Goal: Task Accomplishment & Management: Manage account settings

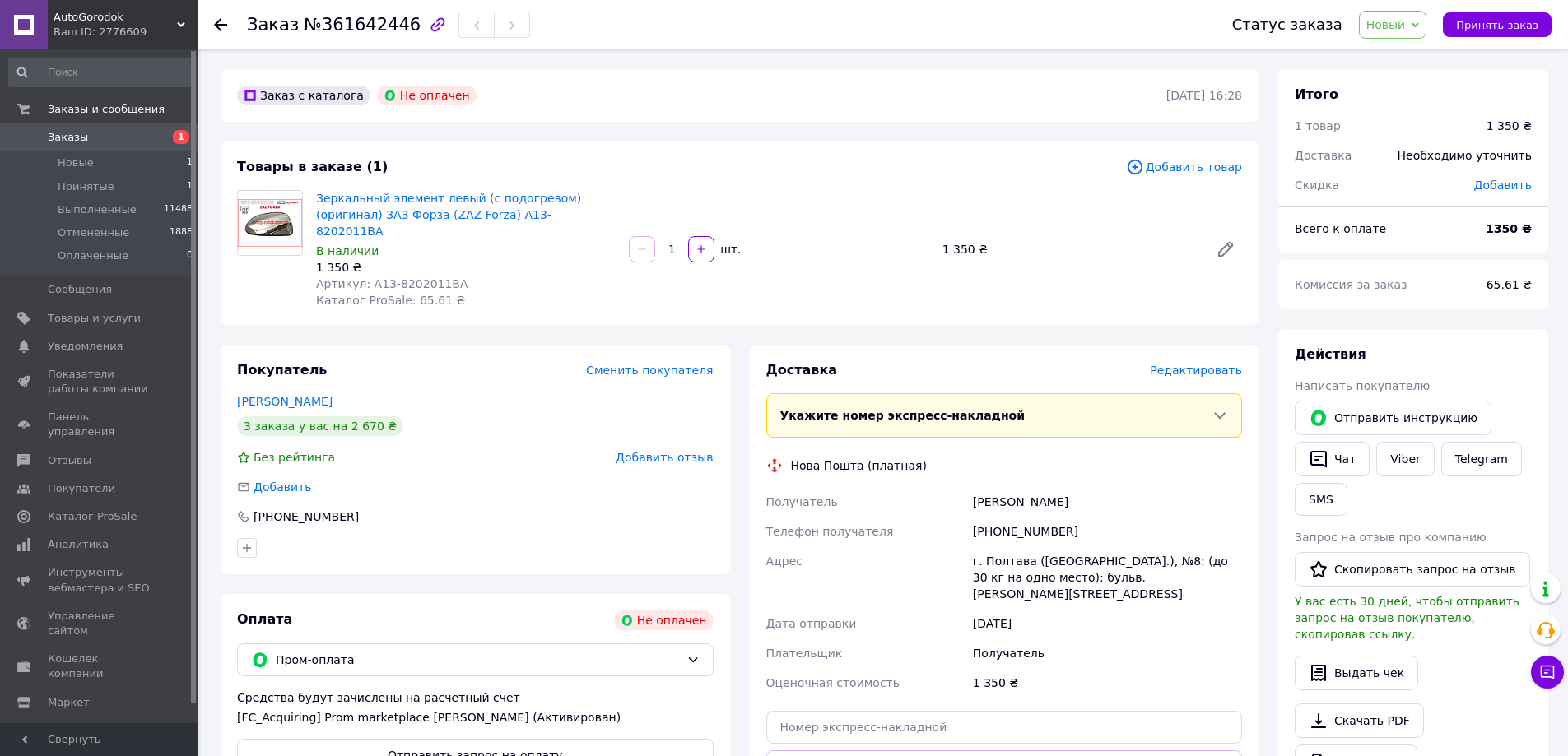
click at [108, 132] on span "Заказы" at bounding box center [99, 137] width 104 height 15
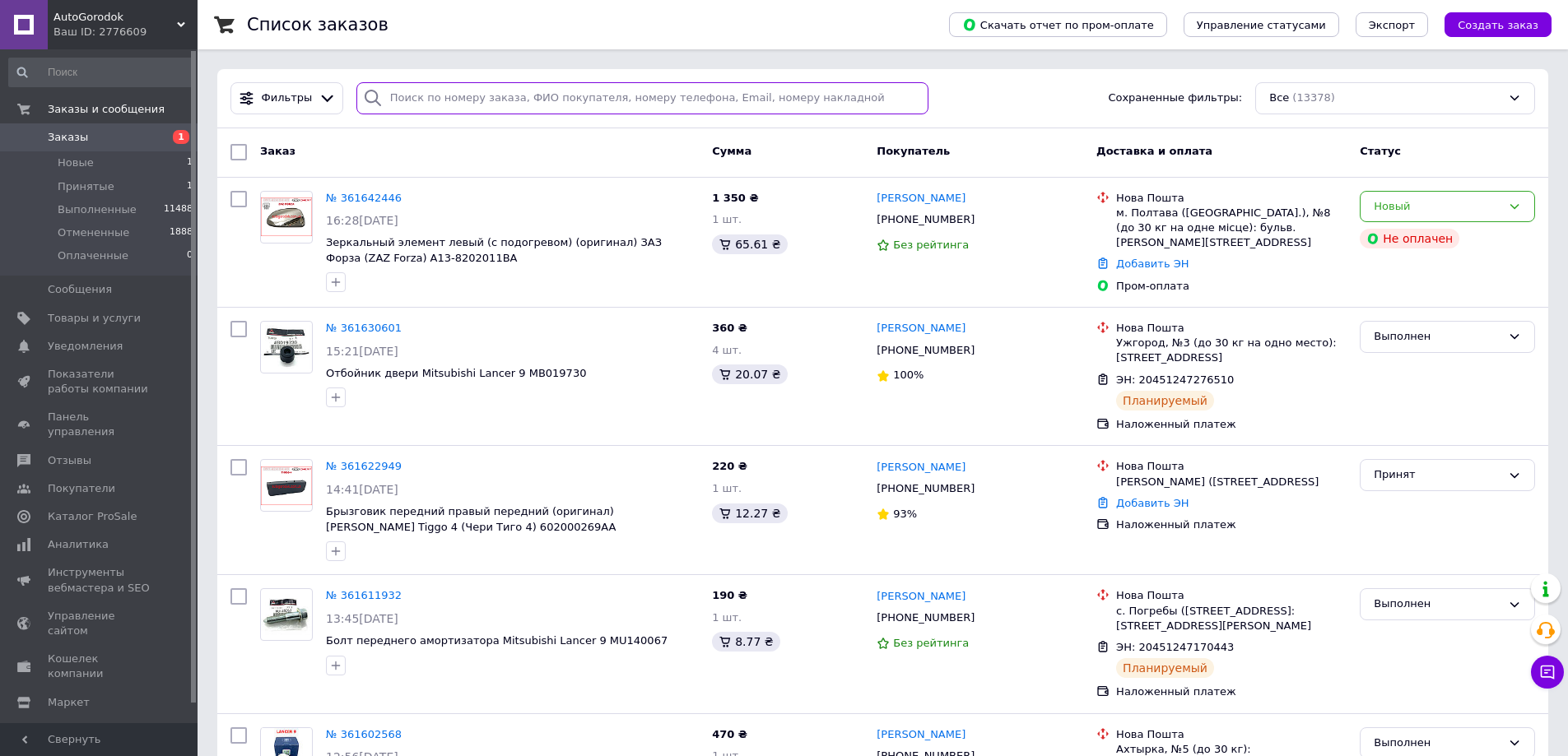
click at [434, 97] on input "search" at bounding box center [642, 98] width 573 height 32
paste input "361171892"
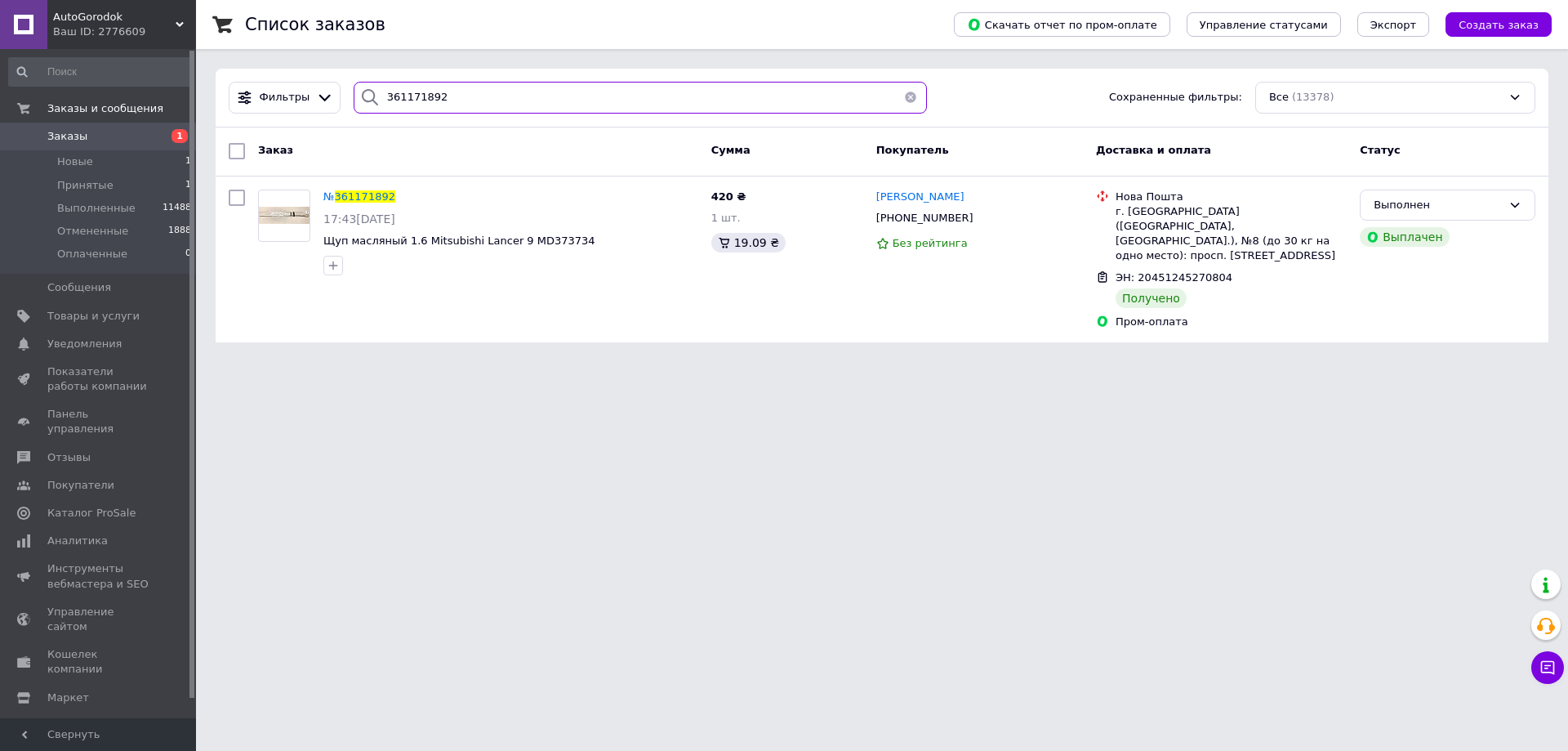
click at [471, 100] on input "361171892" at bounding box center [640, 98] width 573 height 32
paste input "49291"
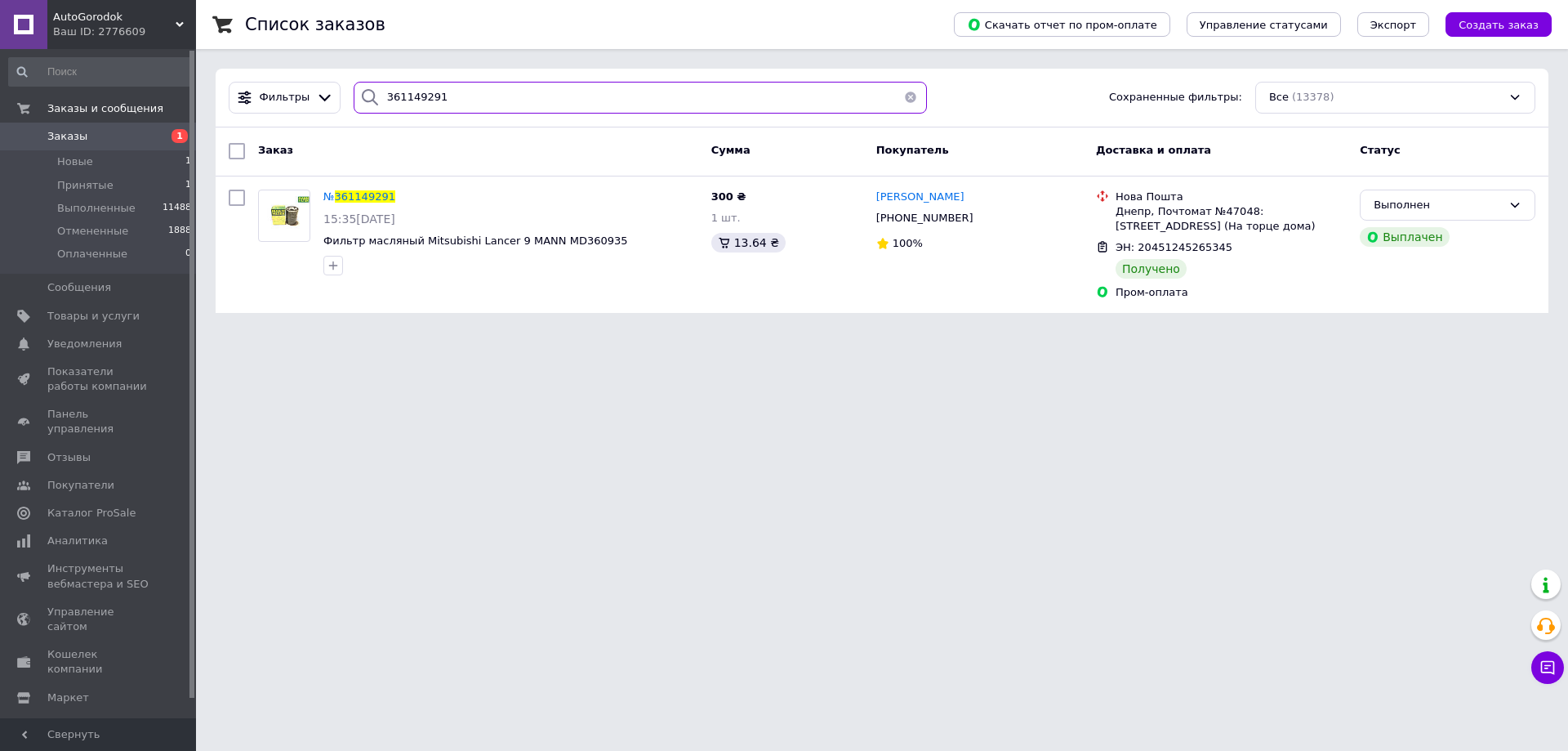
click at [478, 102] on input "361149291" at bounding box center [640, 98] width 573 height 32
paste input "0576725"
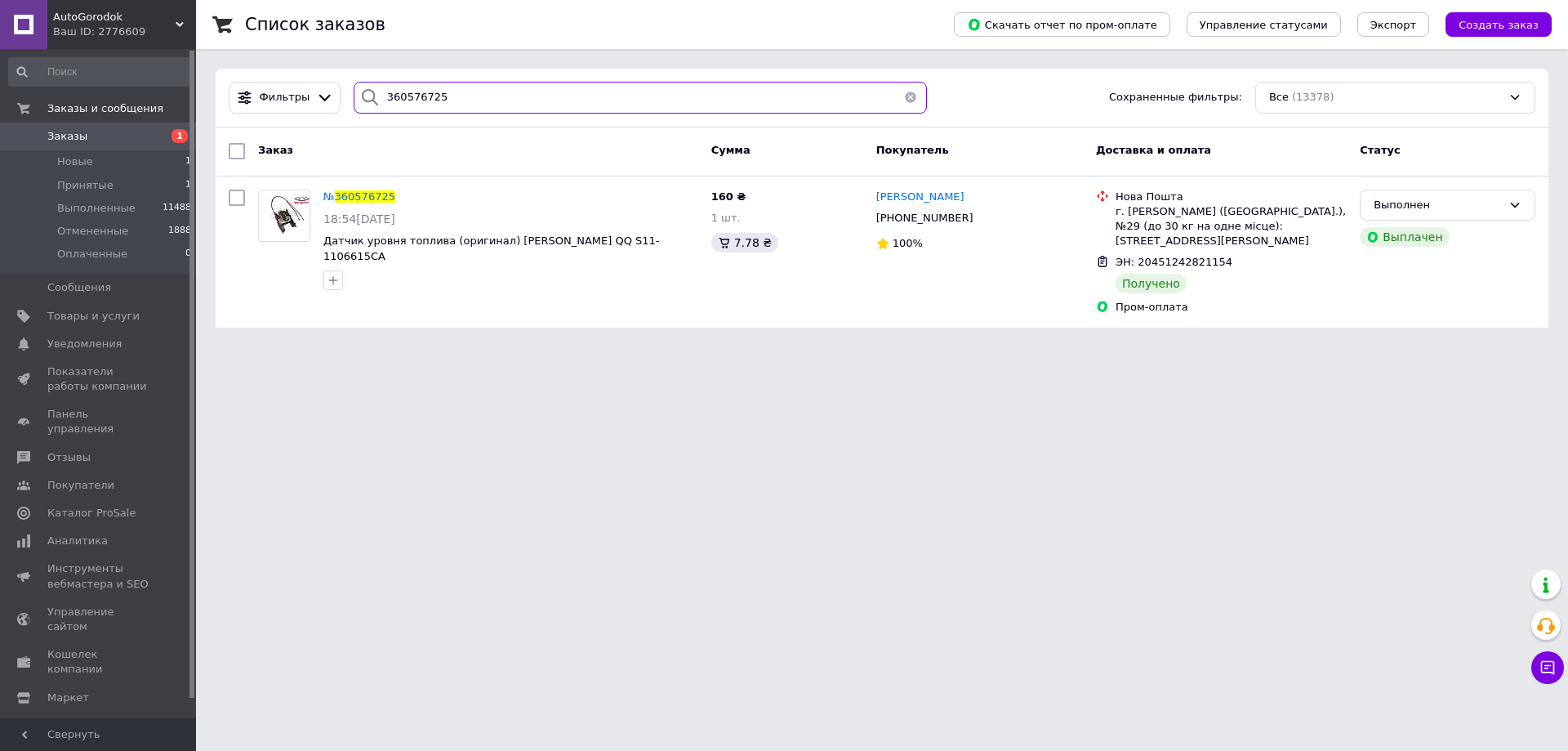
click at [487, 97] on input "360576725" at bounding box center [640, 98] width 573 height 32
paste input "767822"
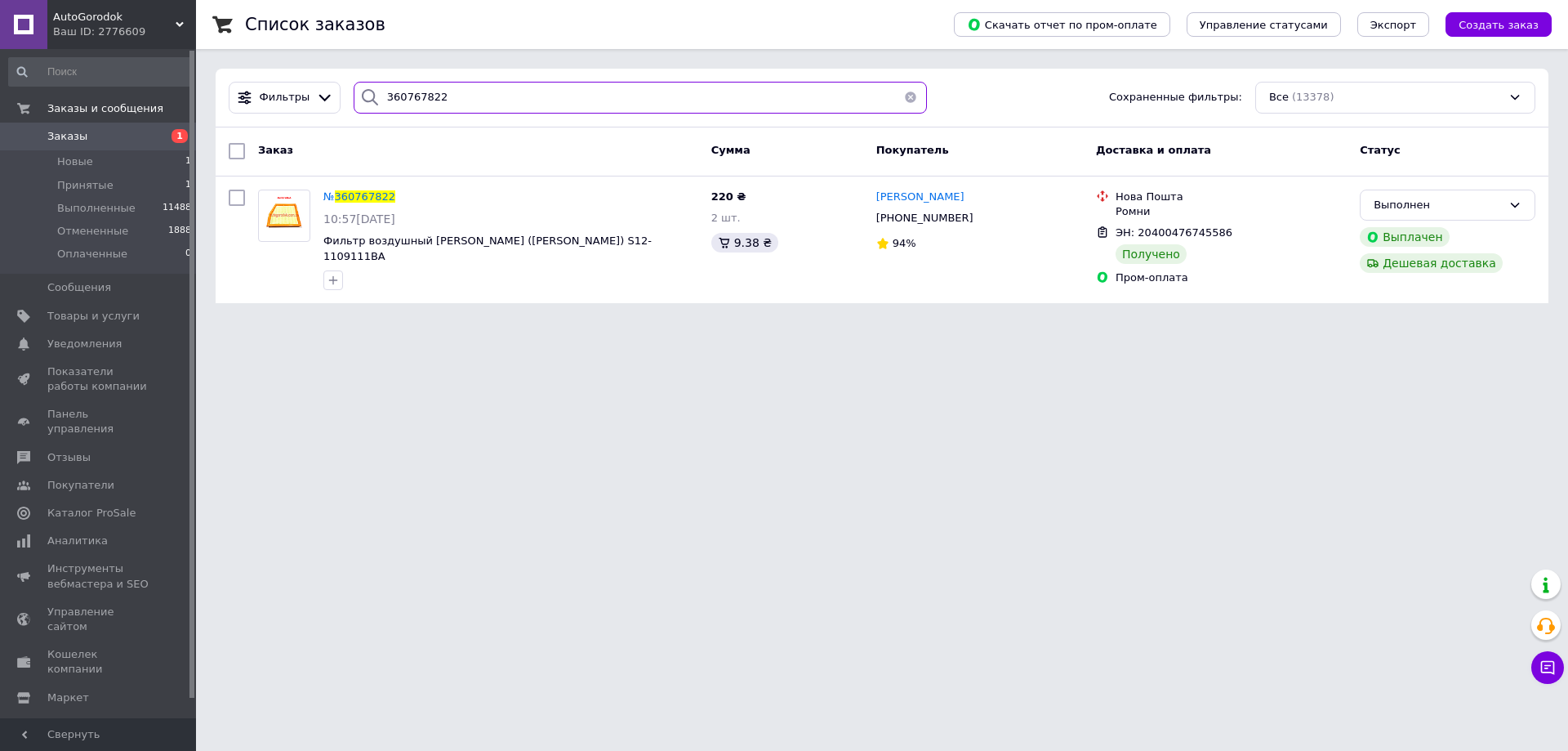
click at [475, 99] on input "360767822" at bounding box center [640, 98] width 573 height 32
paste input "9944"
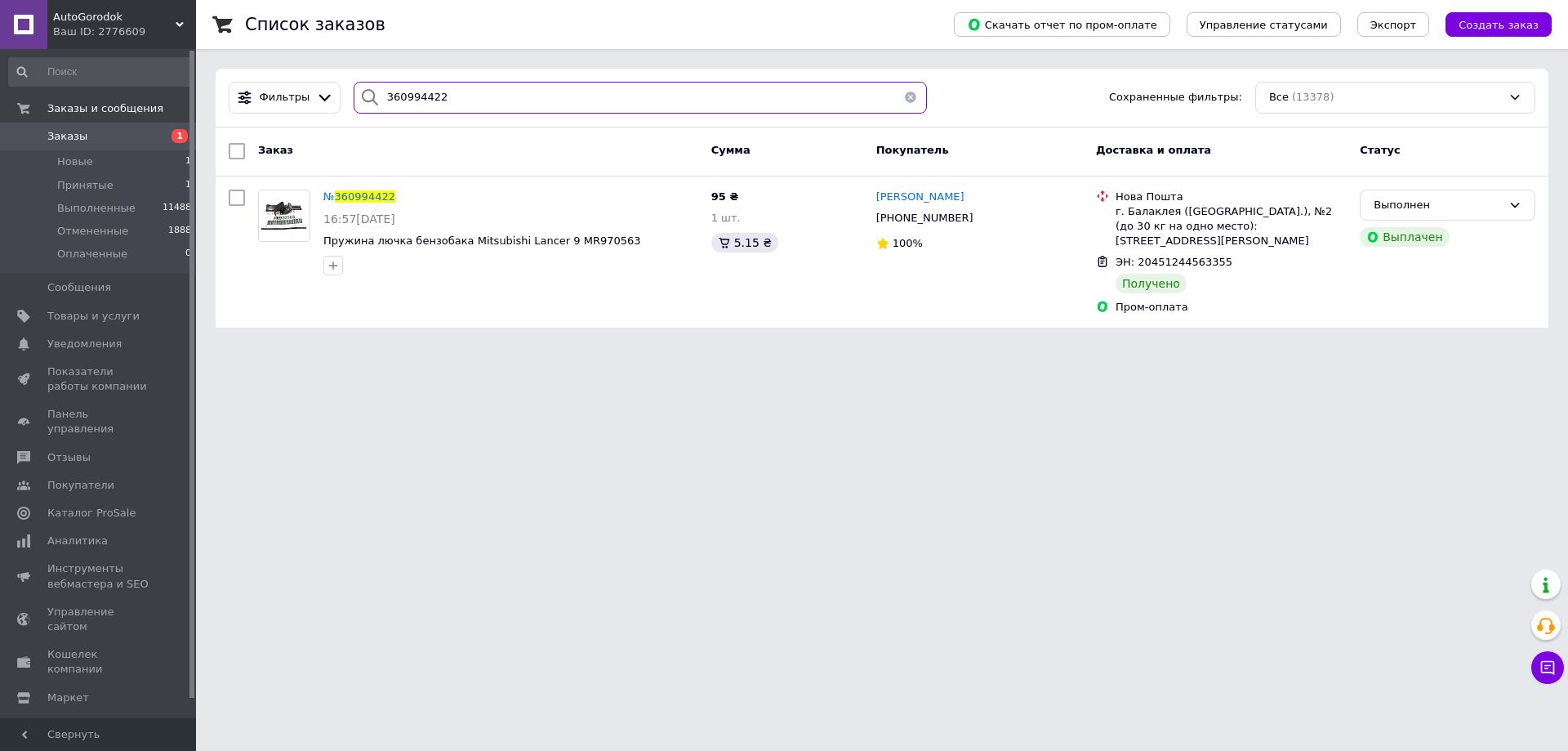
click at [466, 96] on input "360994422" at bounding box center [640, 98] width 573 height 32
paste input "1104787"
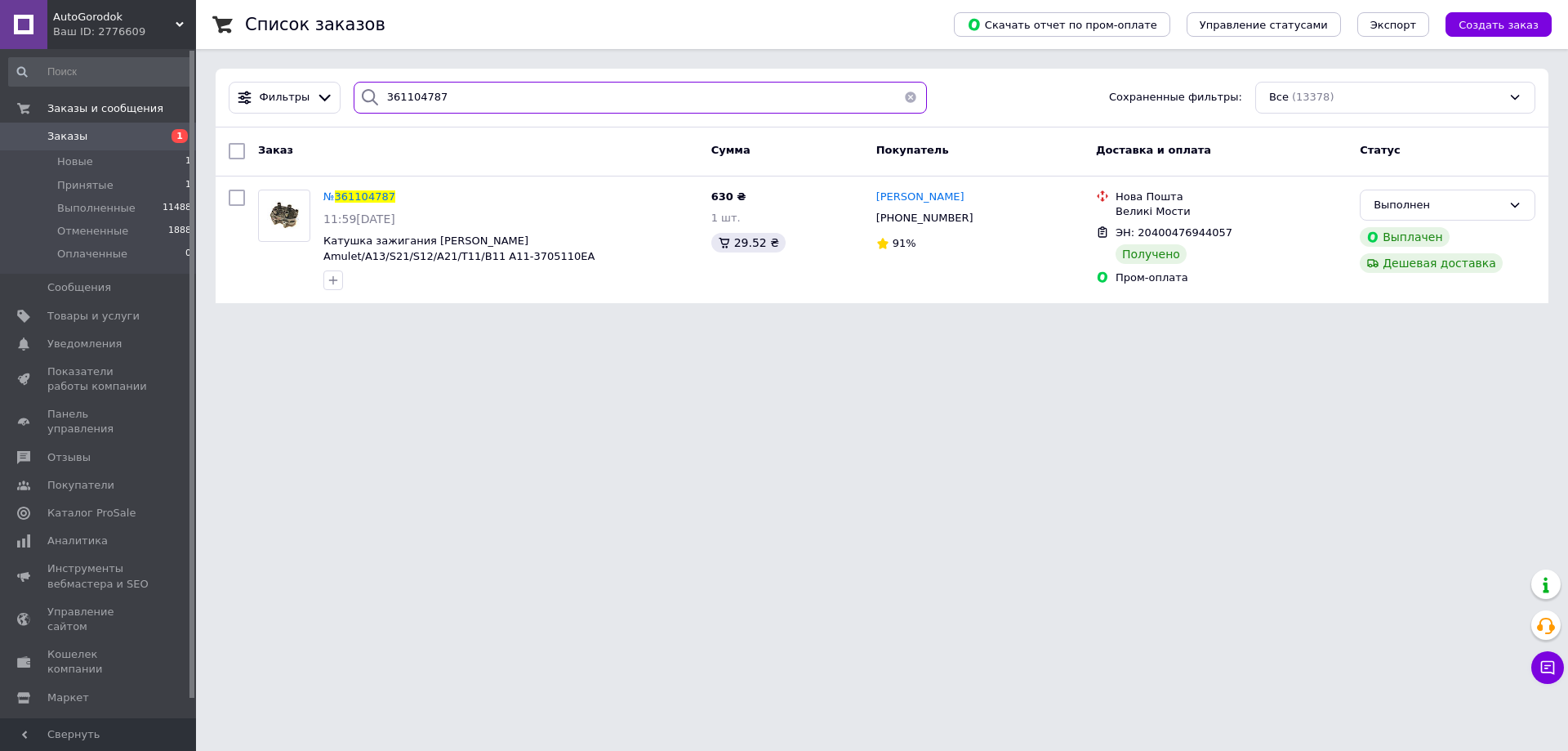
type input "361104787"
click at [98, 318] on span "Товары и услуги" at bounding box center [94, 316] width 93 height 15
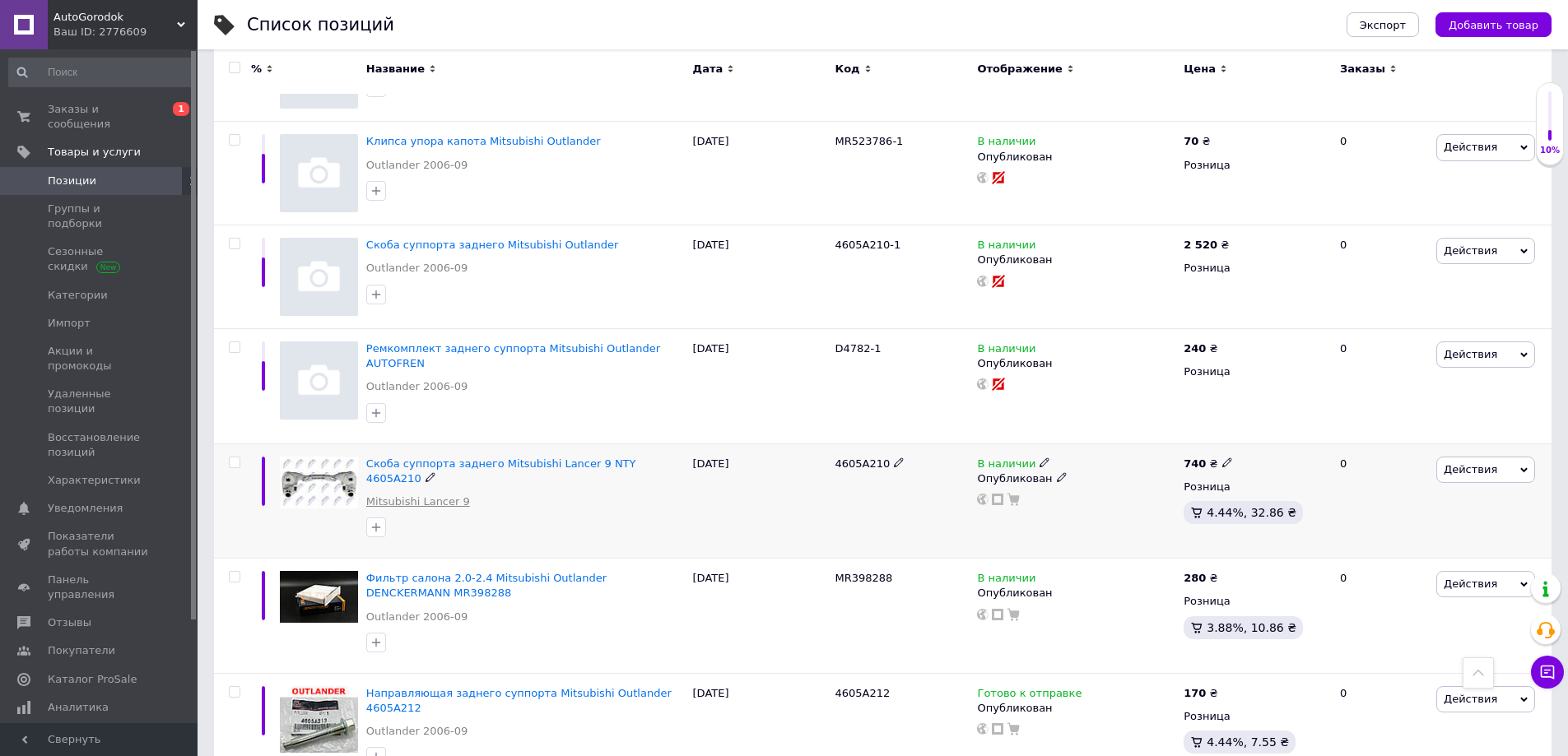
scroll to position [2551, 0]
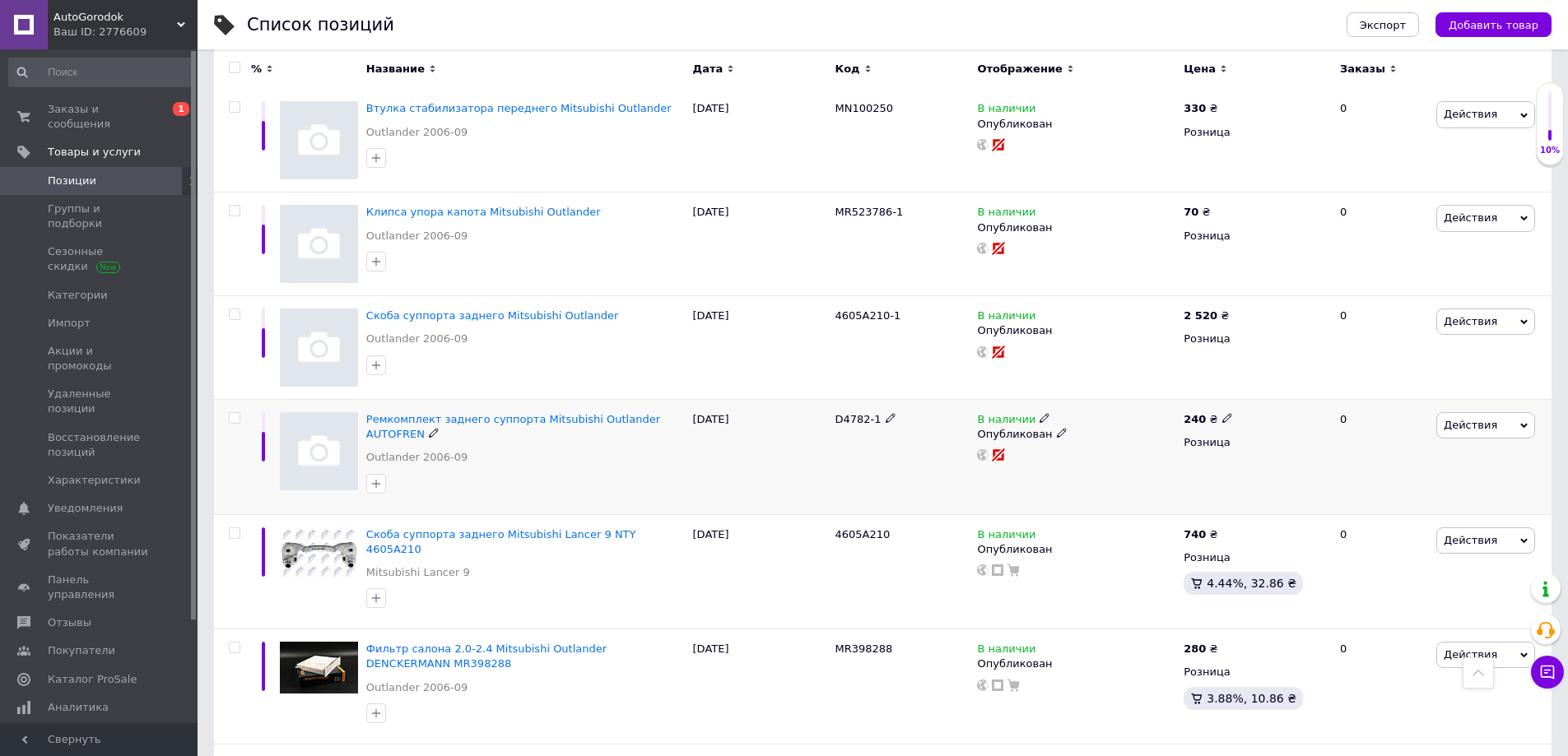
click at [855, 413] on span "D4782-1" at bounding box center [858, 419] width 46 height 12
copy span "D4782"
click at [489, 413] on span "Ремкомплект заднего суппорта Mitsubishi Outlander AUTOFREN" at bounding box center [513, 426] width 294 height 27
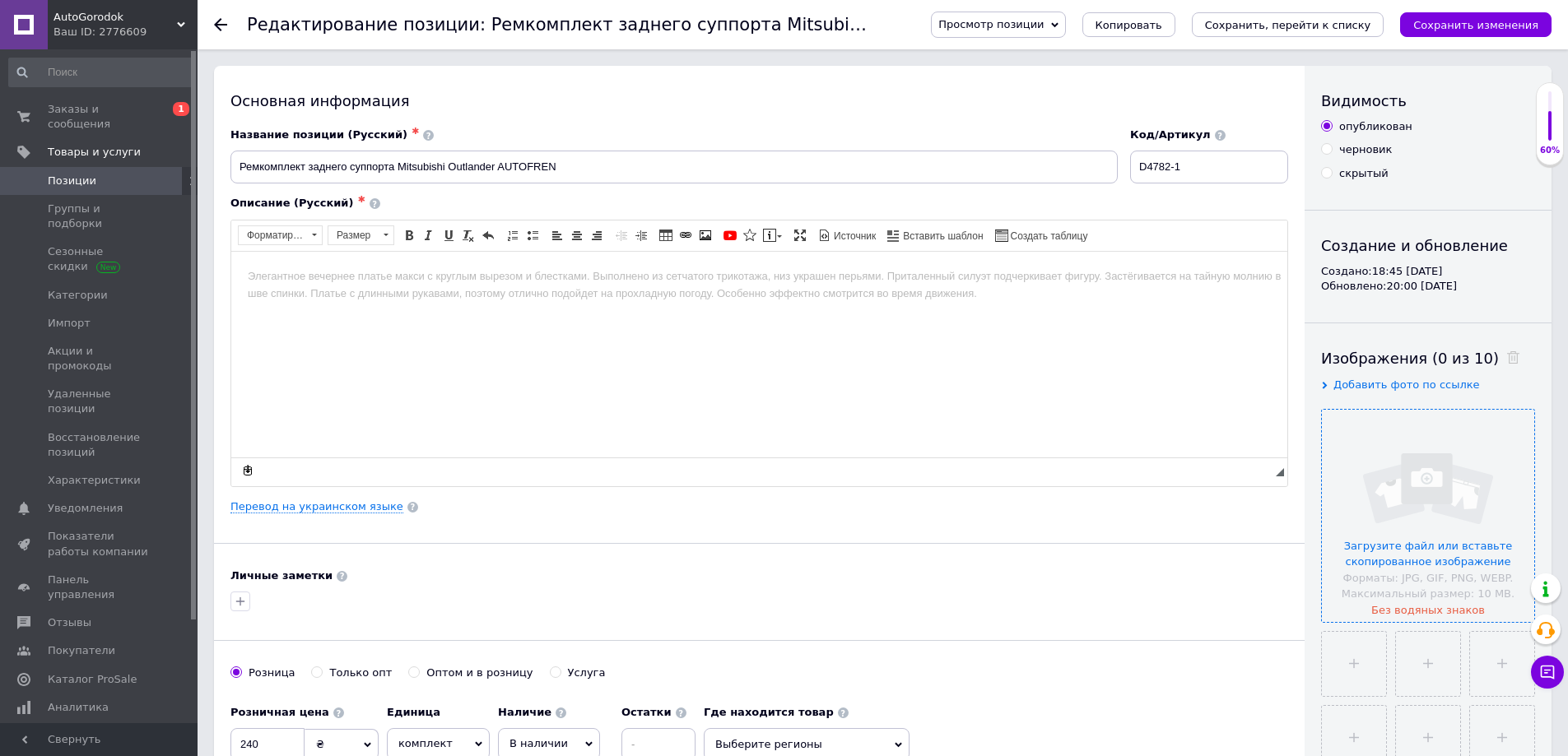
click at [1400, 488] on input "file" at bounding box center [1428, 516] width 212 height 212
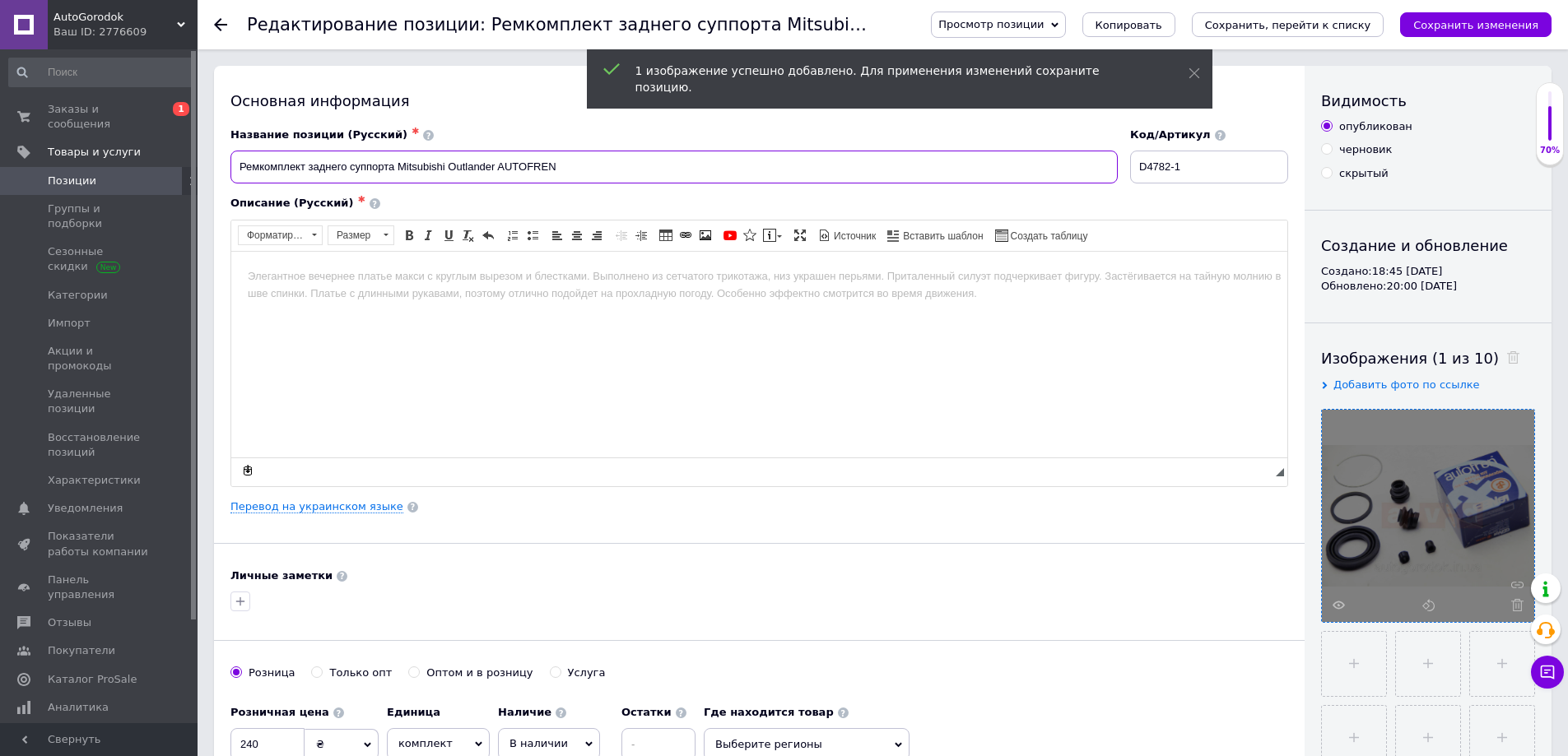
drag, startPoint x: 496, startPoint y: 167, endPoint x: 219, endPoint y: 173, distance: 277.1
click at [220, 170] on div "Основная информация Название позиции (Русский) ✱ Ремкомплект заднего суппорта M…" at bounding box center [759, 525] width 1091 height 919
click at [349, 302] on html at bounding box center [759, 276] width 1056 height 51
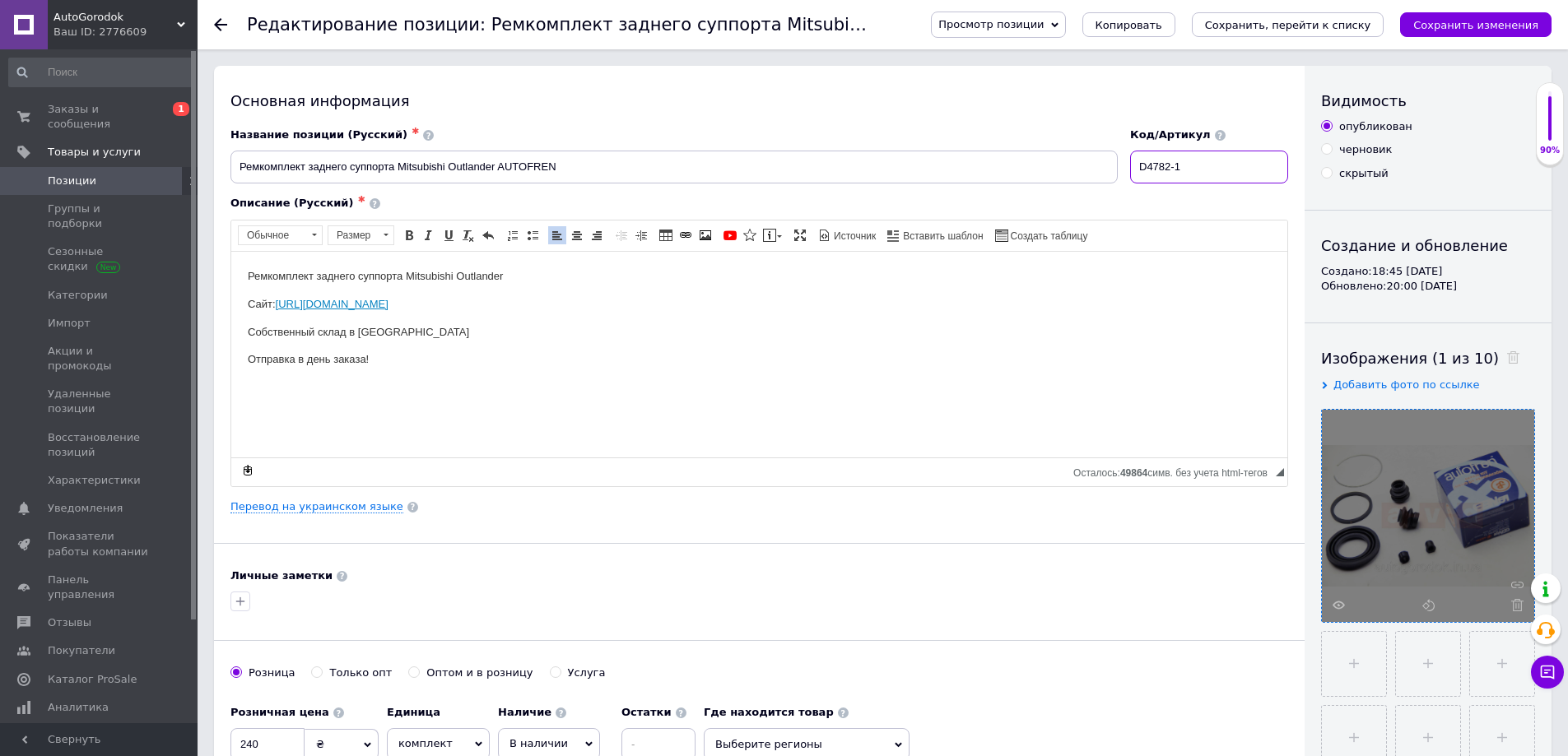
click at [1194, 171] on input "D4782-1" at bounding box center [1209, 167] width 158 height 33
type input "MR955067"
click at [659, 169] on input "Ремкомплект заднего суппорта Mitsubishi Outlander AUTOFREN" at bounding box center [674, 167] width 887 height 33
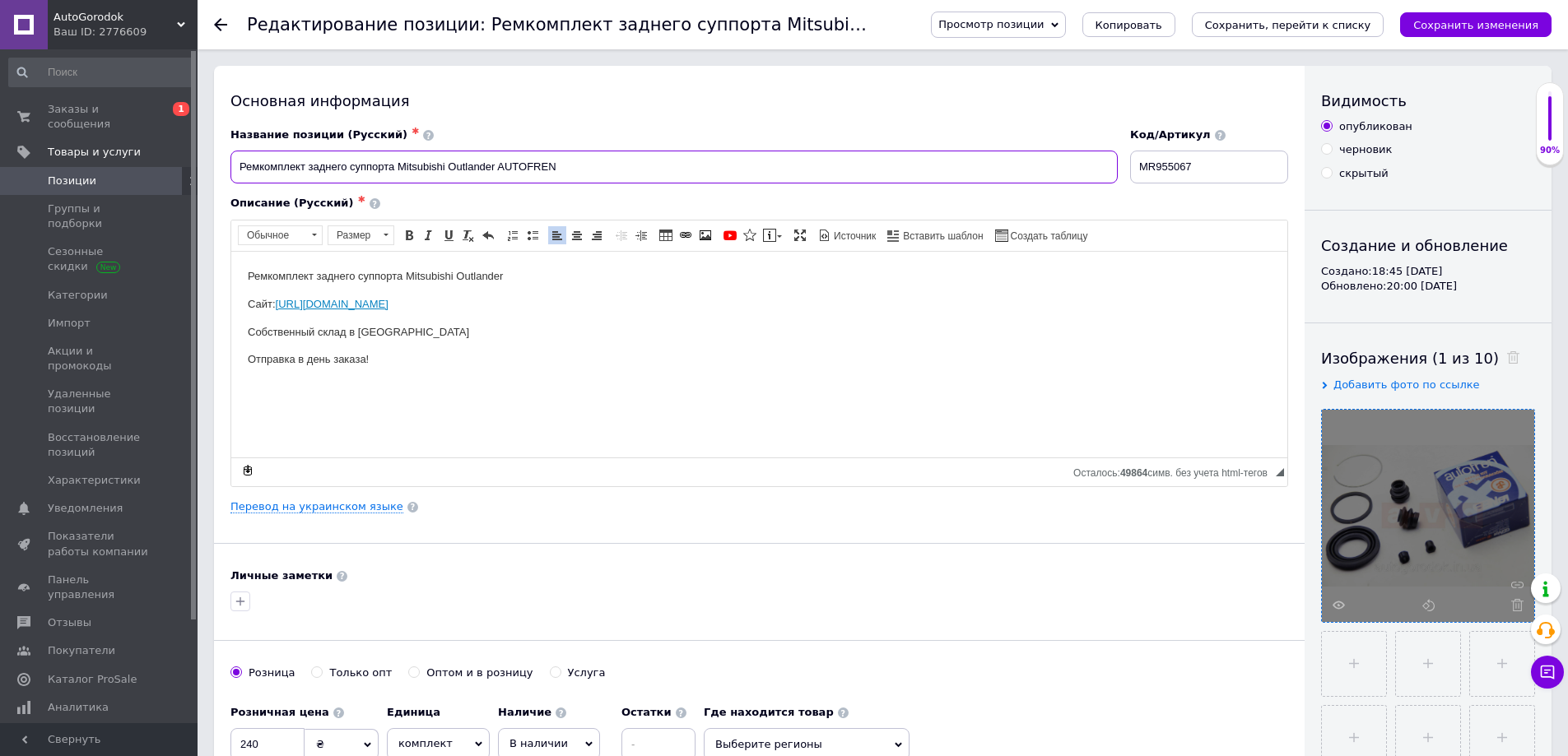
paste input "MR955067"
type input "Ремкомплект заднего суппорта Mitsubishi Outlander AUTOFREN MR955067"
click at [340, 504] on link "Перевод на украинском языке" at bounding box center [317, 506] width 173 height 13
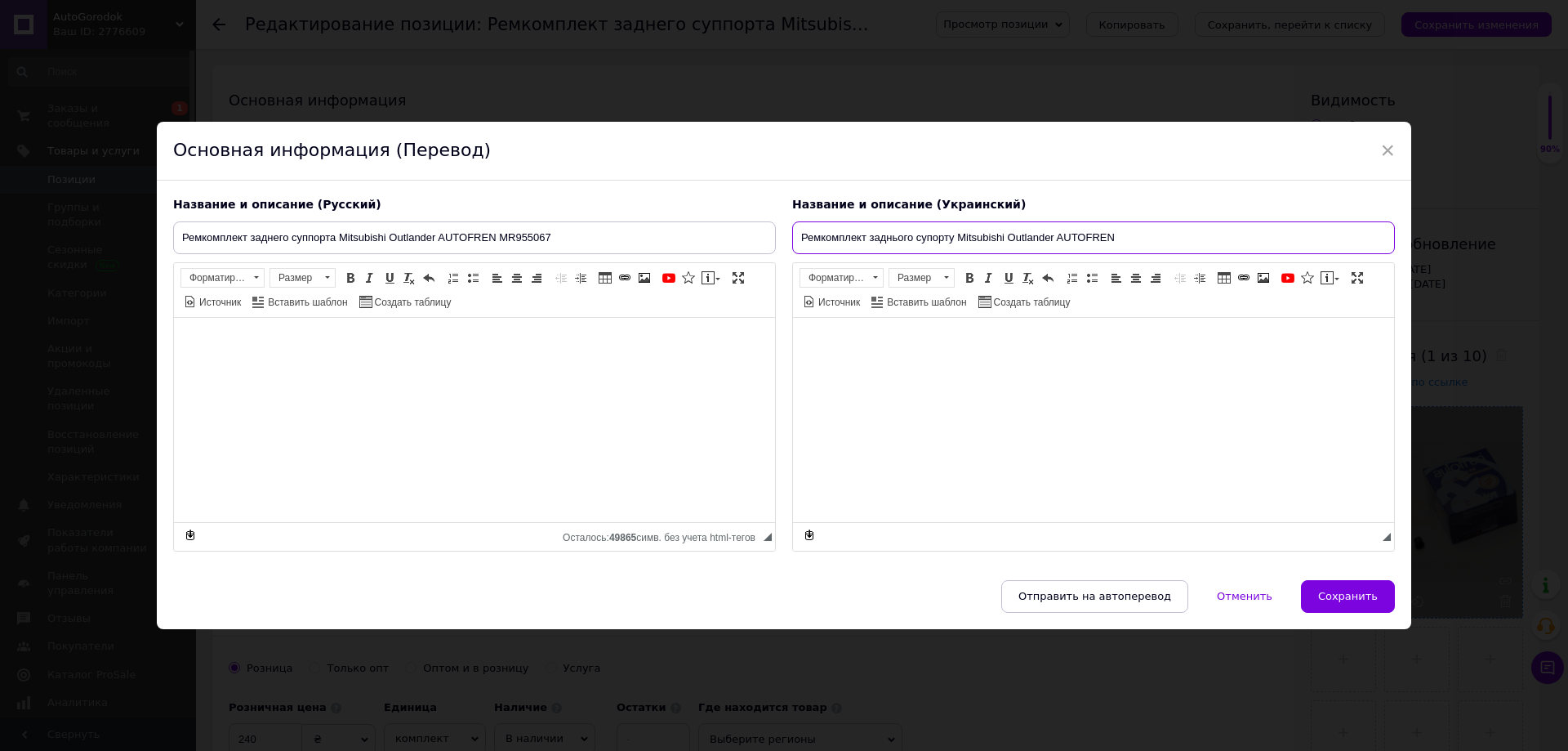
click at [1132, 242] on input "Ремкомплект заднього супорту Mitsubishi Outlander AUTOFREN" at bounding box center [1093, 238] width 603 height 33
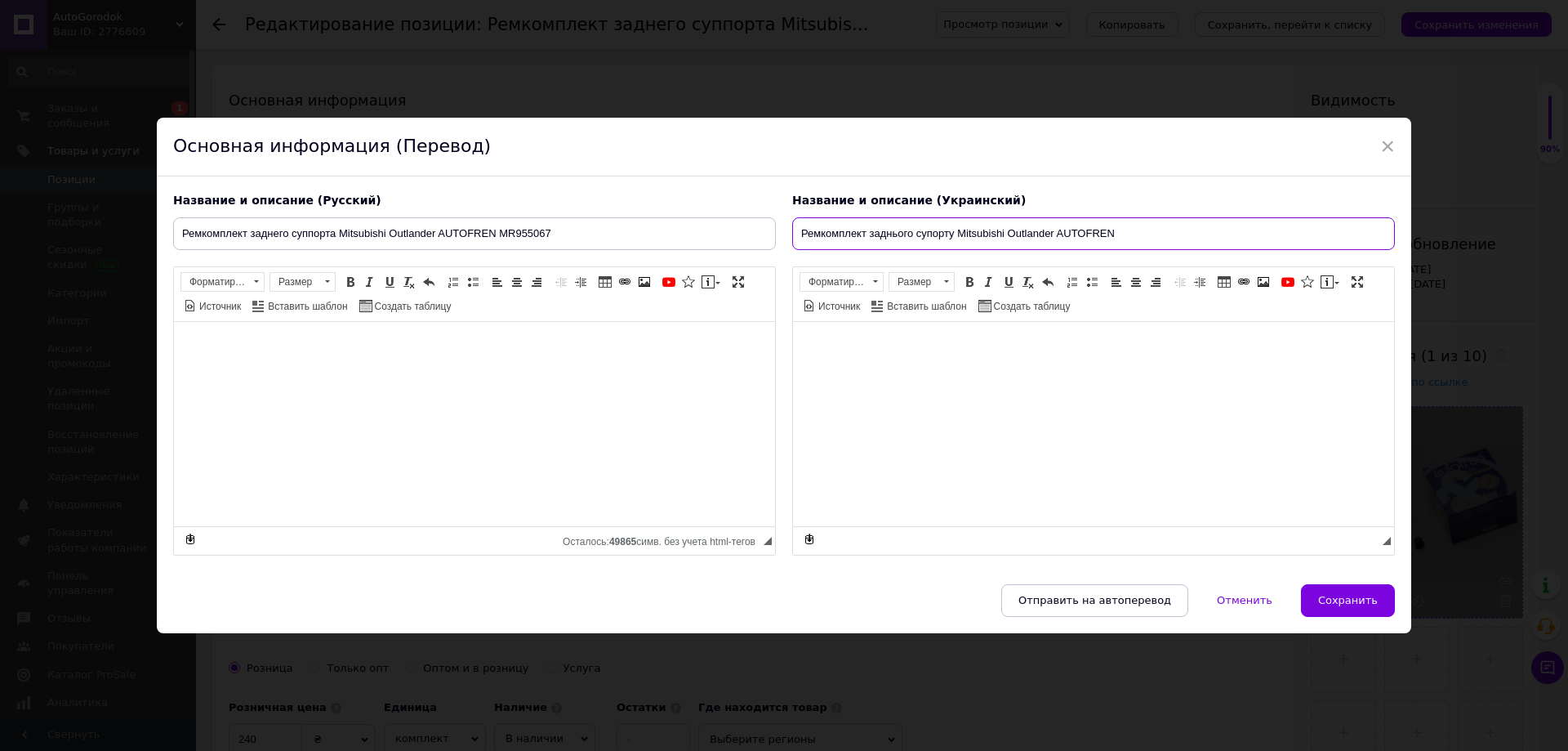
paste input "MR955067"
drag, startPoint x: 1051, startPoint y: 236, endPoint x: 766, endPoint y: 239, distance: 285.0
click at [765, 233] on div "Название и описание (Русский) Ремкомплект заднего суппорта Mitsubishi Outlander…" at bounding box center [784, 374] width 1238 height 379
type input "Ремкомплект заднього супорту Mitsubishi Outlander AUTOFREN MR955067"
click at [1339, 598] on span "Сохранить" at bounding box center [1348, 600] width 60 height 12
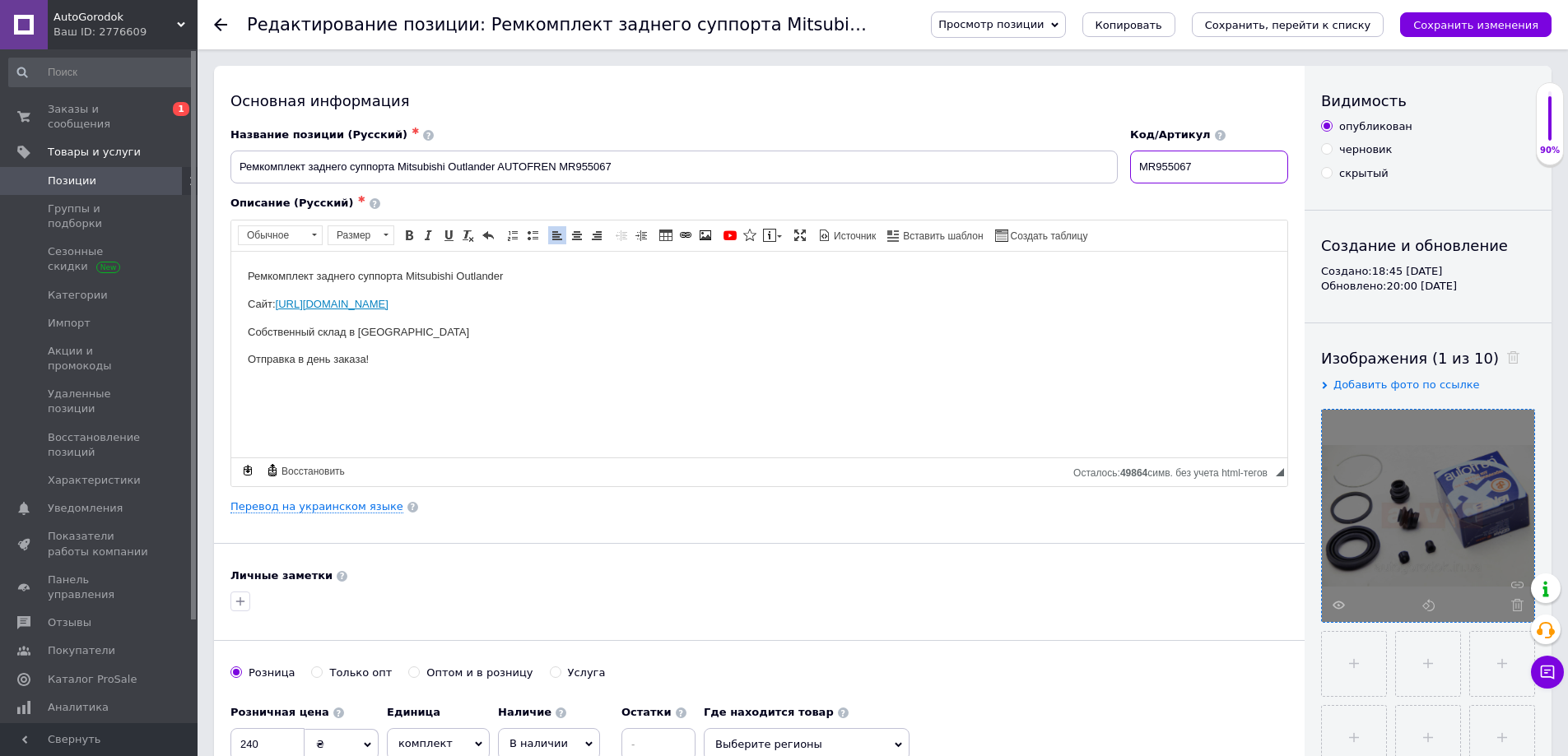
click at [1215, 167] on input "MR955067" at bounding box center [1209, 167] width 158 height 33
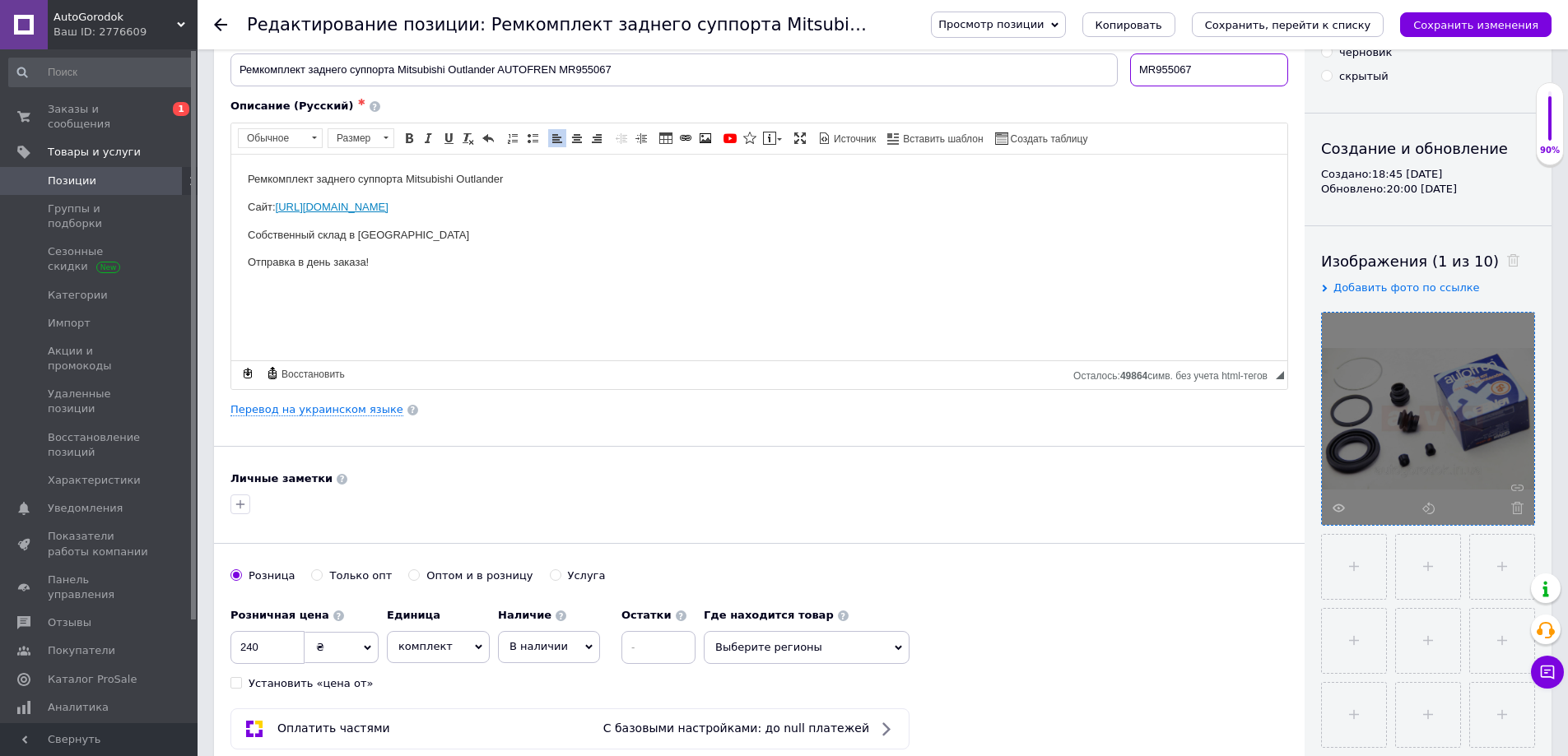
scroll to position [247, 0]
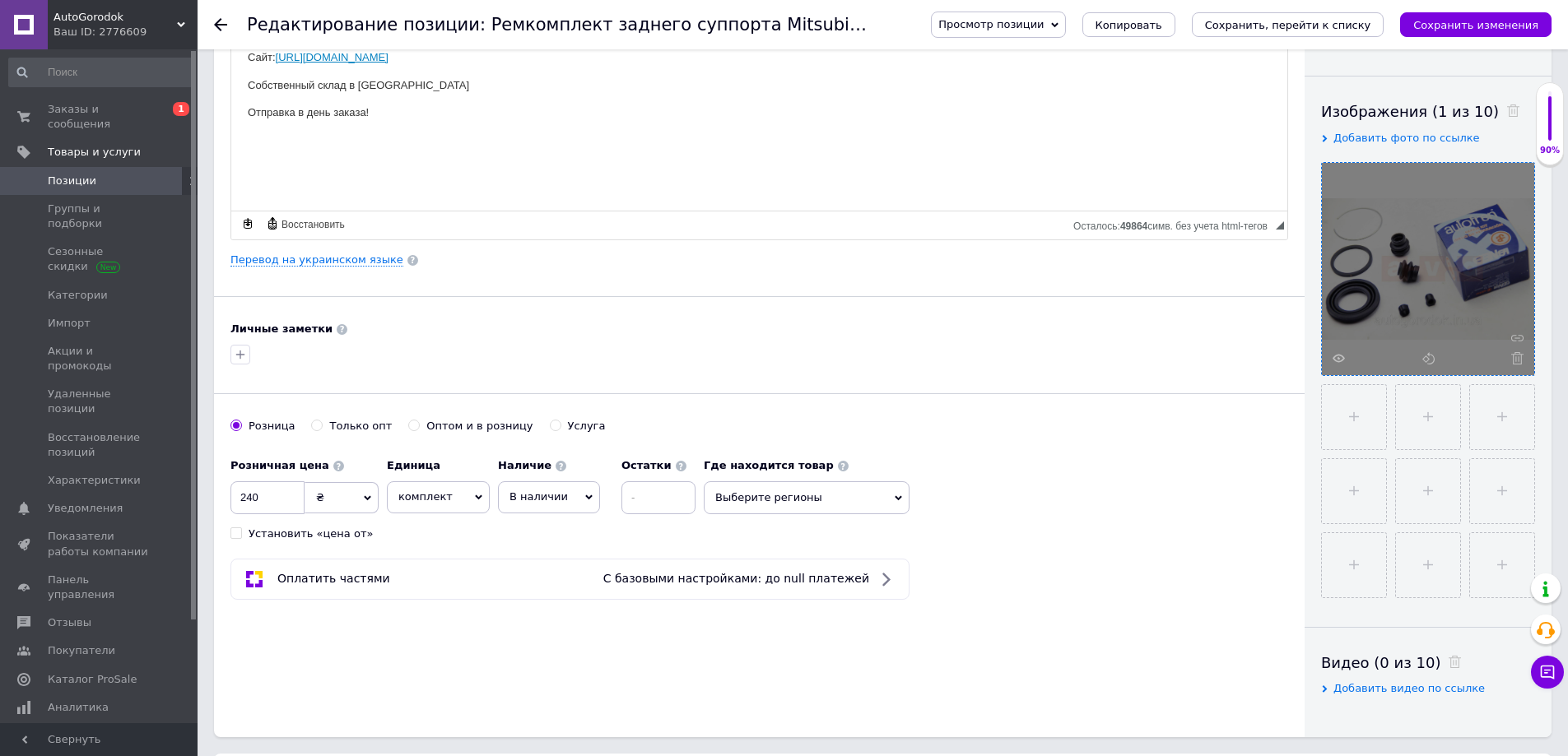
click at [760, 497] on span "Выберите регионы" at bounding box center [806, 497] width 205 height 33
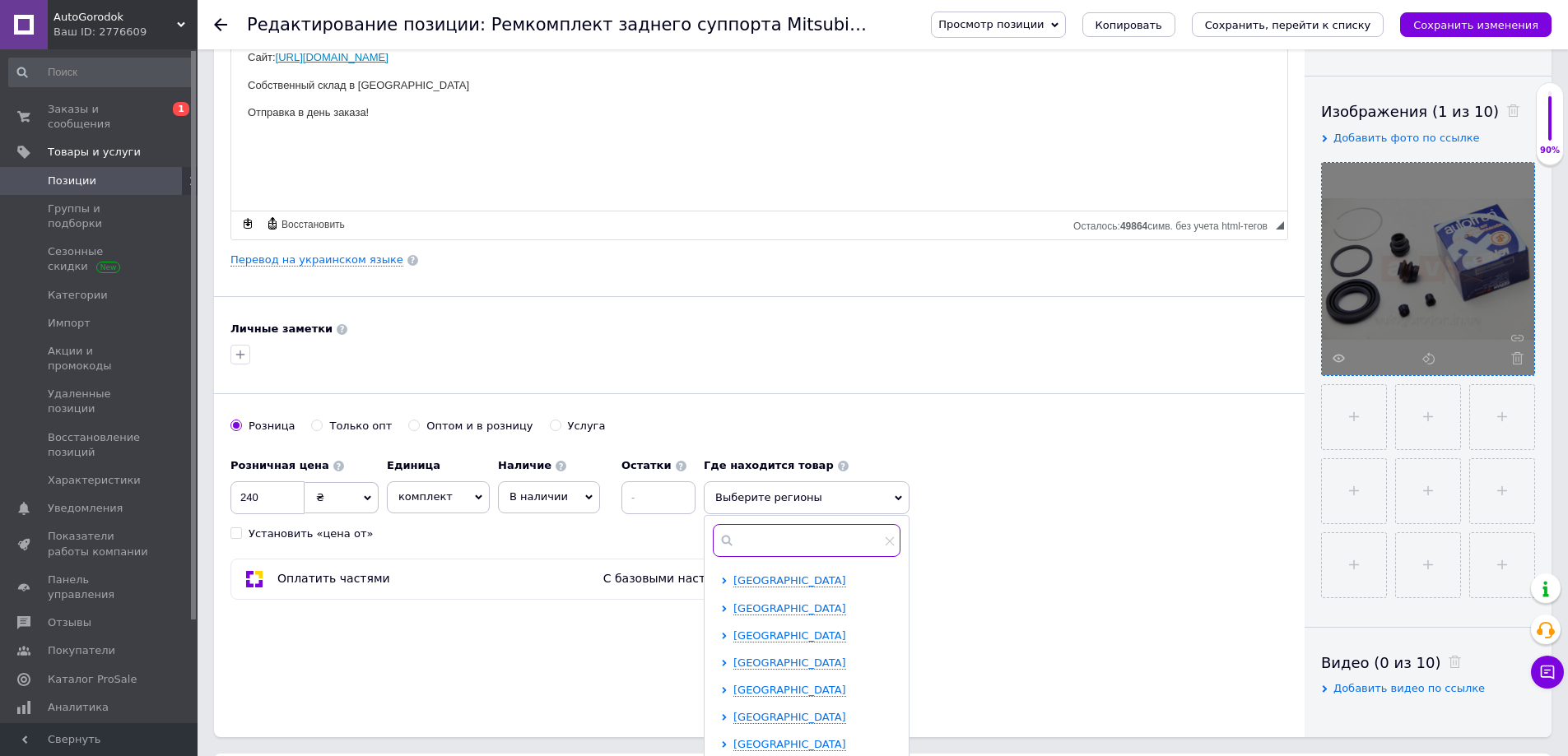
click at [779, 536] on input "text" at bounding box center [806, 540] width 188 height 33
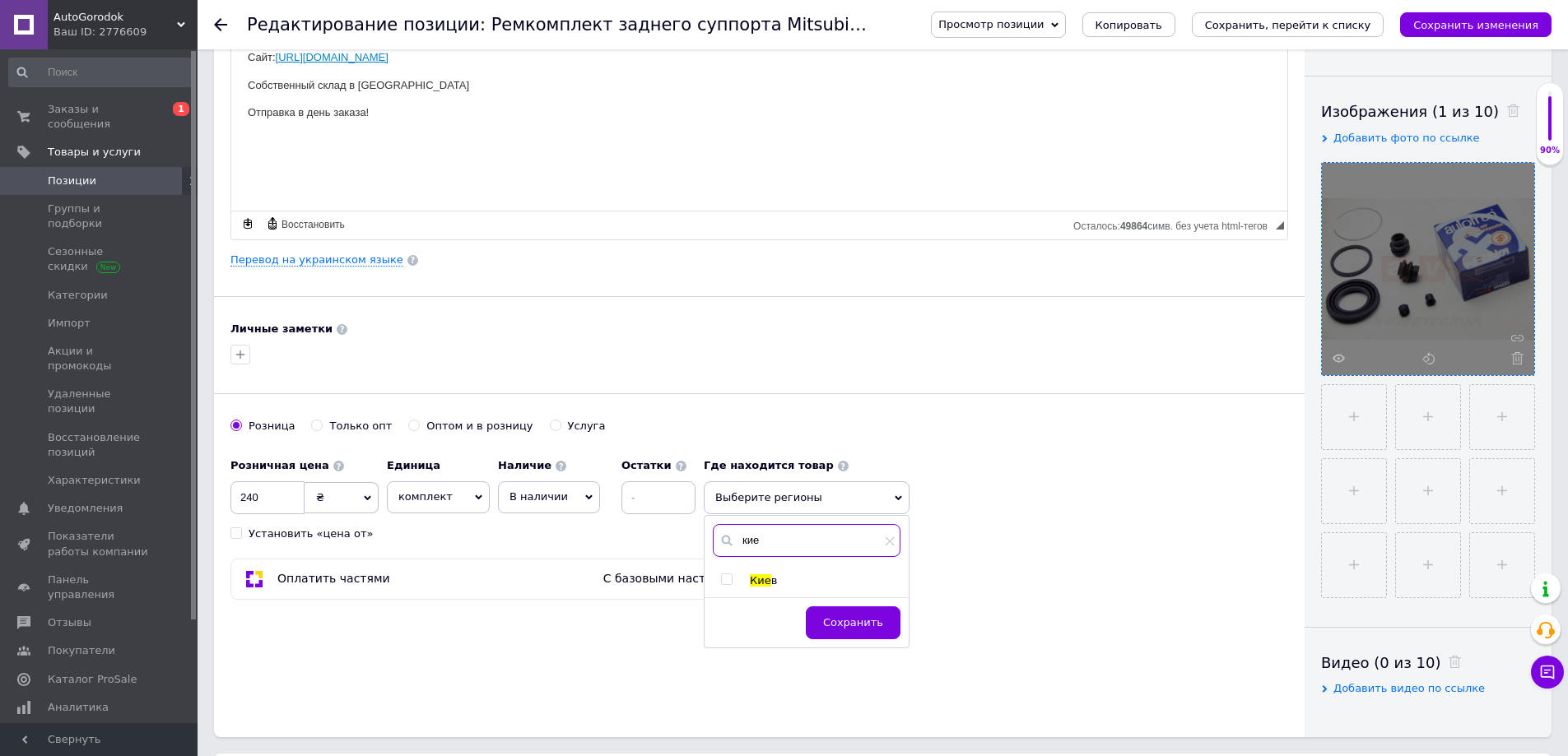
type input "кие"
click at [763, 581] on span "Кие" at bounding box center [761, 580] width 22 height 12
checkbox input "true"
click at [845, 628] on span "Сохранить" at bounding box center [852, 630] width 61 height 12
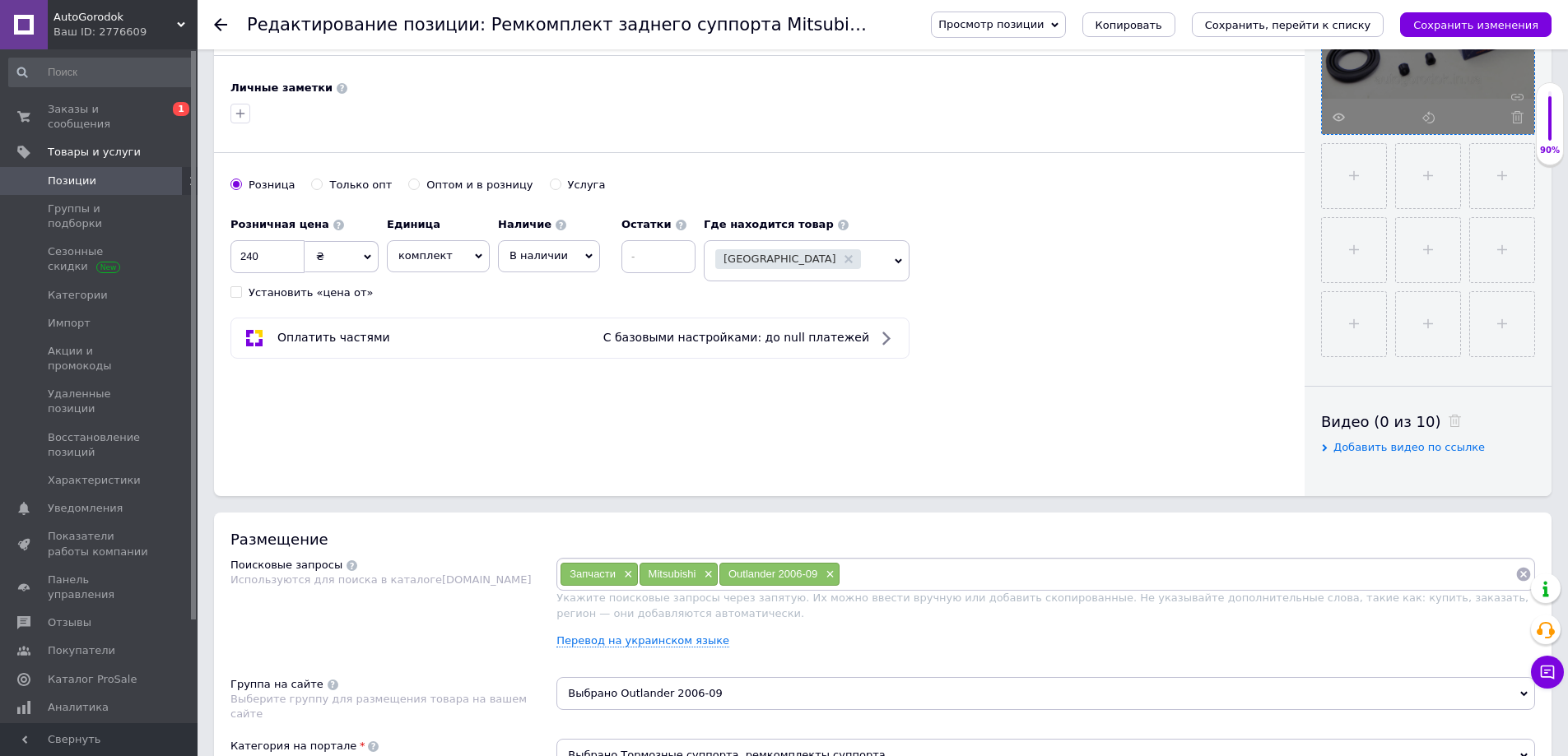
scroll to position [494, 0]
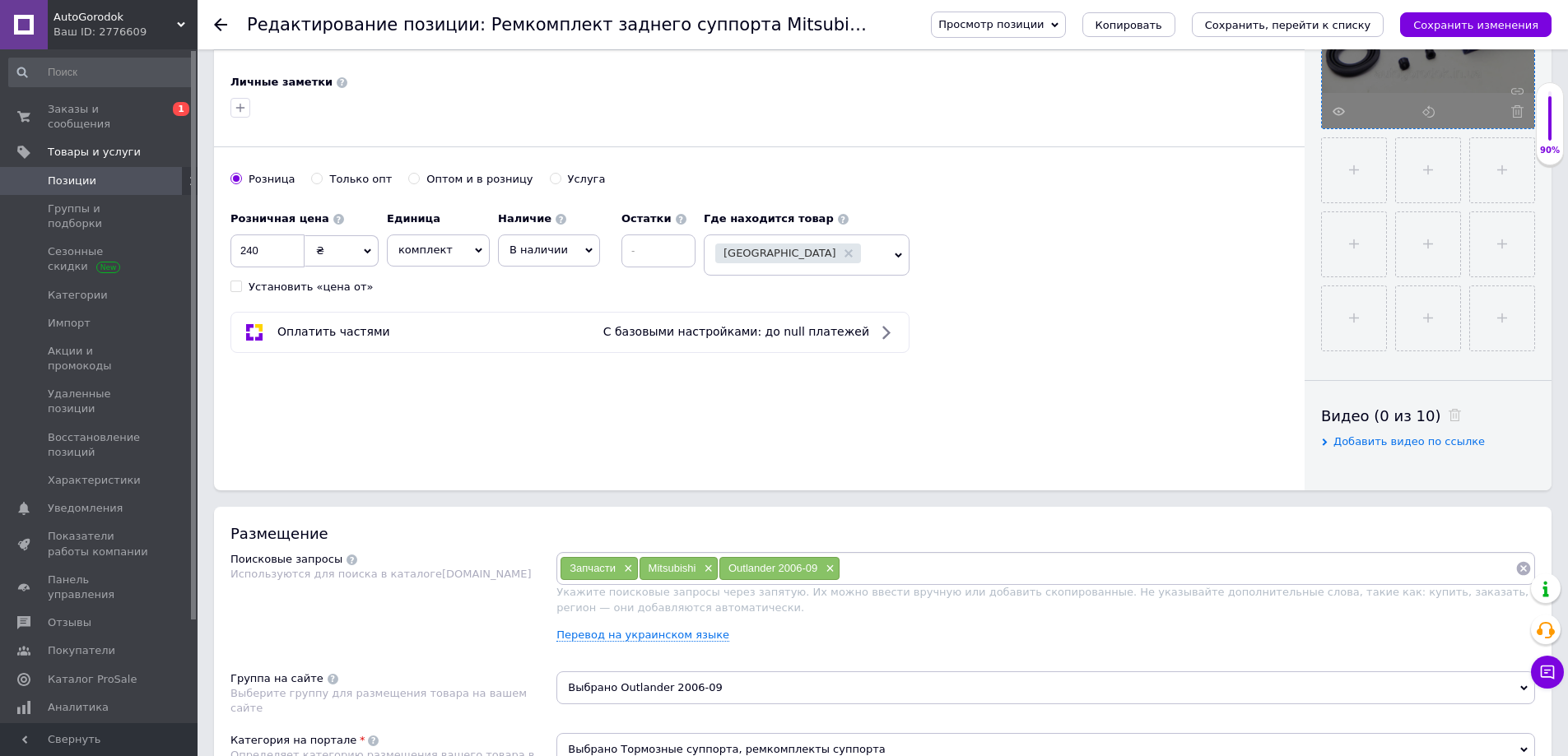
click at [893, 566] on input at bounding box center [1178, 568] width 675 height 25
paste input "MR955067"
type input "MR955067"
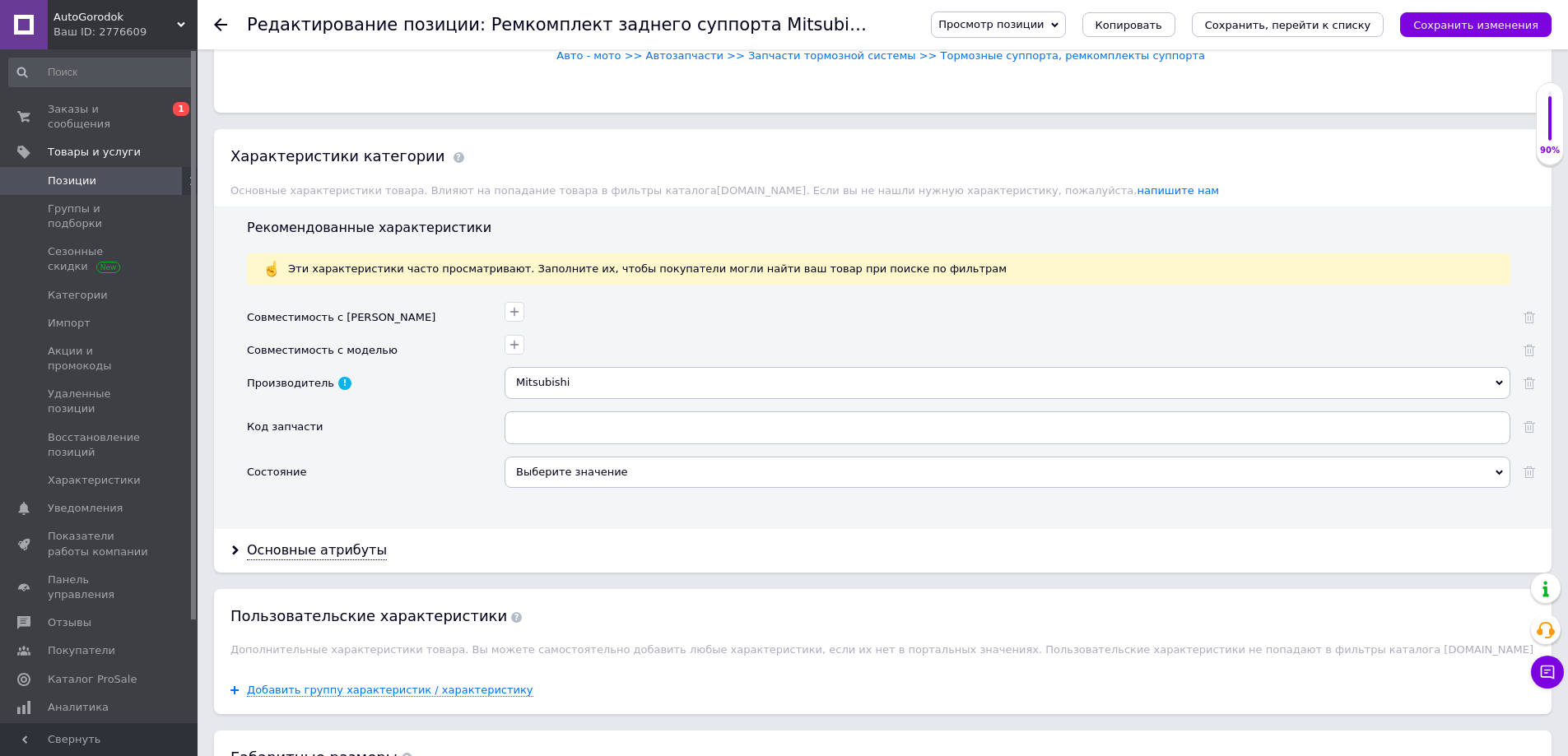
scroll to position [1234, 0]
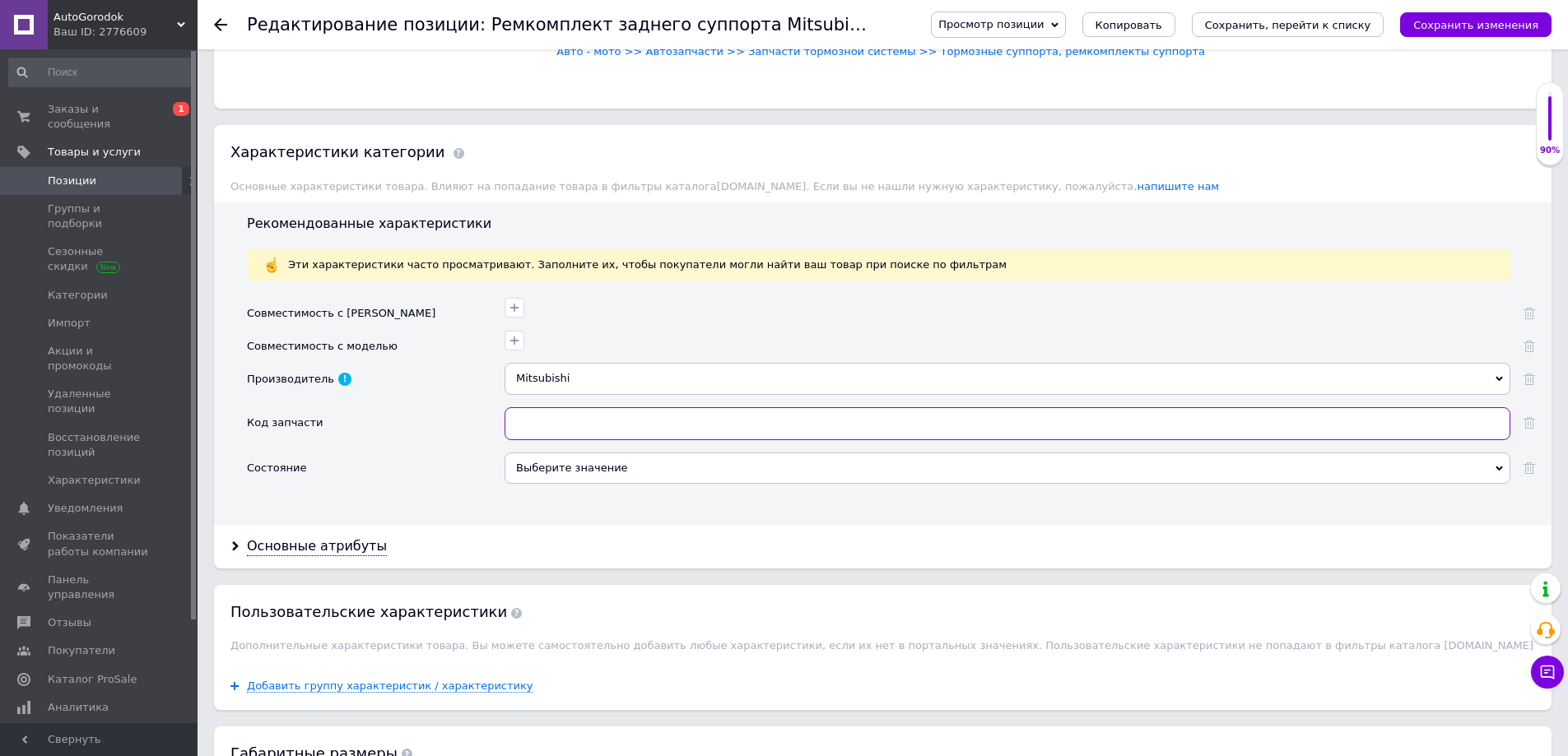
click at [546, 408] on input "text" at bounding box center [1006, 424] width 1005 height 33
paste input "MR955067"
type input "MR955067"
click at [549, 468] on div "Выберите значение" at bounding box center [1006, 468] width 1005 height 32
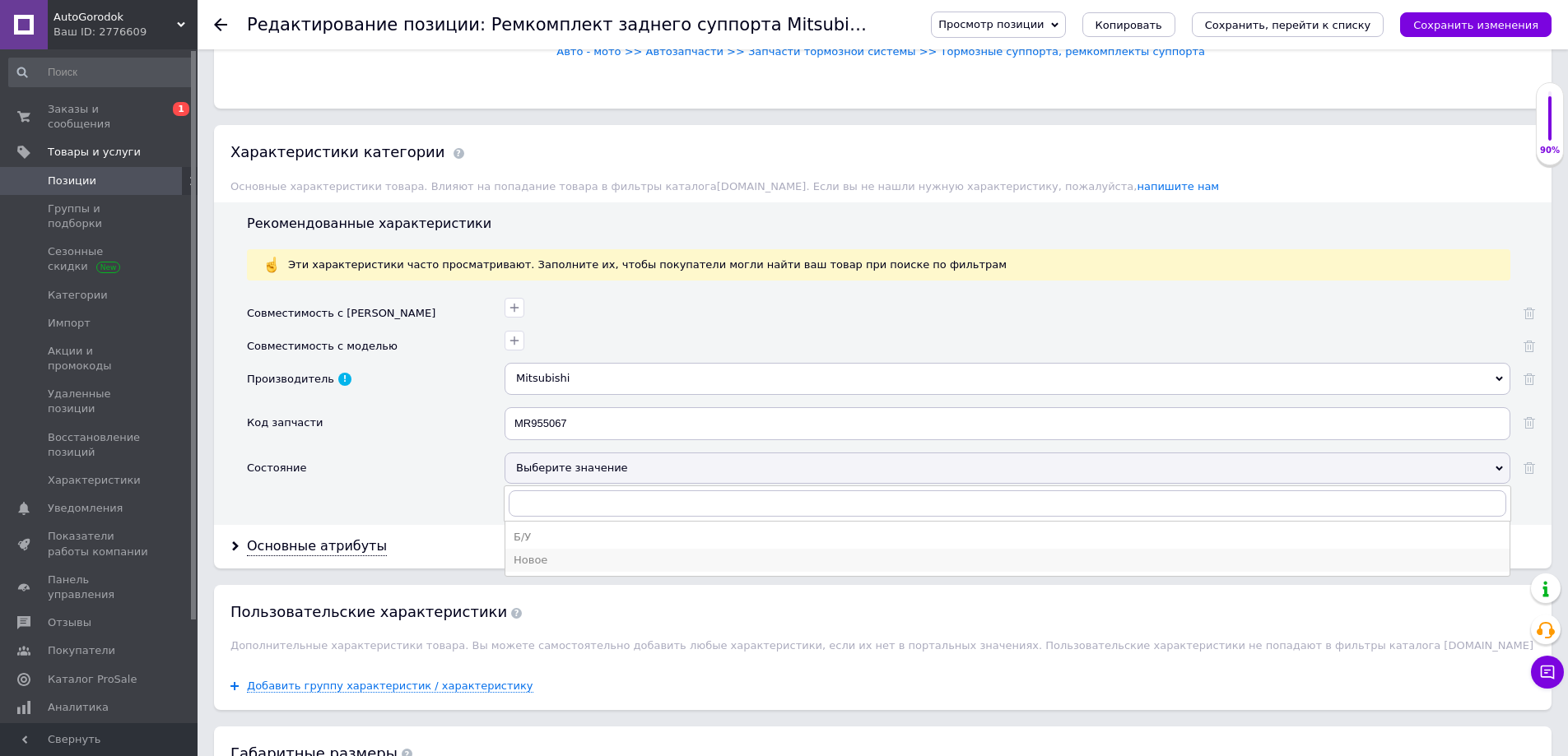
click at [555, 558] on div "Новое" at bounding box center [1007, 560] width 987 height 15
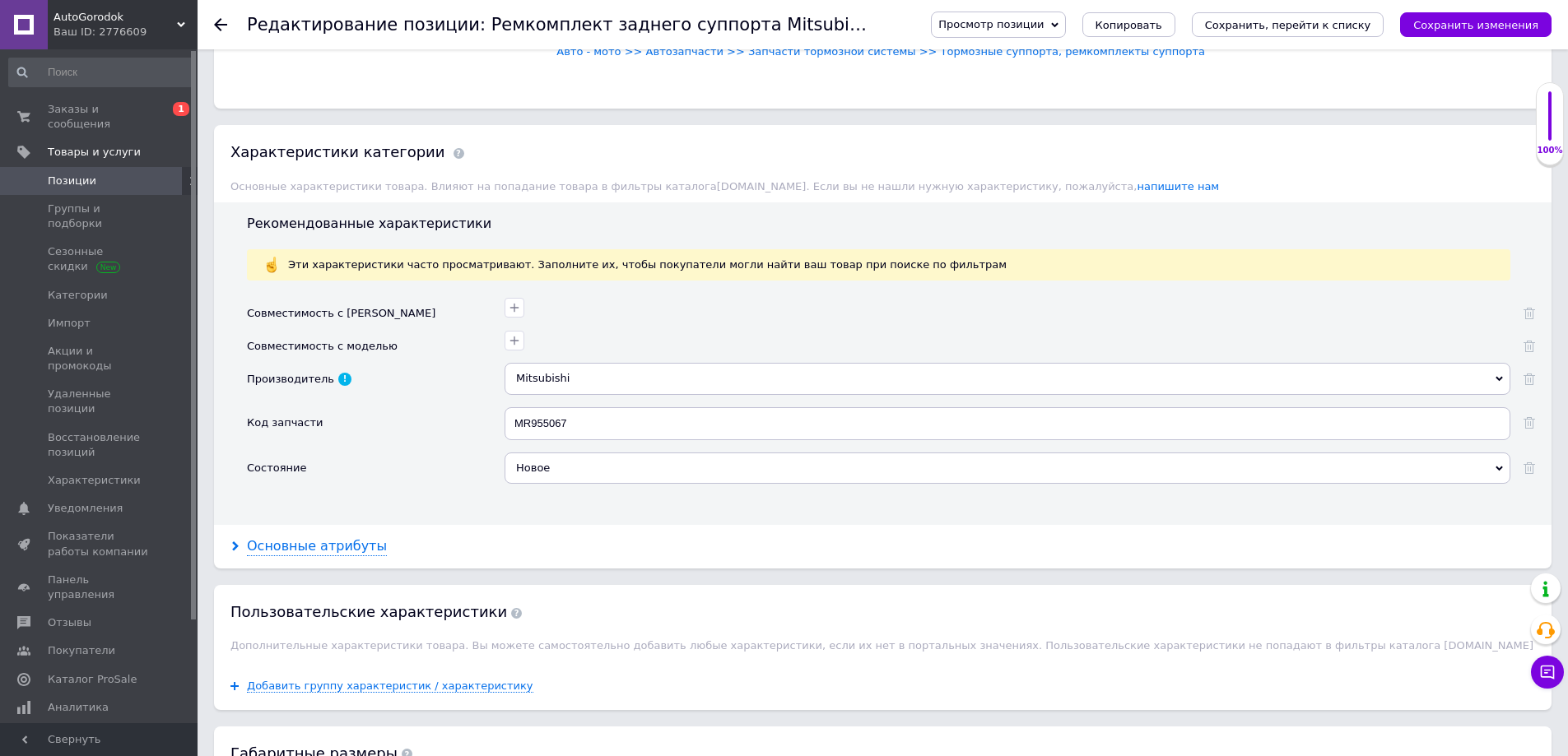
click at [333, 551] on div "Основные атрибуты" at bounding box center [317, 547] width 140 height 19
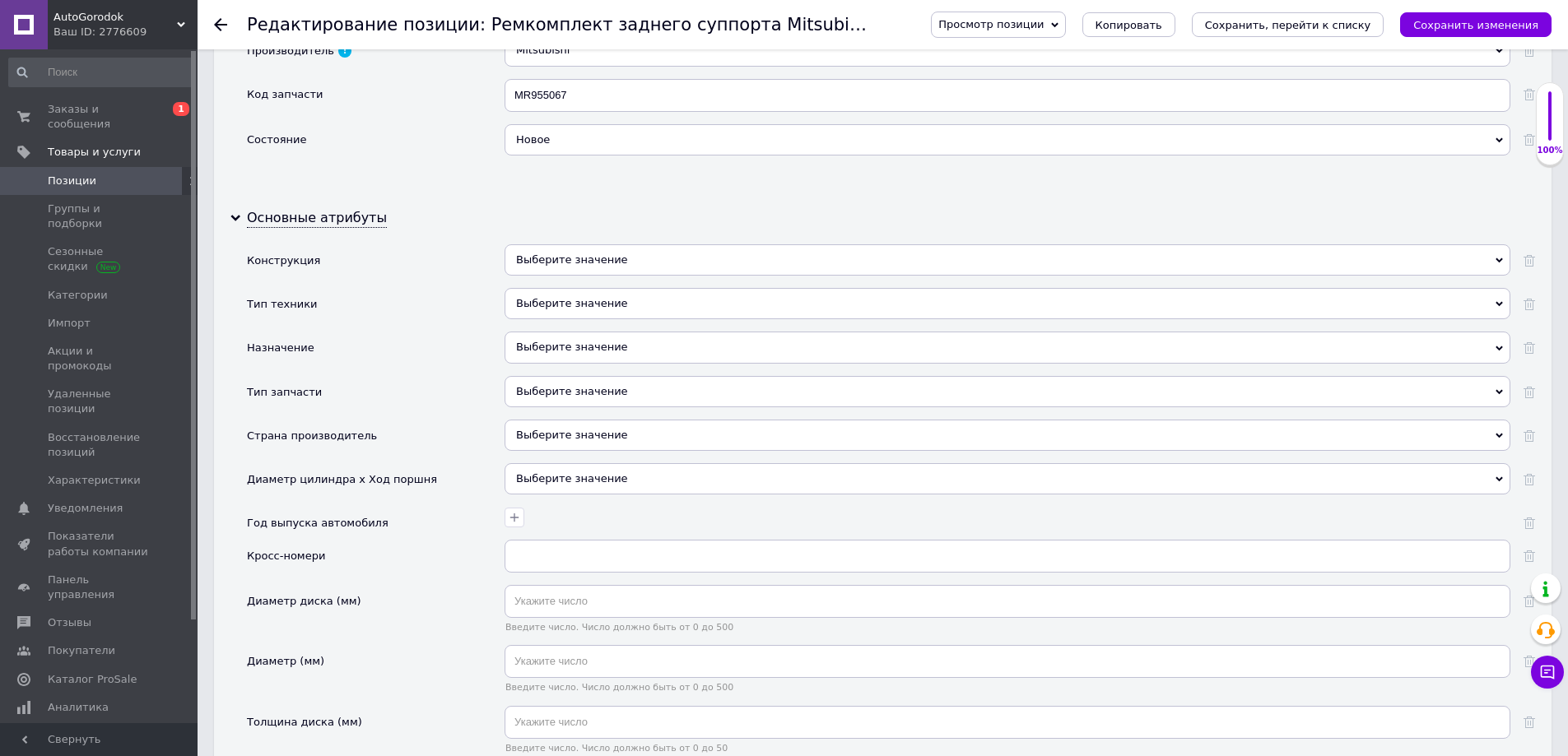
scroll to position [1564, 0]
click at [545, 434] on div "Выберите значение" at bounding box center [1006, 435] width 1005 height 32
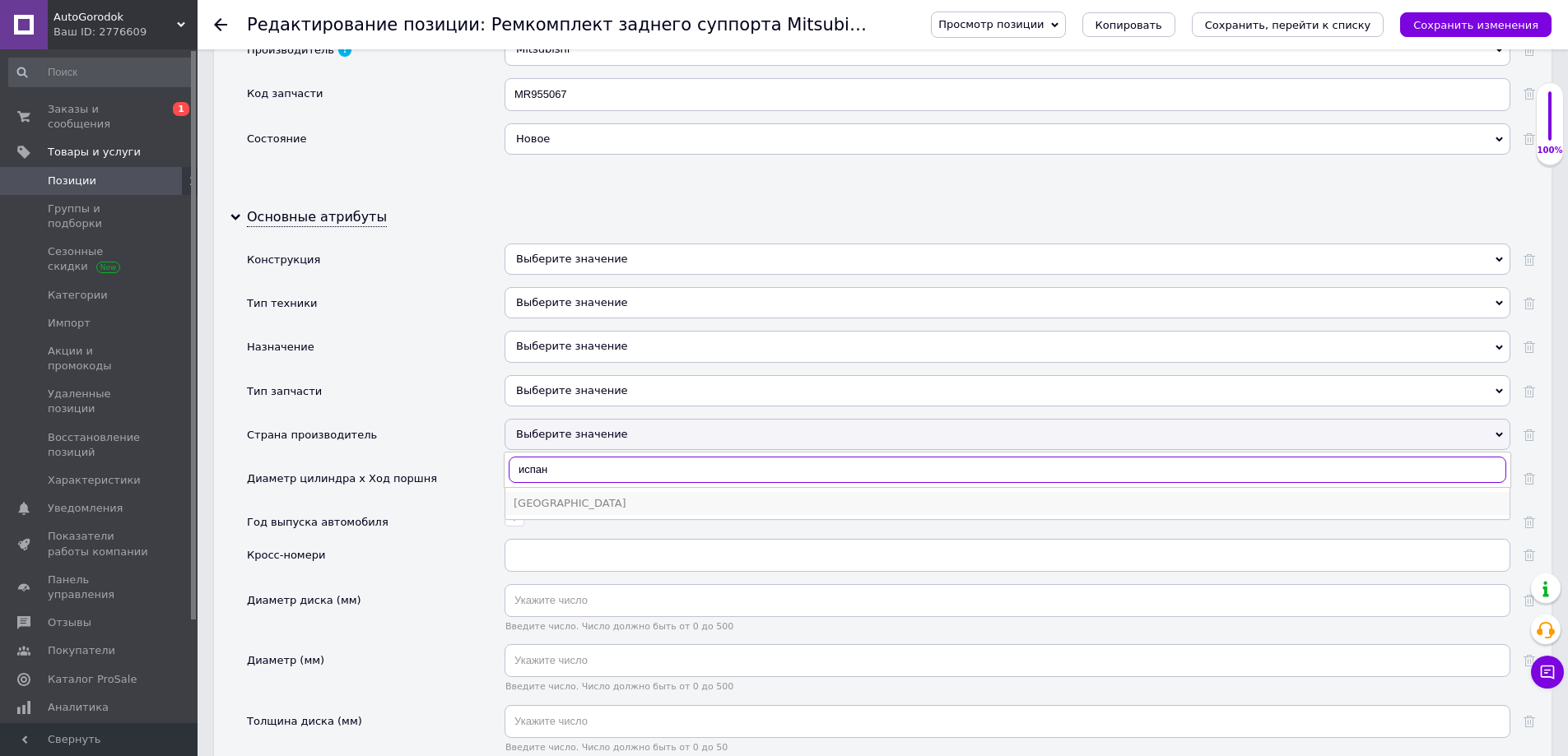
type input "испан"
click at [572, 503] on div "Испания" at bounding box center [1007, 503] width 987 height 15
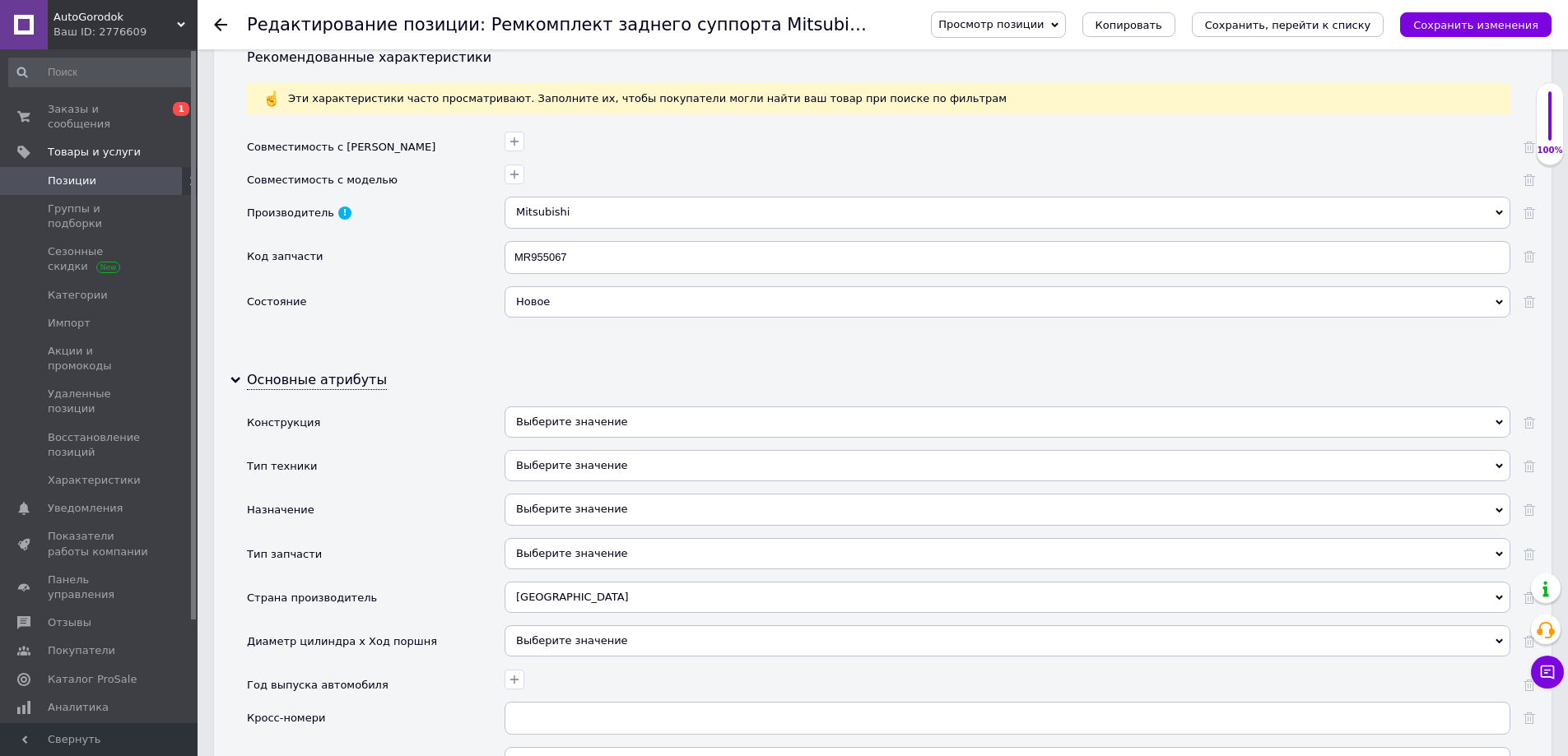
scroll to position [1399, 0]
click at [514, 141] on icon "button" at bounding box center [514, 142] width 9 height 9
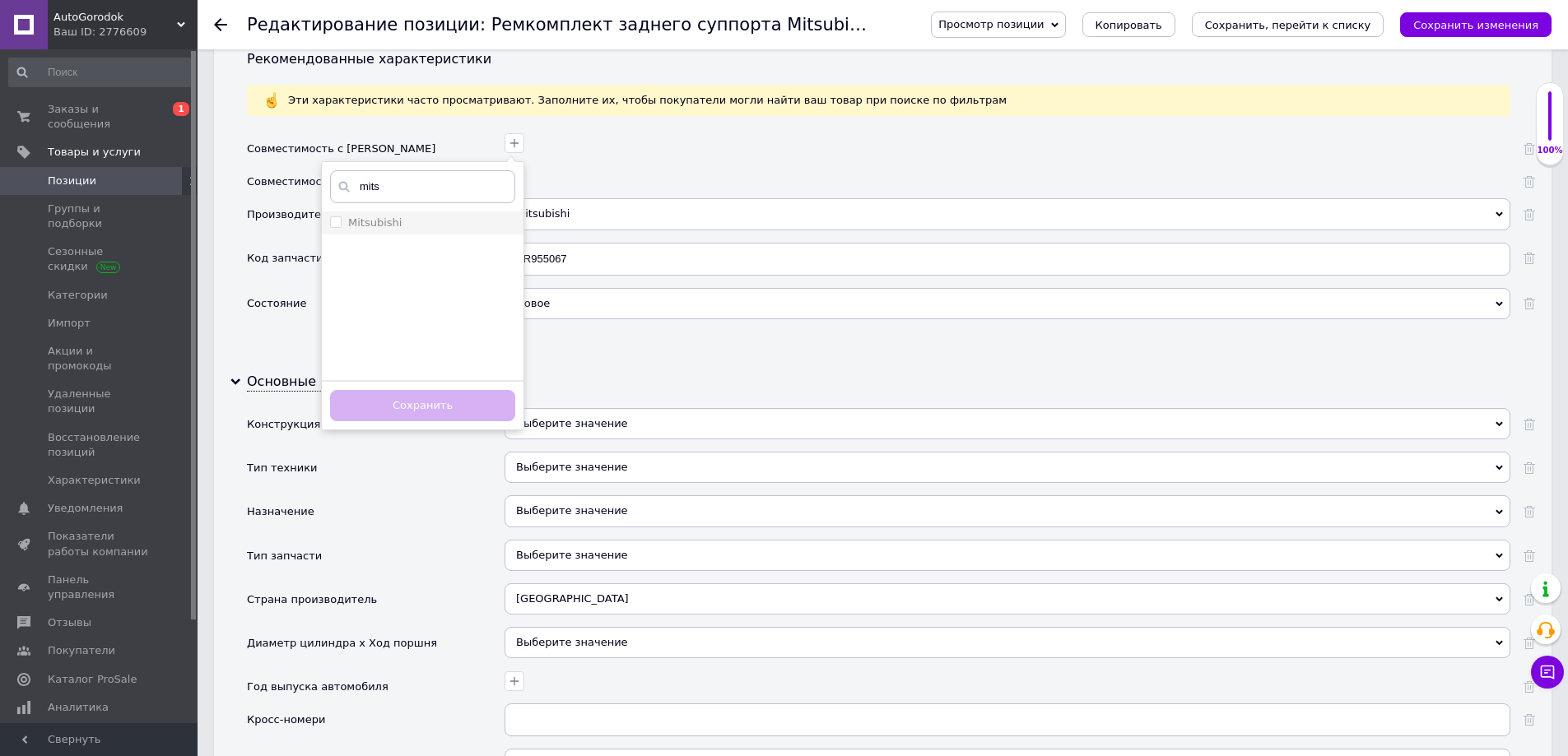
type input "mits"
click at [427, 223] on div "Mitsubishi" at bounding box center [423, 222] width 186 height 15
checkbox input "true"
click at [438, 405] on button "Сохранить" at bounding box center [423, 406] width 186 height 32
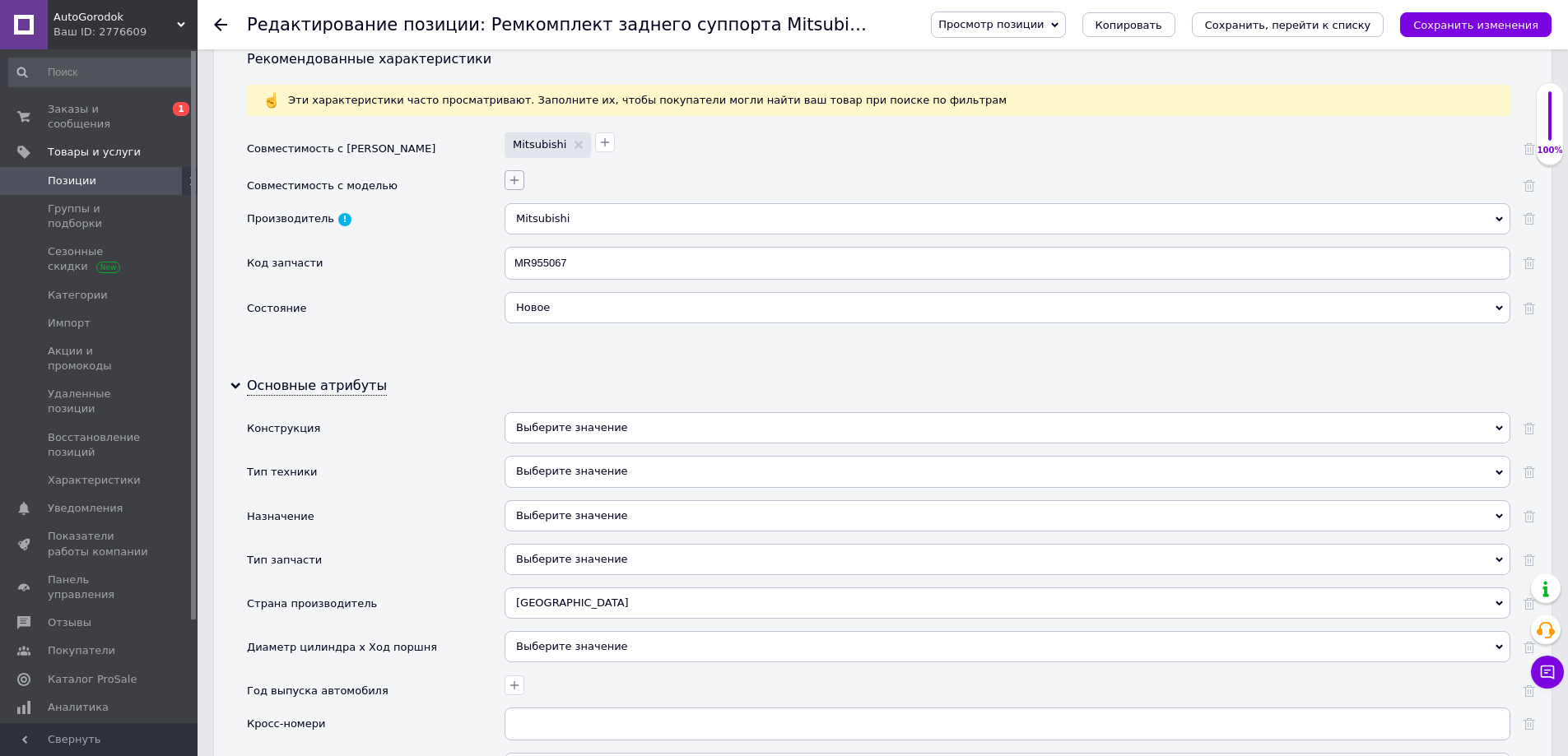
click at [517, 185] on icon "button" at bounding box center [514, 180] width 13 height 13
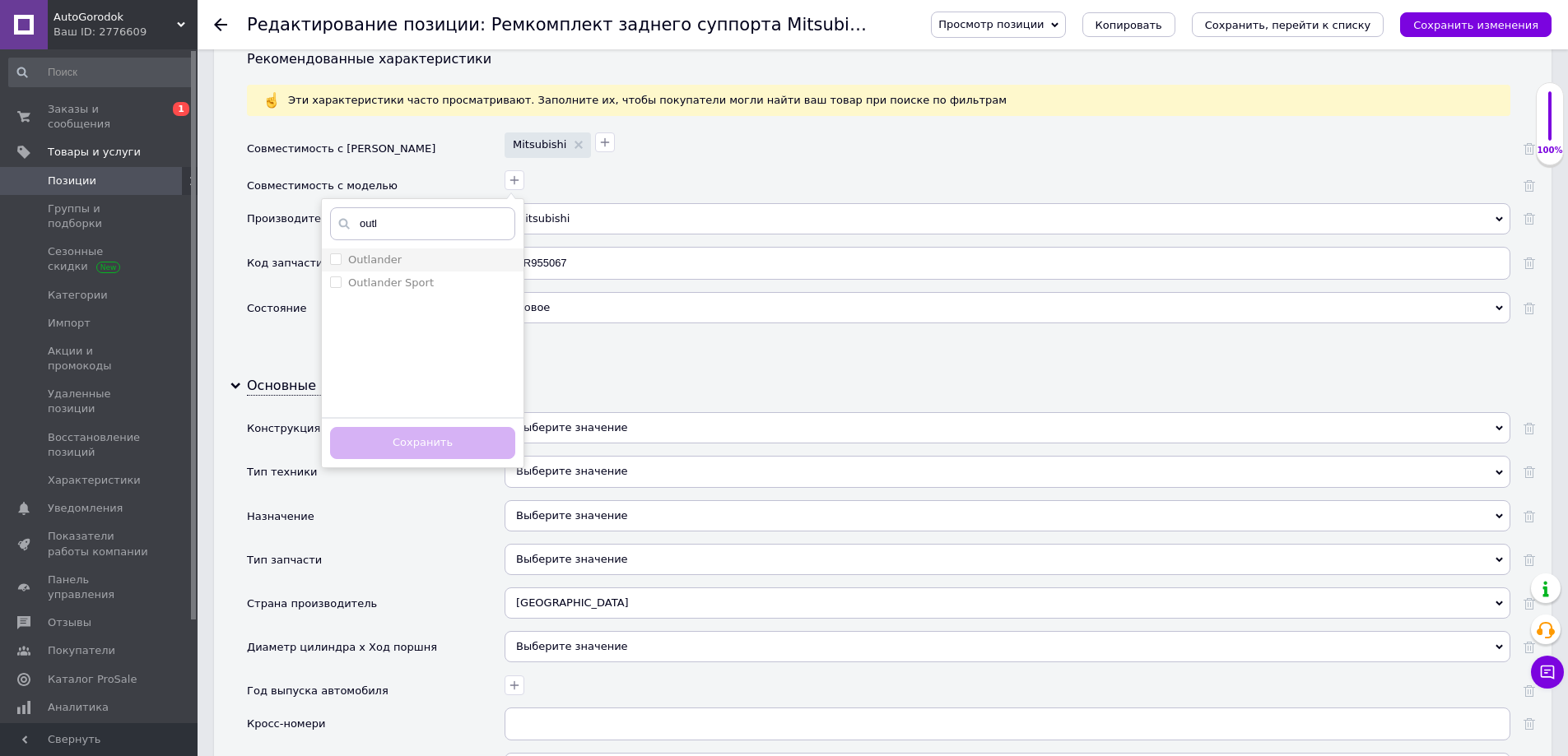
type input "outl"
click at [403, 258] on div "Outlander" at bounding box center [423, 260] width 186 height 15
checkbox input "true"
click at [454, 440] on button "Сохранить" at bounding box center [423, 442] width 186 height 32
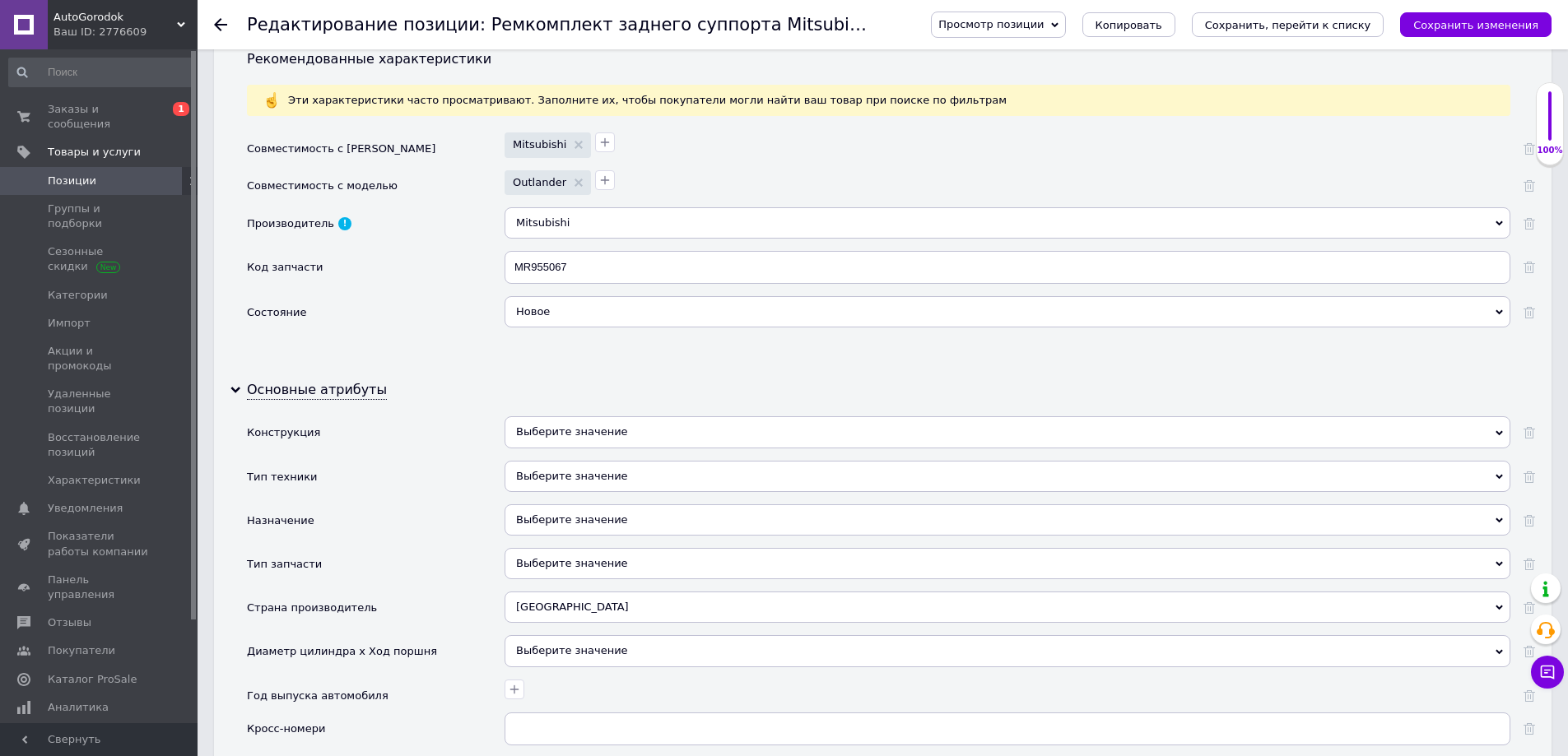
click at [538, 229] on div "Mitsubishi" at bounding box center [1006, 223] width 1005 height 32
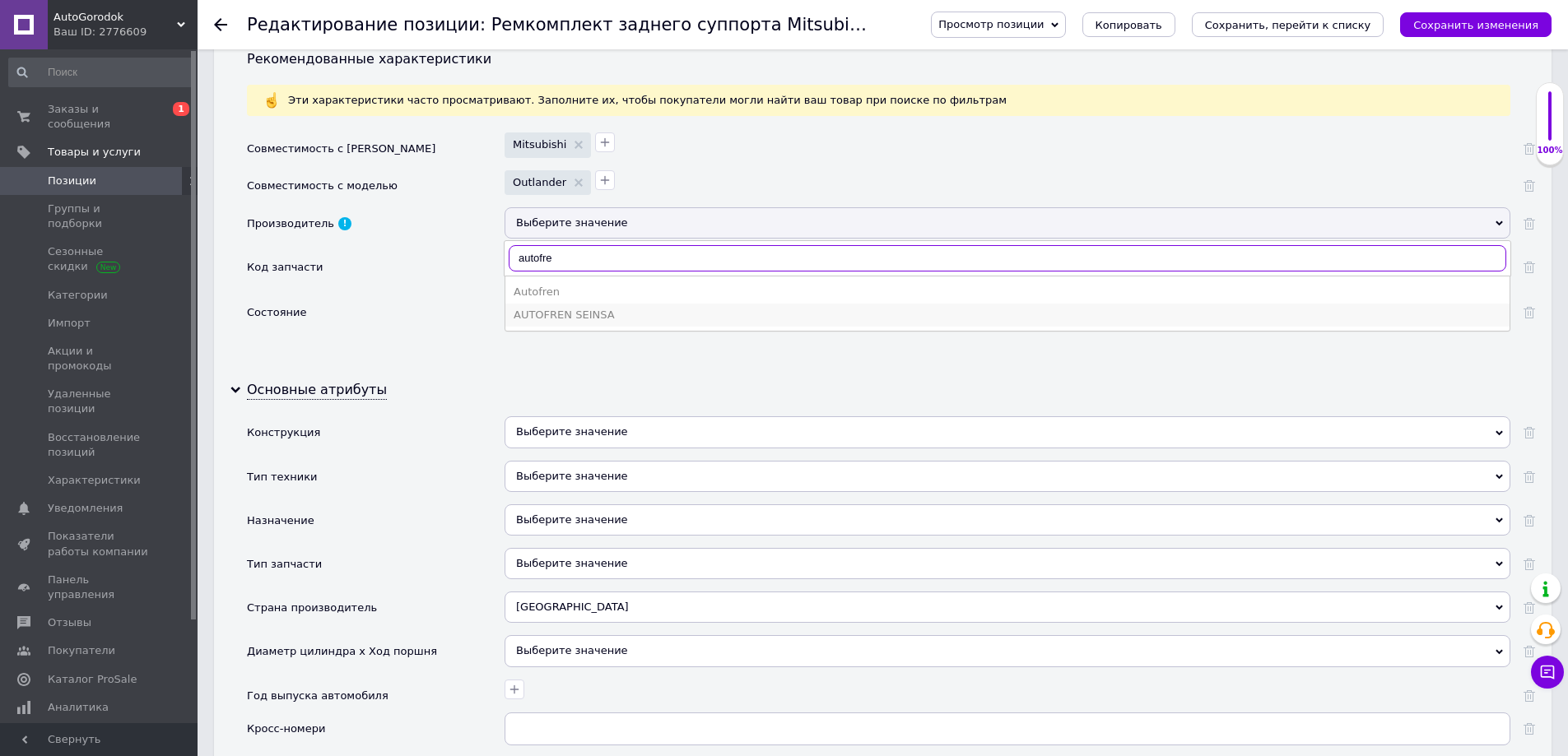
type input "autofre"
click at [573, 312] on div "AUTOFREN SEINSA" at bounding box center [1007, 315] width 987 height 15
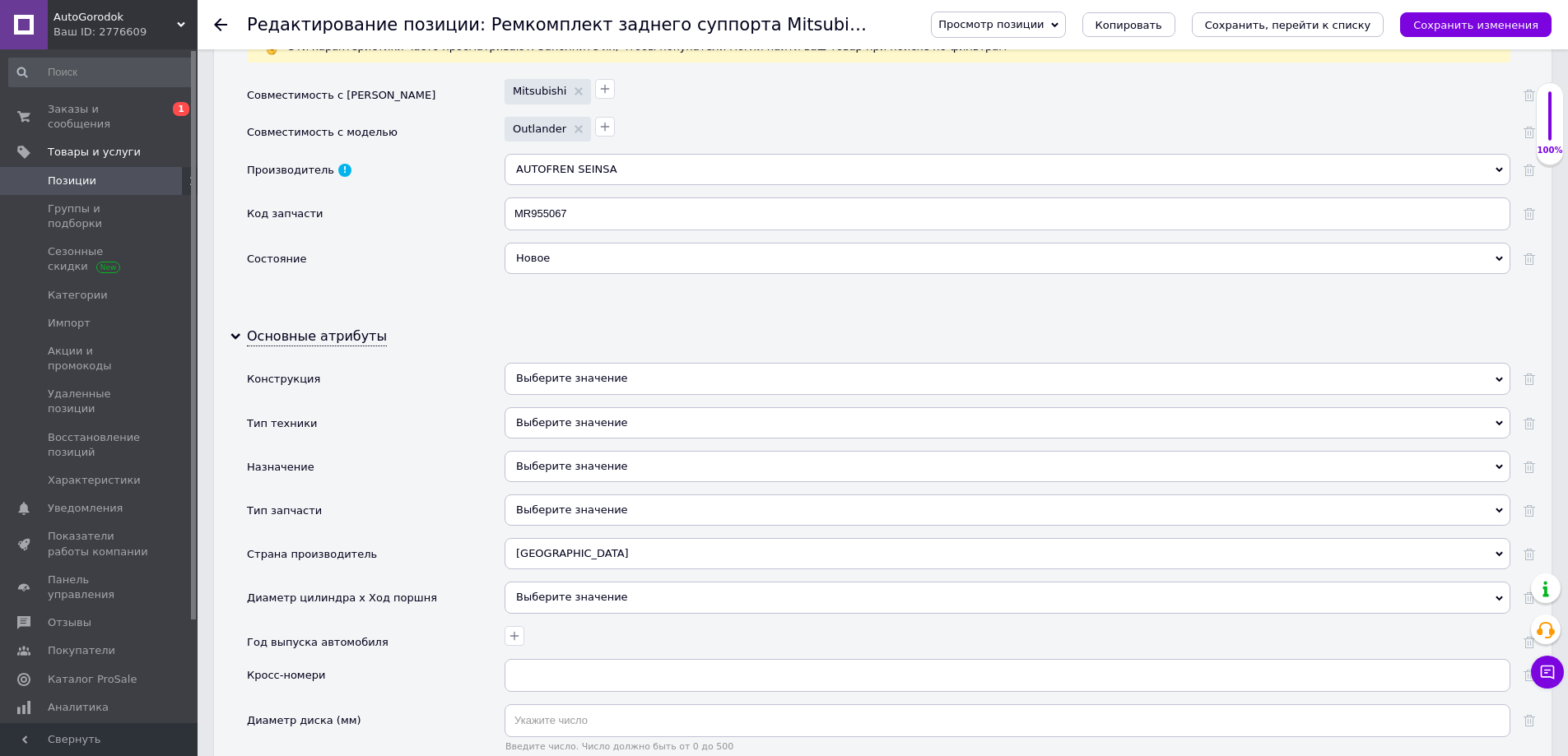
scroll to position [1481, 0]
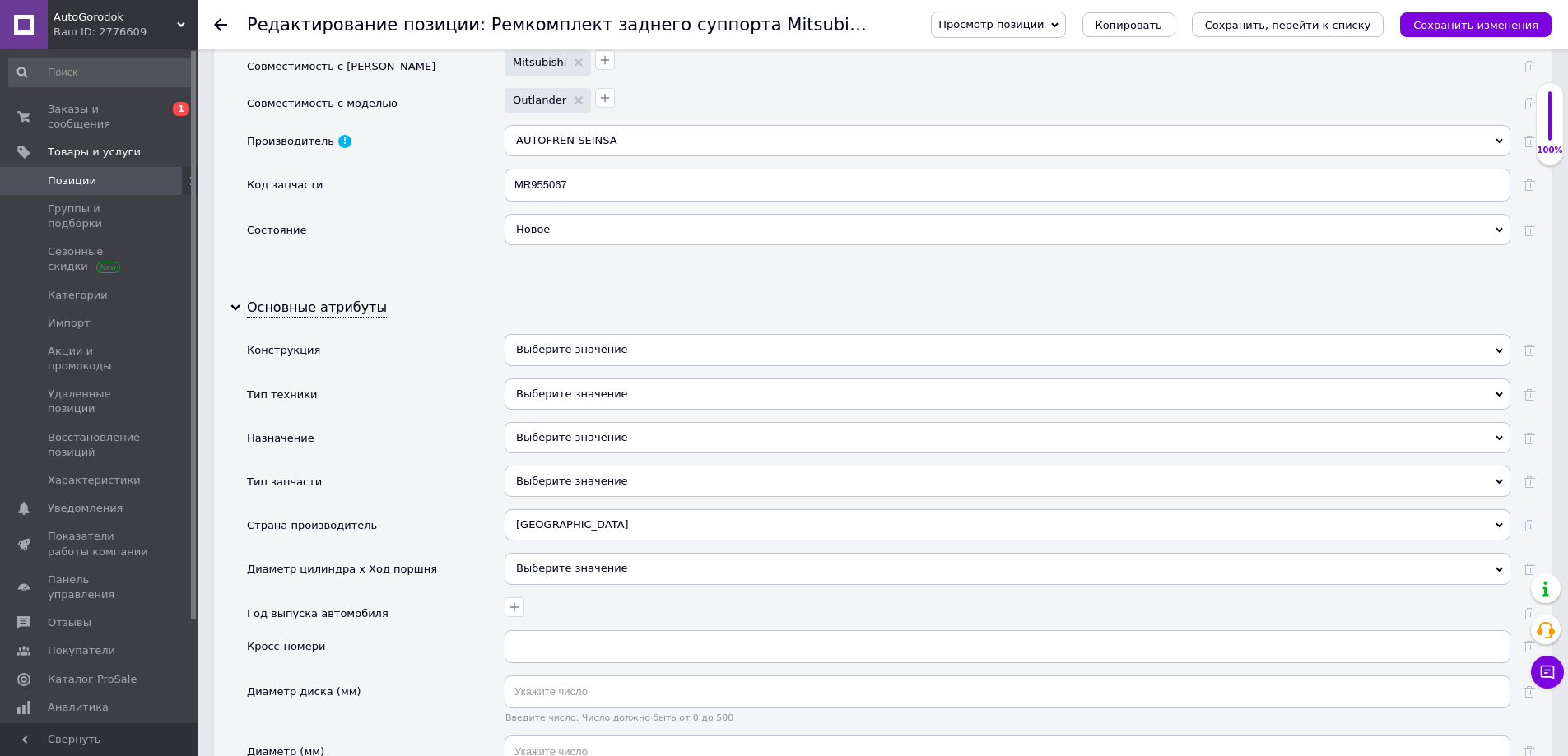
click at [535, 390] on div "Выберите значение" at bounding box center [1006, 395] width 1005 height 32
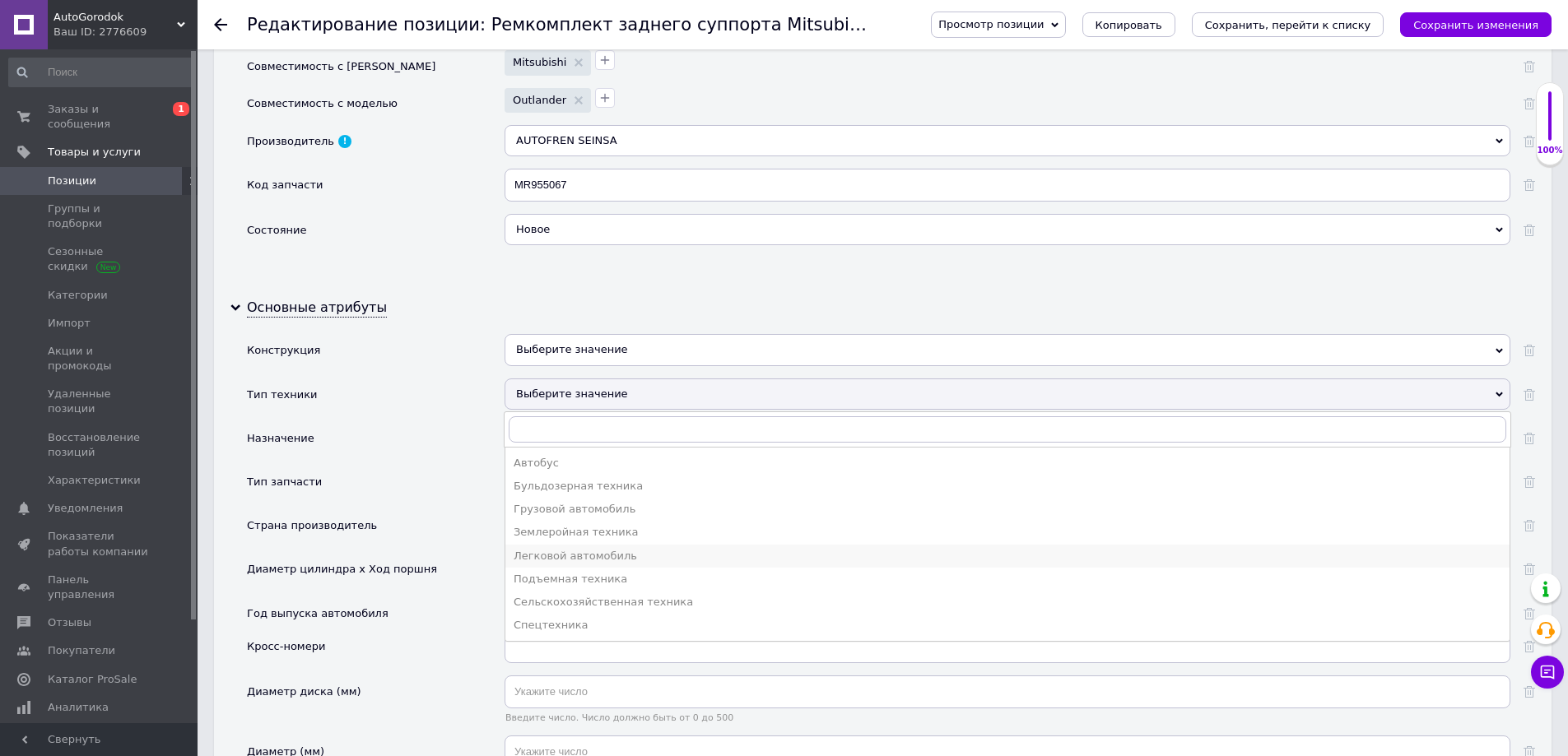
click at [548, 551] on div "Легковой автомобиль" at bounding box center [1007, 556] width 987 height 15
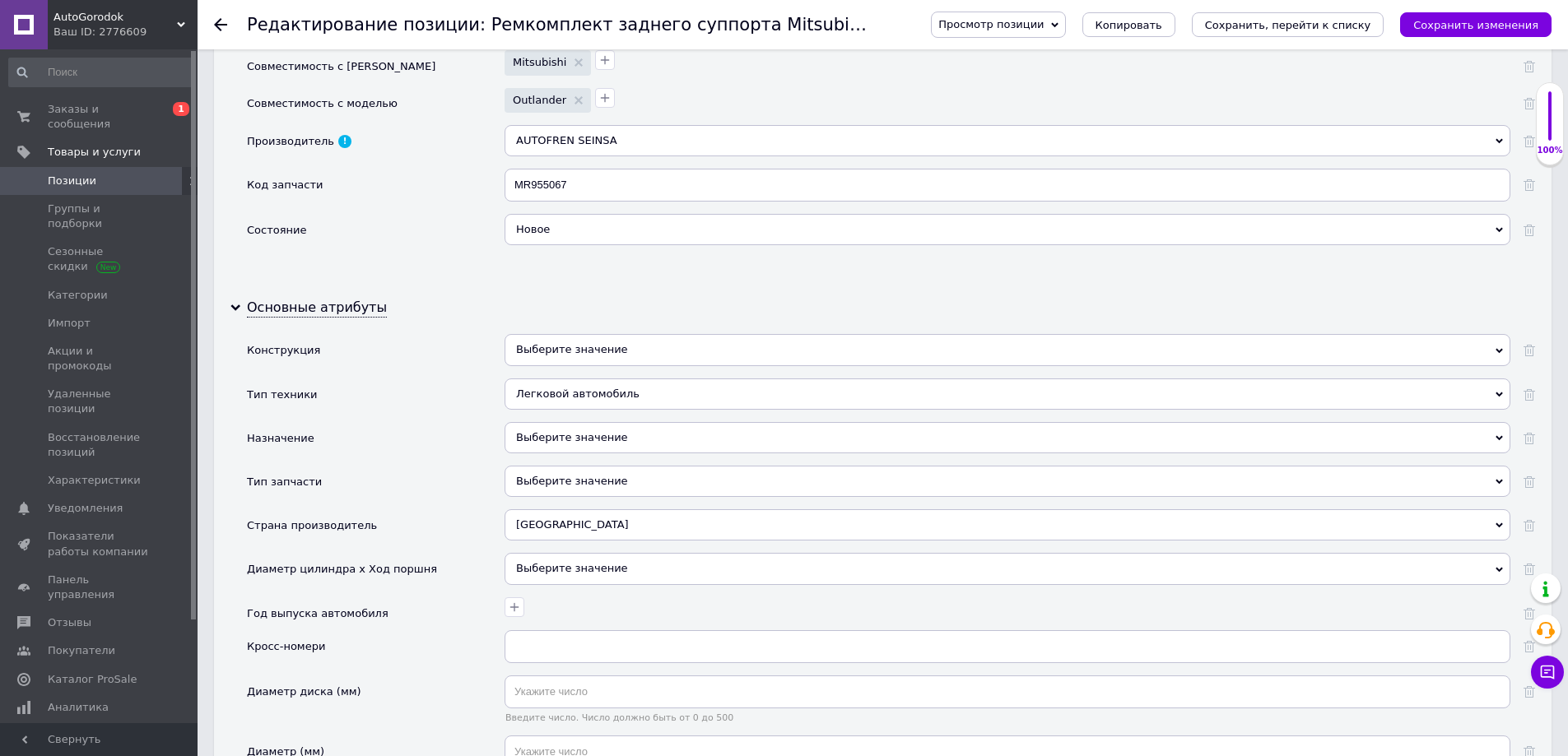
click at [533, 438] on div "Выберите значение" at bounding box center [1006, 438] width 1005 height 32
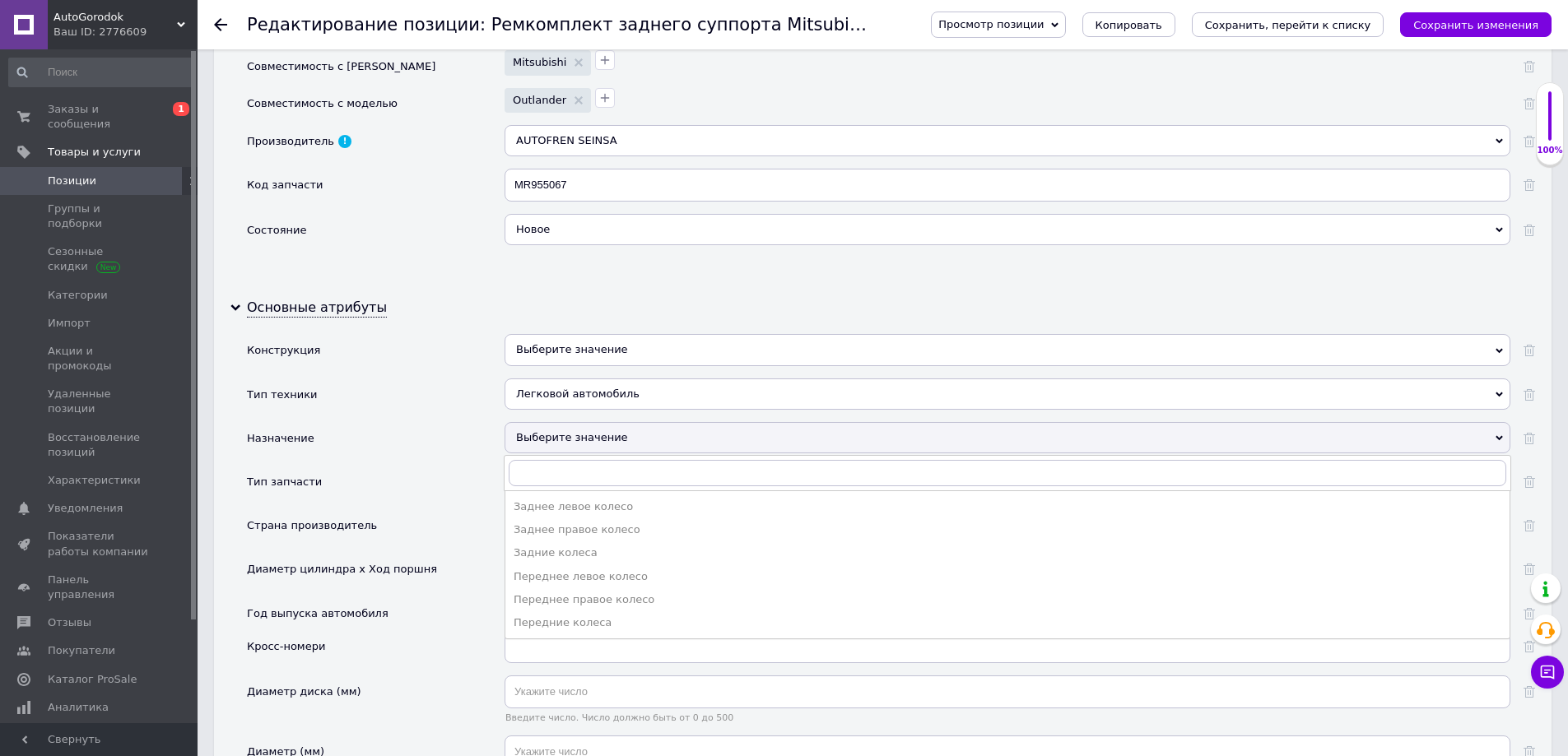
click at [549, 553] on div "Задние колеса" at bounding box center [1007, 553] width 987 height 15
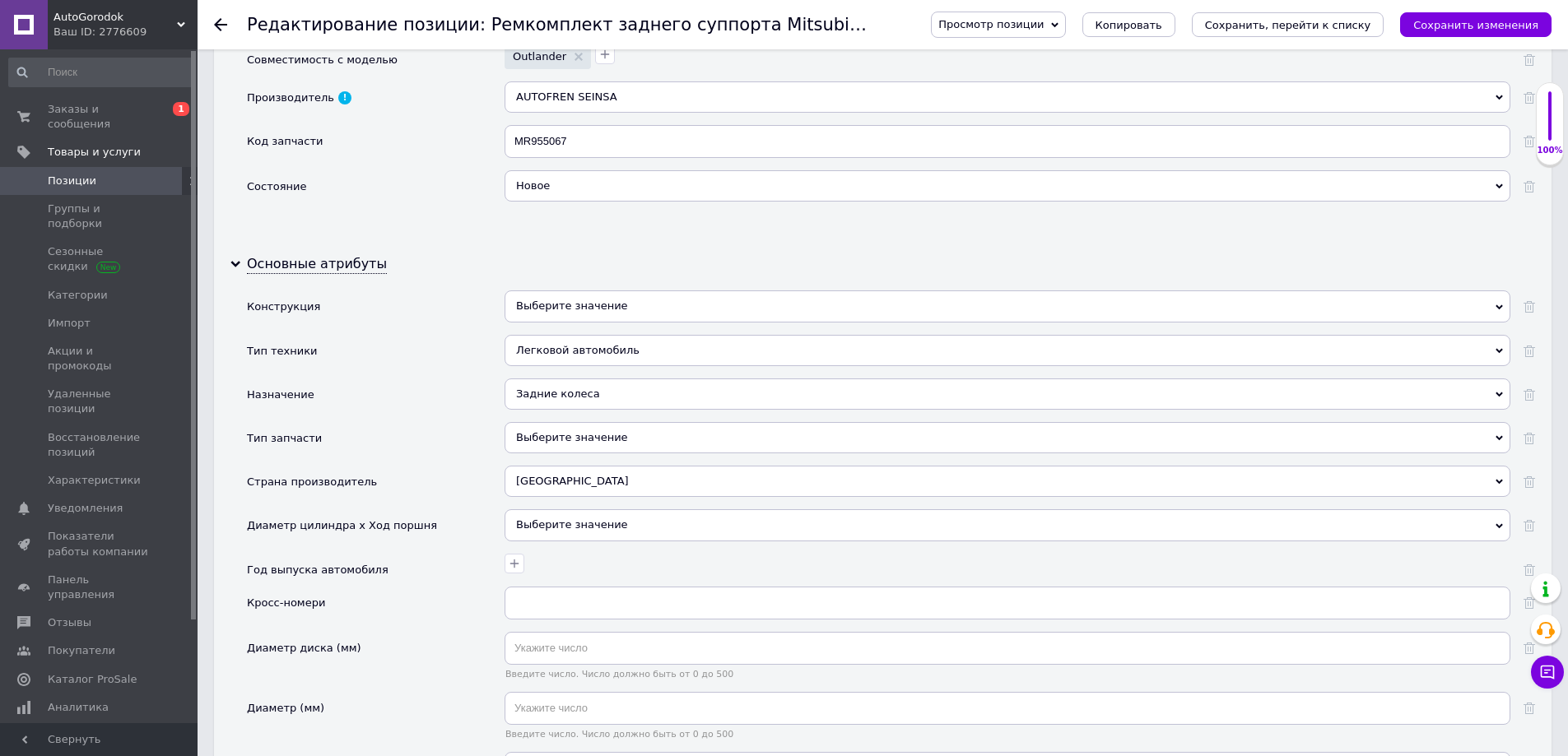
scroll to position [1564, 0]
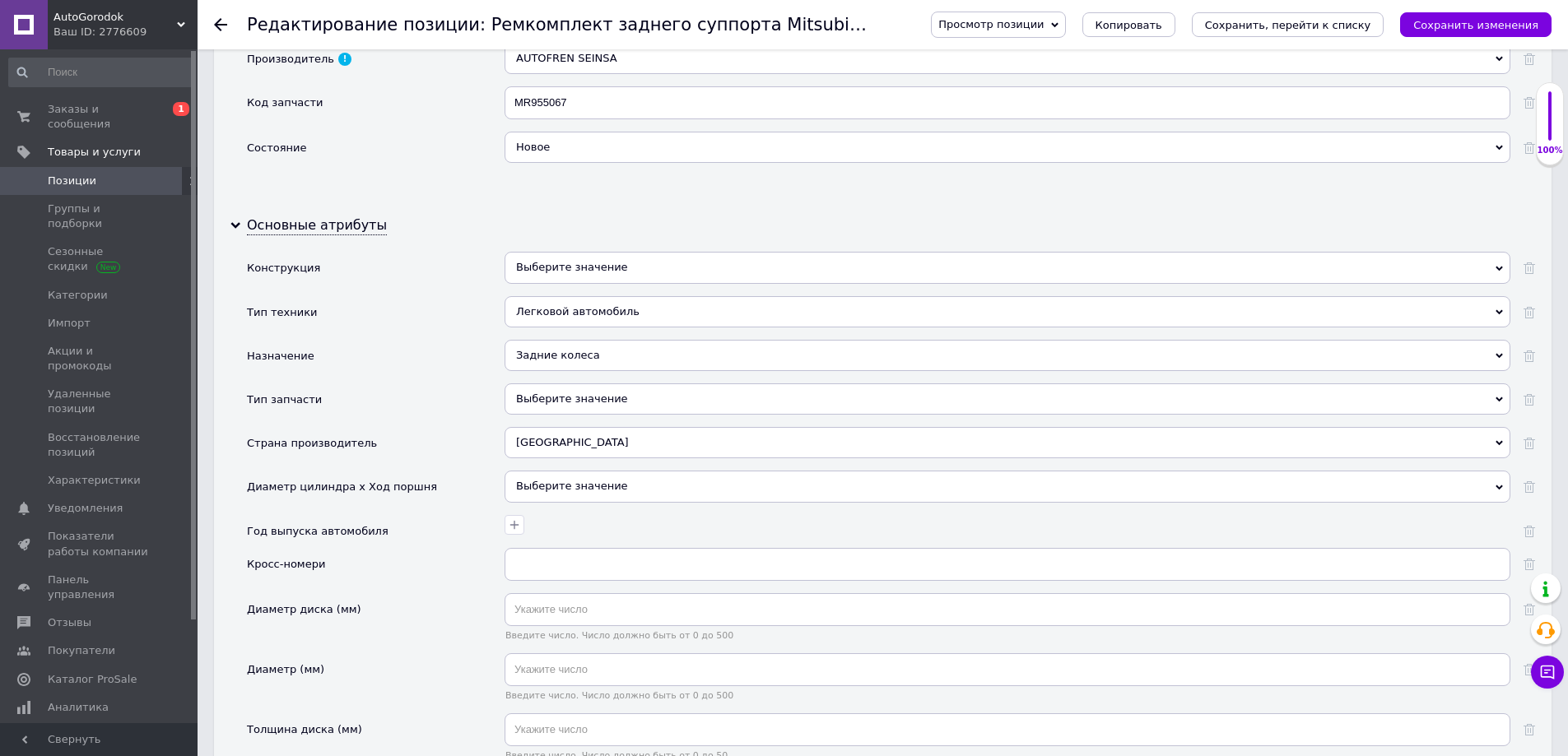
click at [531, 395] on div "Выберите значение" at bounding box center [1006, 399] width 1005 height 32
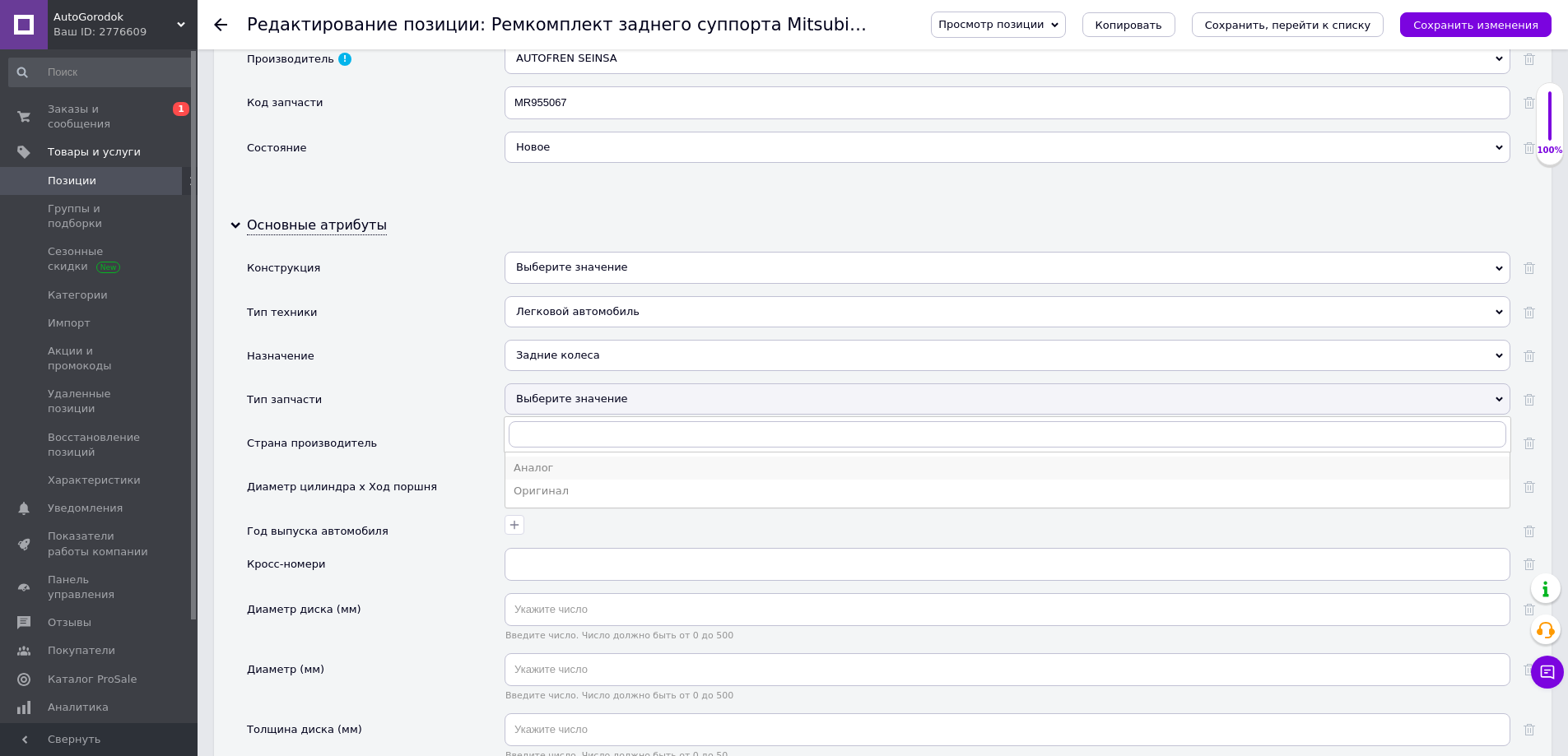
click at [543, 465] on div "Аналог" at bounding box center [1007, 467] width 987 height 15
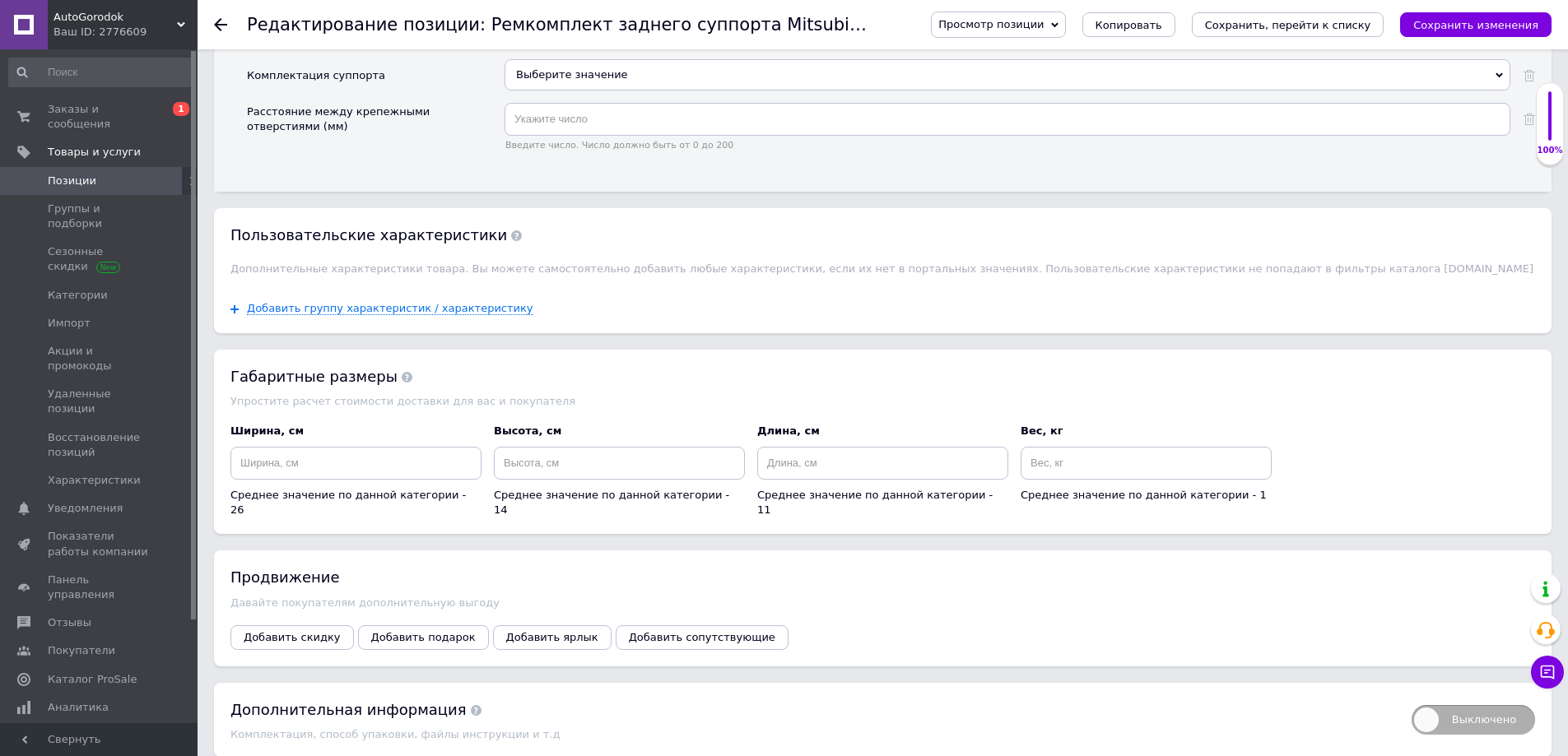
scroll to position [2386, 0]
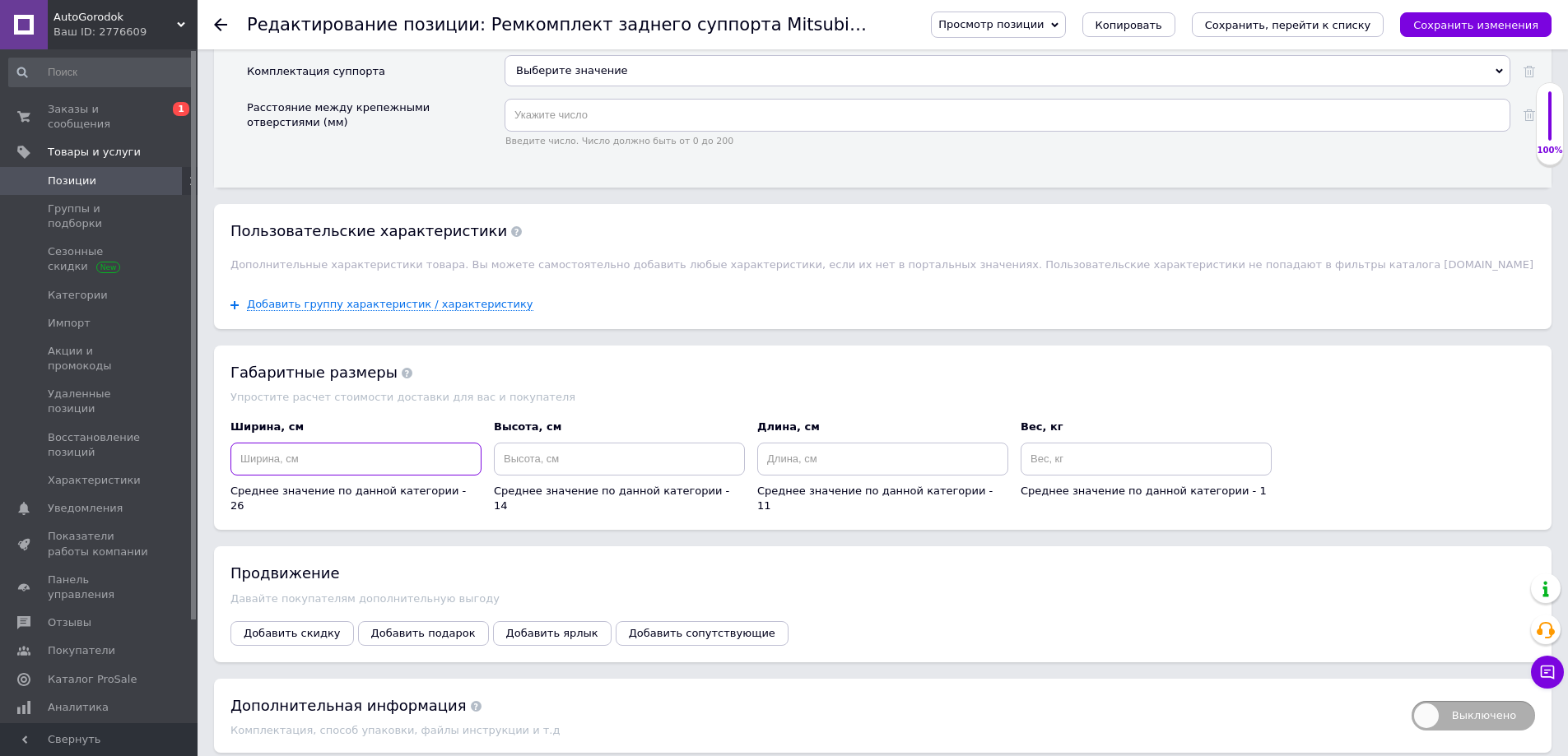
click at [371, 455] on input at bounding box center [355, 458] width 251 height 33
type input "2"
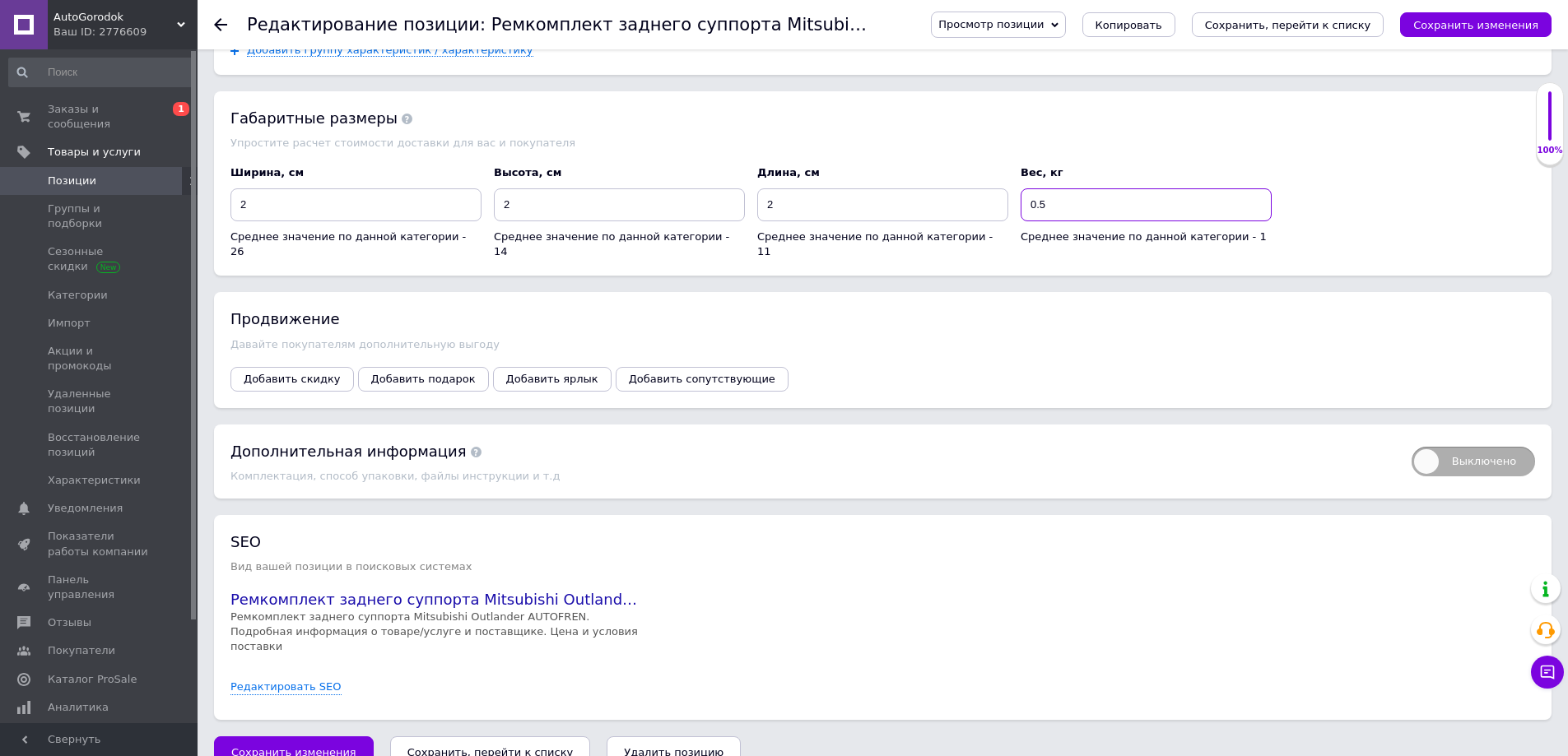
scroll to position [2647, 0]
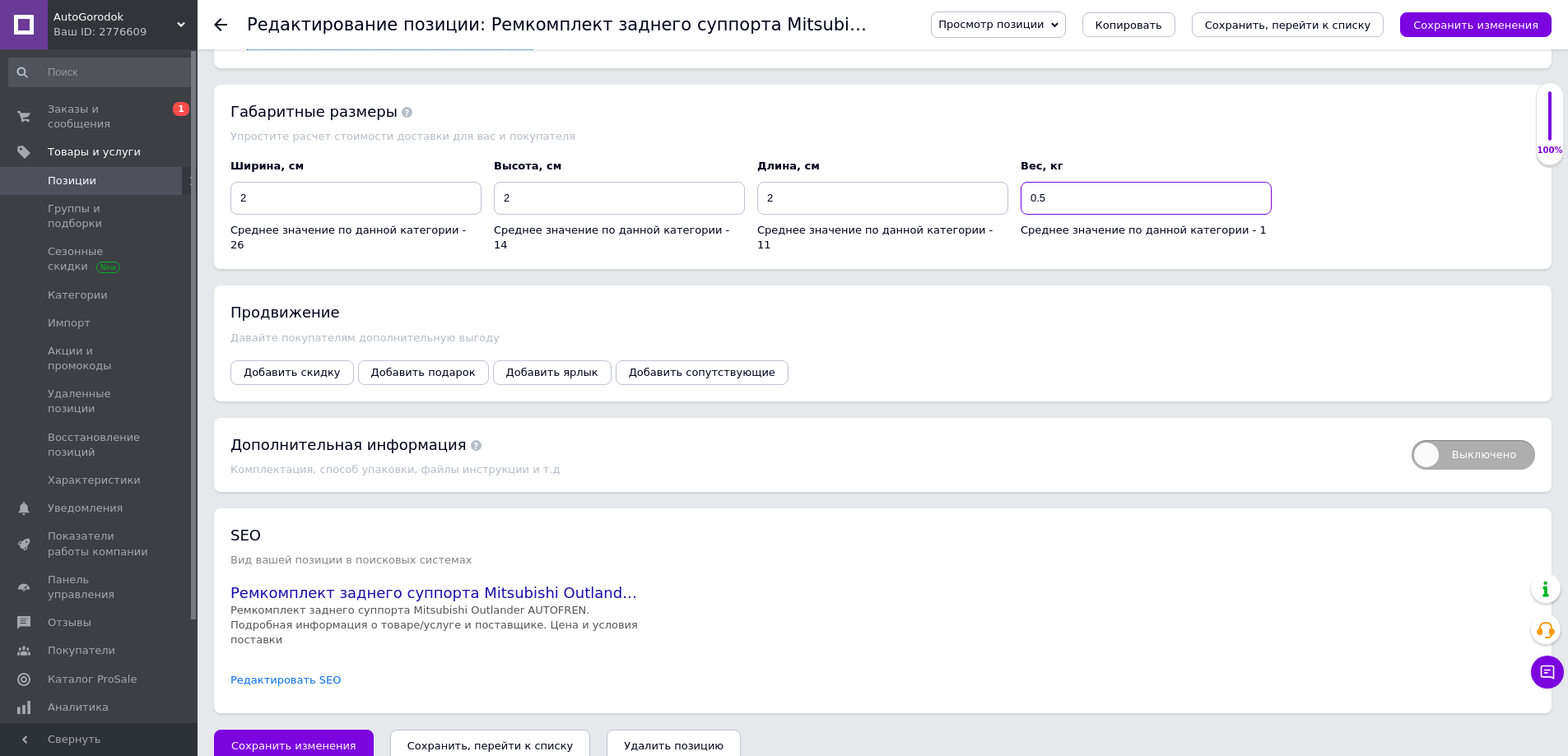
type input "0.5"
click at [305, 673] on link "Редактировать SEO" at bounding box center [286, 681] width 111 height 16
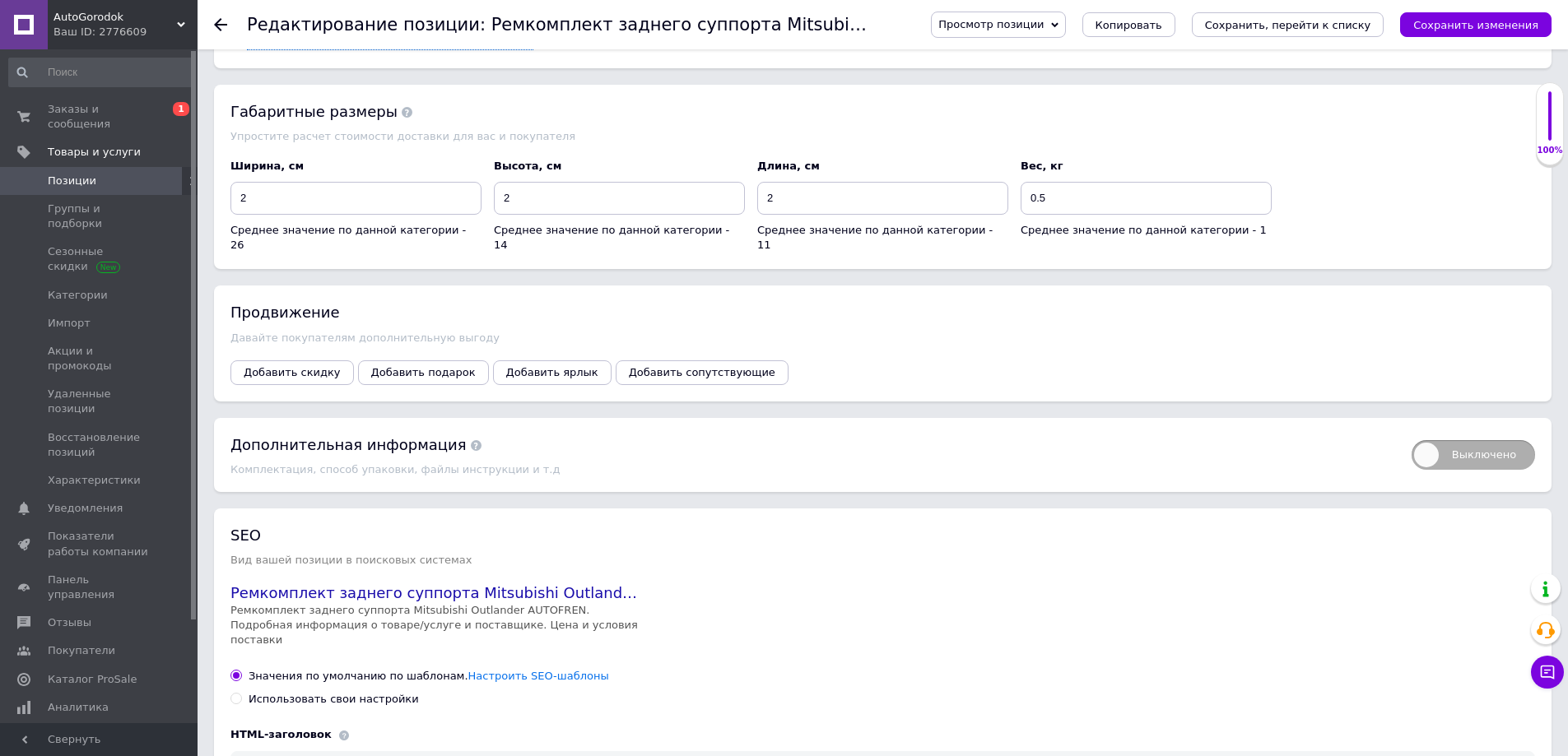
click at [305, 692] on div "Использовать свои настройки" at bounding box center [333, 698] width 171 height 15
click at [241, 693] on input "Использовать свои настройки" at bounding box center [235, 697] width 11 height 11
radio input "true"
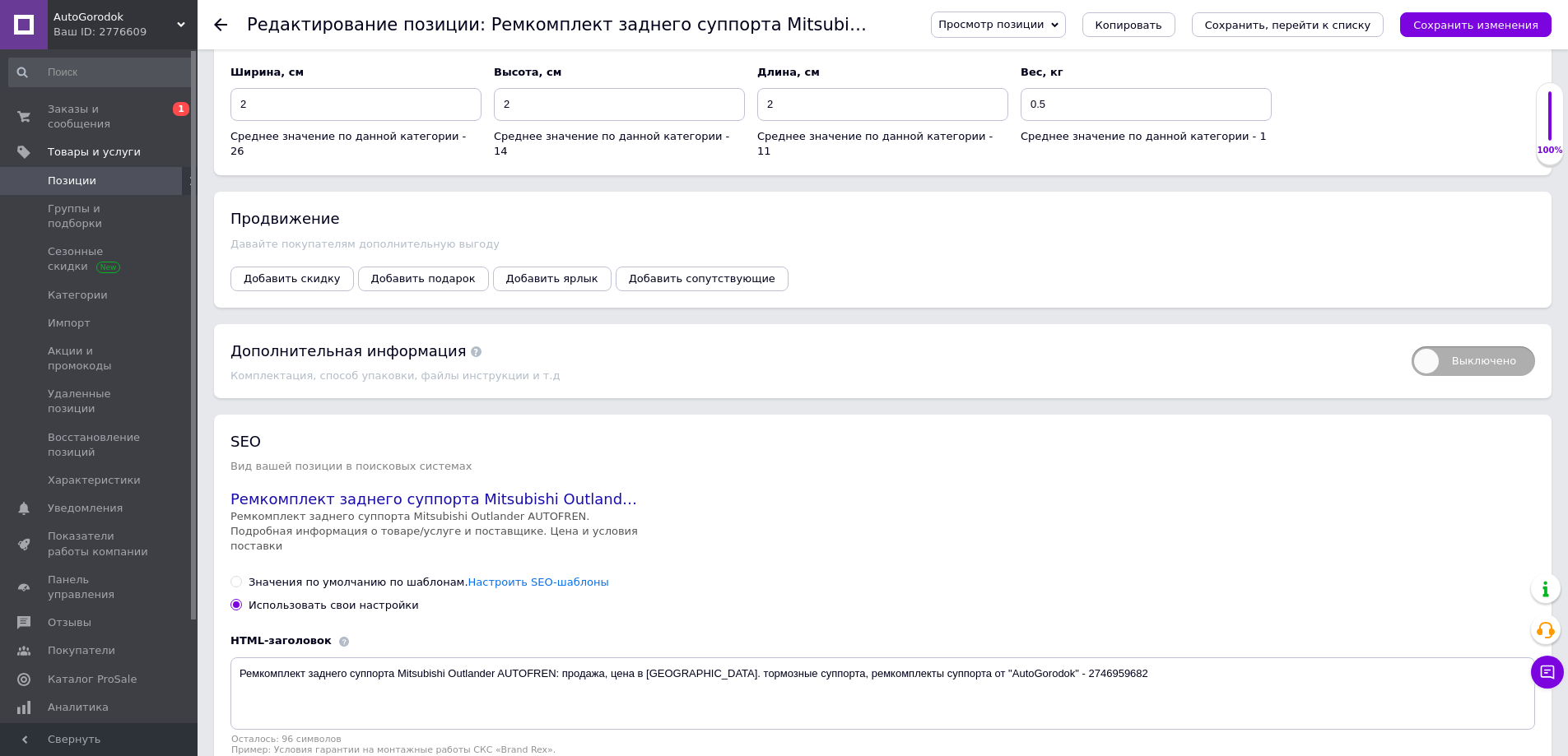
scroll to position [2812, 0]
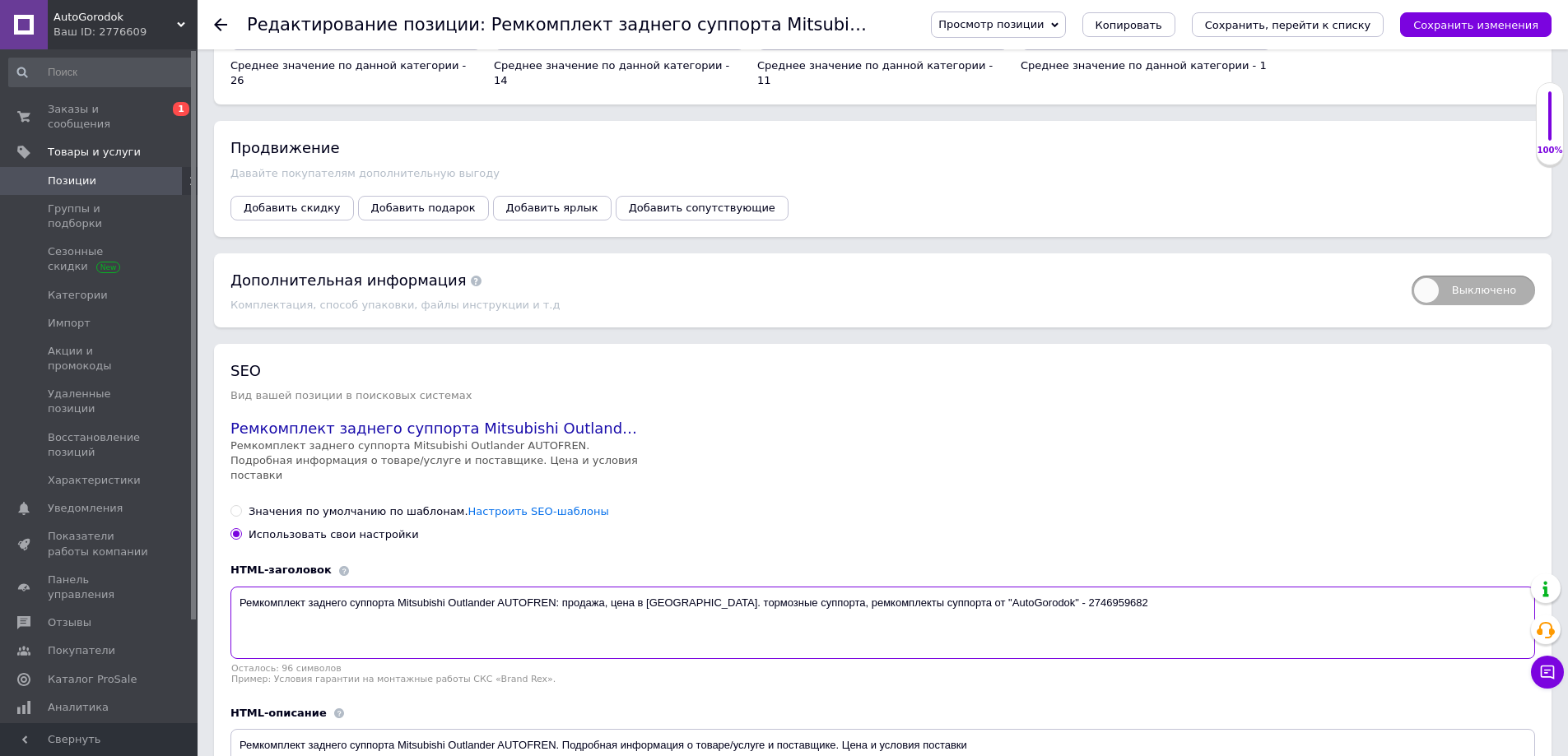
drag, startPoint x: 789, startPoint y: 589, endPoint x: 683, endPoint y: 579, distance: 106.5
click at [683, 586] on textarea "Ремкомплект заднего суппорта Mitsubishi Outlander AUTOFREN: продажа, цена в Кие…" at bounding box center [882, 622] width 1305 height 72
drag, startPoint x: 803, startPoint y: 588, endPoint x: 1111, endPoint y: 587, distance: 308.0
click at [1111, 587] on textarea "Ремкомплект заднего суппорта Mitsubishi Outlander AUTOFREN: продажа, цена в Кие…" at bounding box center [882, 622] width 1305 height 72
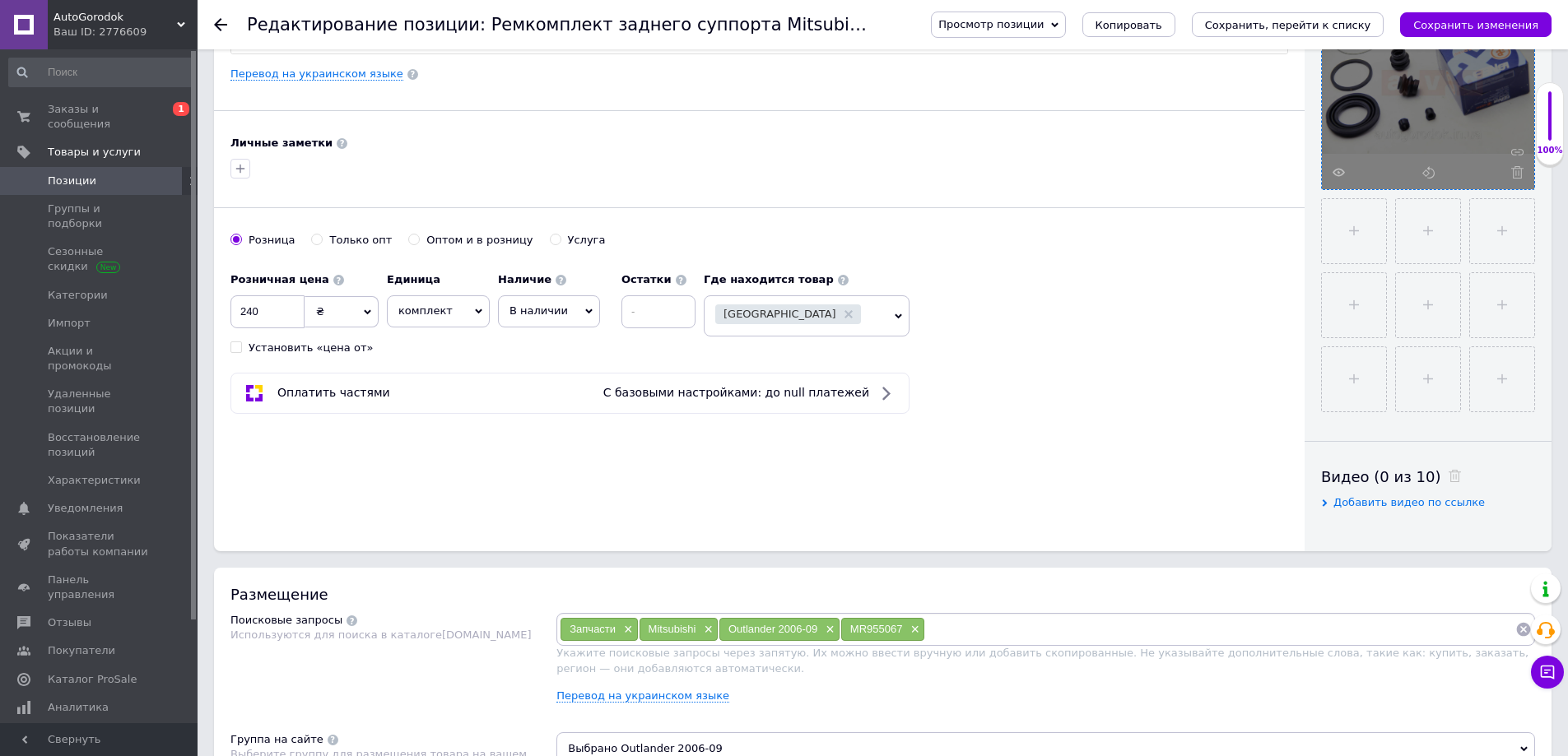
scroll to position [261, 0]
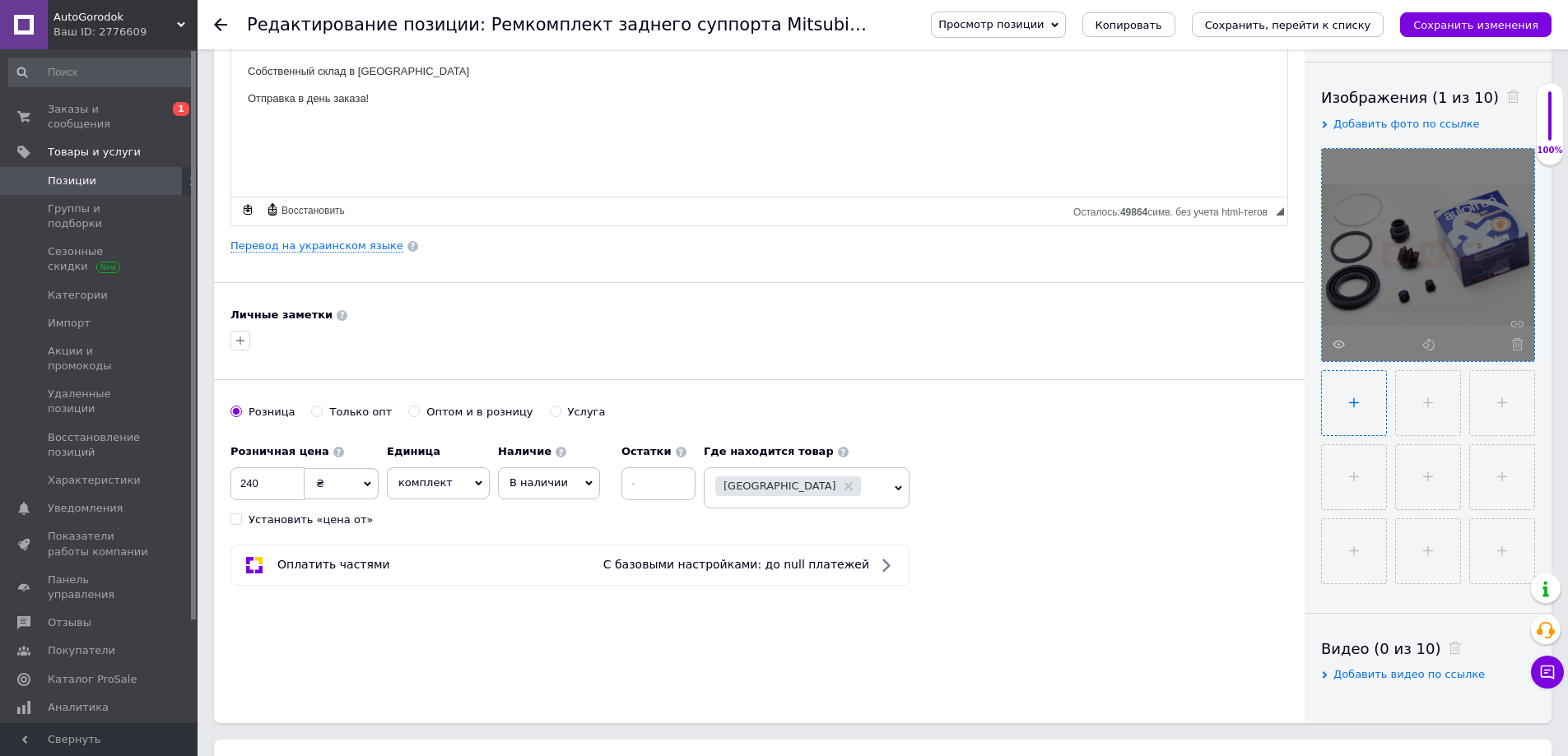
type textarea "Ремкомплект заднего суппорта Mitsubishi Outlander AUTOFREN: продажа, цена в Кие…"
click at [1354, 406] on input "file" at bounding box center [1354, 403] width 65 height 64
type input "C:\fakepath\Outlander.jpg"
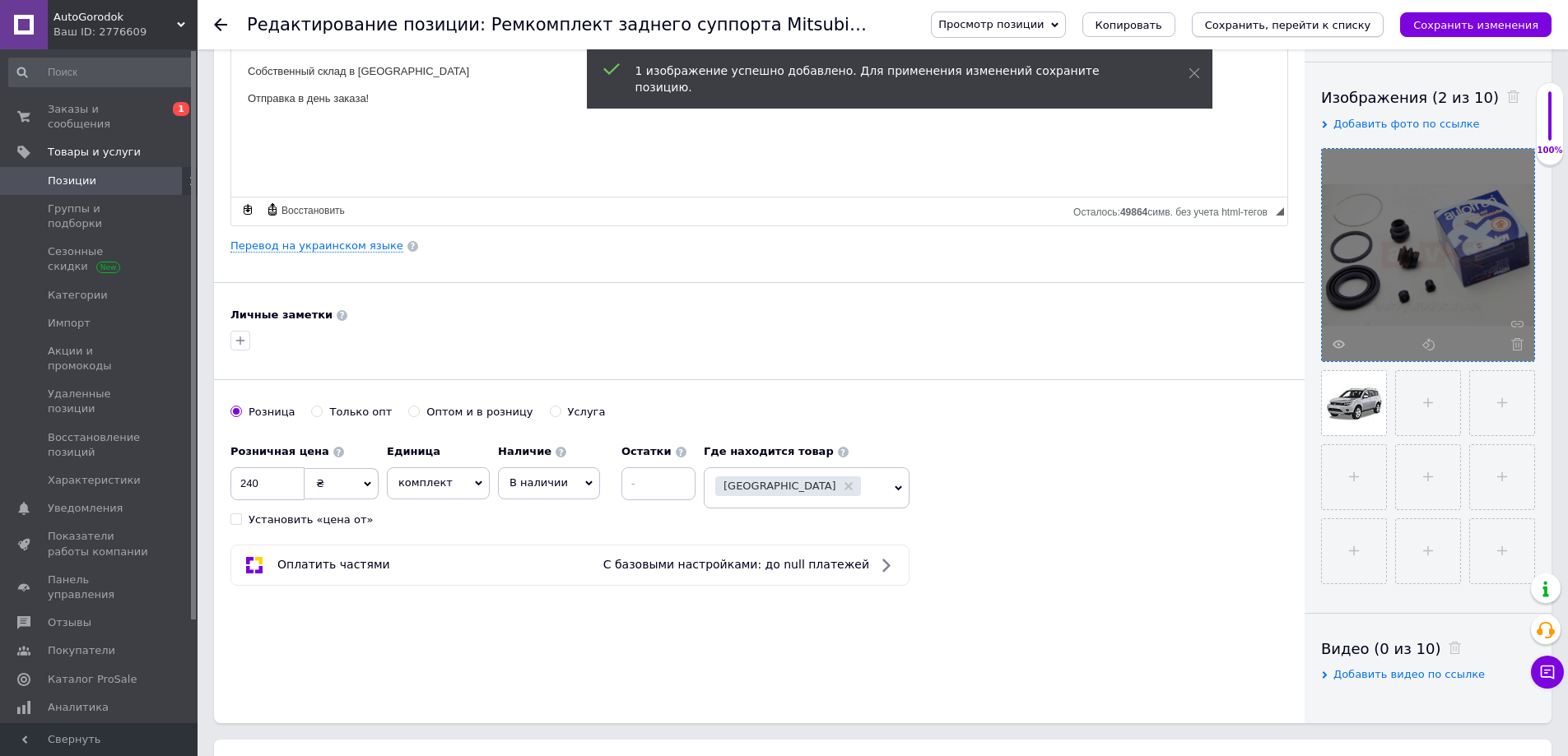
click at [1271, 22] on icon "Сохранить, перейти к списку" at bounding box center [1288, 25] width 167 height 12
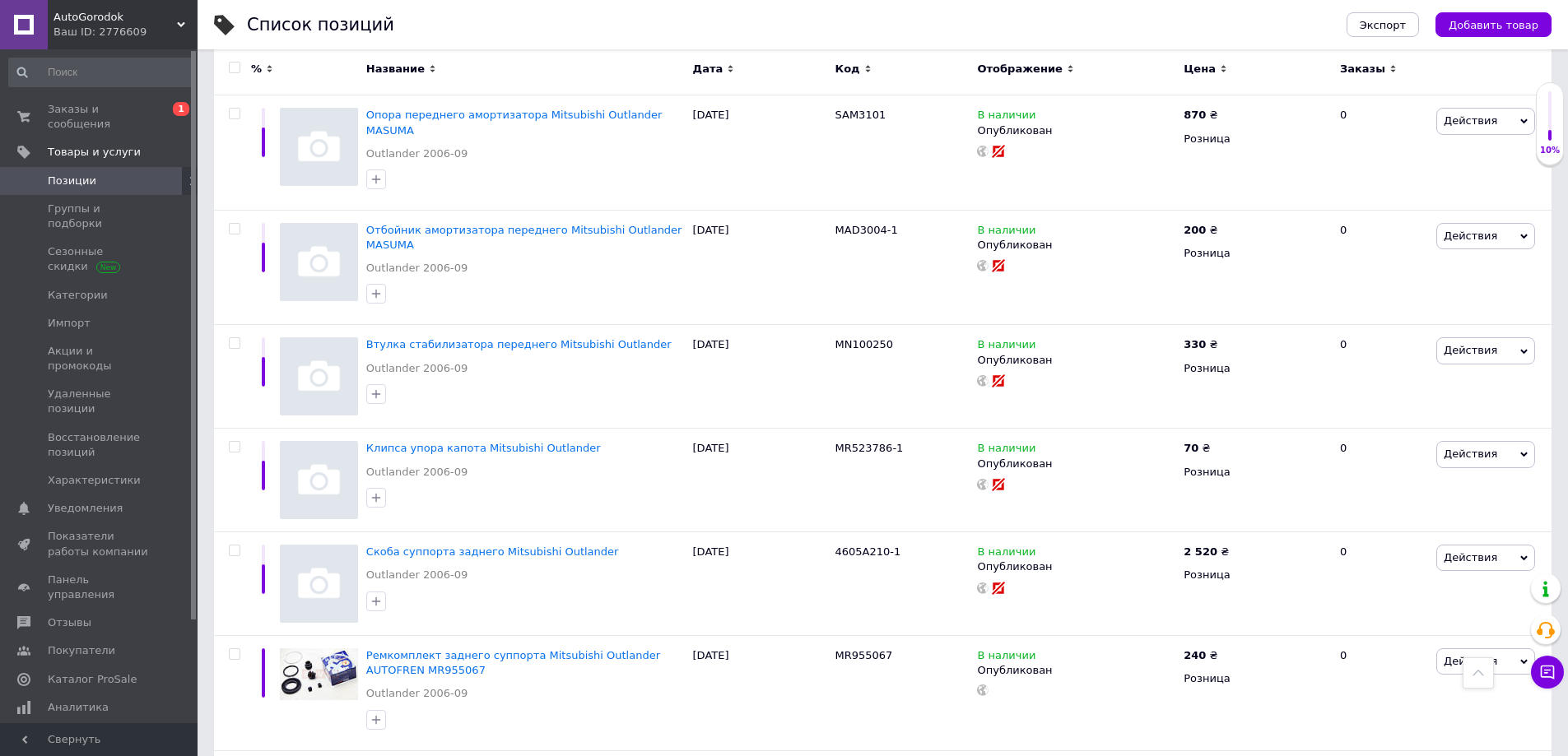
scroll to position [2468, 0]
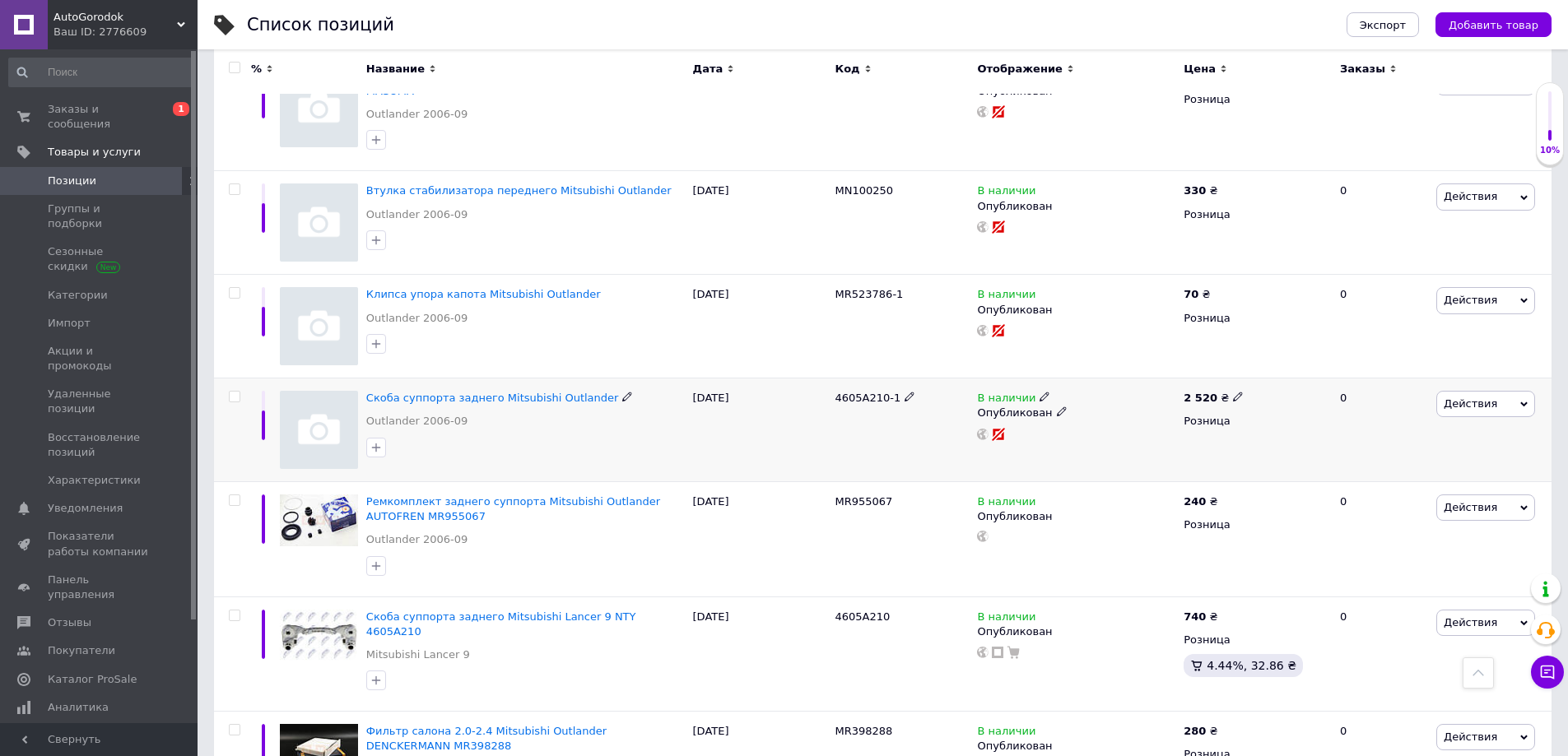
click at [851, 392] on span "4605A210-1" at bounding box center [868, 398] width 65 height 12
copy span "4605A210"
click at [479, 392] on span "Скоба суппорта заднего Mitsubishi Outlander" at bounding box center [492, 398] width 253 height 12
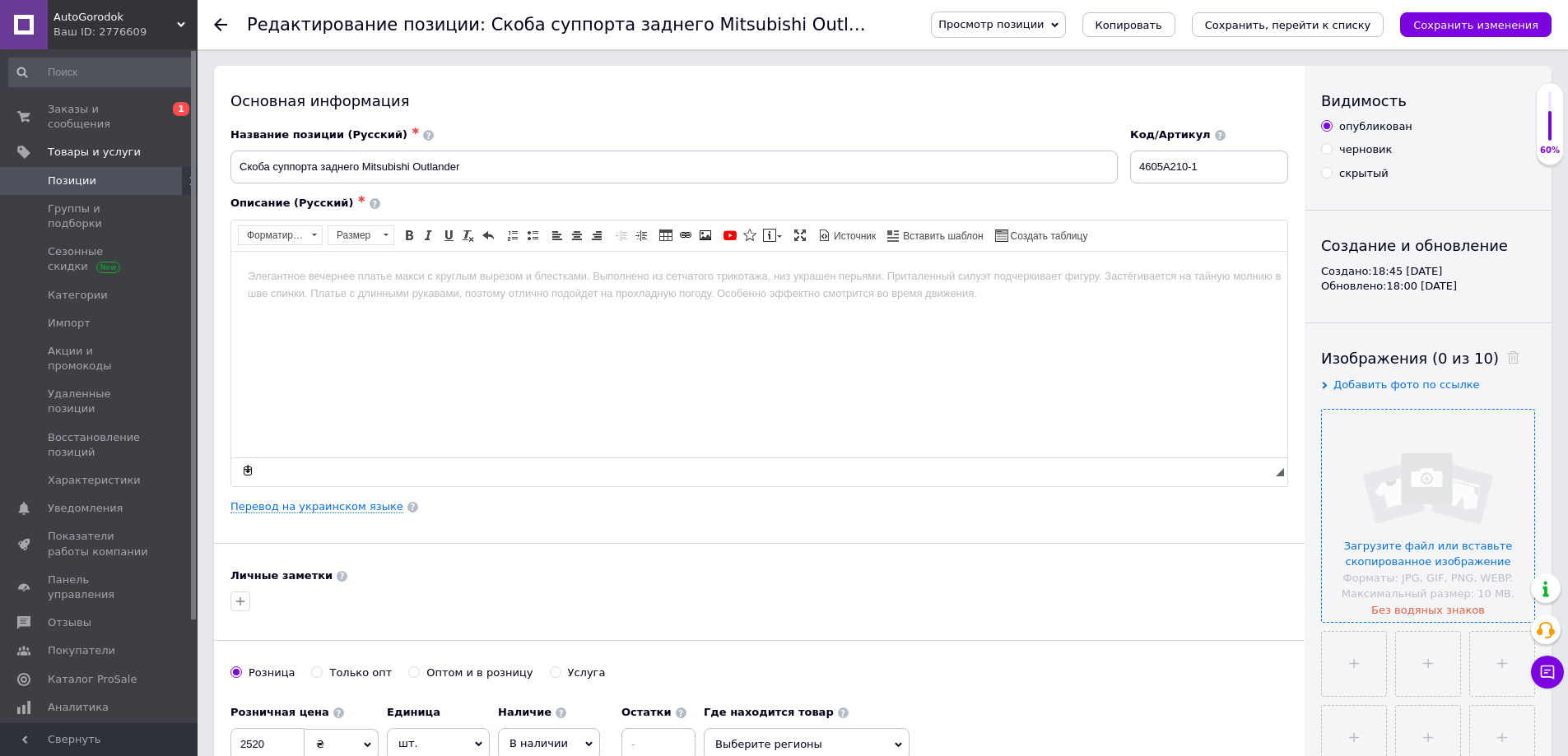
click at [1406, 490] on input "file" at bounding box center [1428, 516] width 212 height 212
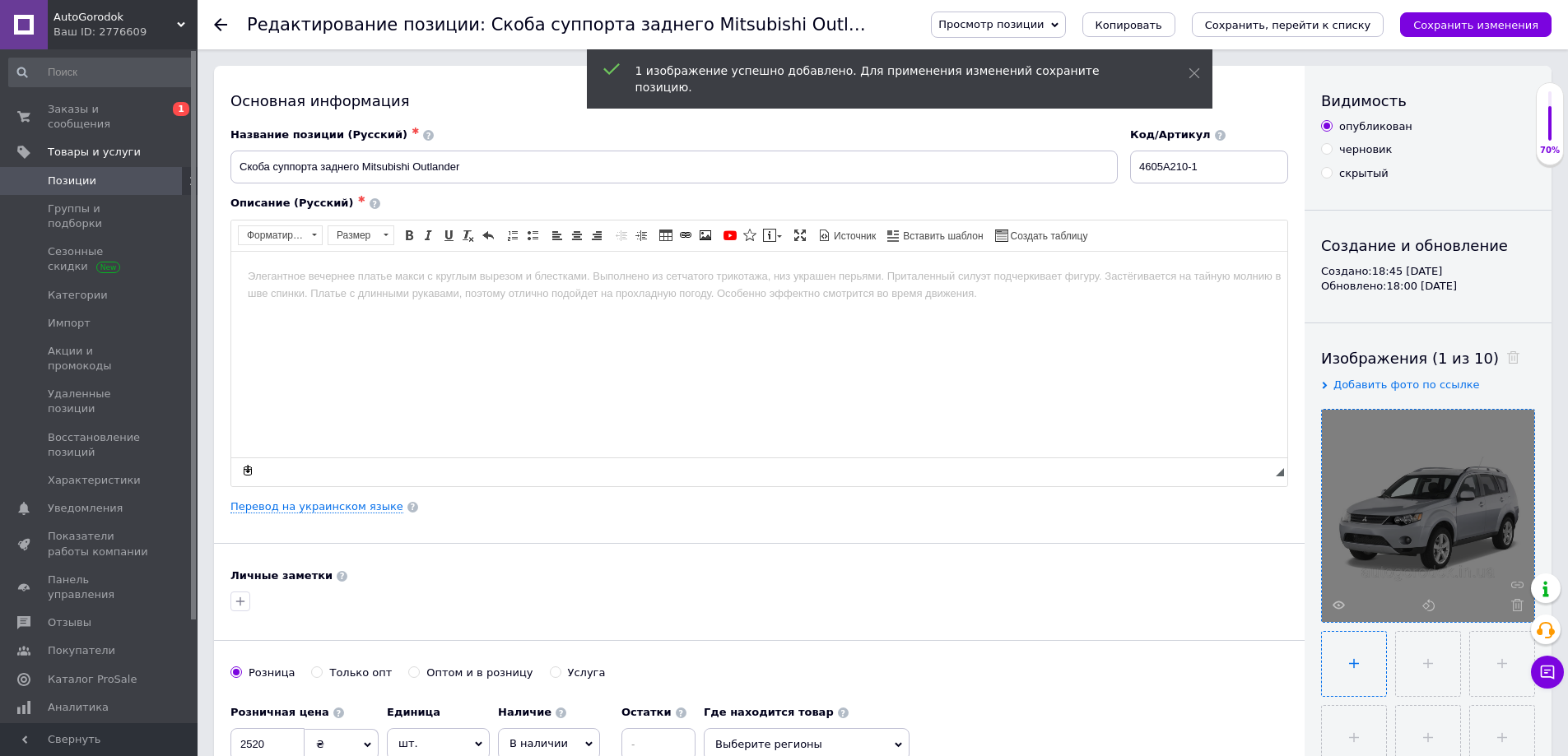
click at [1358, 657] on input "file" at bounding box center [1354, 664] width 65 height 64
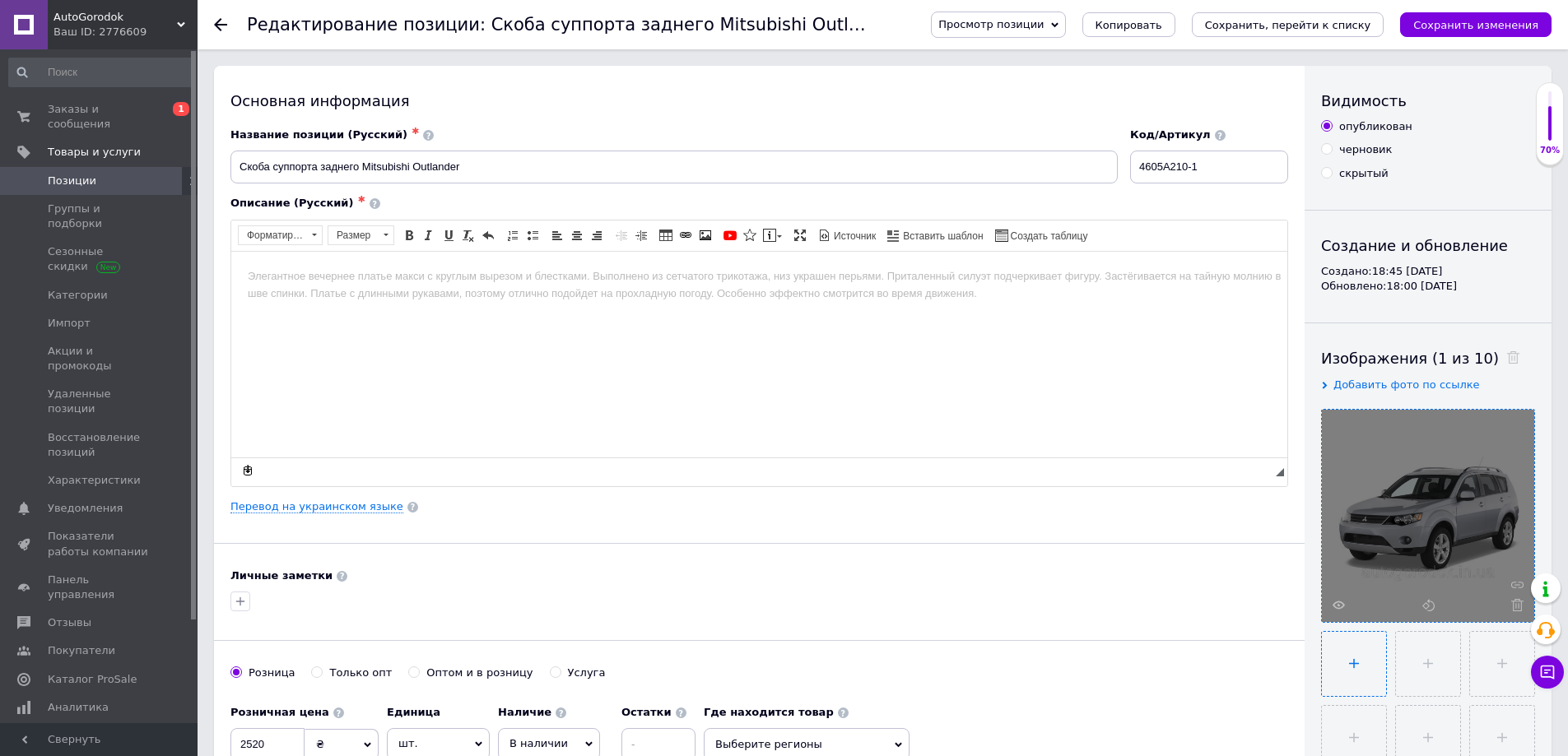
type input "C:\fakepath\4605A210-1..jpg"
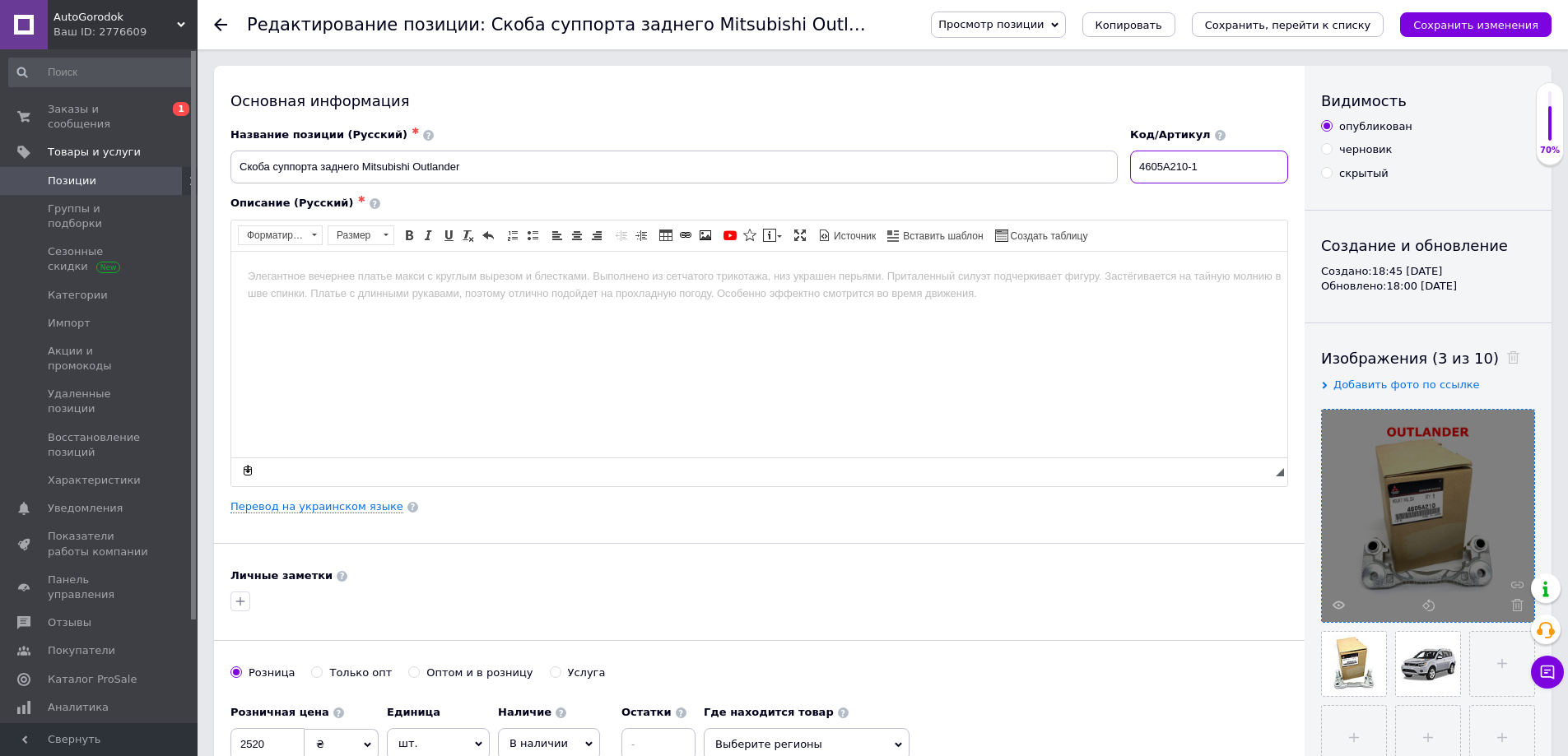
click at [1220, 172] on input "4605A210-1" at bounding box center [1209, 167] width 158 height 33
drag, startPoint x: 1229, startPoint y: 167, endPoint x: 1025, endPoint y: 167, distance: 204.0
click at [1025, 167] on div "Название позиции (Русский) ✱ Скоба суппорта заднего Mitsubishi Outlander Код/Ар…" at bounding box center [759, 156] width 1070 height 68
type input "4605A210"
click at [573, 172] on input "Скоба суппорта заднего Mitsubishi Outlander" at bounding box center [674, 167] width 887 height 33
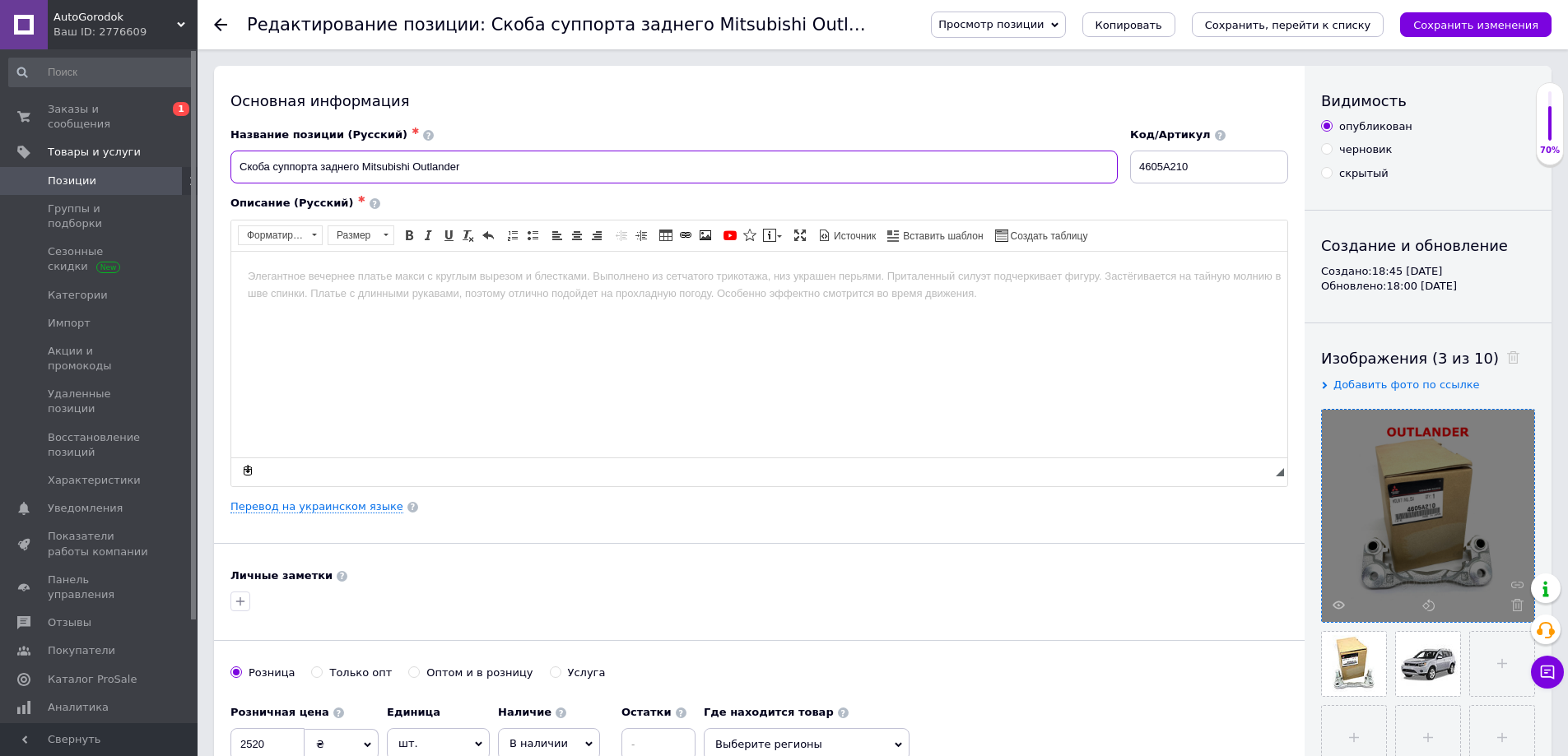
paste input "4605A210"
drag, startPoint x: 459, startPoint y: 171, endPoint x: 44, endPoint y: 22, distance: 440.9
type input "Скоба суппорта заднего Mitsubishi Outlander 4605A210"
click at [282, 276] on body "Визуальный текстовый редактор, 1051150B-9765-4DB7-9194-2B413BB03889" at bounding box center [759, 276] width 1023 height 17
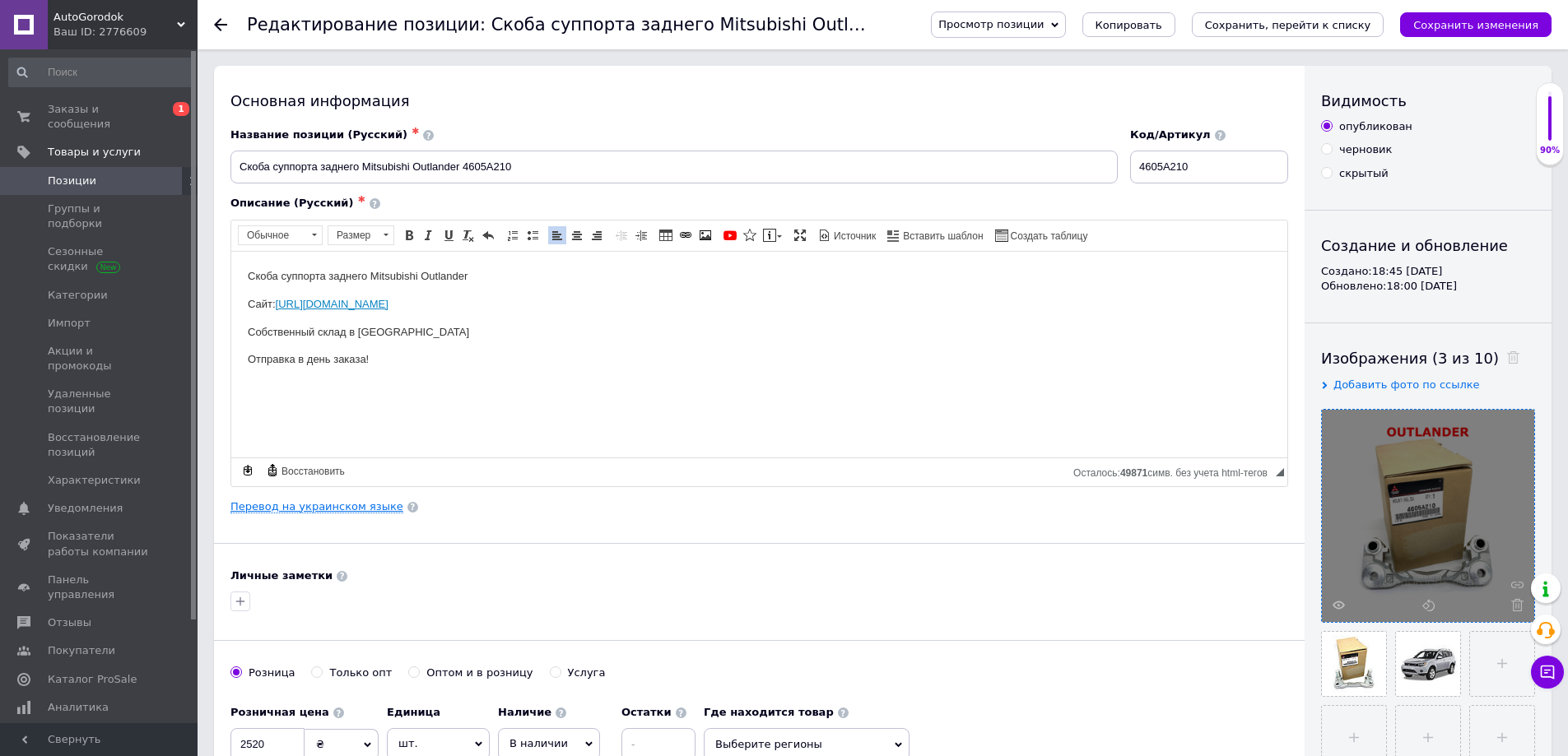
click at [321, 504] on link "Перевод на украинском языке" at bounding box center [317, 506] width 173 height 13
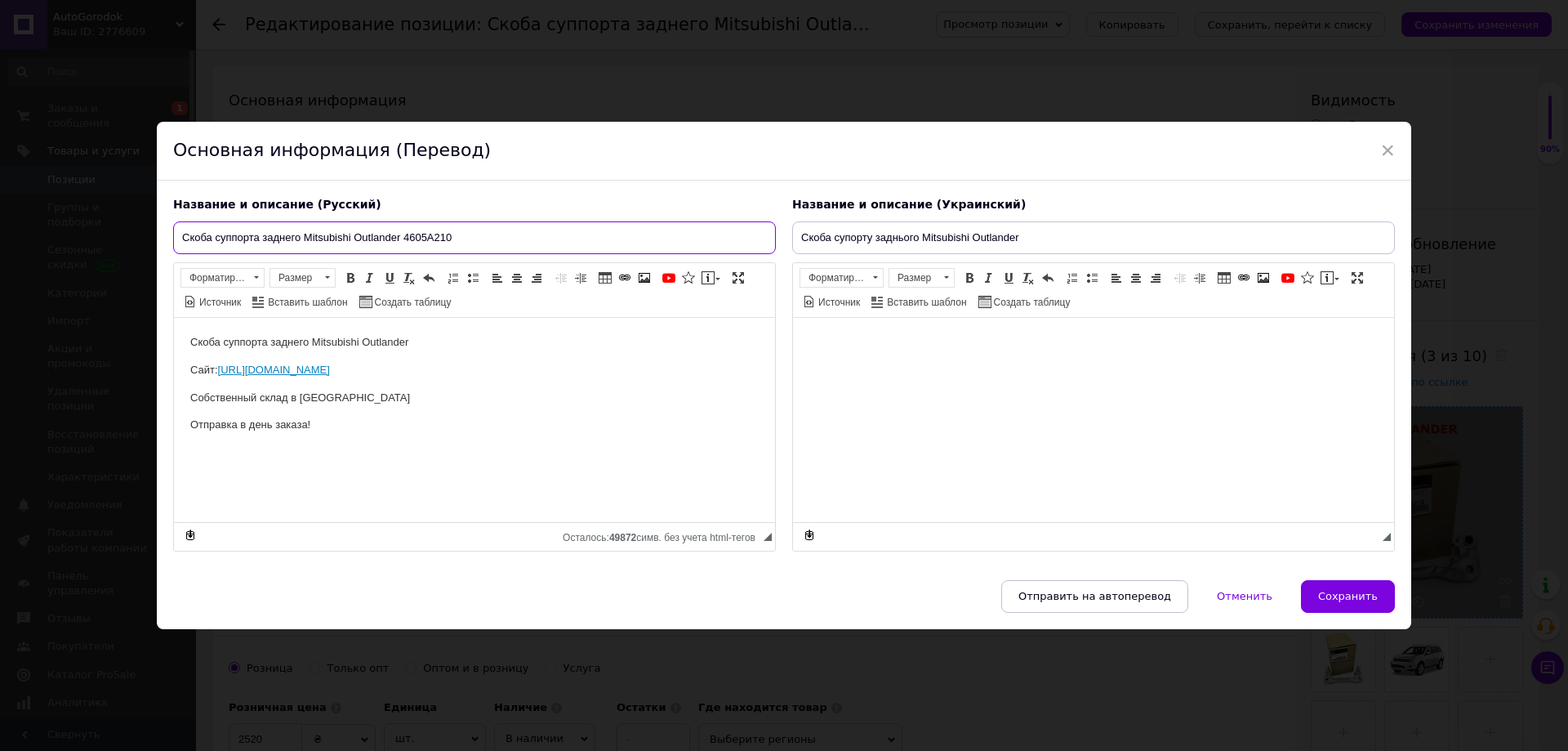
click at [429, 235] on input "Скоба суппорта заднего Mitsubishi Outlander 4605A210" at bounding box center [475, 238] width 603 height 33
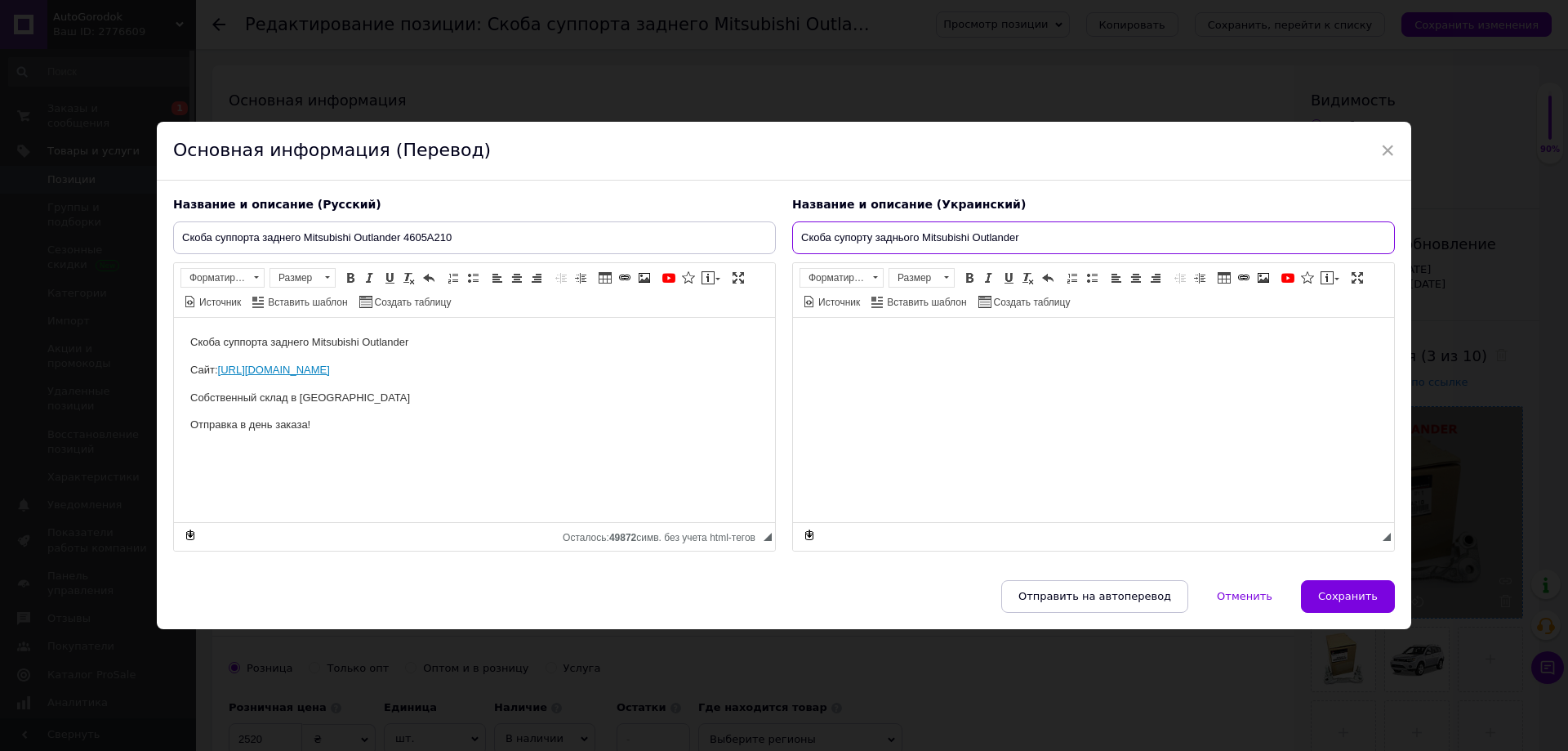
click at [1053, 241] on input "Скоба супорту заднього Mitsubishi Outlander" at bounding box center [1093, 238] width 603 height 33
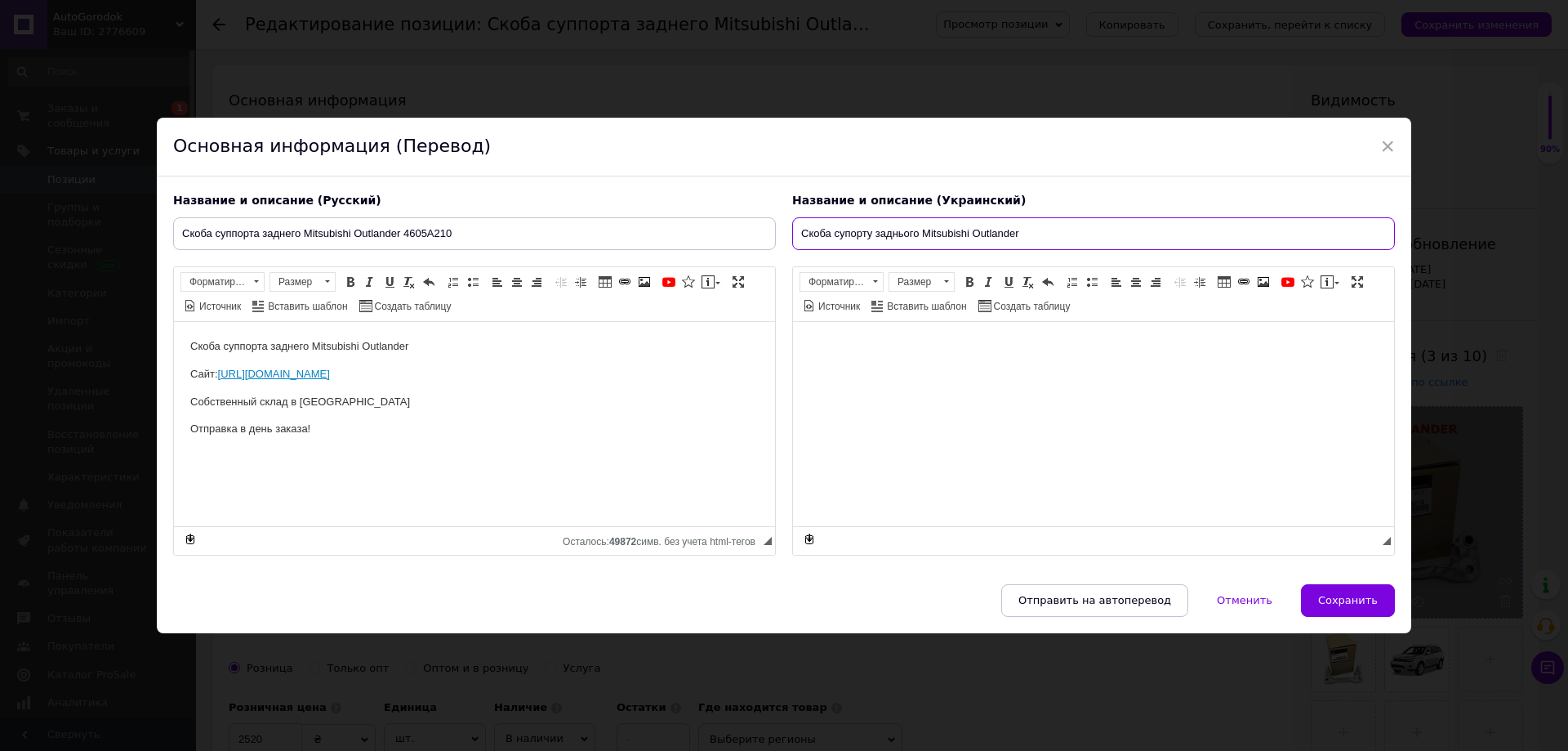
paste input "4605A210"
drag, startPoint x: 1018, startPoint y: 238, endPoint x: 746, endPoint y: 238, distance: 272.0
click at [746, 238] on div "Название и описание (Русский) Скоба суппорта заднего Mitsubishi Outlander 4605A…" at bounding box center [784, 374] width 1238 height 379
type input "Скоба супорту заднього Mitsubishi Outlander 4605A210"
drag, startPoint x: 874, startPoint y: 370, endPoint x: 908, endPoint y: 333, distance: 50.2
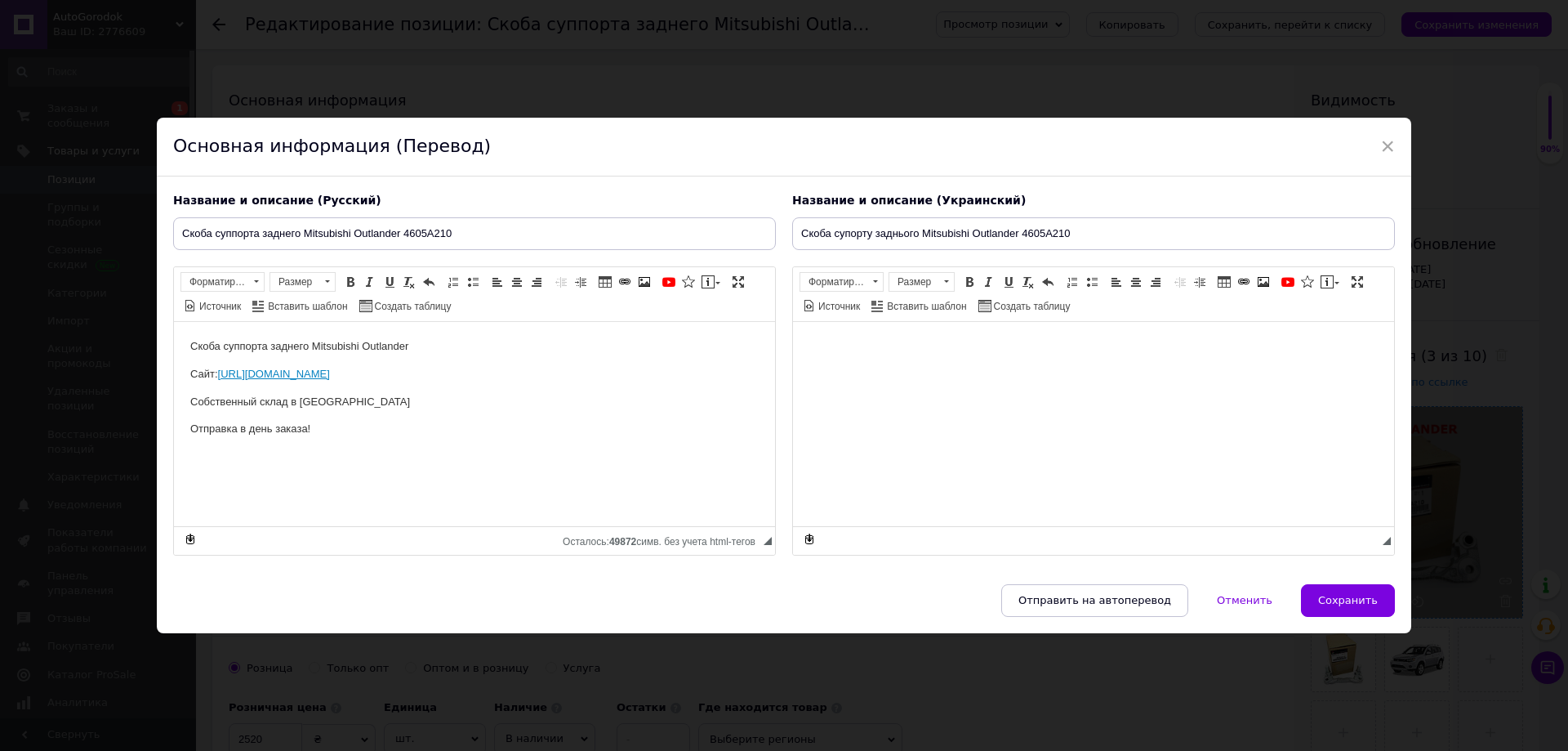
click at [873, 370] on html at bounding box center [1093, 346] width 601 height 50
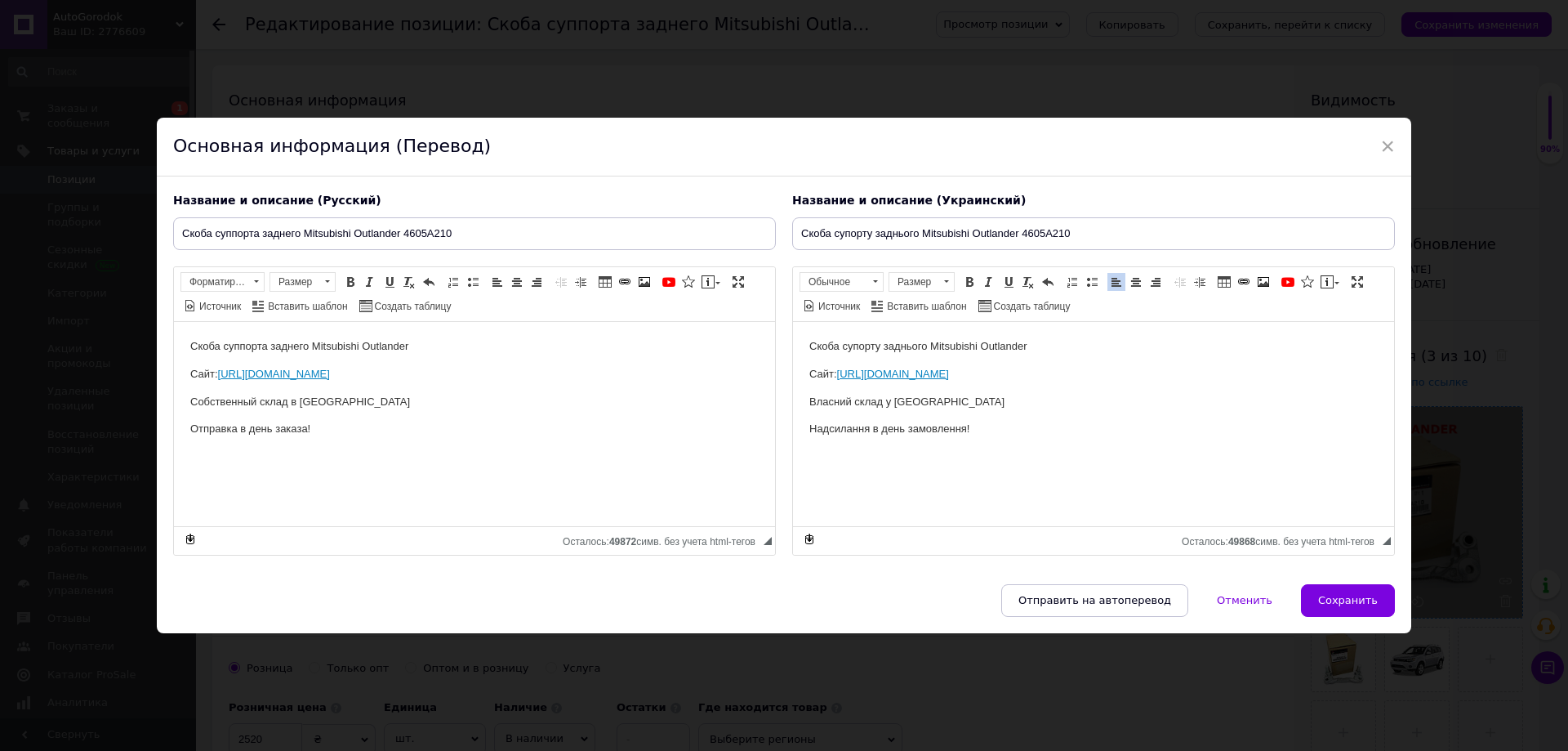
click at [1320, 592] on button "Сохранить" at bounding box center [1347, 600] width 94 height 33
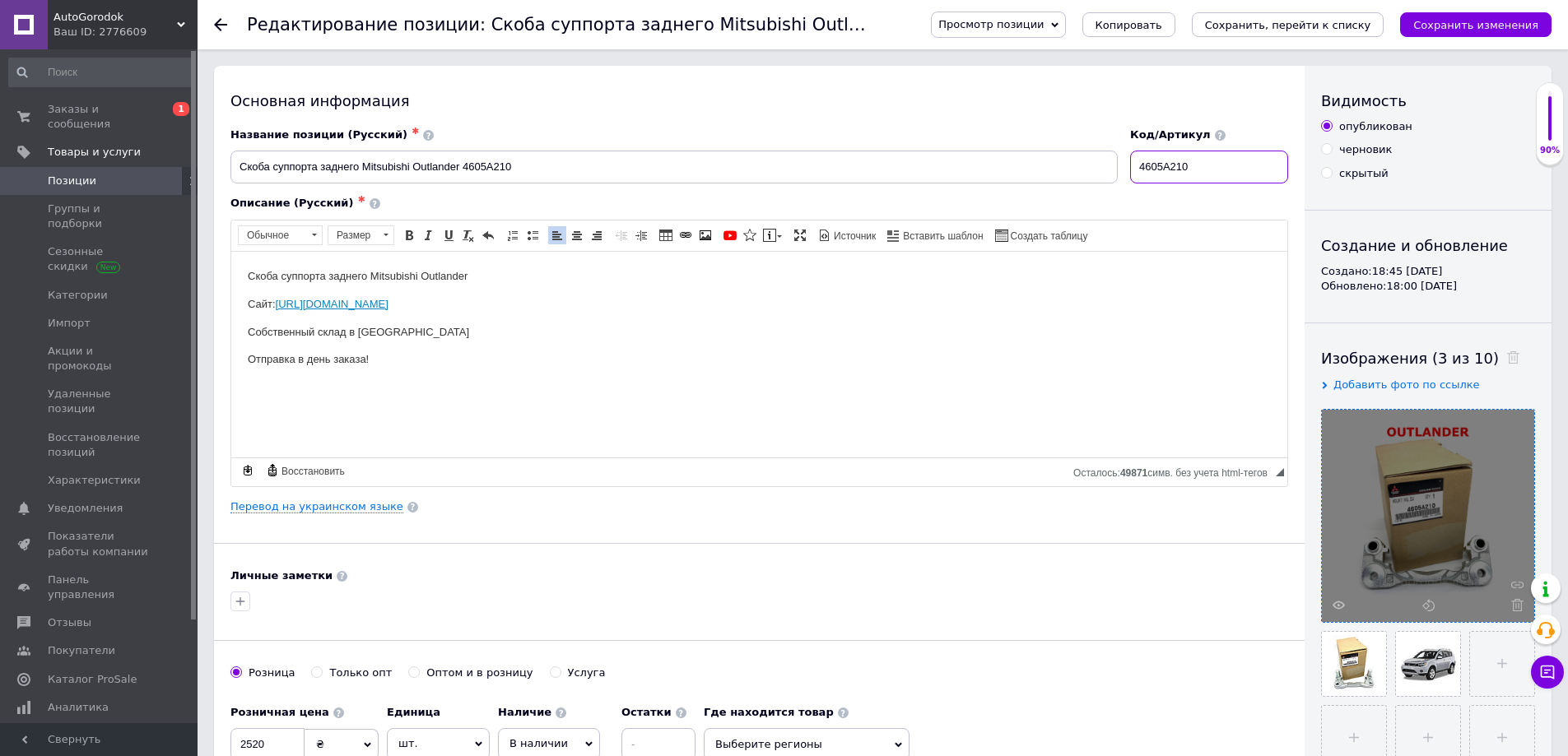
click at [1208, 169] on input "4605A210" at bounding box center [1209, 167] width 158 height 33
drag, startPoint x: 1208, startPoint y: 169, endPoint x: 692, endPoint y: 50, distance: 529.5
click at [1208, 169] on input "4605A210" at bounding box center [1209, 167] width 158 height 33
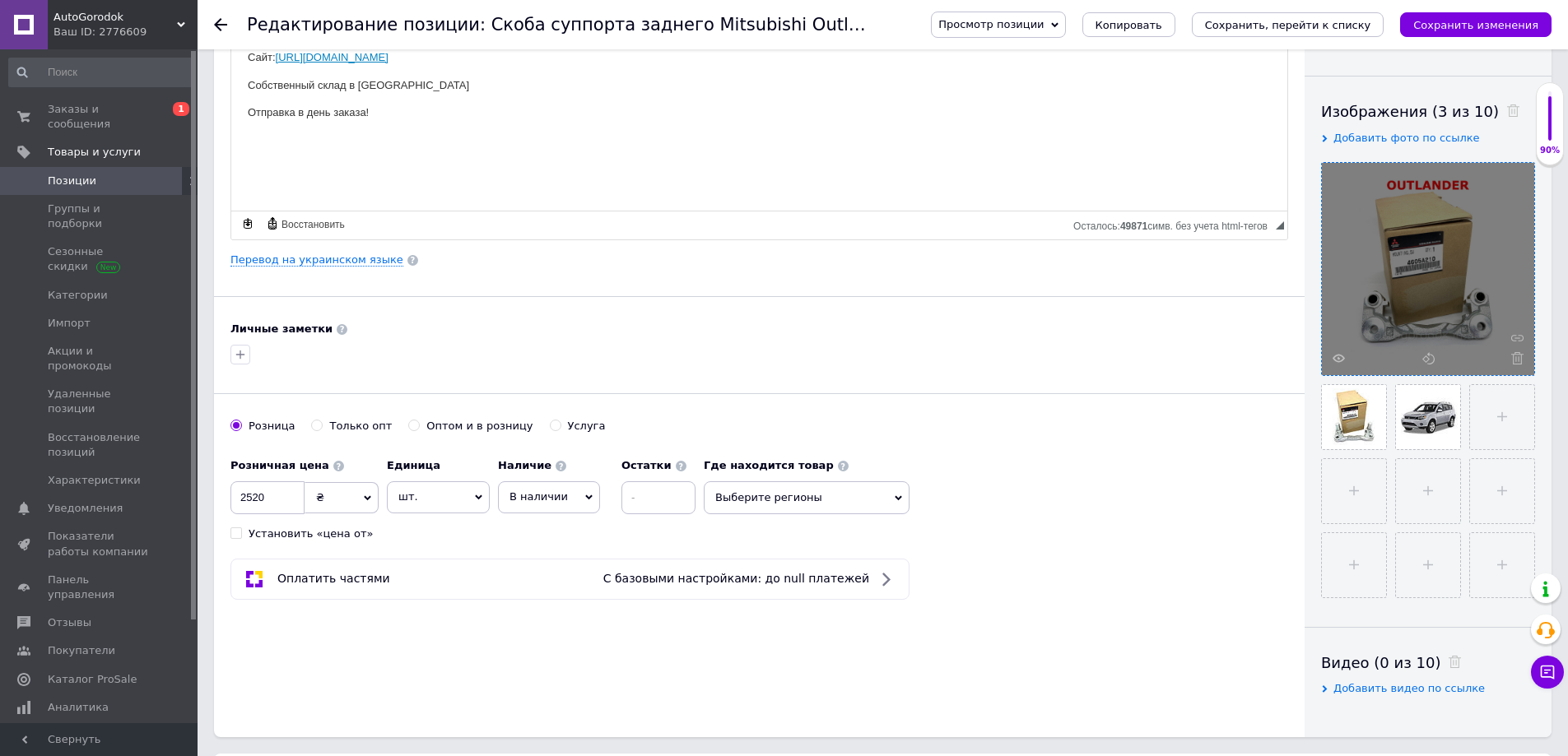
click at [765, 506] on span "Выберите регионы" at bounding box center [806, 497] width 205 height 33
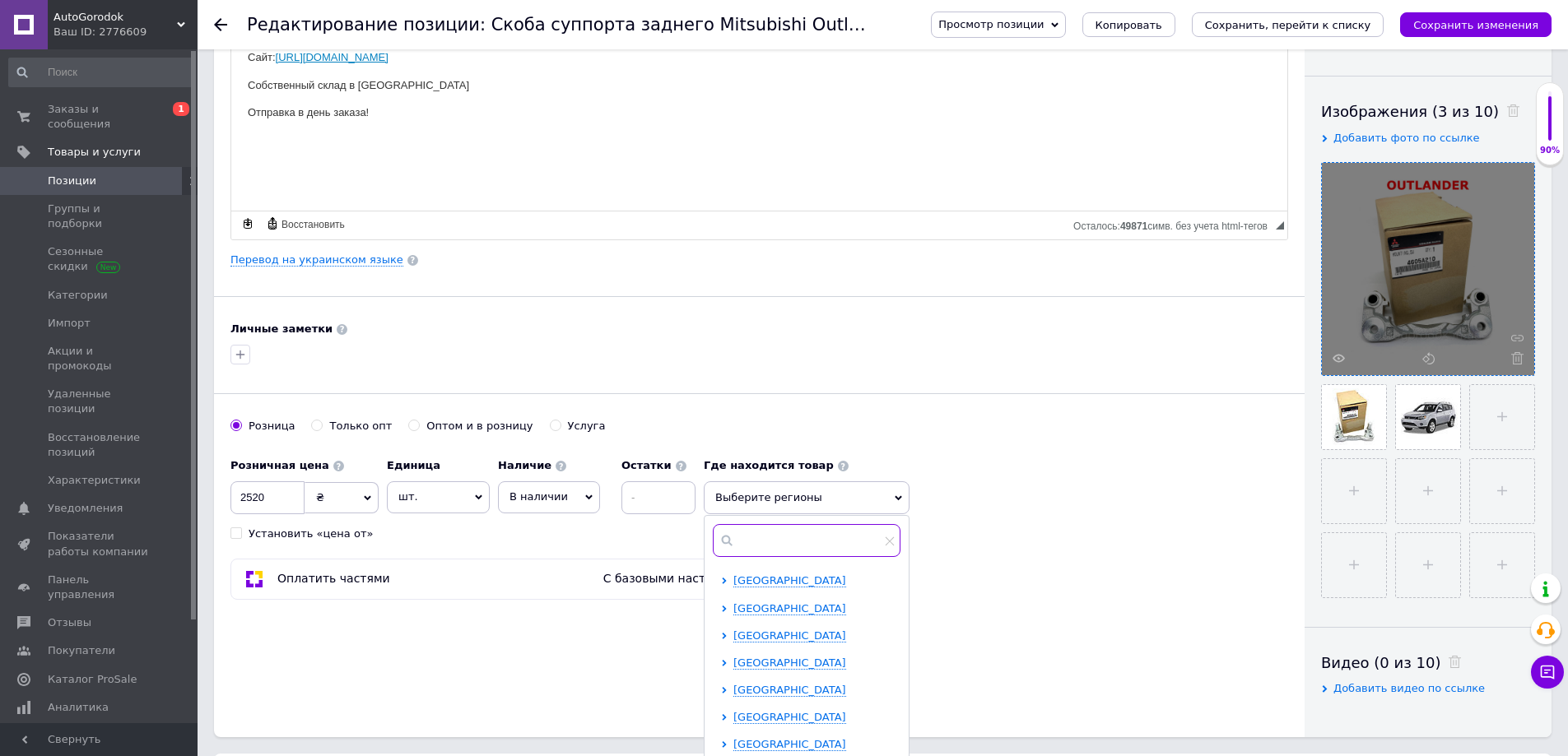
click at [779, 550] on input "text" at bounding box center [806, 540] width 188 height 33
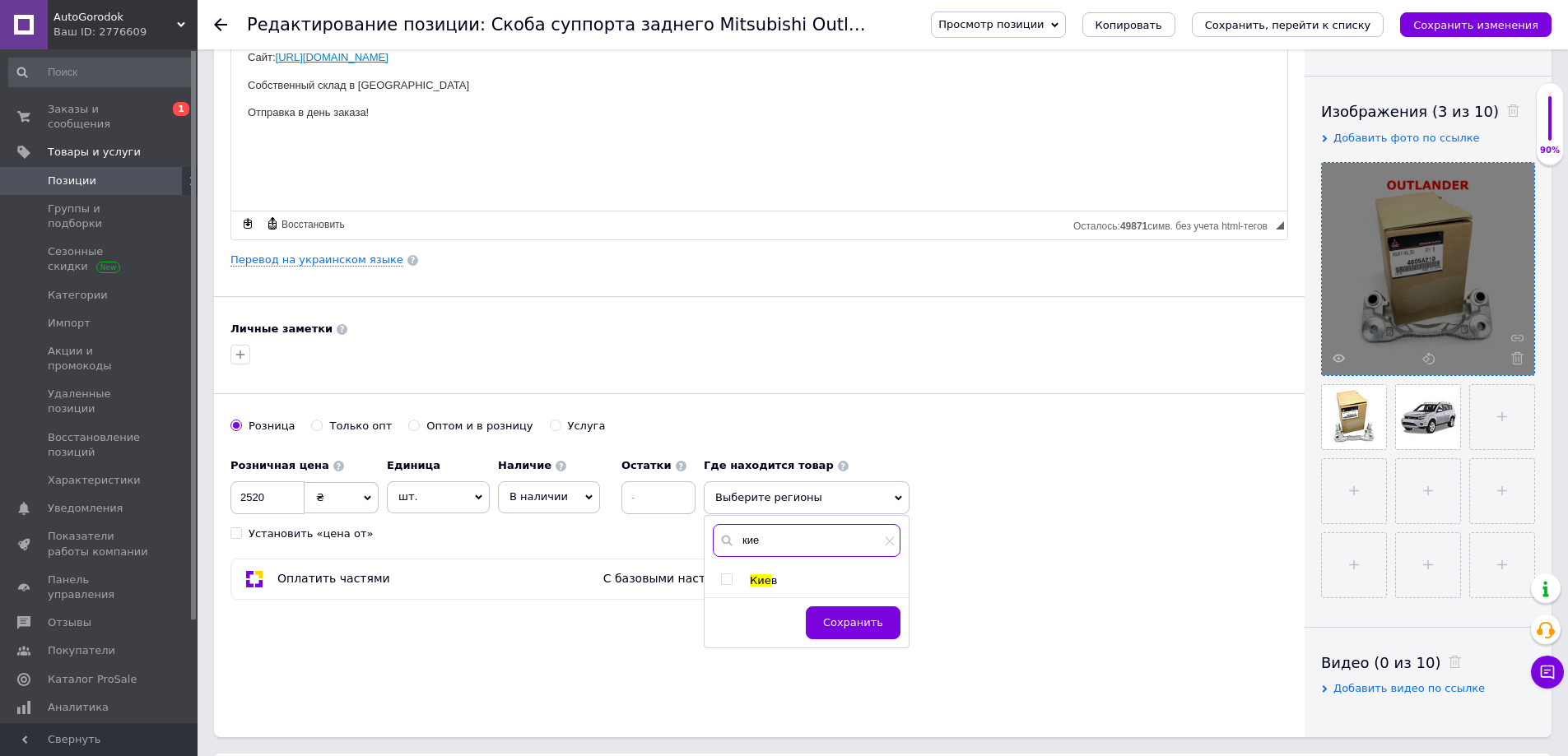
type input "кие"
click at [760, 580] on span "Кие" at bounding box center [761, 580] width 22 height 12
checkbox input "true"
click at [851, 629] on span "Сохранить" at bounding box center [852, 630] width 61 height 12
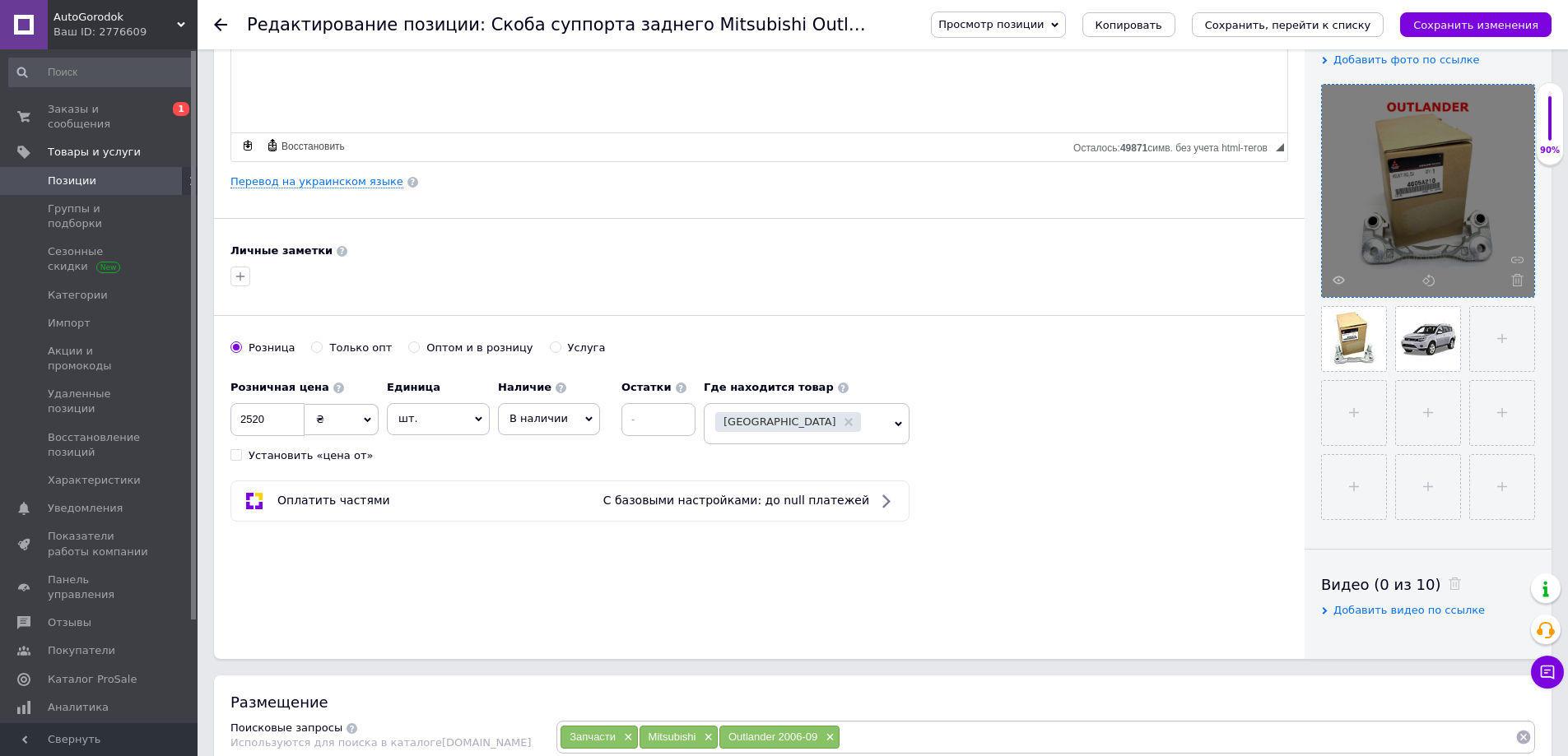
scroll to position [412, 0]
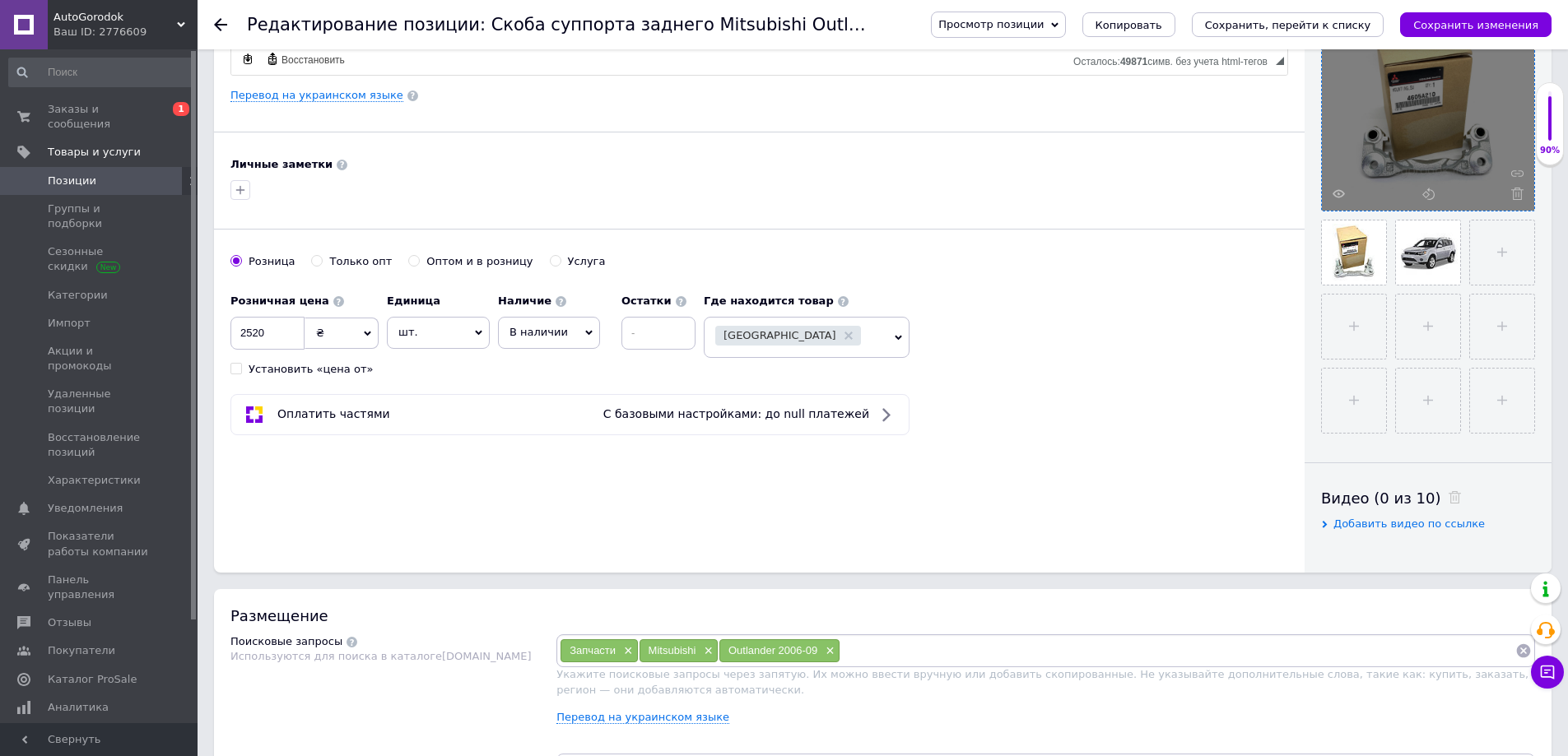
click at [877, 640] on input at bounding box center [1178, 651] width 675 height 25
paste input "4605A210"
type input "4605A210"
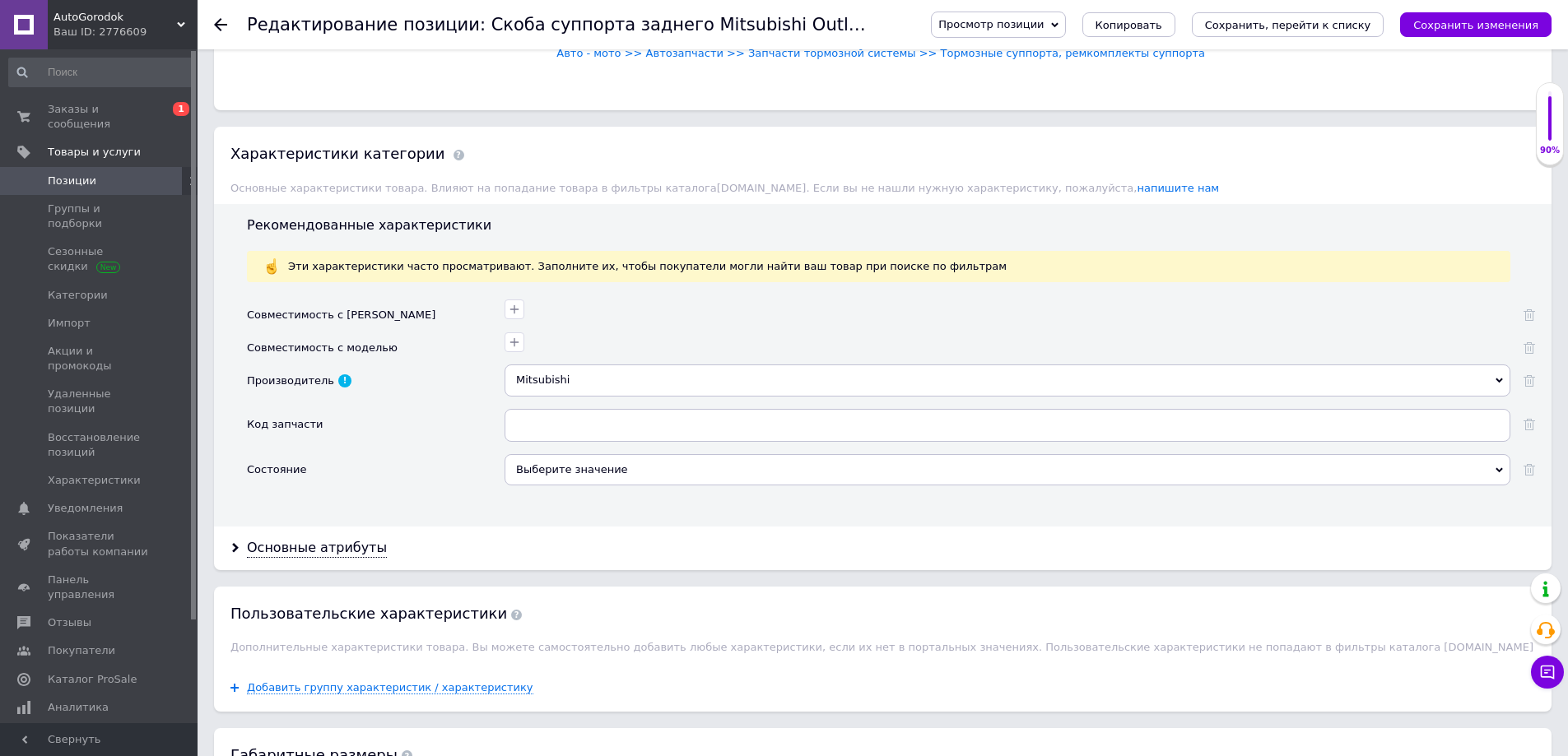
scroll to position [1234, 0]
click at [557, 424] on input "text" at bounding box center [1006, 424] width 1005 height 33
paste input "4605A210"
type input "4605A210"
click at [557, 470] on div "Выберите значение" at bounding box center [1006, 468] width 1005 height 32
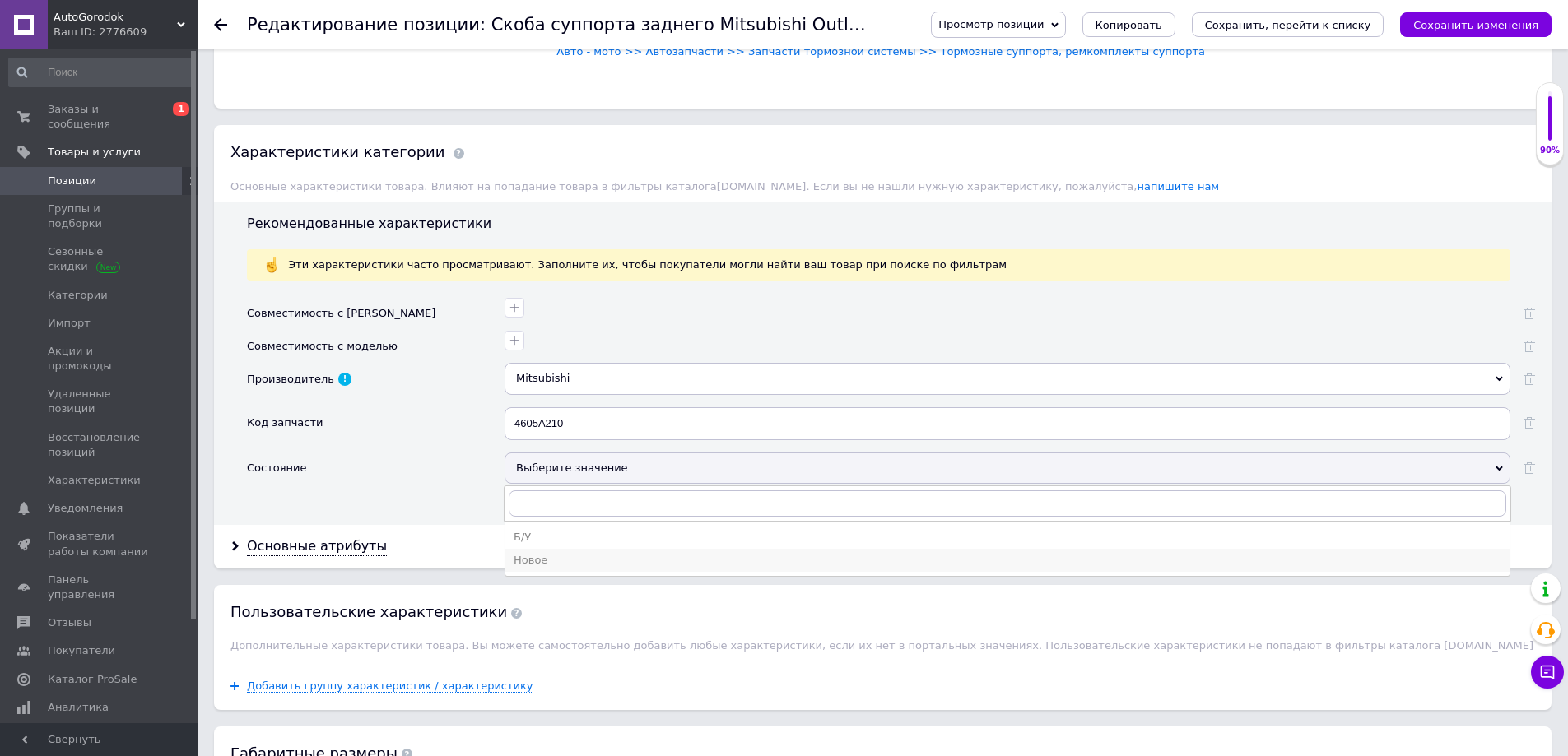
click at [556, 562] on div "Новое" at bounding box center [1007, 560] width 987 height 15
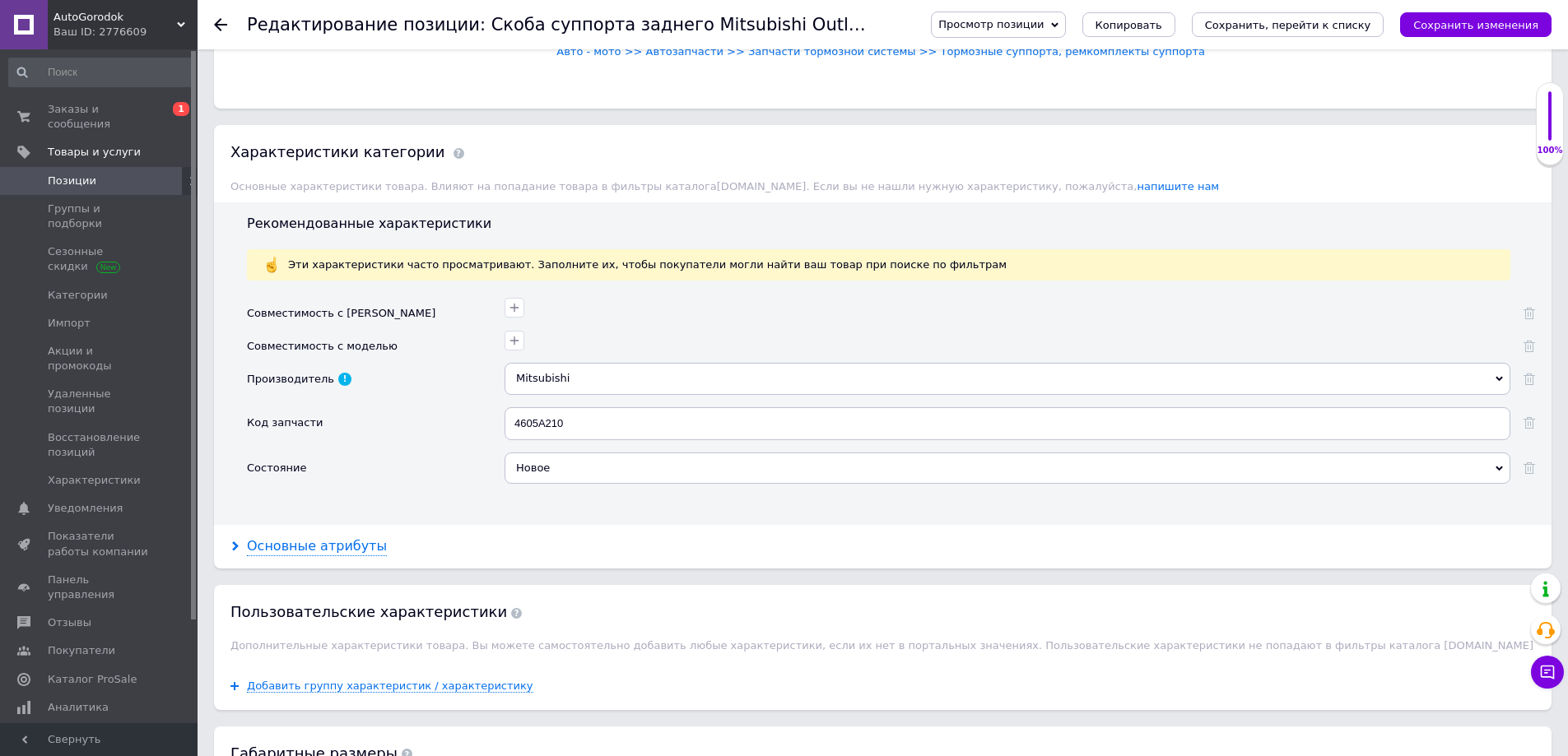
click at [331, 545] on div "Основные атрибуты" at bounding box center [317, 547] width 140 height 19
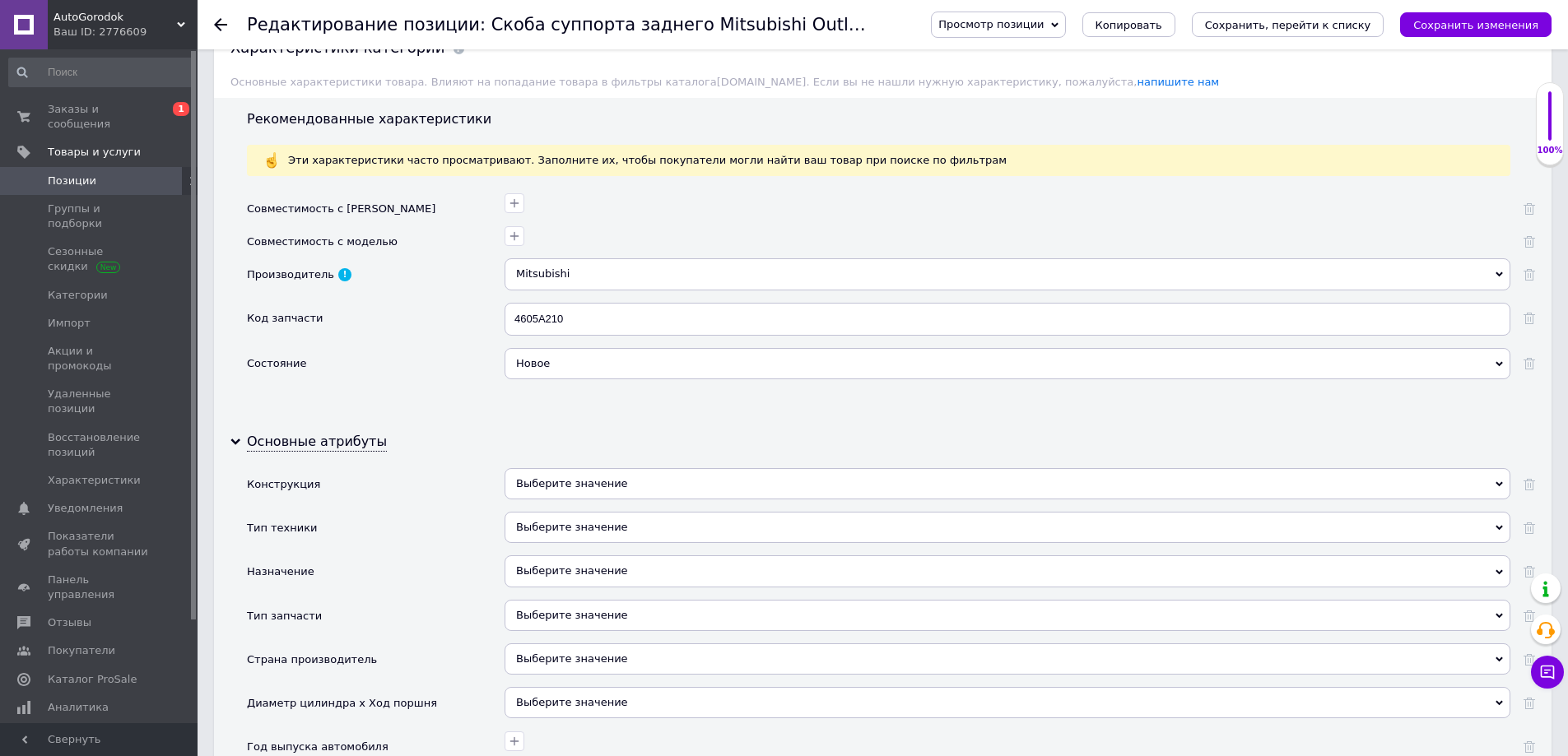
scroll to position [1564, 0]
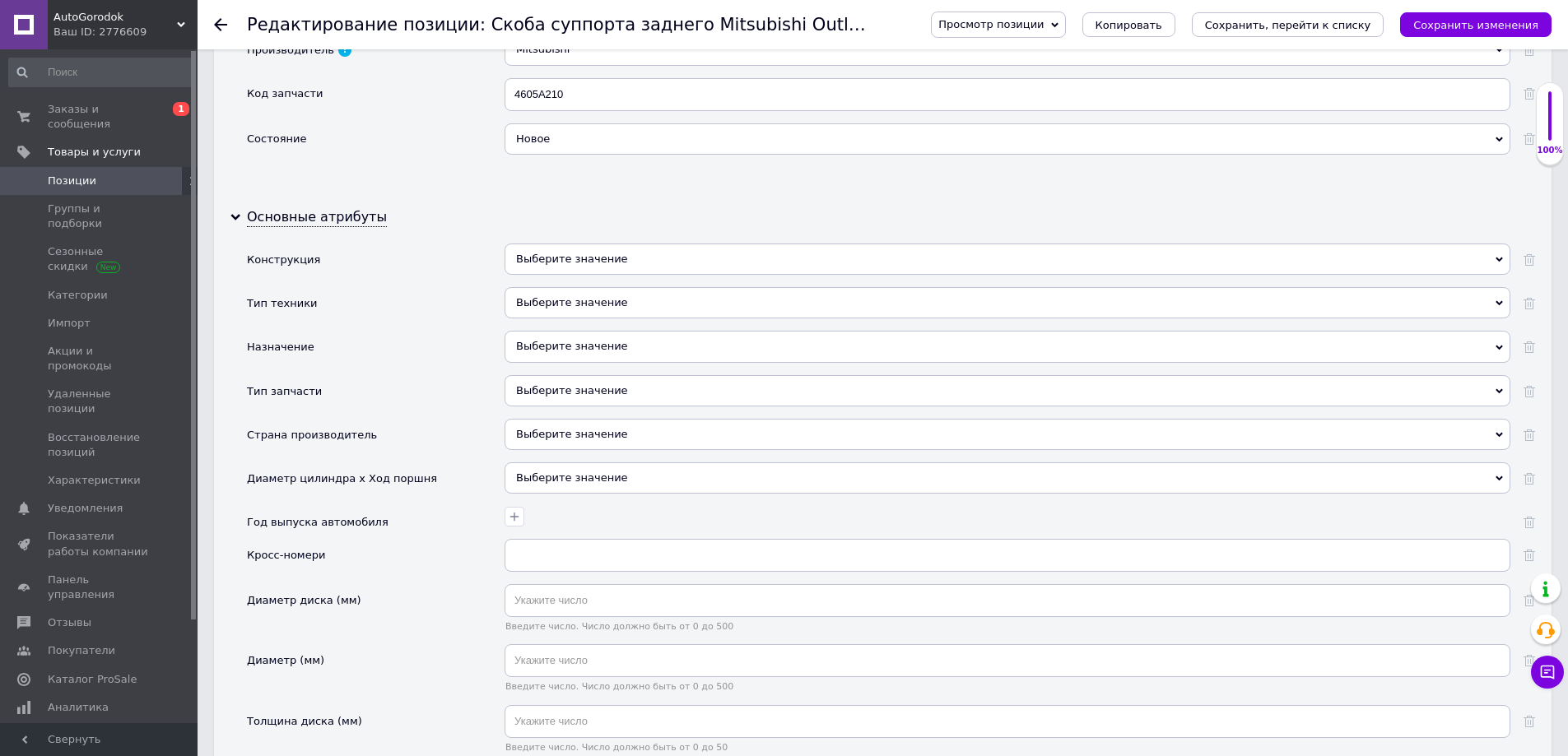
click at [533, 435] on div "Выберите значение" at bounding box center [1006, 435] width 1005 height 32
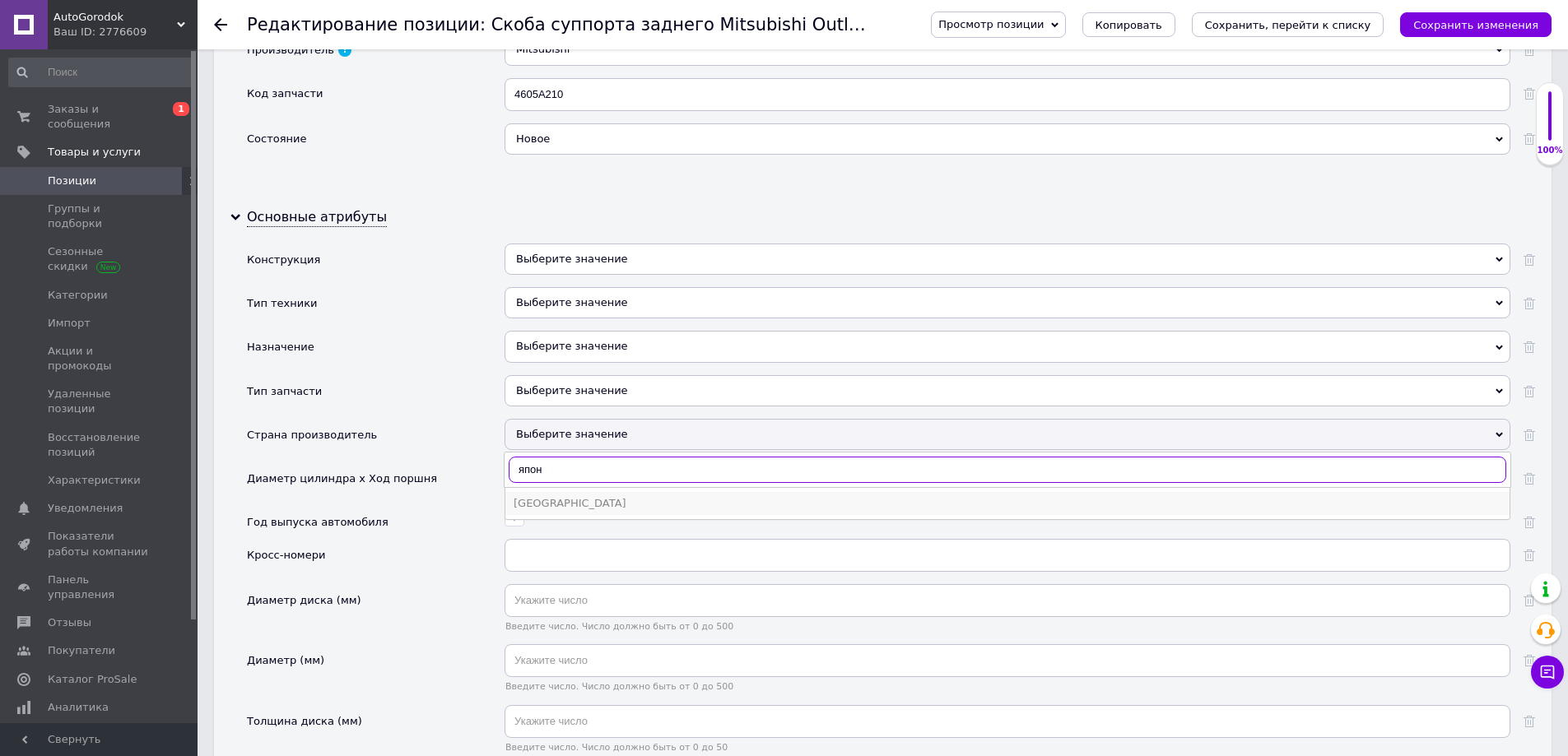
type input "япон"
click at [562, 507] on div "Япония" at bounding box center [1007, 503] width 987 height 15
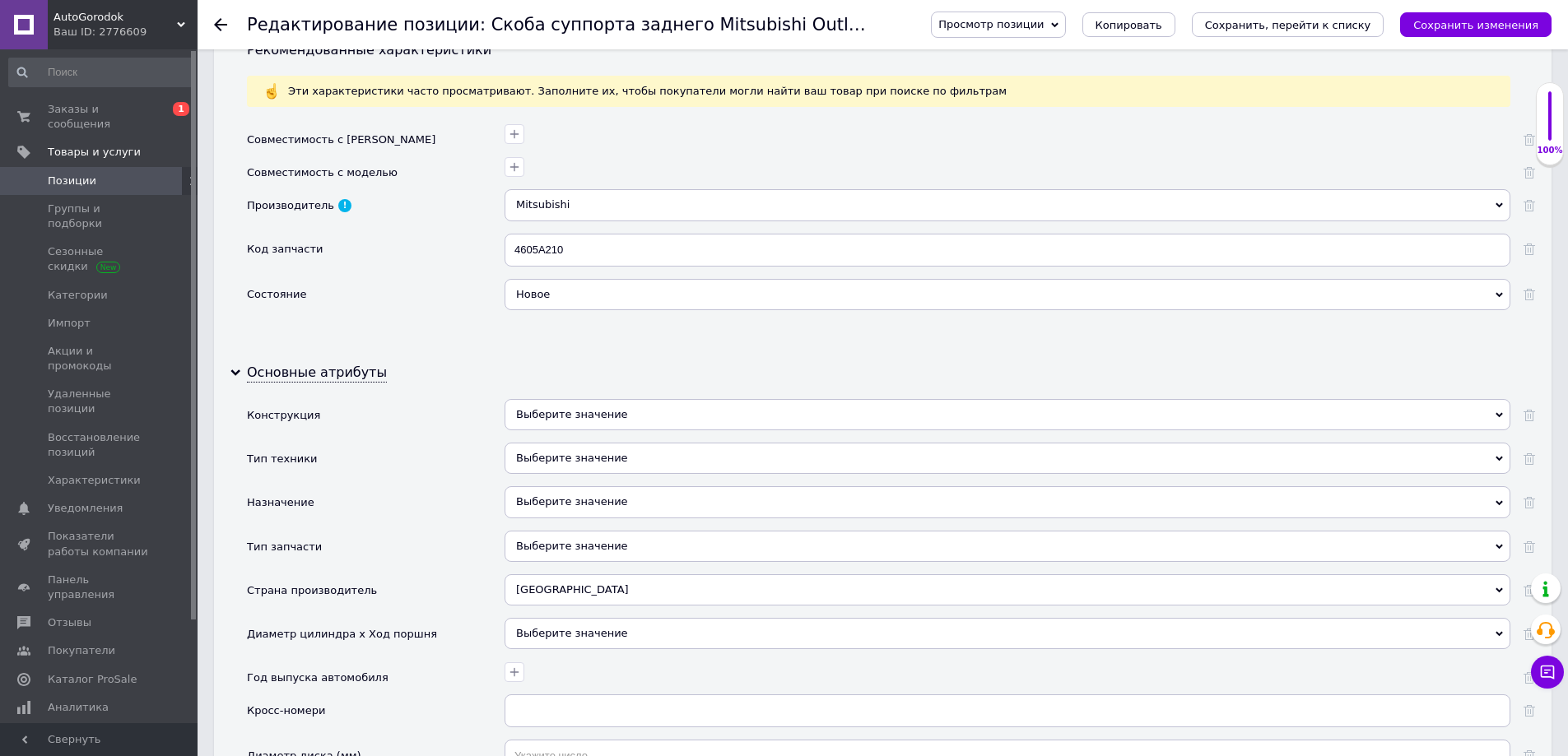
scroll to position [1399, 0]
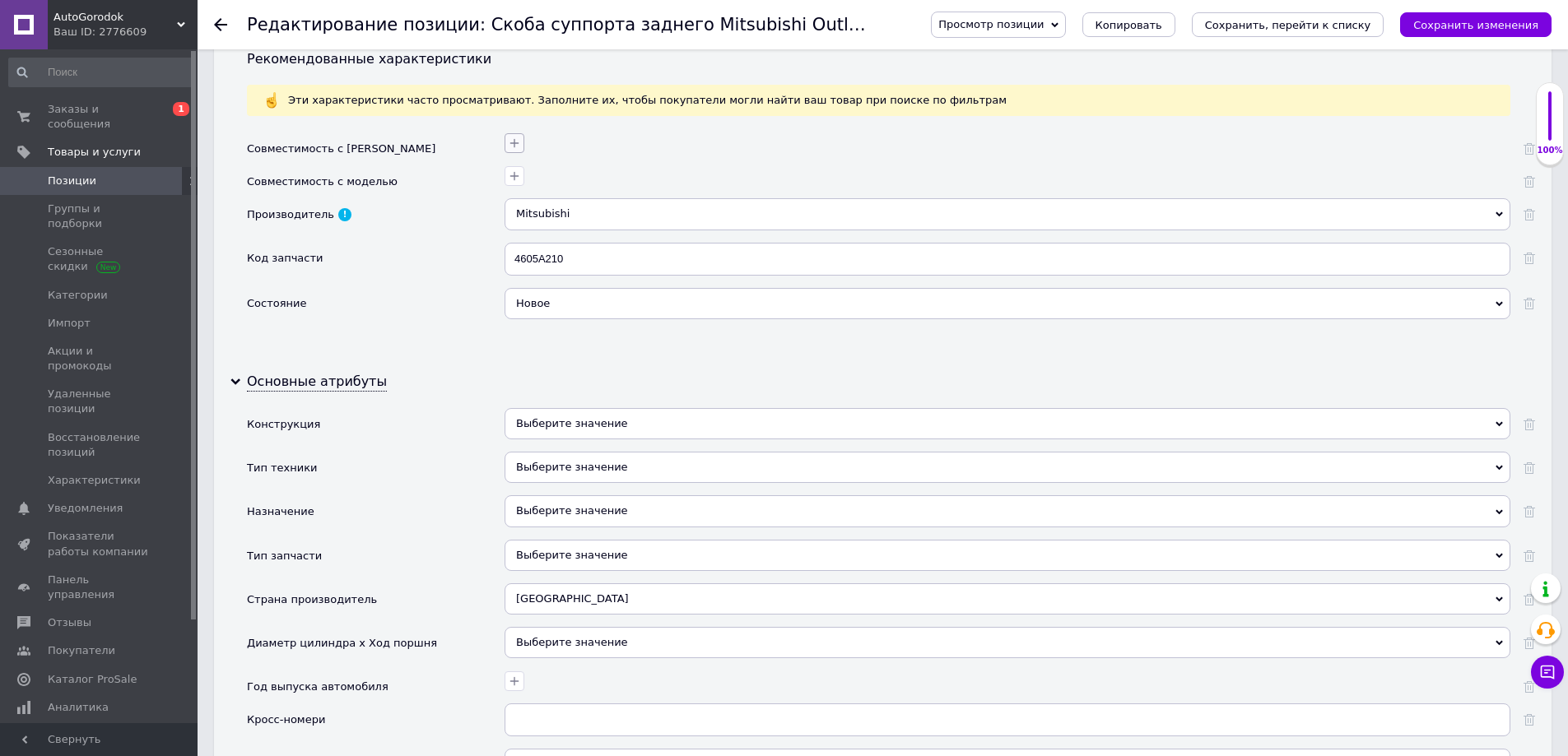
click at [514, 143] on icon "button" at bounding box center [514, 142] width 9 height 9
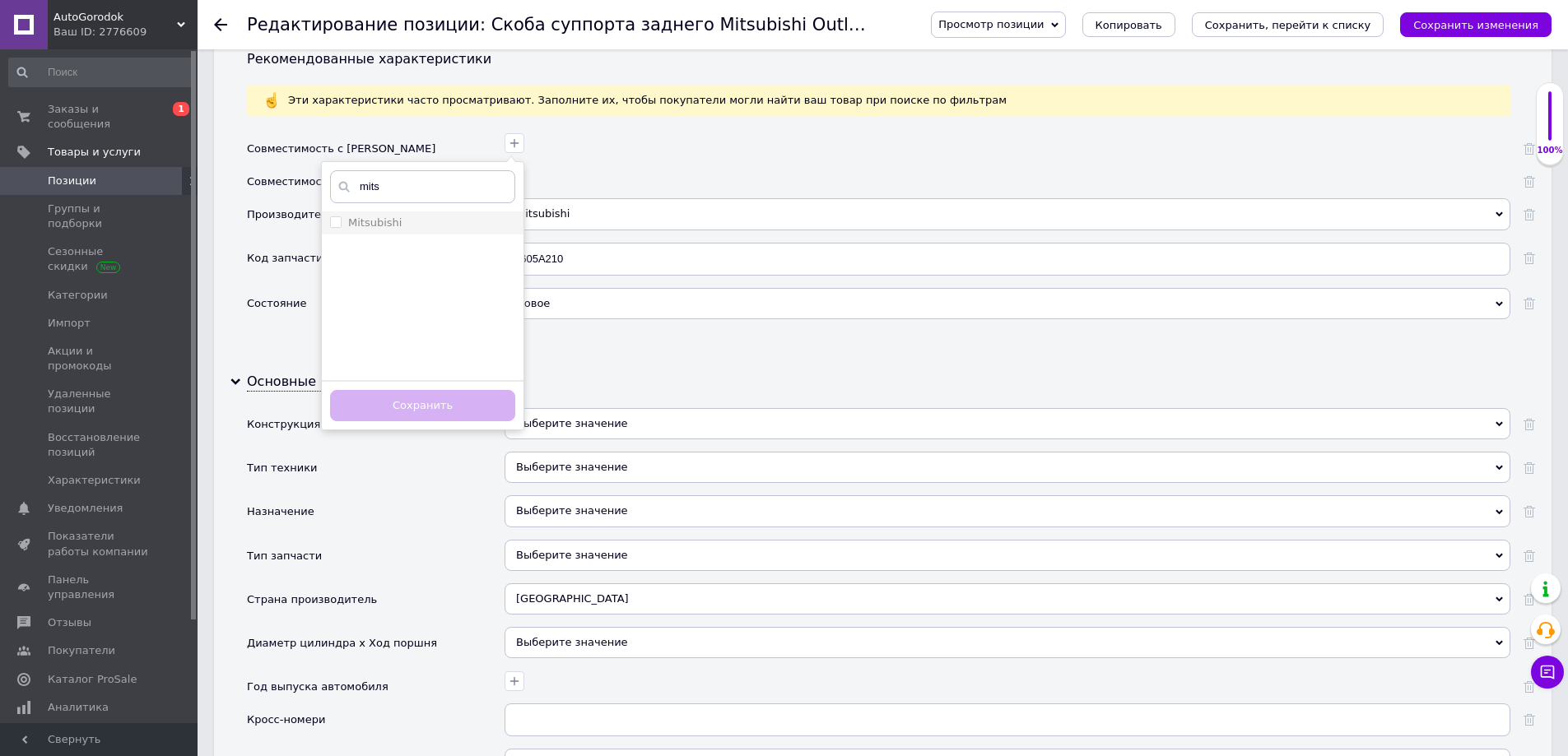
type input "mits"
click at [437, 225] on div "Mitsubishi" at bounding box center [423, 222] width 186 height 15
checkbox input "true"
click at [446, 403] on button "Сохранить" at bounding box center [423, 406] width 186 height 32
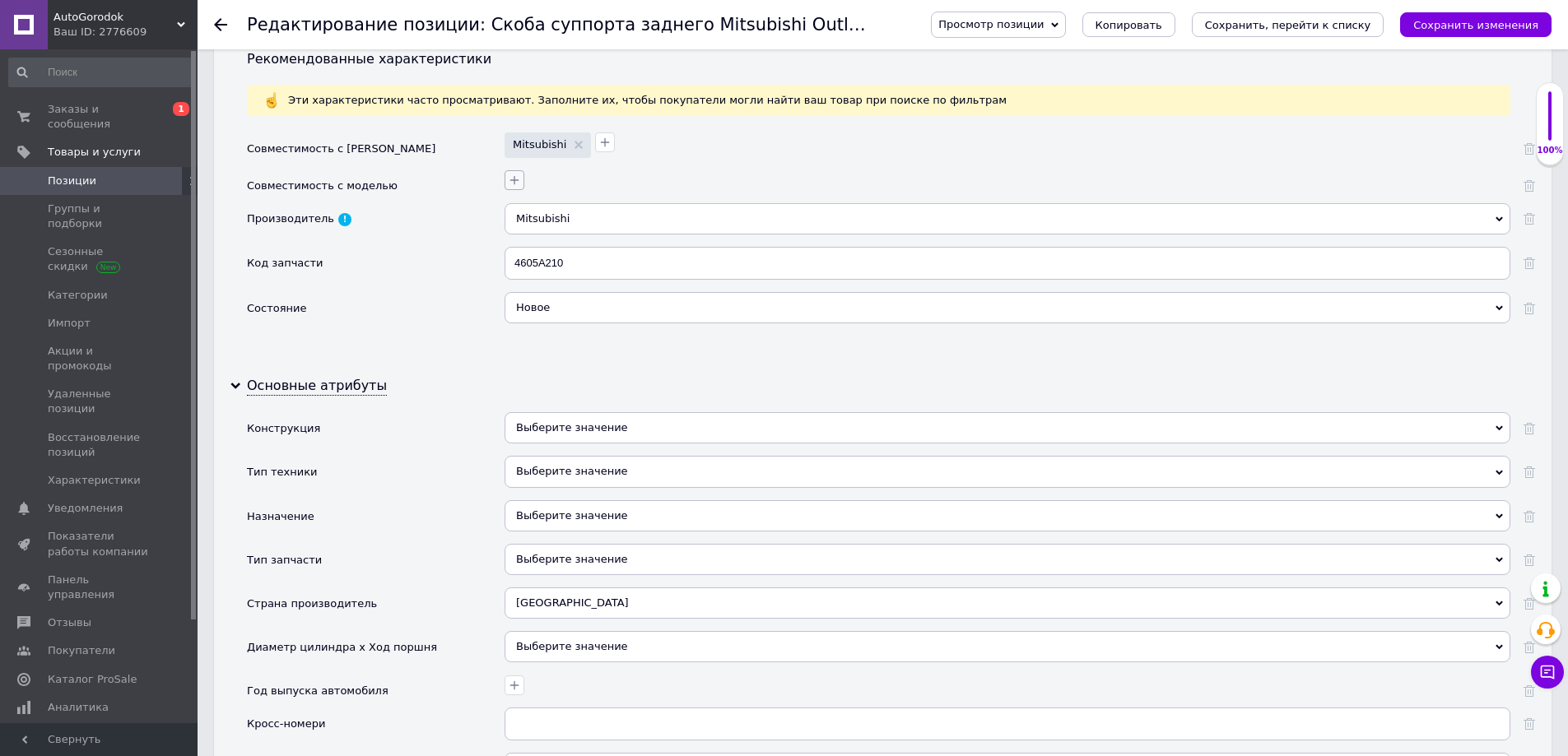
click at [514, 178] on icon "button" at bounding box center [514, 180] width 9 height 9
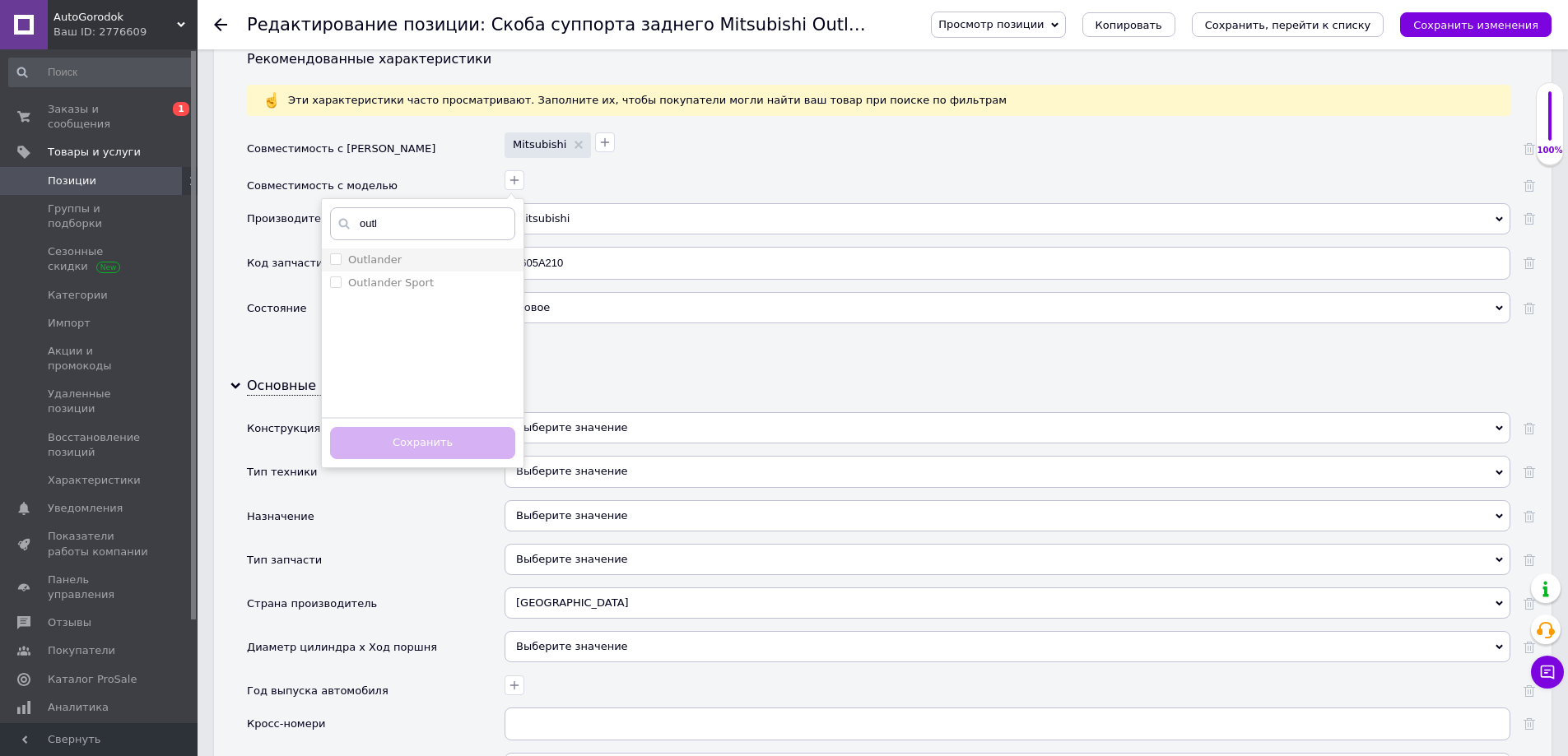
type input "outl"
click at [426, 258] on div "Outlander" at bounding box center [423, 260] width 186 height 15
checkbox input "true"
click at [446, 443] on button "Сохранить" at bounding box center [423, 442] width 186 height 32
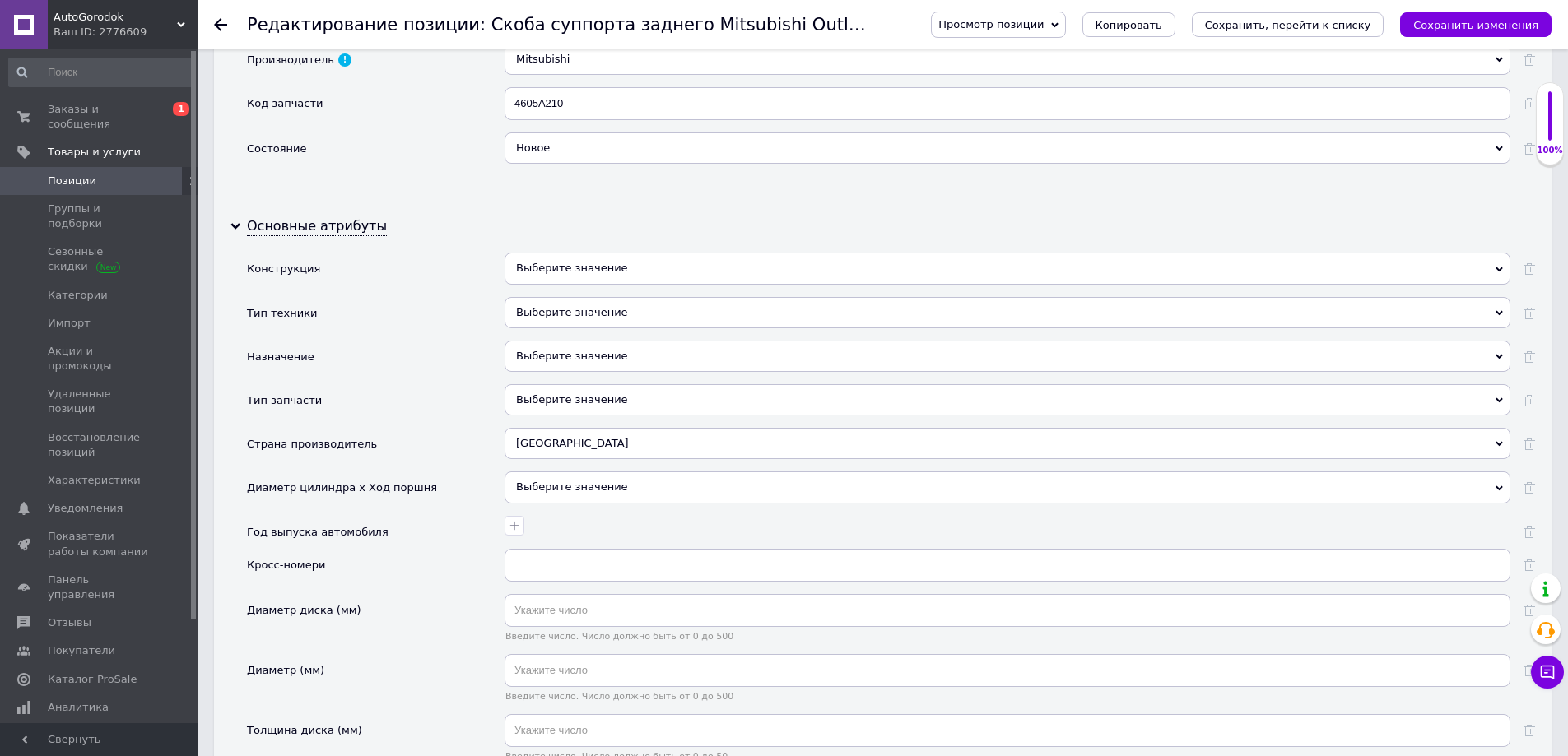
scroll to position [1564, 0]
click at [529, 311] on div "Выберите значение" at bounding box center [1006, 313] width 1005 height 32
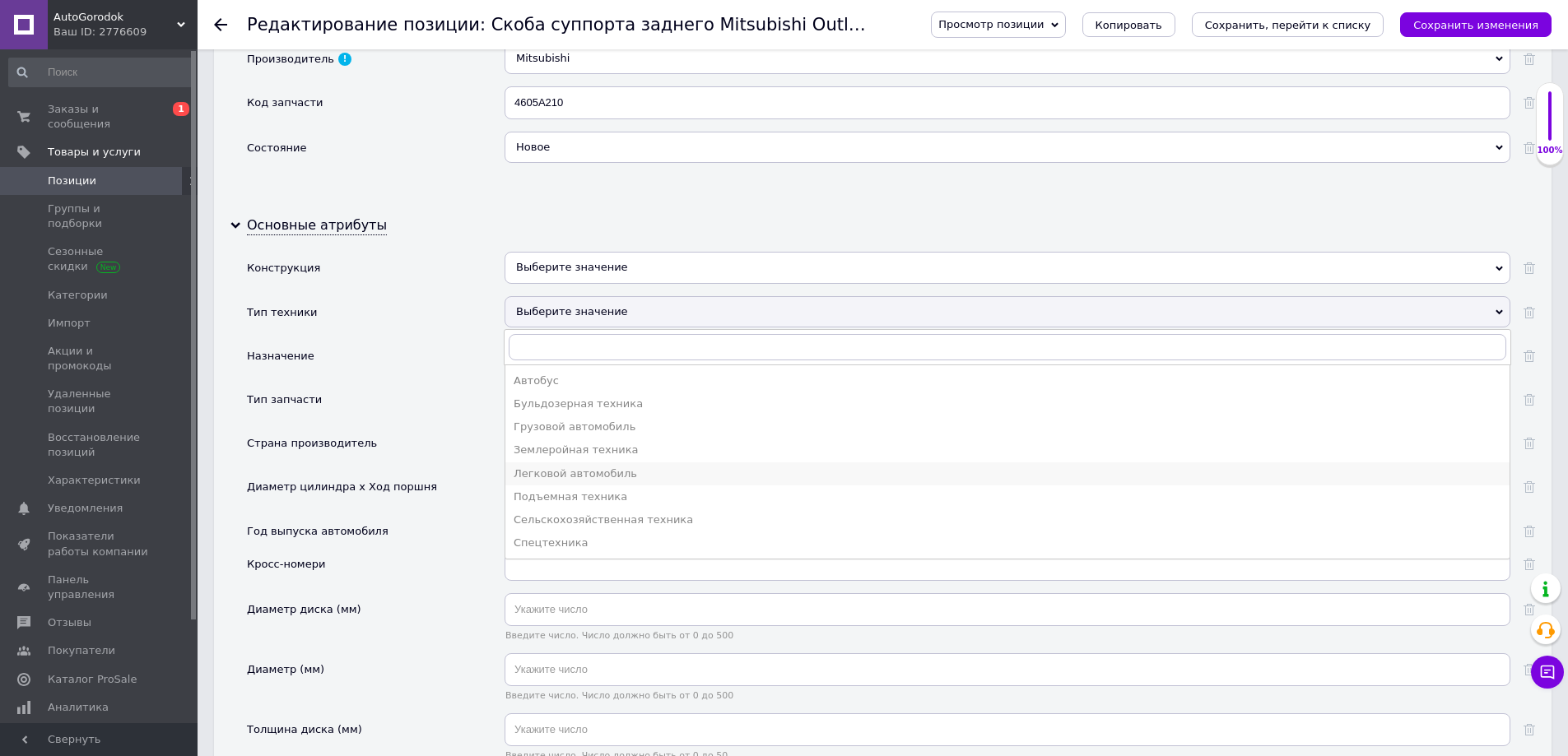
click at [558, 475] on div "Легковой автомобиль" at bounding box center [1007, 473] width 987 height 15
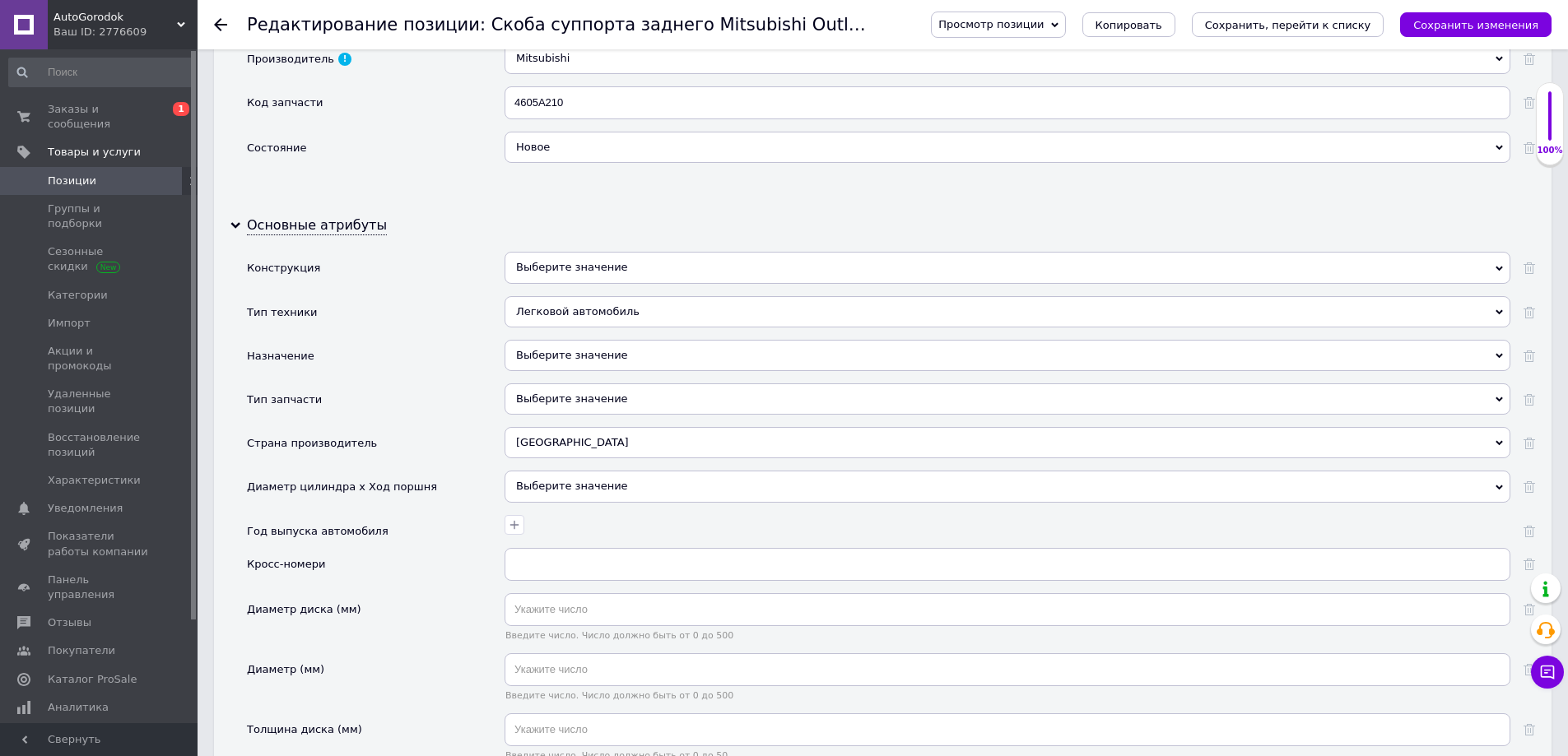
click at [536, 353] on div "Выберите значение" at bounding box center [1006, 356] width 1005 height 32
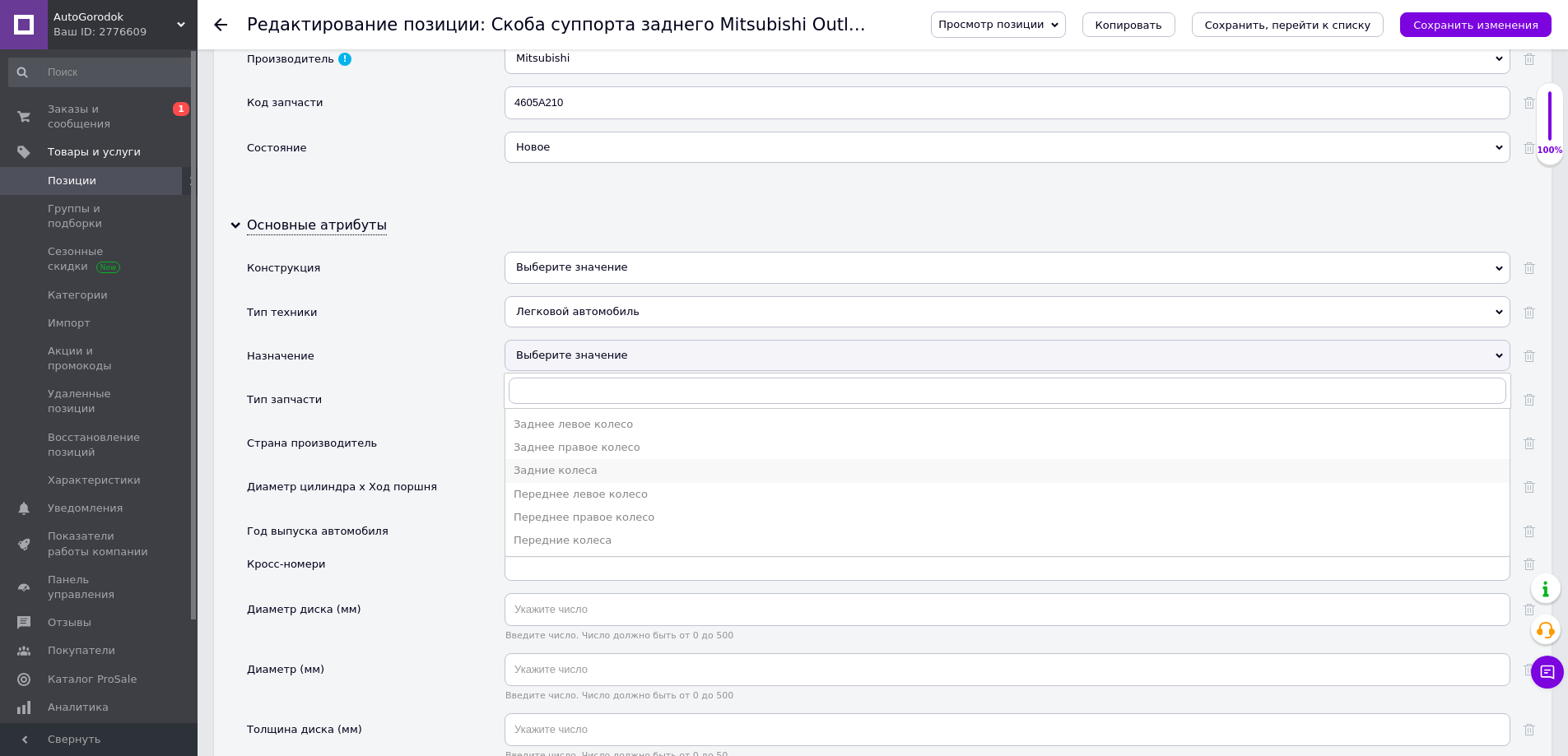
click at [553, 467] on div "Задние колеса" at bounding box center [1007, 470] width 987 height 15
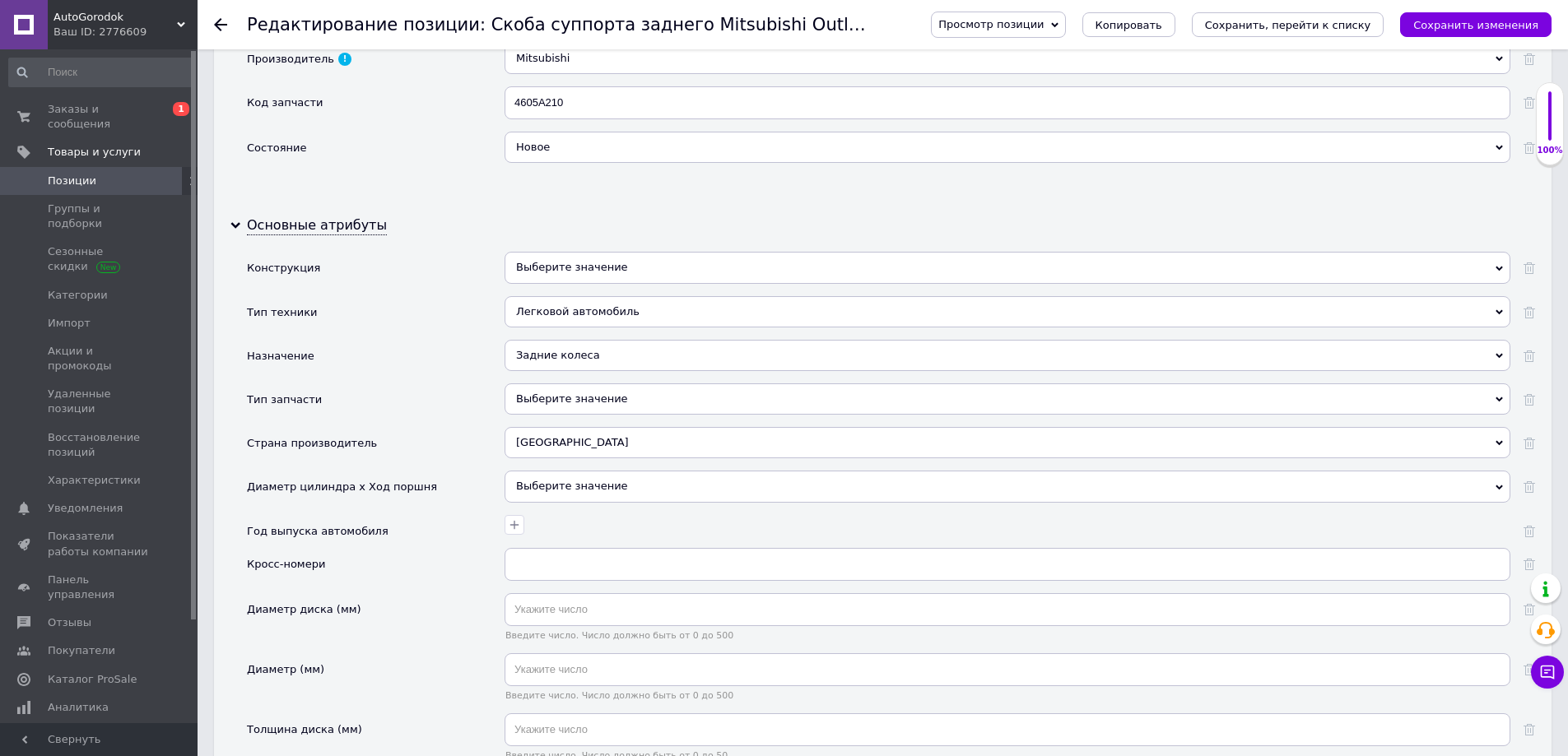
click at [551, 397] on div "Выберите значение" at bounding box center [1006, 399] width 1005 height 32
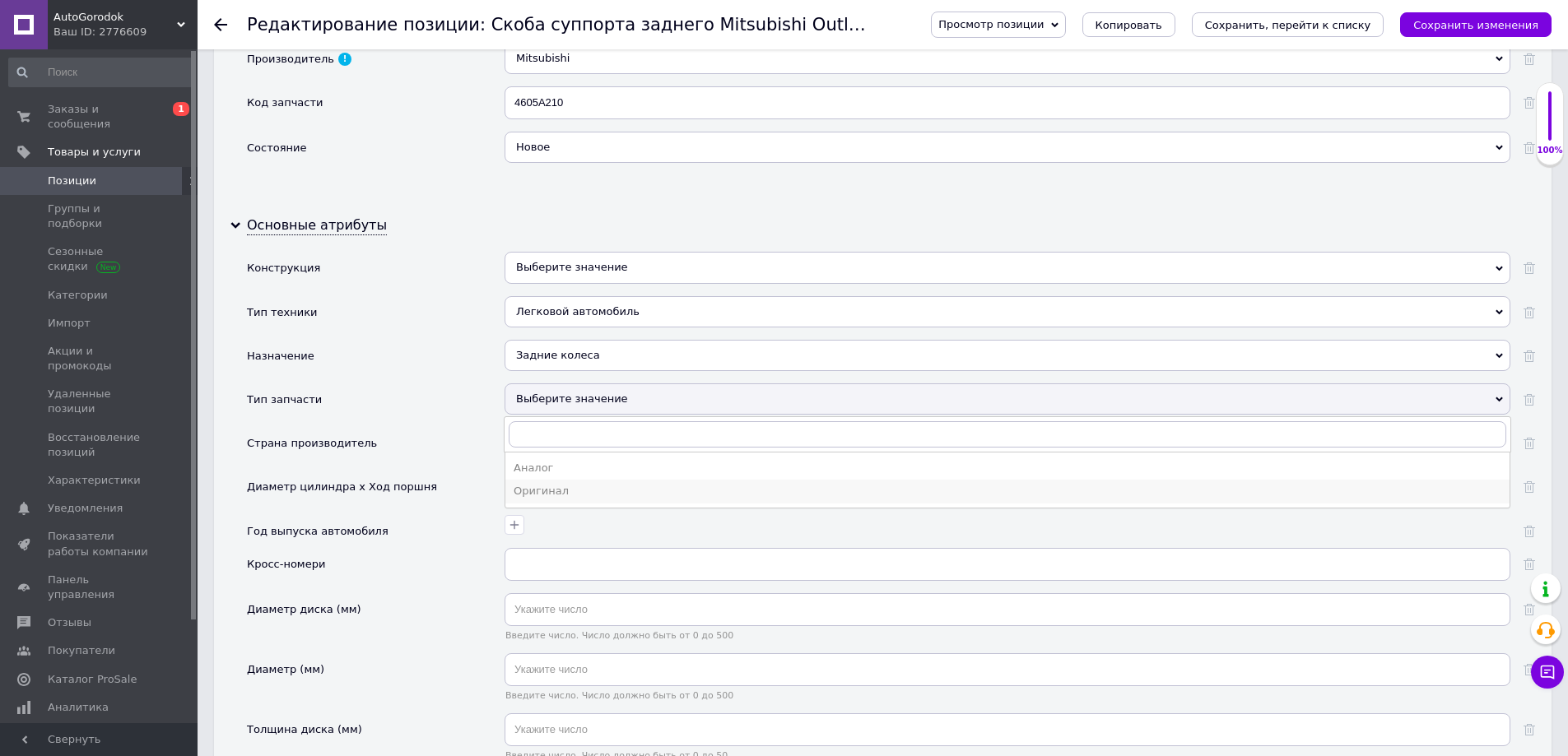
click at [555, 490] on div "Оригинал" at bounding box center [1007, 491] width 987 height 15
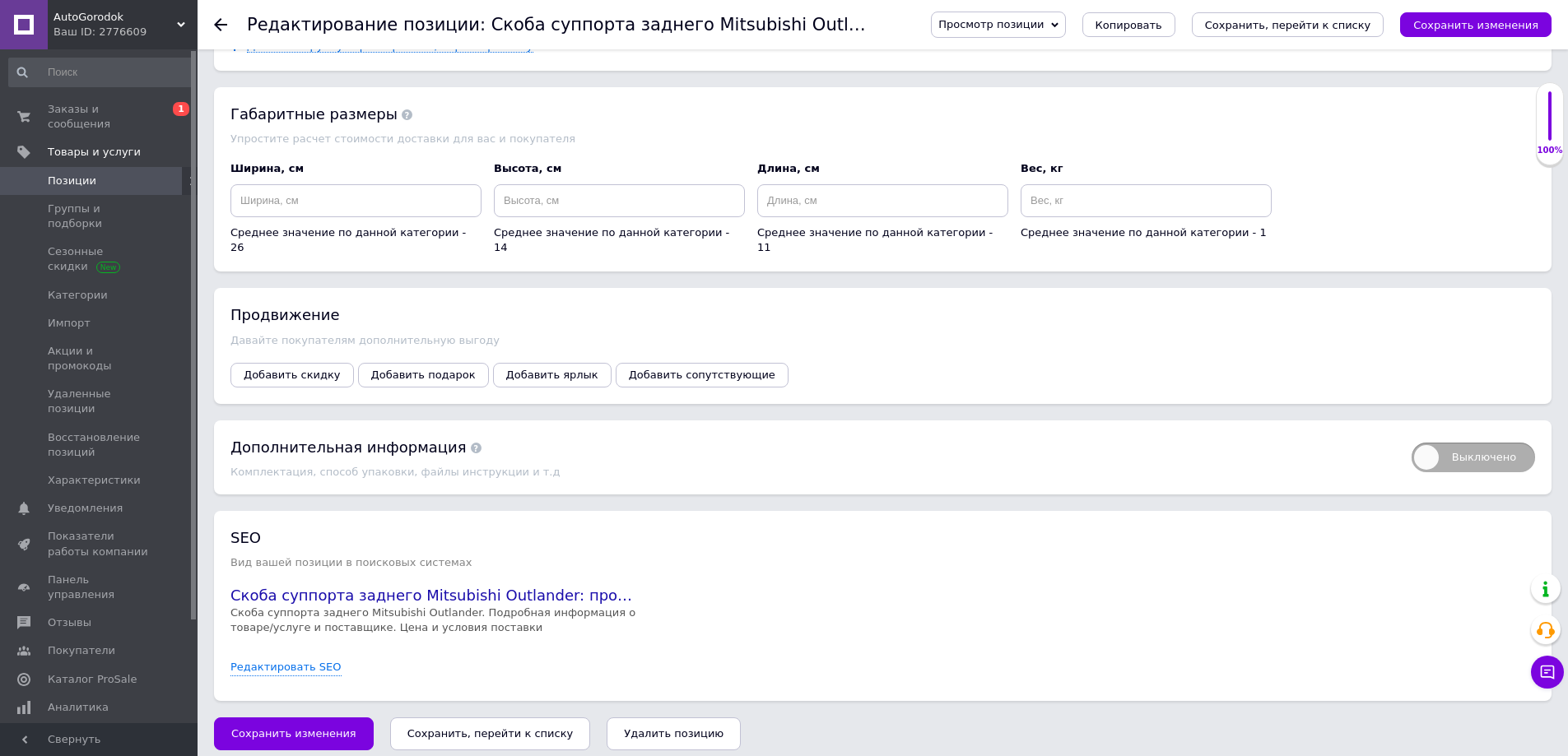
scroll to position [2647, 0]
click at [292, 658] on link "Редактировать SEO" at bounding box center [286, 666] width 111 height 16
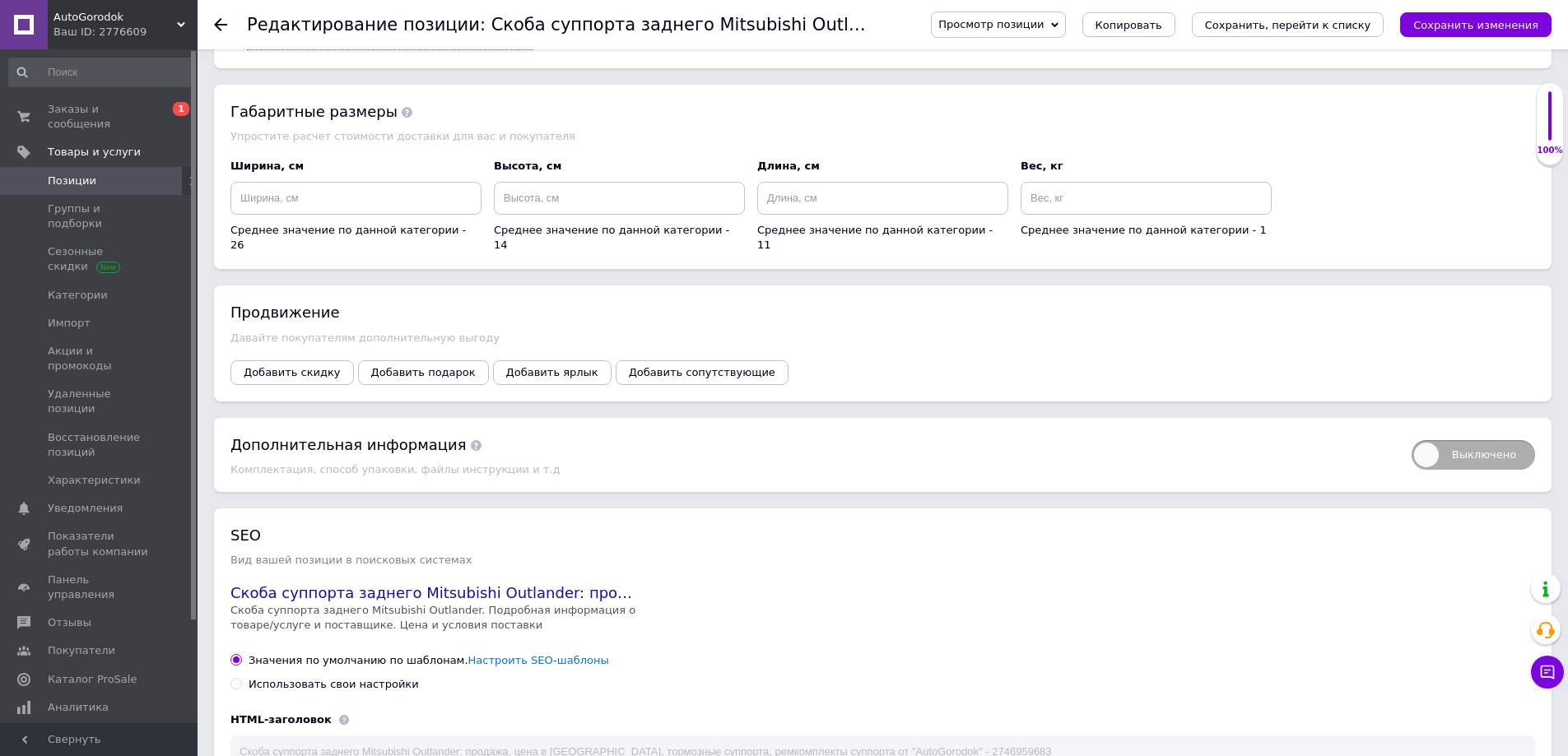
click at [289, 678] on div "Использовать свои настройки" at bounding box center [333, 685] width 171 height 15
click at [241, 678] on input "Использовать свои настройки" at bounding box center [235, 683] width 11 height 11
radio input "true"
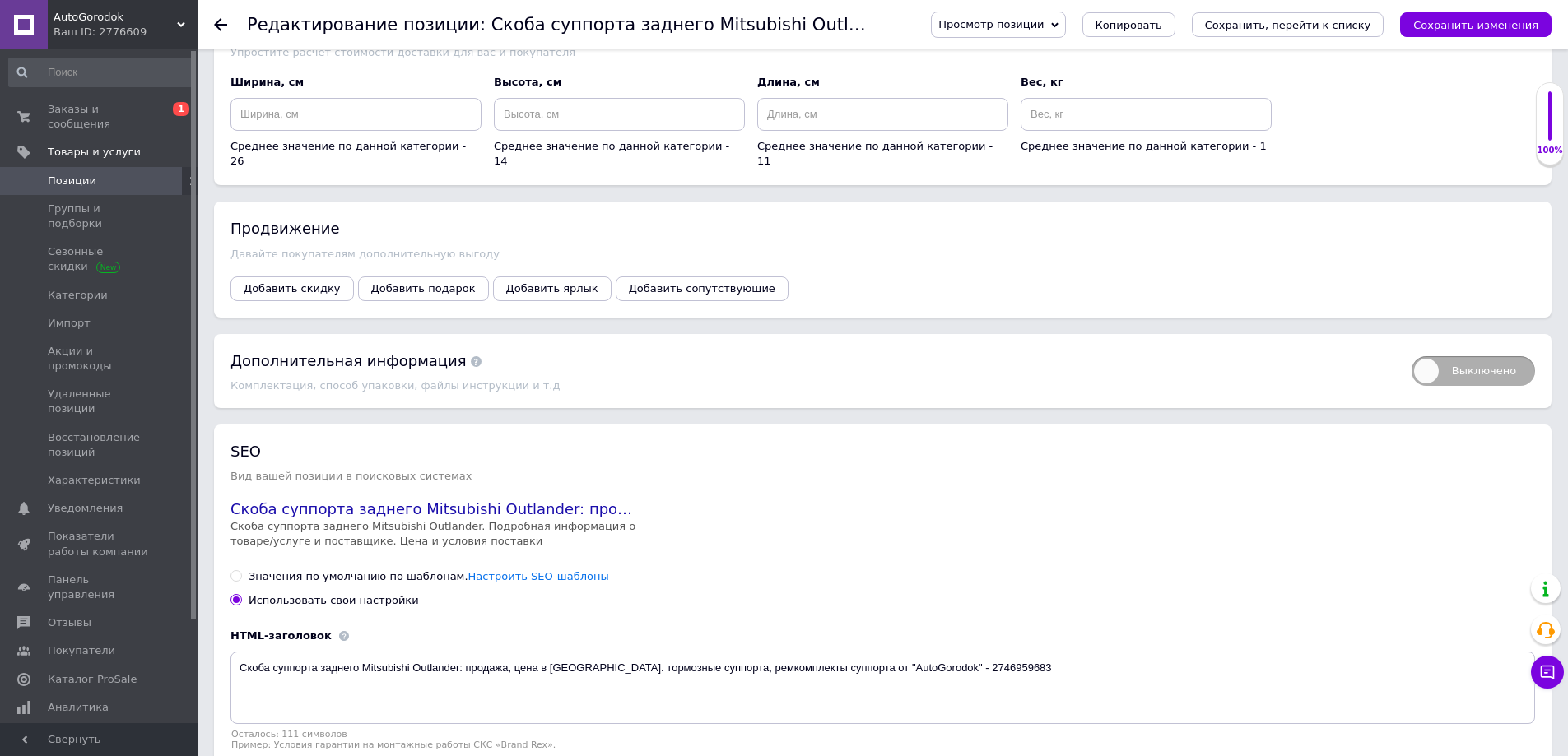
scroll to position [2812, 0]
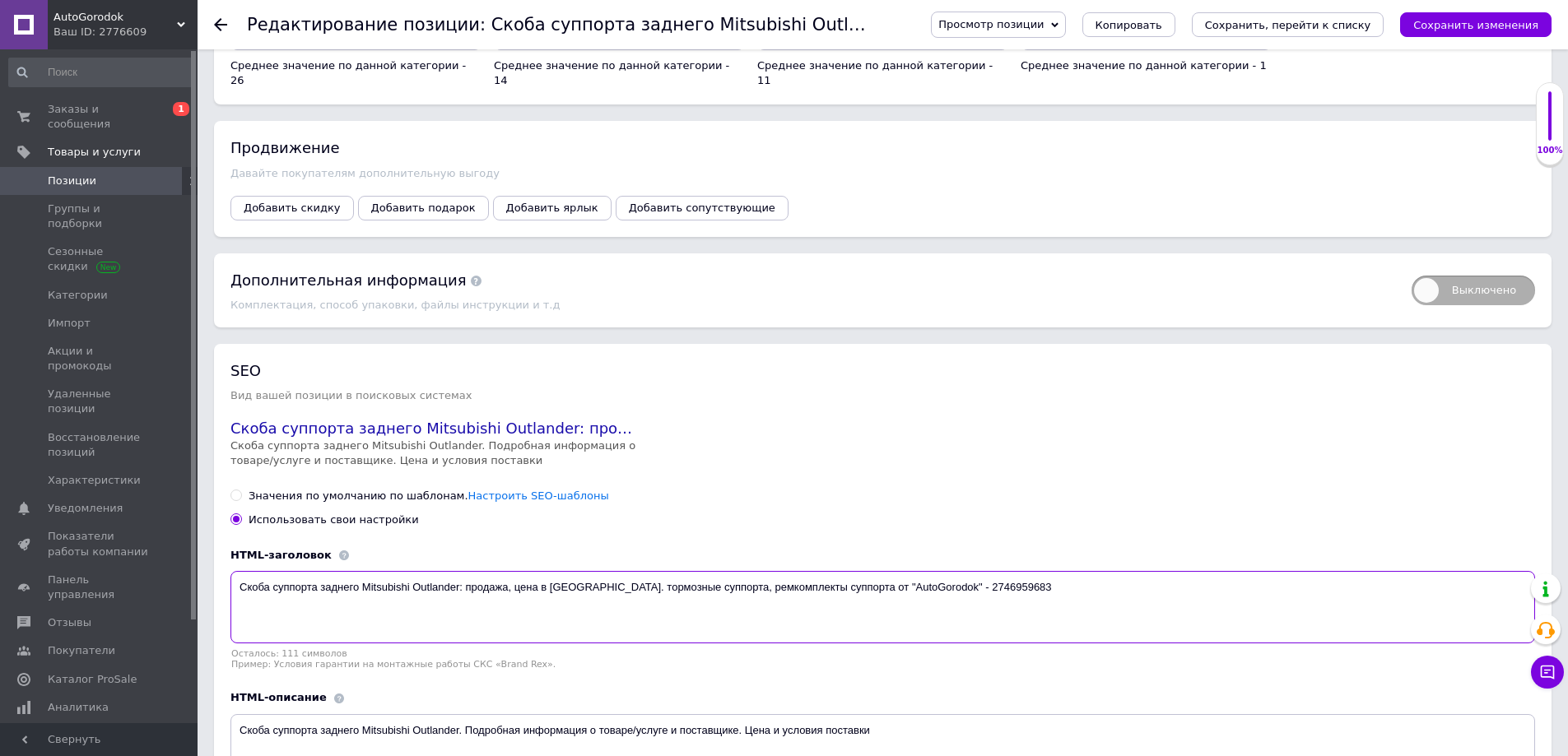
click at [693, 586] on textarea "Скоба суппорта заднего Mitsubishi Outlander: продажа, цена в Киеве. тормозные с…" at bounding box center [882, 607] width 1305 height 72
drag, startPoint x: 689, startPoint y: 588, endPoint x: 991, endPoint y: 587, distance: 302.0
click at [991, 587] on textarea "Скоба суппорта заднего Mitsubishi Outlander: продажа, цена в Киеве. тормозные с…" at bounding box center [882, 607] width 1305 height 72
type textarea "Скоба суппорта заднего Mitsubishi Outlander: продажа, цена в Киеве. тормозные с…"
click at [1301, 23] on icon "Сохранить, перейти к списку" at bounding box center [1288, 25] width 167 height 12
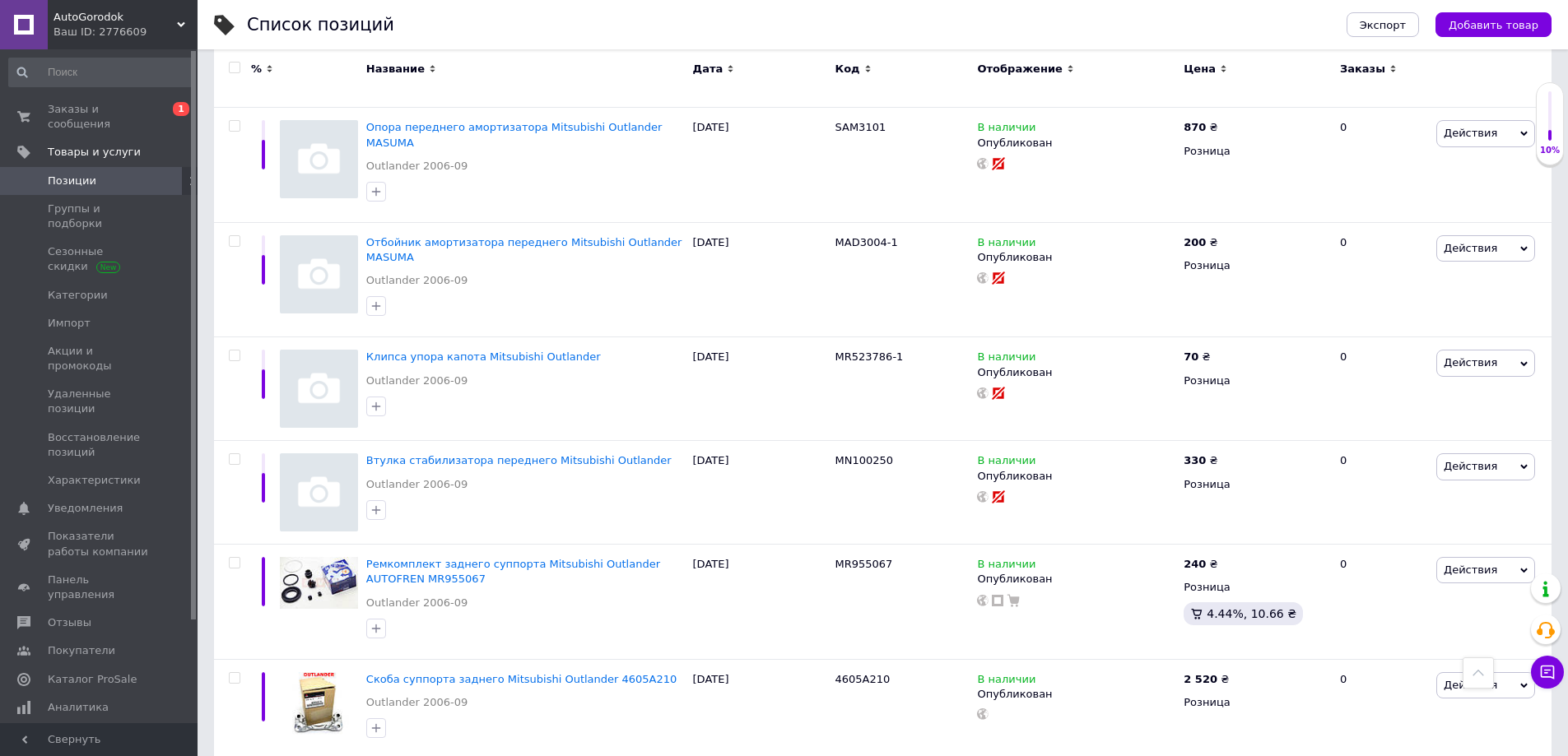
scroll to position [2304, 0]
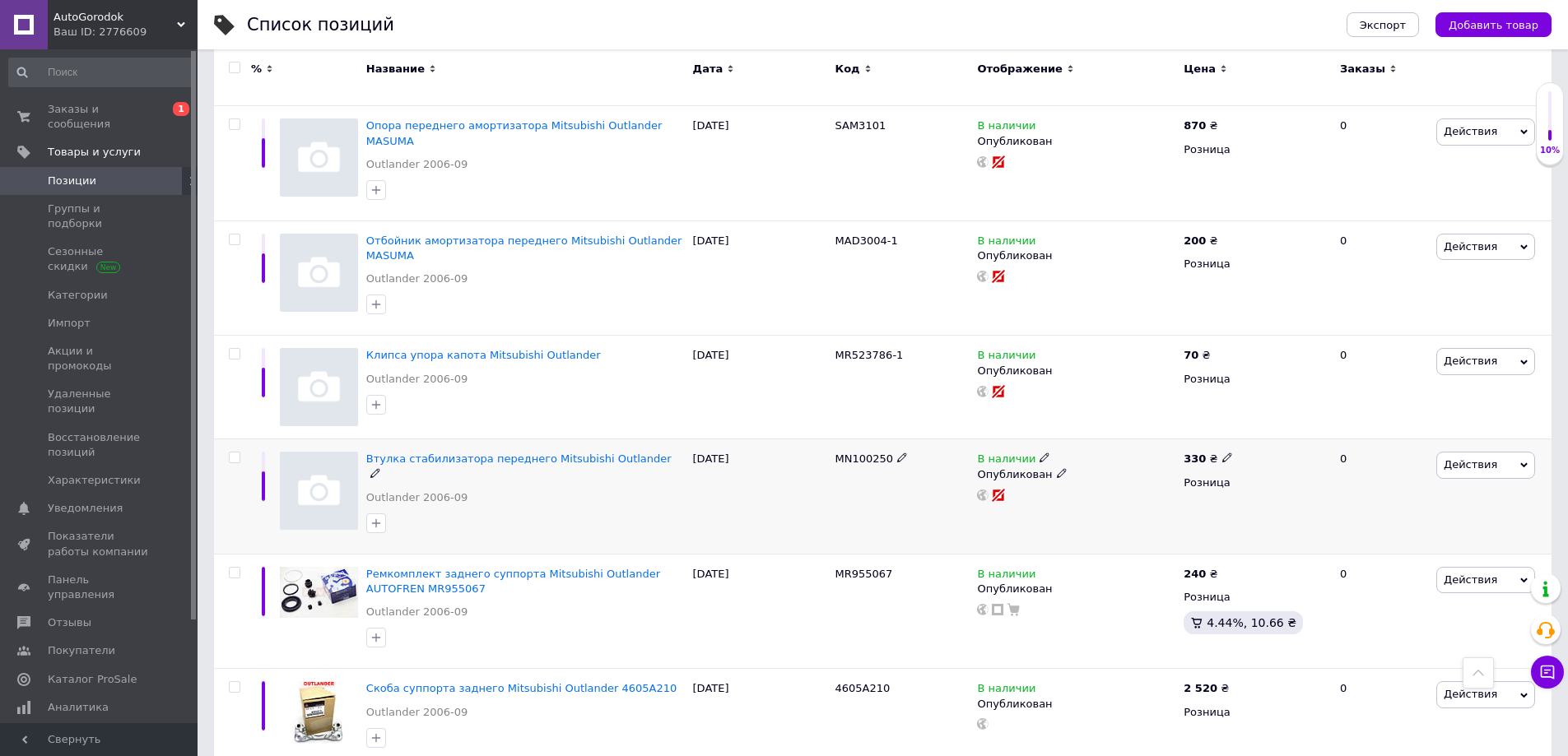
click at [856, 452] on span "MN100250" at bounding box center [864, 458] width 59 height 12
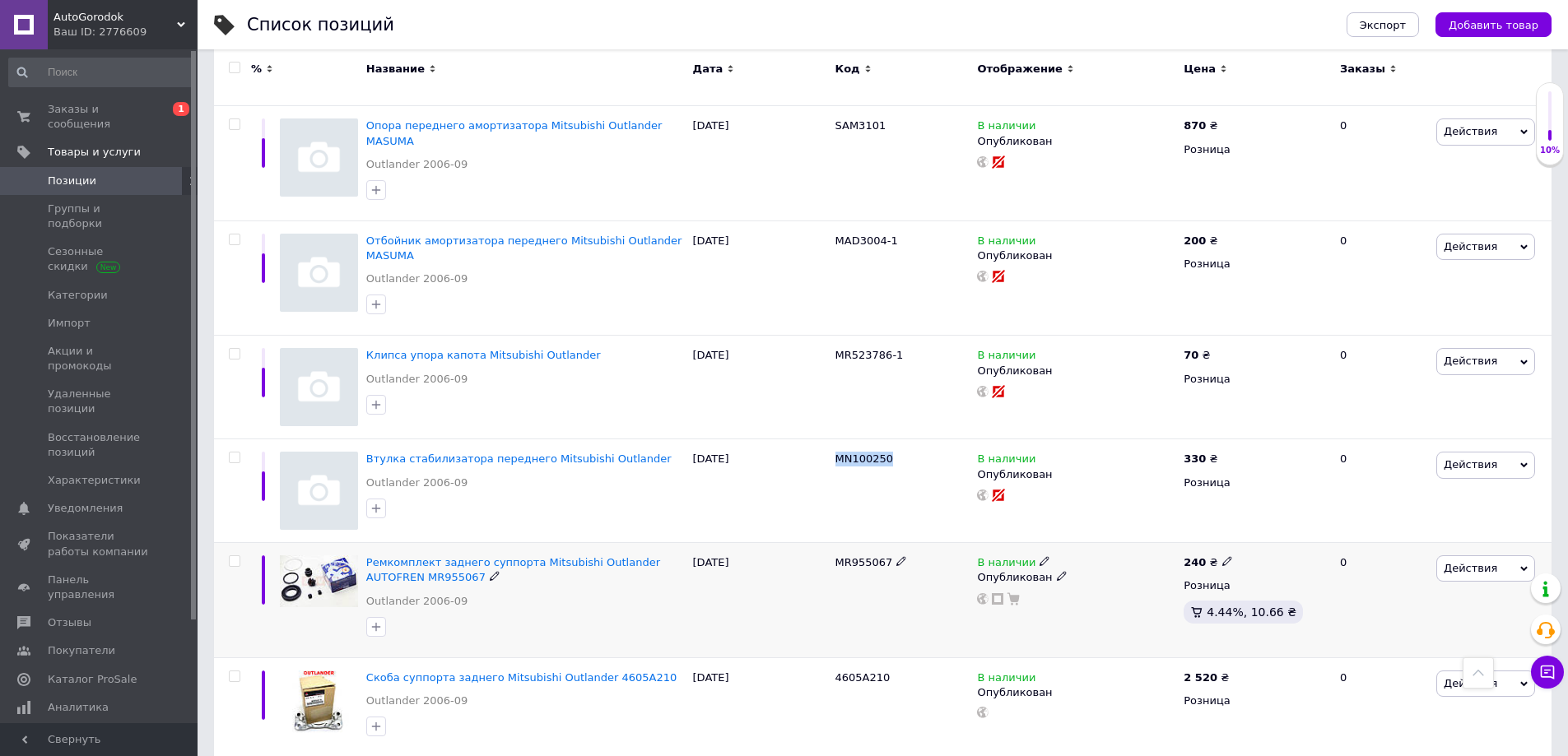
copy span "MN100250"
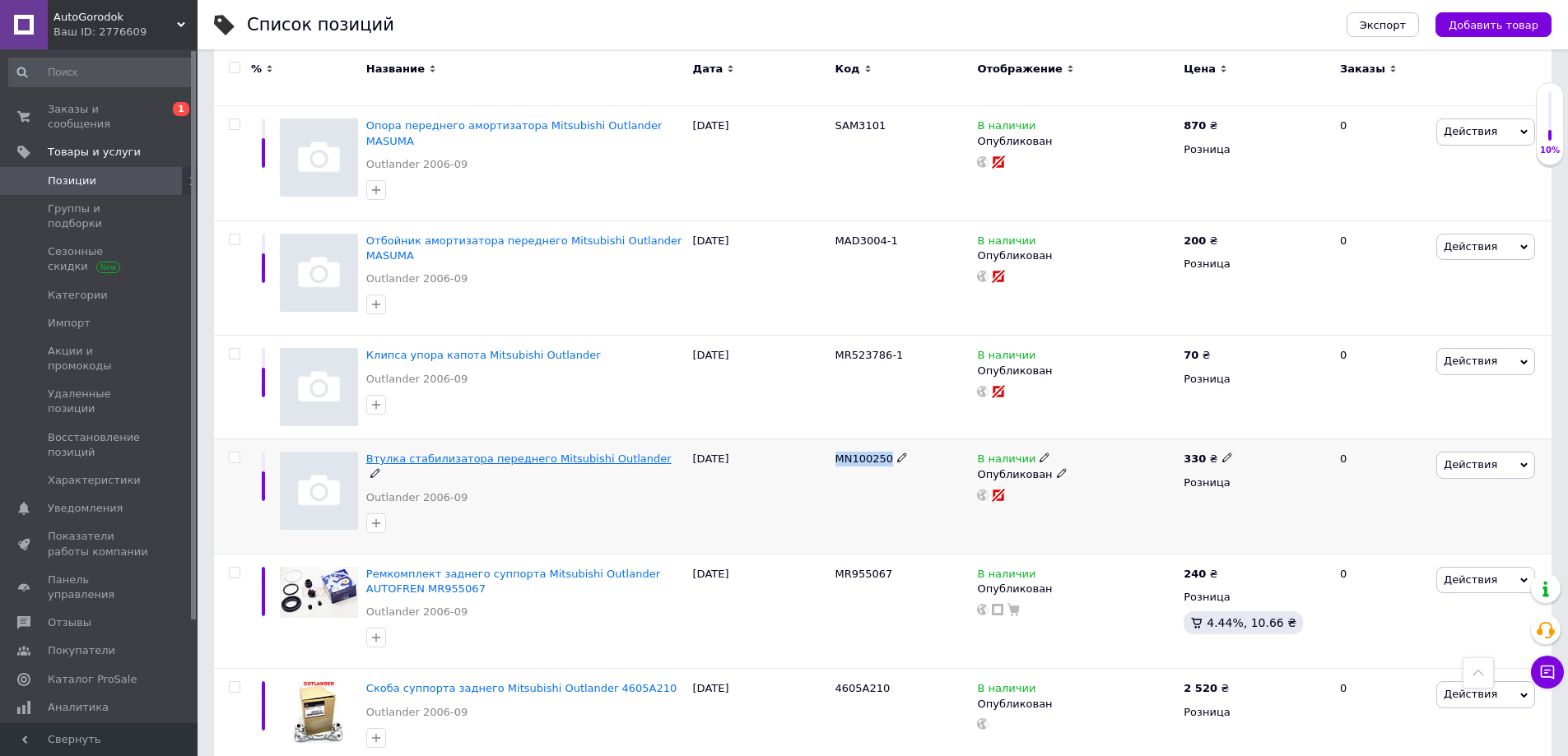
click at [524, 452] on span "Втулка стабилизатора переднего Mitsubishi Outlander" at bounding box center [519, 458] width 306 height 12
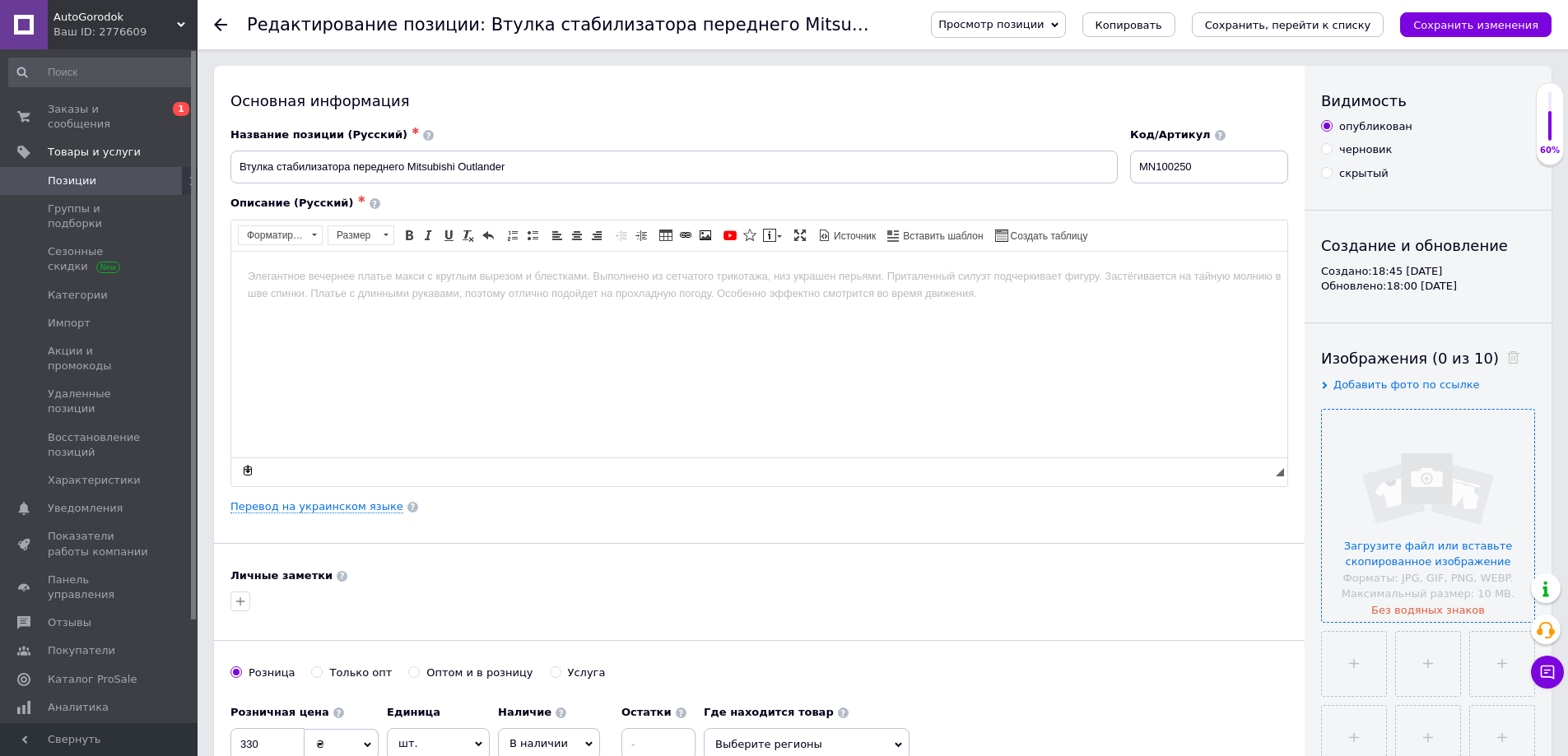
click at [1411, 446] on input "file" at bounding box center [1428, 516] width 212 height 212
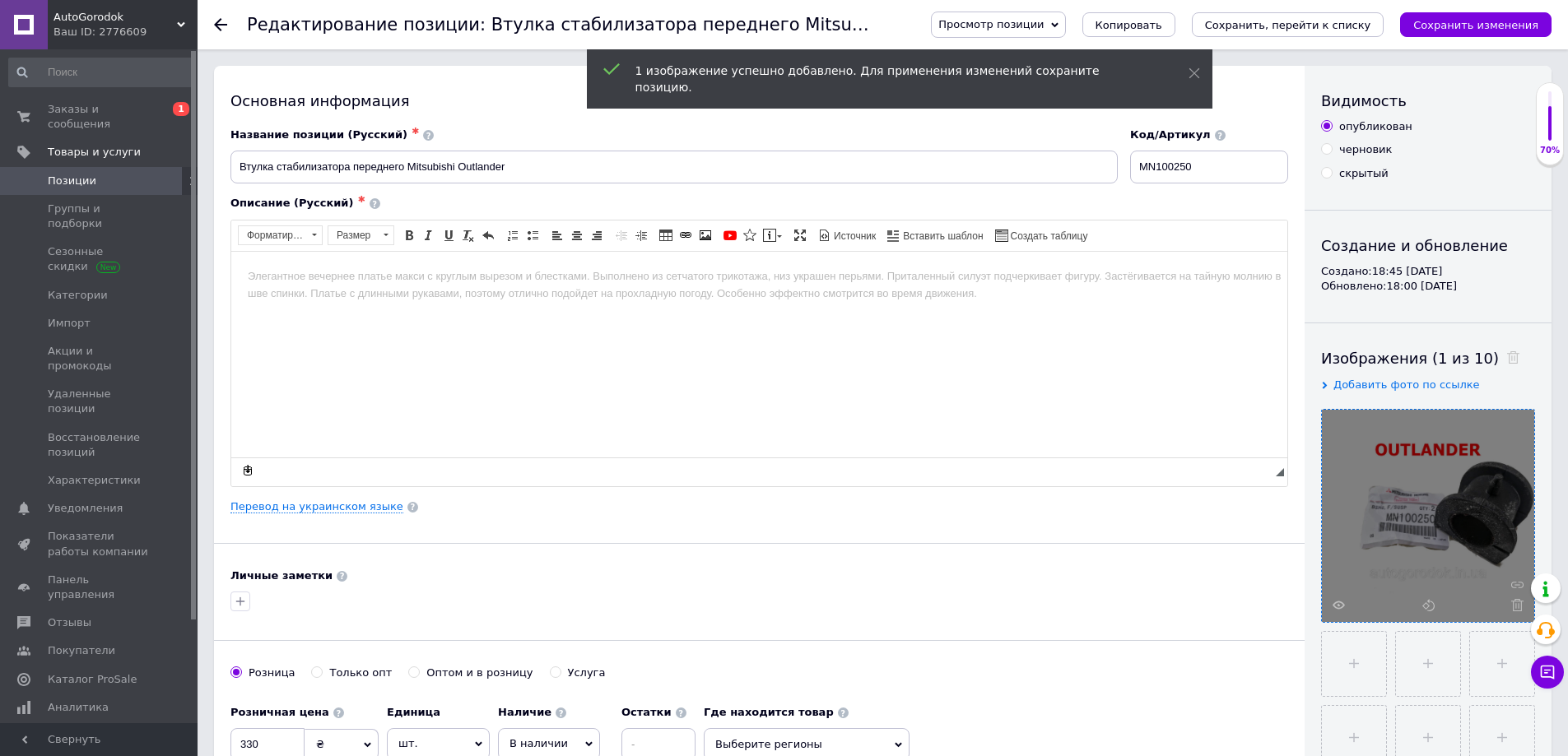
scroll to position [82, 0]
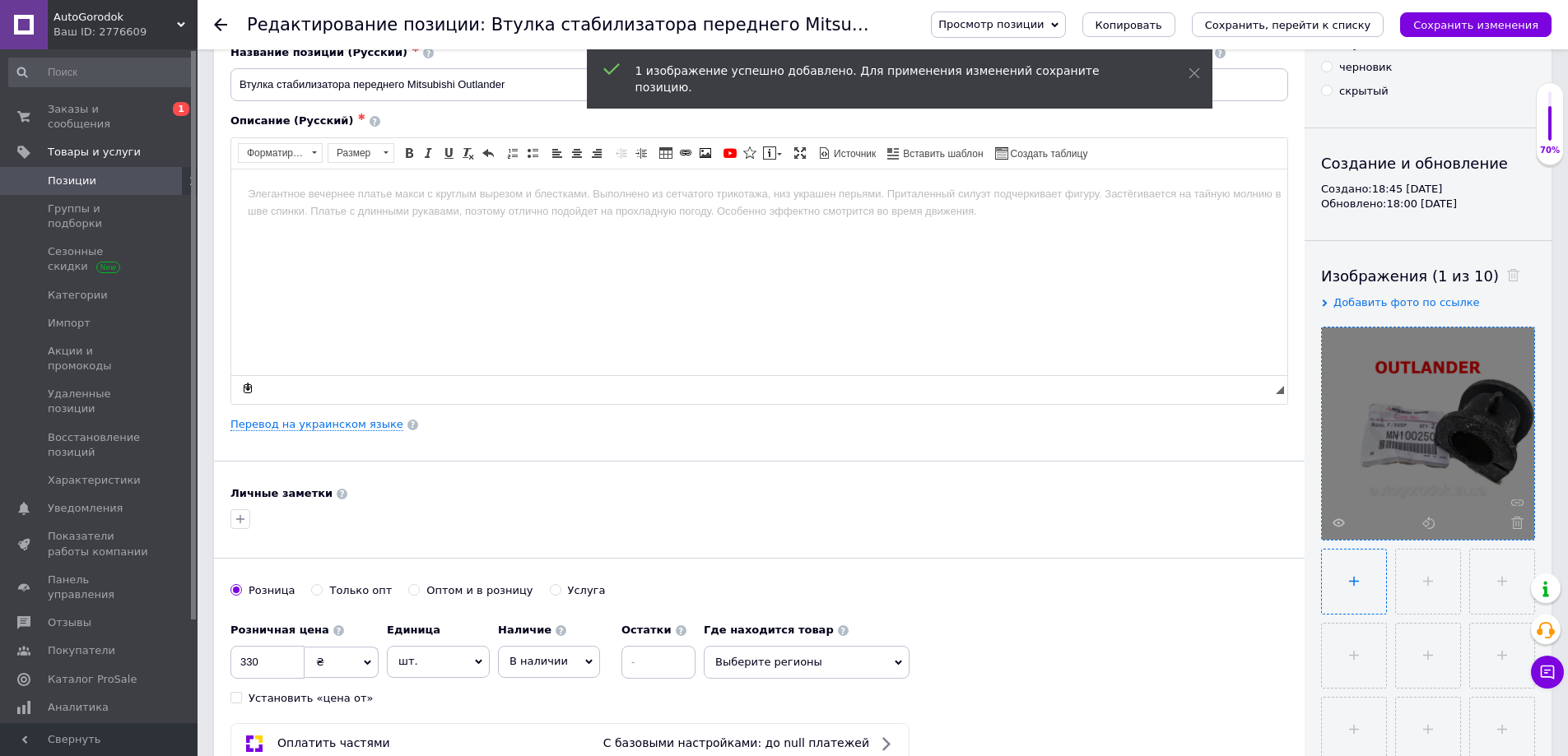
click at [1356, 583] on input "file" at bounding box center [1354, 581] width 65 height 64
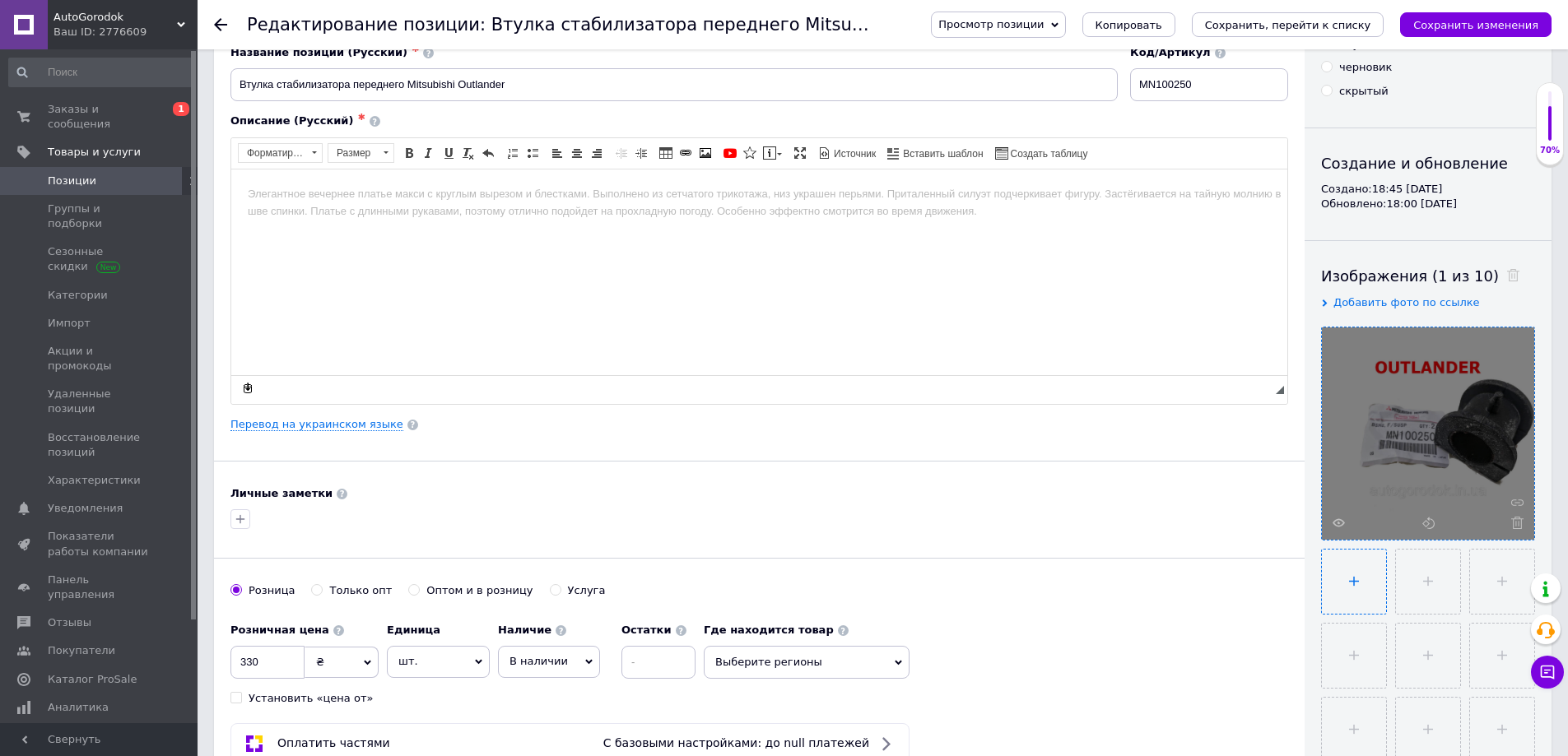
type input "C:\fakepath\Outlander.jpg"
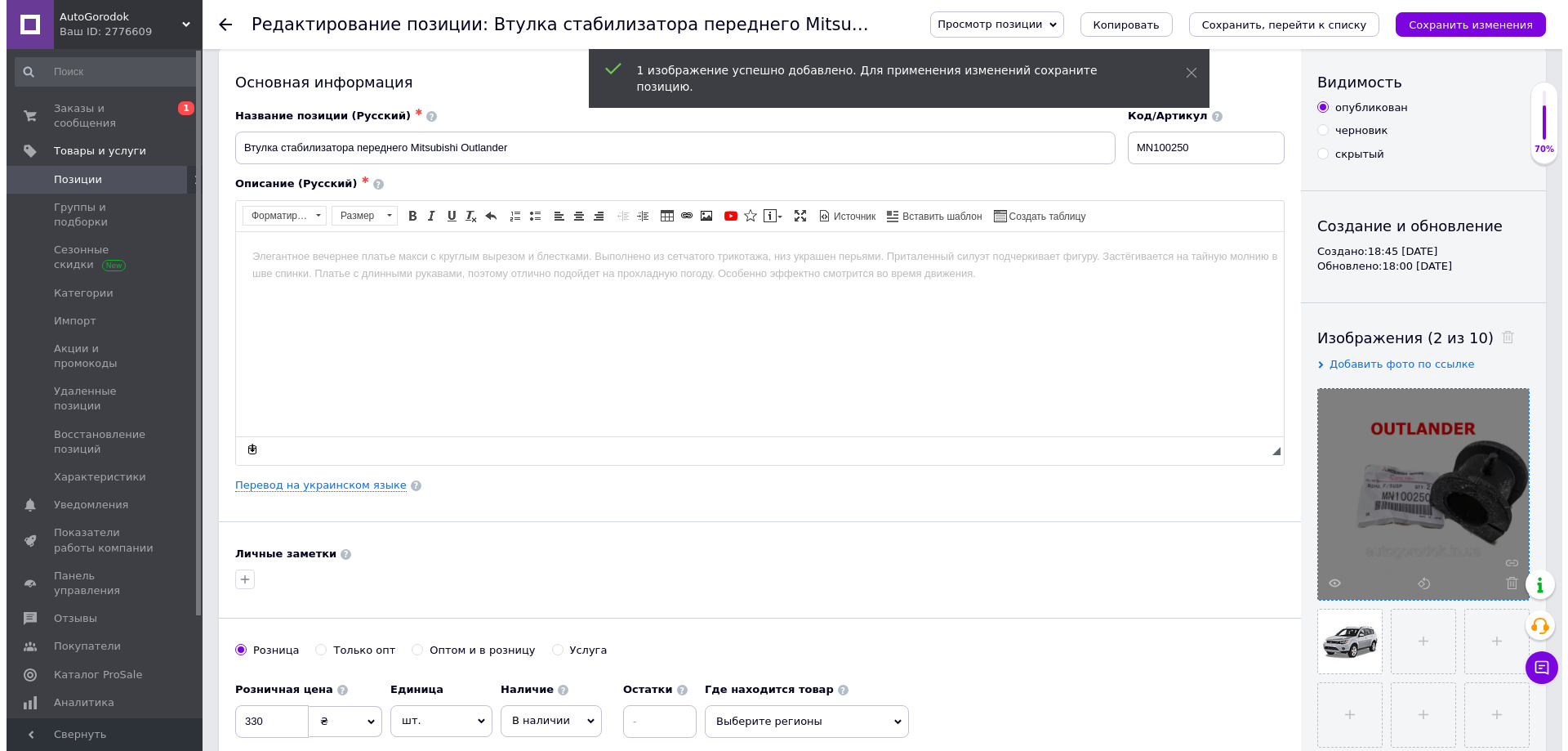
scroll to position [0, 0]
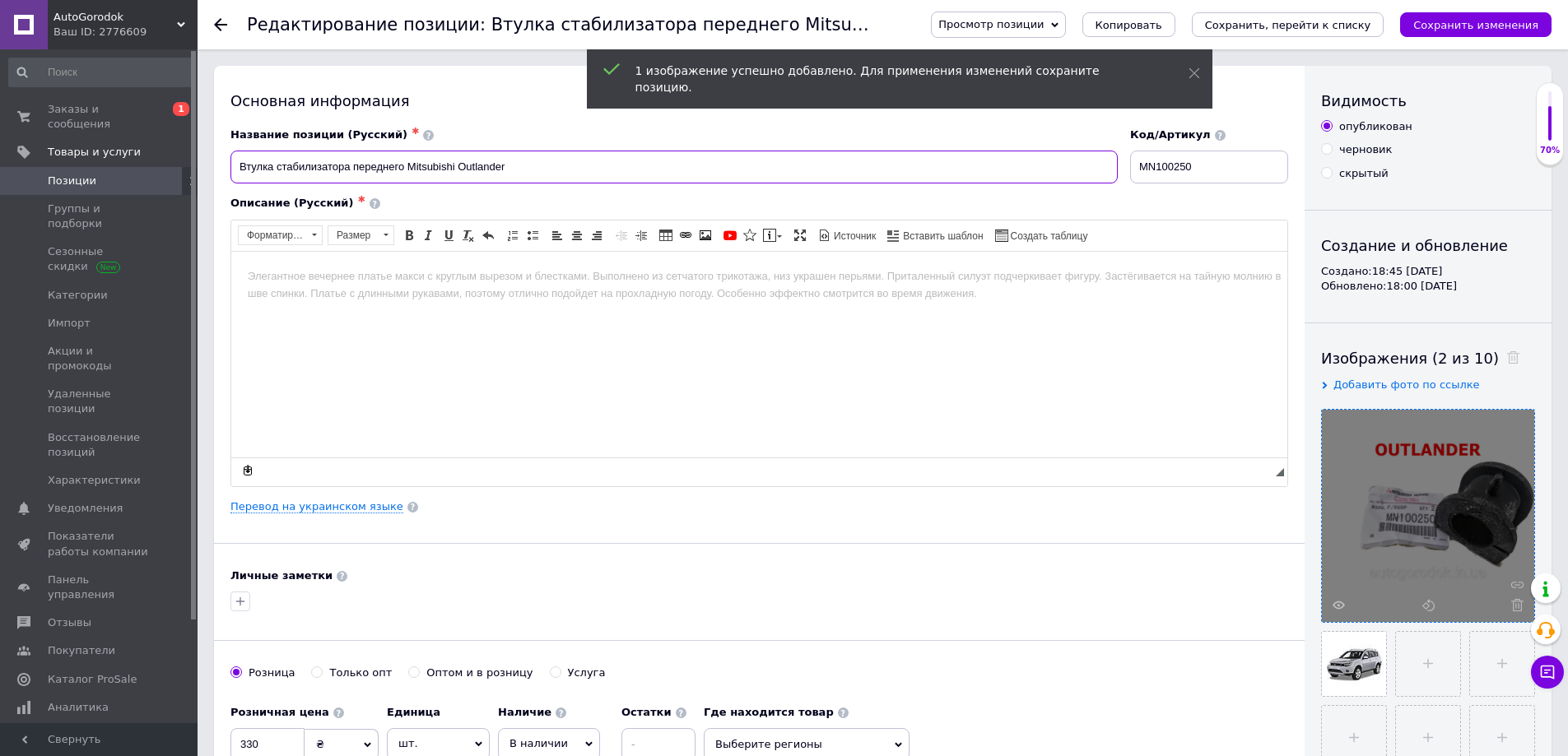
click at [552, 160] on input "Втулка стабилизатора переднего Mitsubishi Outlander" at bounding box center [674, 167] width 887 height 33
paste input "MN100250"
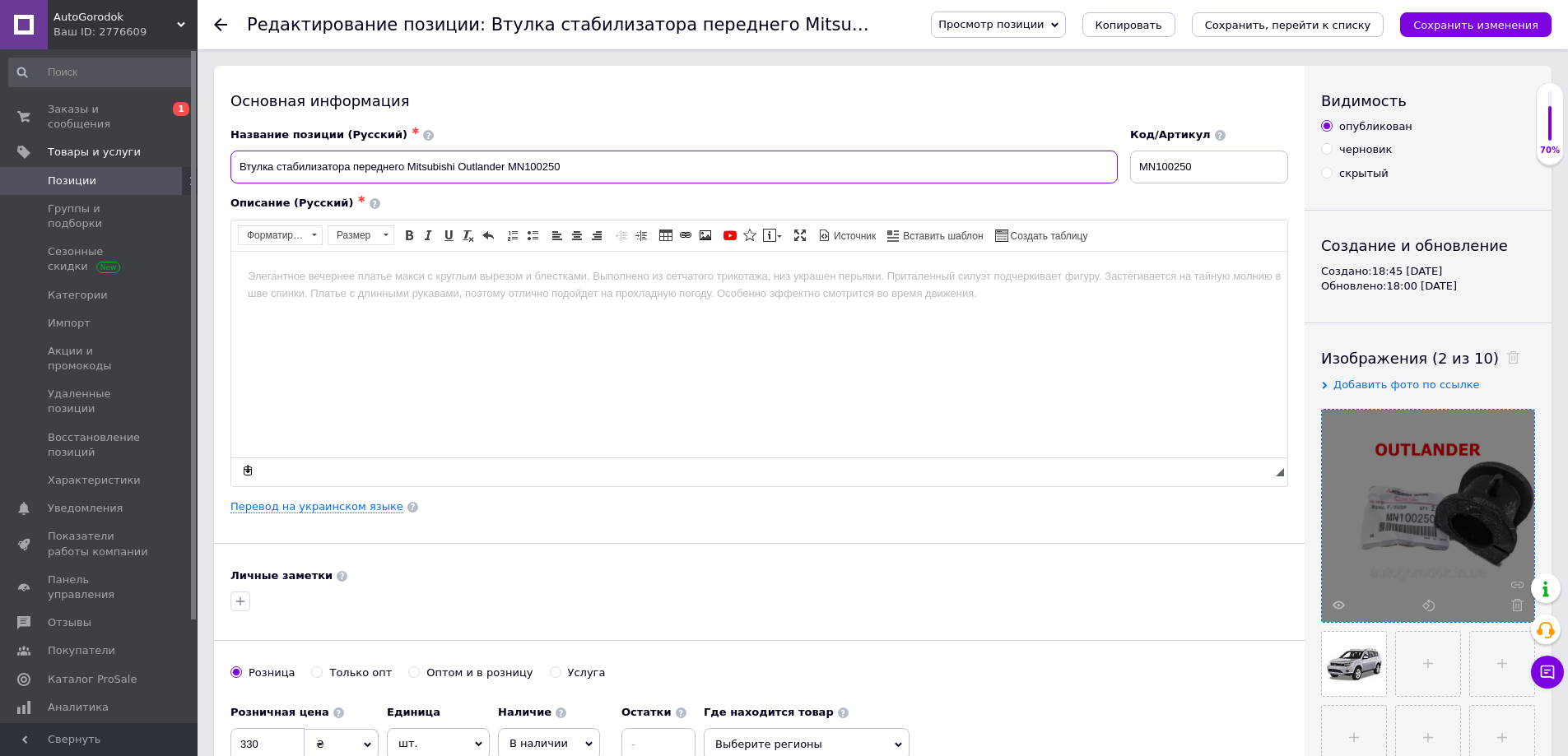
drag, startPoint x: 505, startPoint y: 169, endPoint x: 60, endPoint y: 0, distance: 476.0
type input "Втулка стабилизатора переднего Mitsubishi Outlander MN100250"
click at [323, 302] on html at bounding box center [759, 276] width 1056 height 51
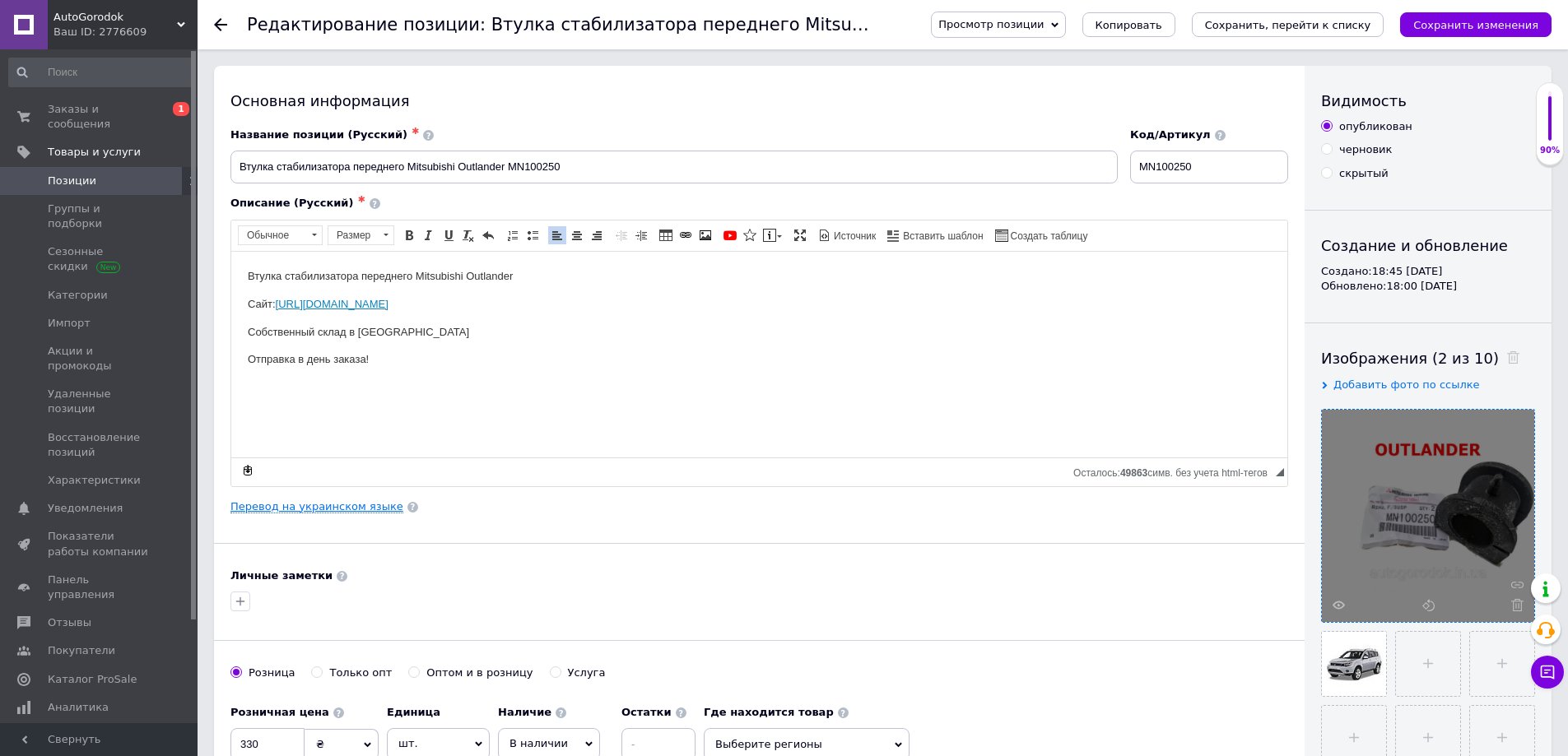
click at [322, 506] on link "Перевод на украинском языке" at bounding box center [317, 506] width 173 height 13
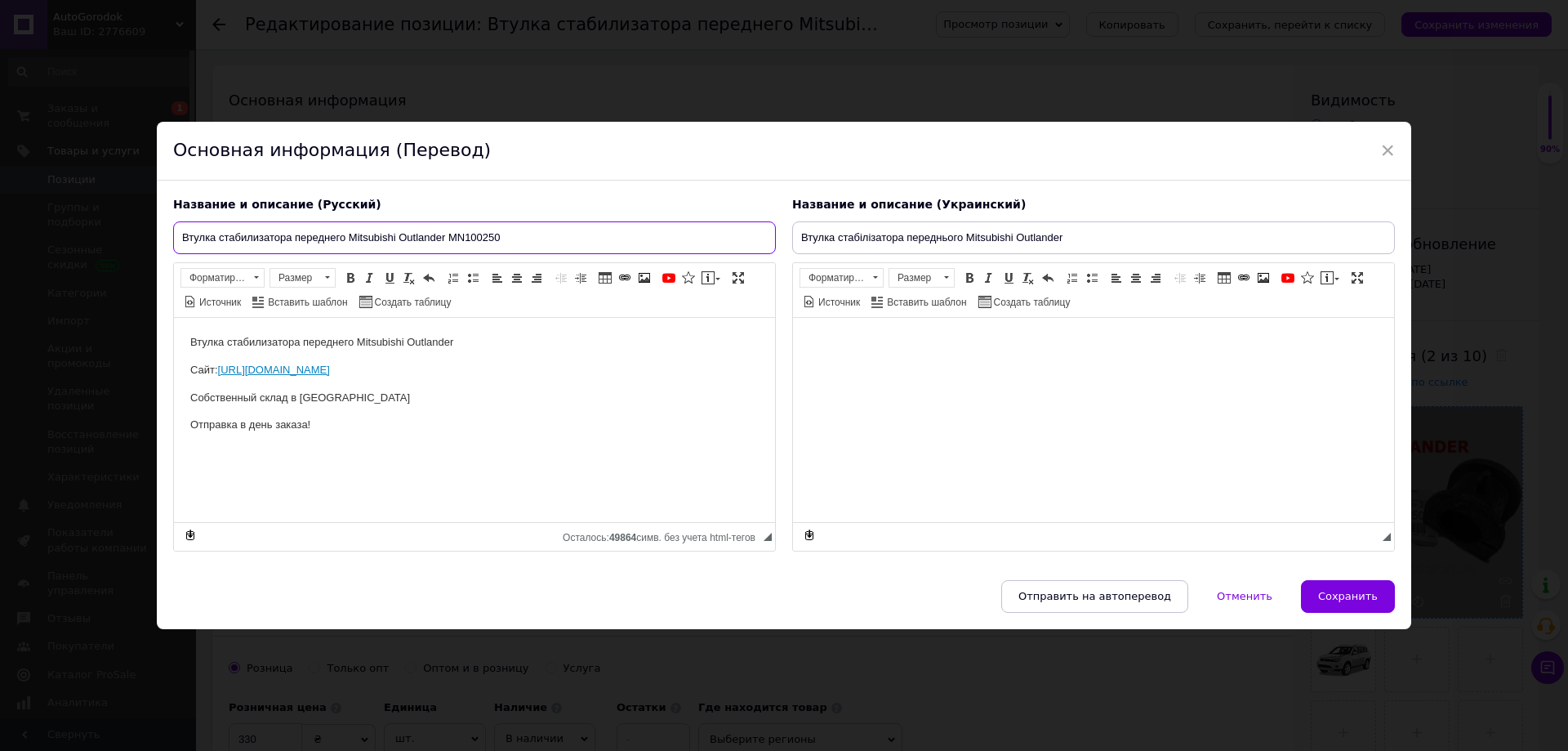
click at [483, 228] on input "Втулка стабилизатора переднего Mitsubishi Outlander MN100250" at bounding box center [475, 238] width 603 height 33
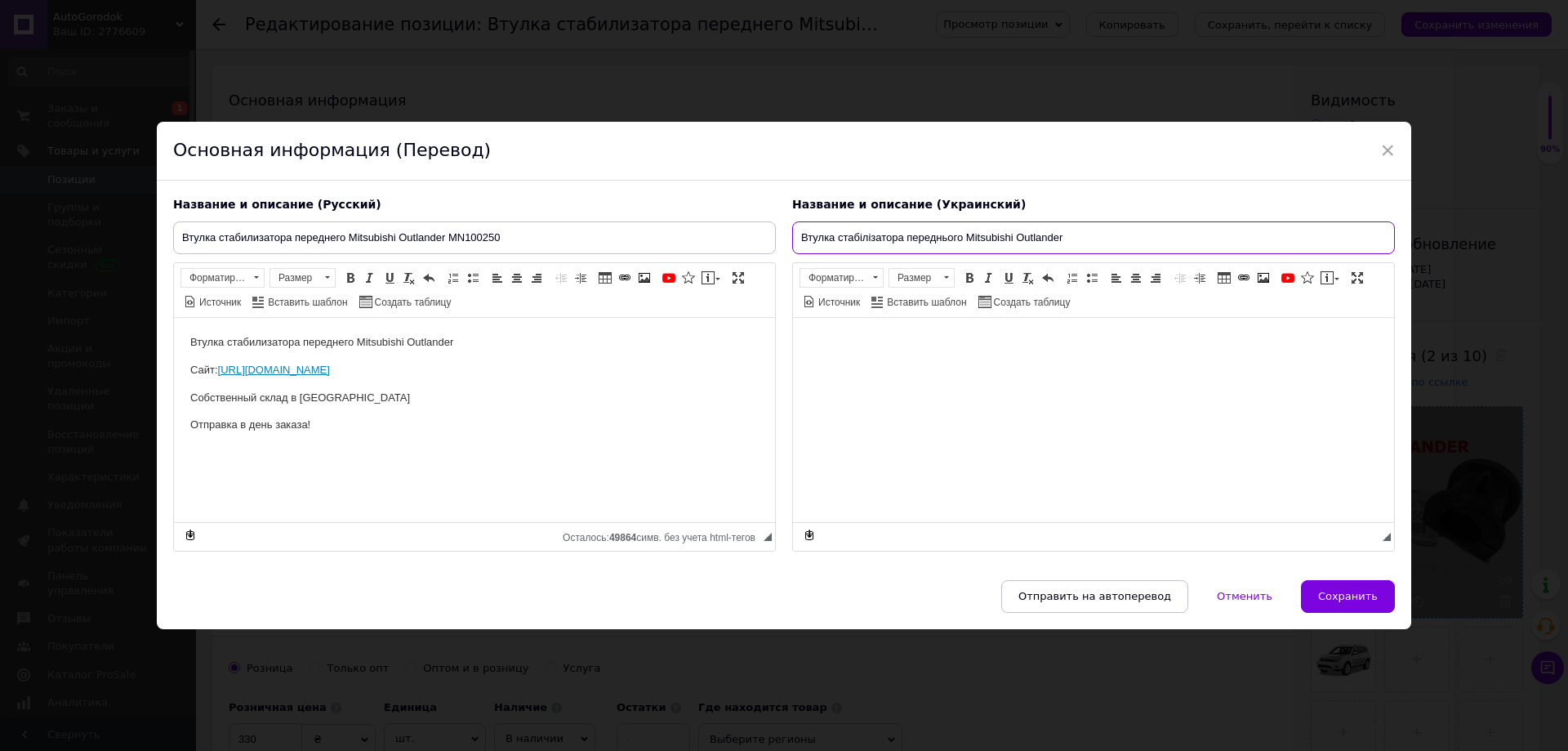
click at [1089, 239] on input "Втулка стабілізатора переднього Mitsubishi Outlander" at bounding box center [1093, 238] width 603 height 33
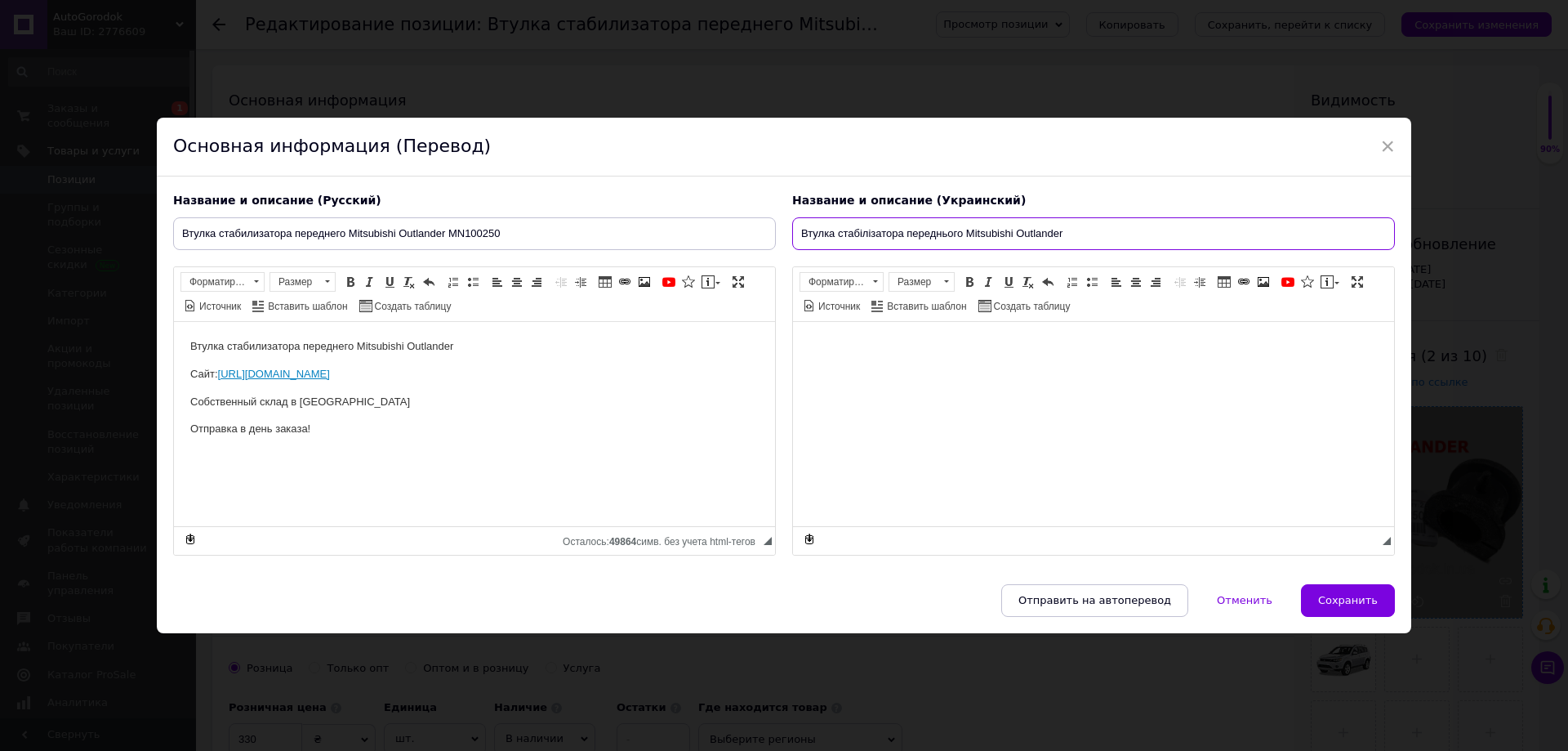
paste input "MN100250"
drag, startPoint x: 1060, startPoint y: 233, endPoint x: 802, endPoint y: 300, distance: 266.6
click at [759, 235] on div "Название и описание (Русский) Втулка стабилизатора переднего Mitsubishi Outland…" at bounding box center [784, 374] width 1238 height 379
type input "Втулка стабілізатора переднього Mitsubishi Outlander MN100250"
click at [860, 360] on html at bounding box center [1093, 346] width 601 height 50
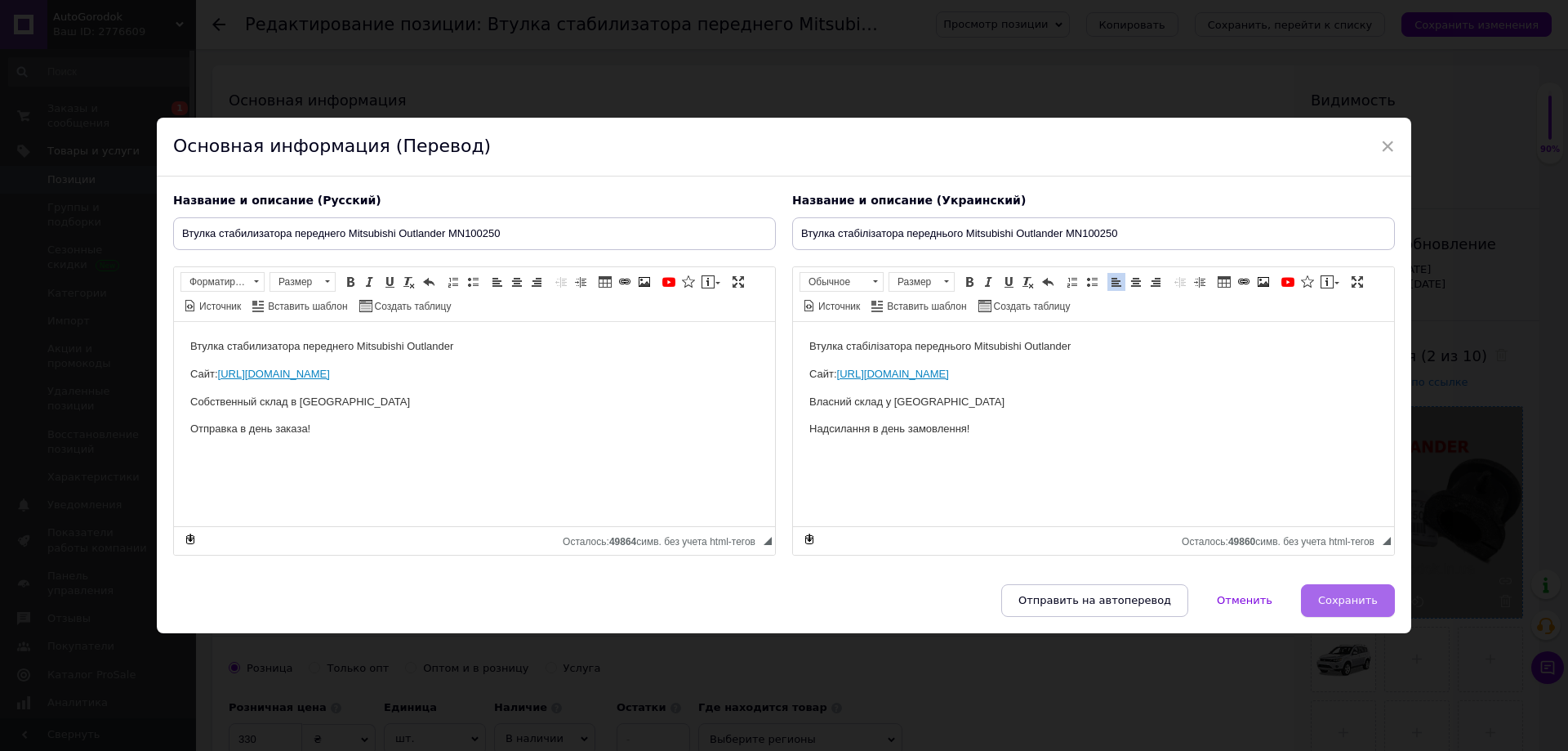
drag, startPoint x: 1318, startPoint y: 601, endPoint x: 947, endPoint y: 22, distance: 687.7
click at [1318, 601] on button "Сохранить" at bounding box center [1347, 600] width 94 height 33
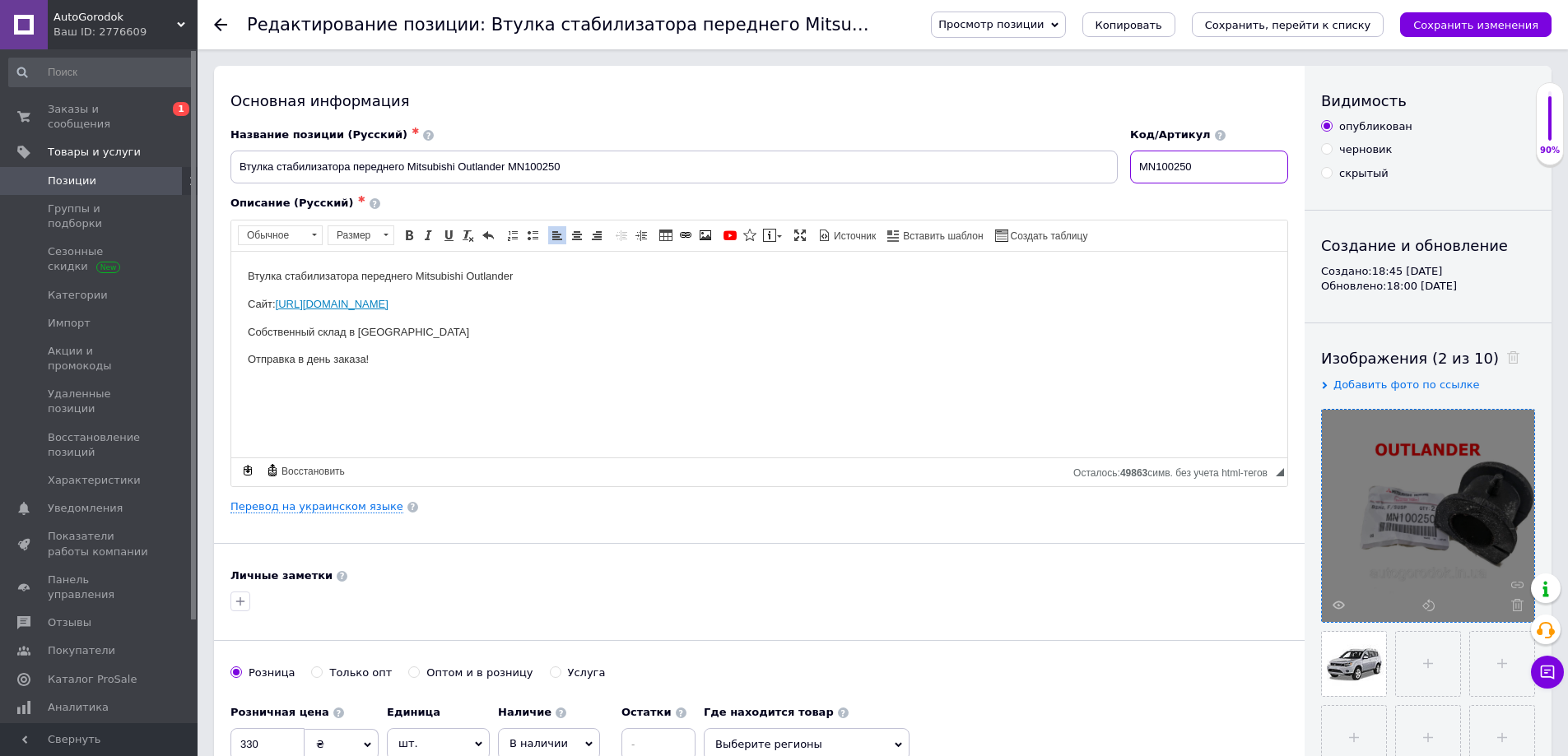
click at [1204, 162] on input "MN100250" at bounding box center [1209, 167] width 158 height 33
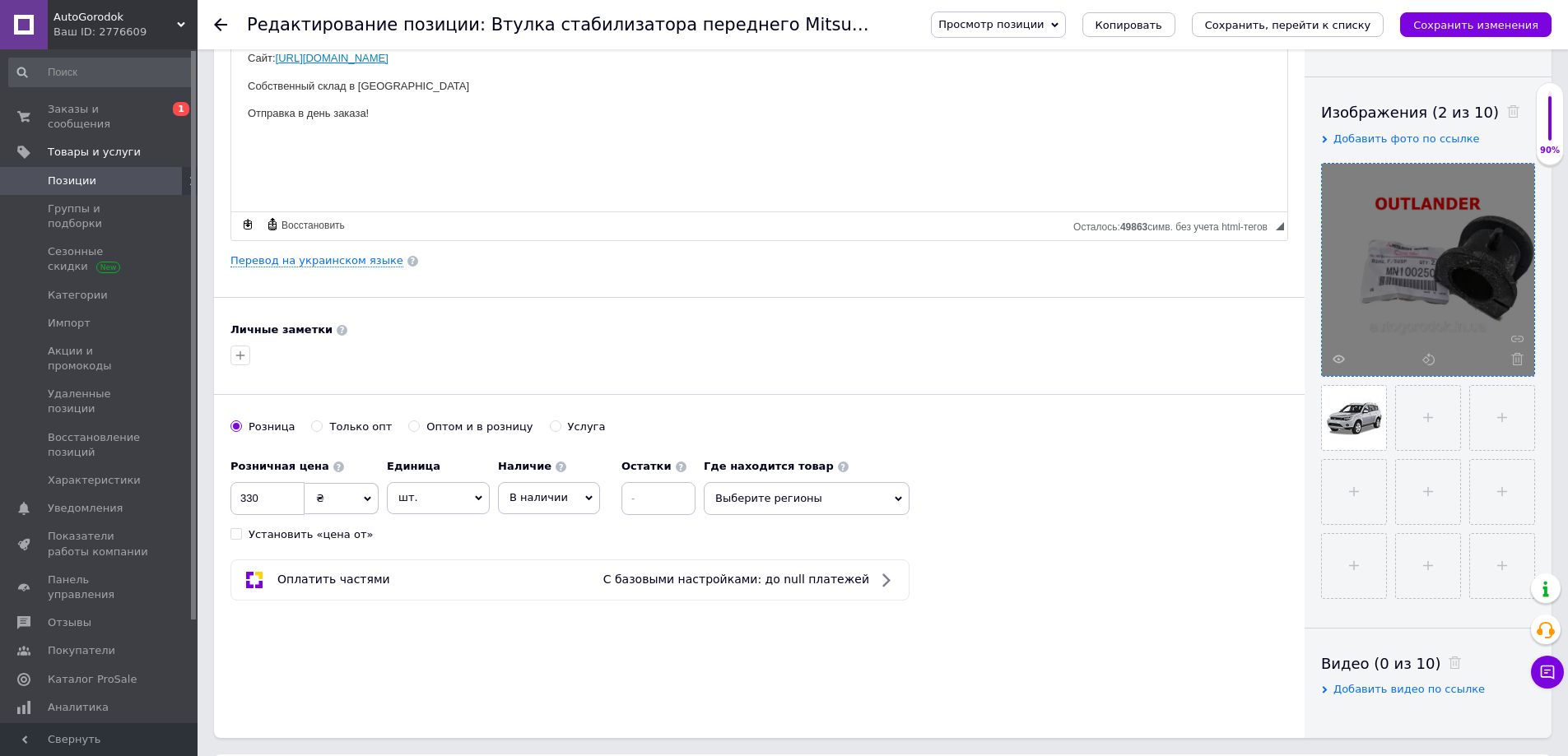
scroll to position [247, 0]
click at [775, 504] on span "Выберите регионы" at bounding box center [806, 497] width 205 height 33
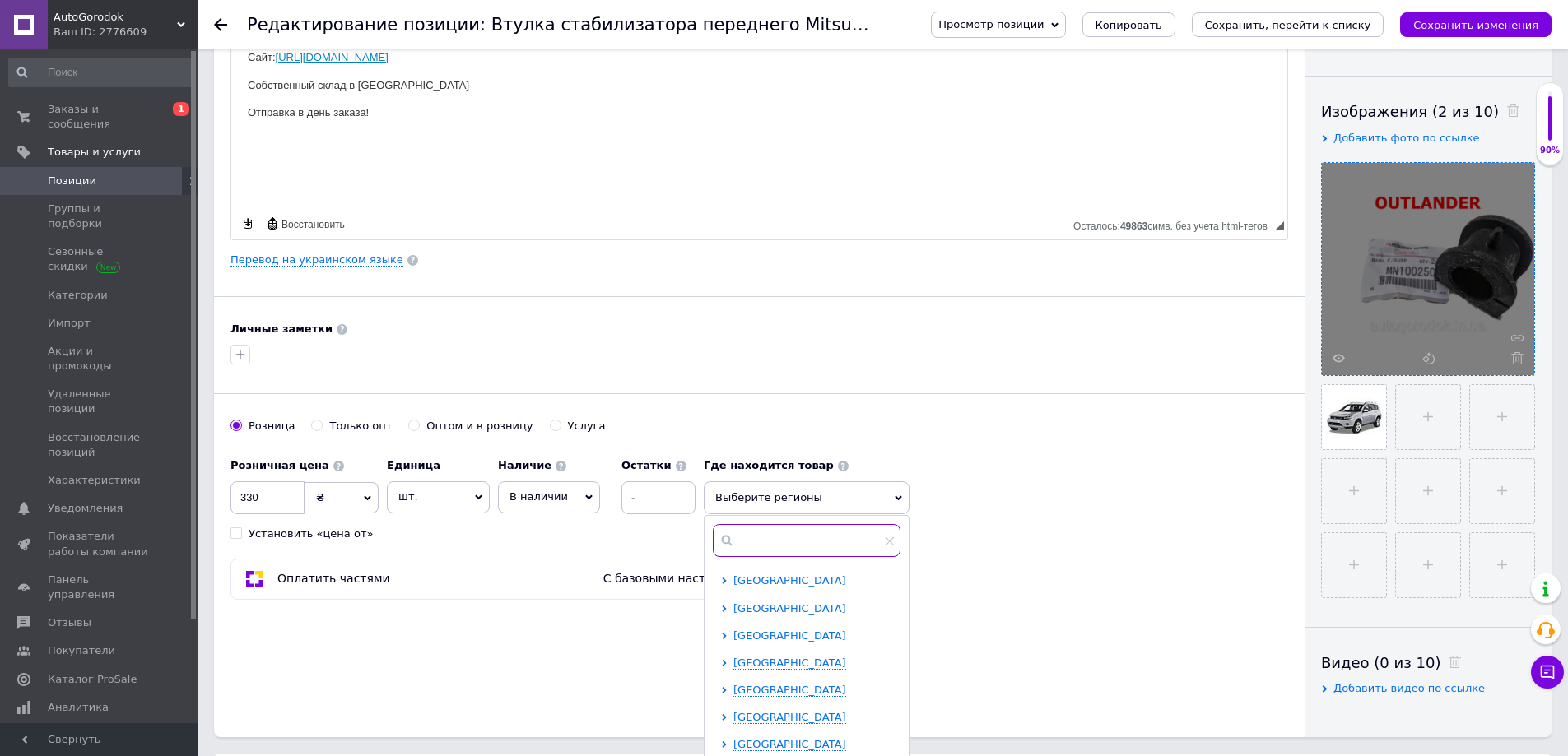
click at [778, 542] on input "text" at bounding box center [806, 540] width 188 height 33
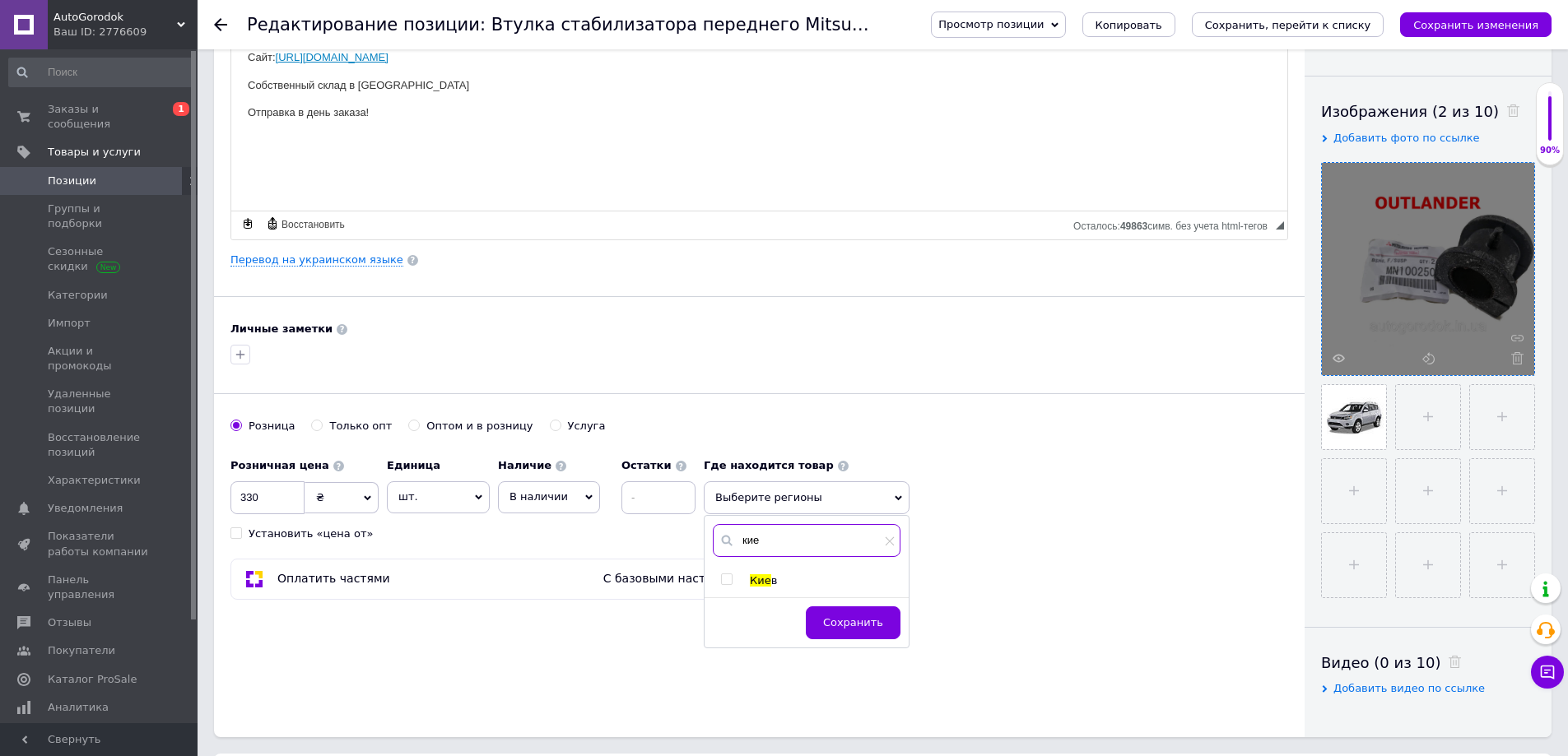
type input "кие"
drag, startPoint x: 760, startPoint y: 576, endPoint x: 814, endPoint y: 611, distance: 64.4
click at [760, 576] on span "Кие" at bounding box center [761, 580] width 22 height 12
checkbox input "true"
click at [850, 629] on span "Сохранить" at bounding box center [852, 630] width 61 height 12
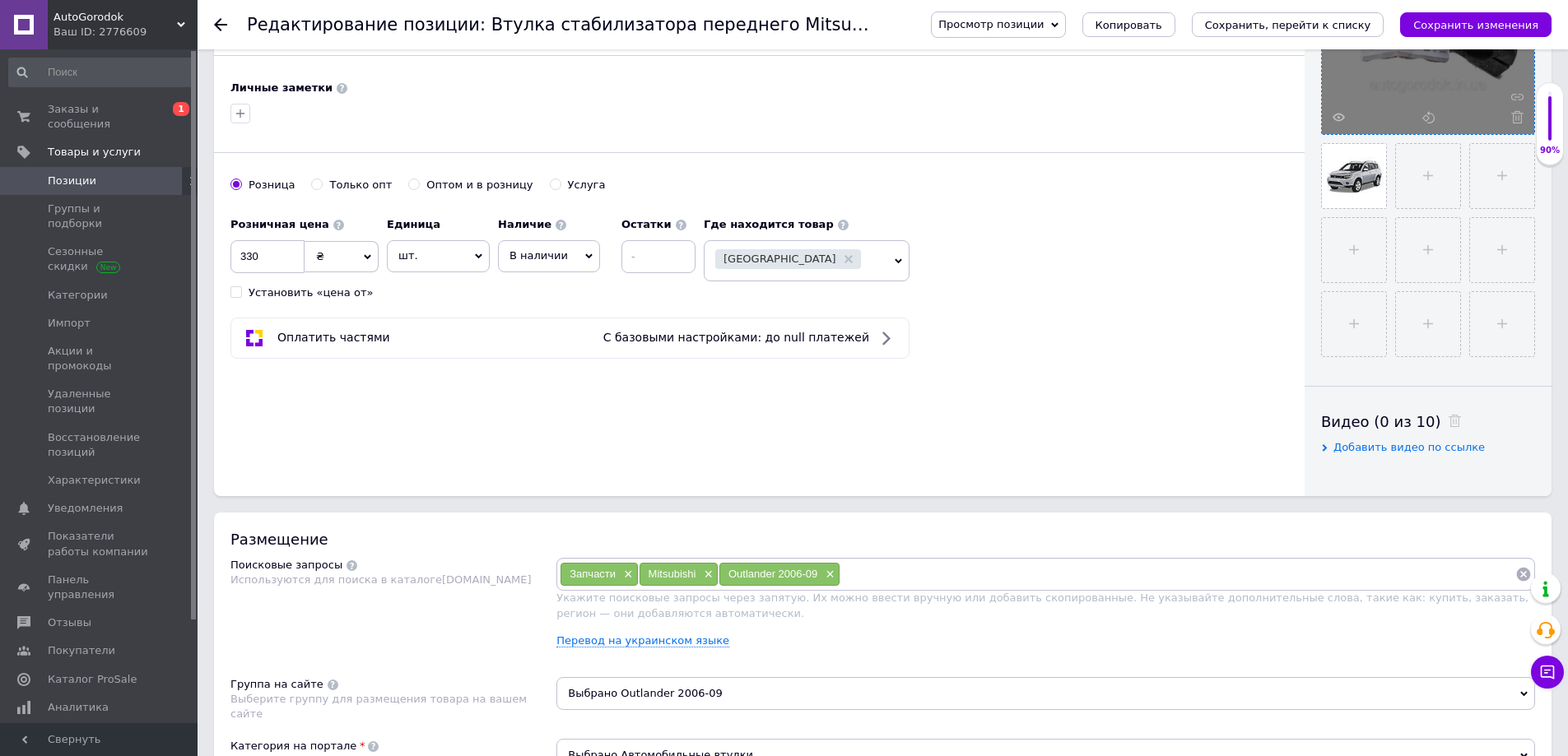
scroll to position [494, 0]
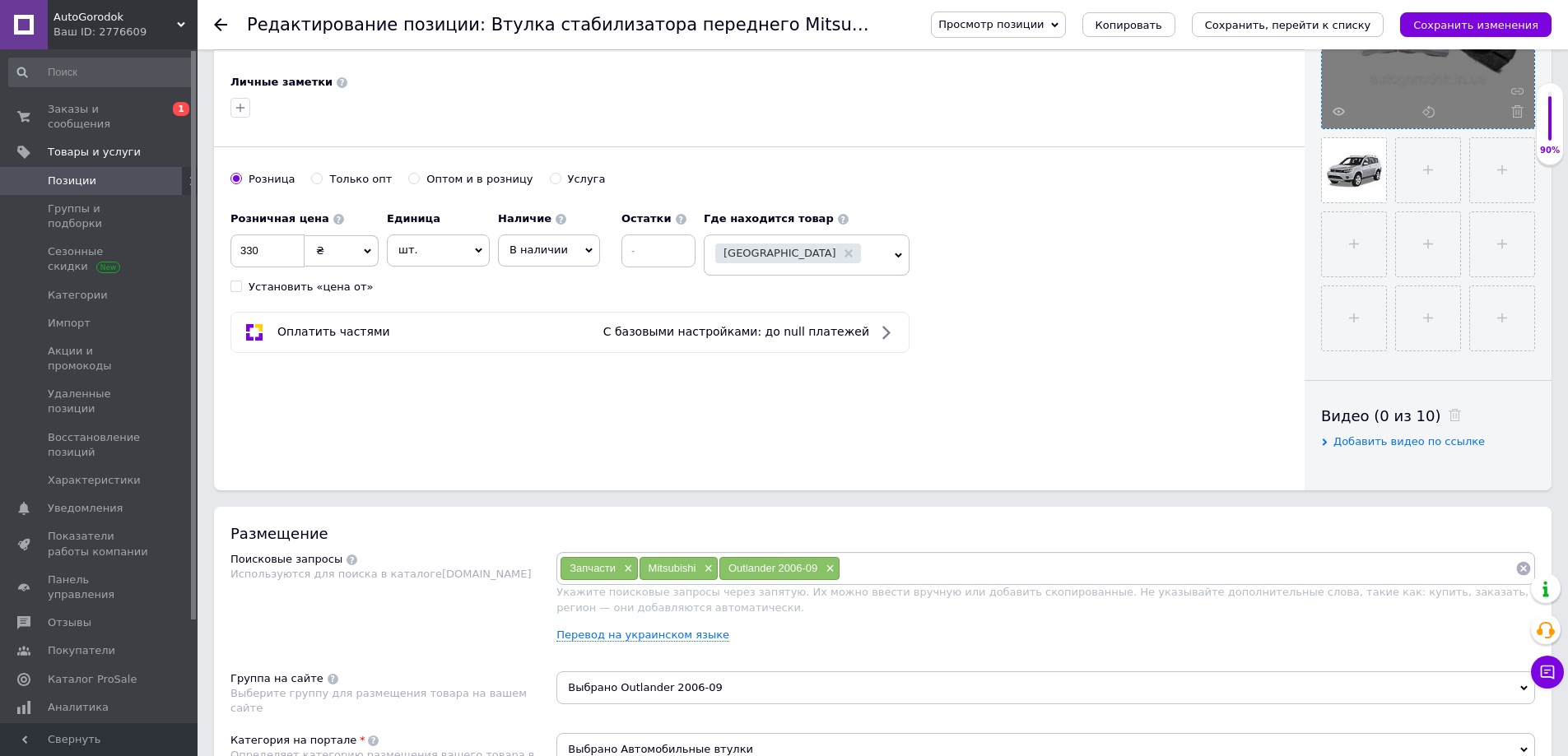
click at [892, 562] on input at bounding box center [1178, 568] width 675 height 25
paste input "MN100250"
type input "MN100250"
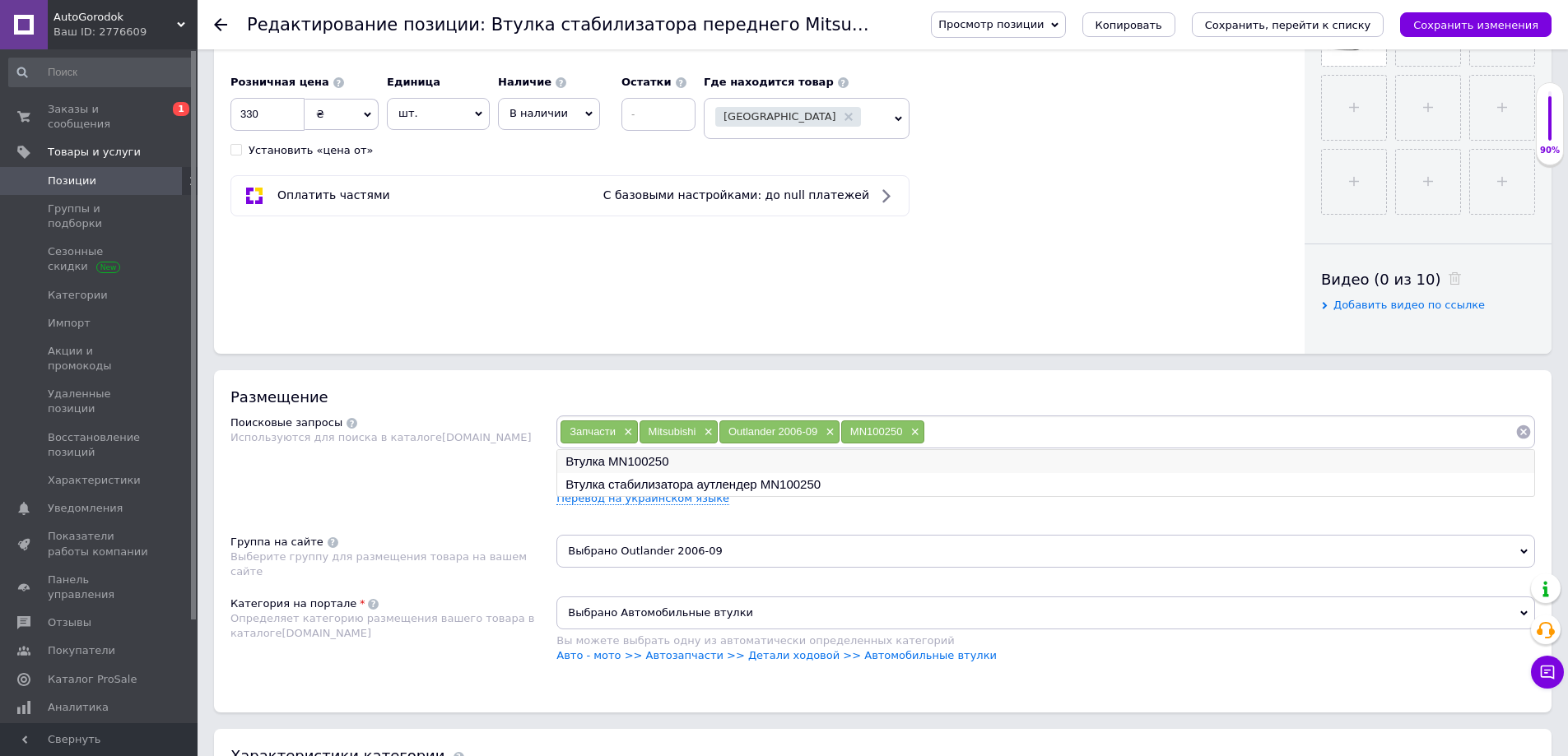
scroll to position [822, 0]
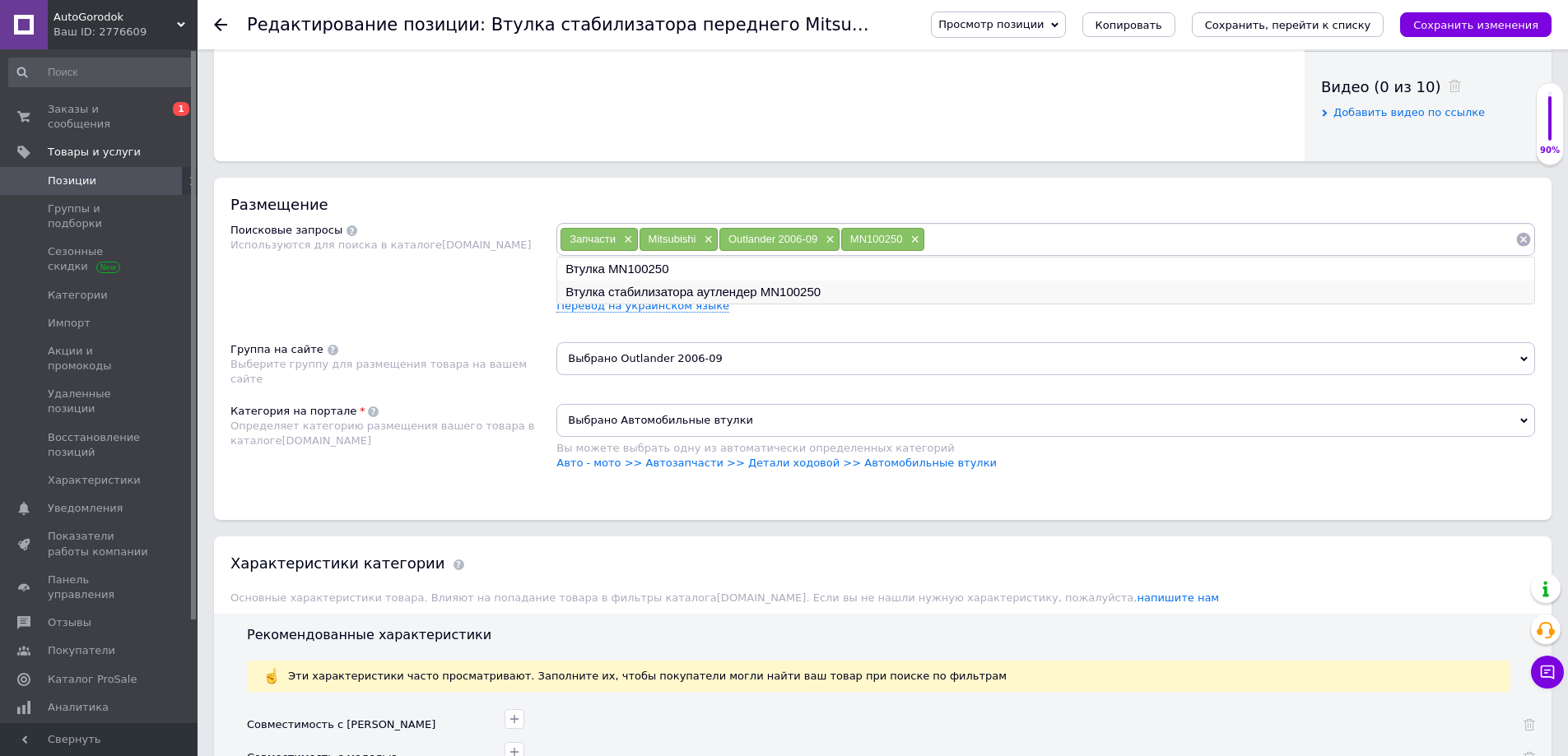
click at [726, 292] on li "Втулка стабилизатора аутлендер MN100250" at bounding box center [1045, 292] width 977 height 23
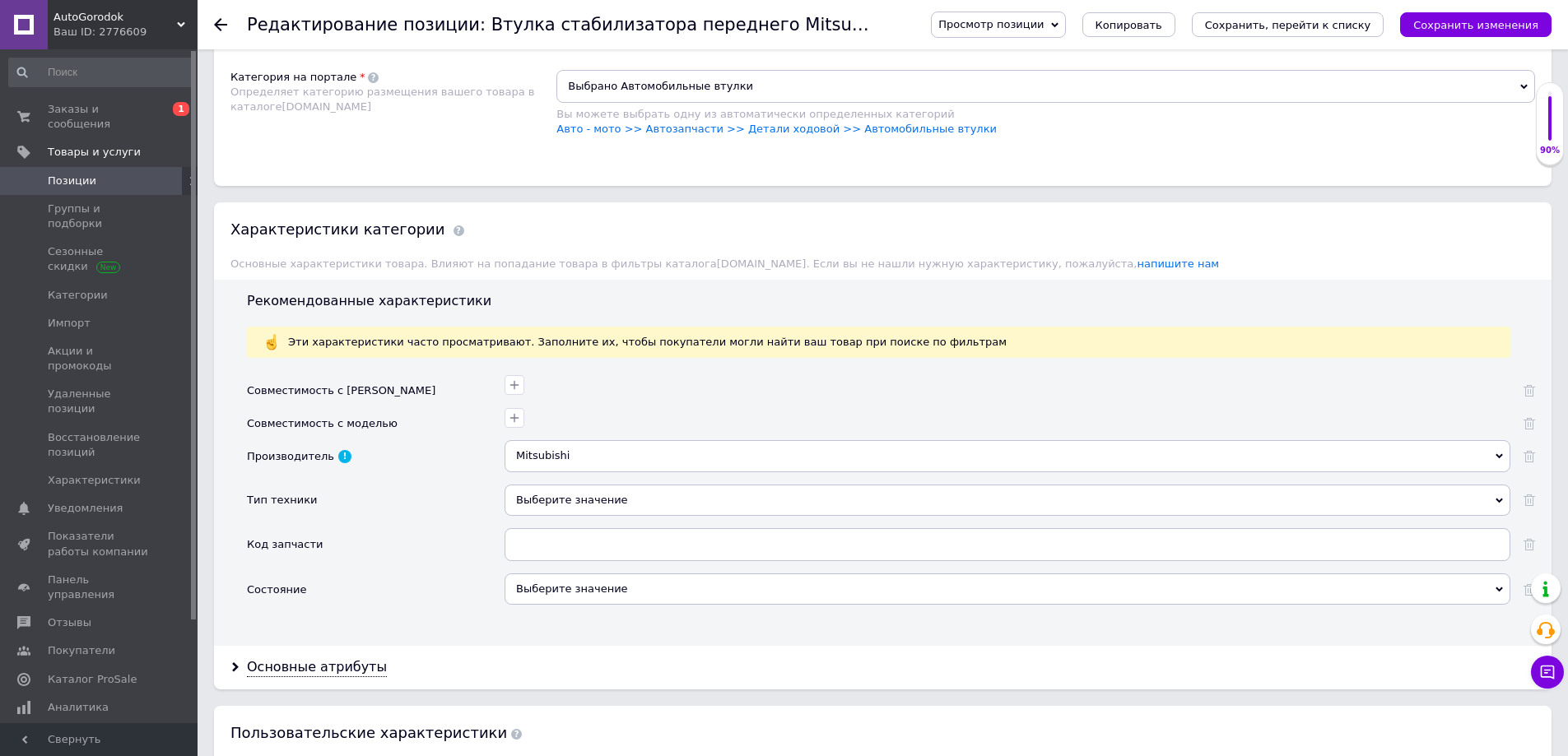
scroll to position [1234, 0]
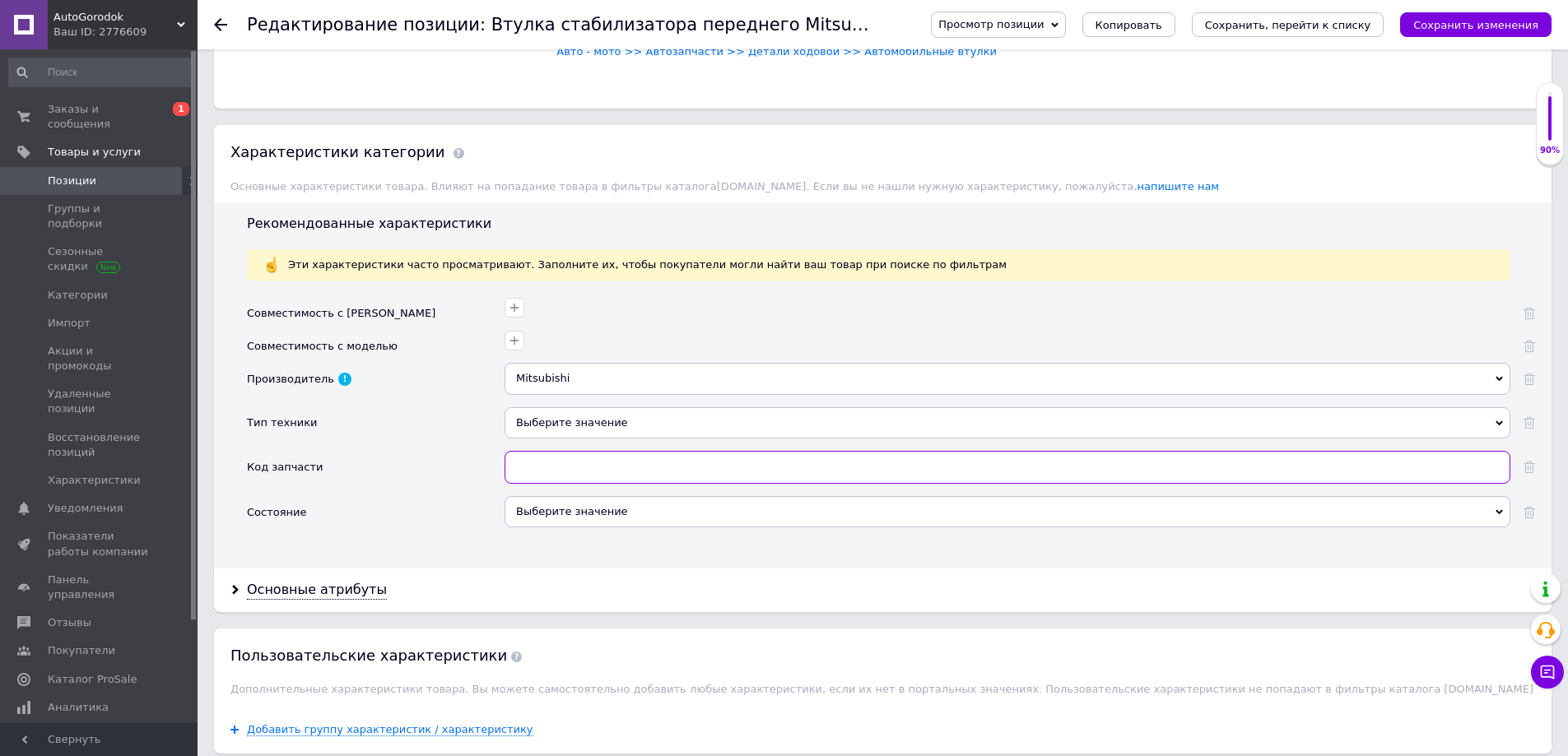
click at [557, 469] on input "text" at bounding box center [1006, 466] width 1005 height 33
paste input "MN100250"
type input "MN100250"
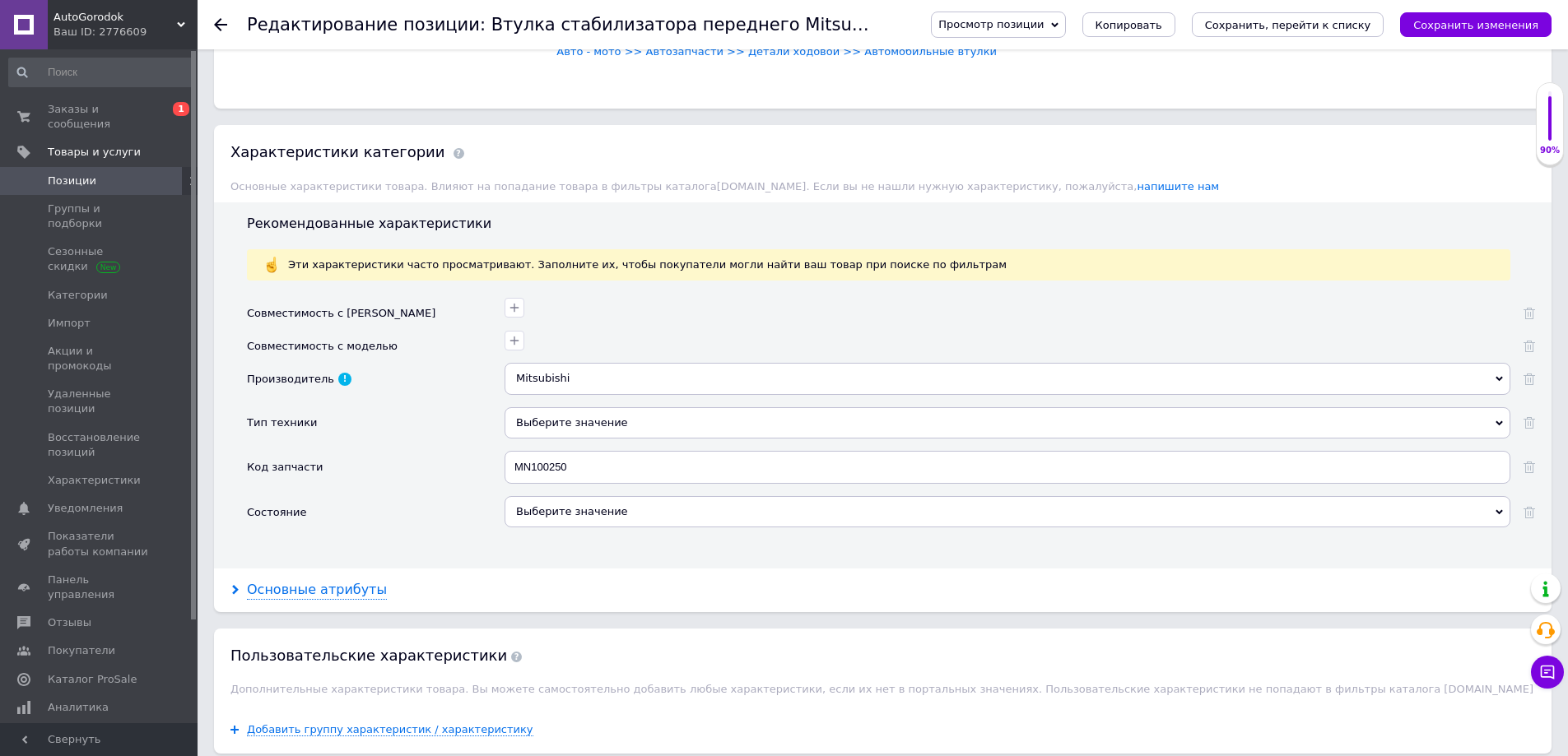
click at [336, 586] on div "Основные атрибуты" at bounding box center [317, 590] width 140 height 19
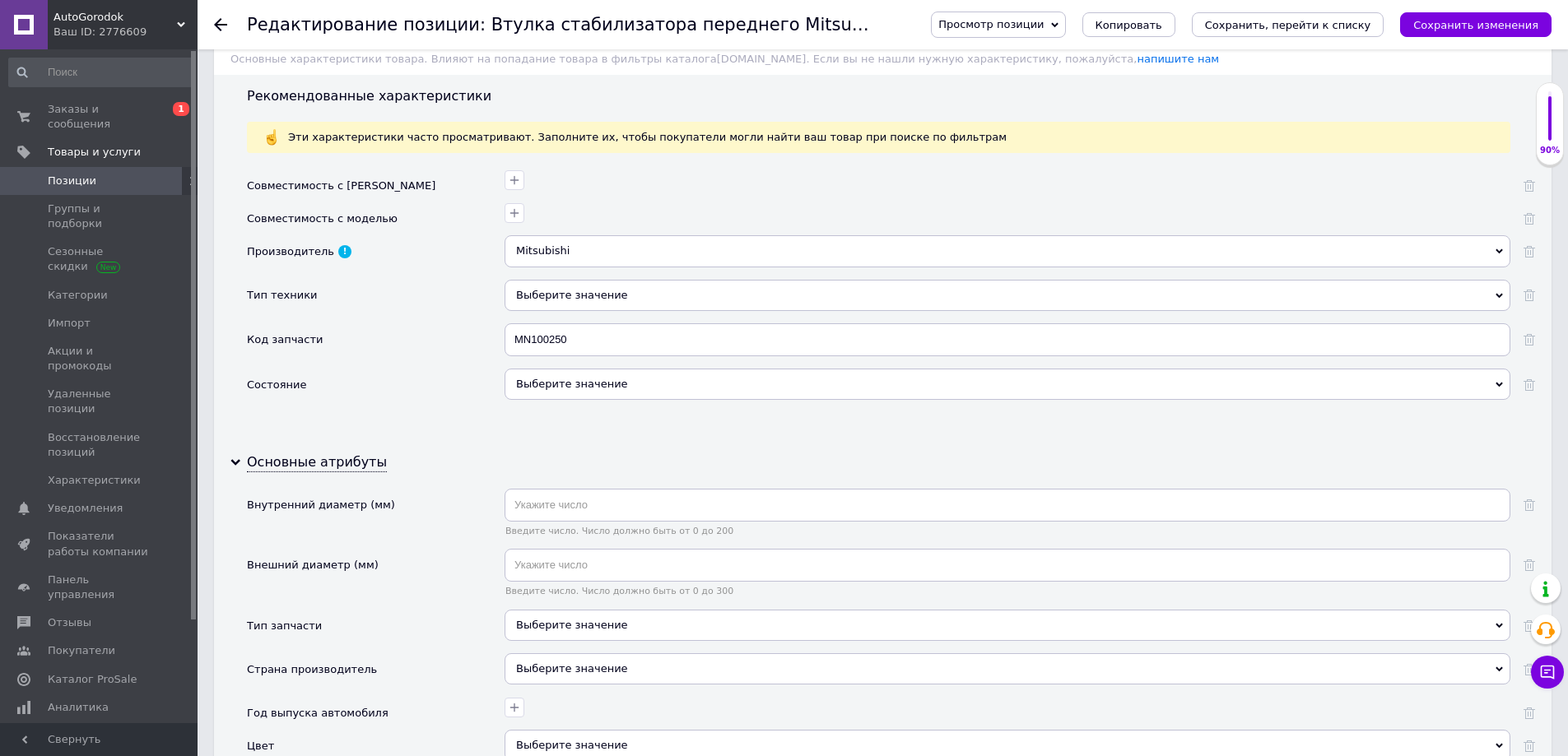
scroll to position [1564, 0]
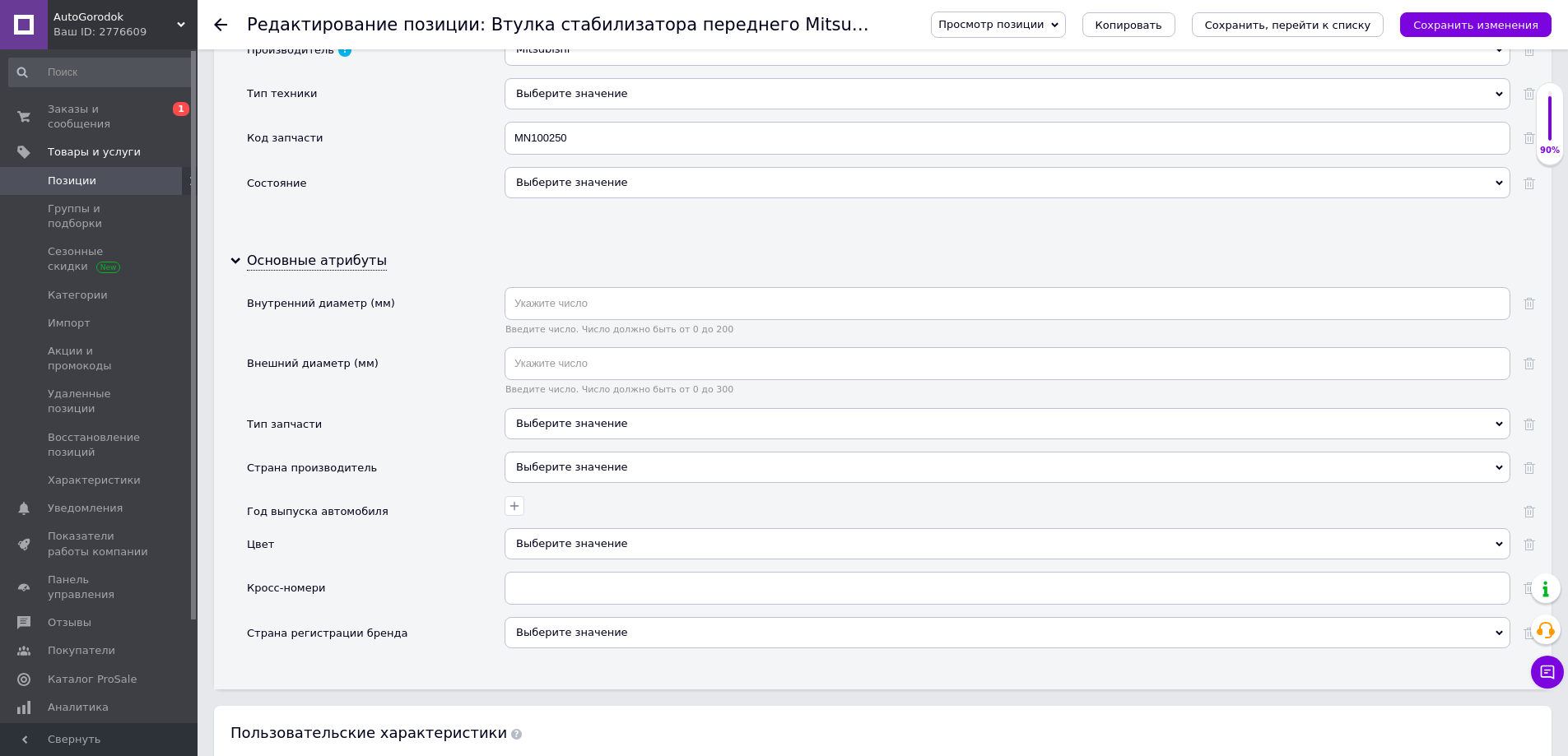
click at [533, 467] on div "Выберите значение" at bounding box center [1006, 467] width 1005 height 32
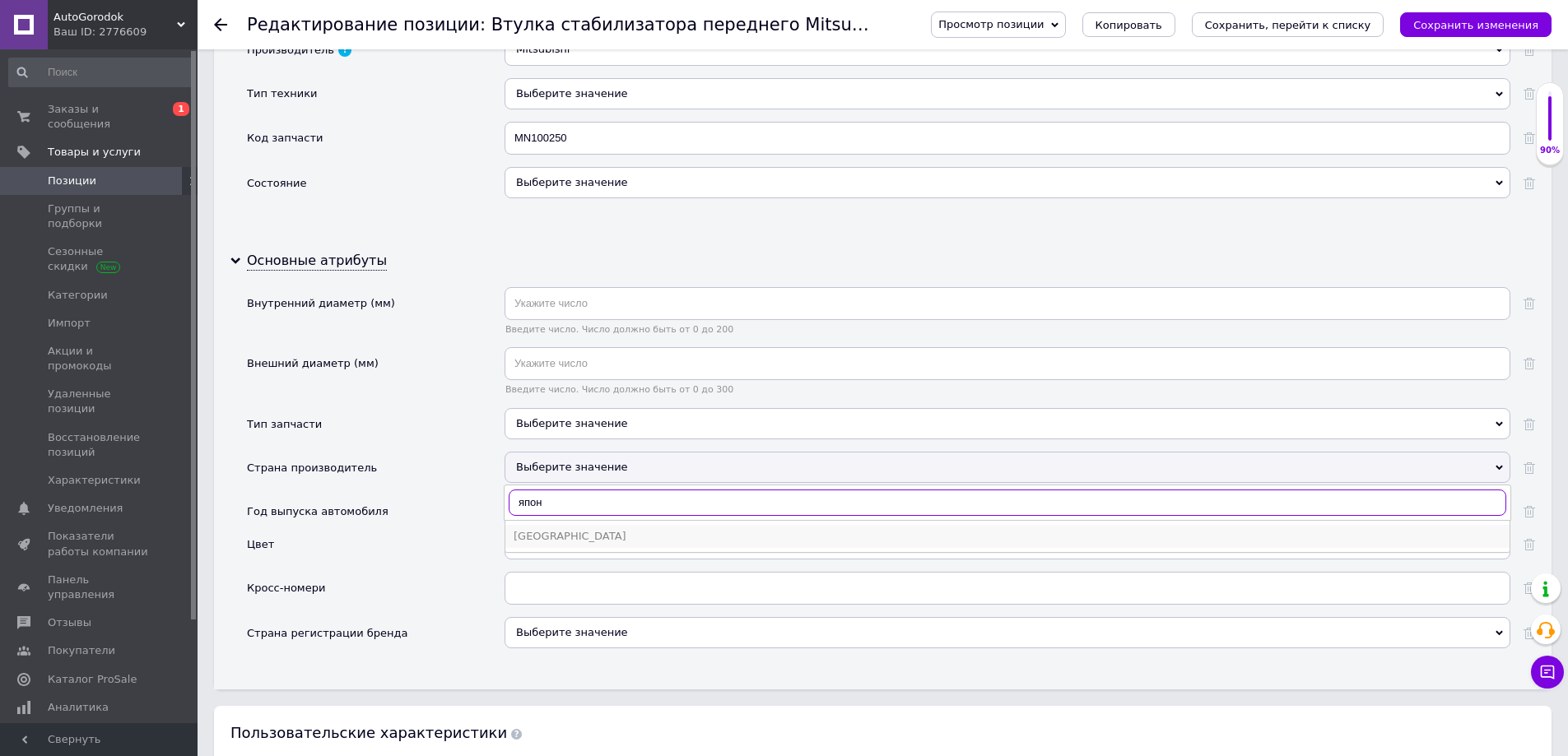
type input "япон"
click at [555, 533] on div "Япония" at bounding box center [1007, 536] width 987 height 15
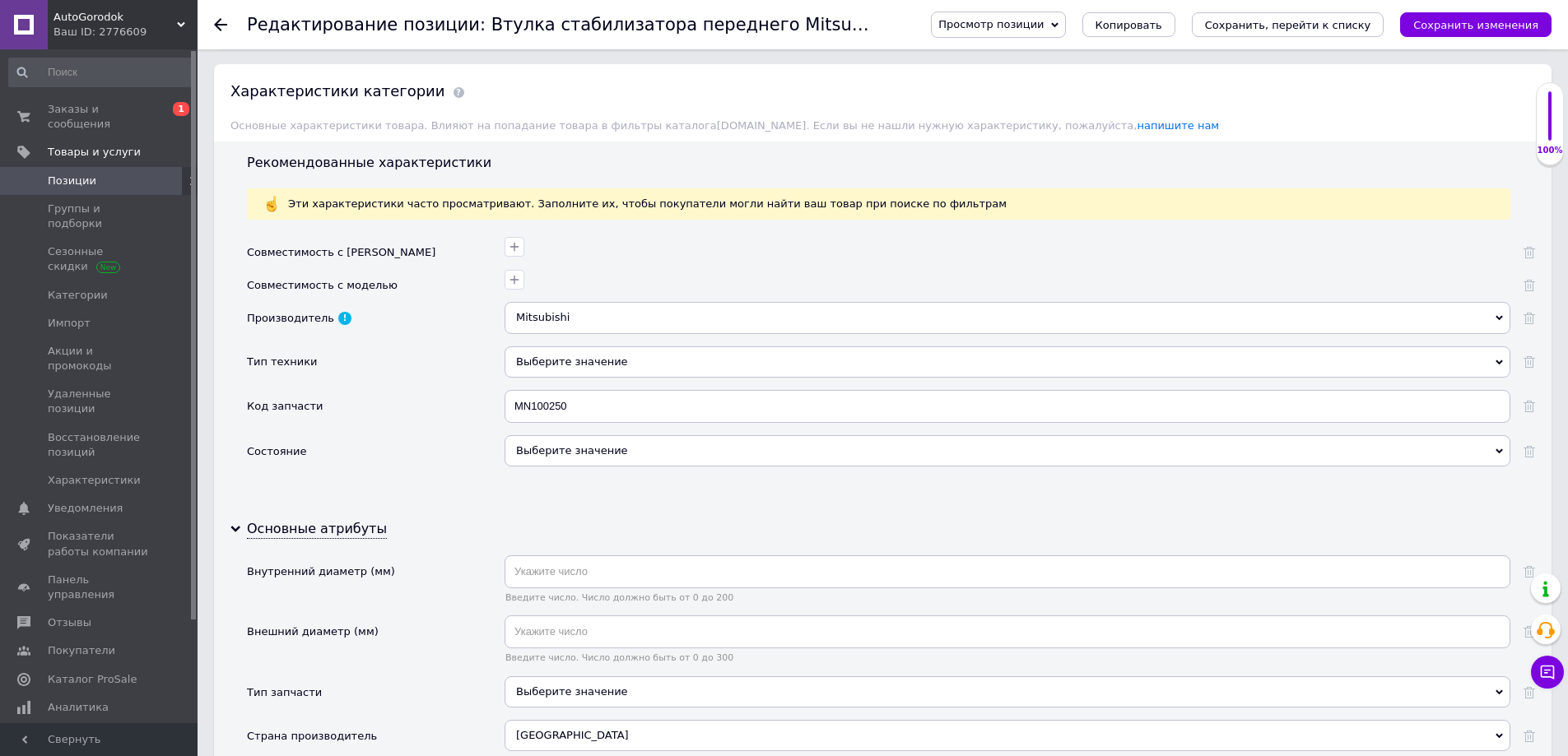
scroll to position [1234, 0]
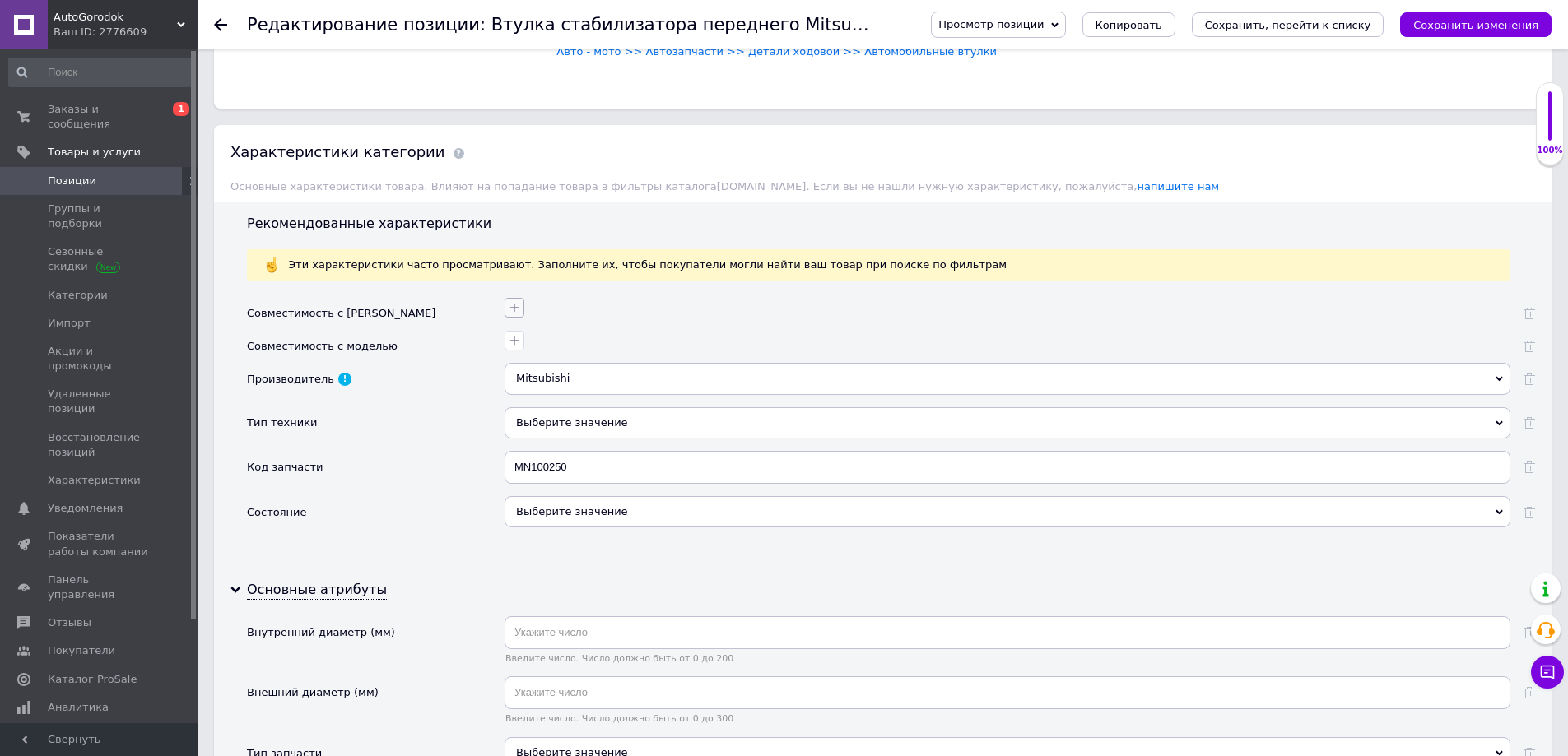
click at [515, 310] on icon "button" at bounding box center [514, 308] width 13 height 13
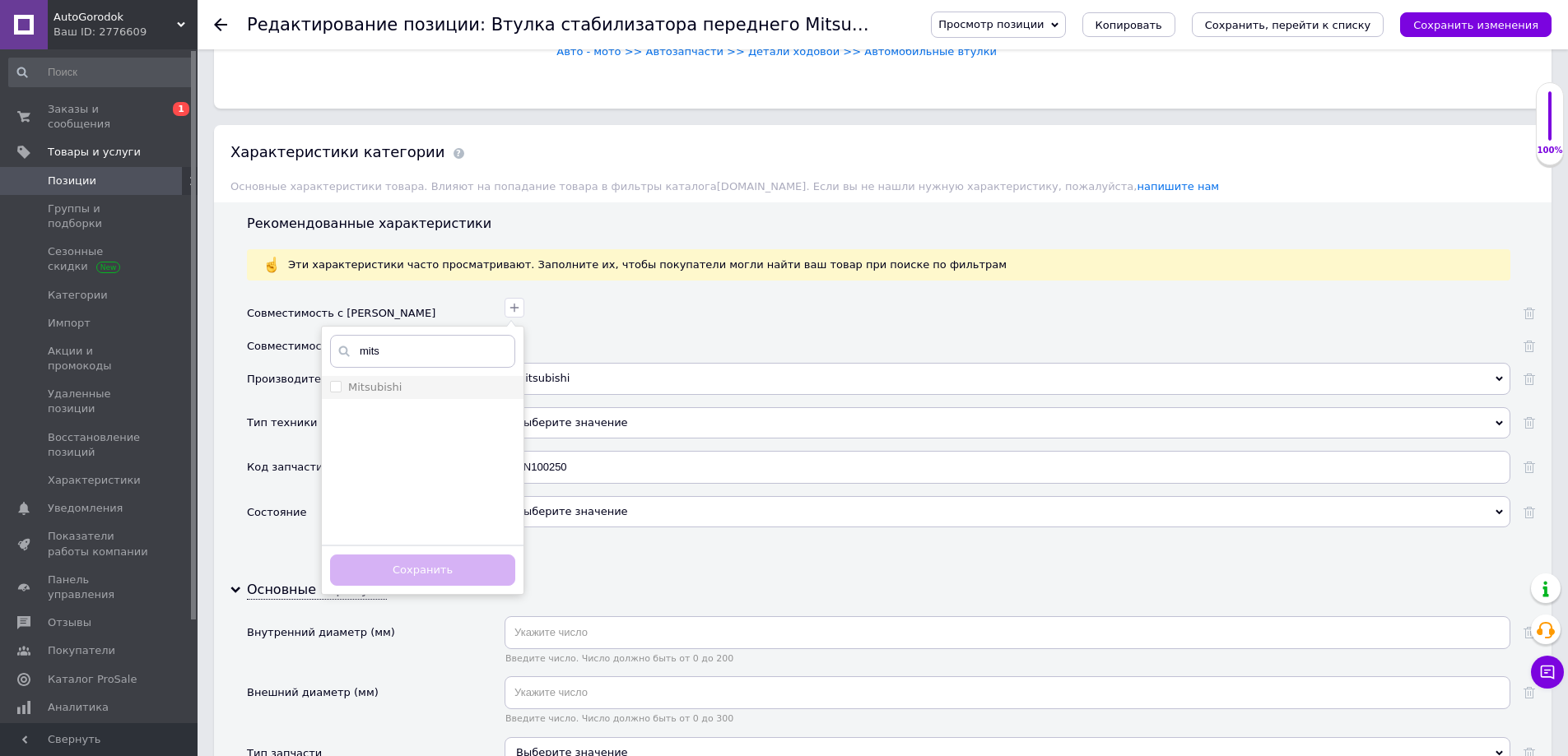
type input "mits"
click at [398, 387] on div "Mitsubishi" at bounding box center [423, 387] width 186 height 15
checkbox input "true"
click at [438, 581] on button "Сохранить" at bounding box center [423, 570] width 186 height 32
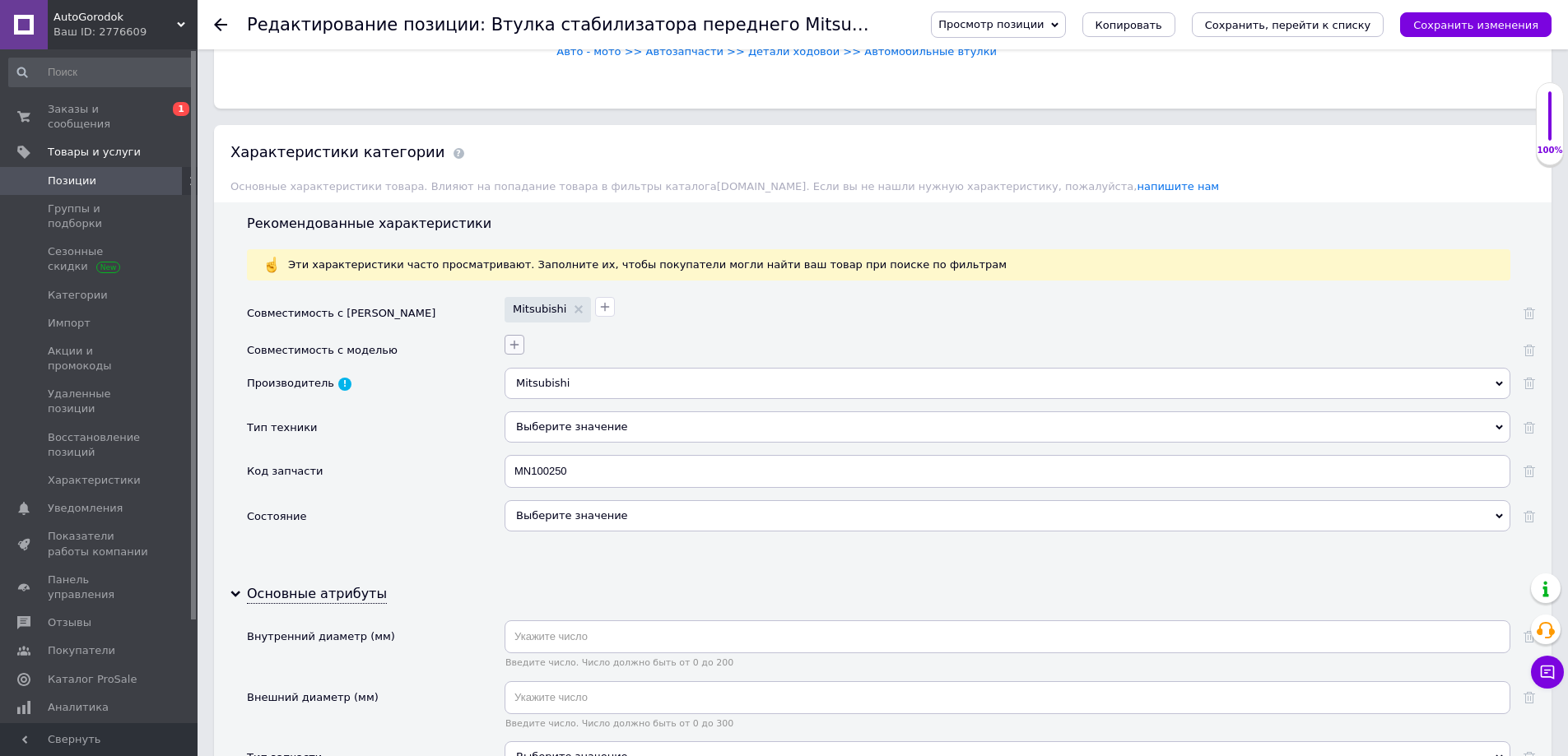
click at [512, 342] on icon "button" at bounding box center [514, 344] width 13 height 13
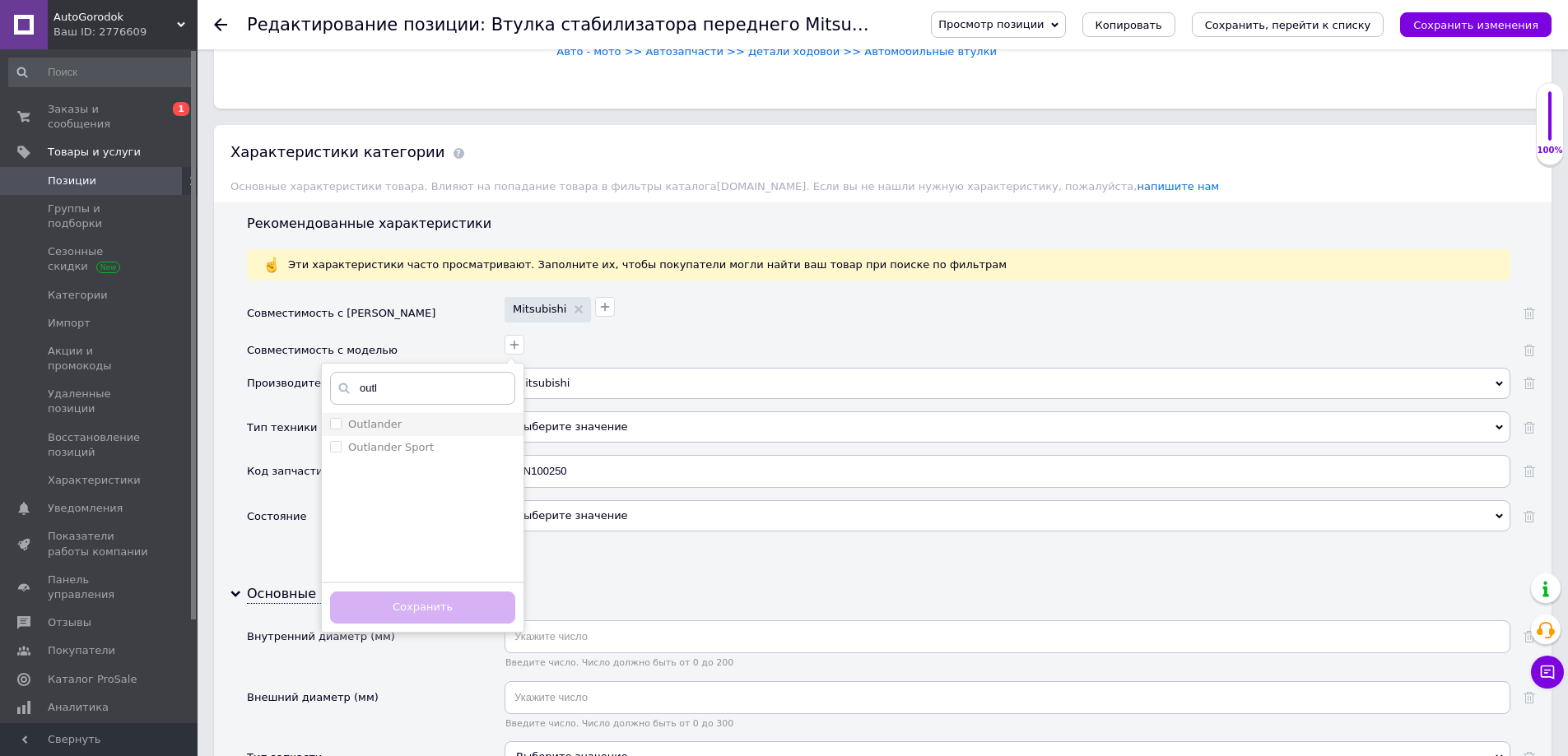
type input "outl"
click at [410, 432] on div "Outlander" at bounding box center [423, 424] width 186 height 15
checkbox input "true"
click at [468, 619] on button "Сохранить" at bounding box center [423, 607] width 186 height 32
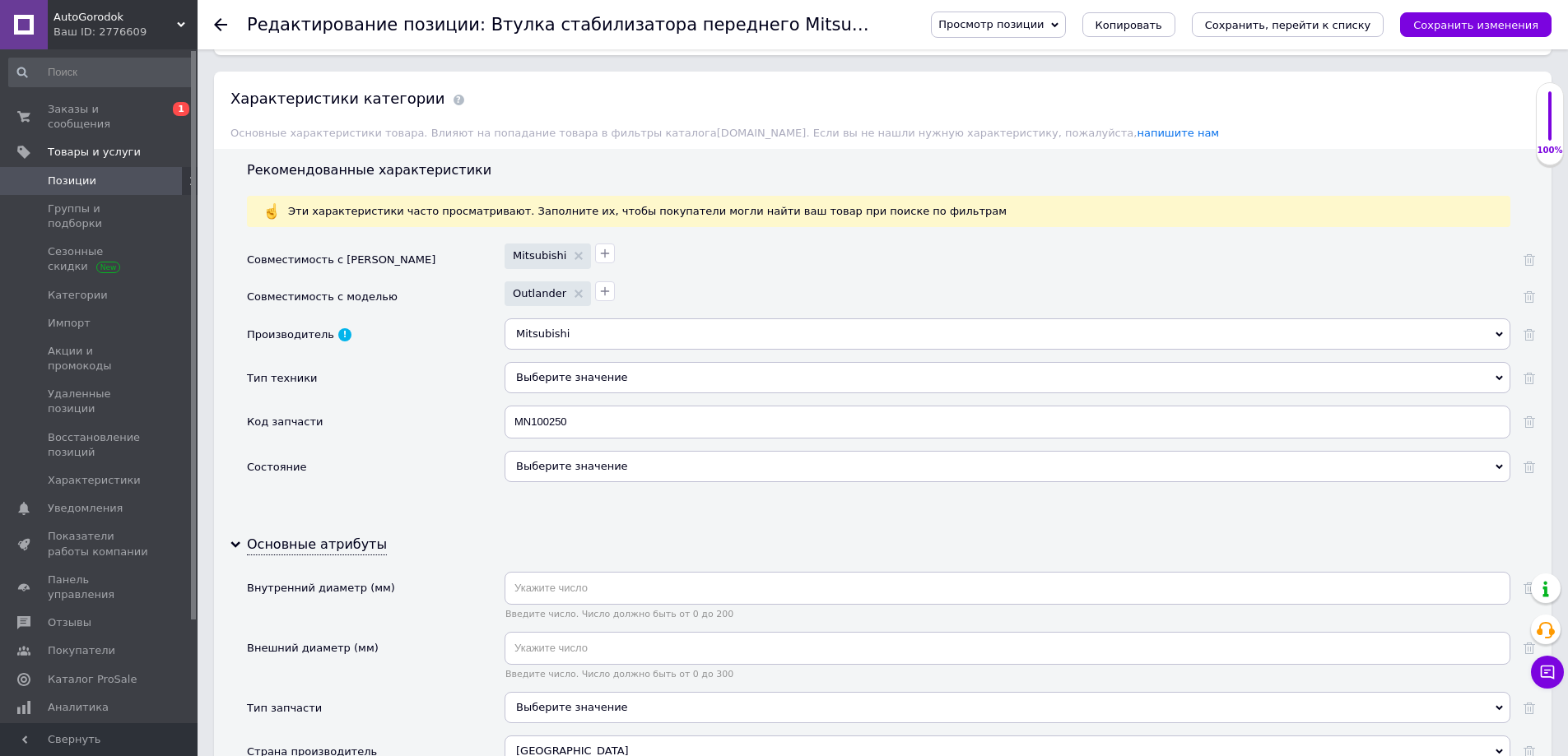
scroll to position [1317, 0]
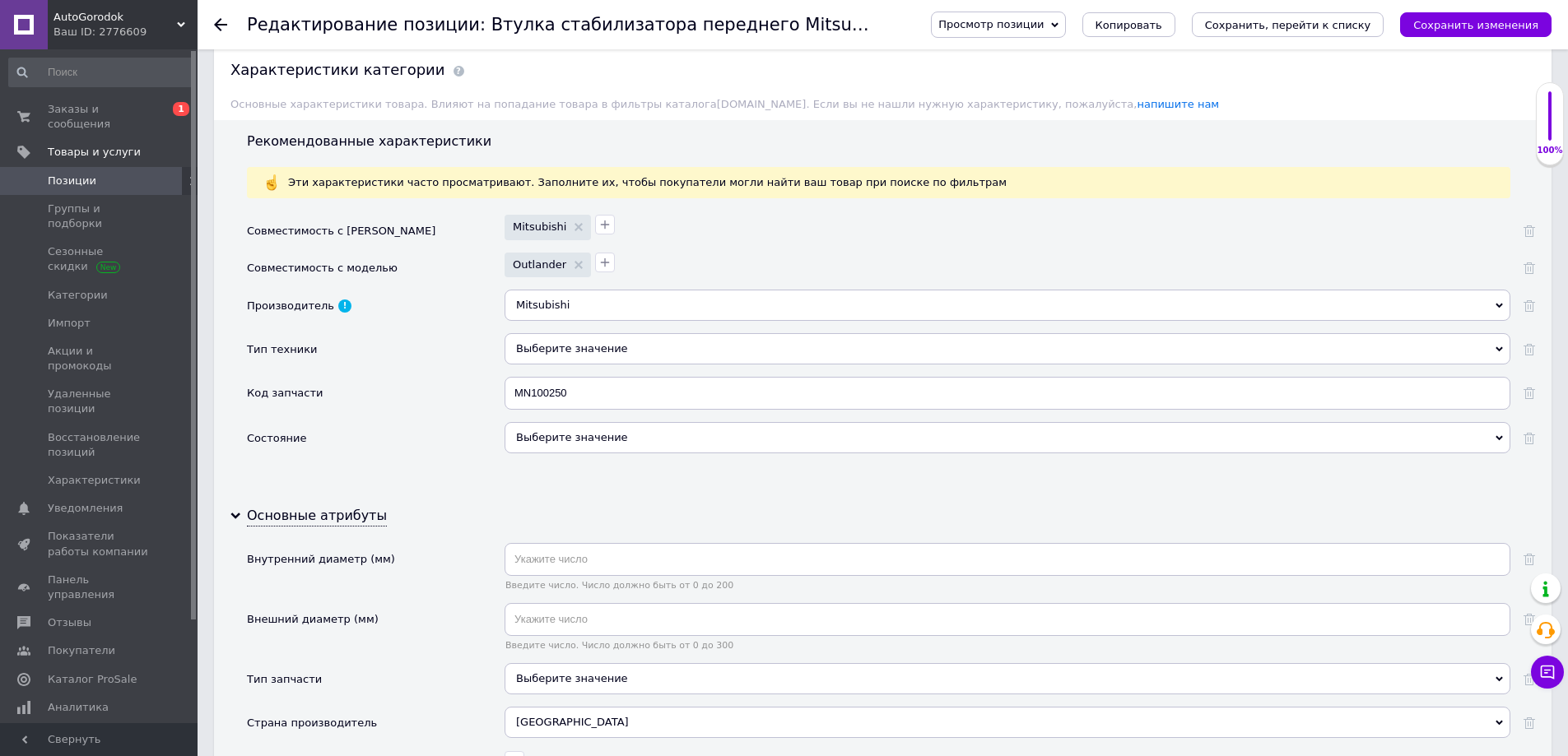
click at [542, 345] on div "Выберите значение" at bounding box center [1006, 349] width 1005 height 32
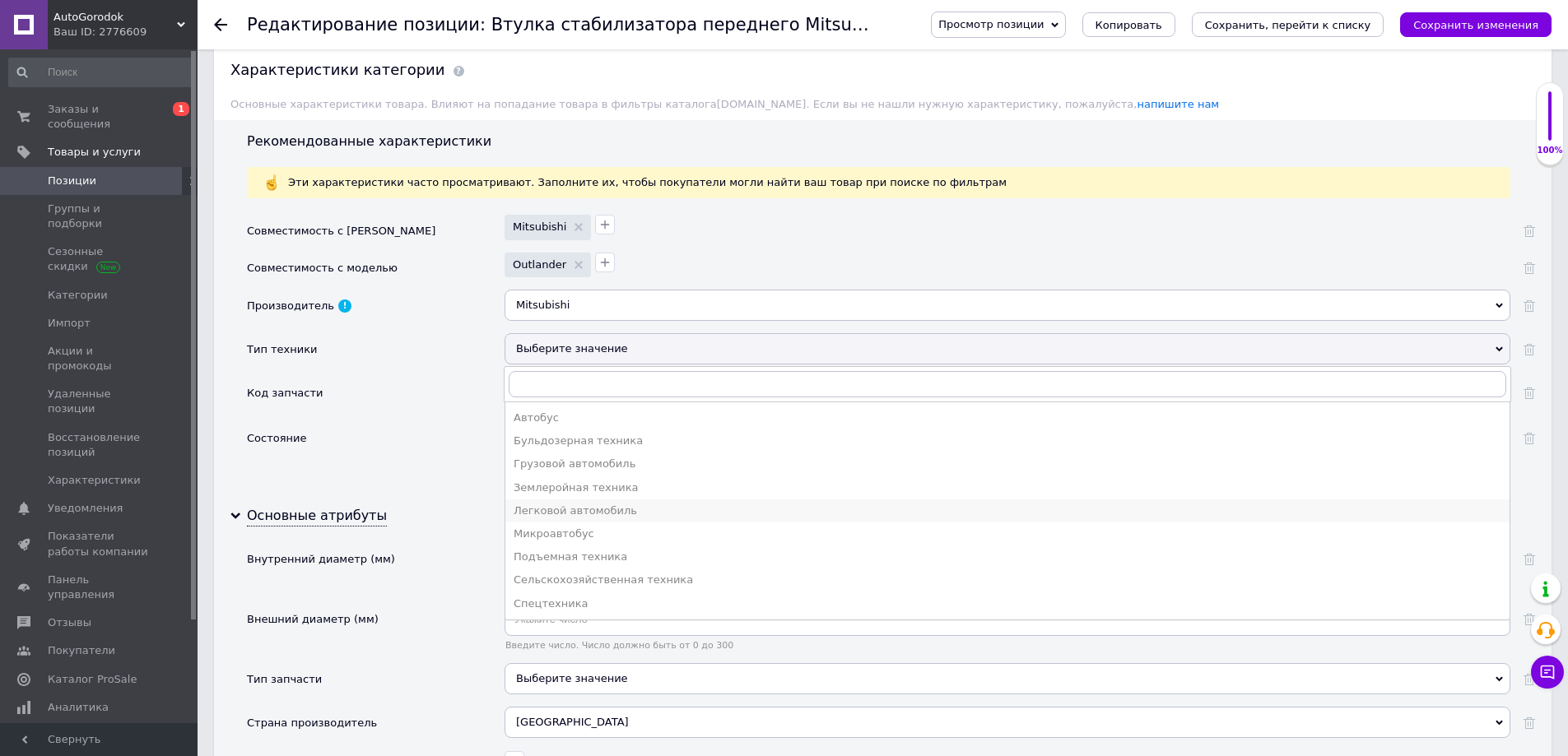
click at [562, 506] on div "Легковой автомобиль" at bounding box center [1007, 511] width 987 height 15
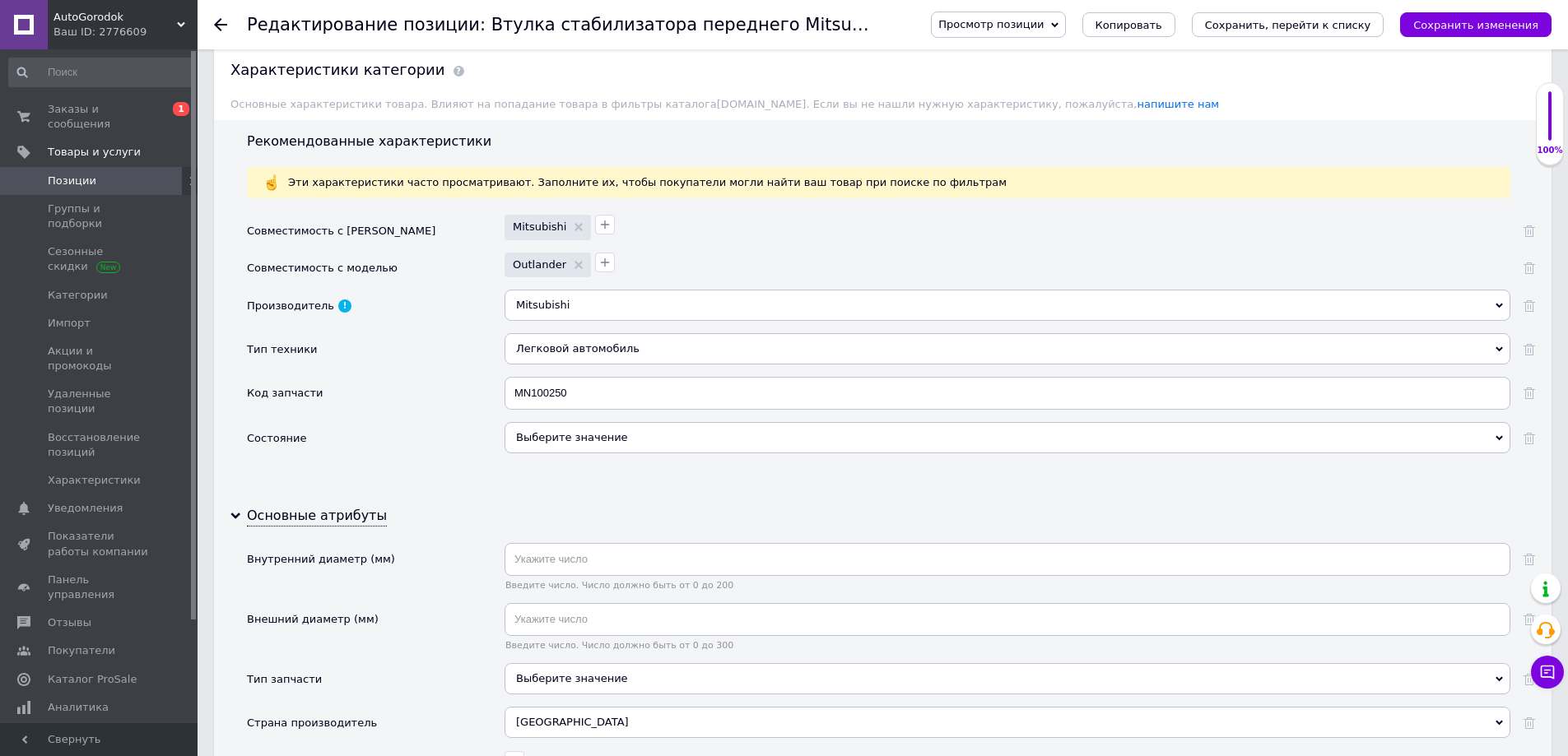
click at [545, 440] on div "Выберите значение" at bounding box center [1006, 438] width 1005 height 32
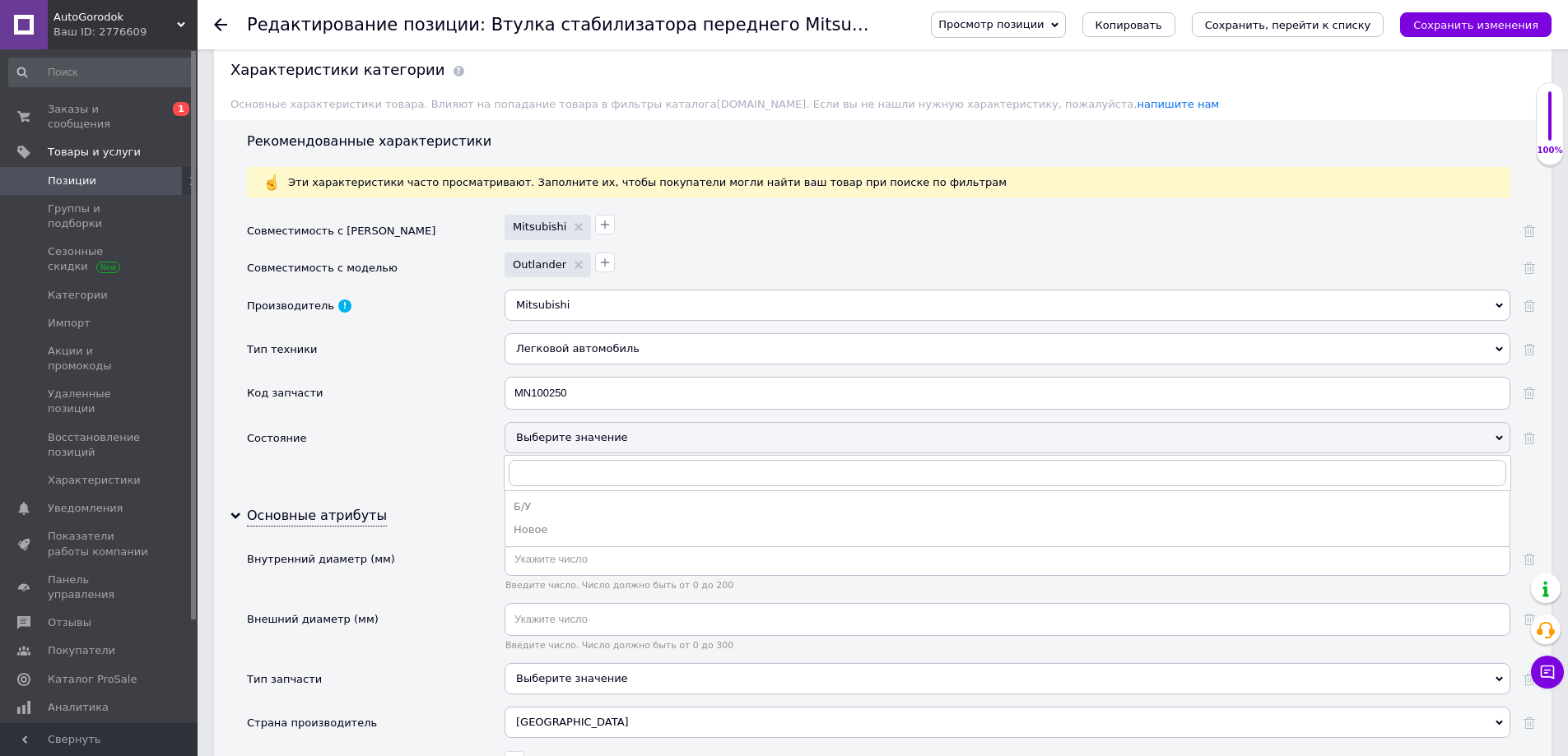
click at [554, 534] on div "Новое" at bounding box center [1007, 530] width 987 height 15
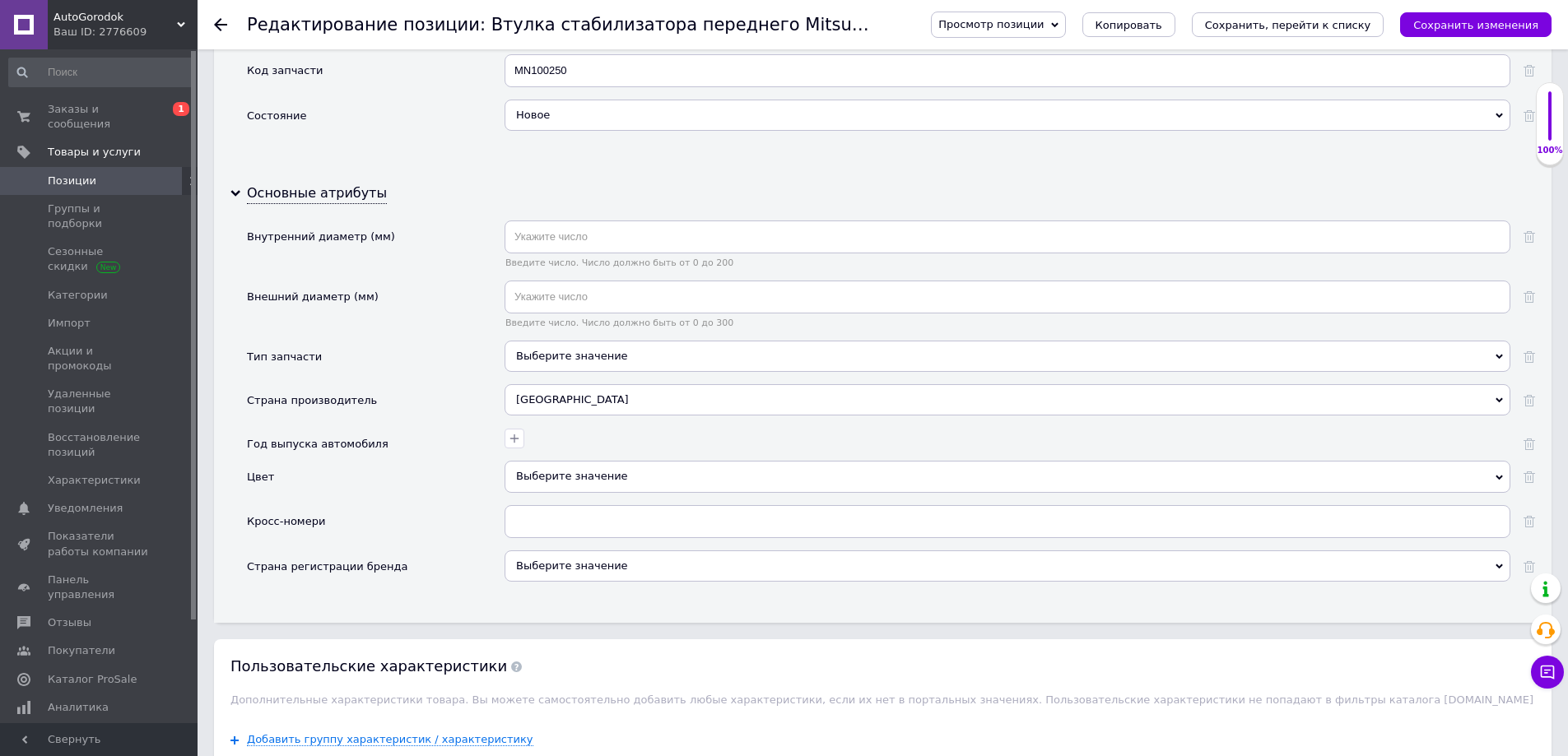
scroll to position [1646, 0]
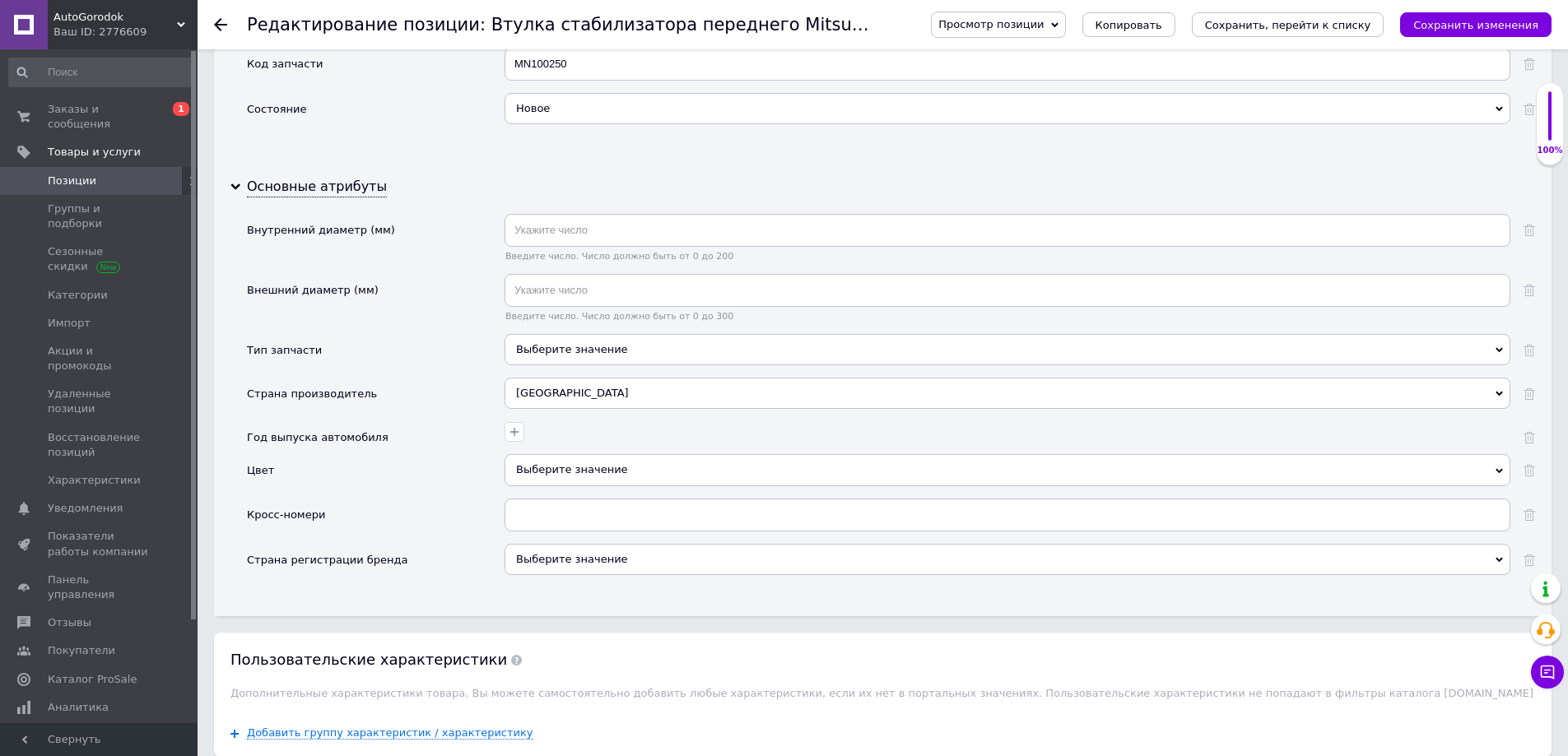
click at [562, 346] on div "Выберите значение" at bounding box center [1006, 350] width 1005 height 32
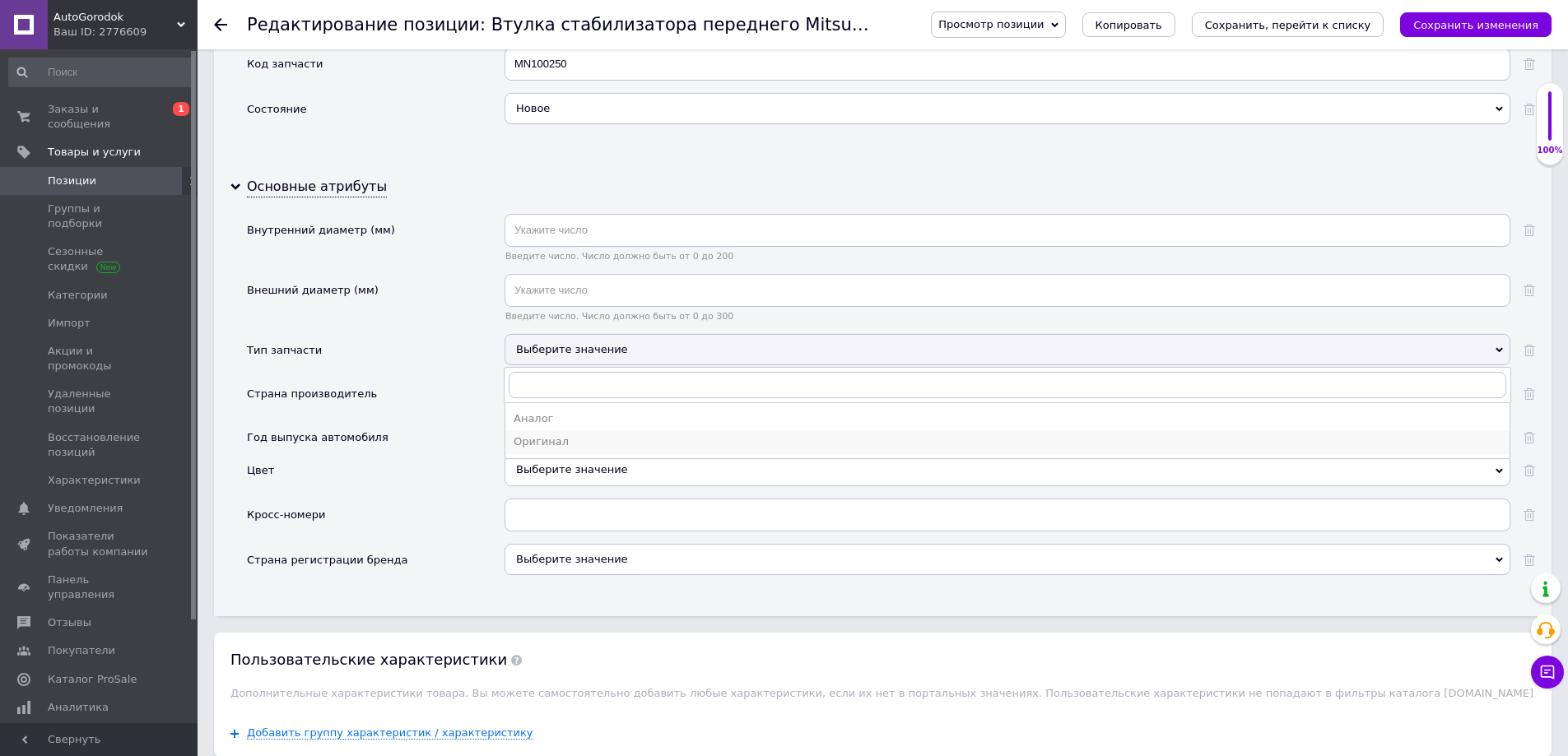
click at [561, 441] on div "Оригинал" at bounding box center [1007, 441] width 987 height 15
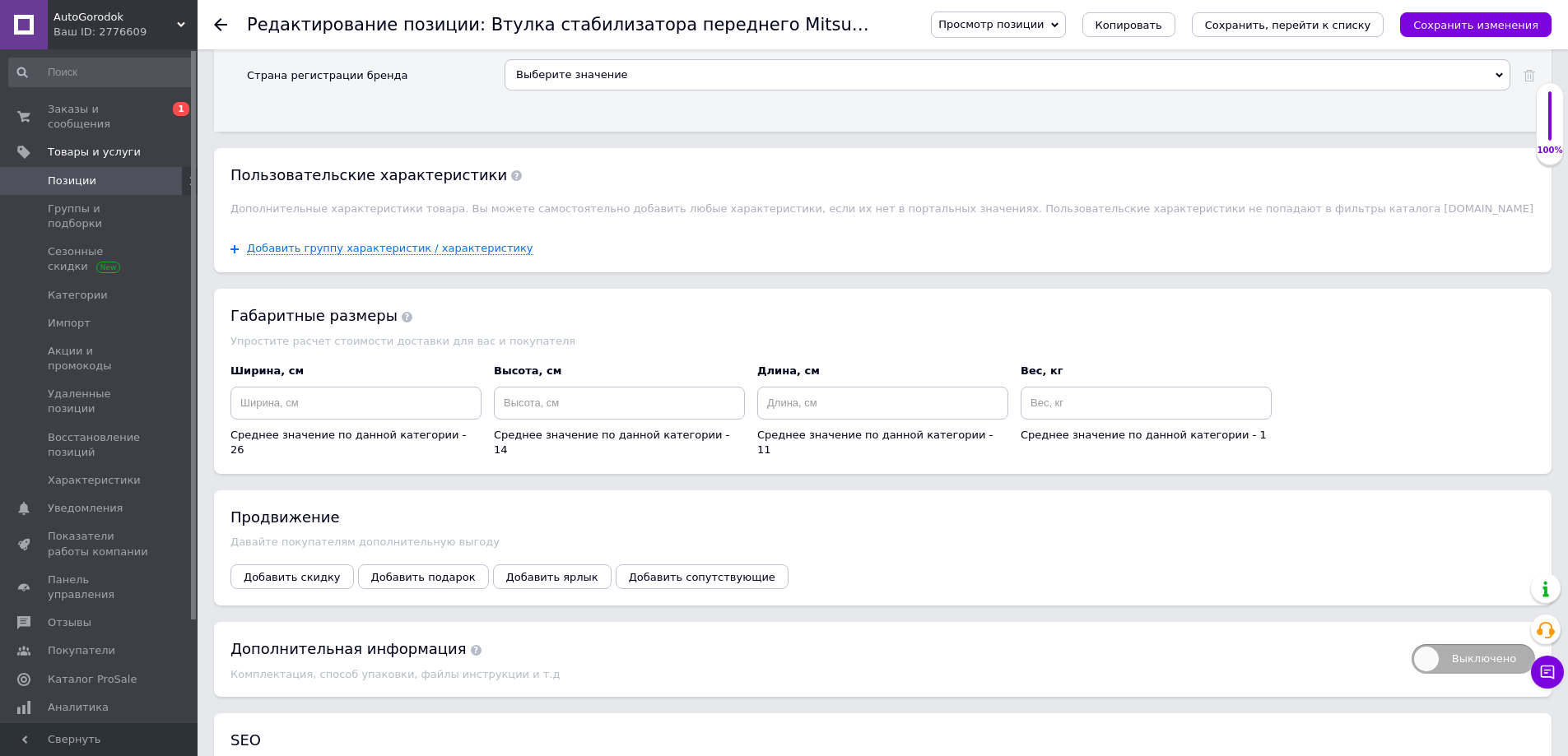
scroll to position [2139, 0]
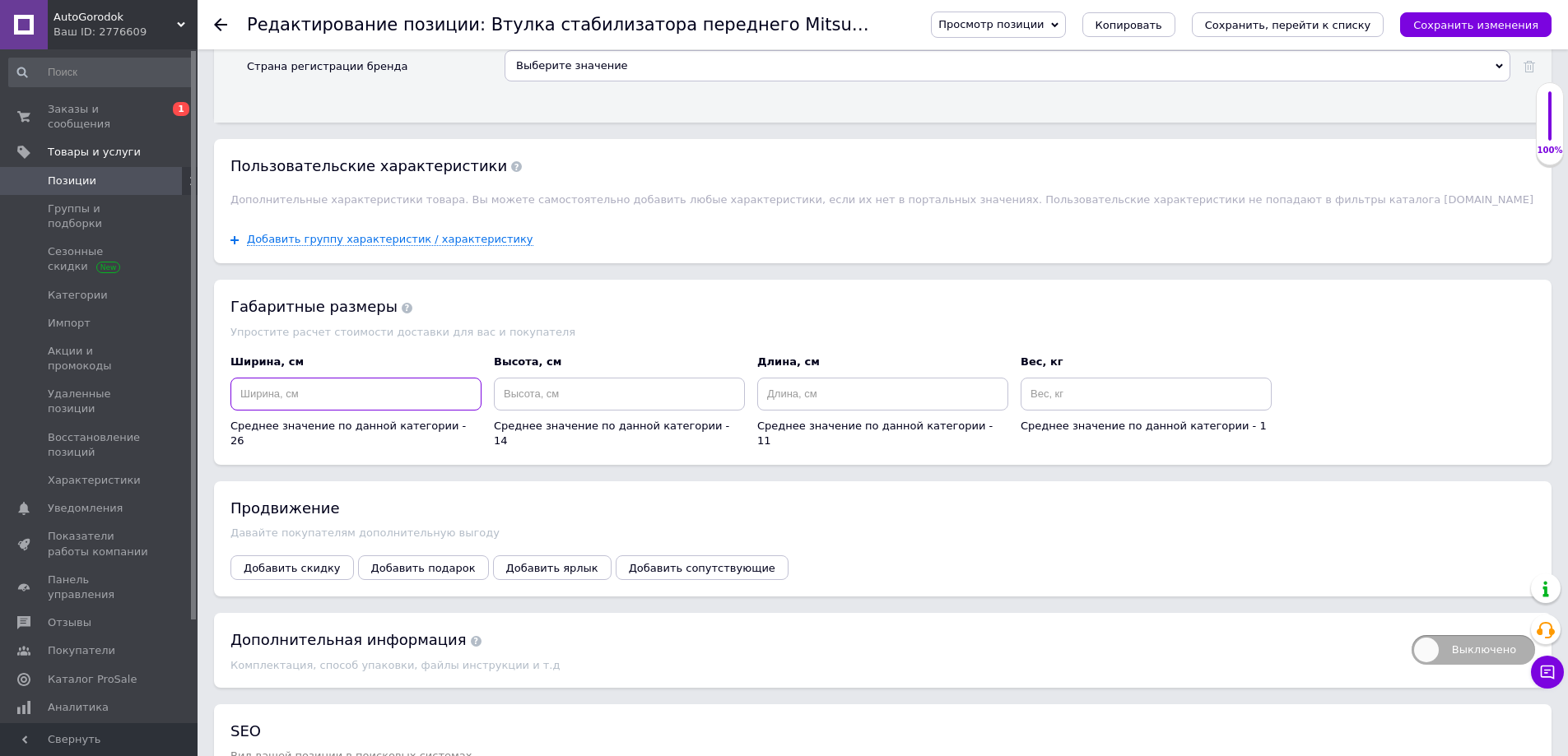
click at [379, 398] on input at bounding box center [355, 394] width 251 height 33
type input "2"
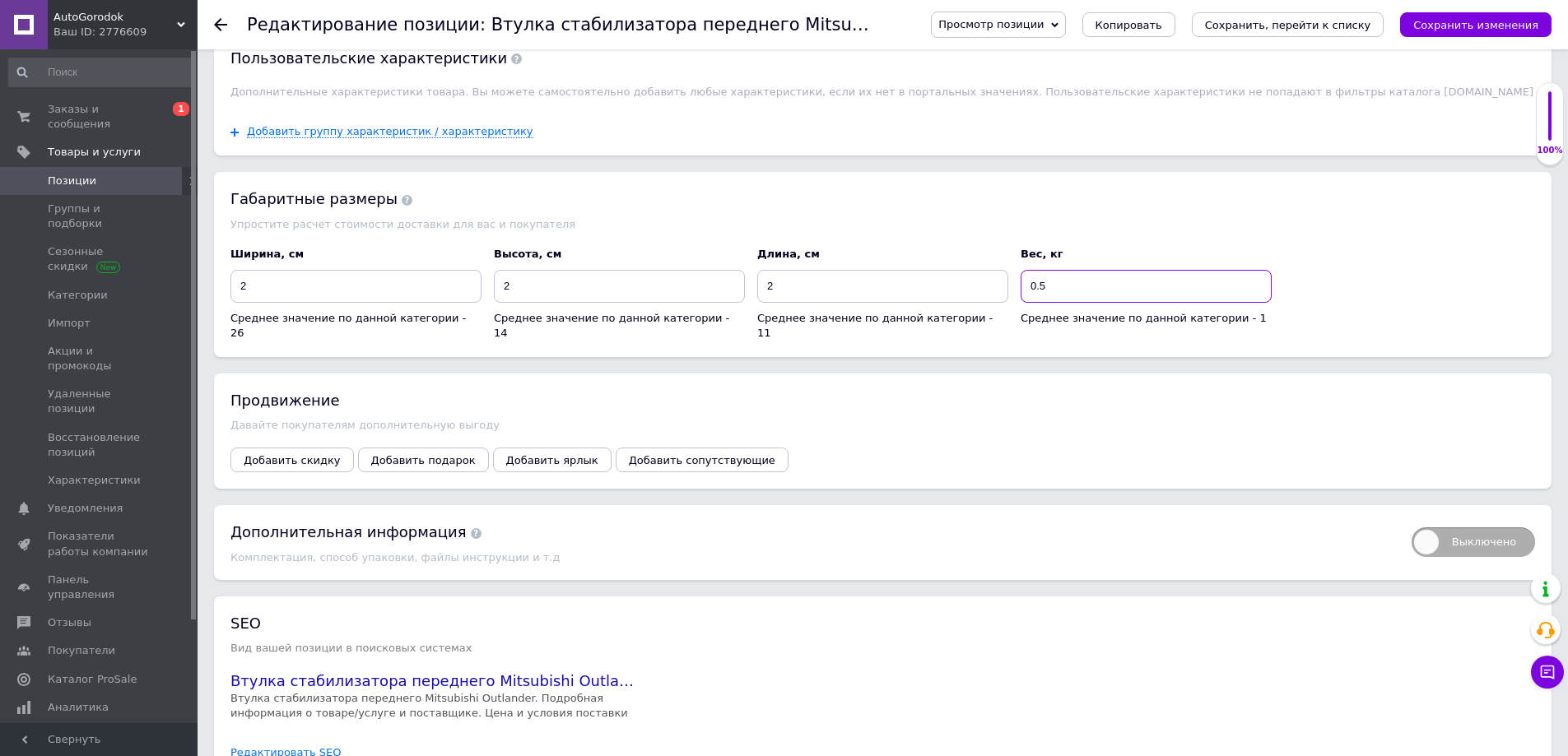
scroll to position [2334, 0]
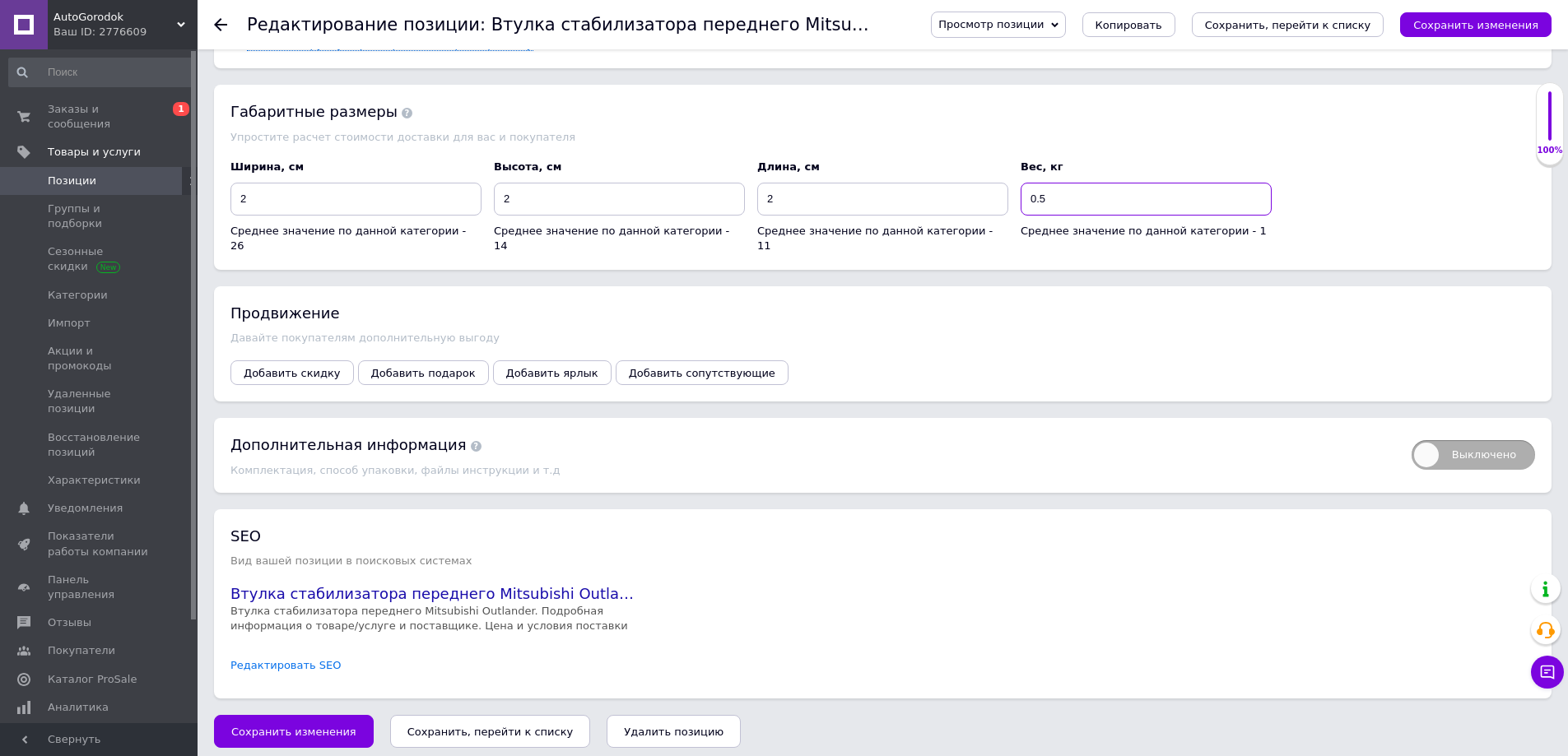
type input "0.5"
click at [295, 658] on link "Редактировать SEO" at bounding box center [286, 666] width 111 height 16
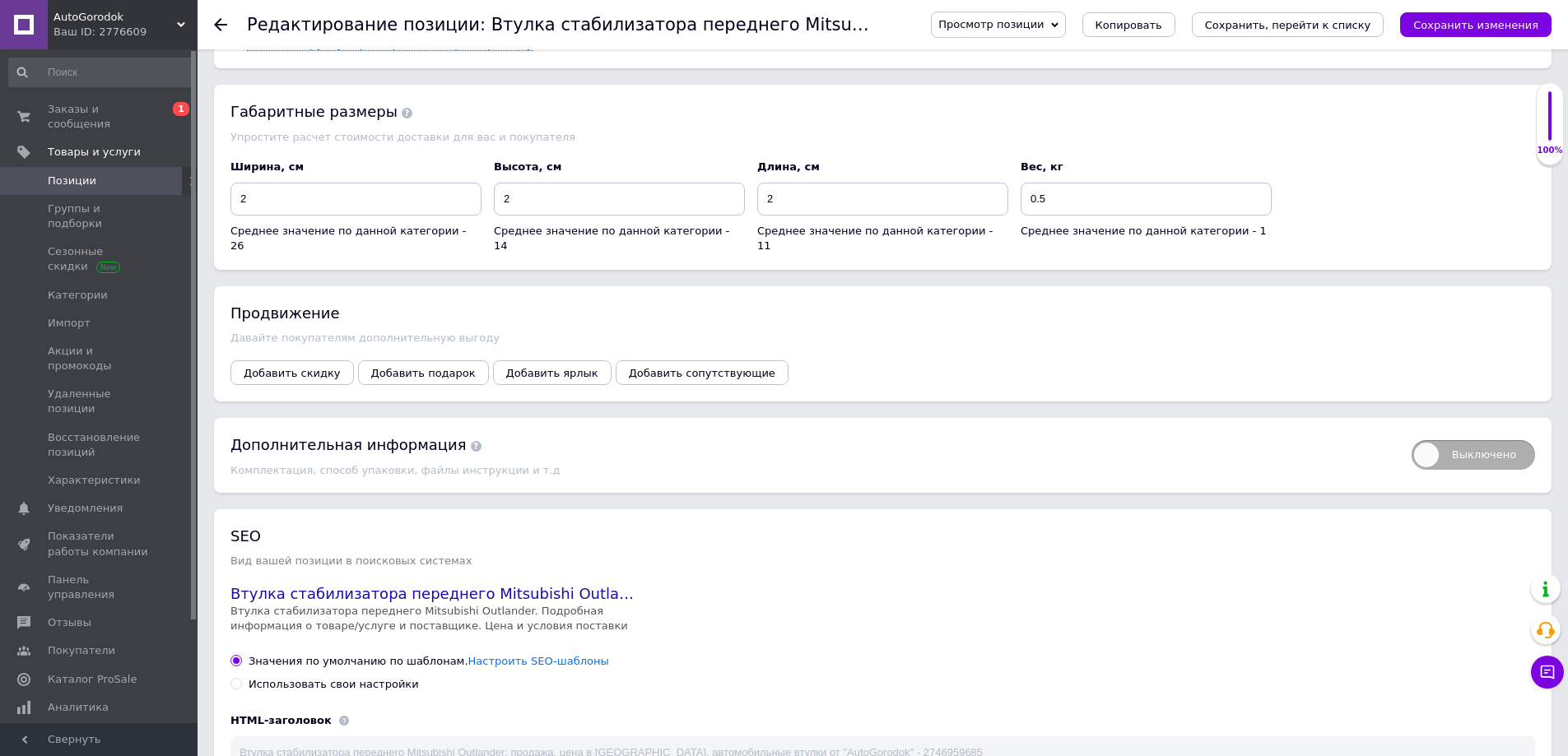
click at [295, 678] on div "Использовать свои настройки" at bounding box center [333, 685] width 171 height 15
click at [241, 678] on input "Использовать свои настройки" at bounding box center [235, 683] width 11 height 11
radio input "true"
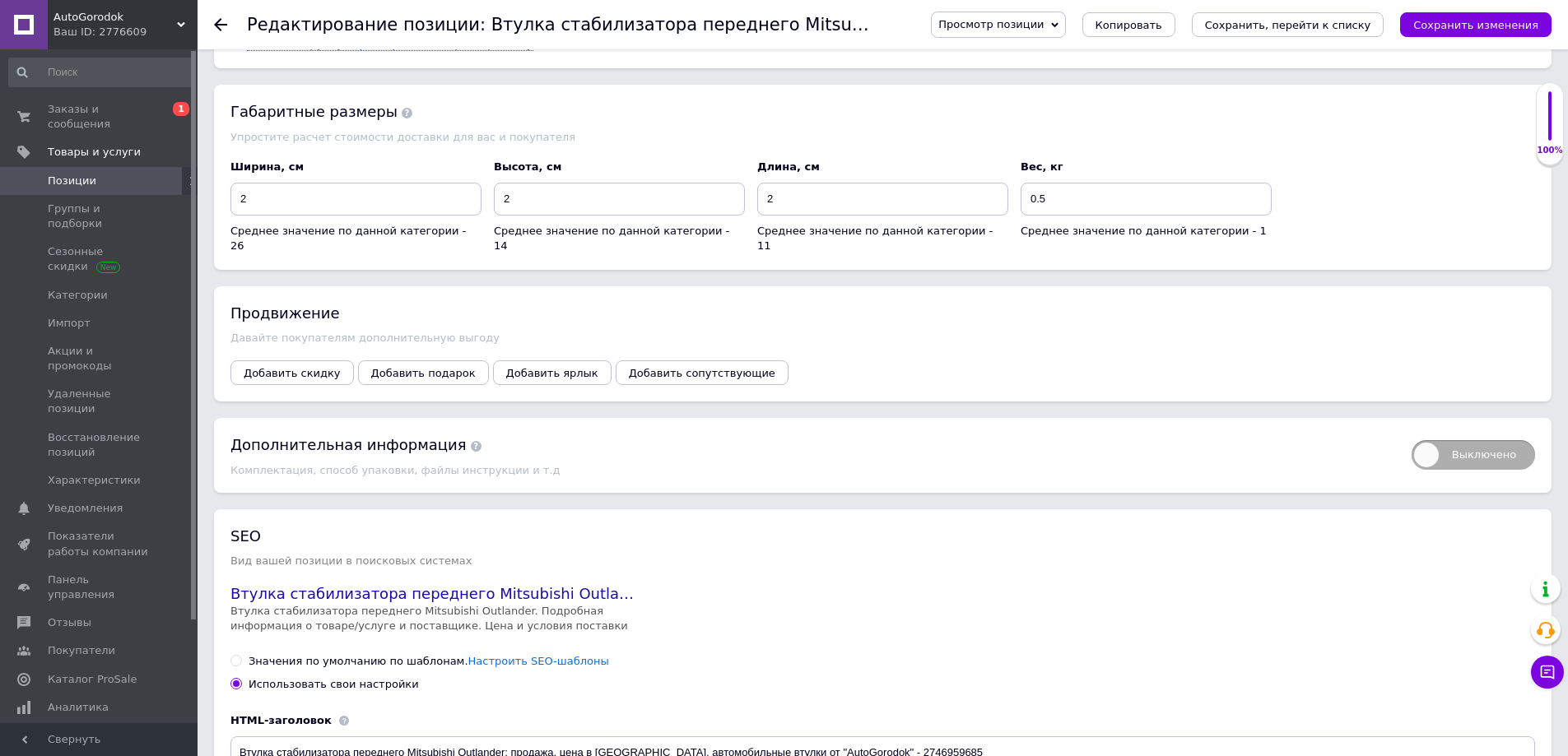
scroll to position [2499, 0]
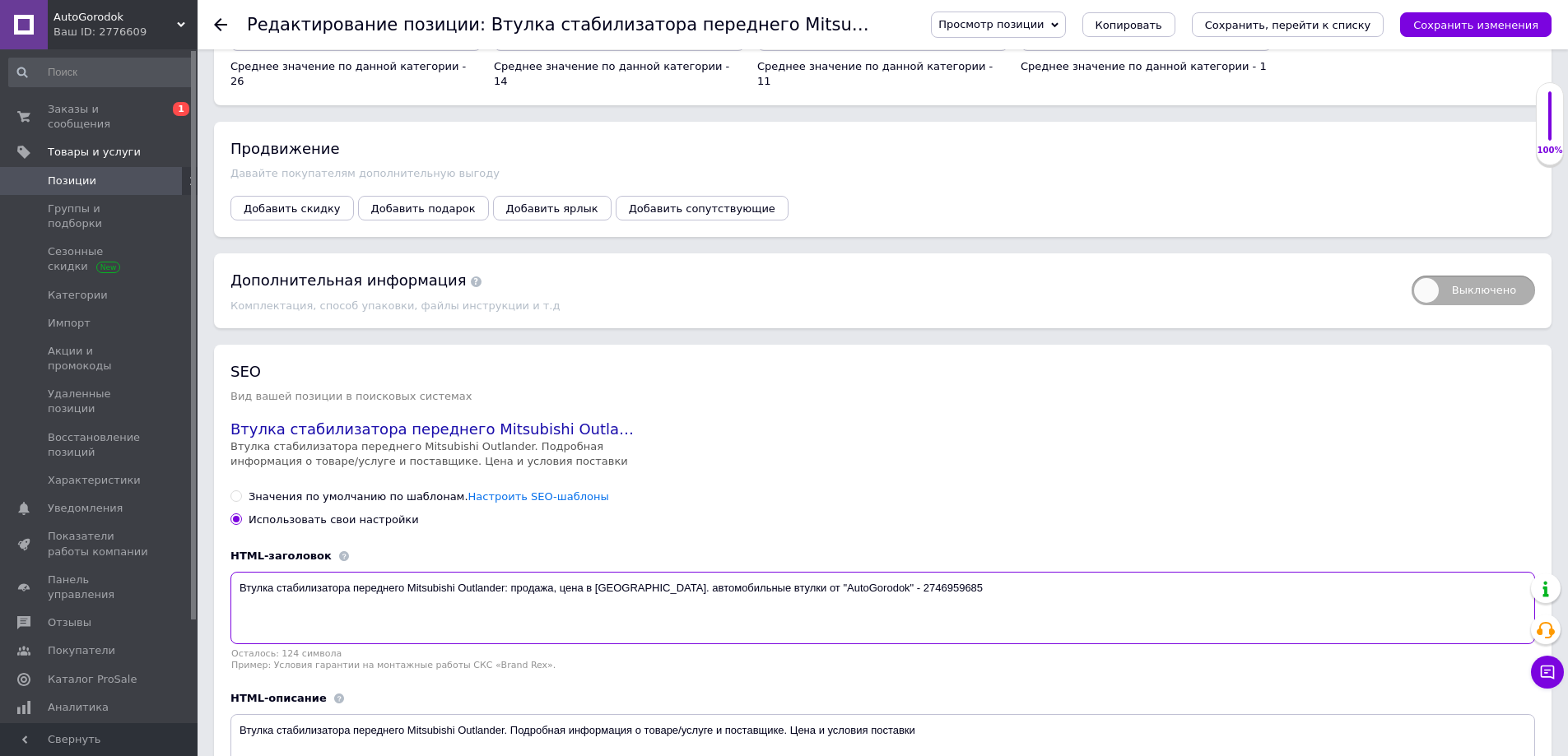
drag, startPoint x: 747, startPoint y: 589, endPoint x: 1064, endPoint y: 586, distance: 317.0
click at [1064, 586] on textarea "Втулка стабилизатора переднего Mitsubishi Outlander: продажа, цена в Киеве. авт…" at bounding box center [882, 607] width 1305 height 72
type textarea "Втулка стабилизатора переднего Mitsubishi Outlander: продажа, цена в Киеве. авт…"
click at [1295, 19] on icon "Сохранить, перейти к списку" at bounding box center [1288, 25] width 167 height 12
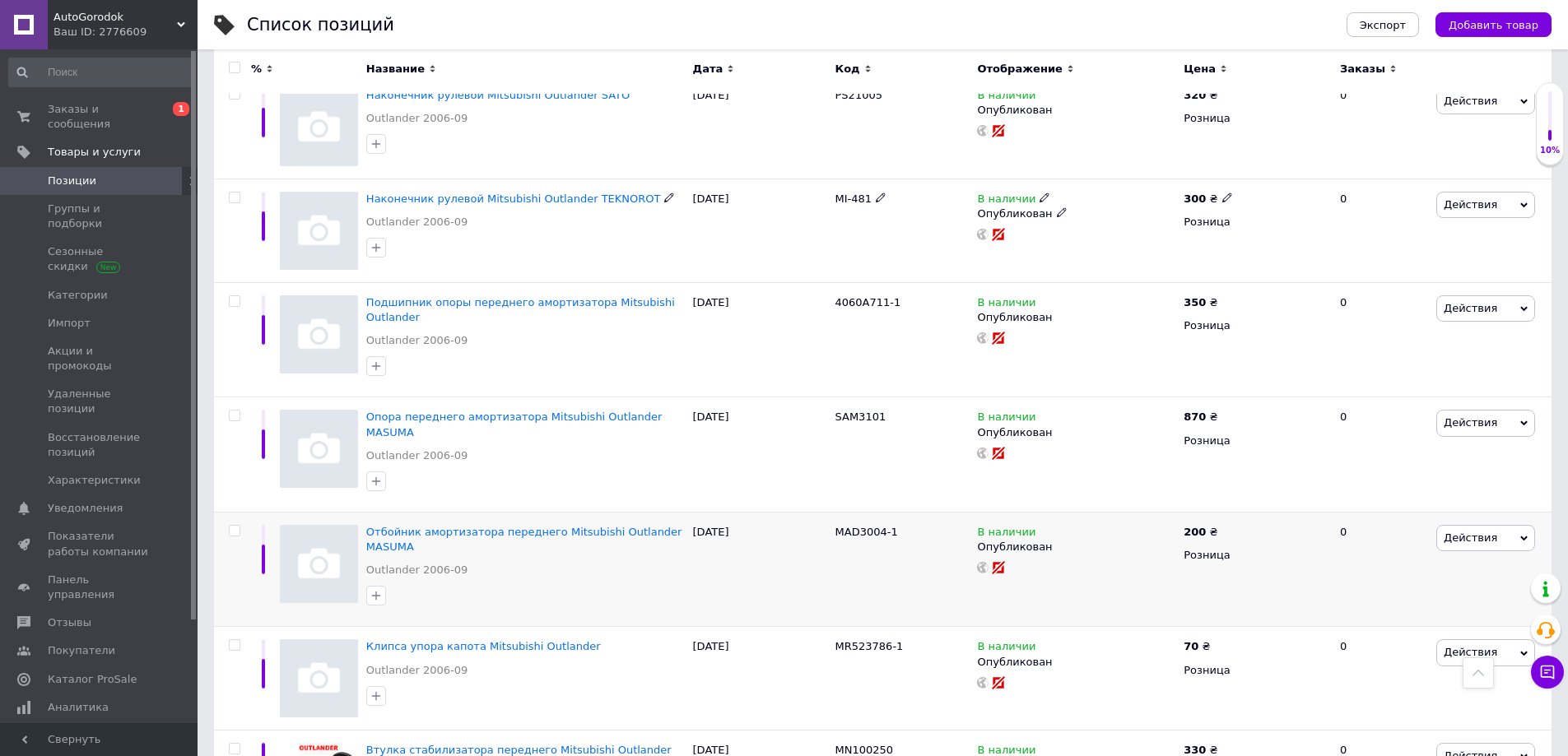
scroll to position [2139, 0]
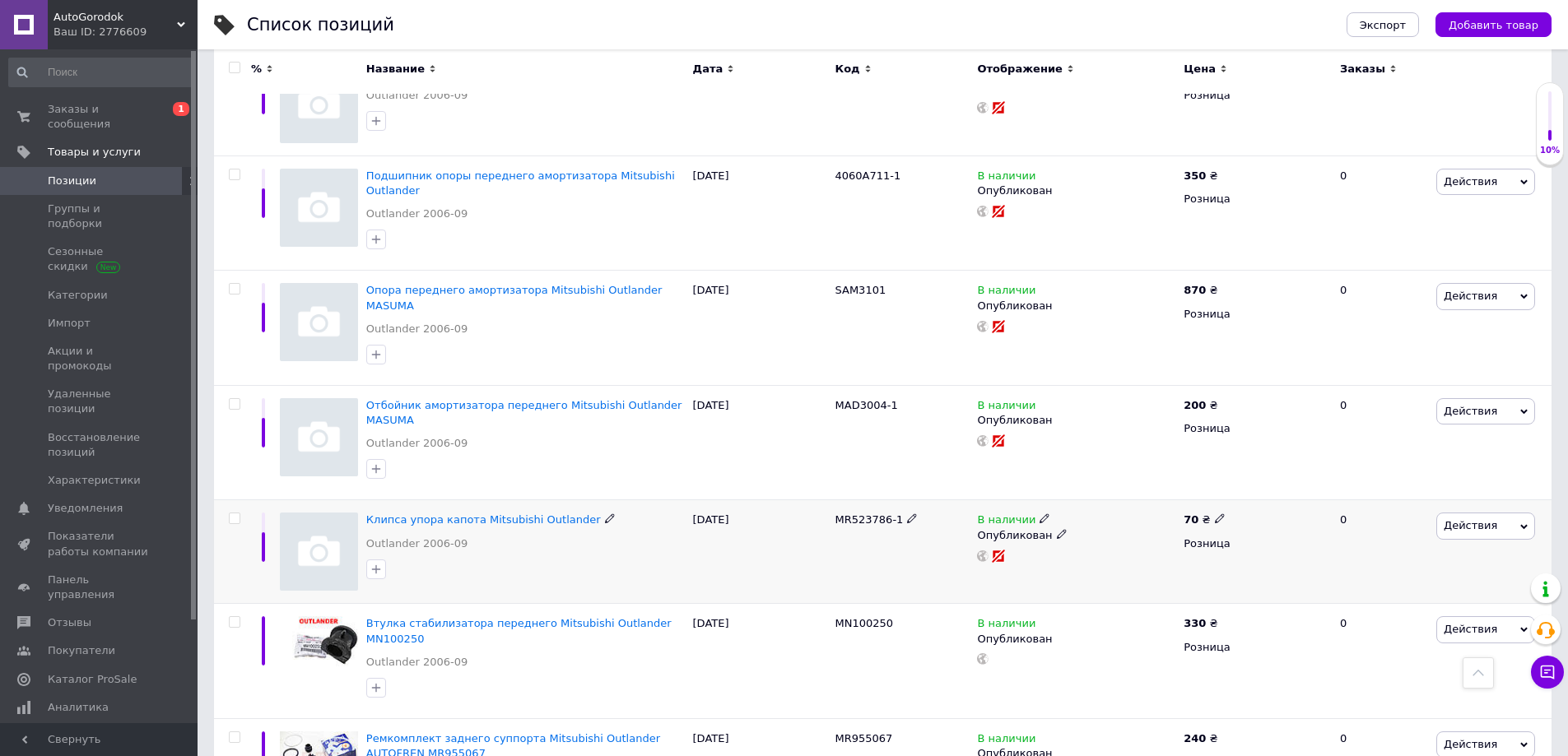
click at [858, 514] on span "MR523786-1" at bounding box center [869, 520] width 68 height 12
copy span "MR523786"
click at [500, 514] on span "Клипса упора капота Mitsubishi Outlander" at bounding box center [483, 520] width 234 height 12
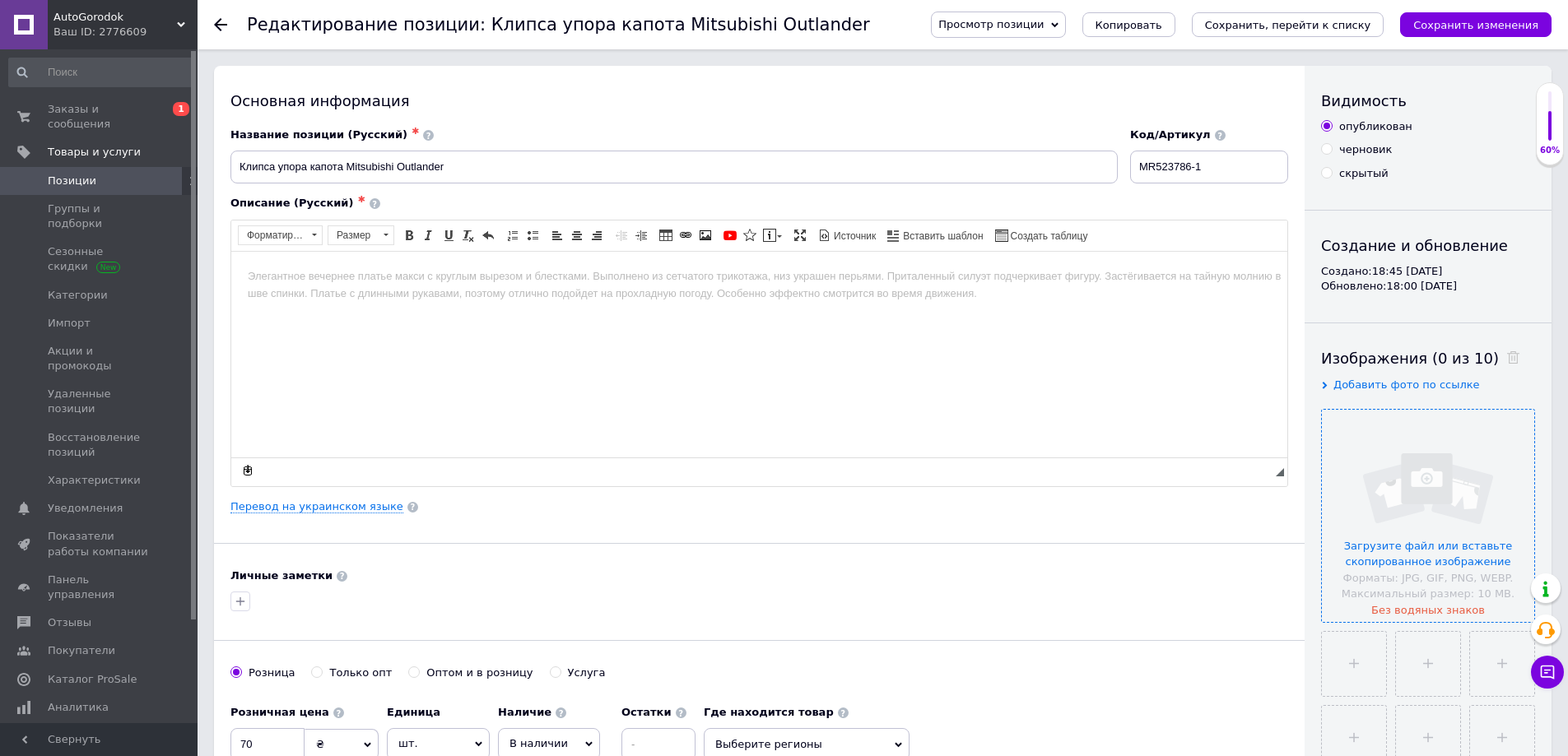
click at [1402, 503] on input "file" at bounding box center [1428, 516] width 212 height 212
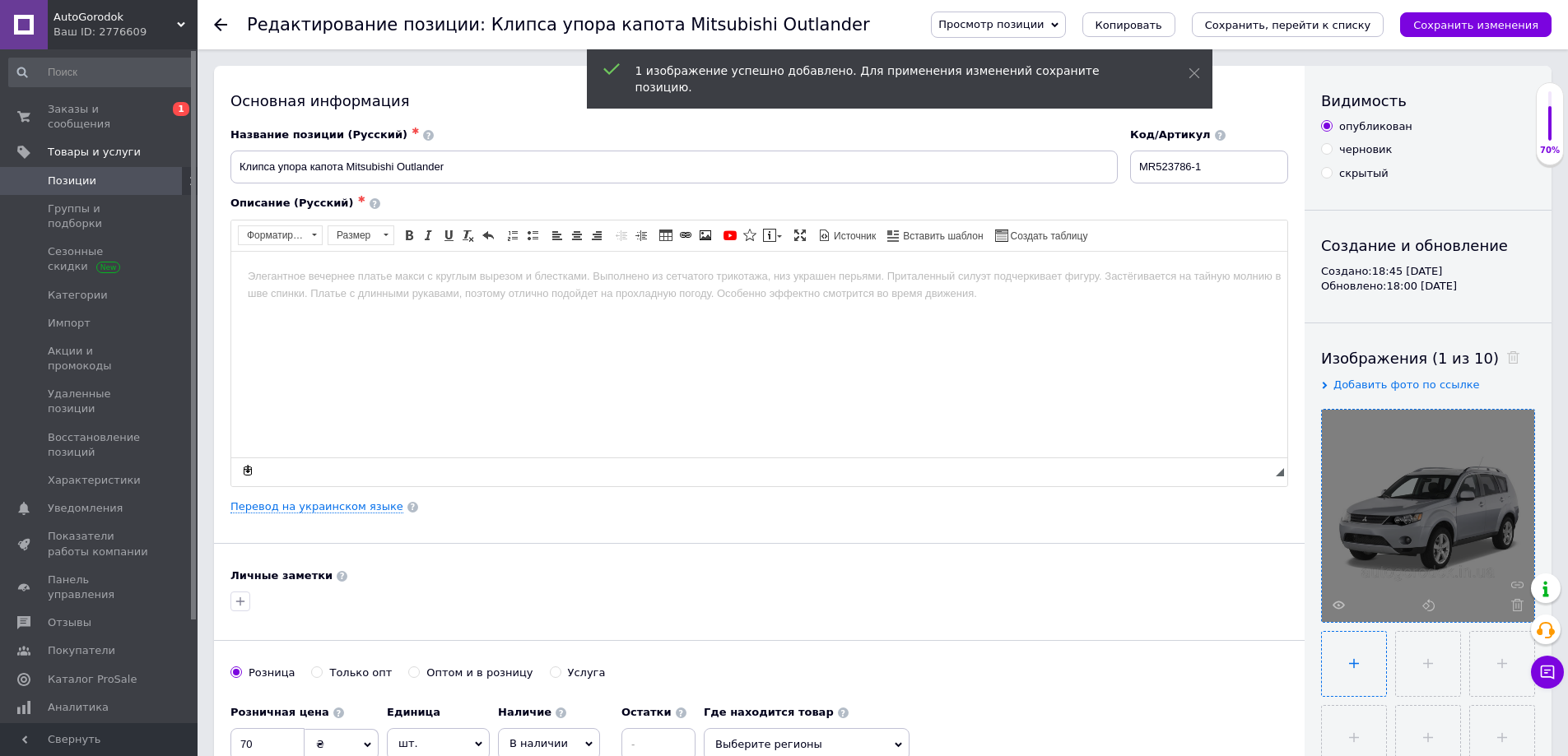
click at [1352, 658] on input "file" at bounding box center [1354, 664] width 65 height 64
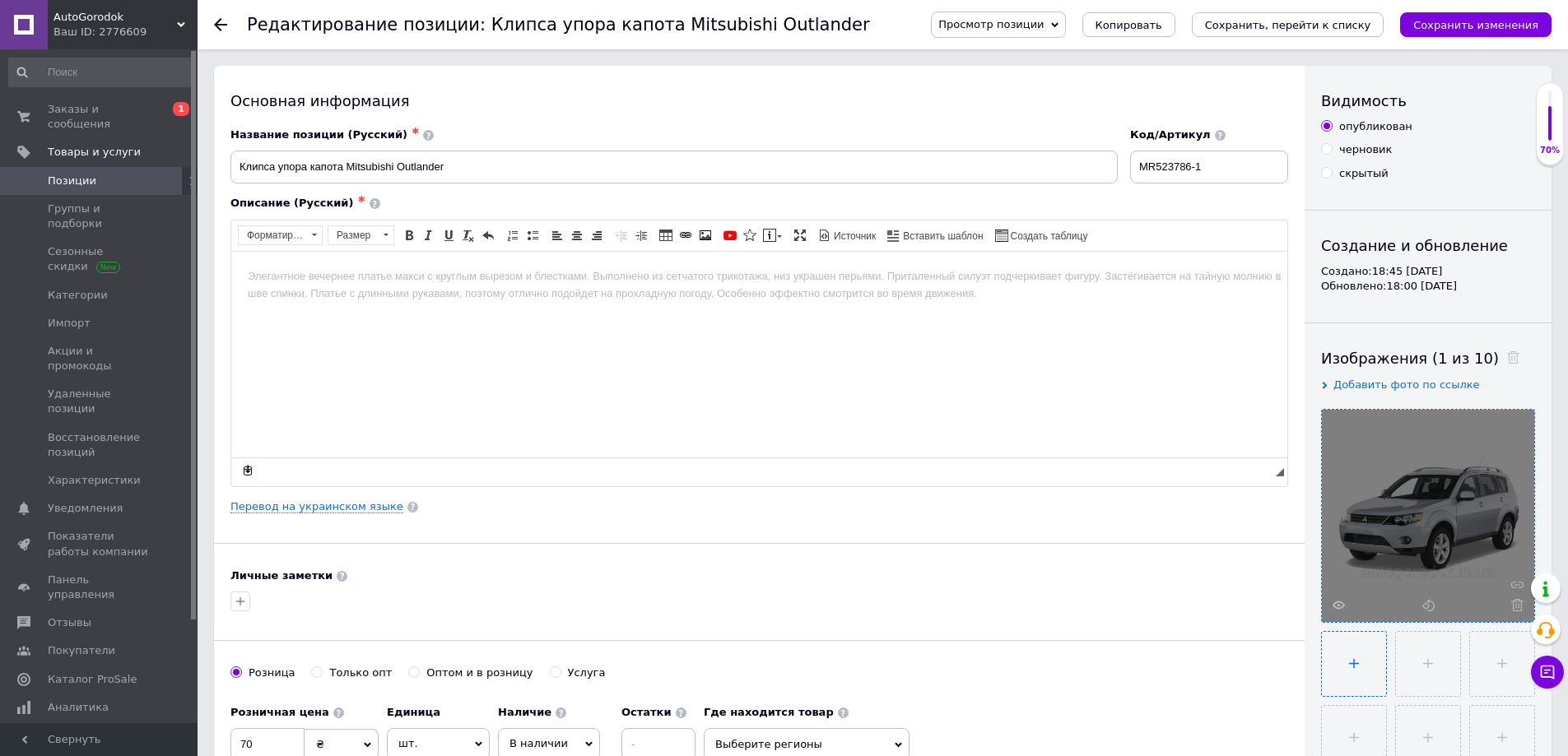
type input "C:\fakepath\MR523786-1.jpg"
click at [501, 168] on input "Клипса упора капота Mitsubishi Outlander" at bounding box center [674, 167] width 887 height 33
paste input "MR523786"
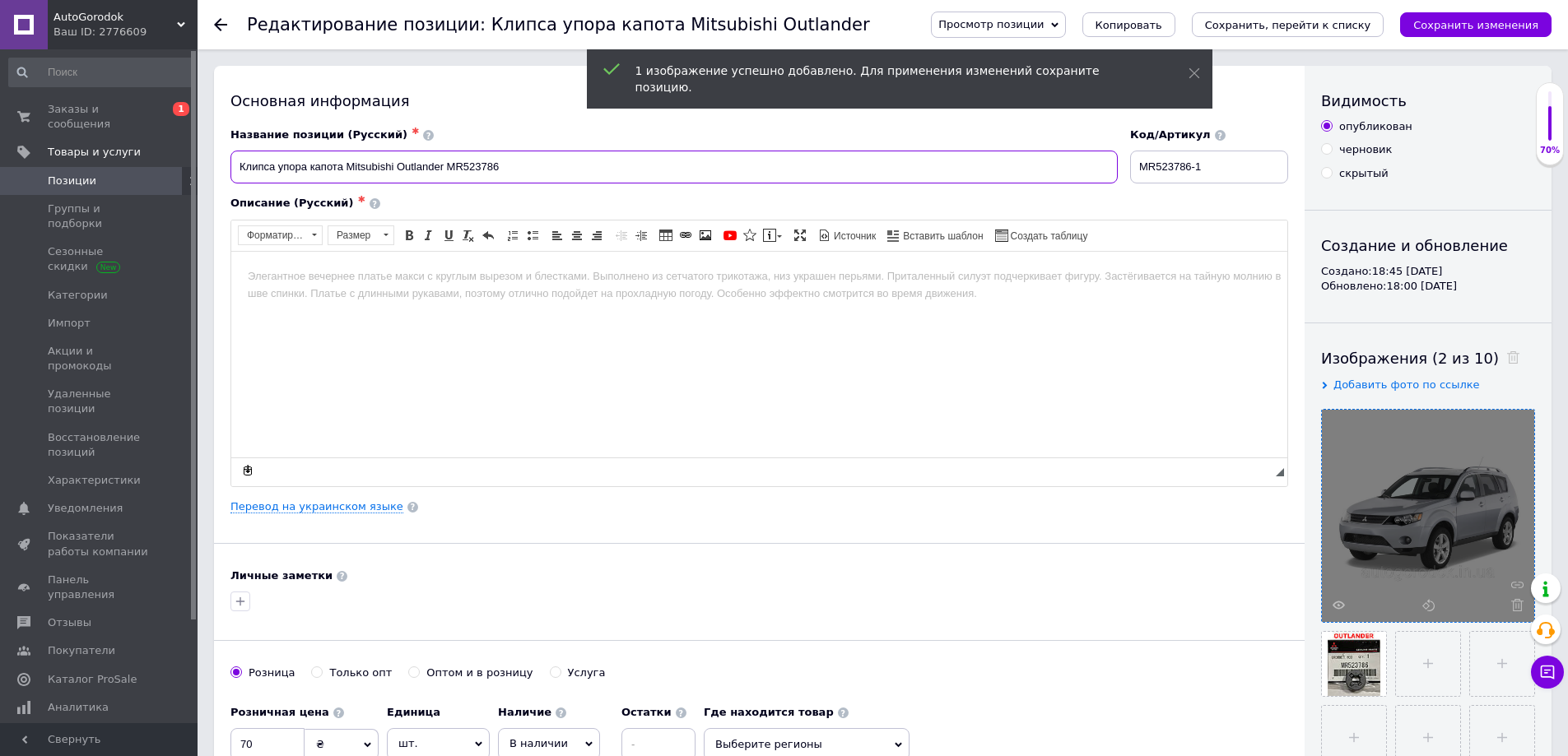
type input "Клипса упора капота Mitsubishi Outlander MR523786"
click at [1227, 167] on input "MR523786-1" at bounding box center [1209, 167] width 158 height 33
type input "MR523786"
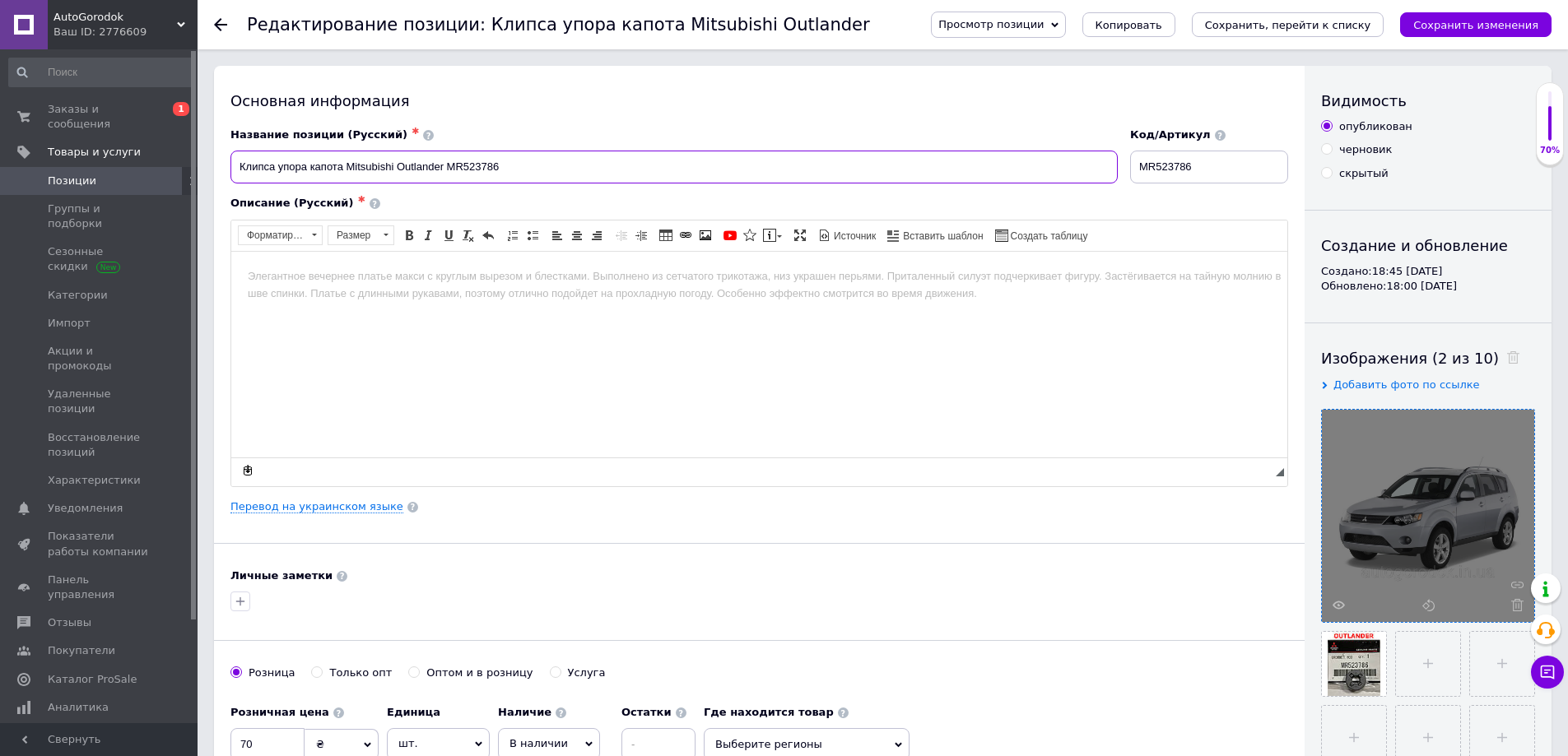
drag, startPoint x: 444, startPoint y: 166, endPoint x: 189, endPoint y: 161, distance: 255.0
click at [291, 287] on html at bounding box center [759, 276] width 1056 height 51
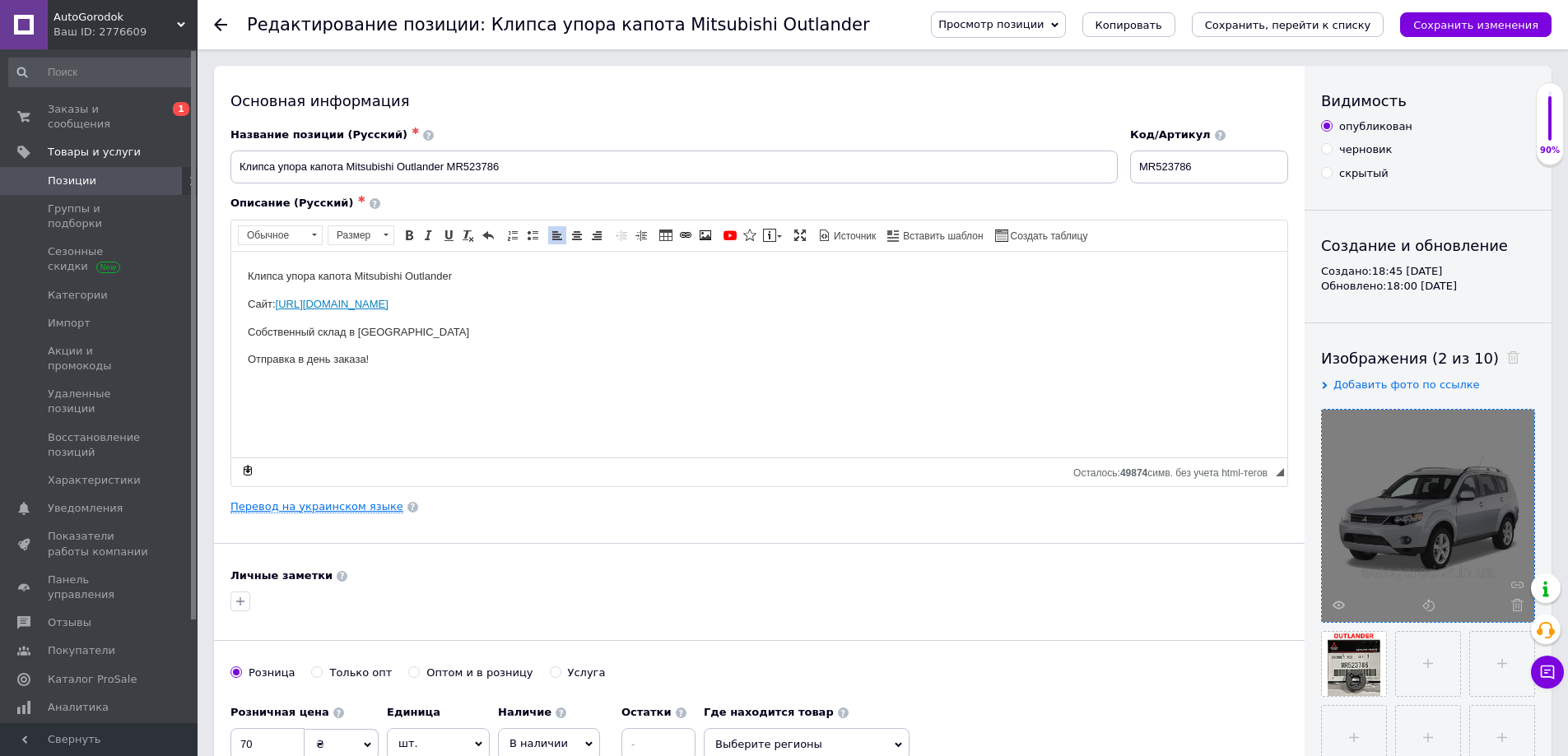
click at [305, 506] on link "Перевод на украинском языке" at bounding box center [317, 506] width 173 height 13
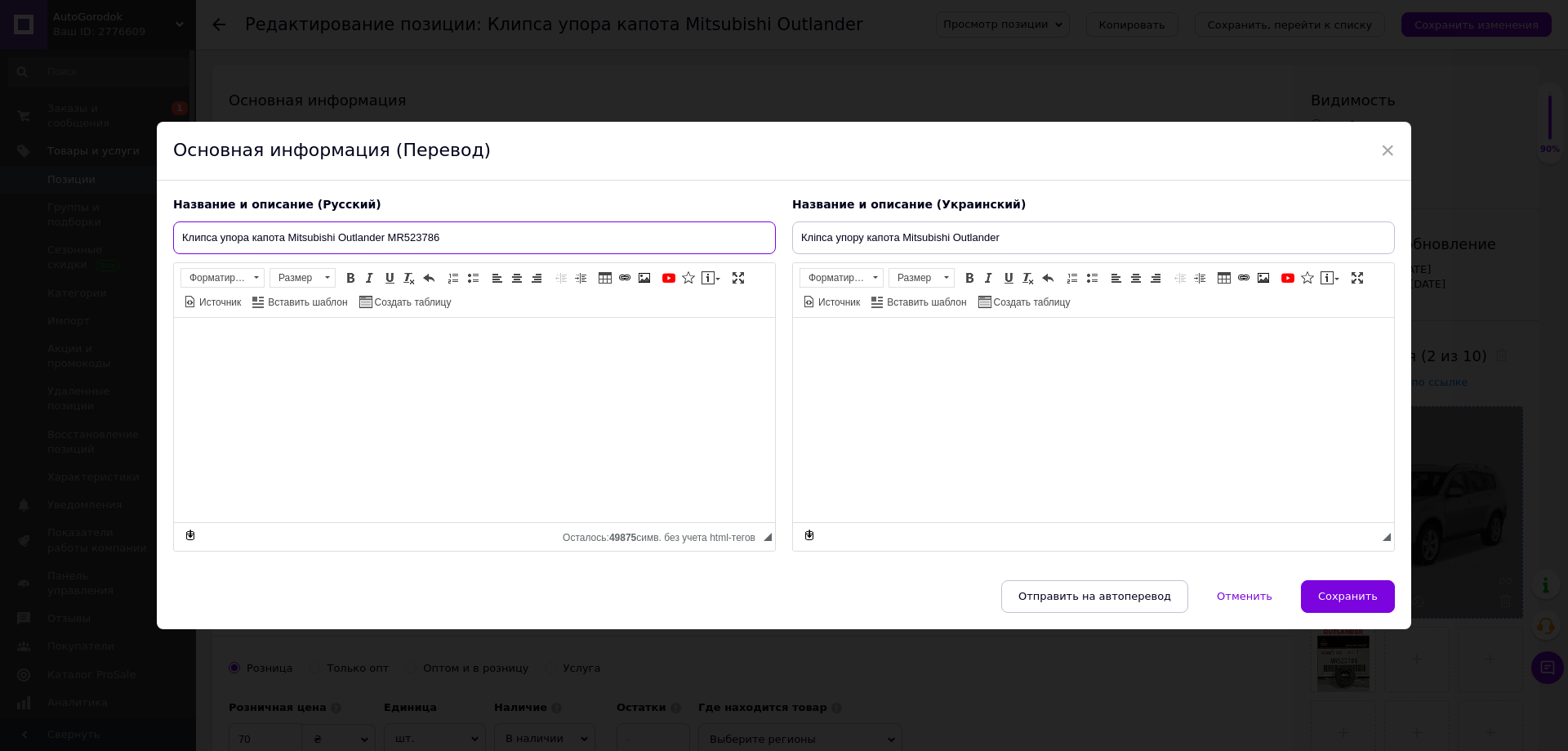
click at [412, 233] on input "Клипса упора капота Mitsubishi Outlander MR523786" at bounding box center [475, 238] width 603 height 33
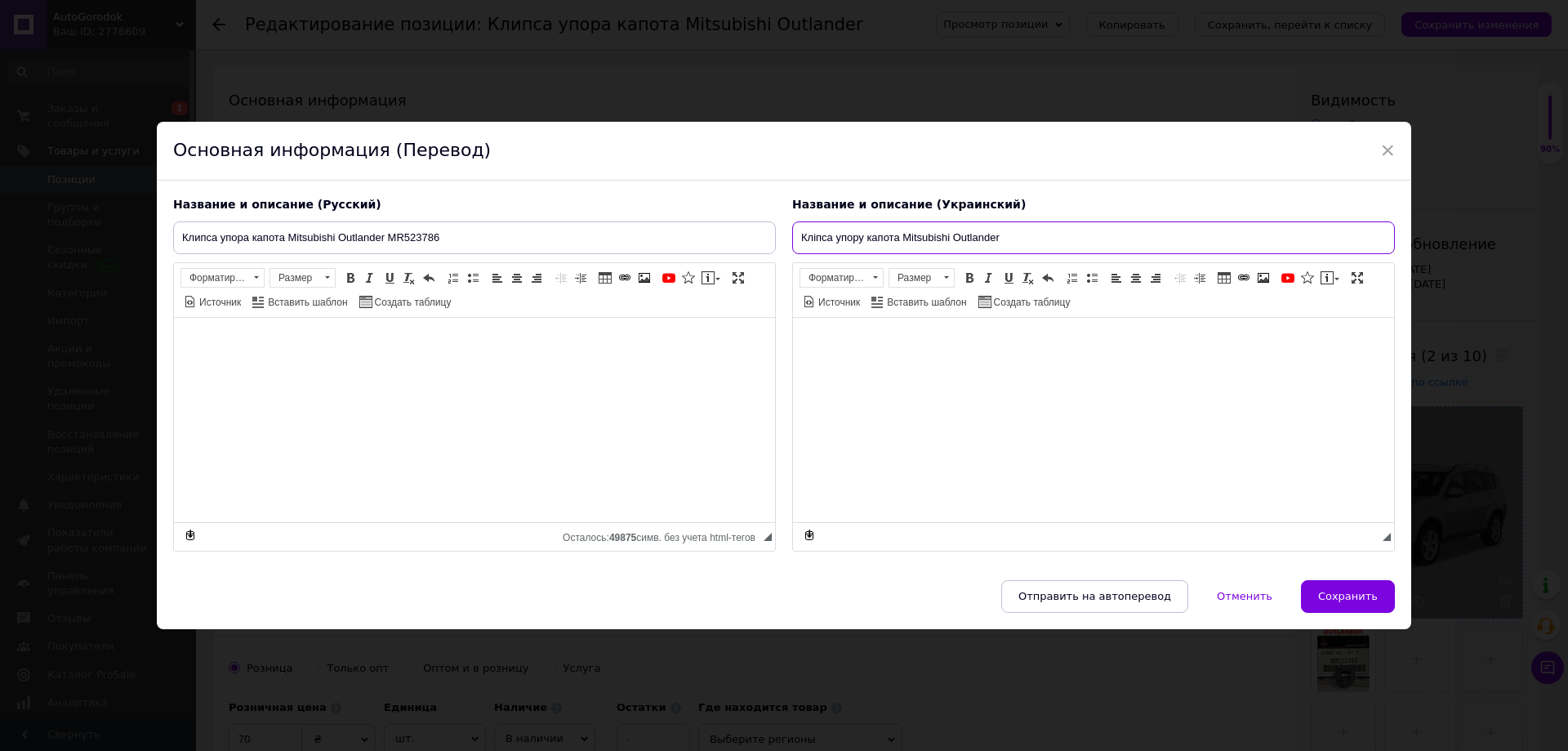
click at [1013, 236] on input "Кліпса упору капота Mitsubishi Outlander" at bounding box center [1093, 238] width 603 height 33
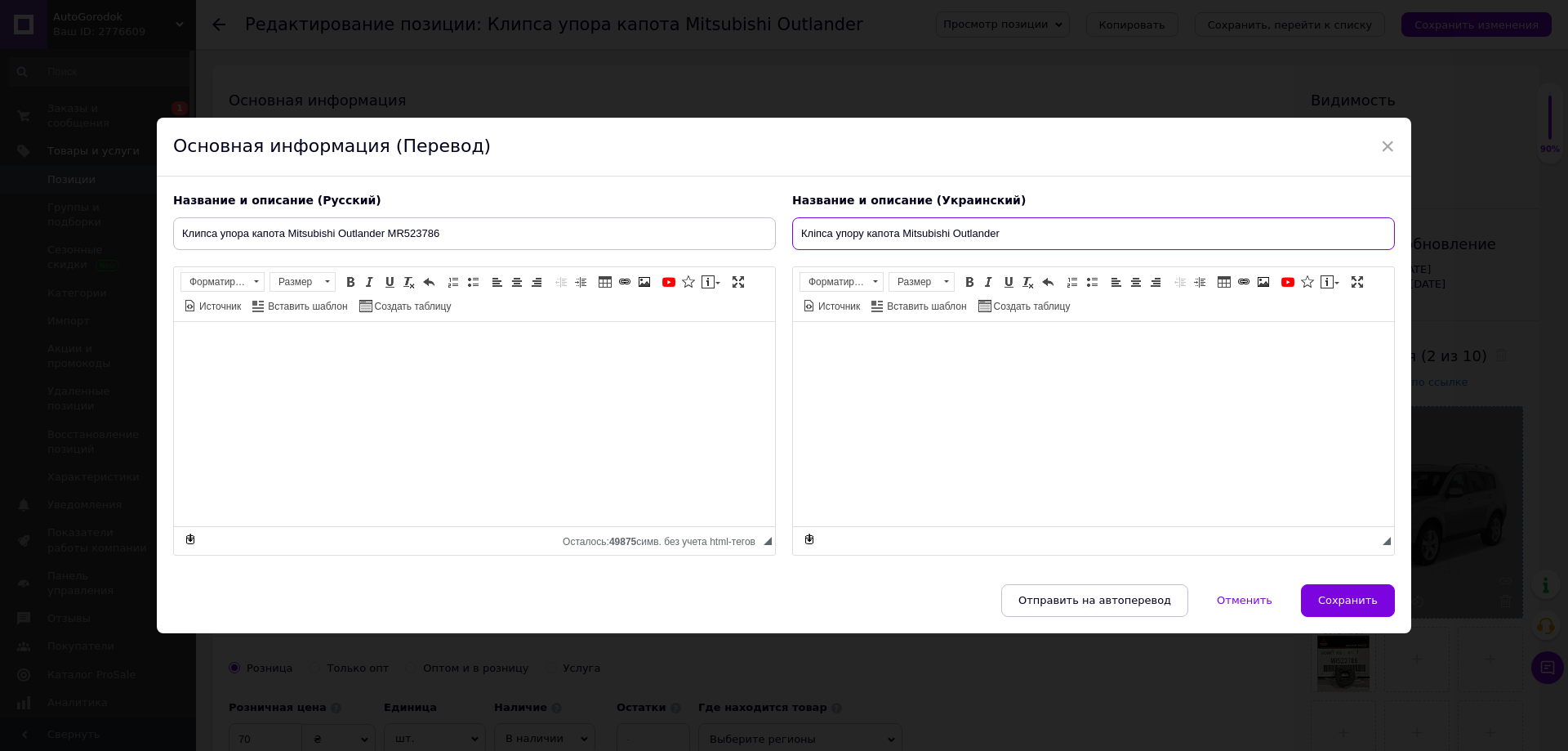
paste input "MR523786"
drag, startPoint x: 999, startPoint y: 235, endPoint x: 748, endPoint y: 235, distance: 251.0
click at [748, 235] on div "Название и описание (Русский) Клипса упора капота Mitsubishi Outlander MR523786…" at bounding box center [784, 374] width 1238 height 379
type input "Кліпса упору капота Mitsubishi Outlander MR523786"
click at [1324, 598] on span "Сохранить" at bounding box center [1348, 600] width 60 height 12
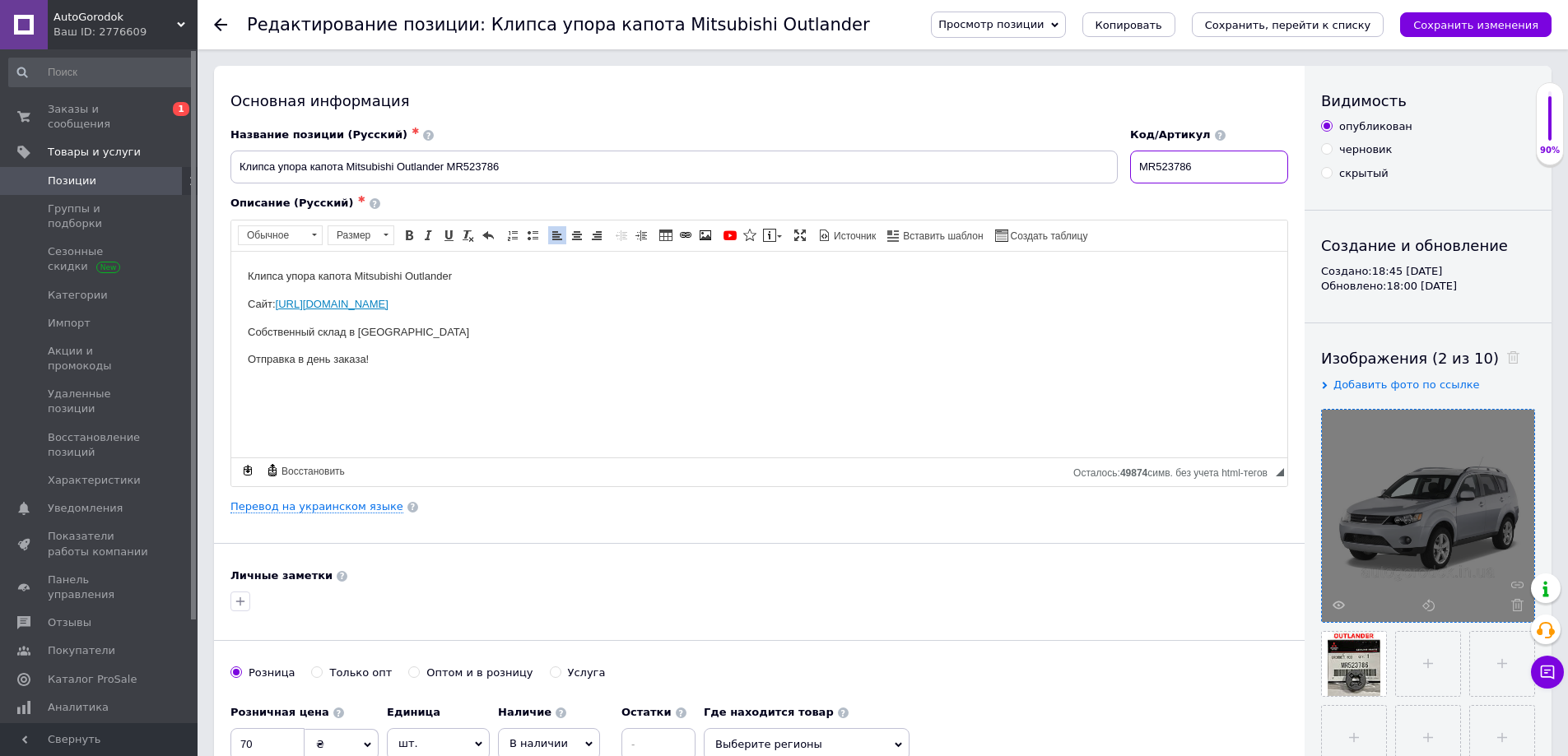
click at [1209, 172] on input "MR523786" at bounding box center [1209, 167] width 158 height 33
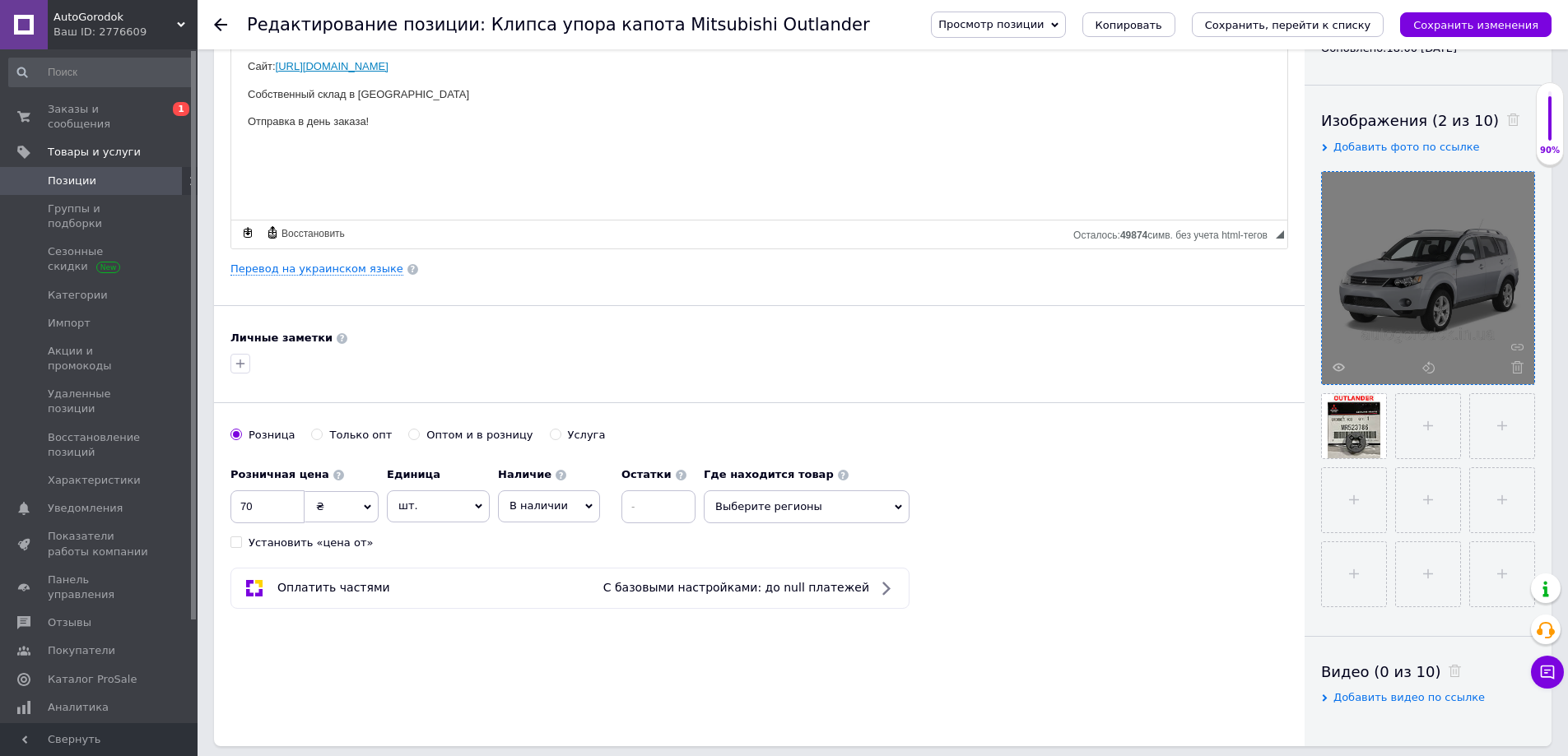
scroll to position [247, 0]
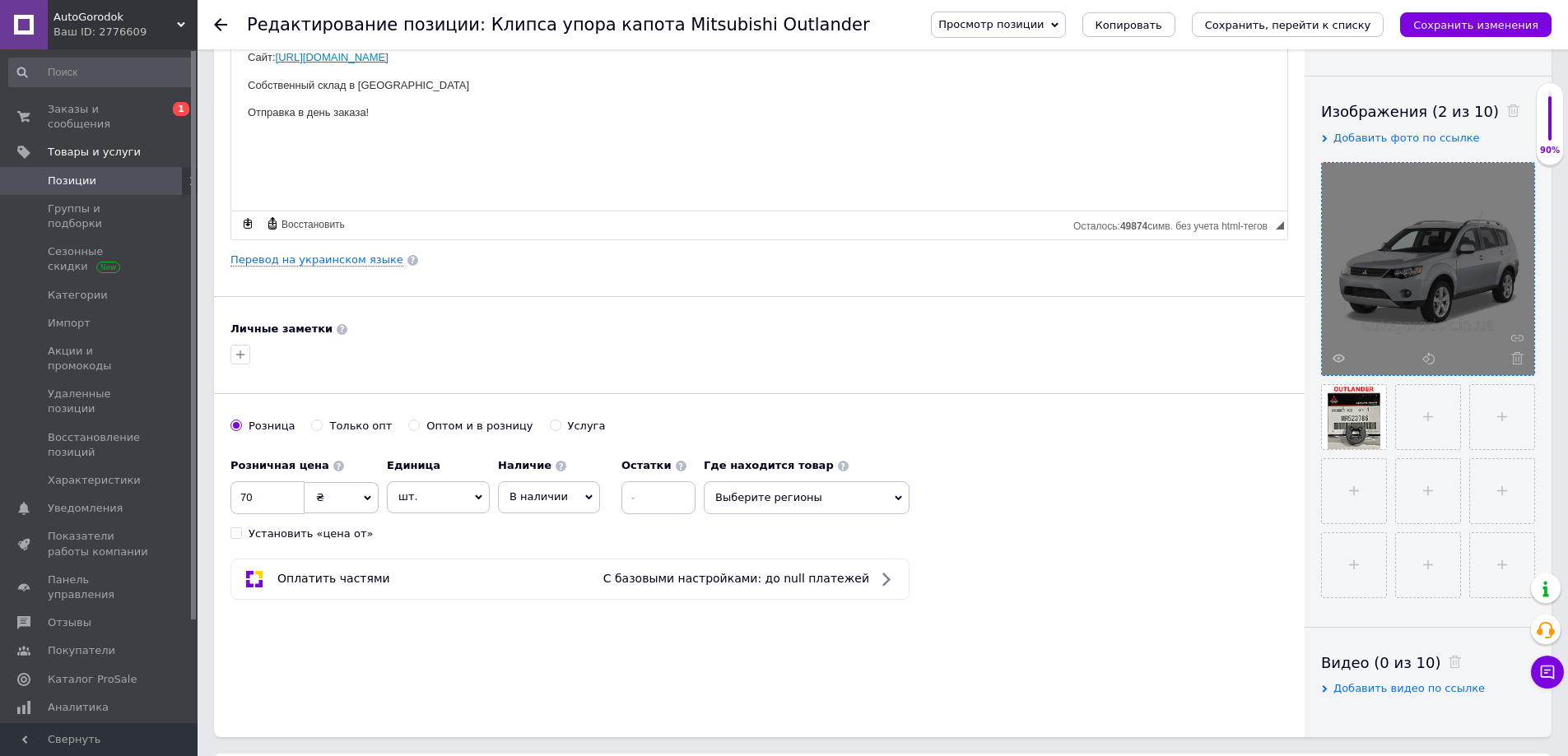
click at [543, 495] on span "В наличии" at bounding box center [538, 496] width 59 height 12
click at [546, 590] on li "Готово к отправке" at bounding box center [549, 585] width 100 height 38
click at [782, 502] on span "Выберите регионы" at bounding box center [839, 497] width 205 height 33
click at [797, 533] on input "text" at bounding box center [839, 540] width 188 height 33
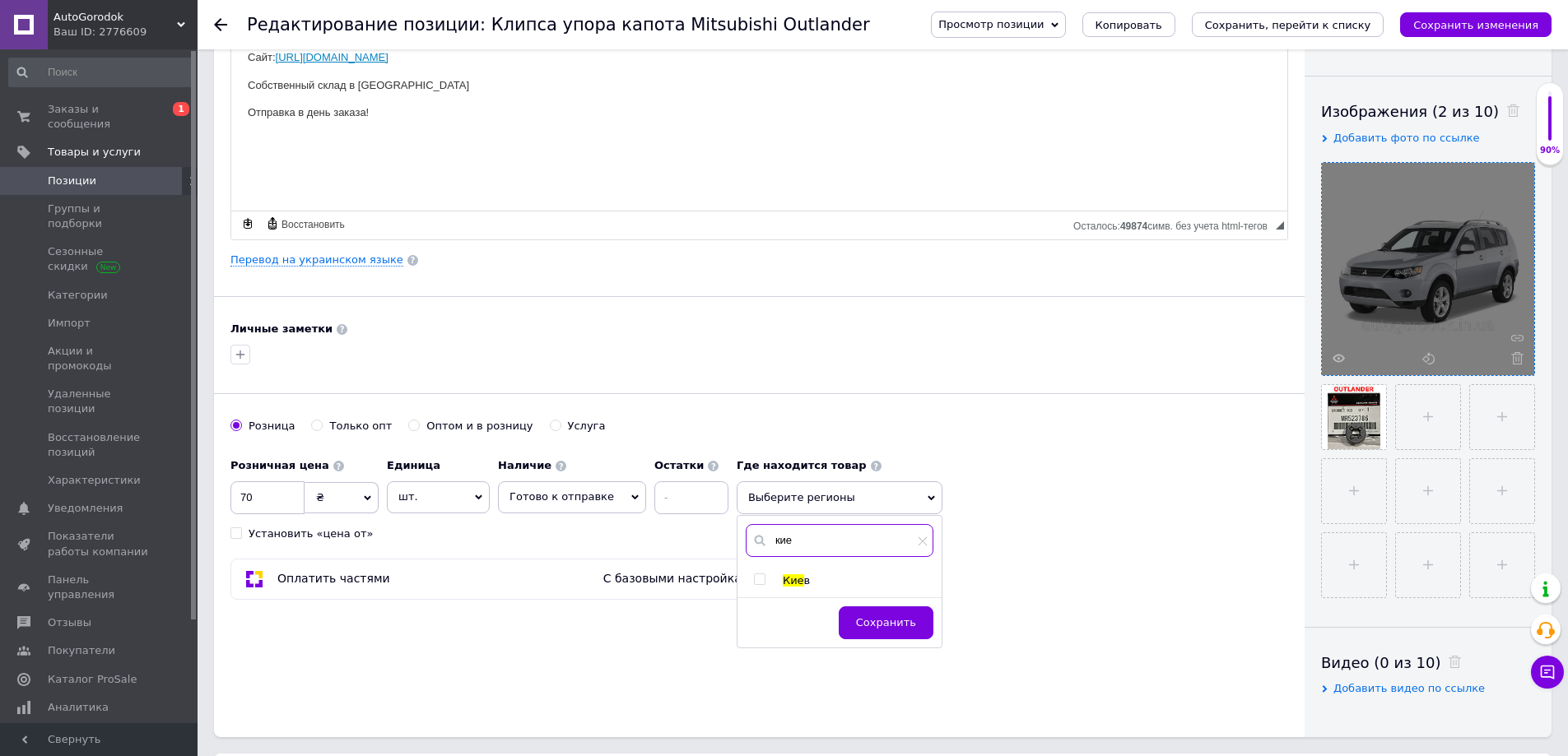
type input "кие"
click at [783, 579] on span "Кие" at bounding box center [794, 580] width 22 height 12
checkbox input "true"
click at [861, 635] on span "Сохранить" at bounding box center [886, 630] width 61 height 12
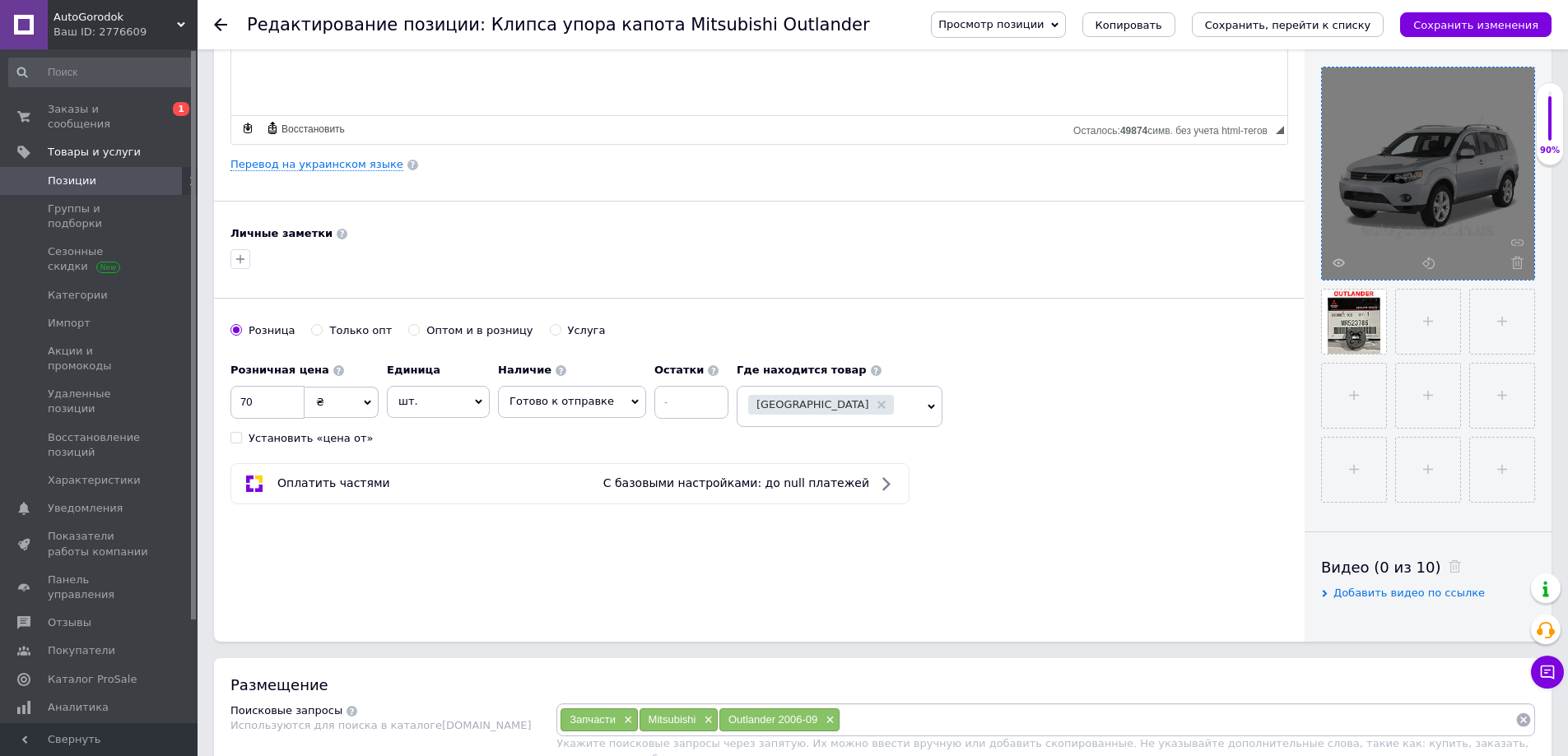
scroll to position [494, 0]
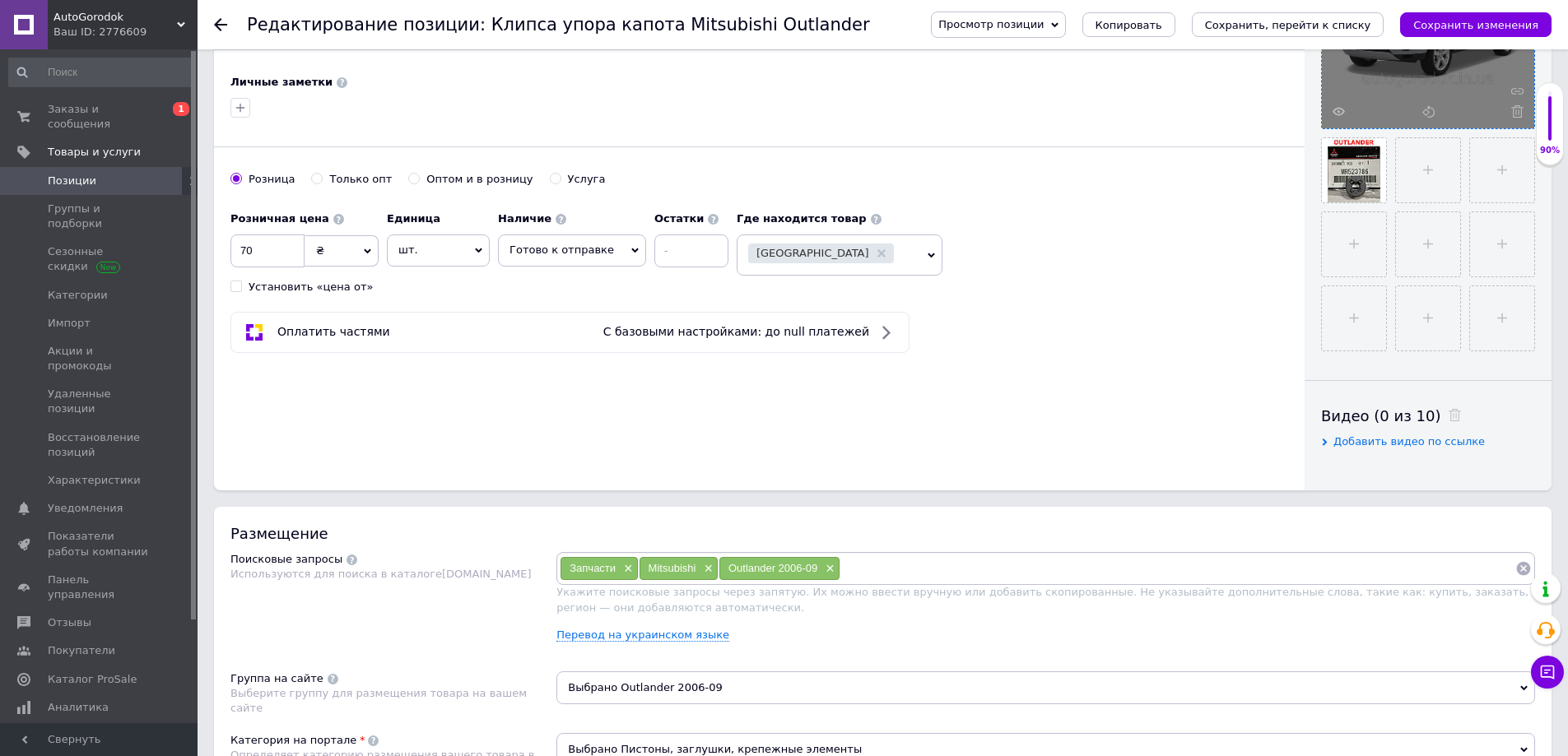
click at [889, 564] on input at bounding box center [1178, 568] width 675 height 25
paste input "MR523786"
type input "MR523786"
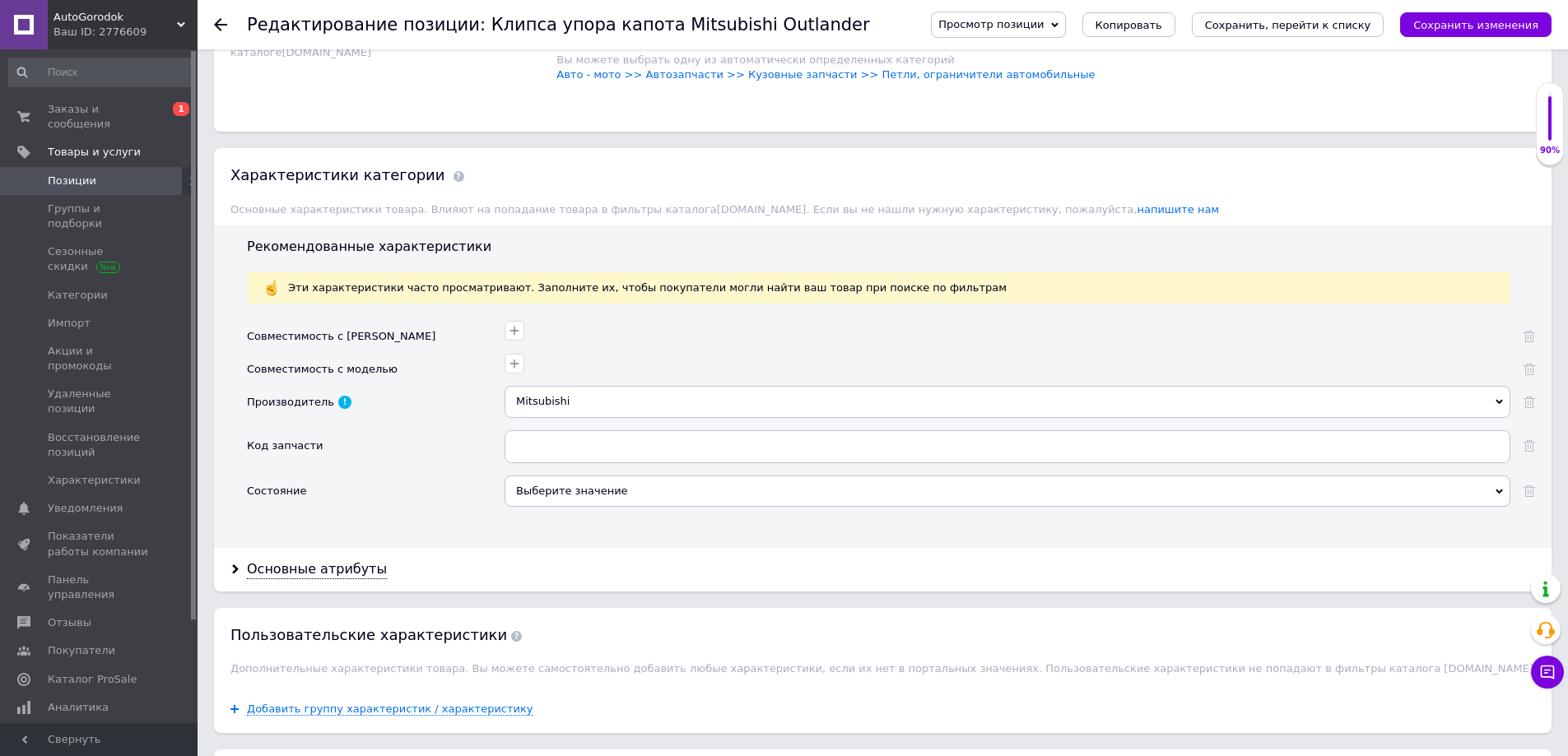
scroll to position [1234, 0]
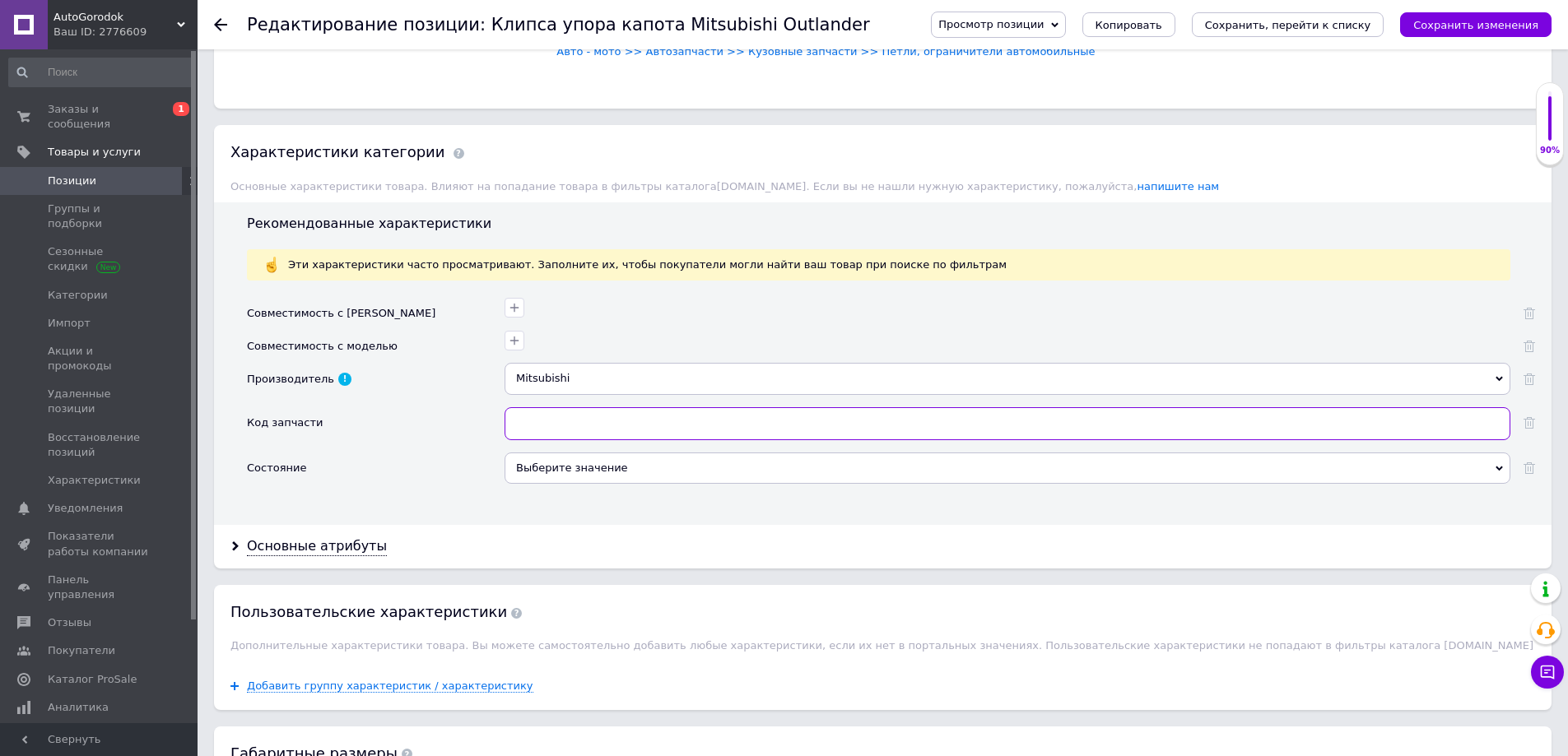
click at [591, 424] on input "text" at bounding box center [1006, 424] width 1005 height 33
paste input "MR523786"
type input "MR523786"
click at [568, 476] on div "Выберите значение" at bounding box center [1006, 468] width 1005 height 32
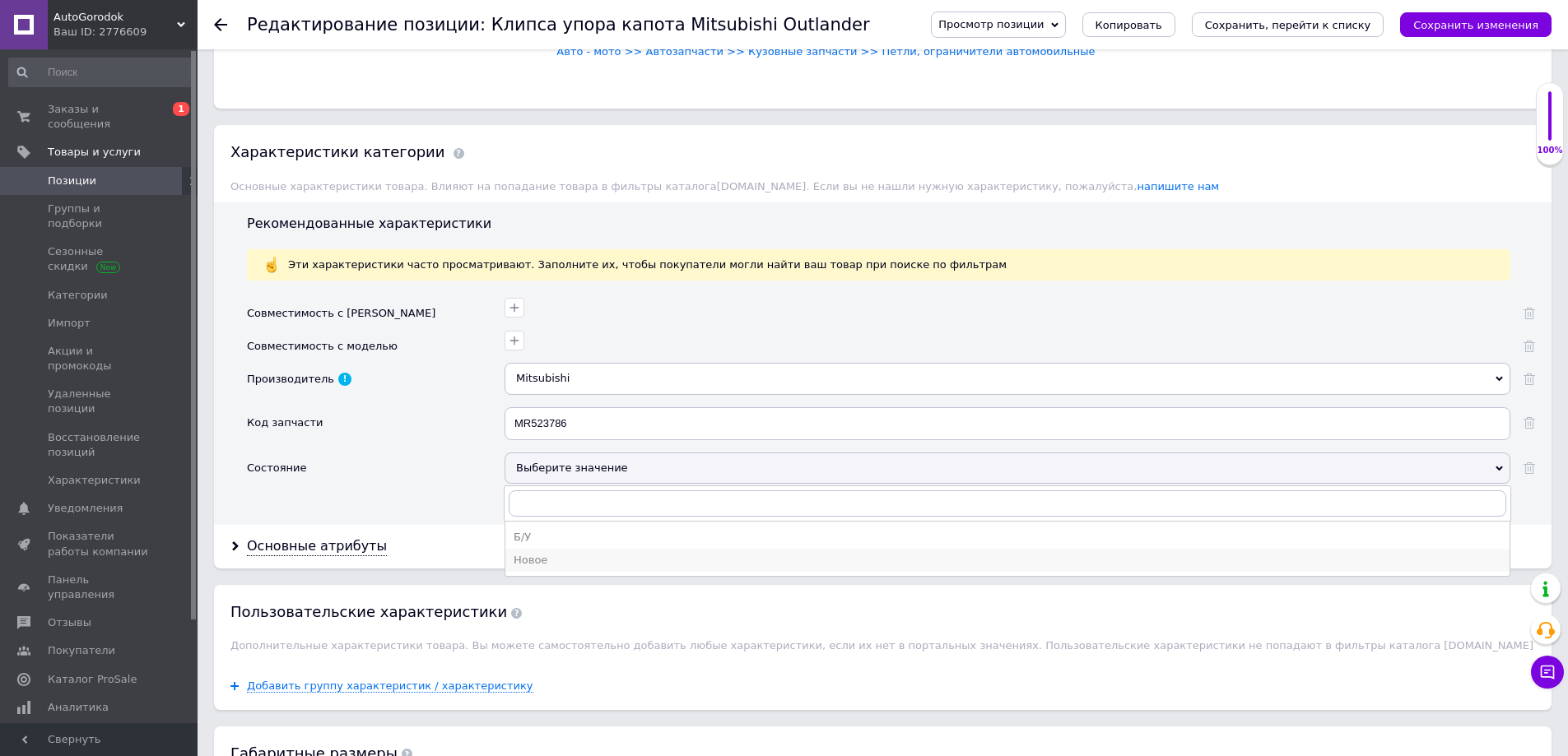
drag, startPoint x: 565, startPoint y: 557, endPoint x: 489, endPoint y: 558, distance: 76.0
click at [565, 558] on div "Новое" at bounding box center [1007, 560] width 987 height 15
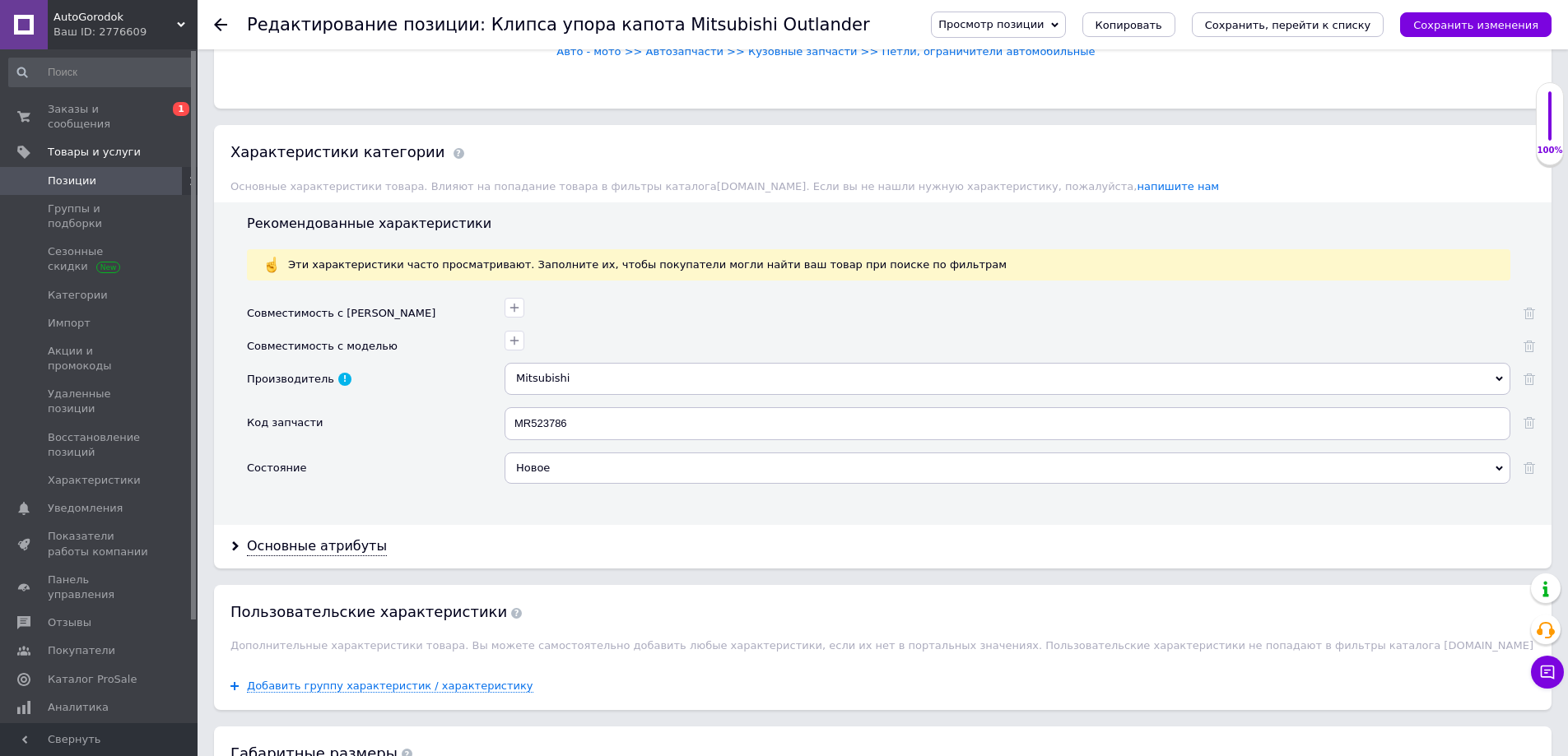
drag, startPoint x: 339, startPoint y: 548, endPoint x: 439, endPoint y: 475, distance: 123.8
click at [338, 547] on div "Основные атрибуты" at bounding box center [317, 547] width 140 height 19
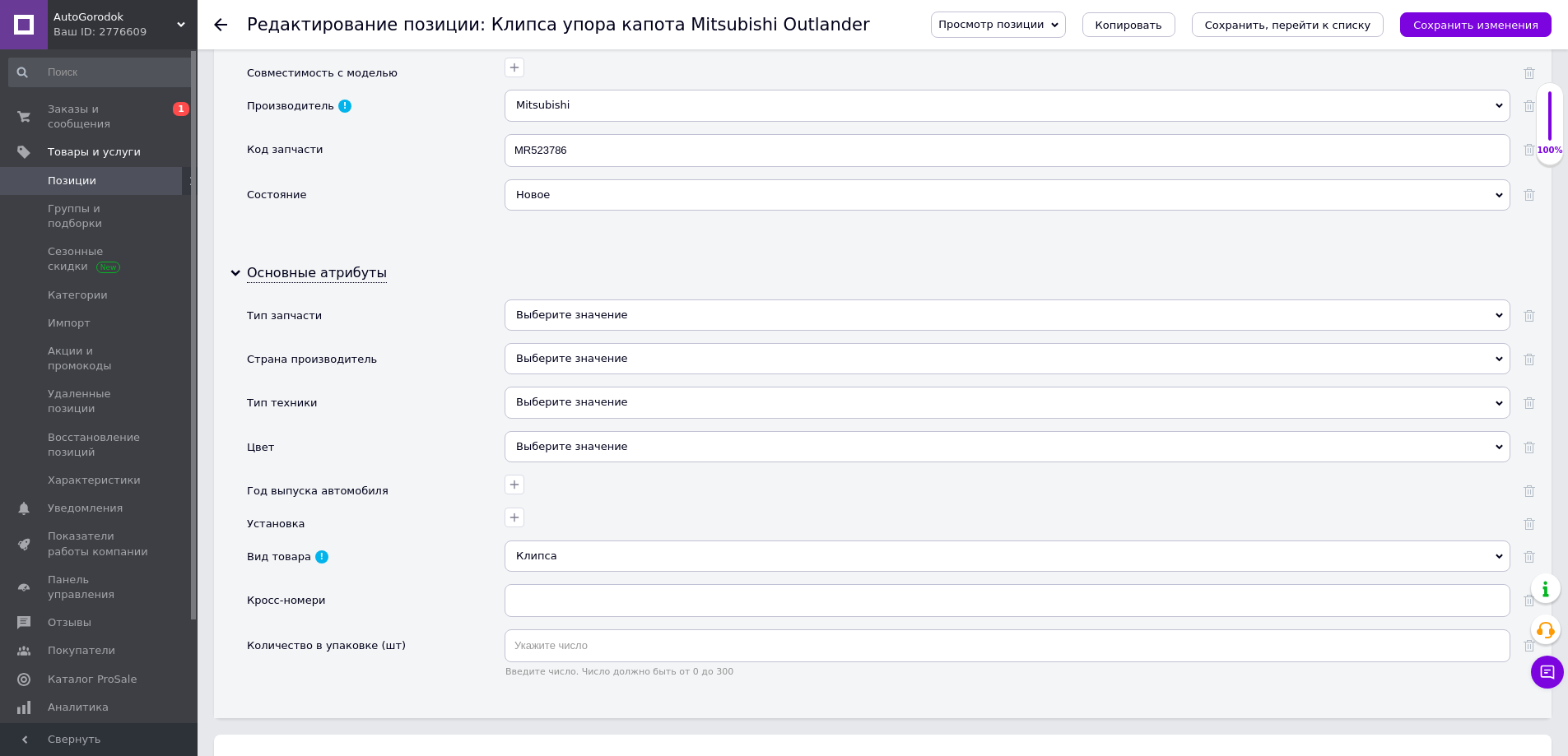
scroll to position [1564, 0]
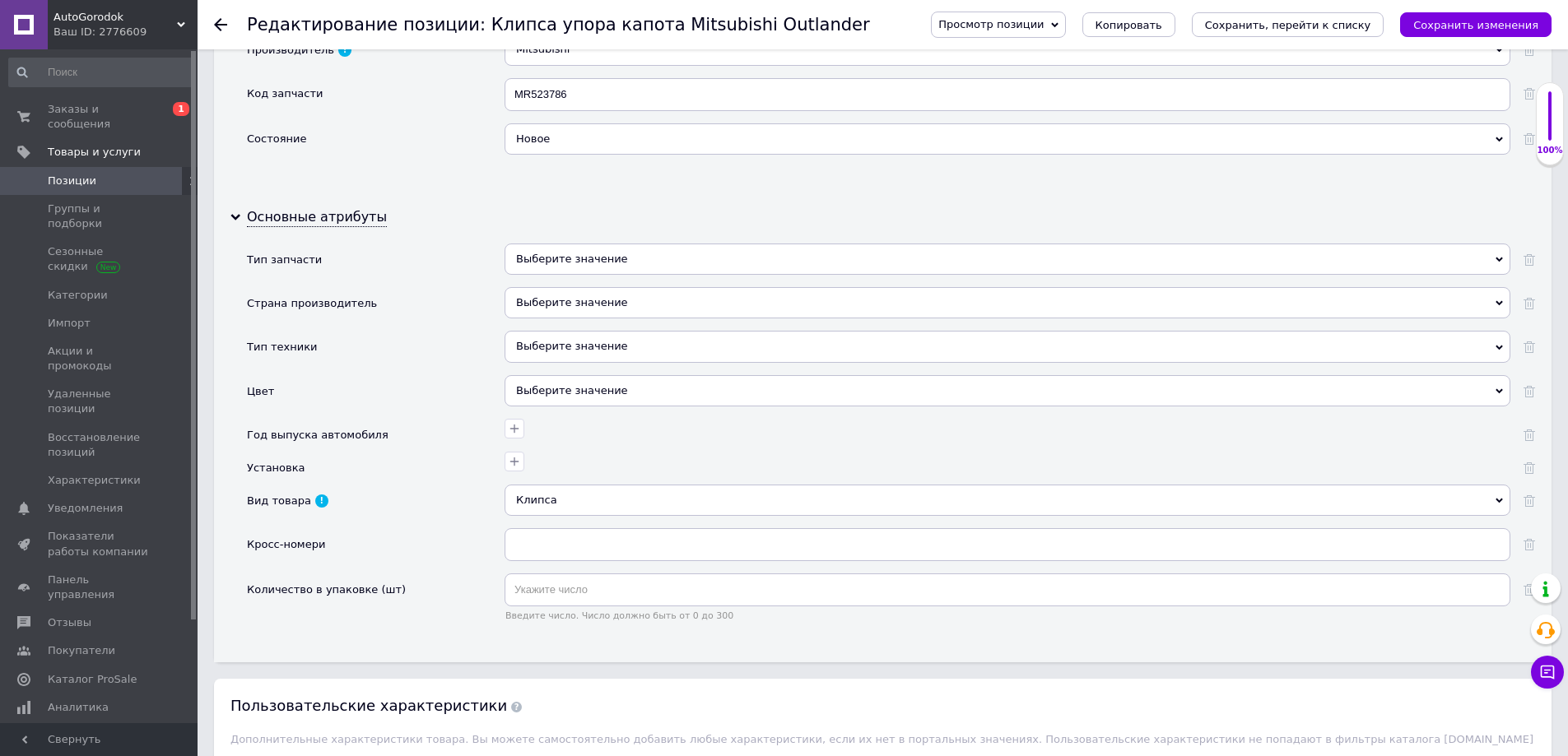
click at [541, 297] on div "Выберите значение" at bounding box center [1006, 303] width 1005 height 32
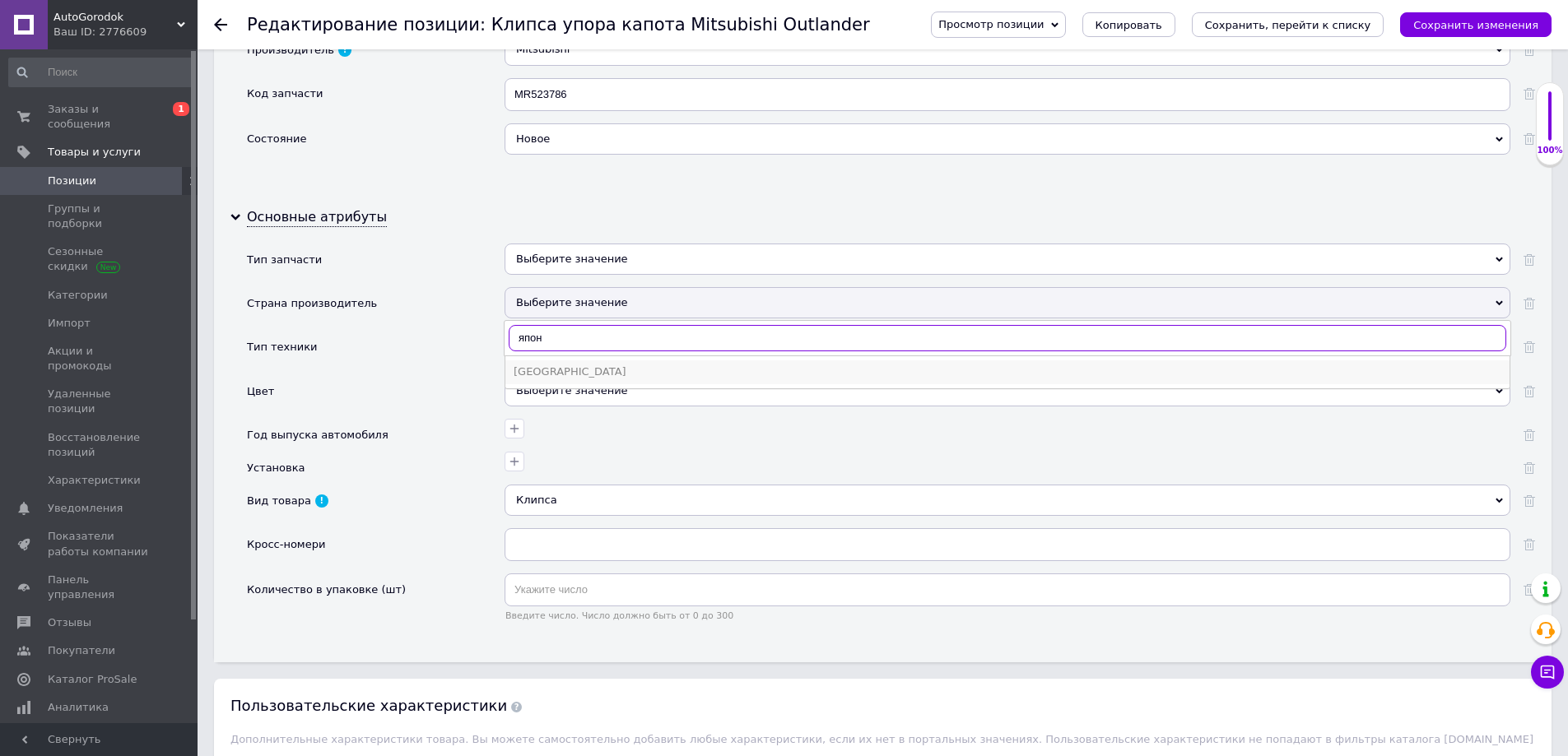
type input "япон"
click at [563, 371] on div "Япония" at bounding box center [1007, 371] width 987 height 15
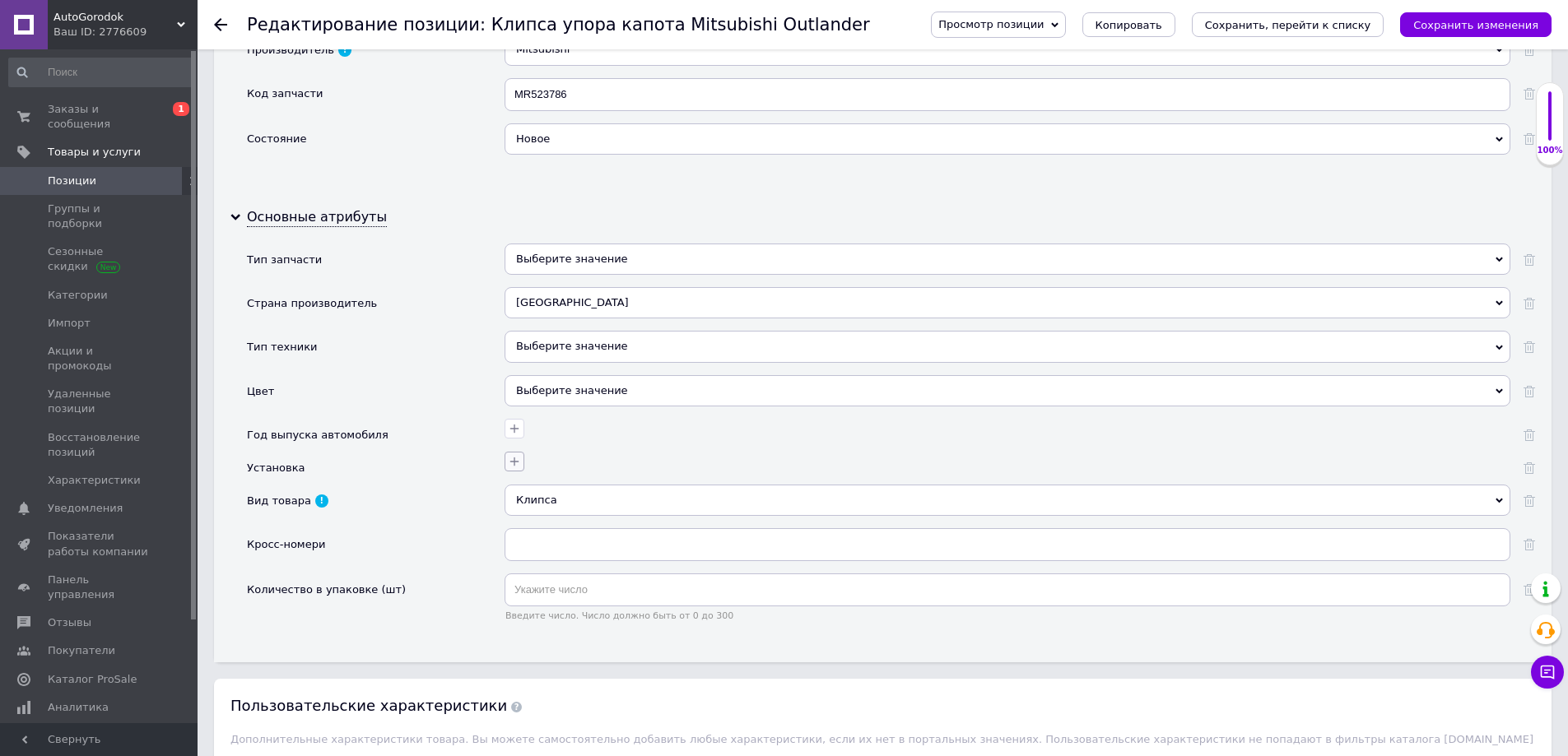
click at [516, 461] on icon "button" at bounding box center [514, 461] width 9 height 9
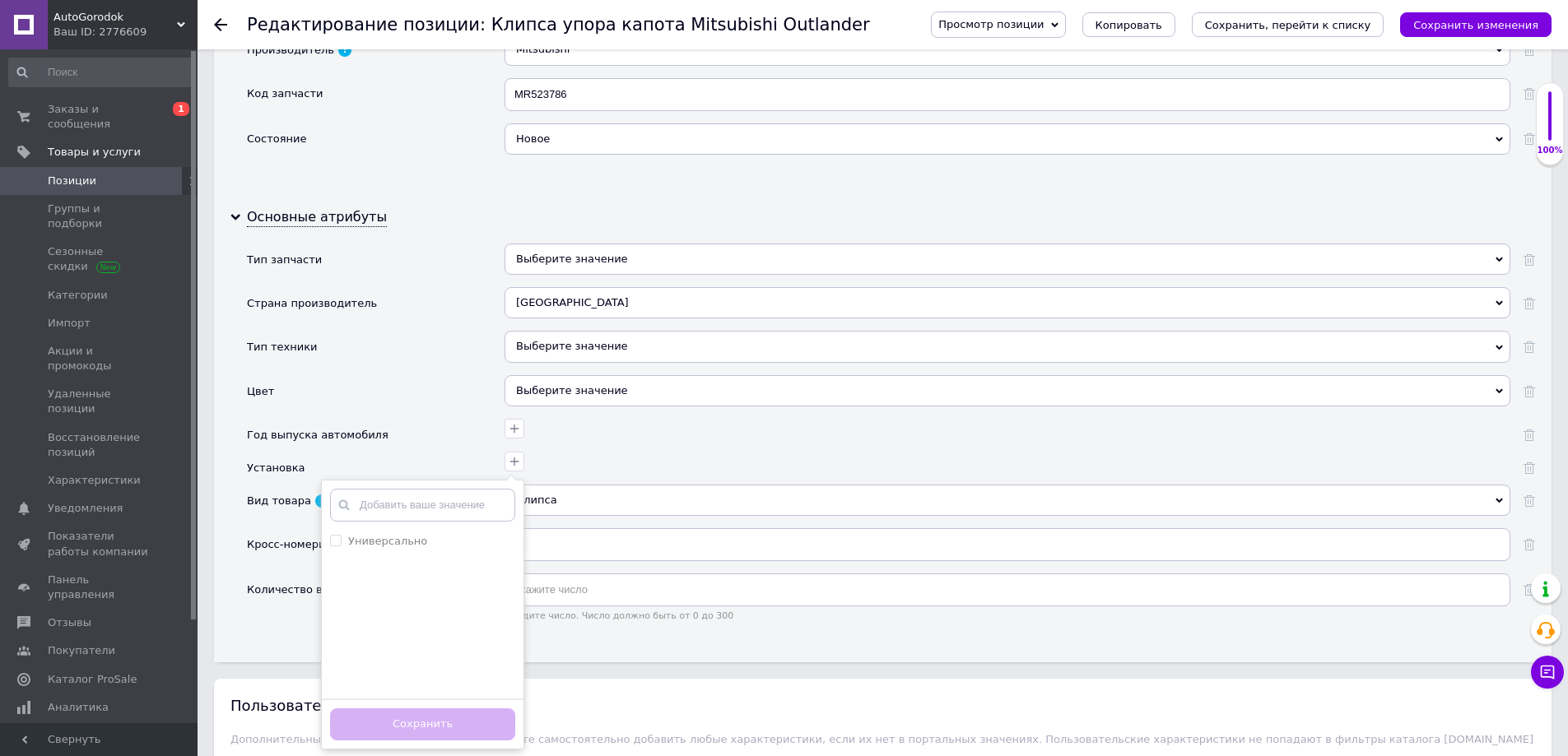
click at [458, 411] on div "Цвет" at bounding box center [376, 397] width 258 height 44
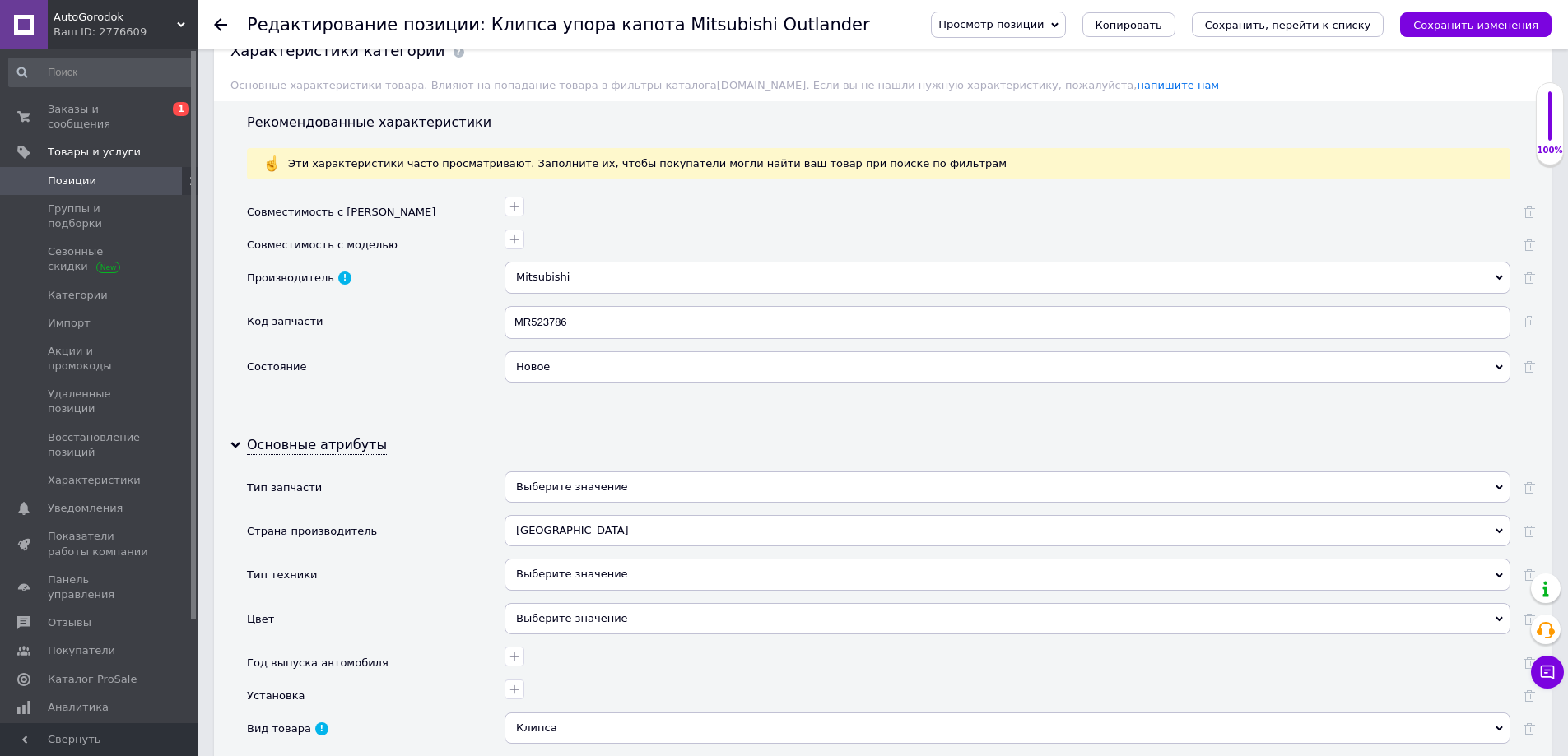
scroll to position [1317, 0]
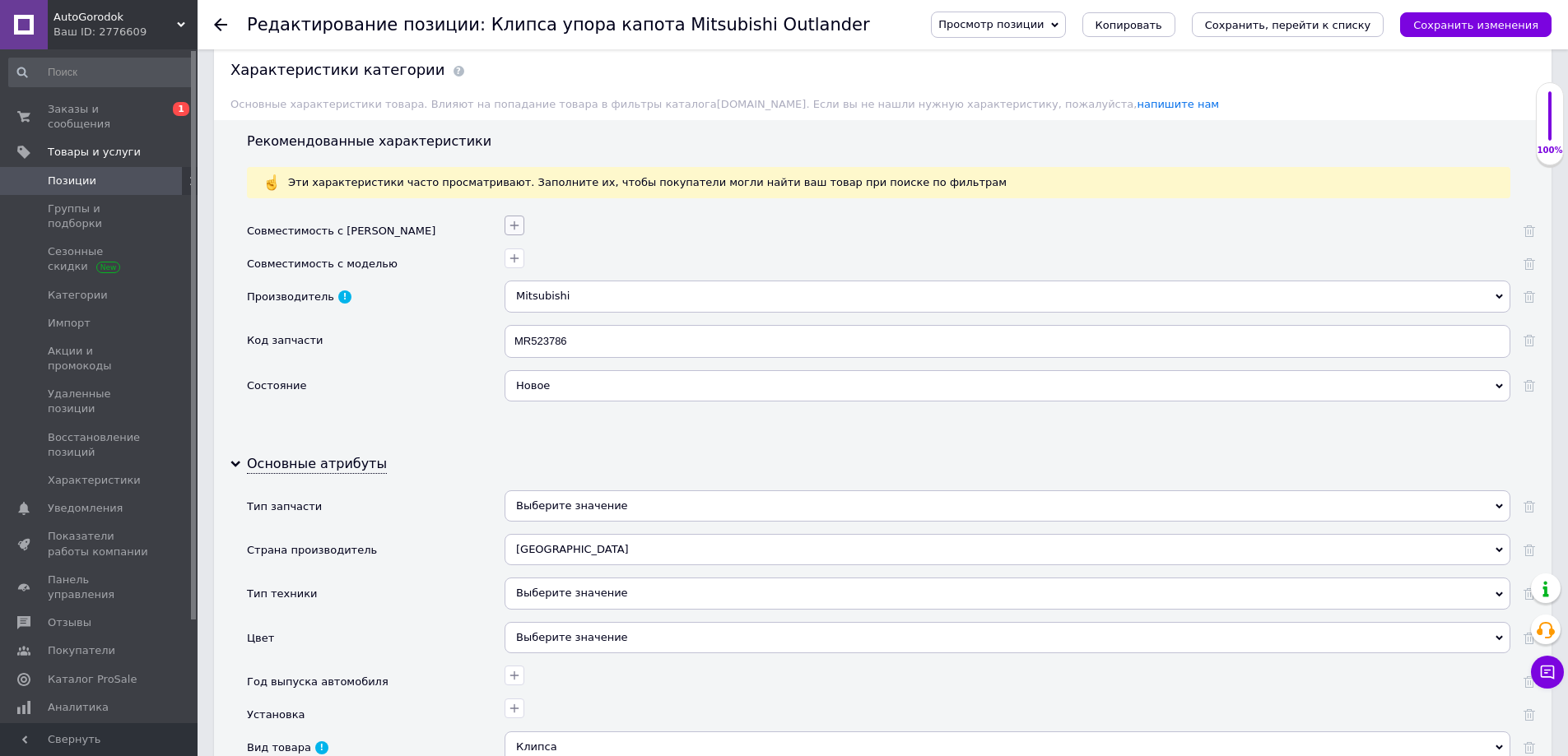
click at [513, 224] on icon "button" at bounding box center [514, 225] width 13 height 13
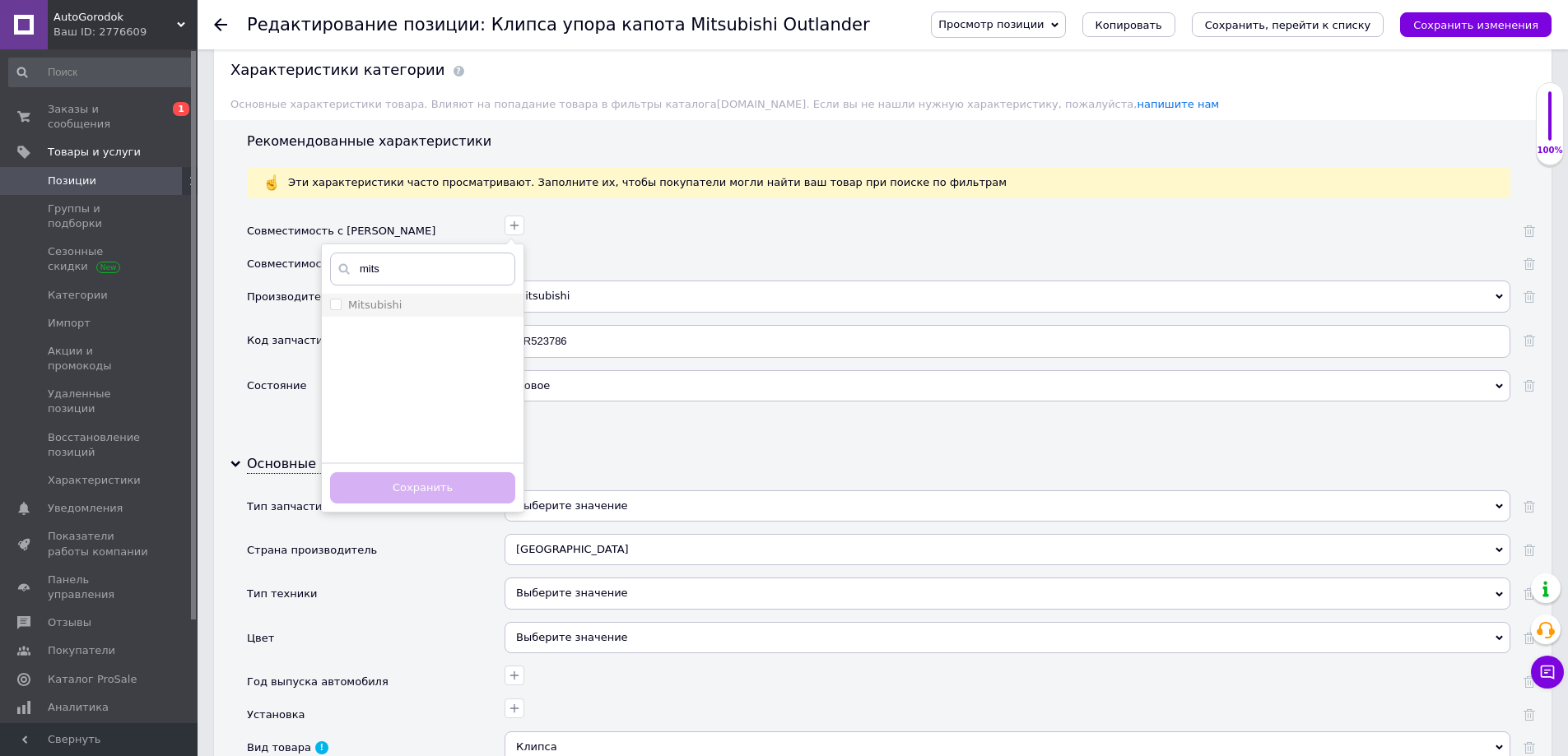
type input "mits"
click at [409, 297] on li "Mitsubishi" at bounding box center [422, 305] width 201 height 23
checkbox input "true"
click at [431, 488] on button "Сохранить" at bounding box center [423, 488] width 186 height 32
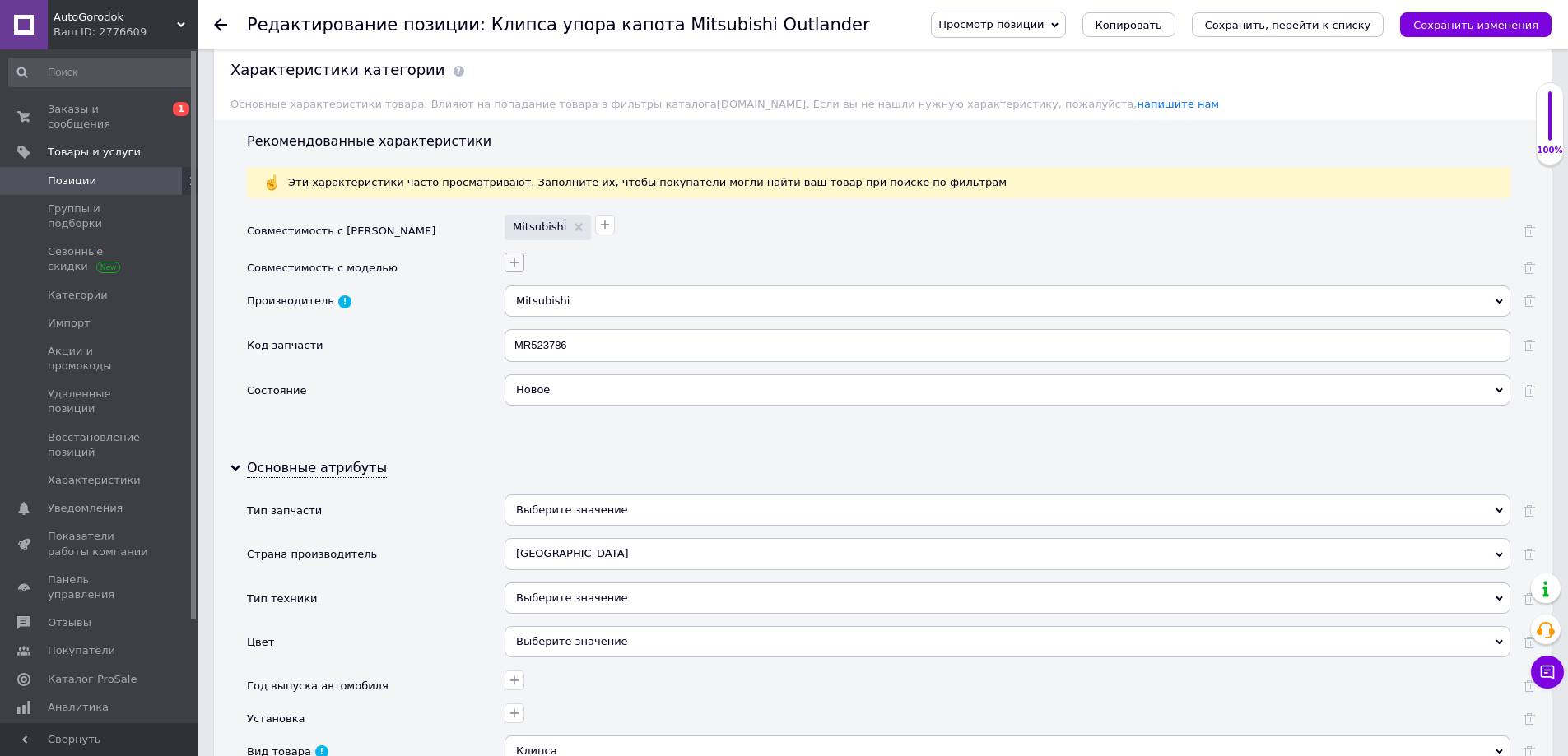
click at [516, 258] on icon "button" at bounding box center [514, 262] width 13 height 13
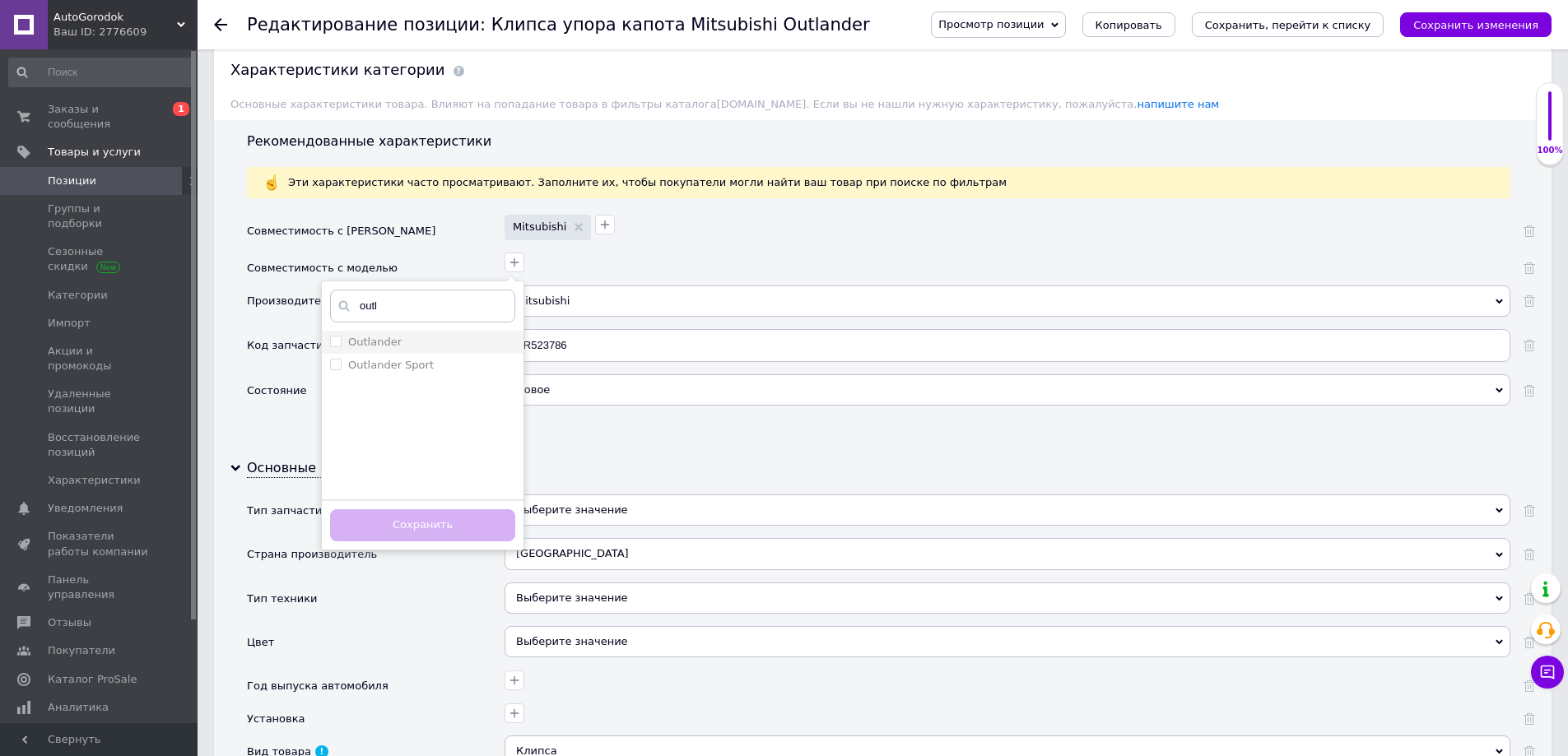
type input "outl"
click at [417, 342] on div "Outlander" at bounding box center [423, 342] width 186 height 15
checkbox input "true"
click at [442, 531] on button "Сохранить" at bounding box center [423, 525] width 186 height 32
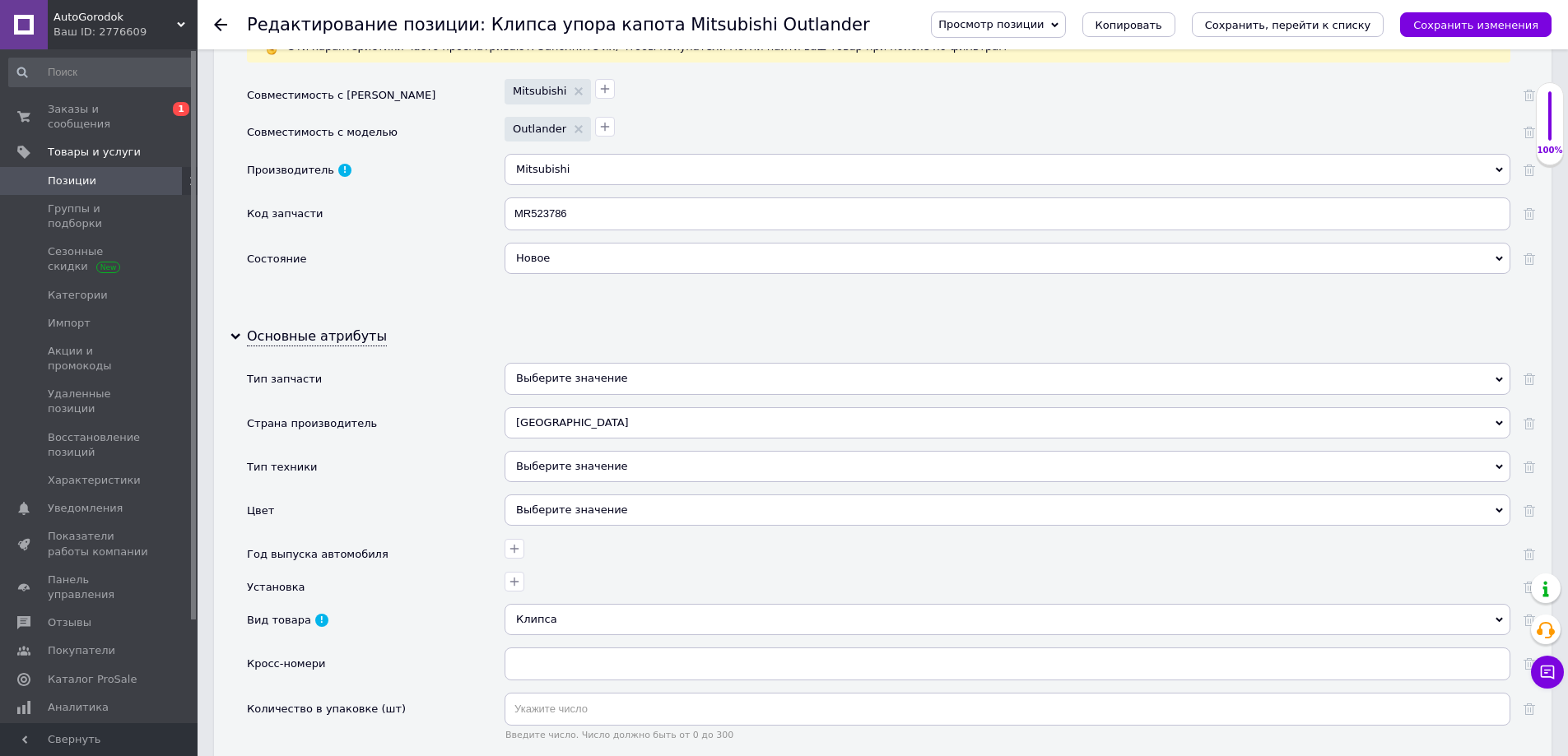
scroll to position [1481, 0]
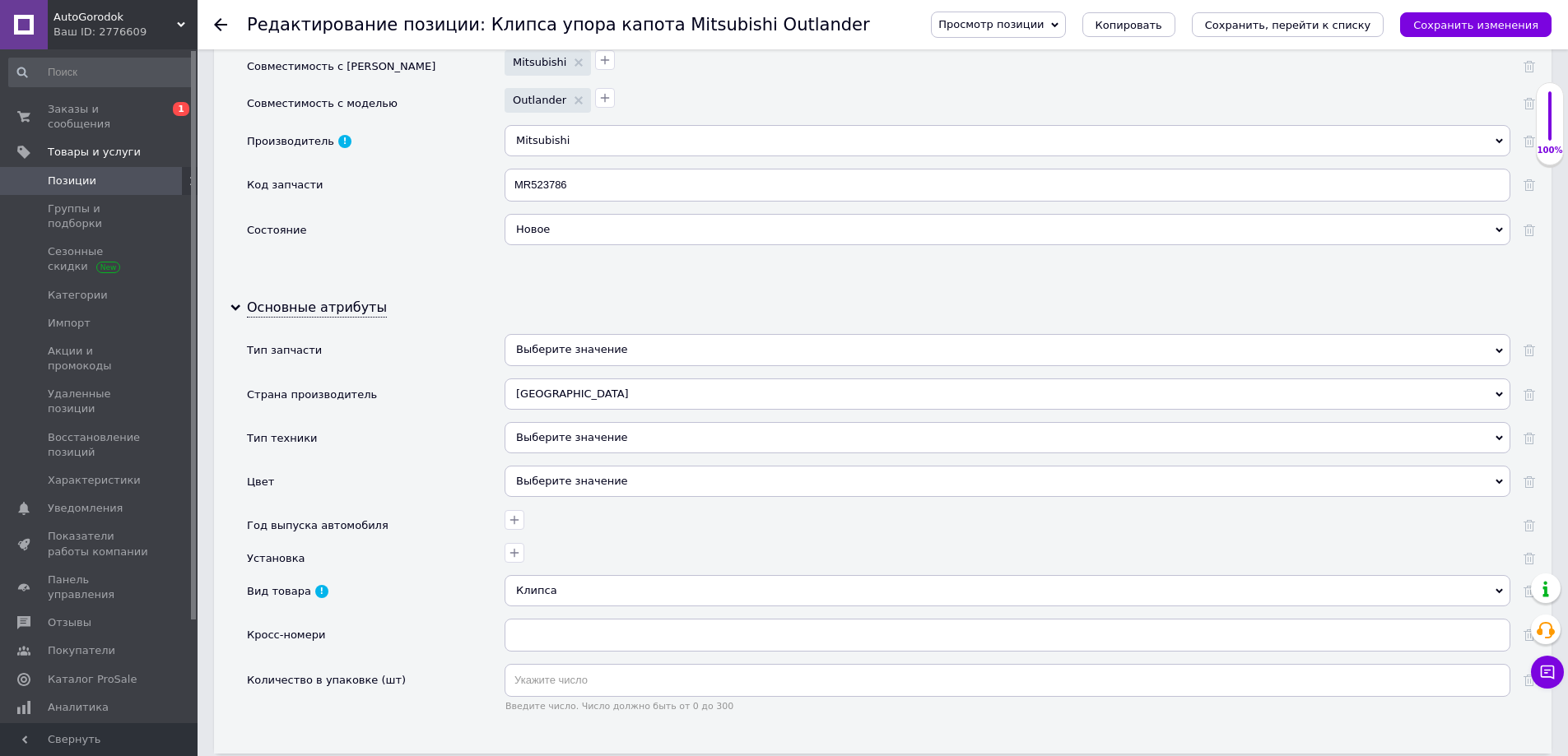
click at [542, 348] on div "Выберите значение" at bounding box center [1006, 350] width 1005 height 32
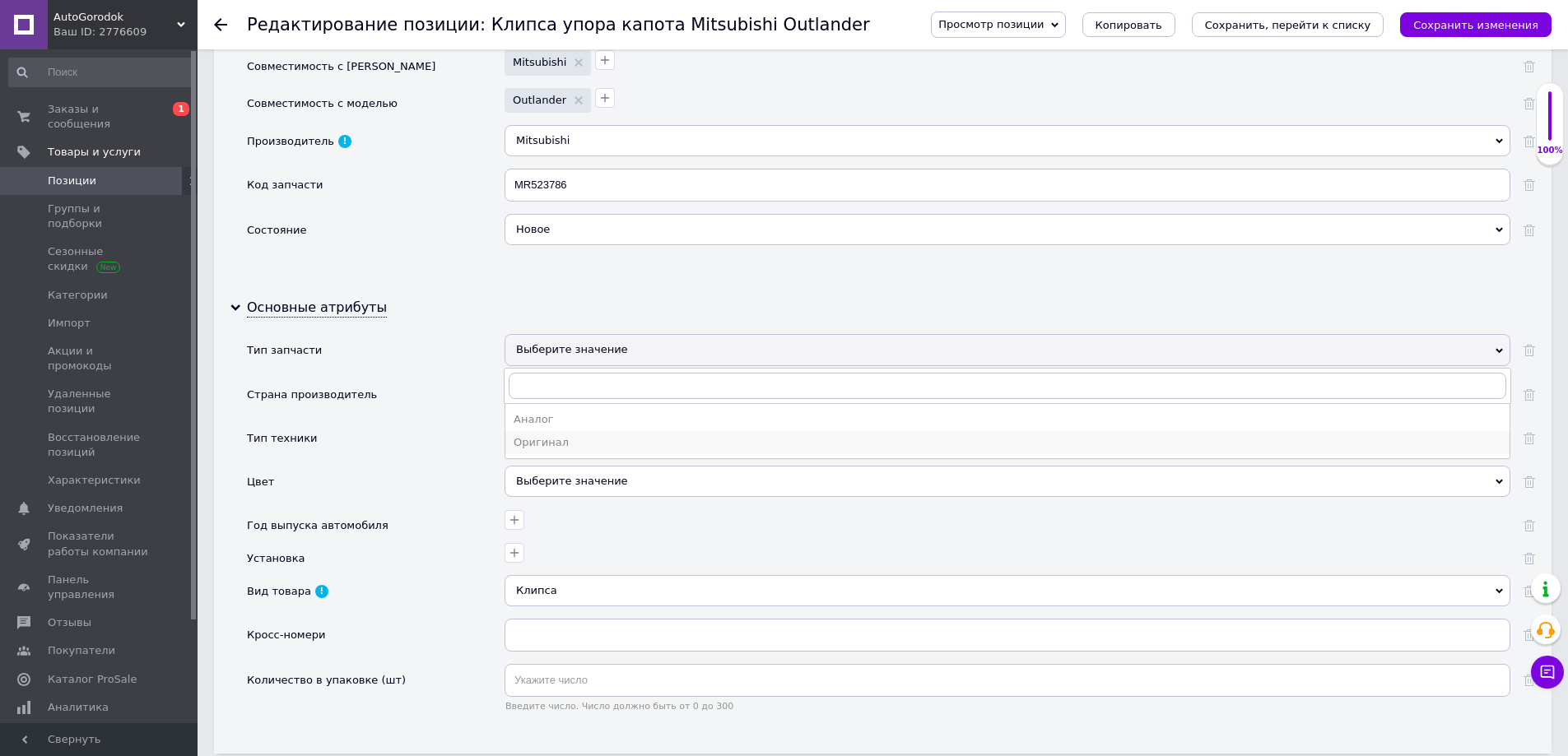
click at [549, 441] on div "Оригинал" at bounding box center [1007, 442] width 987 height 15
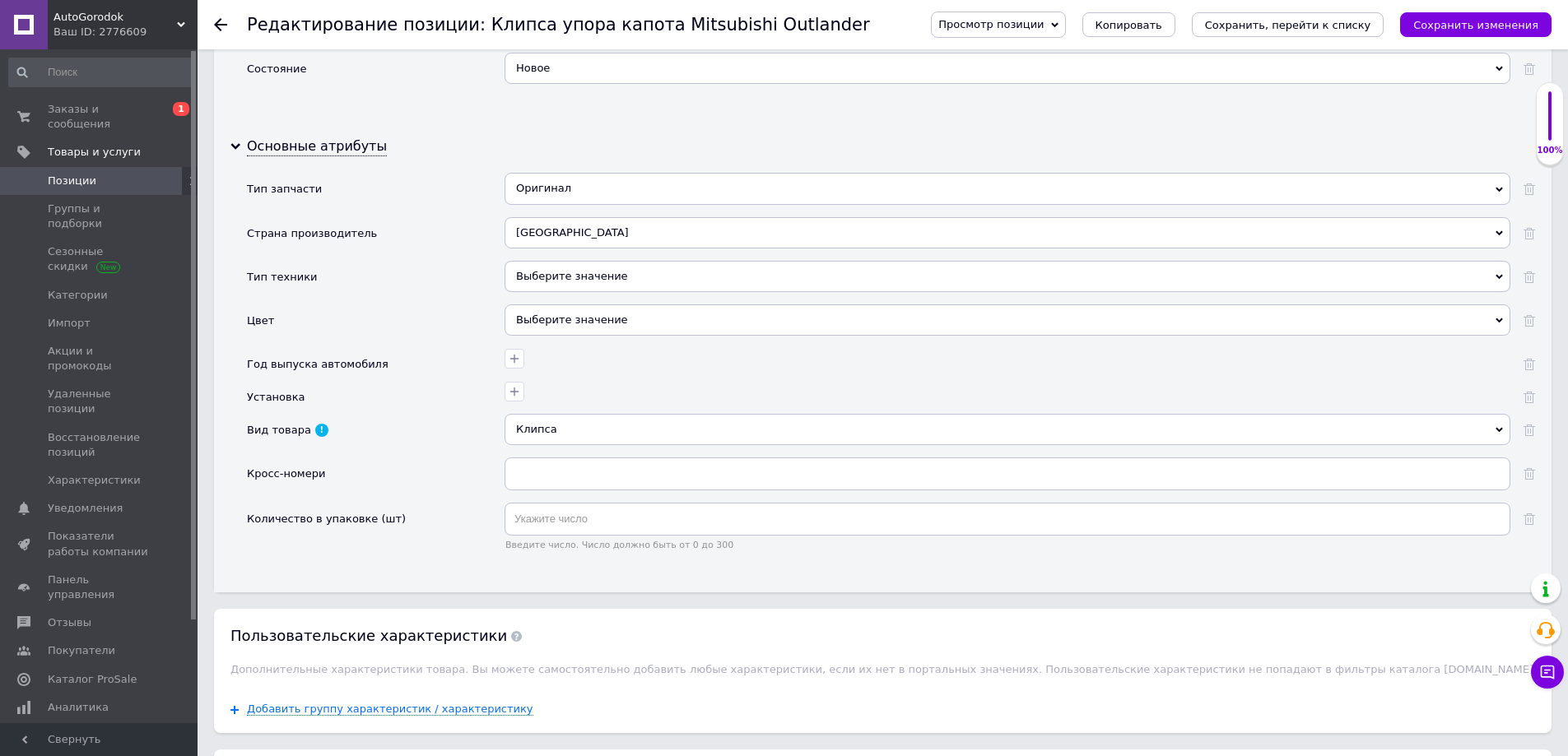
scroll to position [1646, 0]
click at [550, 268] on div "Выберите значение" at bounding box center [1006, 274] width 1005 height 32
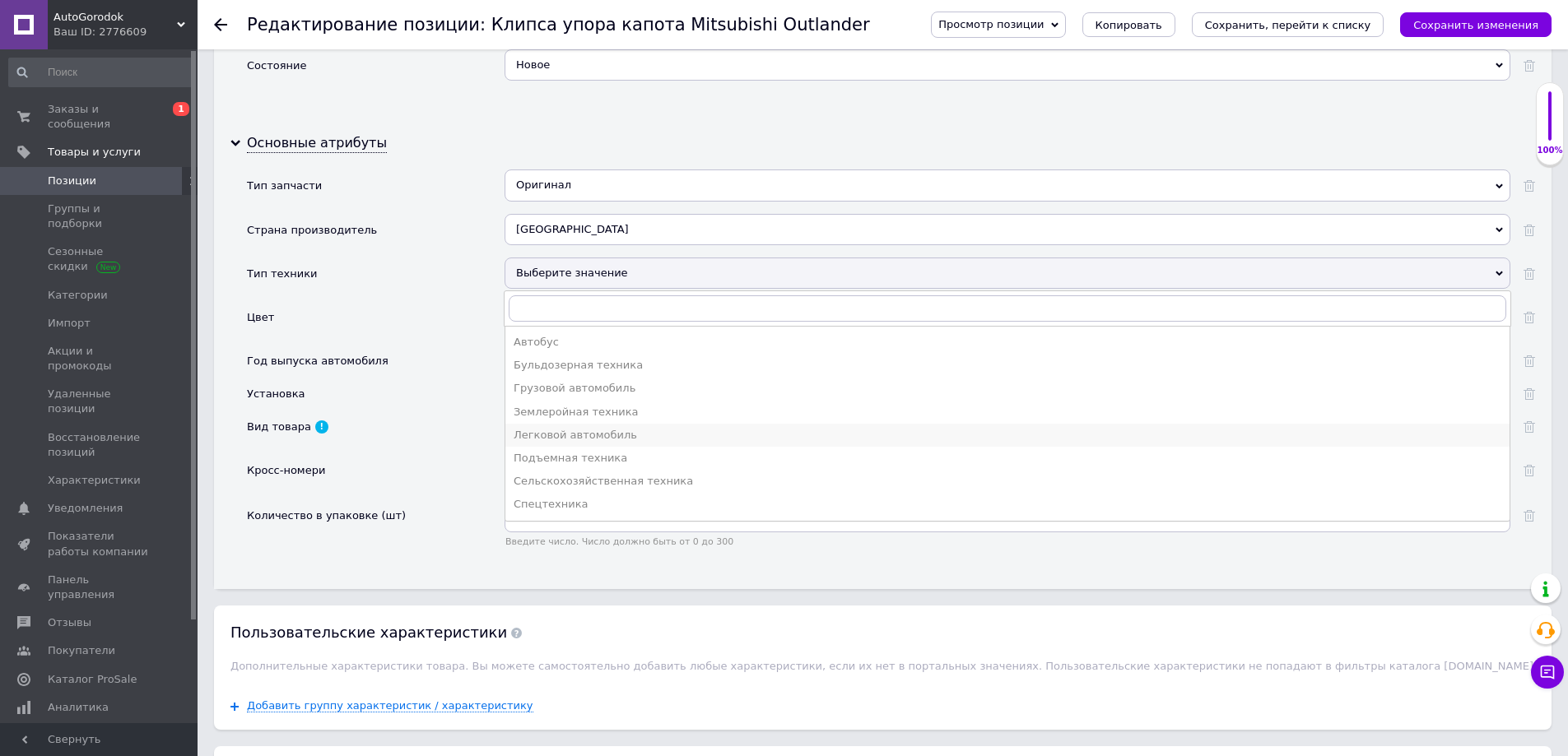
click at [549, 433] on div "Легковой автомобиль" at bounding box center [1007, 435] width 987 height 15
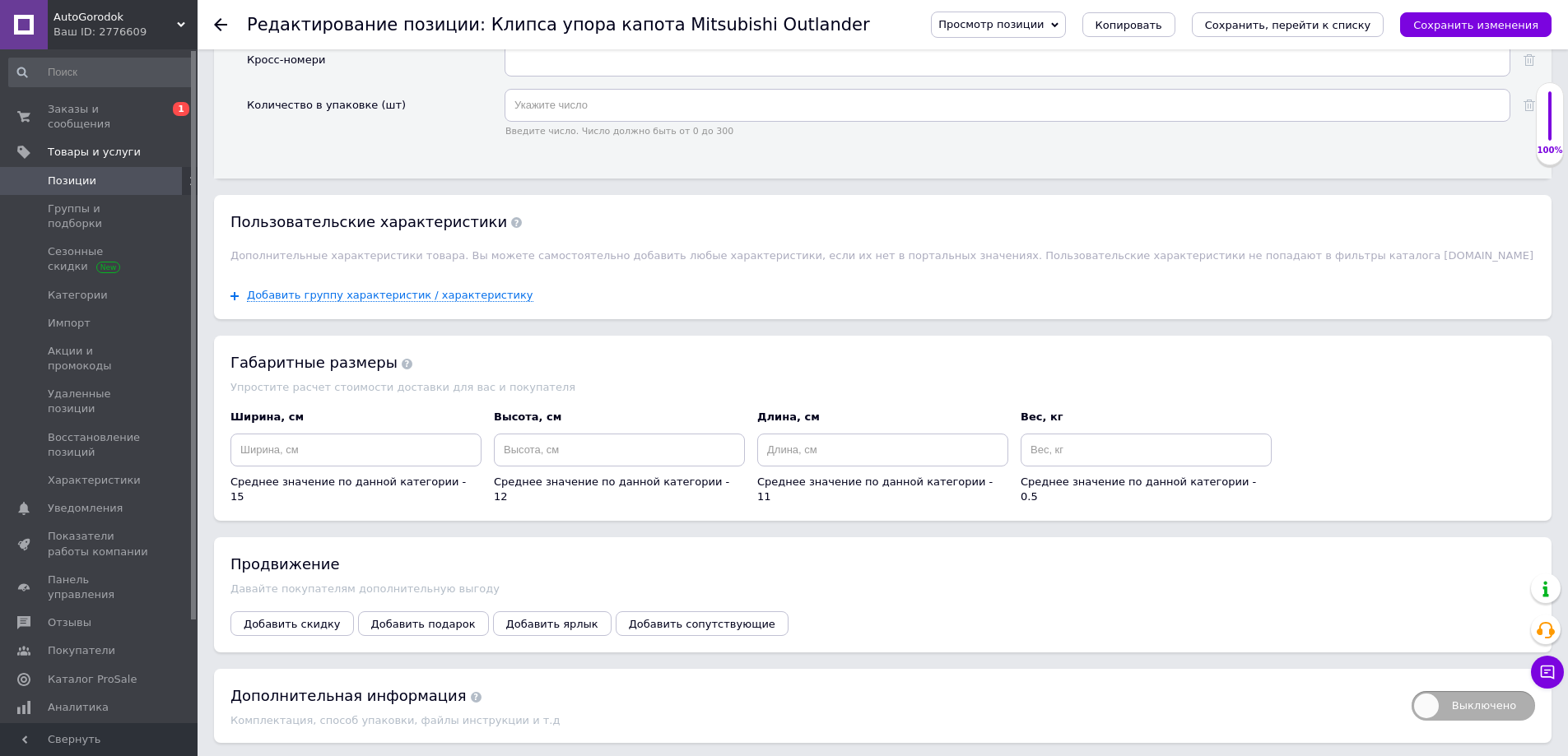
scroll to position [2057, 0]
click at [378, 442] on input at bounding box center [355, 448] width 251 height 33
type input "2"
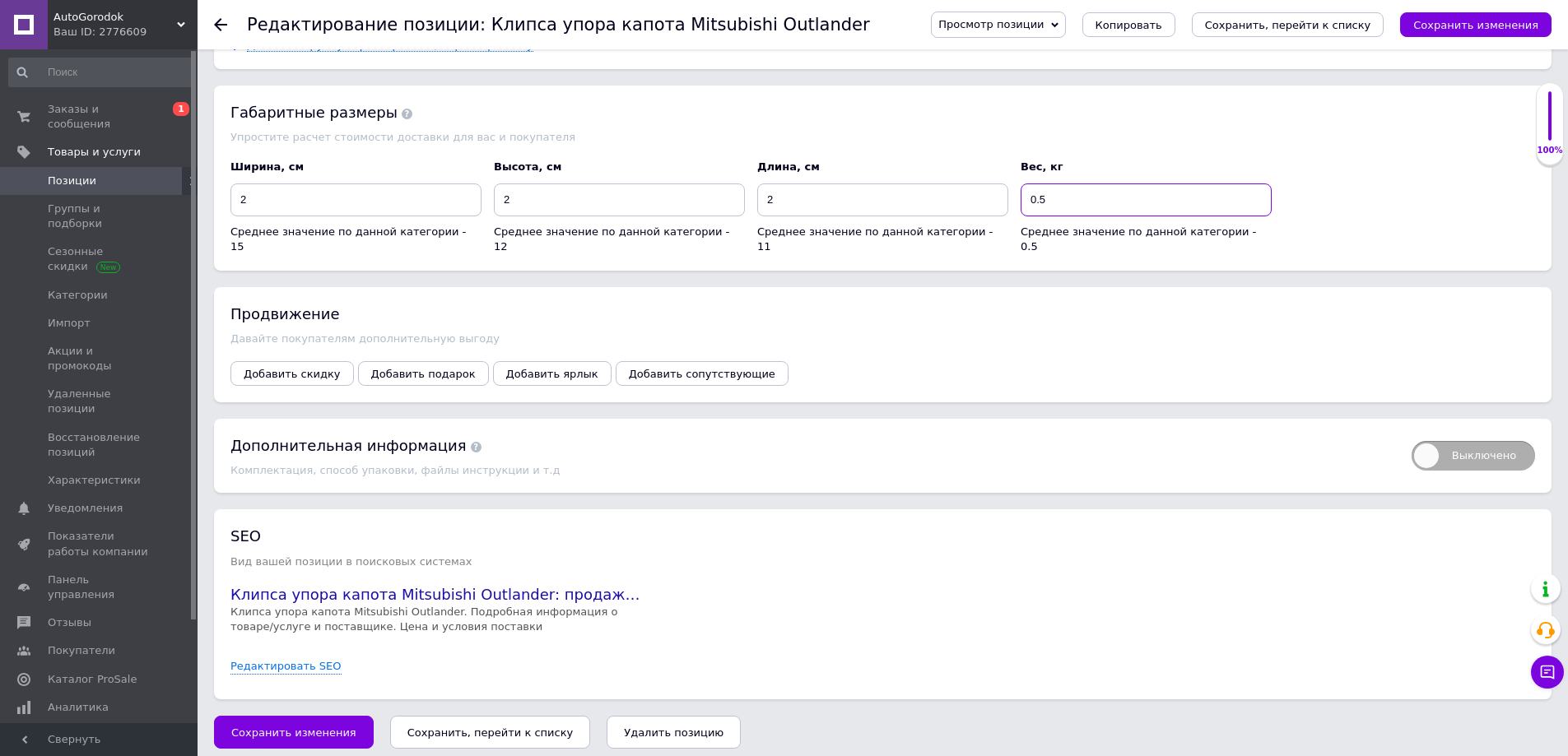
scroll to position [2308, 0]
type input "0.5"
click at [300, 658] on link "Редактировать SEO" at bounding box center [286, 666] width 111 height 16
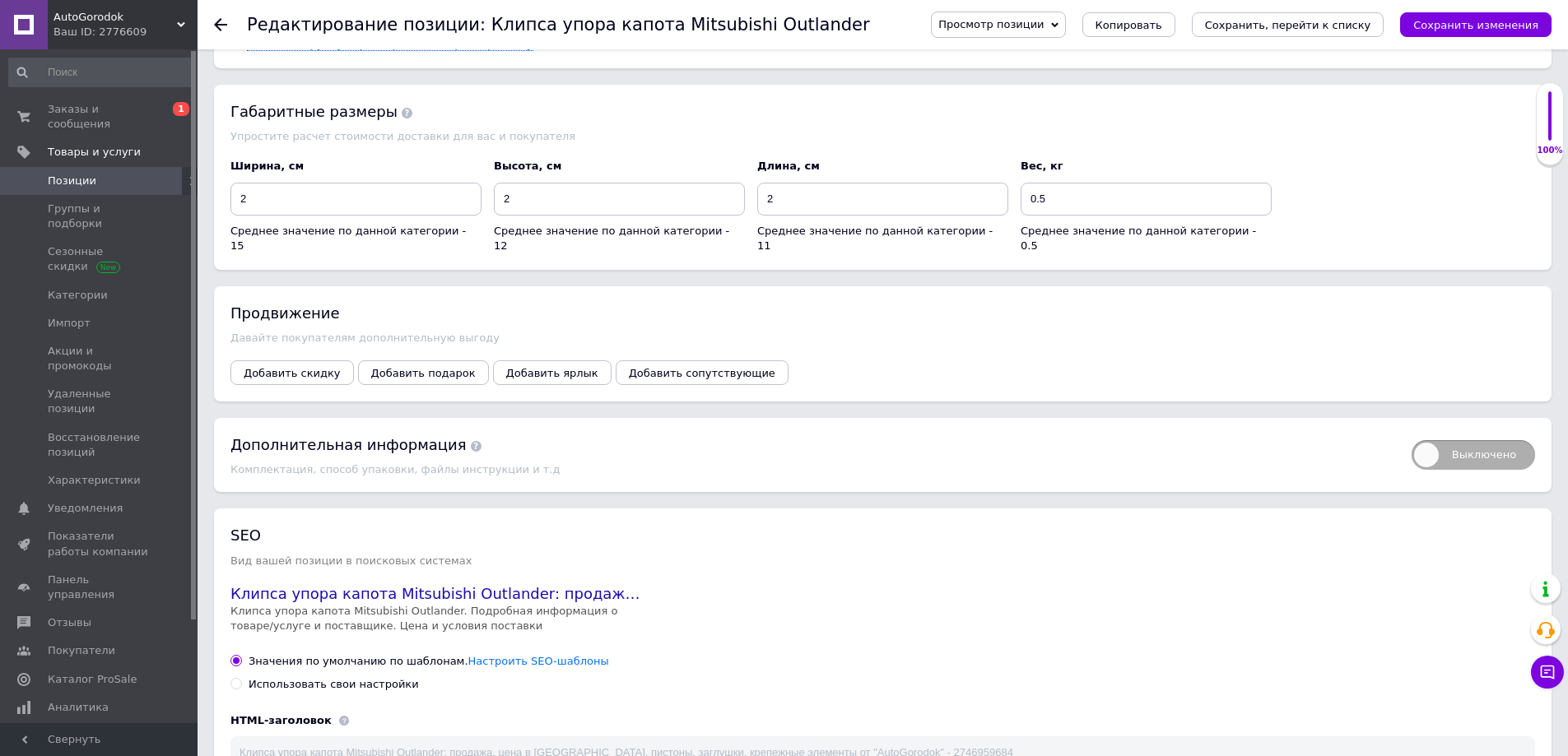
click at [301, 679] on div "Использовать свои настройки" at bounding box center [333, 685] width 171 height 15
click at [241, 679] on input "Использовать свои настройки" at bounding box center [235, 683] width 11 height 11
radio input "true"
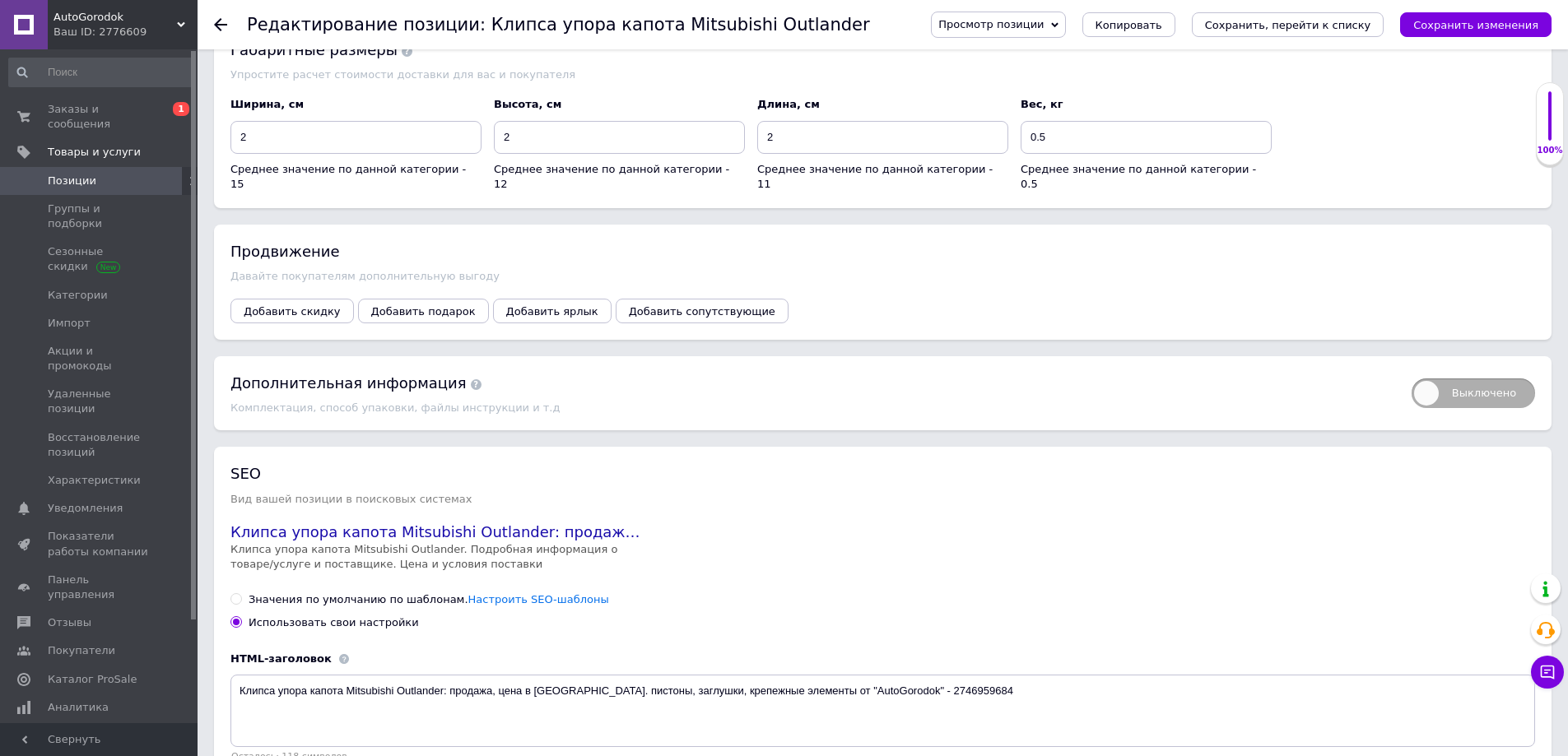
scroll to position [2471, 0]
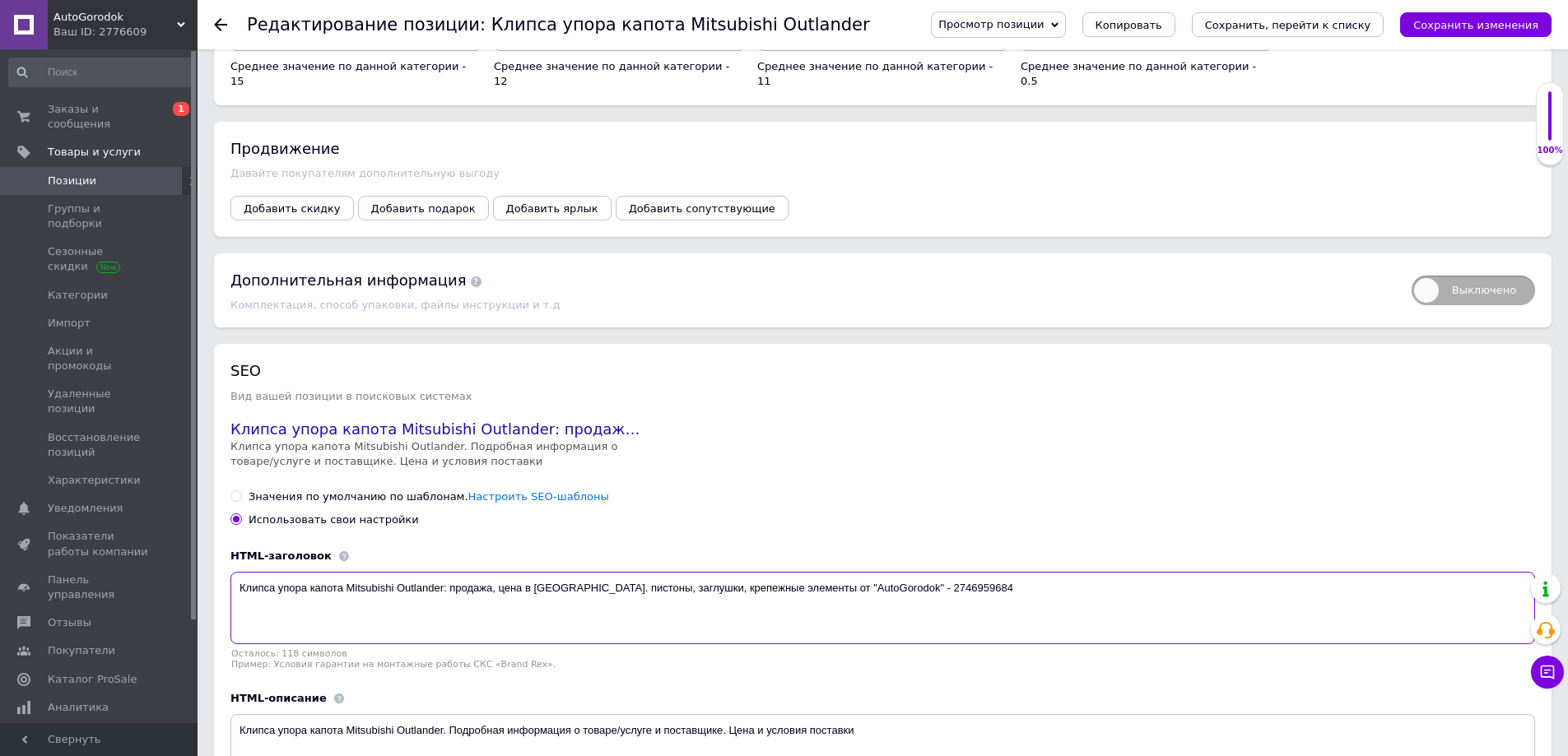
drag, startPoint x: 779, startPoint y: 587, endPoint x: 1008, endPoint y: 582, distance: 229.1
click at [1008, 582] on textarea "Клипса упора капота Mitsubishi Outlander: продажа, цена в Киеве. пистоны, заглу…" at bounding box center [882, 607] width 1305 height 72
type textarea "Клипса упора капота Mitsubishi Outlander: продажа, цена в Киеве. пистоны, заглу…"
click at [1285, 27] on icon "Сохранить, перейти к списку" at bounding box center [1288, 25] width 167 height 12
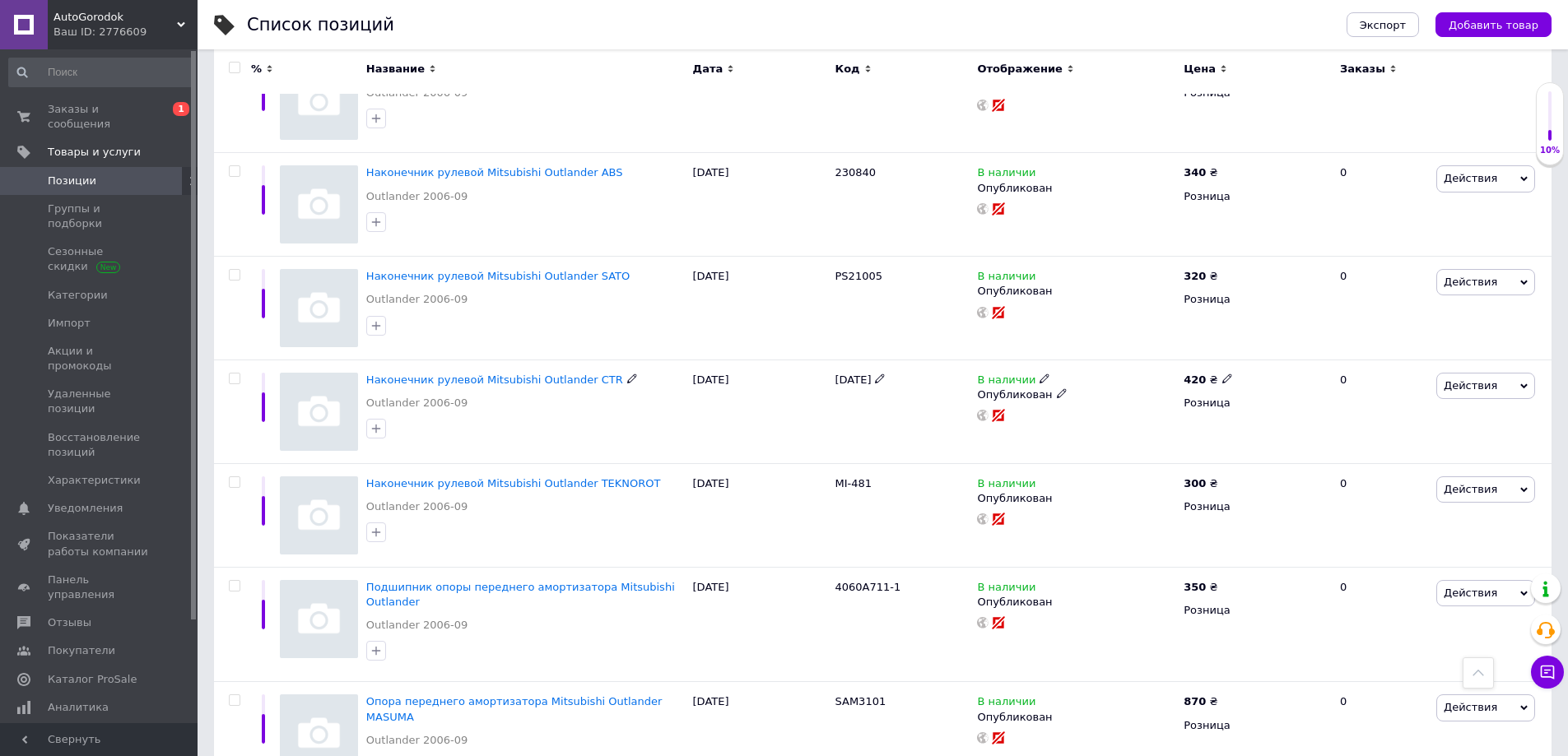
scroll to position [1974, 0]
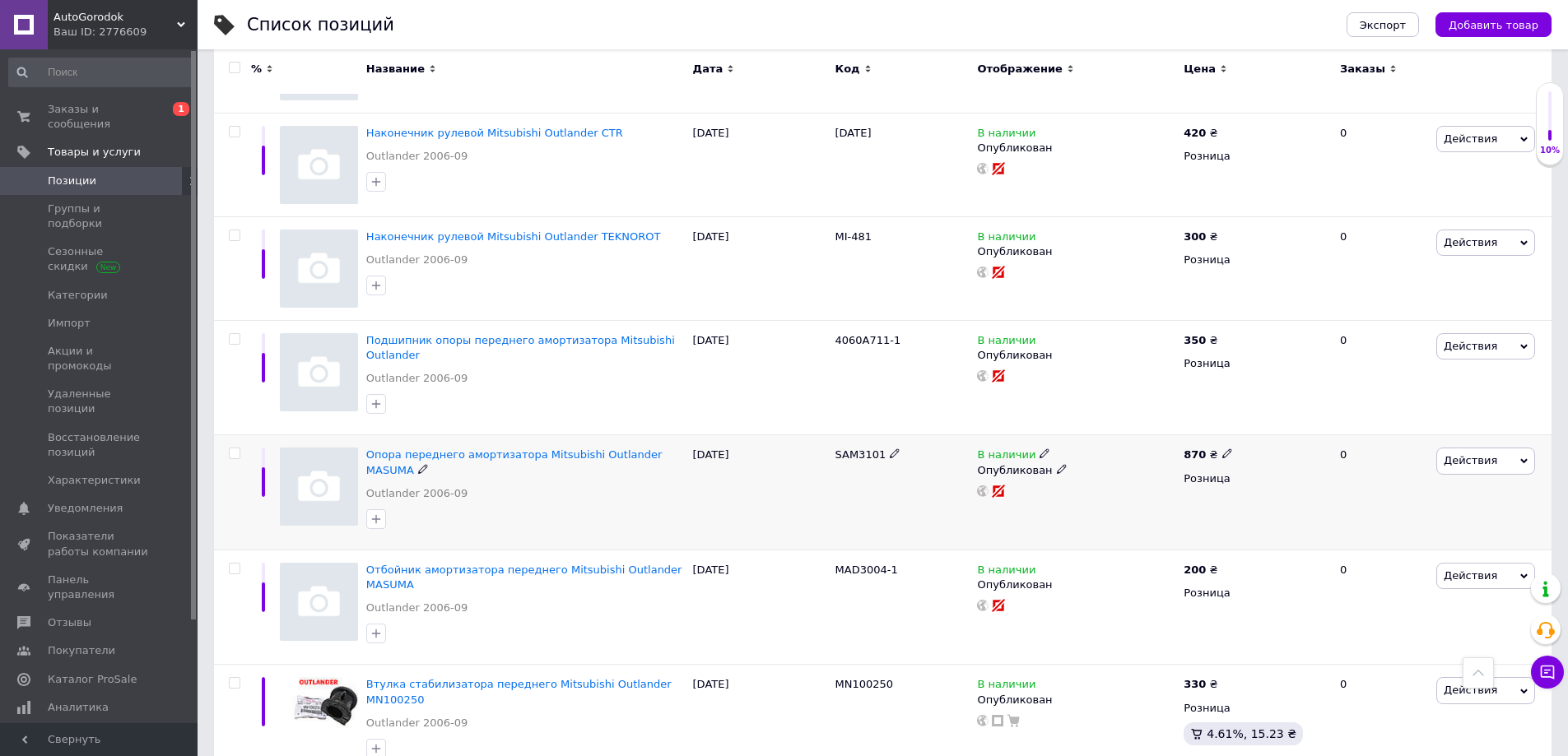
click at [851, 448] on span "SAM3101" at bounding box center [860, 454] width 51 height 12
copy span "SAM3101"
click at [547, 448] on span "Опора переднего амортизатора Mitsubishi Outlander MASUMA" at bounding box center [514, 461] width 296 height 27
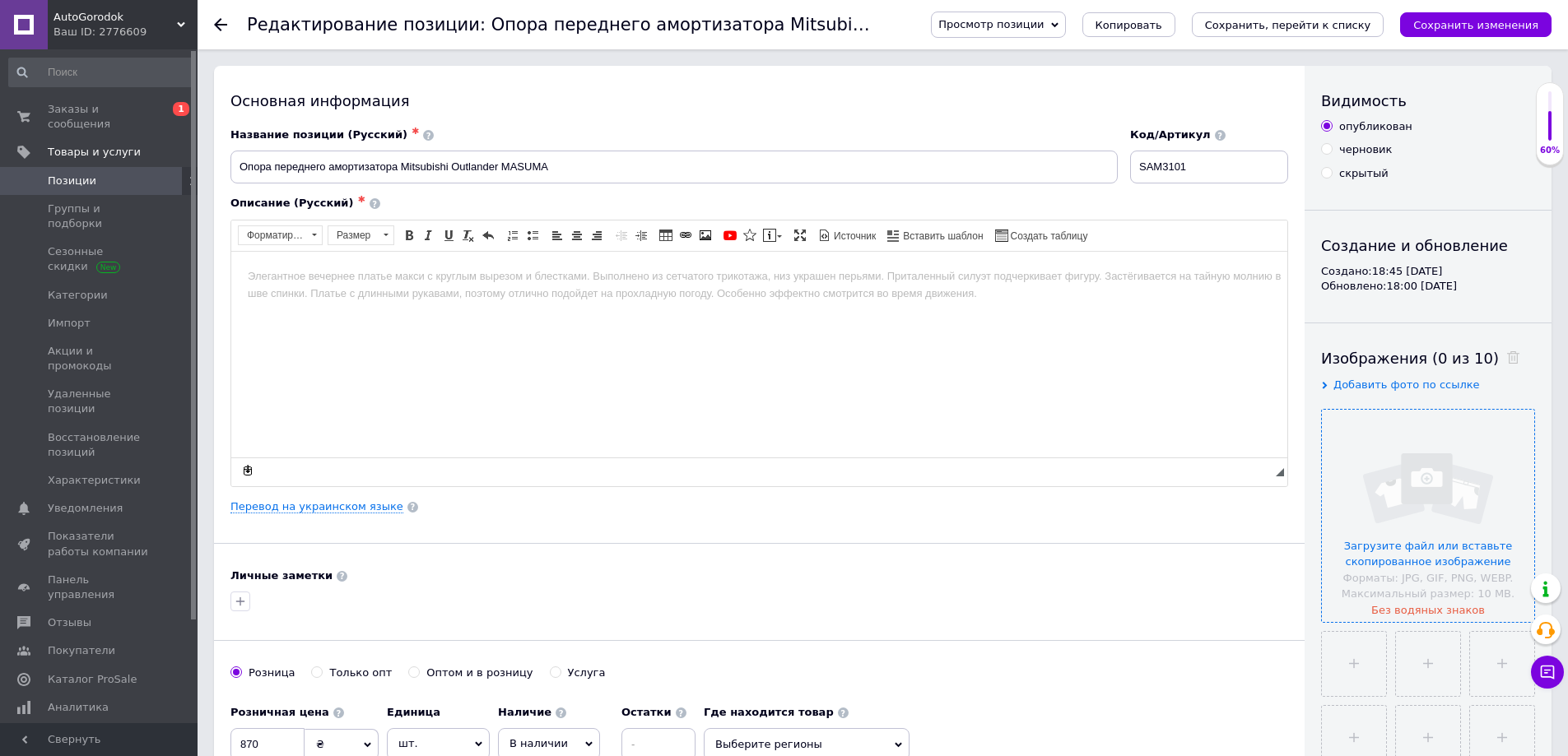
click at [1436, 506] on input "file" at bounding box center [1428, 516] width 212 height 212
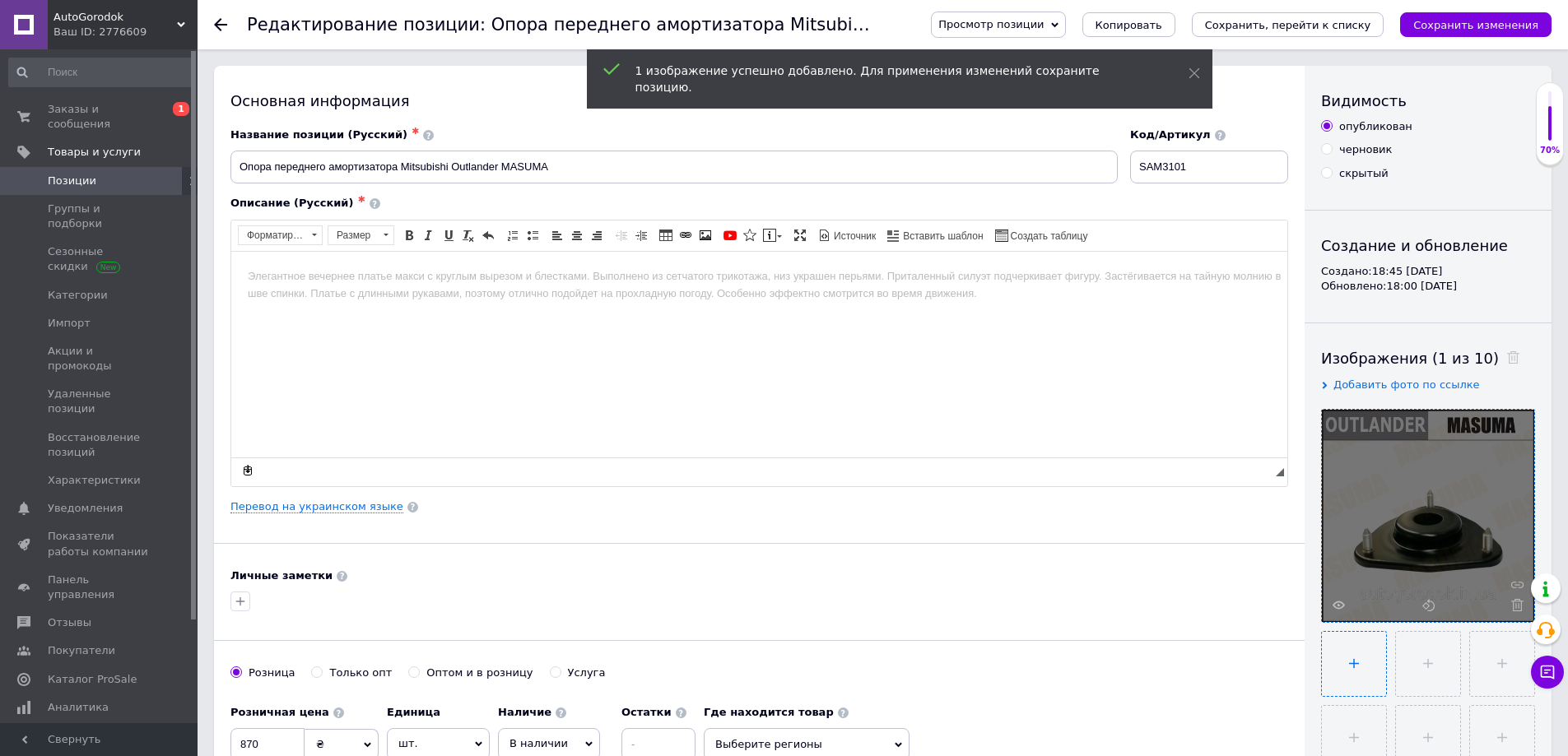
click at [1343, 659] on input "file" at bounding box center [1354, 664] width 65 height 64
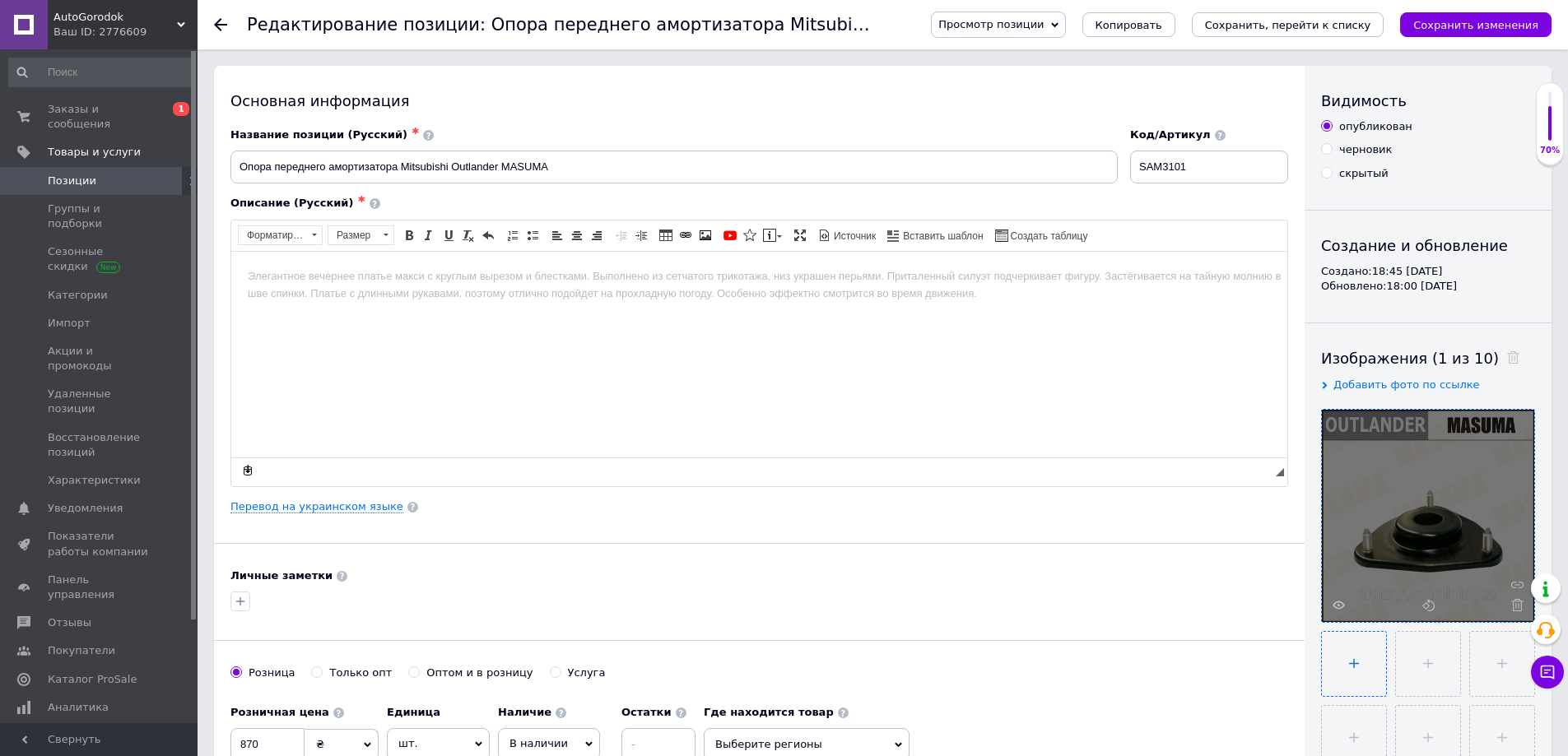
type input "C:\fakepath\Outlander.jpg"
drag, startPoint x: 498, startPoint y: 171, endPoint x: 202, endPoint y: 162, distance: 296.1
click at [360, 302] on html at bounding box center [759, 276] width 1056 height 51
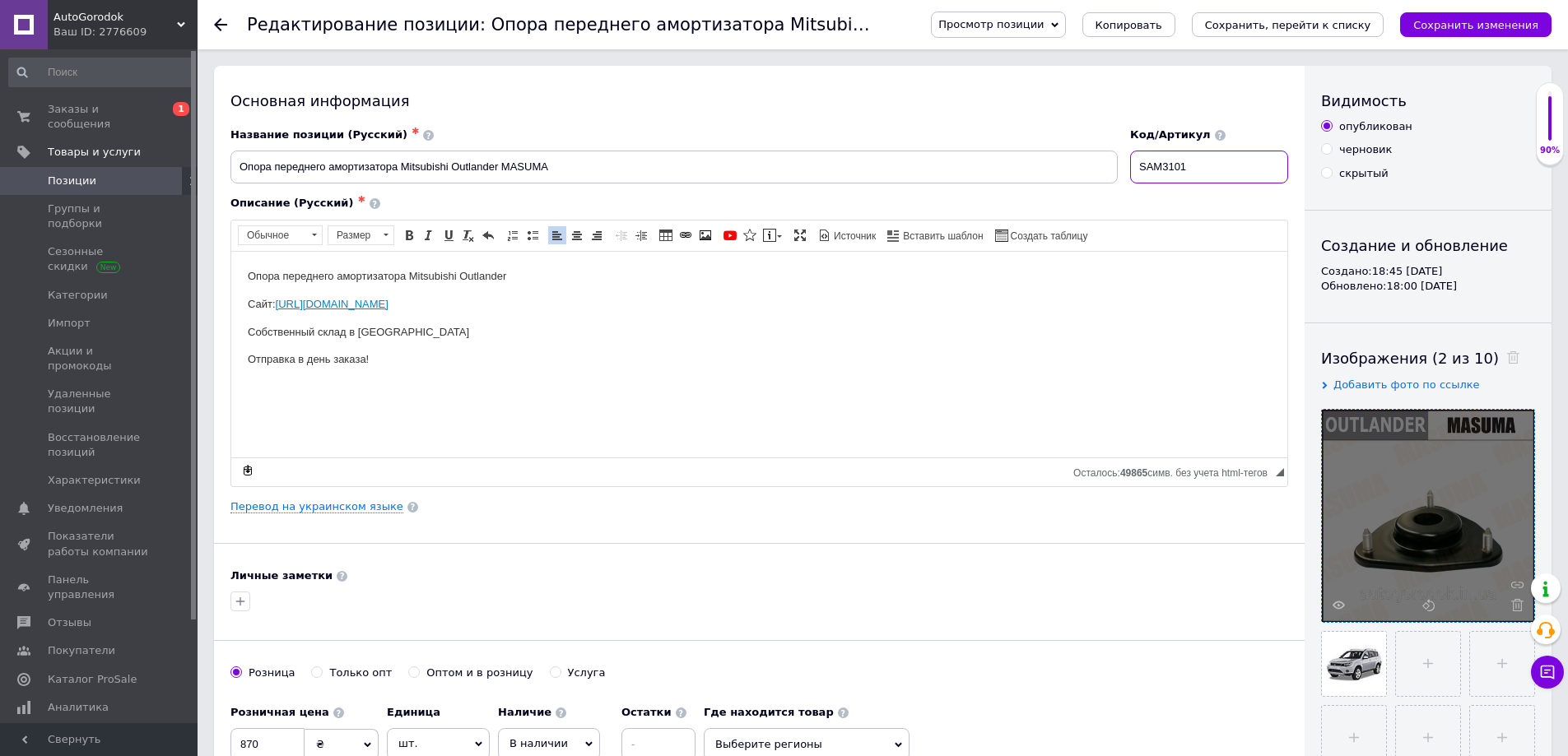
click at [1203, 172] on input "SAM3101" at bounding box center [1209, 167] width 158 height 33
type input "MR554860"
click at [646, 168] on input "Опора переднего амортизатора Mitsubishi Outlander MASUMA" at bounding box center [674, 167] width 887 height 33
paste input "MR554860"
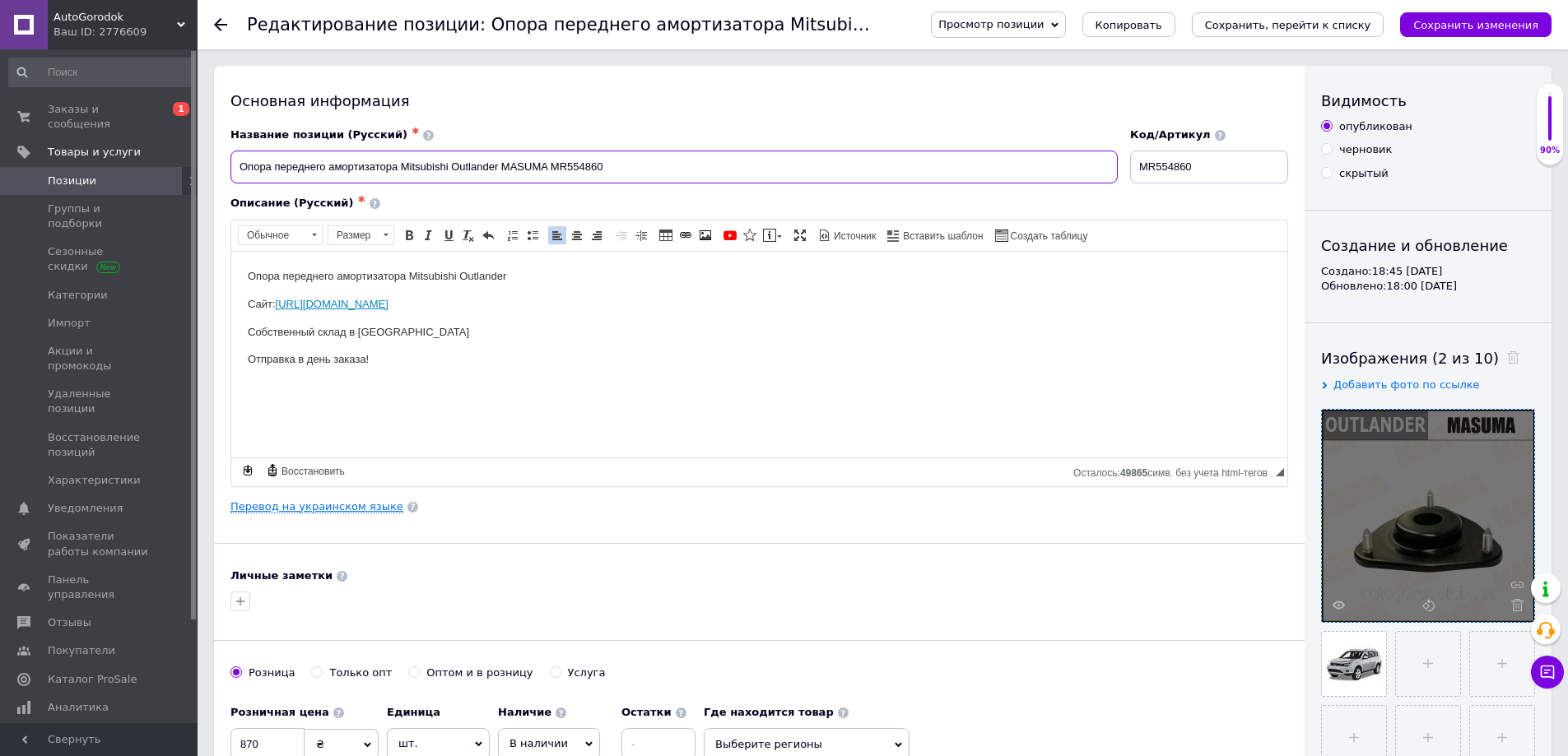
type input "Опора переднего амортизатора Mitsubishi Outlander MASUMA MR554860"
click at [336, 513] on link "Перевод на украинском языке" at bounding box center [317, 506] width 173 height 13
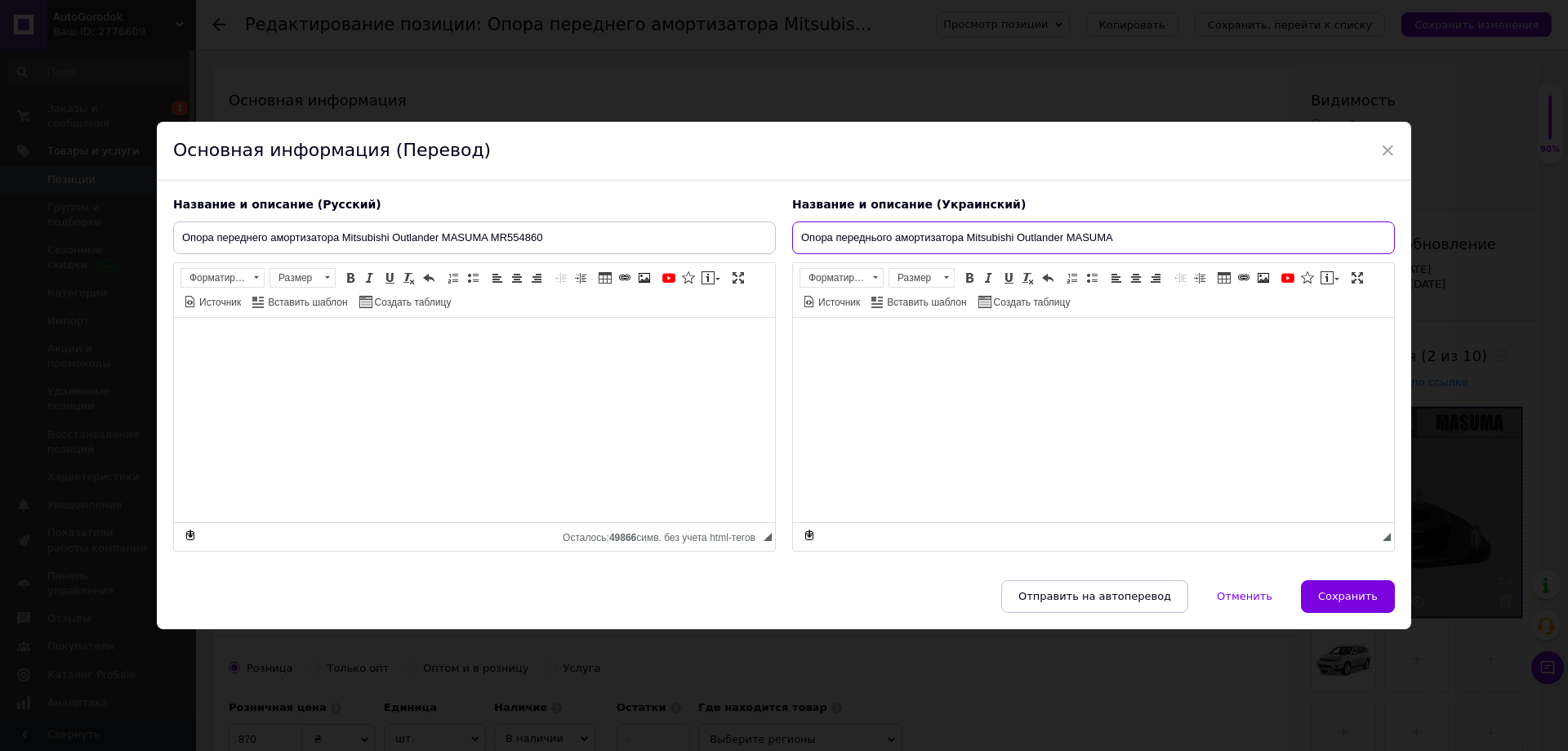
click at [1145, 238] on input "Опора переднього амортизатора Mitsubishi Outlander MASUMA" at bounding box center [1093, 238] width 603 height 33
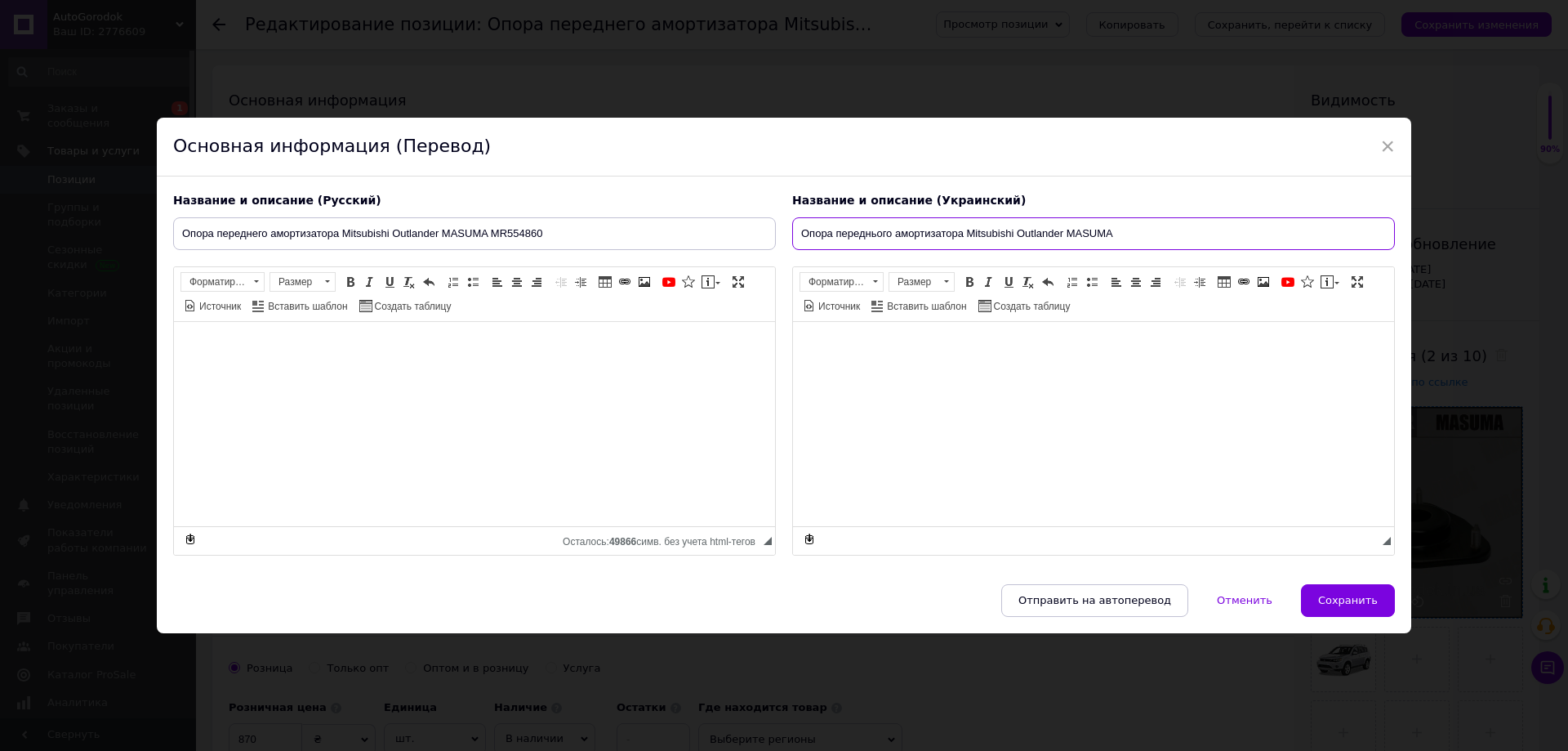
paste input "MR554860"
drag, startPoint x: 1062, startPoint y: 237, endPoint x: 807, endPoint y: 304, distance: 263.7
click at [775, 237] on div "Название и описание (Русский) Опора переднего амортизатора Mitsubishi Outlander…" at bounding box center [784, 374] width 1238 height 379
type input "Опора переднього амортизатора Mitsubishi Outlander MASUMA MR554860"
click at [1357, 595] on span "Сохранить" at bounding box center [1348, 600] width 60 height 12
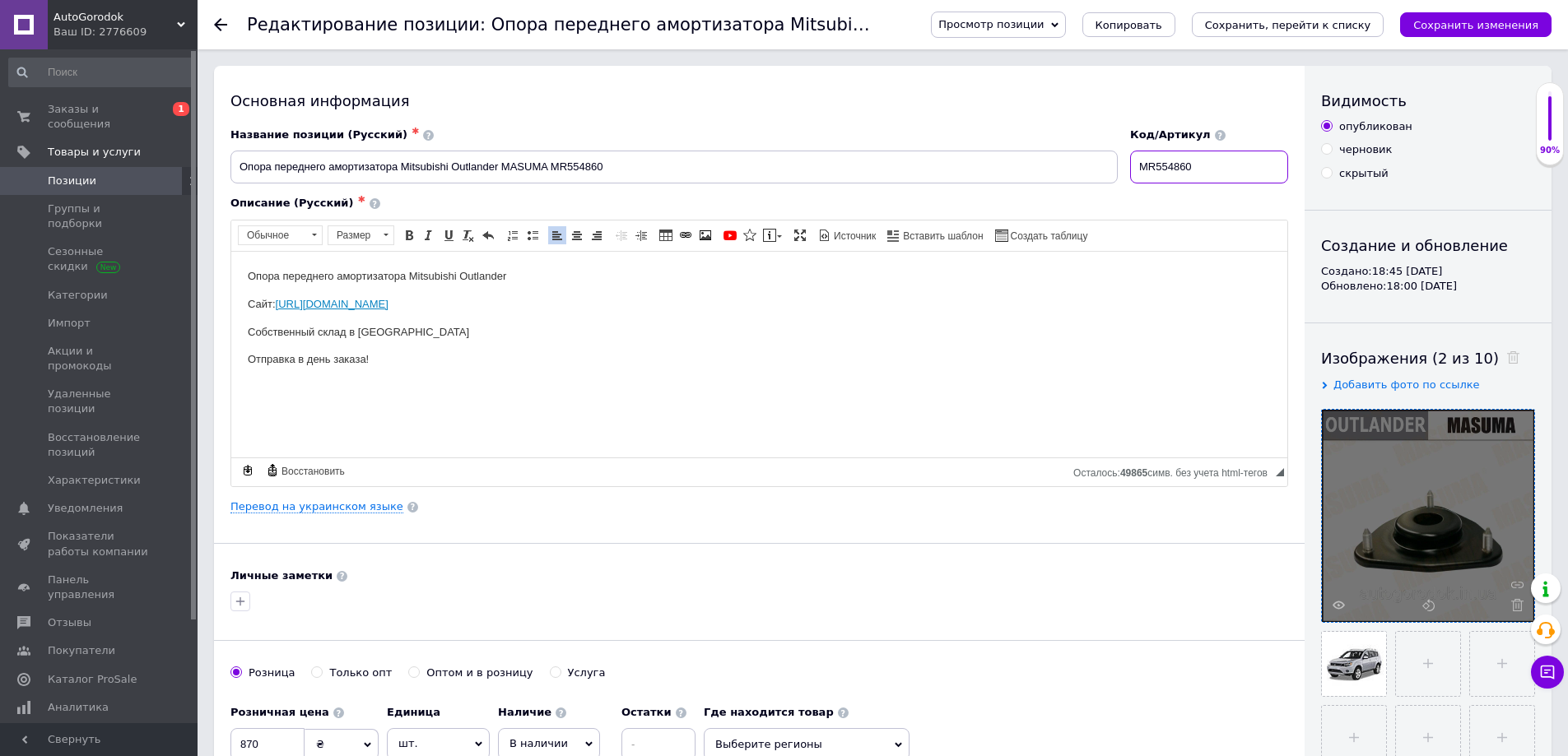
click at [1209, 165] on input "MR554860" at bounding box center [1209, 167] width 158 height 33
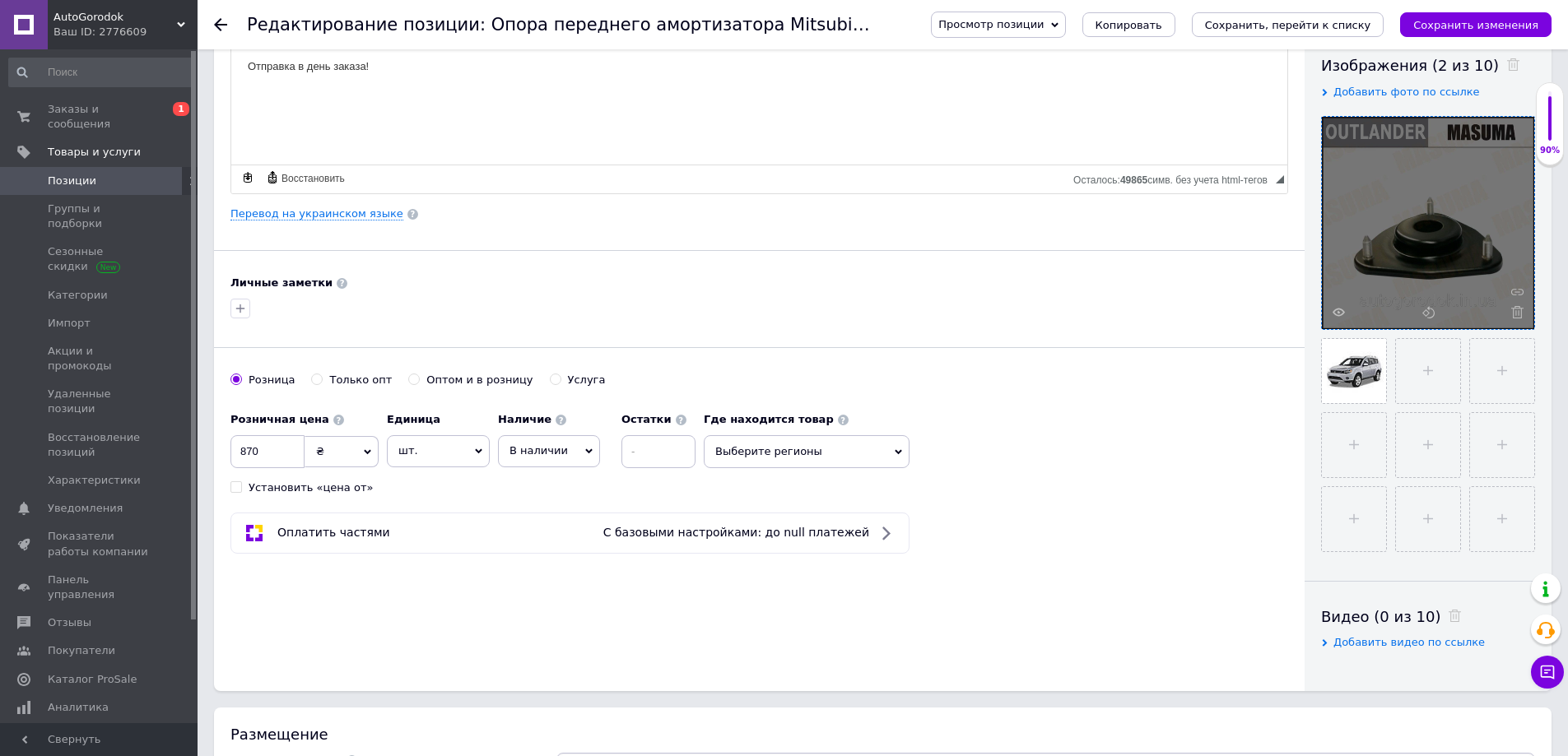
scroll to position [329, 0]
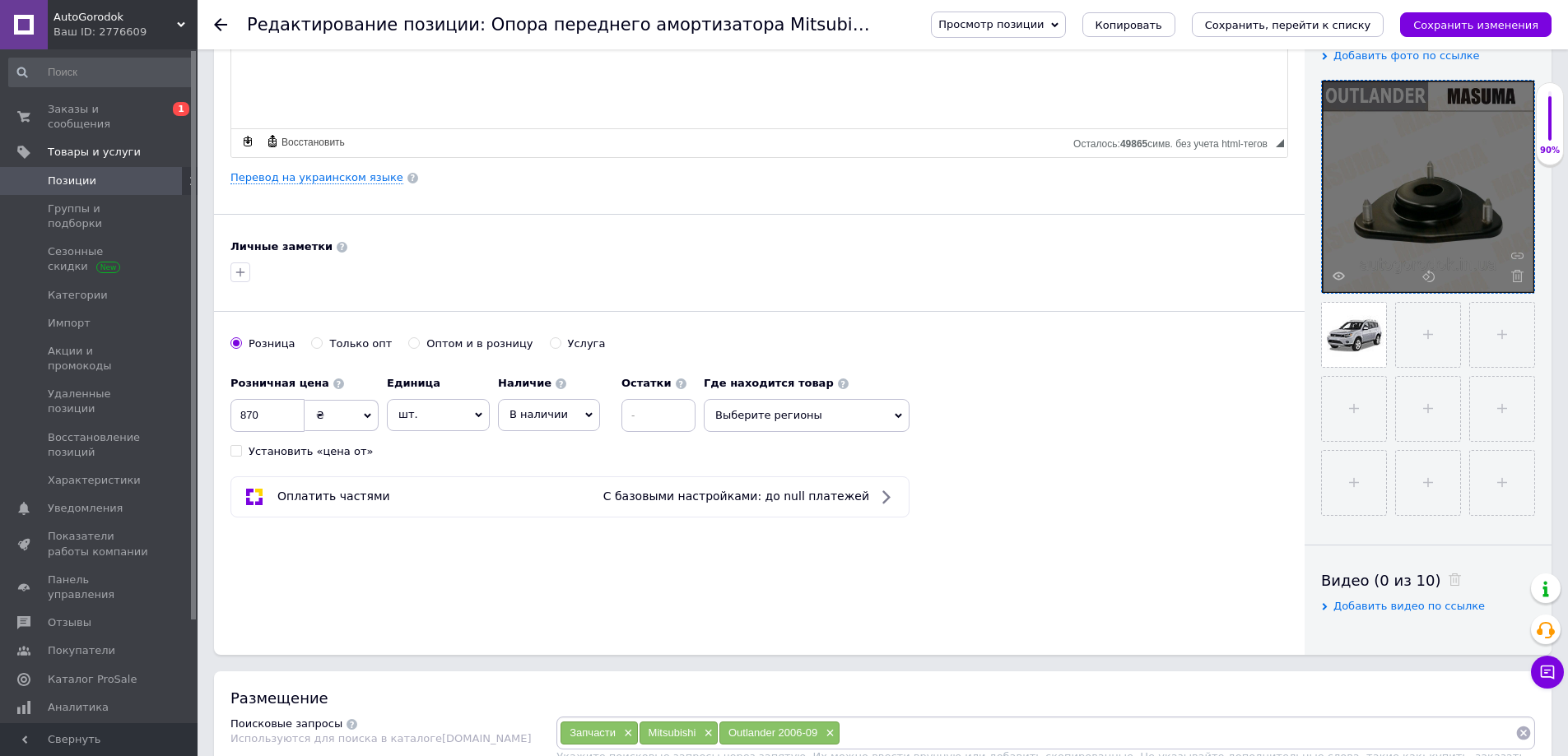
click at [769, 421] on span "Выберите регионы" at bounding box center [806, 415] width 205 height 33
click at [782, 456] on input "text" at bounding box center [806, 457] width 188 height 33
type input "кие"
click at [764, 501] on span "Кие" at bounding box center [761, 498] width 22 height 12
checkbox input "true"
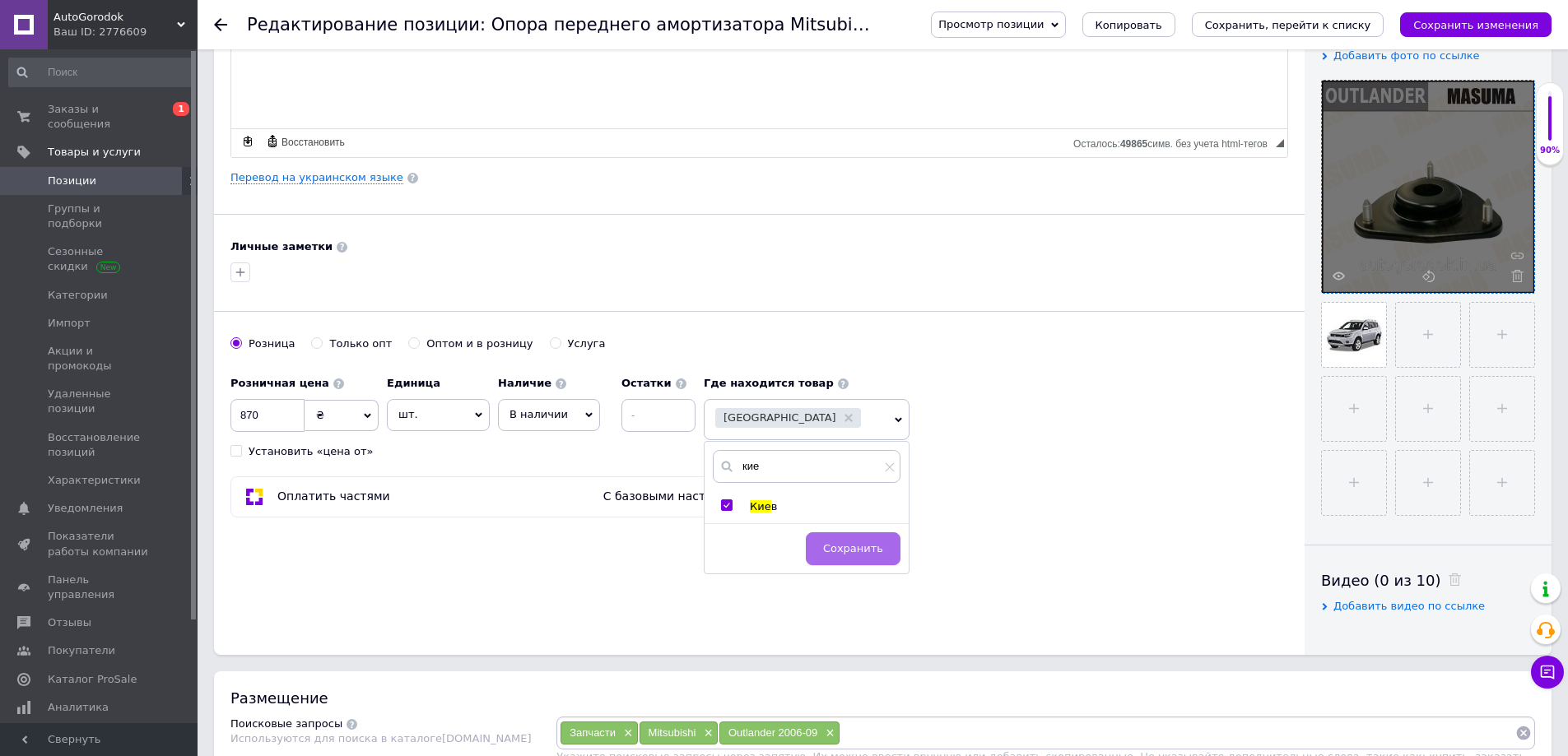
click at [854, 559] on button "Сохранить" at bounding box center [852, 549] width 94 height 33
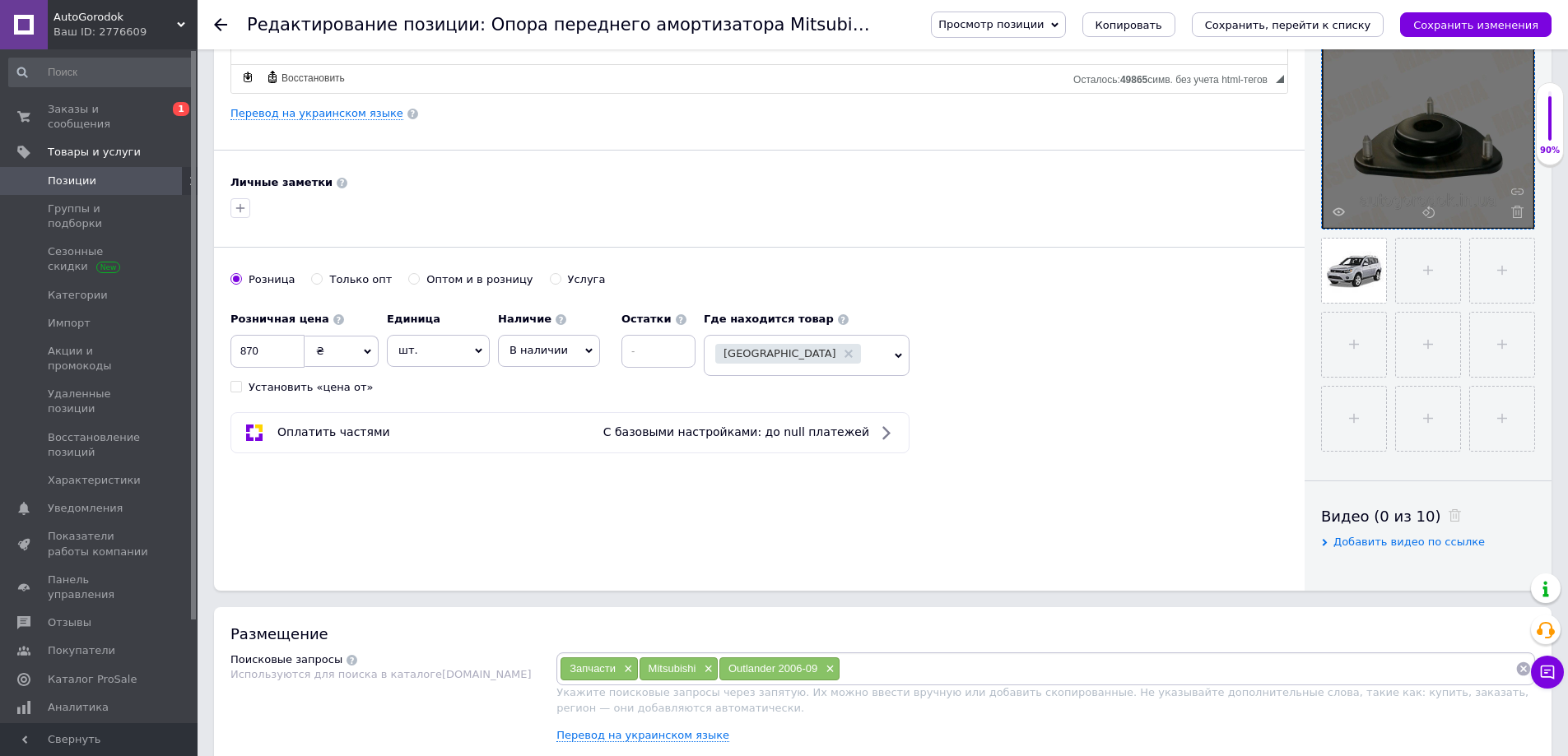
scroll to position [576, 0]
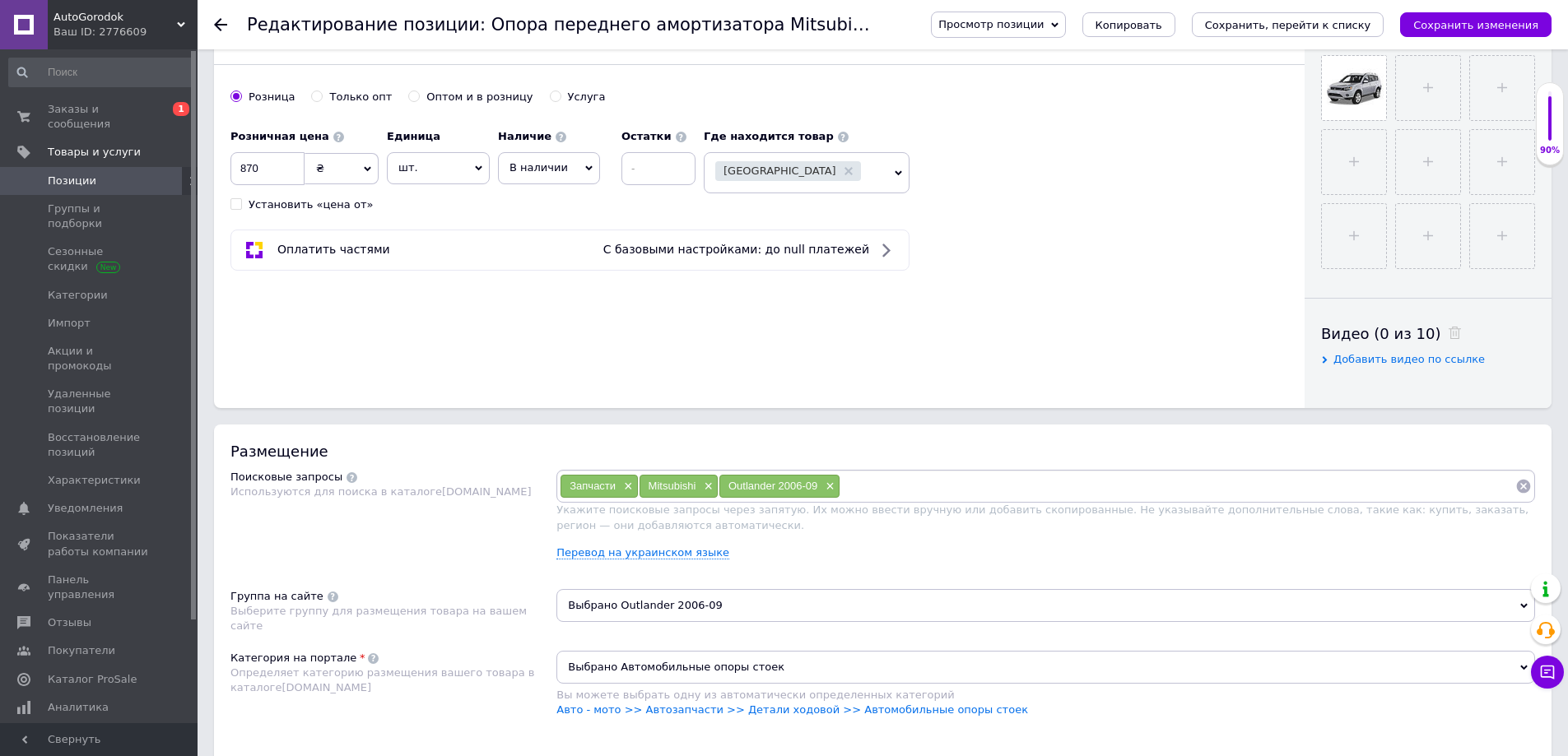
click at [886, 485] on input at bounding box center [1178, 486] width 675 height 25
paste input "MR554860"
type input "MR554860"
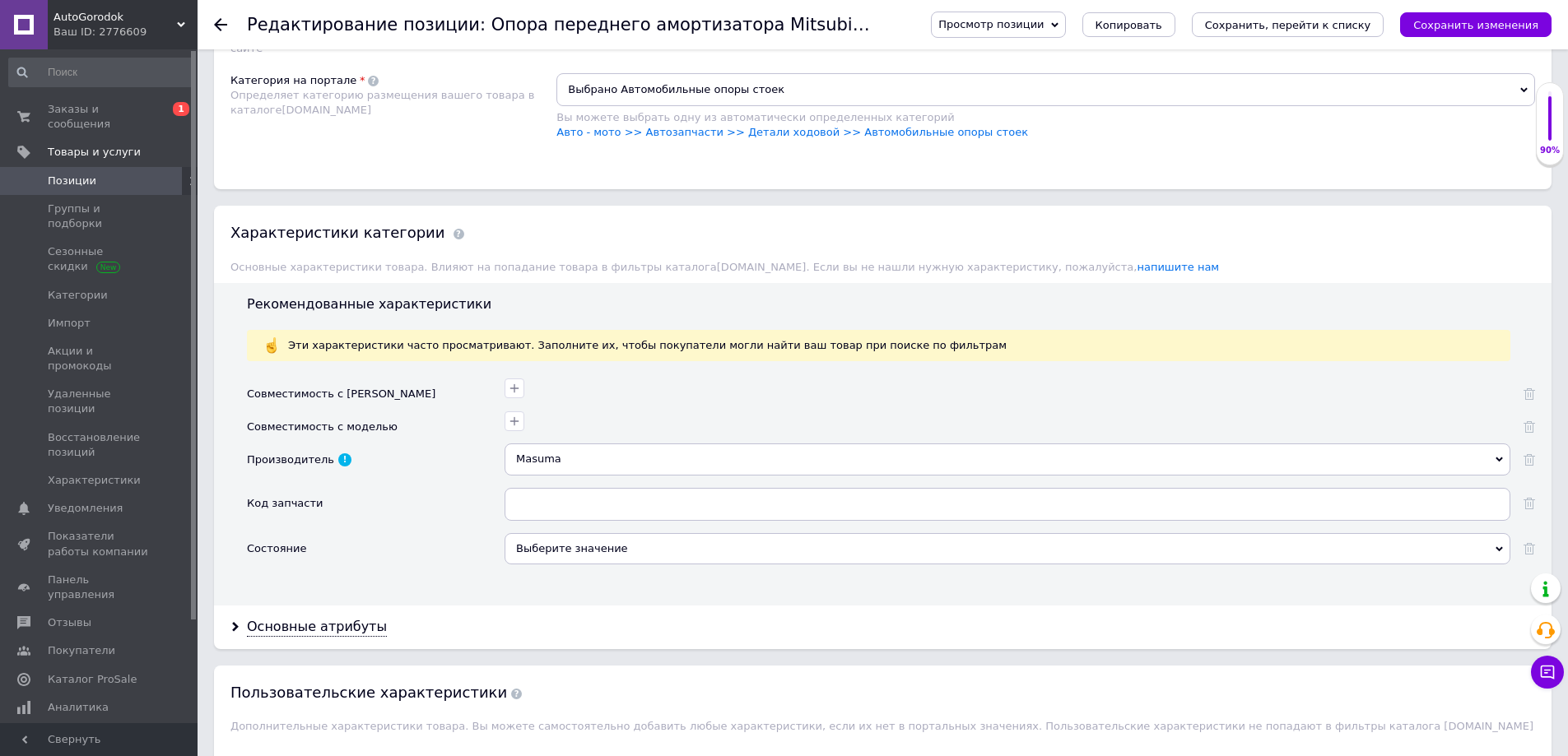
scroll to position [1234, 0]
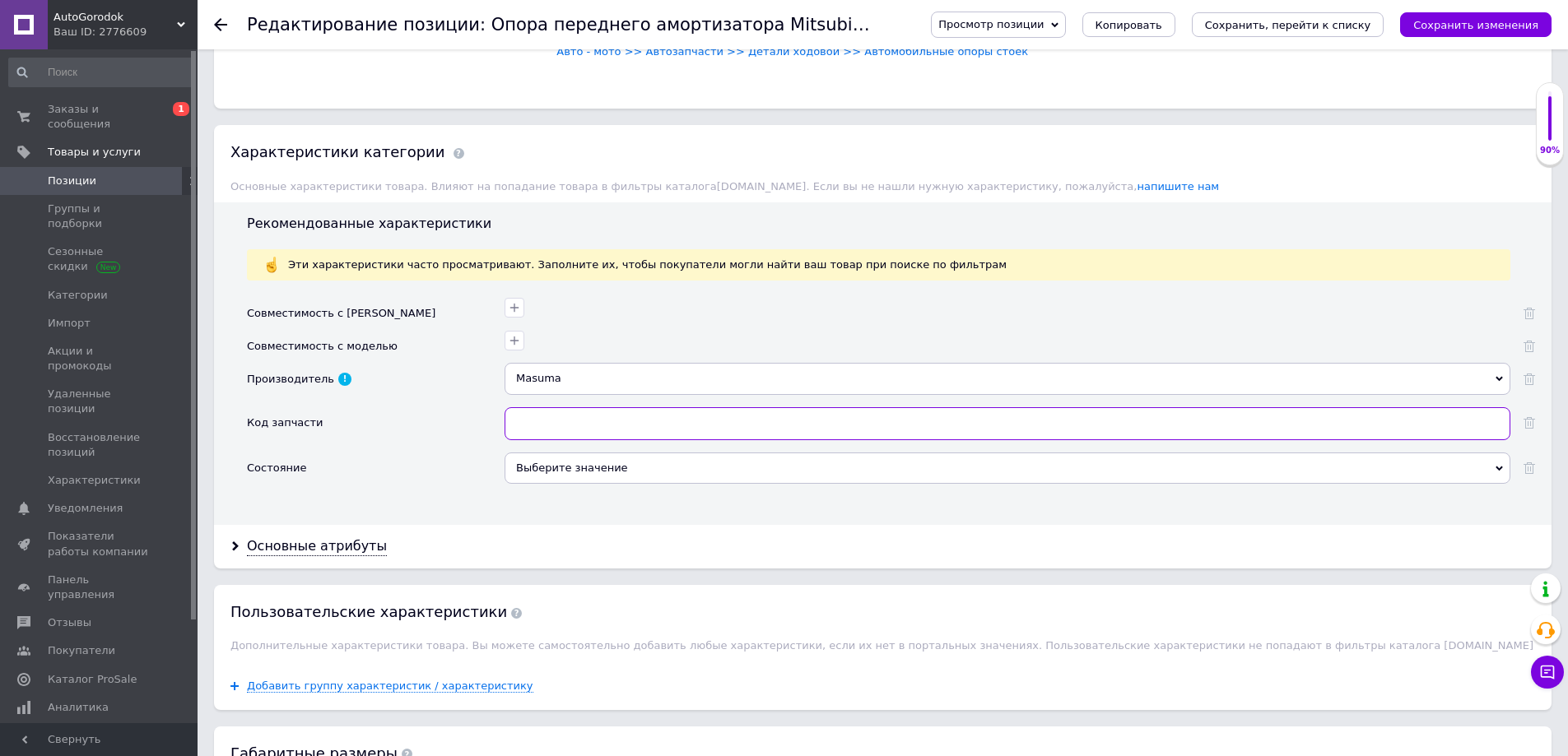
click at [528, 416] on input "text" at bounding box center [1006, 424] width 1005 height 33
paste input "MR554860"
type input "MR554860"
click at [545, 465] on div "Выберите значение" at bounding box center [1006, 468] width 1005 height 32
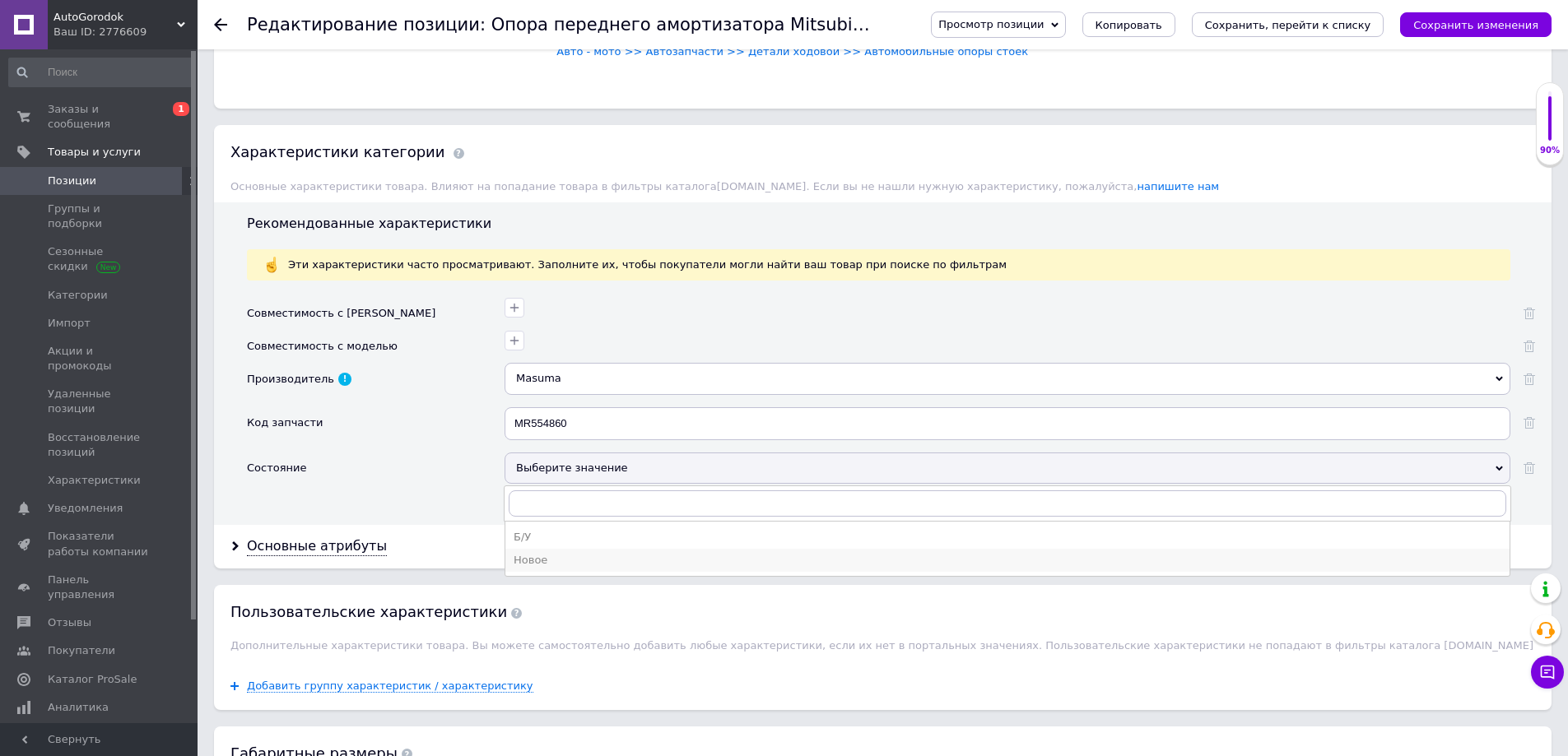
click at [557, 560] on div "Новое" at bounding box center [1007, 560] width 987 height 15
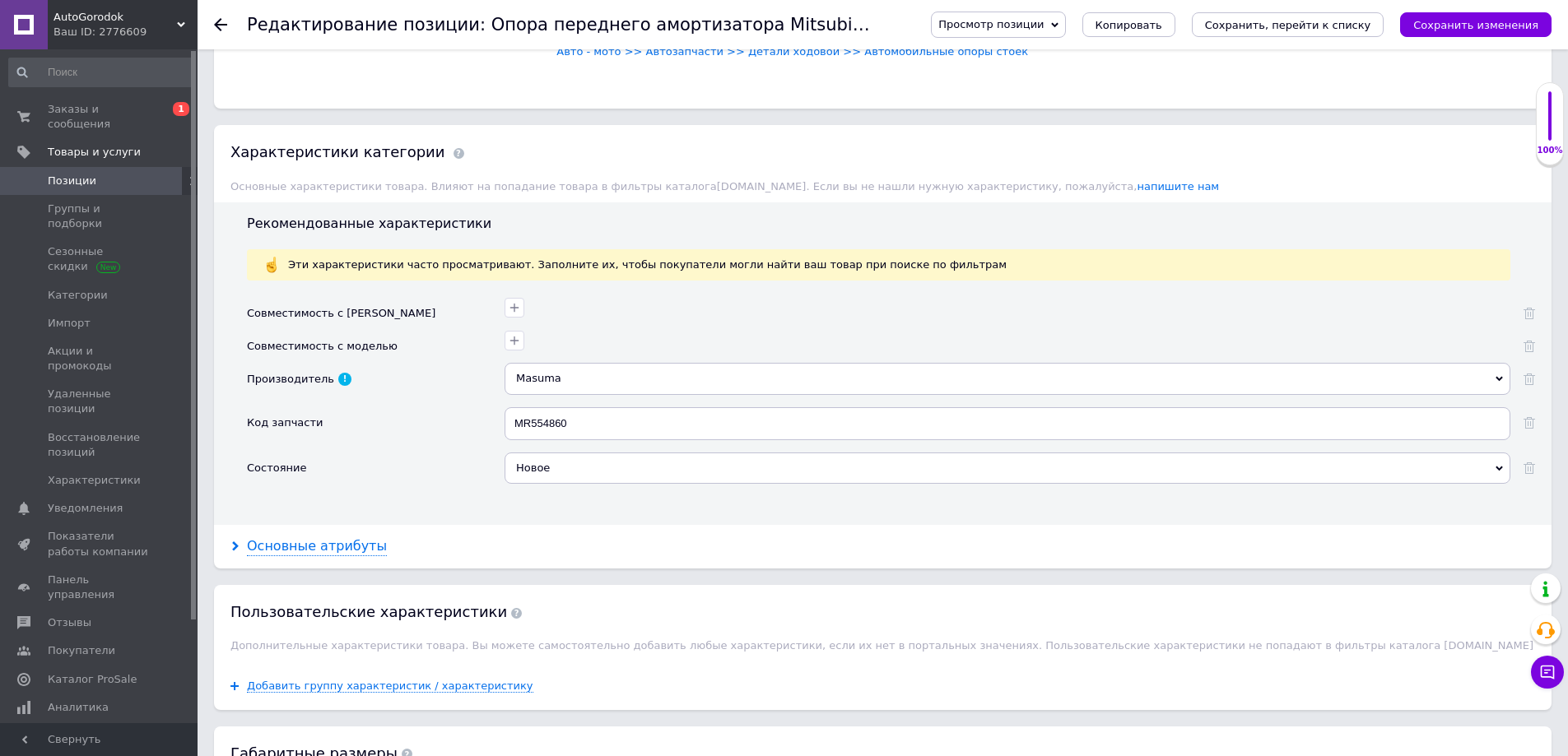
click at [307, 539] on div "Основные атрибуты" at bounding box center [317, 547] width 140 height 19
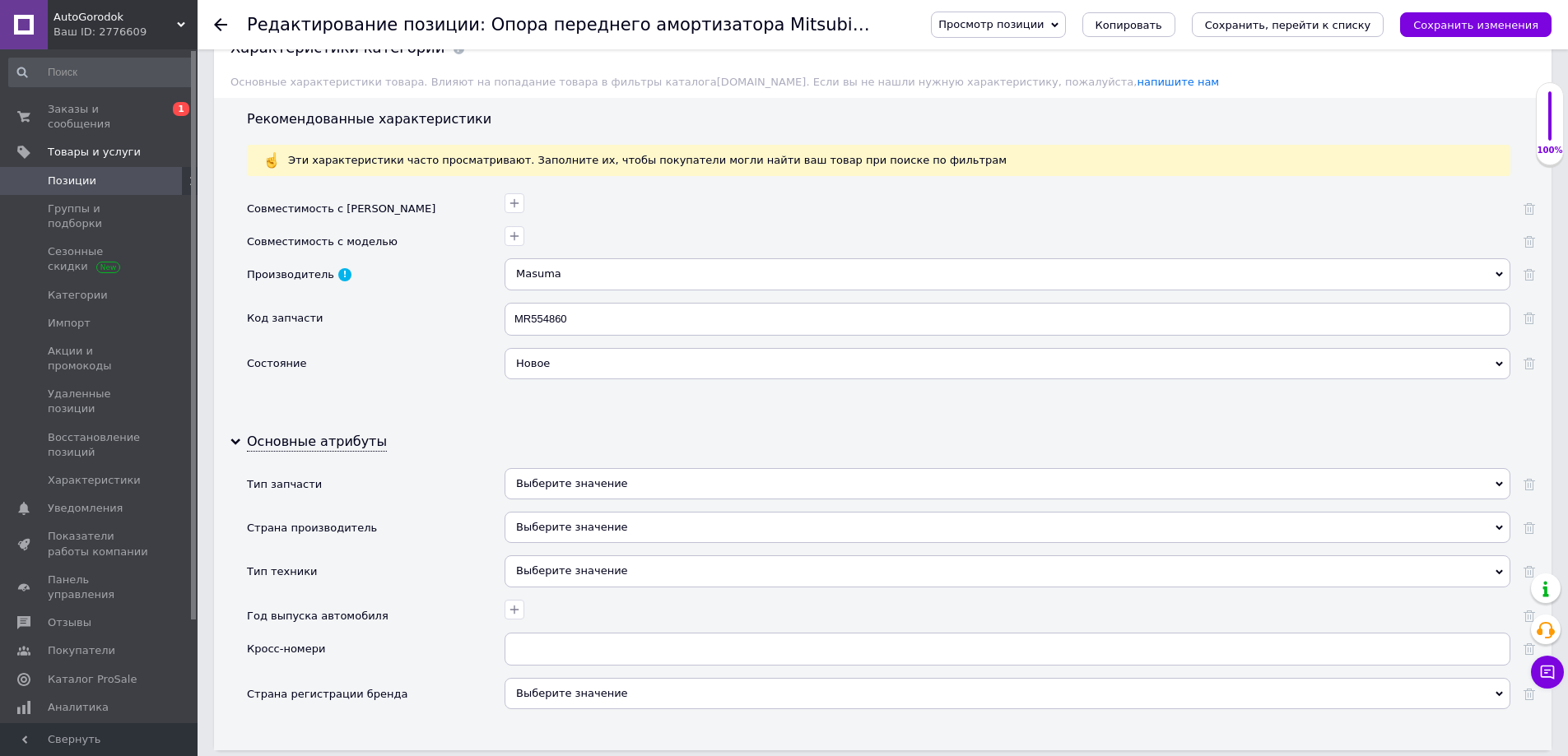
scroll to position [1481, 0]
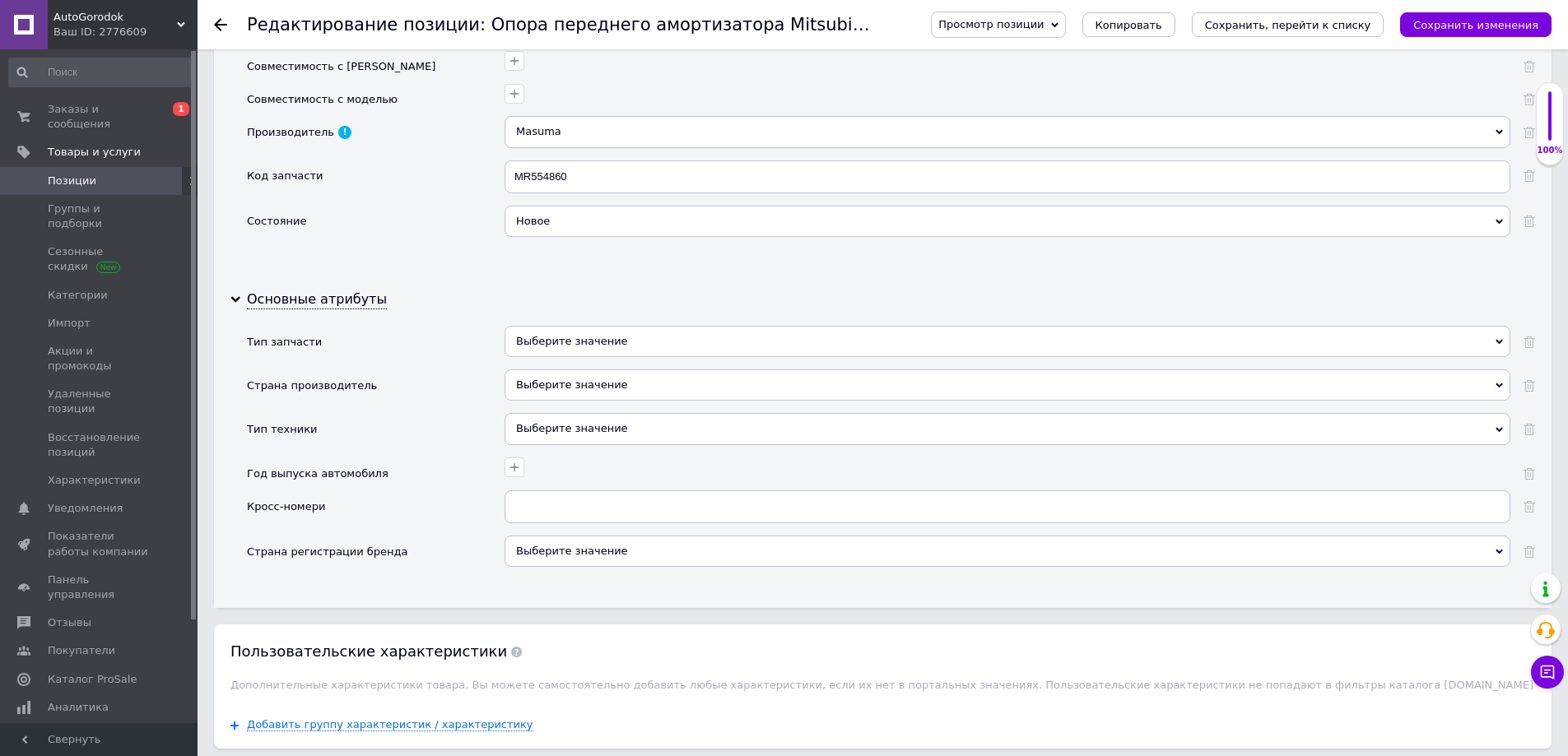
click at [548, 427] on div "Выберите значение" at bounding box center [1006, 429] width 1005 height 32
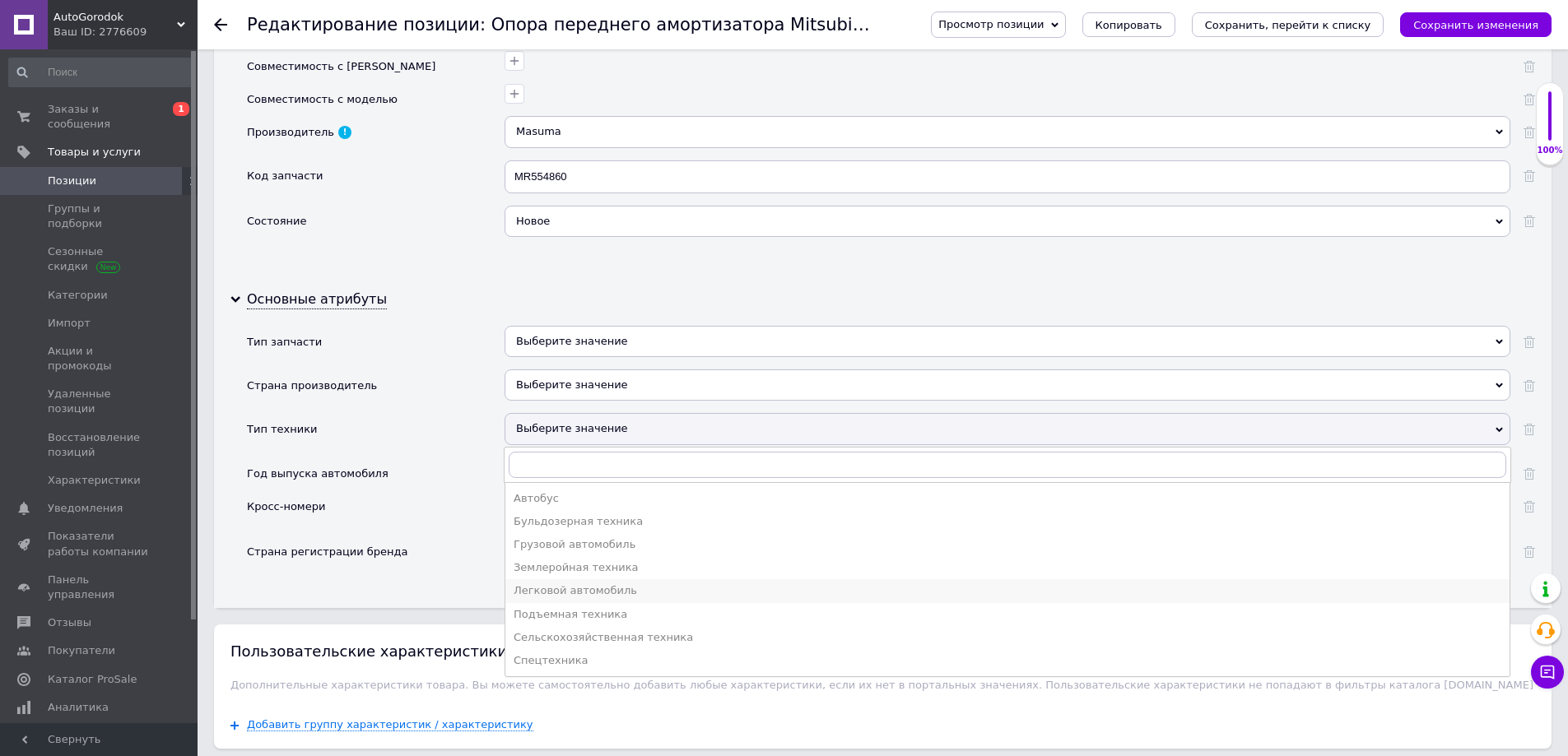
click at [562, 586] on div "Легковой автомобиль" at bounding box center [1007, 590] width 987 height 15
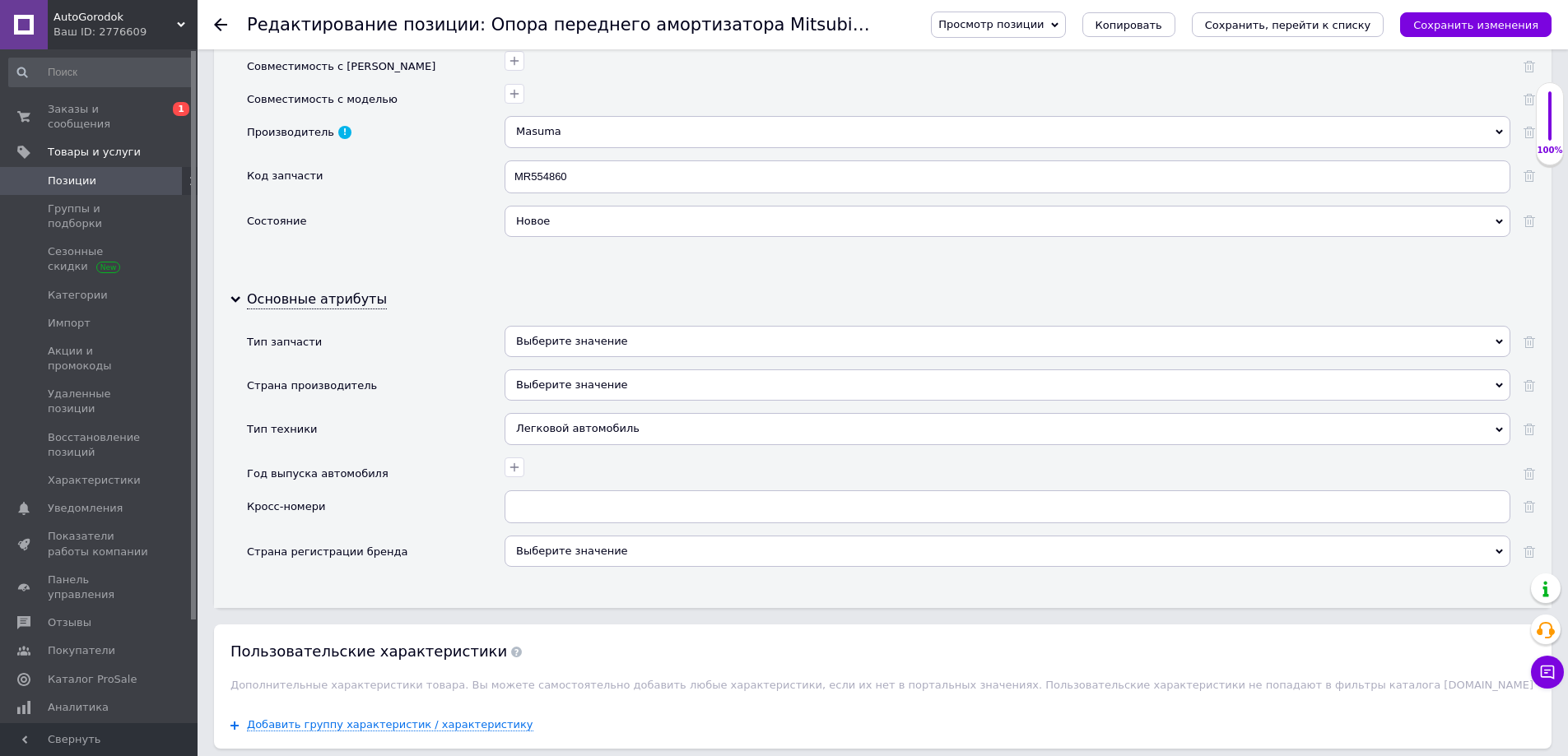
click at [544, 383] on div "Выберите значение" at bounding box center [1006, 385] width 1005 height 32
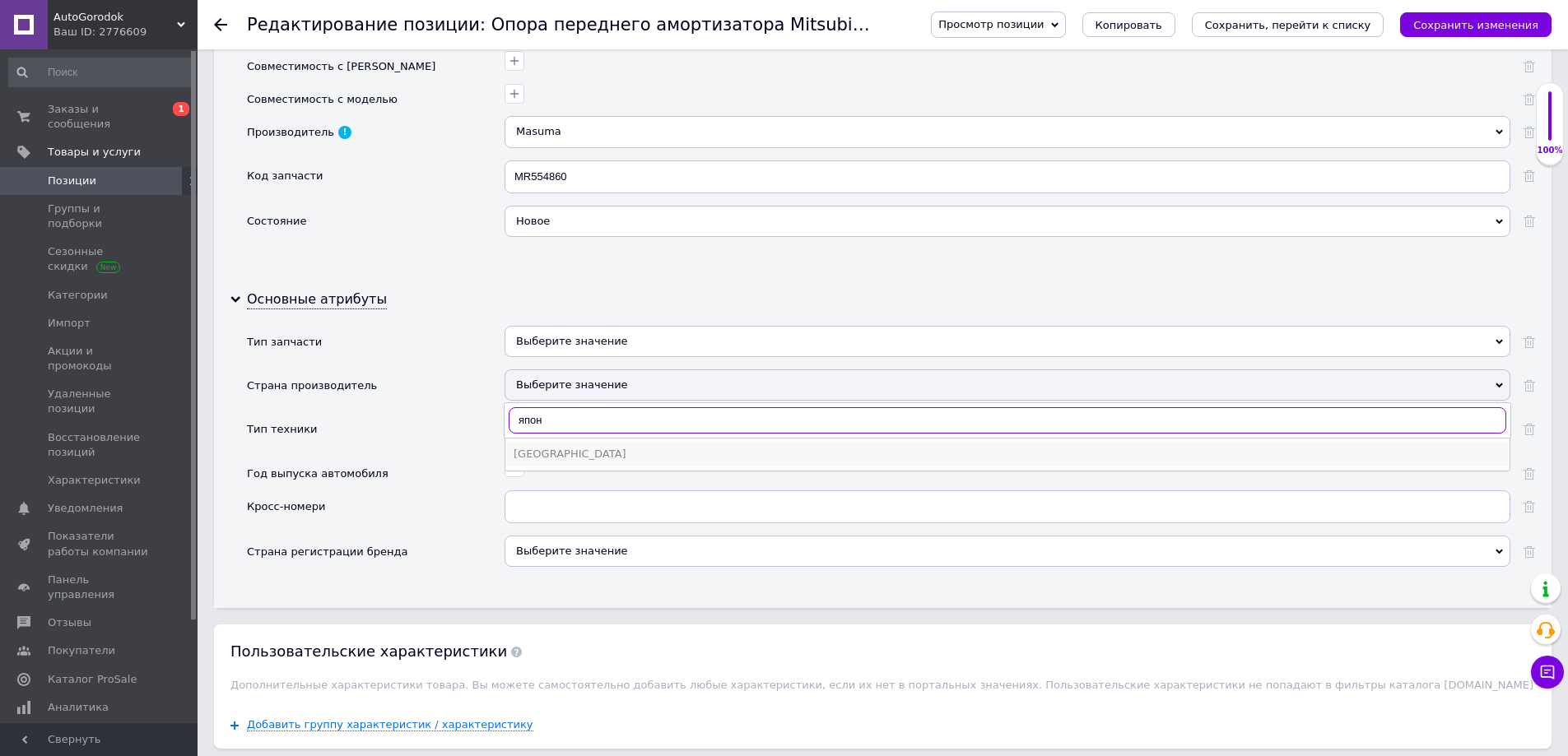
type input "япон"
click at [572, 453] on div "Япония" at bounding box center [1007, 453] width 987 height 15
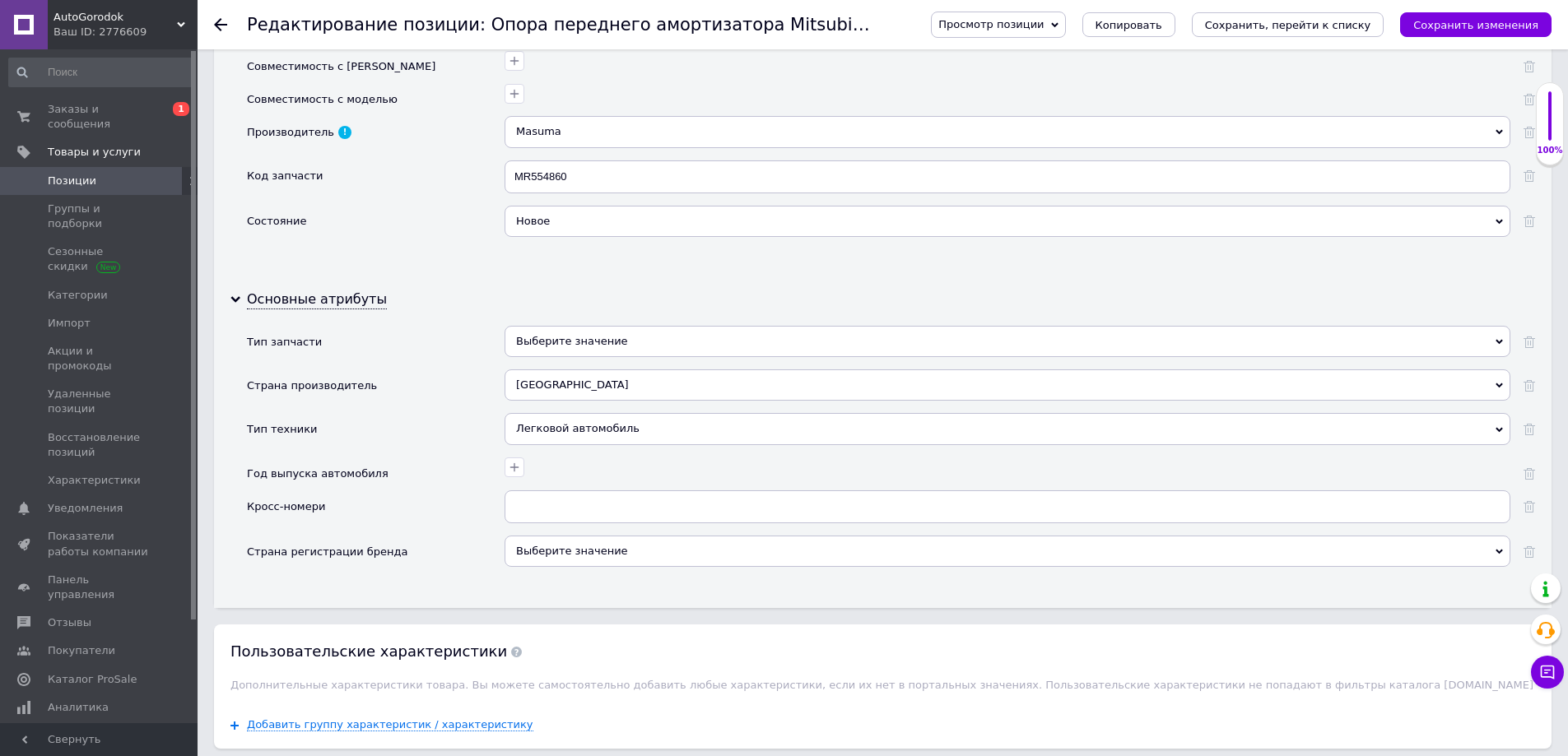
scroll to position [1399, 0]
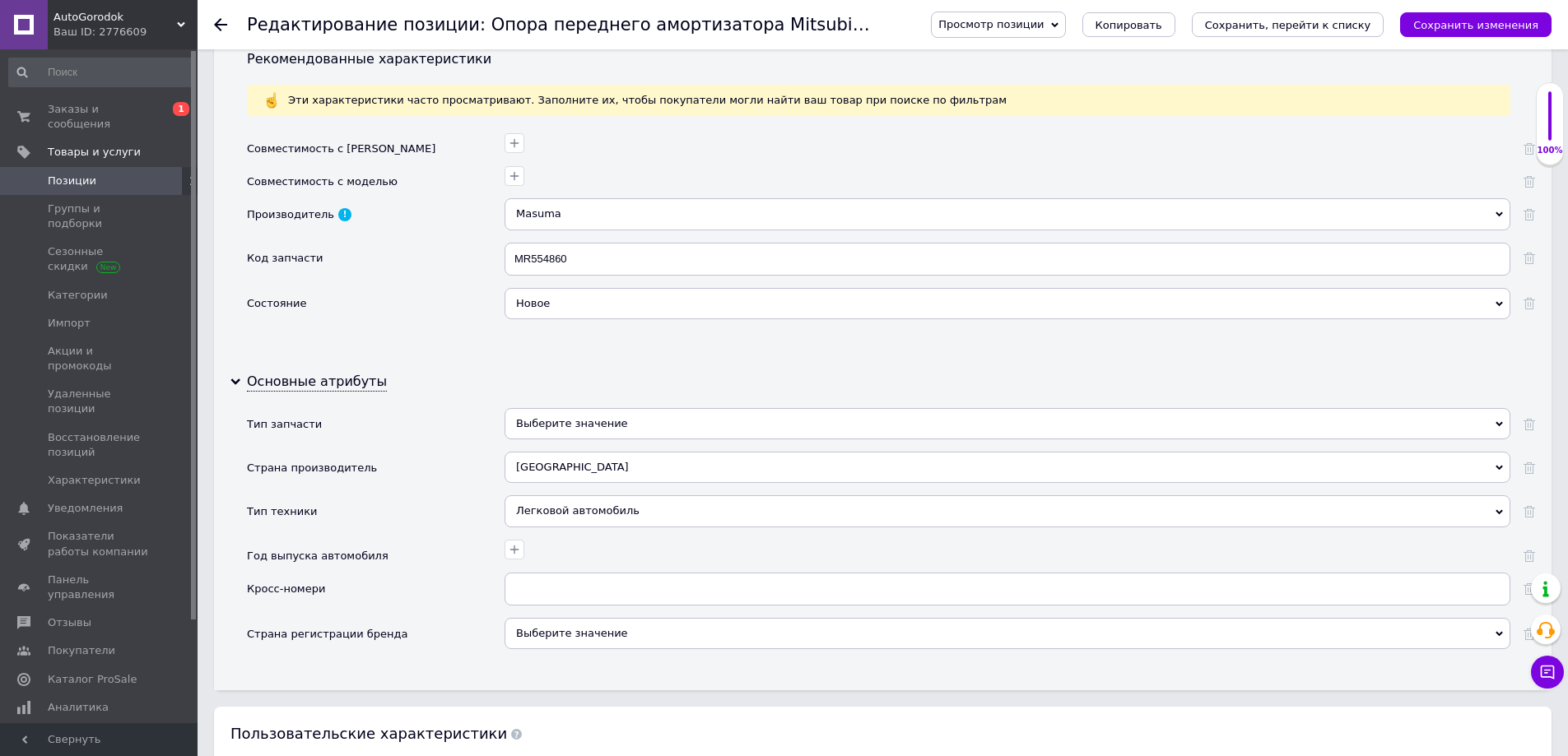
click at [548, 417] on div "Выберите значение" at bounding box center [1006, 424] width 1005 height 32
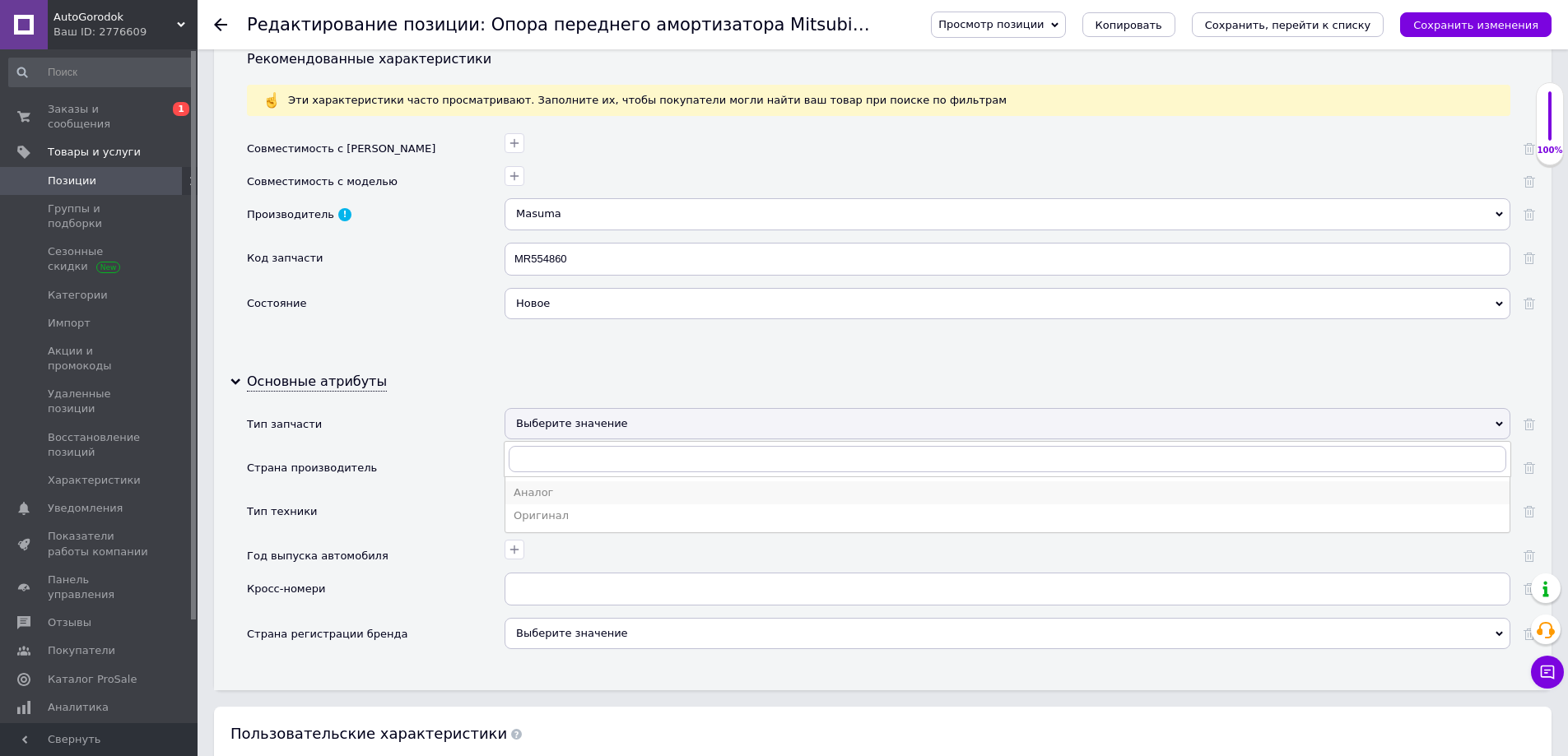
click at [550, 493] on div "Аналог" at bounding box center [1007, 492] width 987 height 15
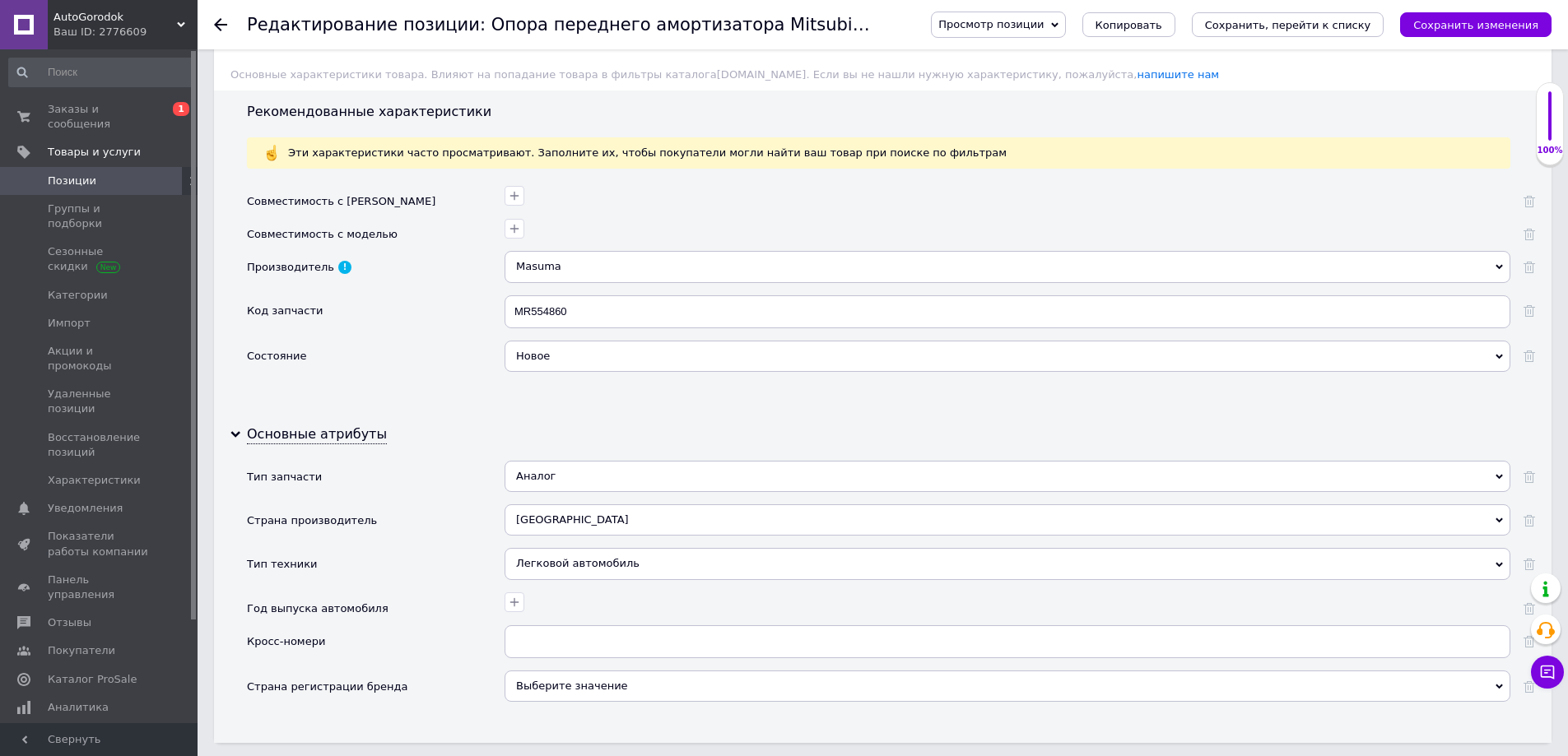
scroll to position [1317, 0]
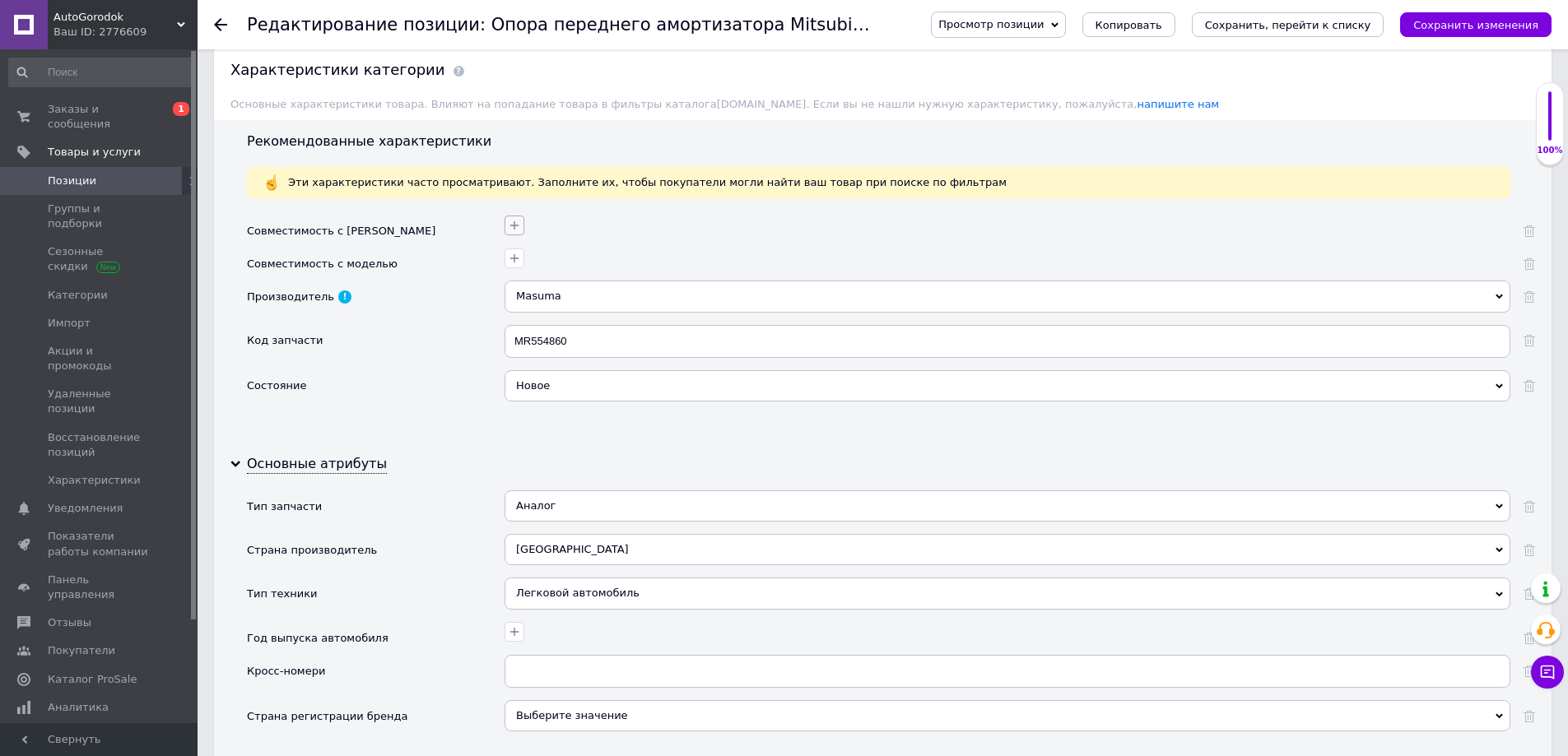
click at [519, 224] on icon "button" at bounding box center [514, 225] width 13 height 13
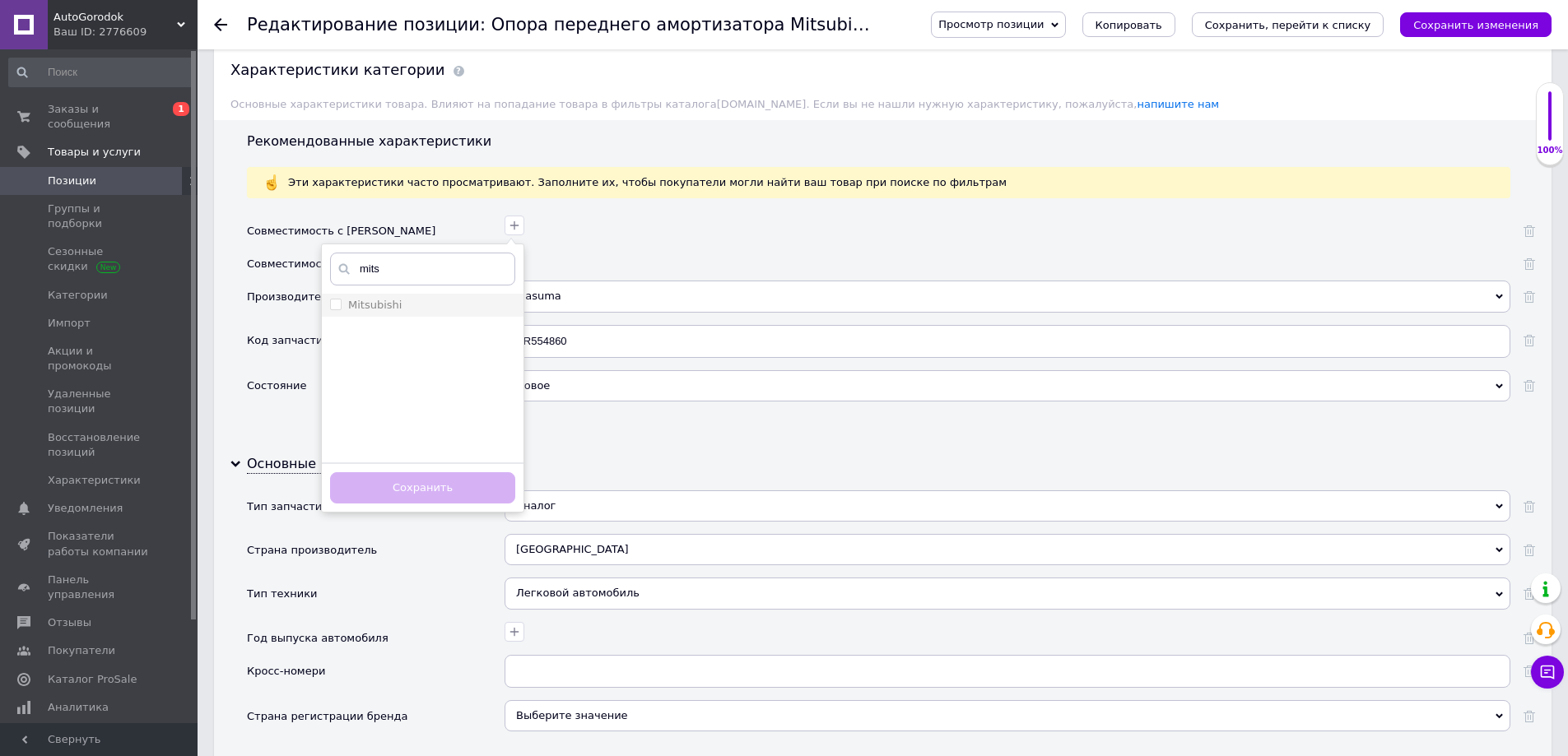
type input "mits"
click at [408, 302] on div "Mitsubishi" at bounding box center [423, 305] width 186 height 15
checkbox input "true"
click at [434, 487] on button "Сохранить" at bounding box center [423, 488] width 186 height 32
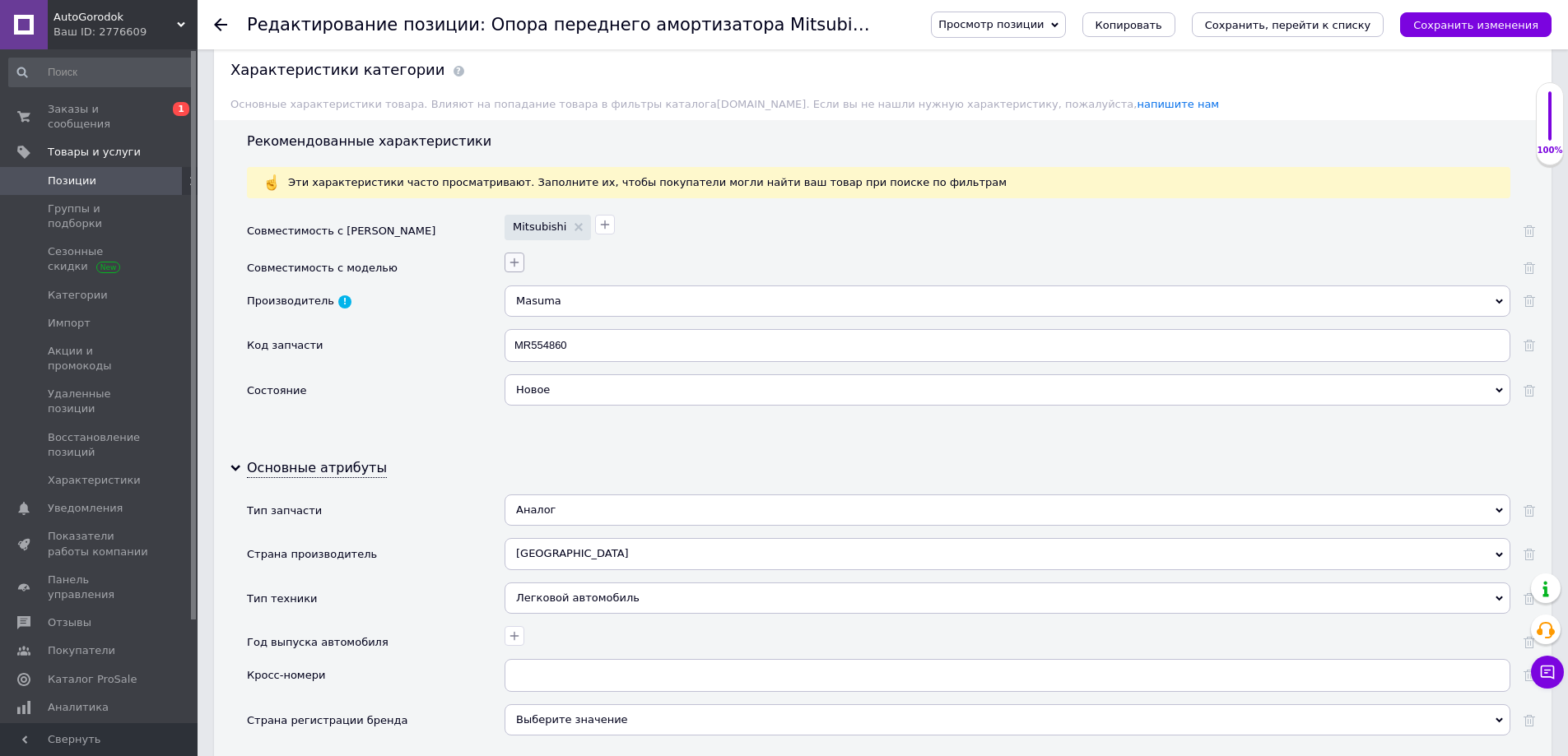
click at [515, 262] on icon "button" at bounding box center [514, 262] width 13 height 13
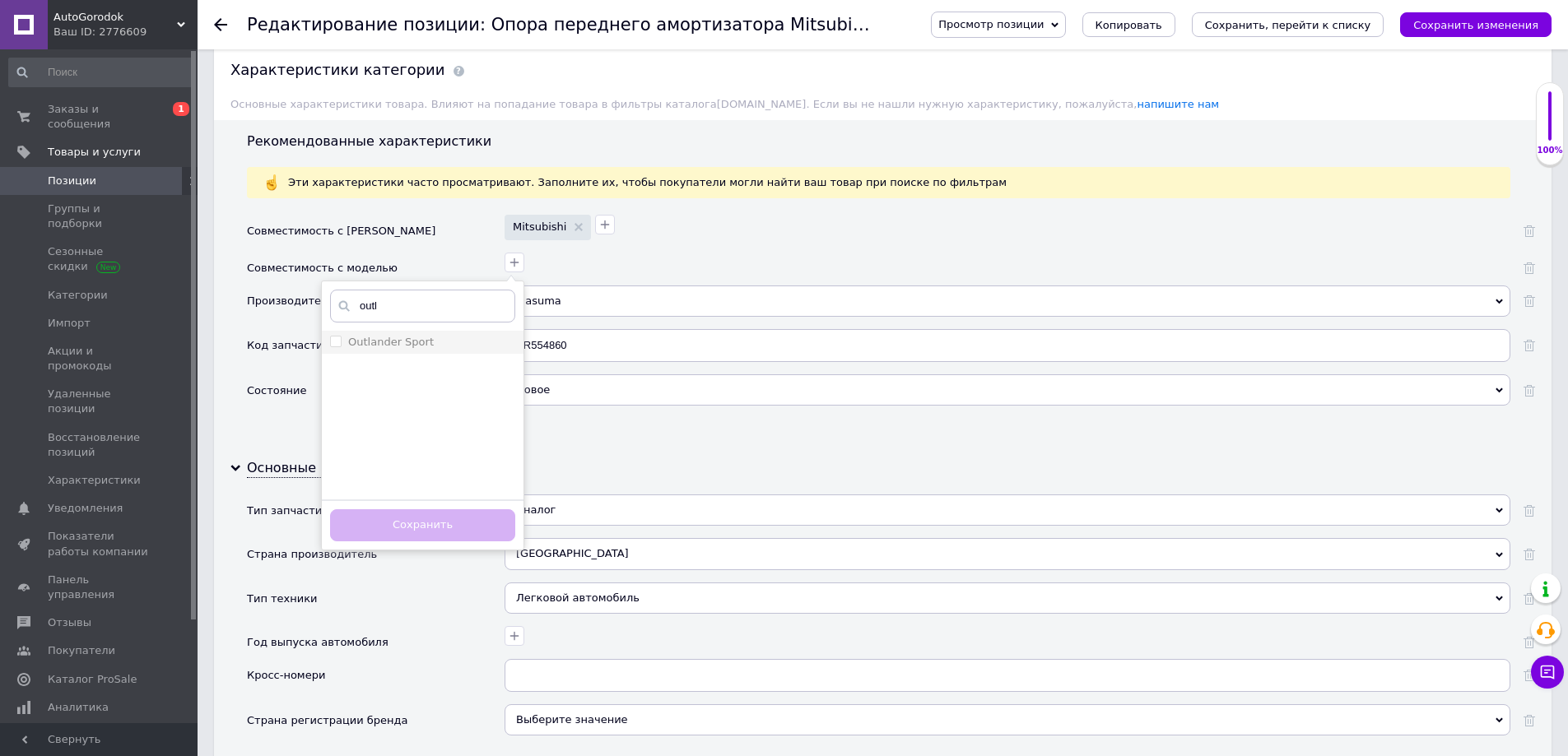
type input "outl"
click at [377, 340] on label "Outlander Sport" at bounding box center [391, 341] width 85 height 12
checkbox Sport "true"
click at [439, 254] on div "Совместимость с моделью" at bounding box center [376, 269] width 258 height 33
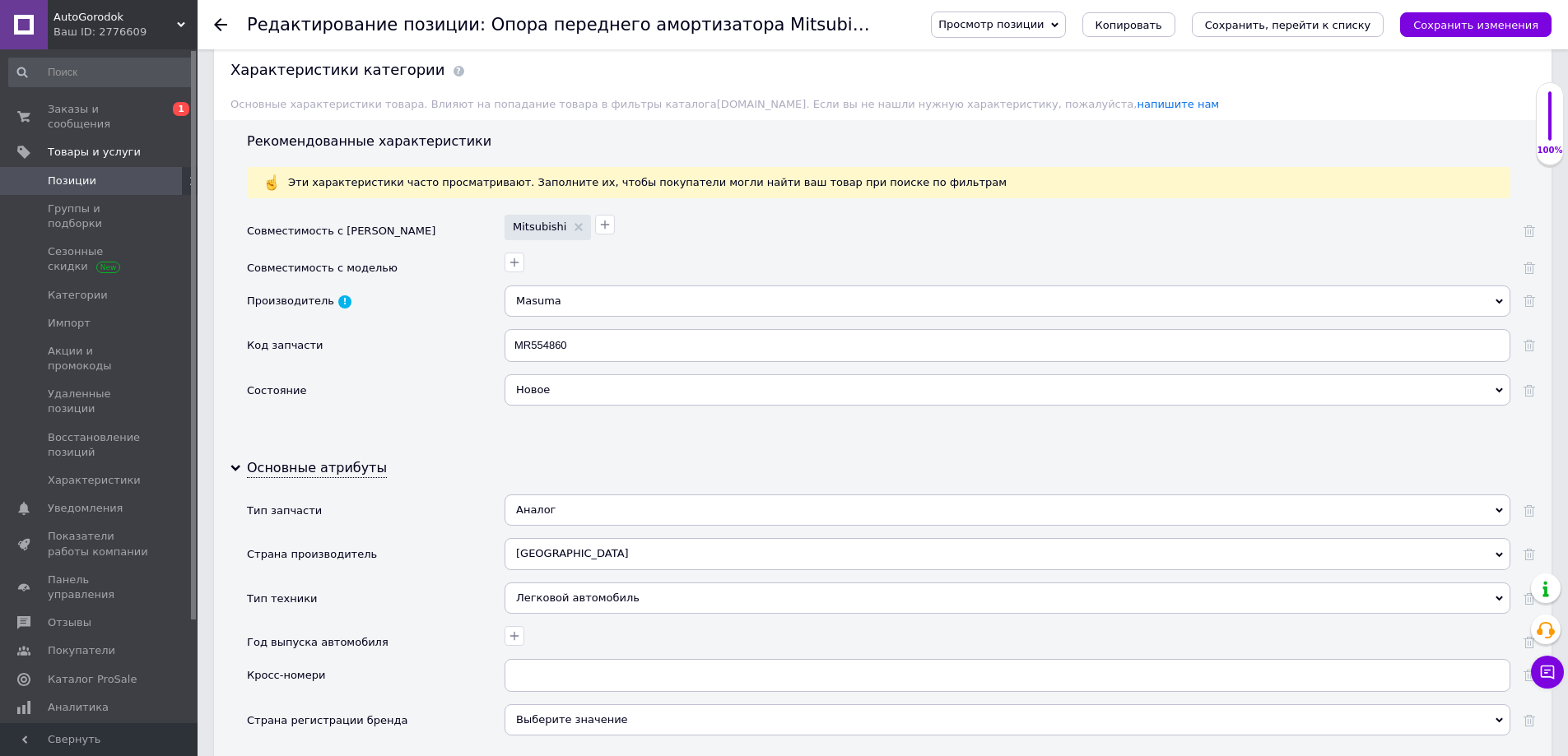
scroll to position [1234, 0]
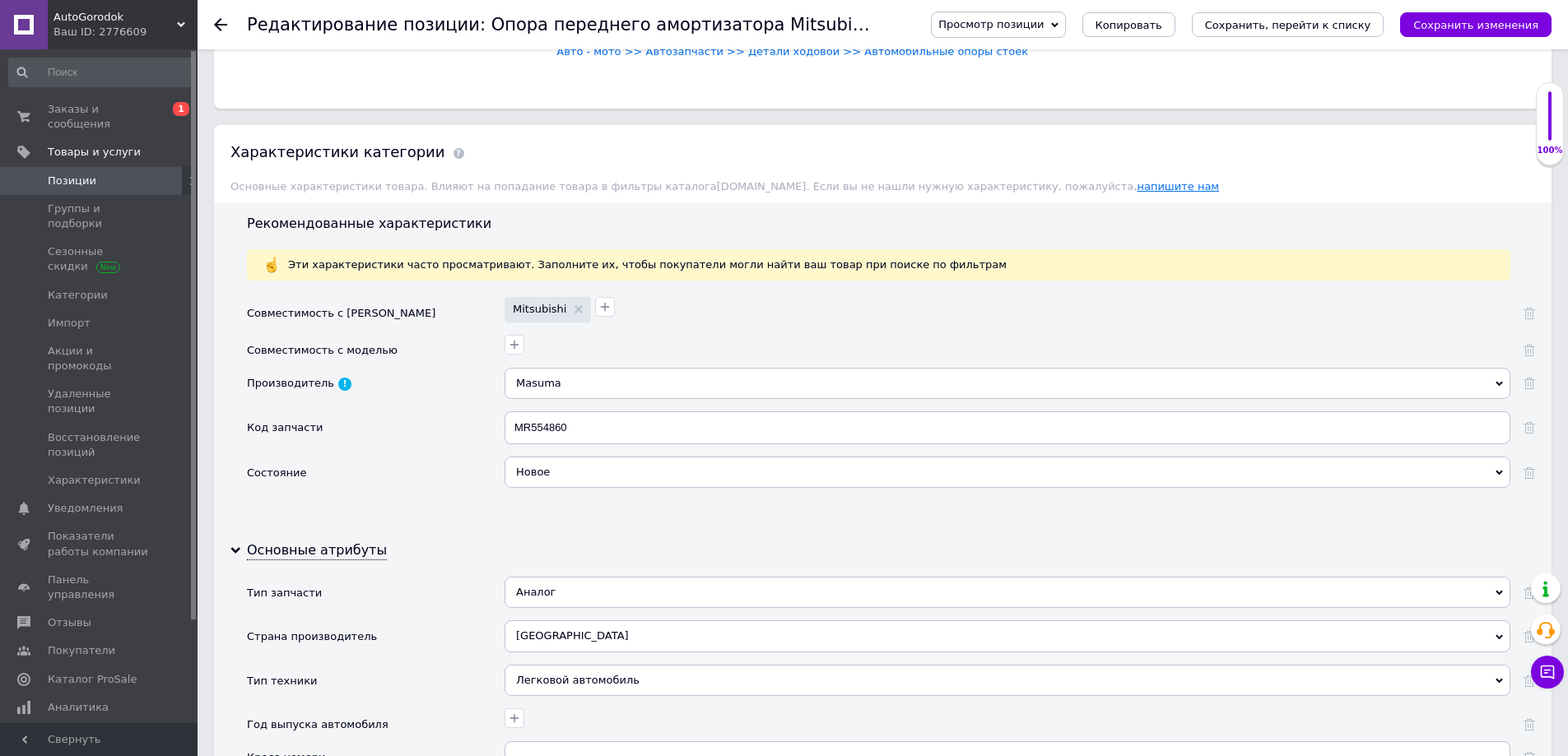
click at [1136, 185] on link "напишите нам" at bounding box center [1177, 187] width 82 height 12
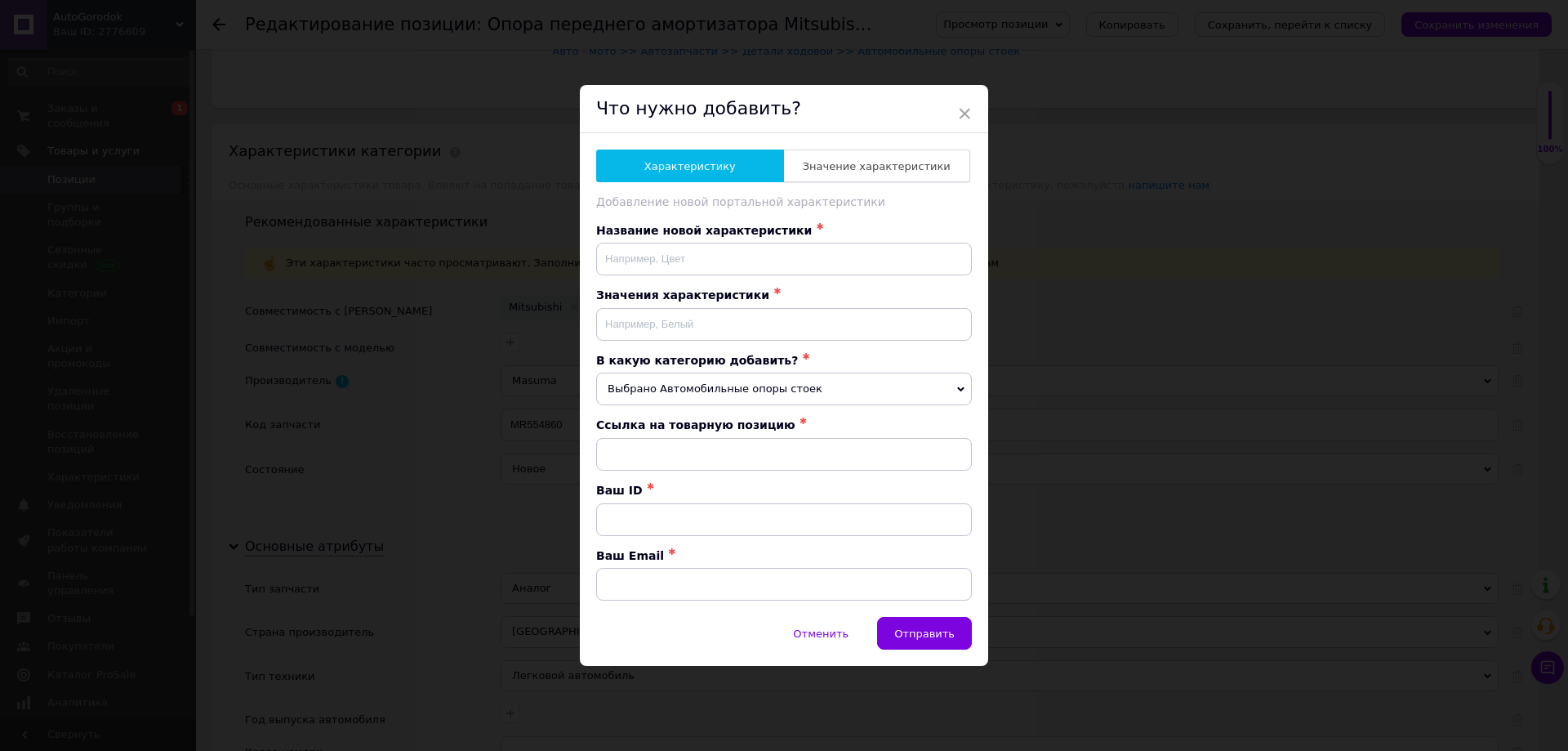
type input "https://prom.ua/p2746959688-opora-perednego-amortizatora.html"
type input "2776609"
type input "autogorodok@company.com"
click at [832, 168] on span "Значение характеристики" at bounding box center [877, 167] width 148 height 12
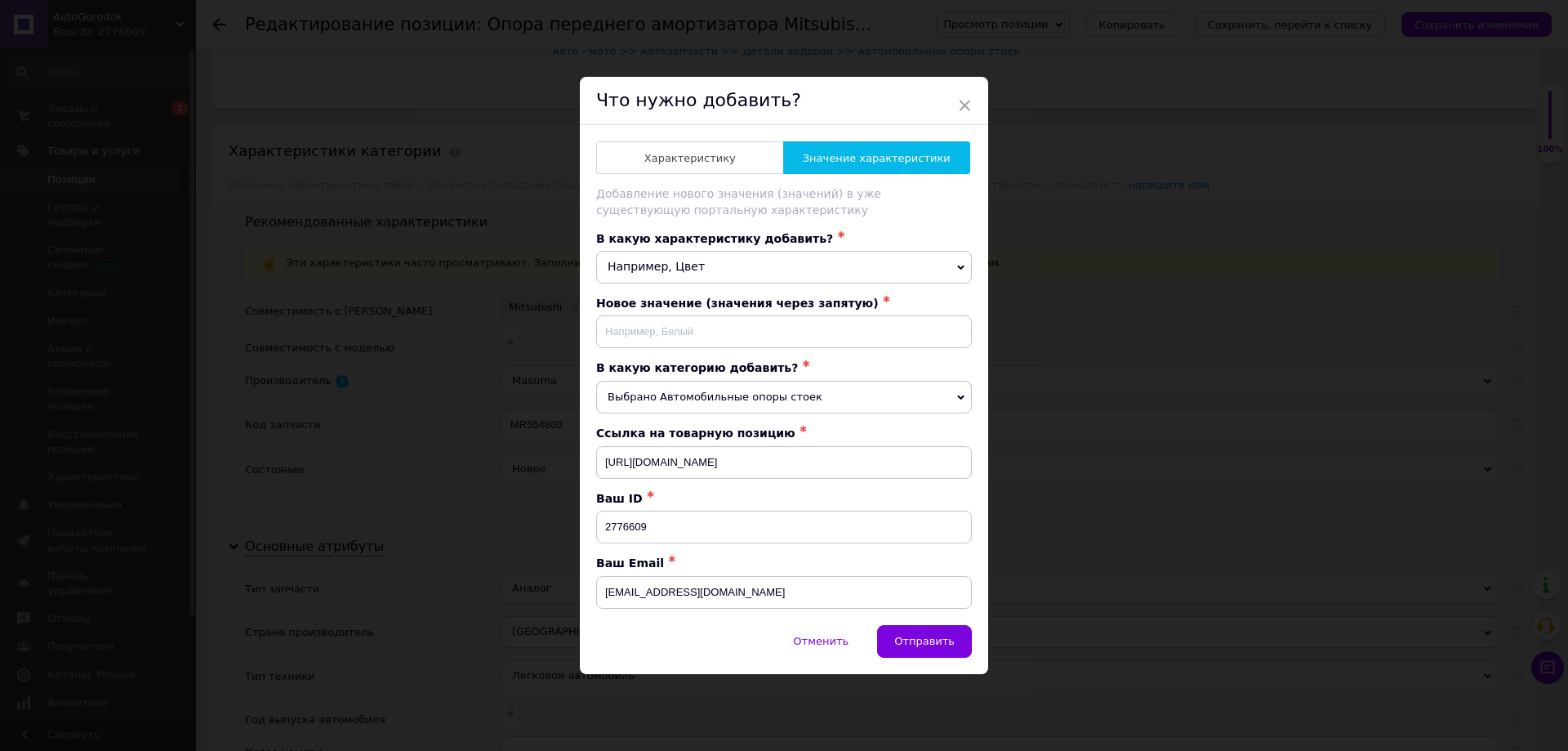
click at [733, 265] on span "Например, Цвет" at bounding box center [784, 267] width 376 height 33
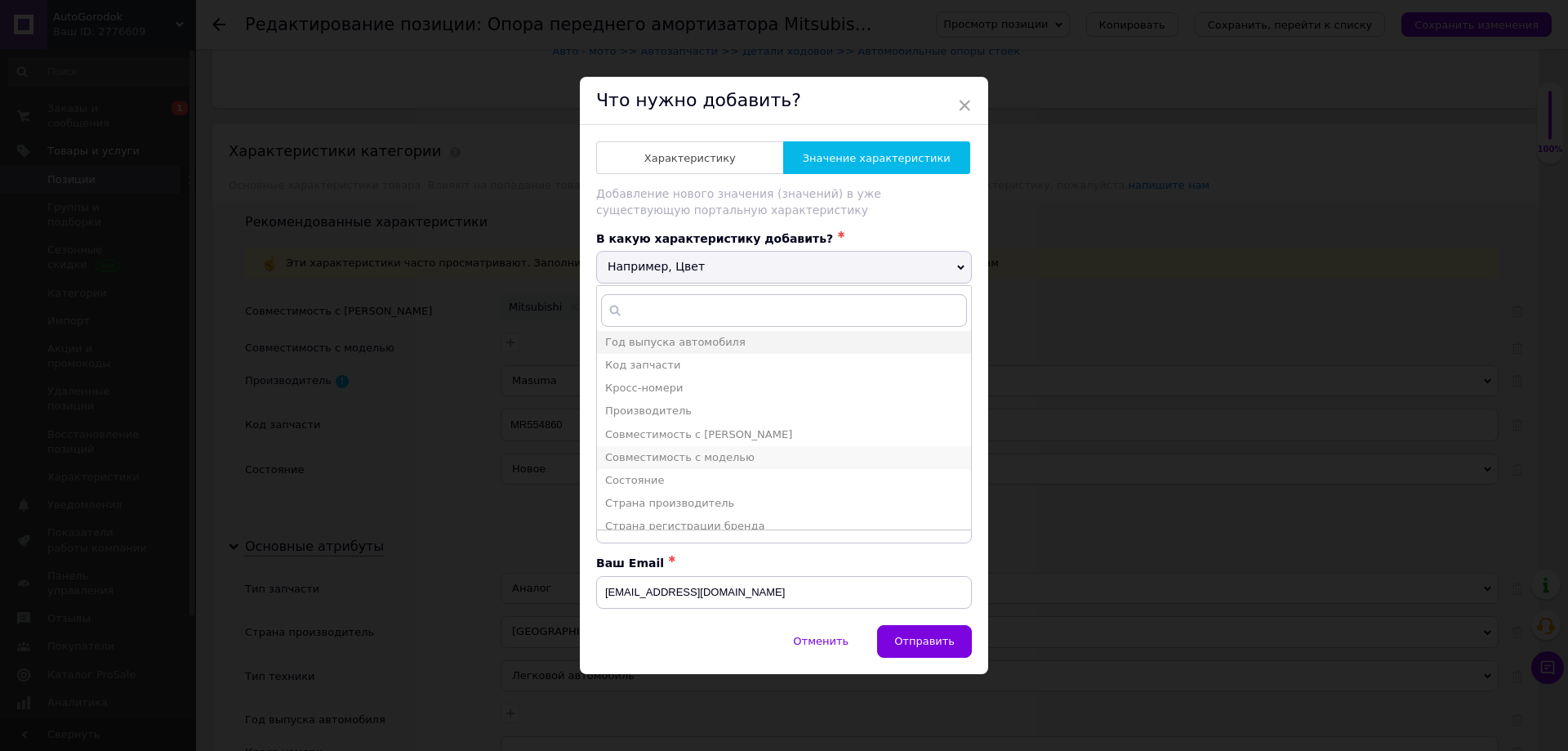
click at [729, 451] on span "Совместимость с моделью" at bounding box center [681, 457] width 150 height 12
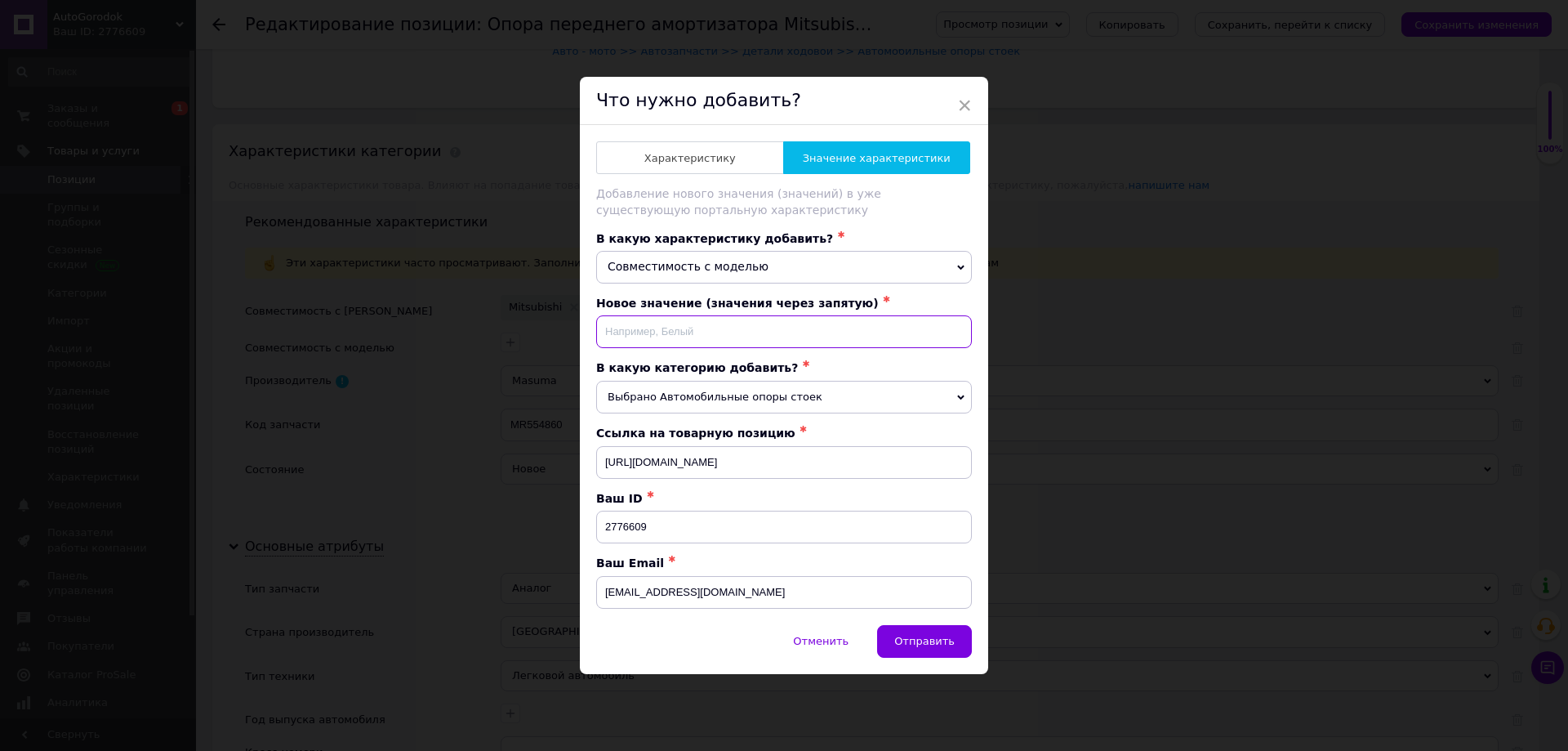
click at [698, 331] on input at bounding box center [784, 331] width 376 height 33
type input "Outlander"
click at [928, 640] on span "Отправить" at bounding box center [924, 641] width 60 height 12
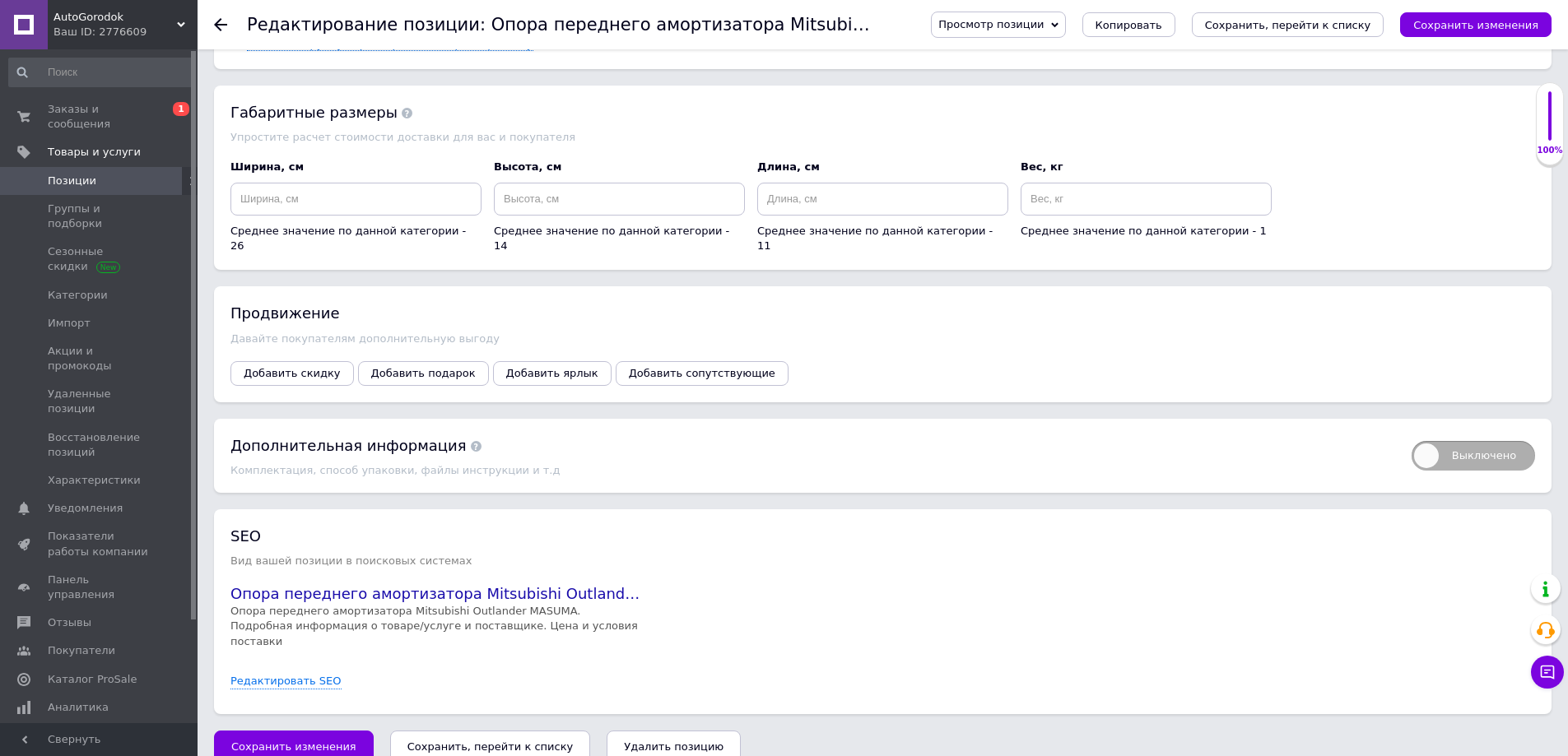
scroll to position [2167, 0]
click at [306, 673] on link "Редактировать SEO" at bounding box center [286, 681] width 111 height 16
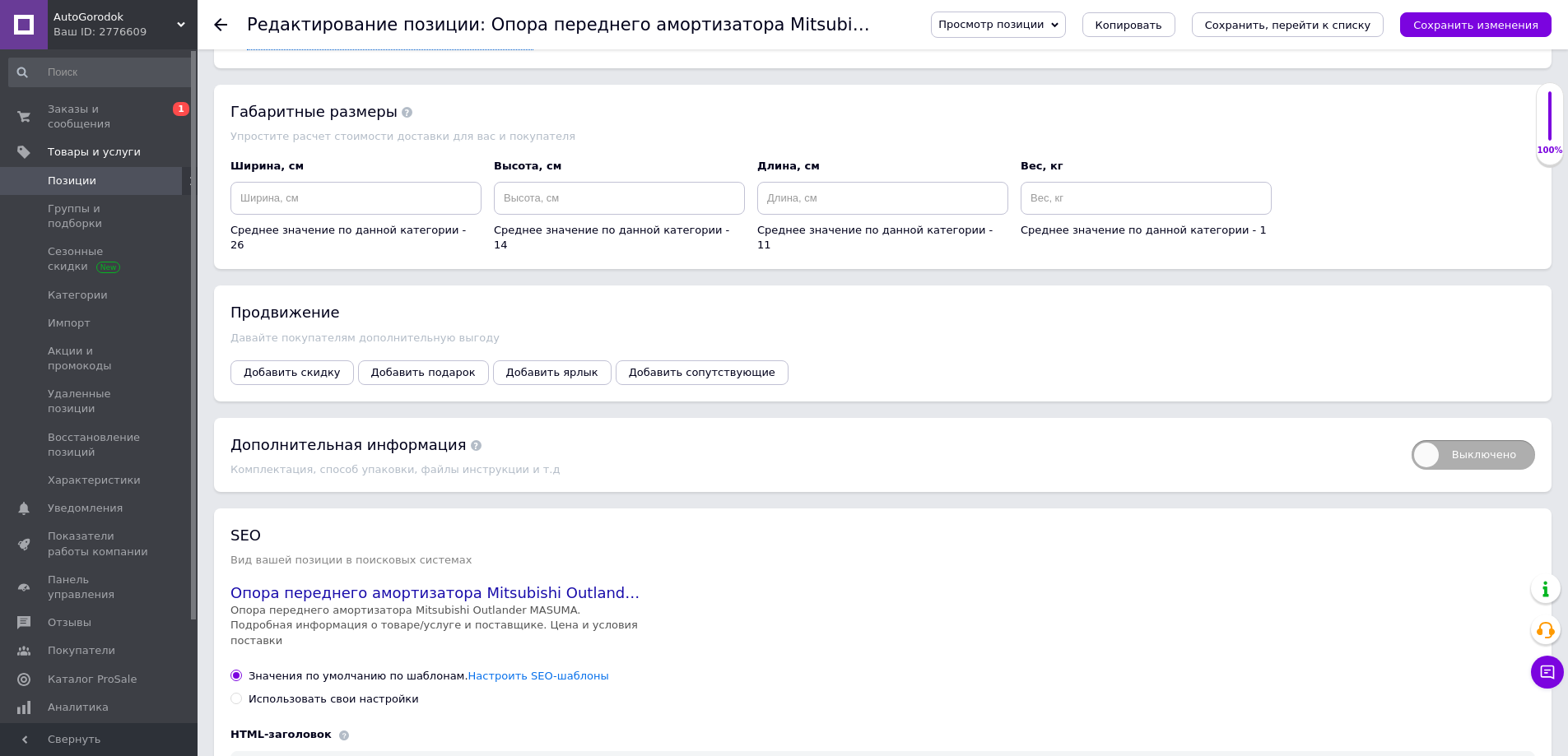
click at [308, 692] on div "Использовать свои настройки" at bounding box center [333, 698] width 171 height 15
click at [241, 693] on input "Использовать свои настройки" at bounding box center [235, 697] width 11 height 11
radio input "true"
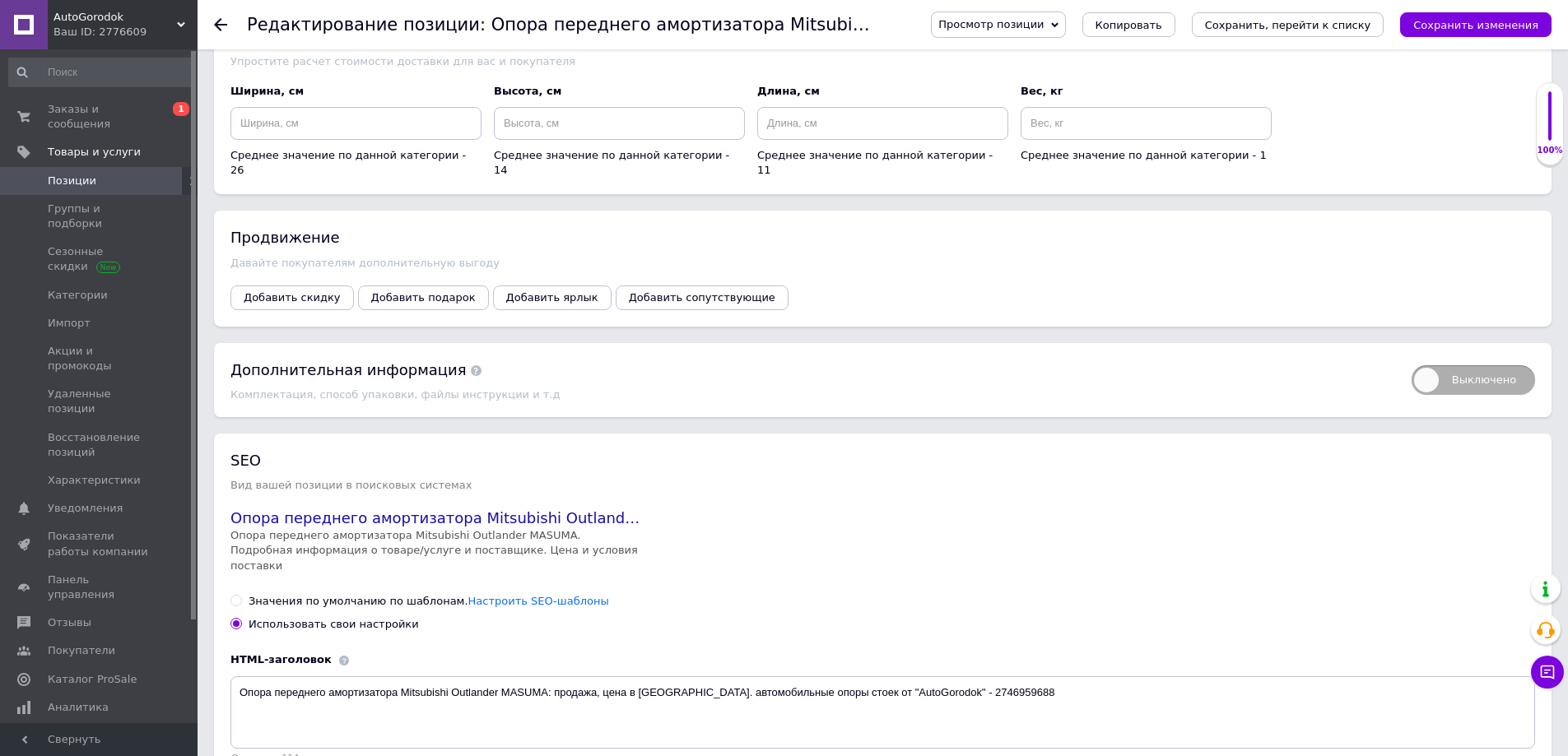
scroll to position [2331, 0]
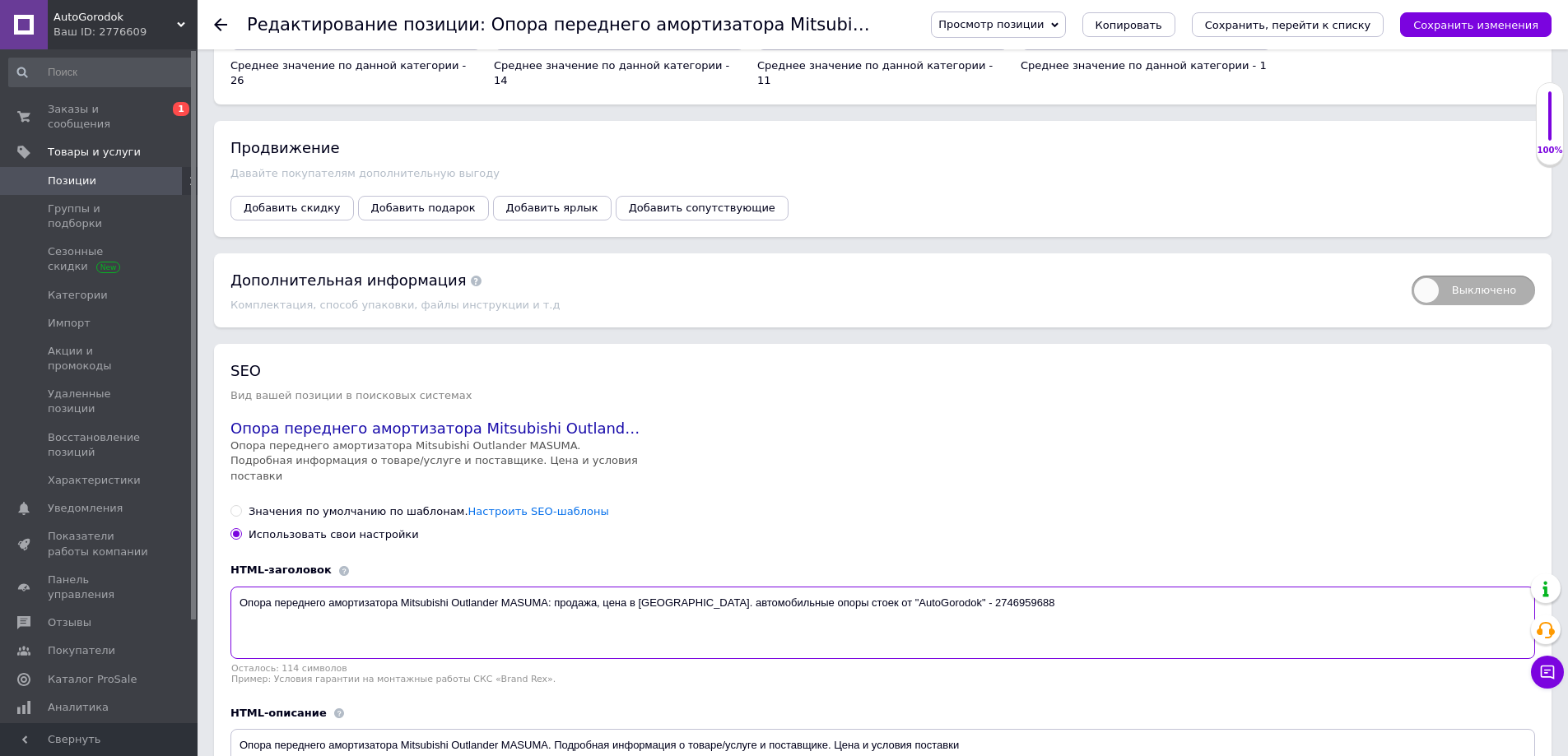
drag, startPoint x: 823, startPoint y: 588, endPoint x: 1076, endPoint y: 576, distance: 253.3
click at [1076, 586] on textarea "Опора переднего амортизатора Mitsubishi Outlander MASUMA: продажа, цена в Киеве…" at bounding box center [882, 622] width 1305 height 72
type textarea "Опора переднего амортизатора Mitsubishi Outlander MASUMA: продажа, цена в Киеве…"
click at [1286, 19] on icon "Сохранить, перейти к списку" at bounding box center [1288, 25] width 167 height 12
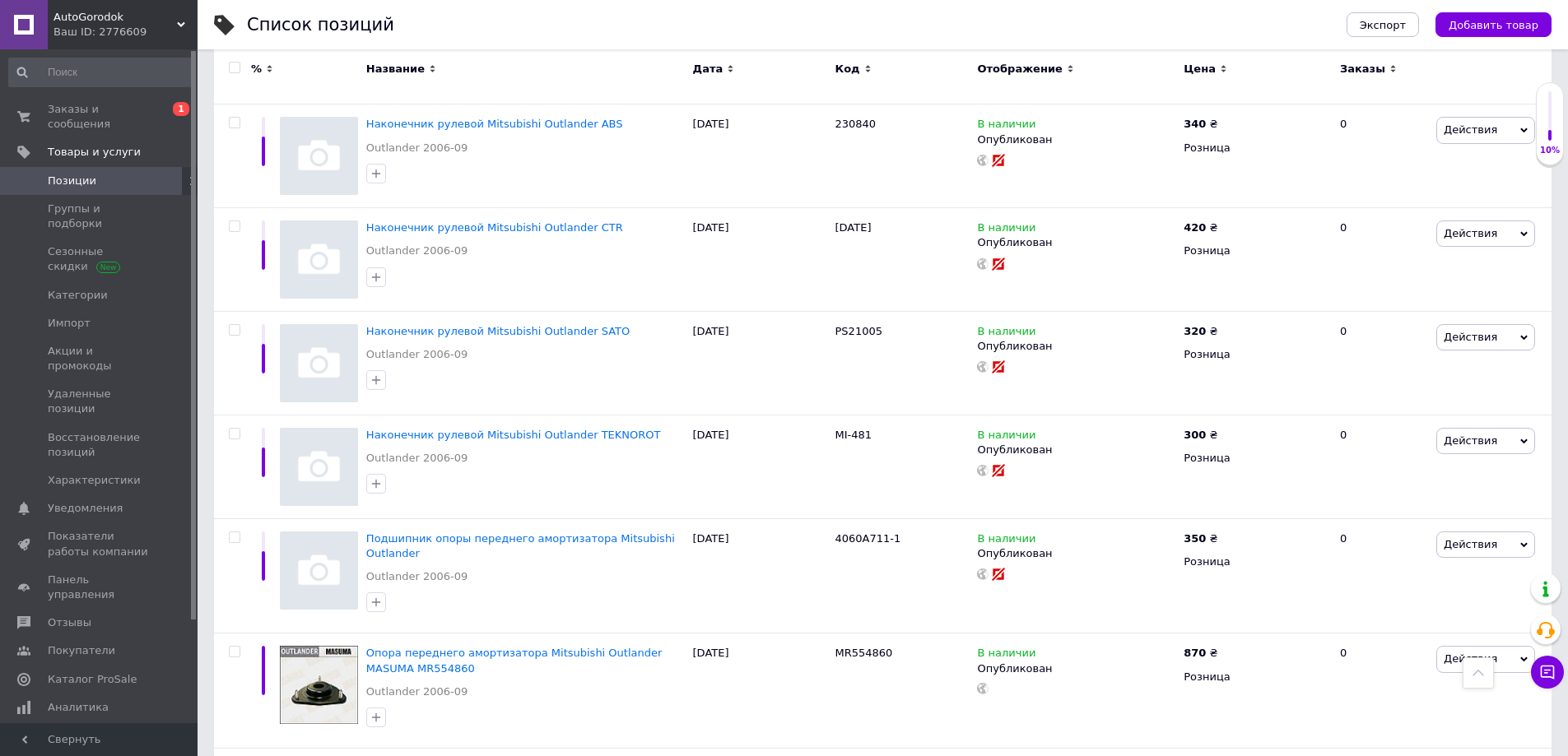
scroll to position [1974, 0]
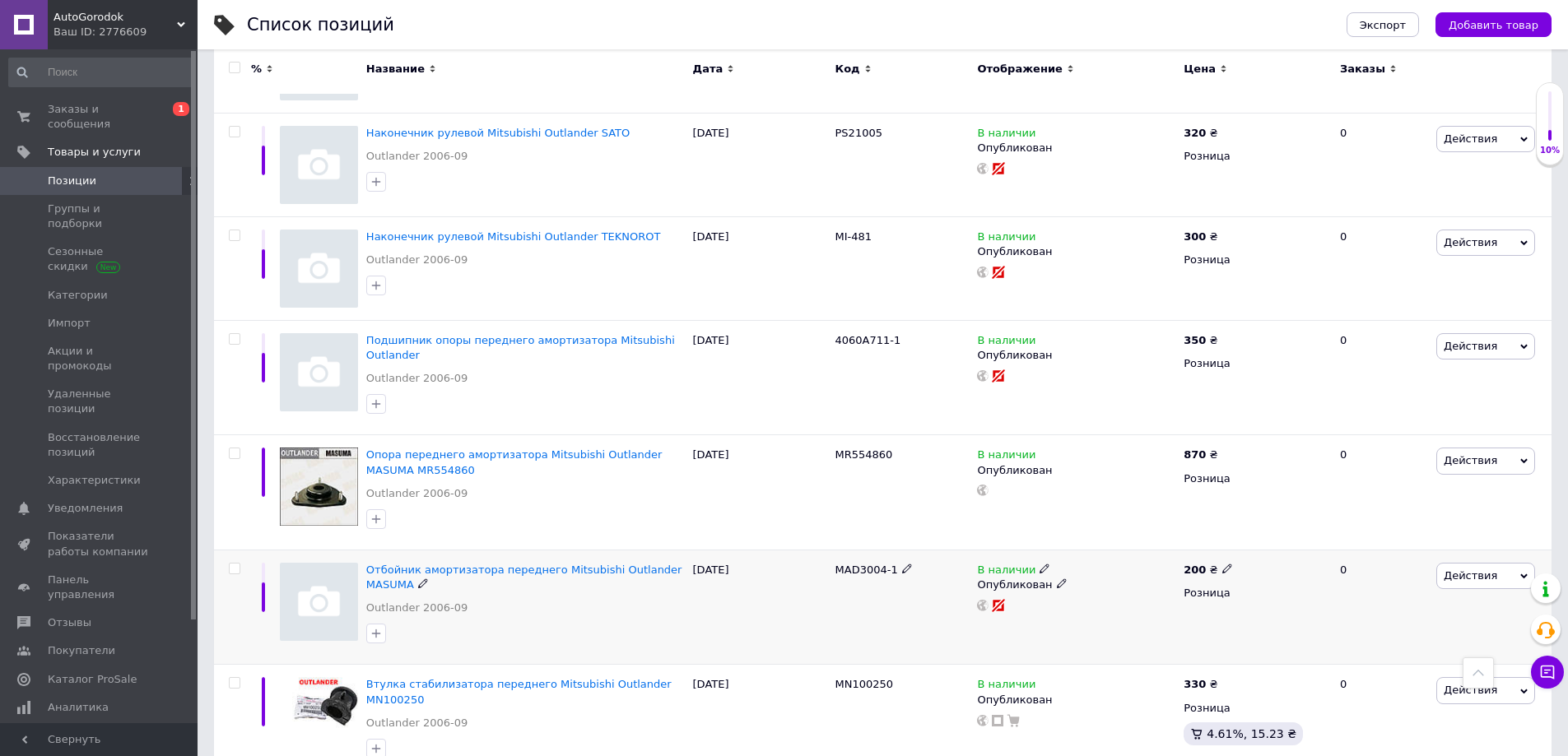
click at [857, 564] on span "MAD3004-1" at bounding box center [866, 569] width 63 height 12
copy span "MAD3004"
drag, startPoint x: 482, startPoint y: 504, endPoint x: 671, endPoint y: 277, distance: 295.4
click at [482, 564] on span "Отбойник амортизатора переднего Mitsubishi Outlander MASUMA" at bounding box center [524, 576] width 316 height 27
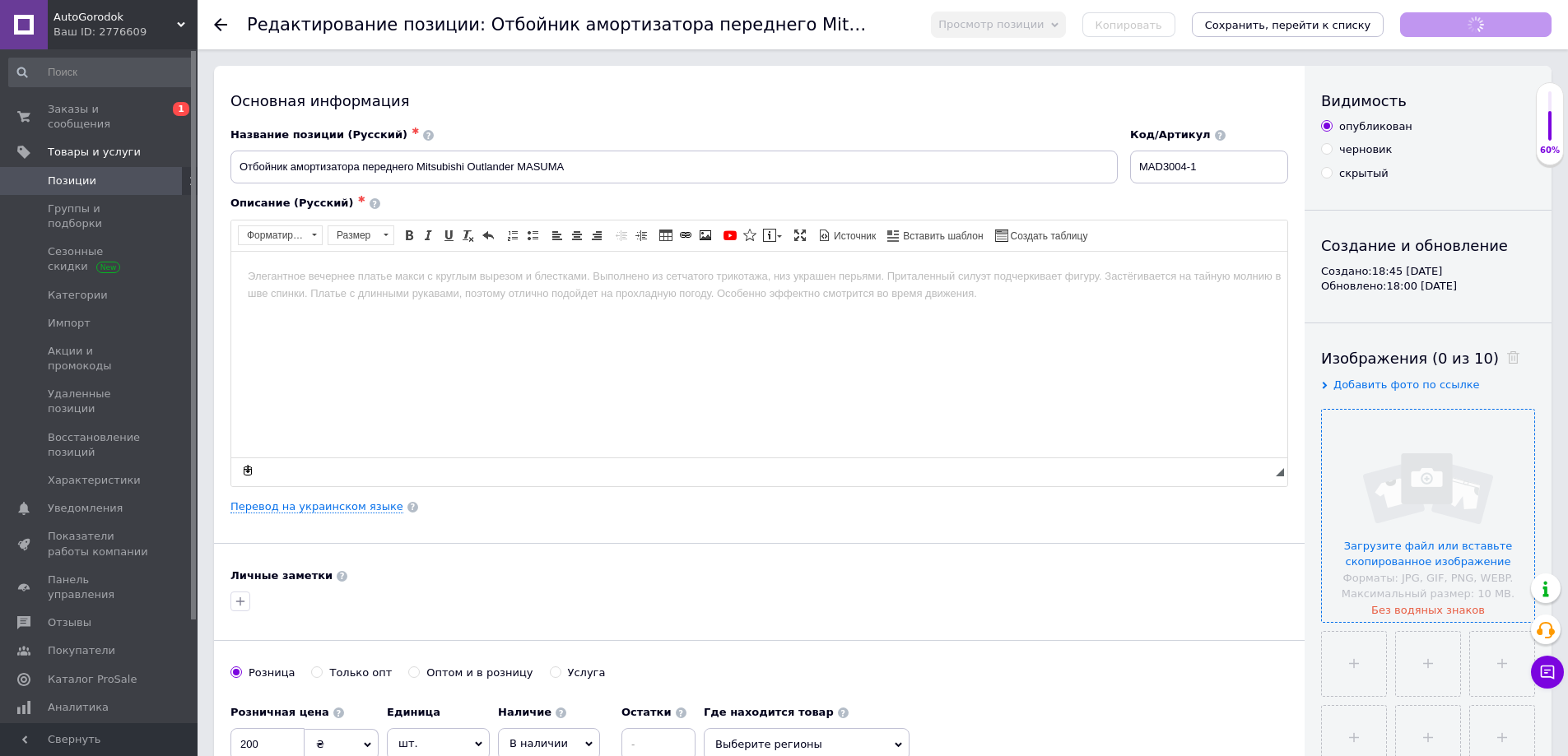
click at [1411, 477] on input "file" at bounding box center [1428, 516] width 212 height 212
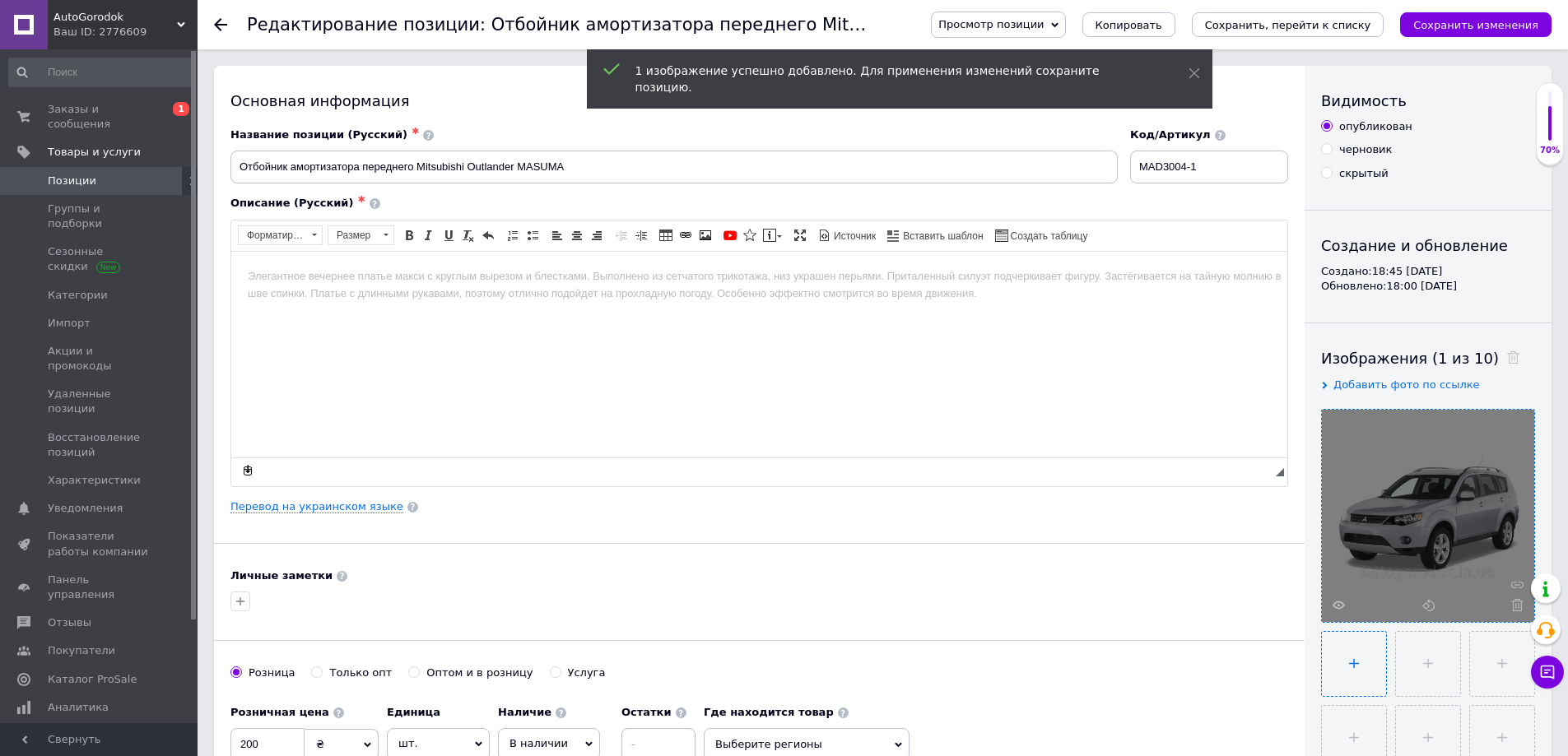
click at [1354, 650] on input "file" at bounding box center [1354, 664] width 65 height 64
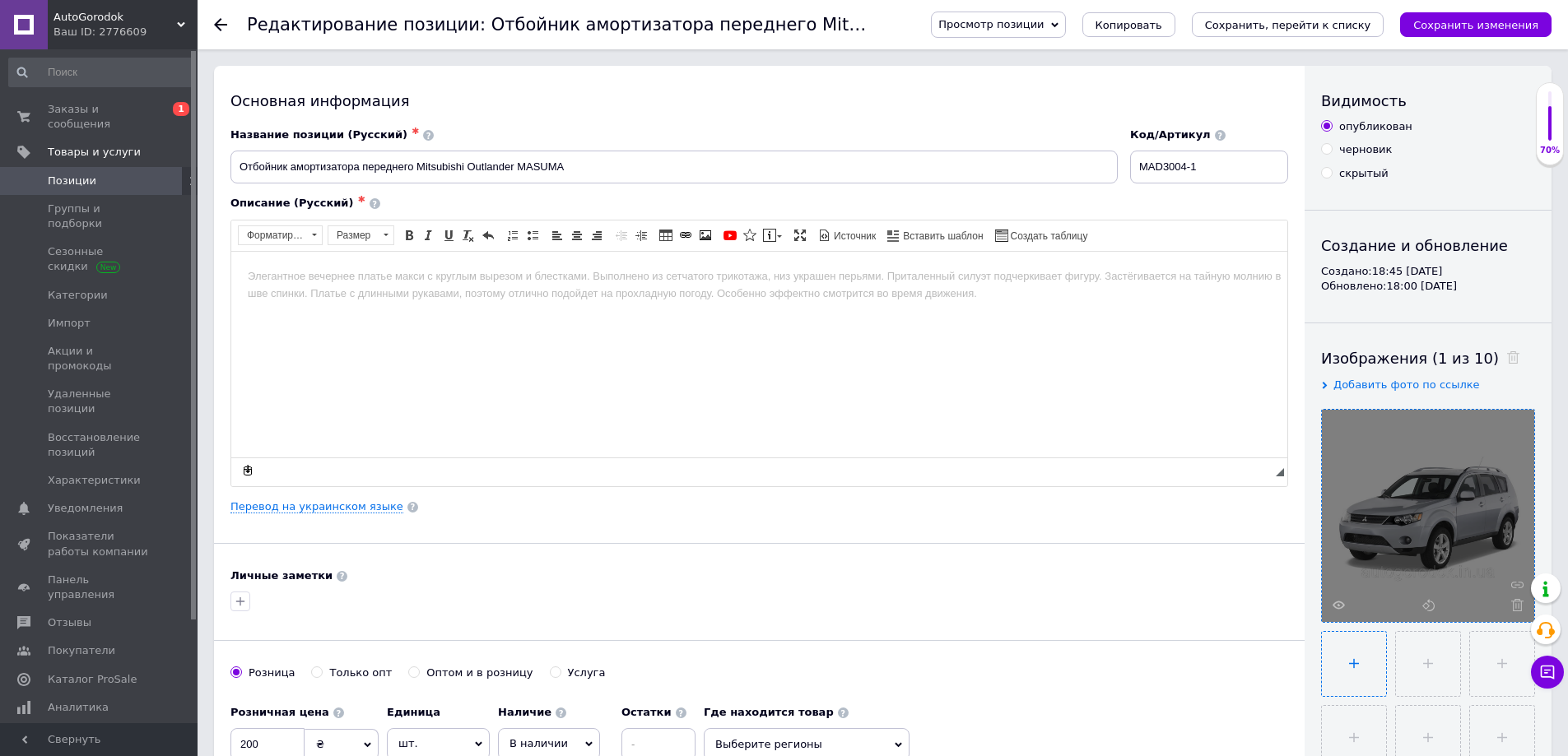
type input "C:\fakepath\MAD3004-1...jpg"
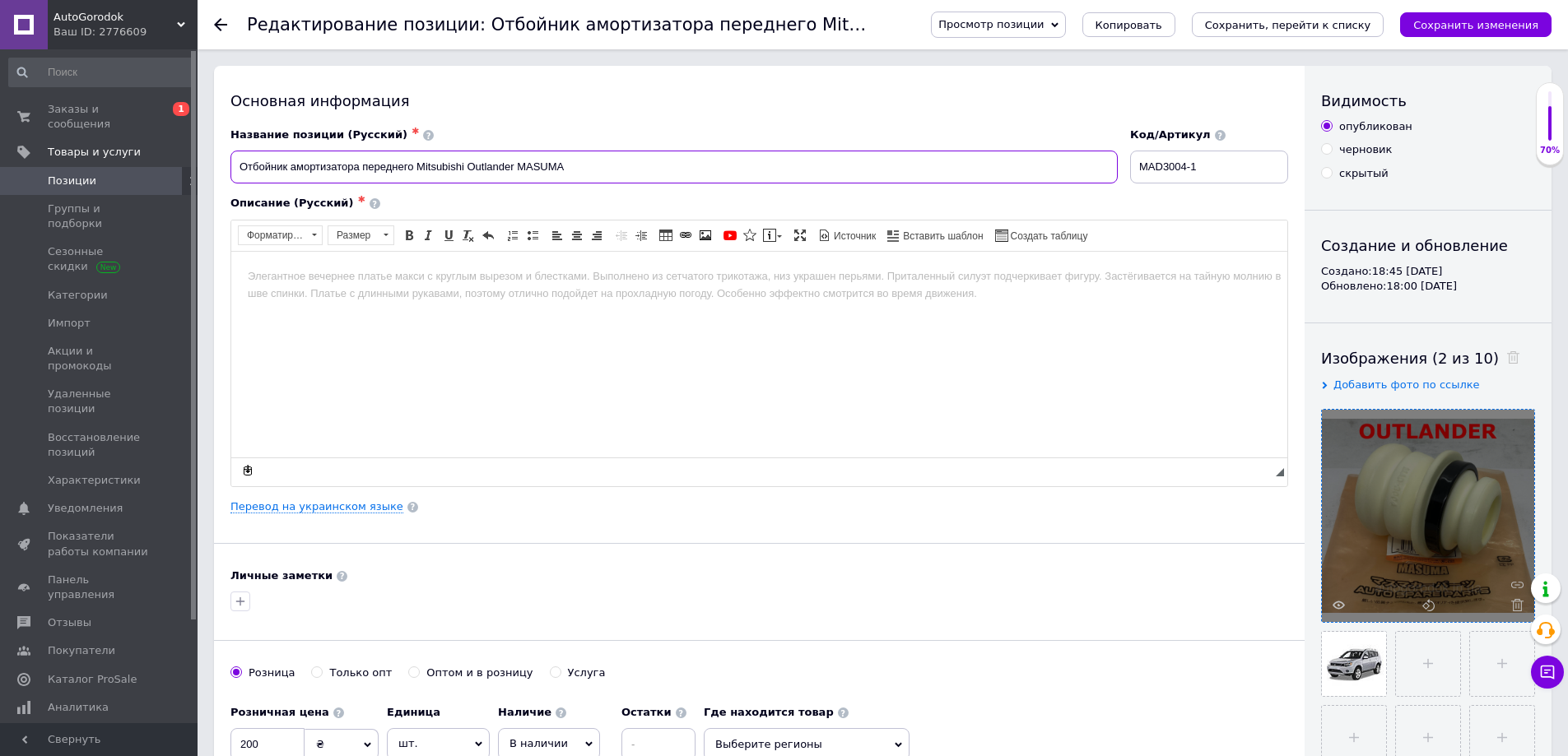
click at [513, 166] on input "Отбойник амортизатора переднего Mitsubishi Outlander MASUMA" at bounding box center [674, 167] width 887 height 33
drag, startPoint x: 515, startPoint y: 167, endPoint x: 184, endPoint y: 171, distance: 331.0
click at [326, 284] on body "Визуальный текстовый редактор, DA246468-FD08-4E36-AEEC-4197BD75CB8E" at bounding box center [759, 276] width 1023 height 17
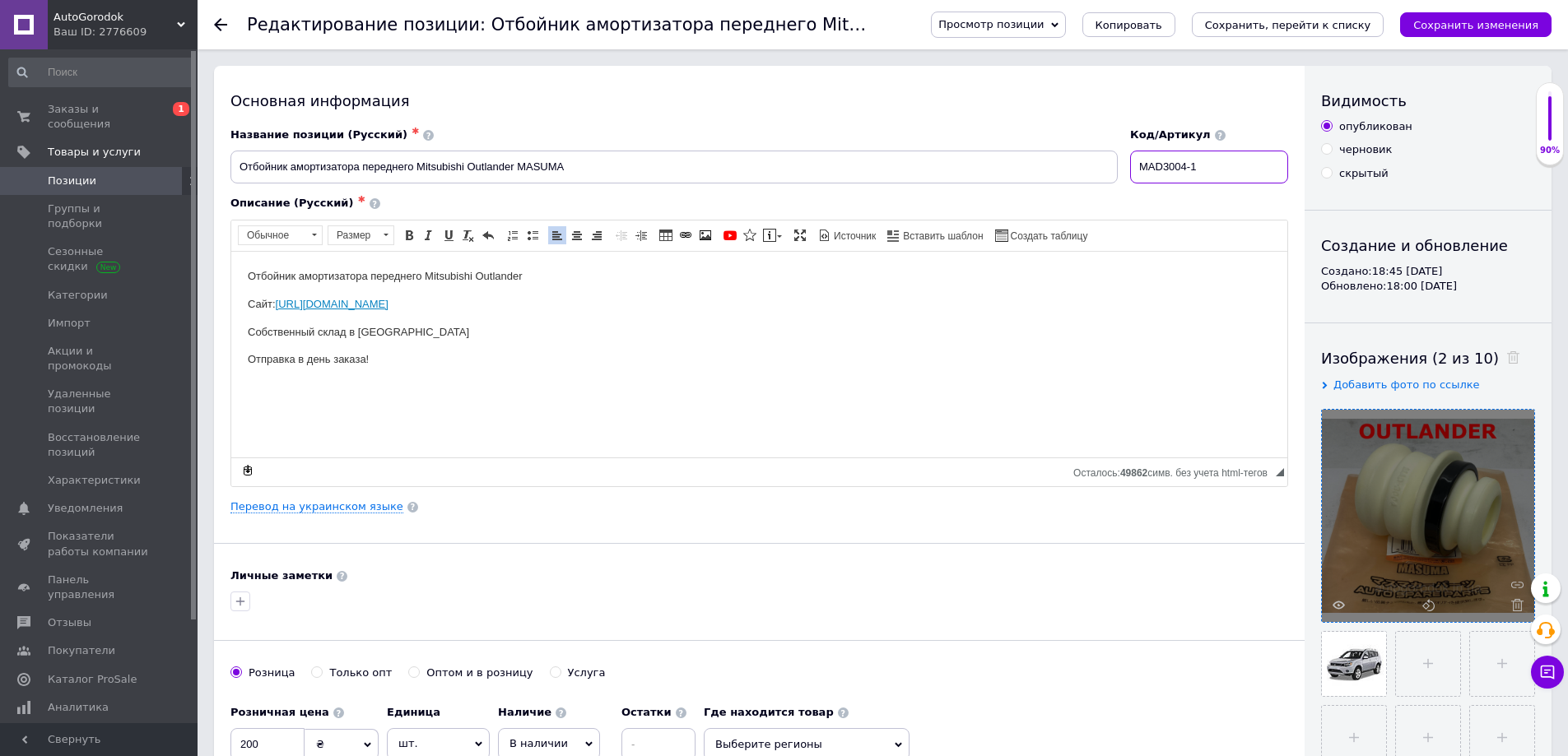
click at [1212, 170] on input "MAD3004-1" at bounding box center [1209, 167] width 158 height 33
click at [1204, 171] on input "MAD3004-1" at bounding box center [1209, 167] width 158 height 33
paste input "R961189"
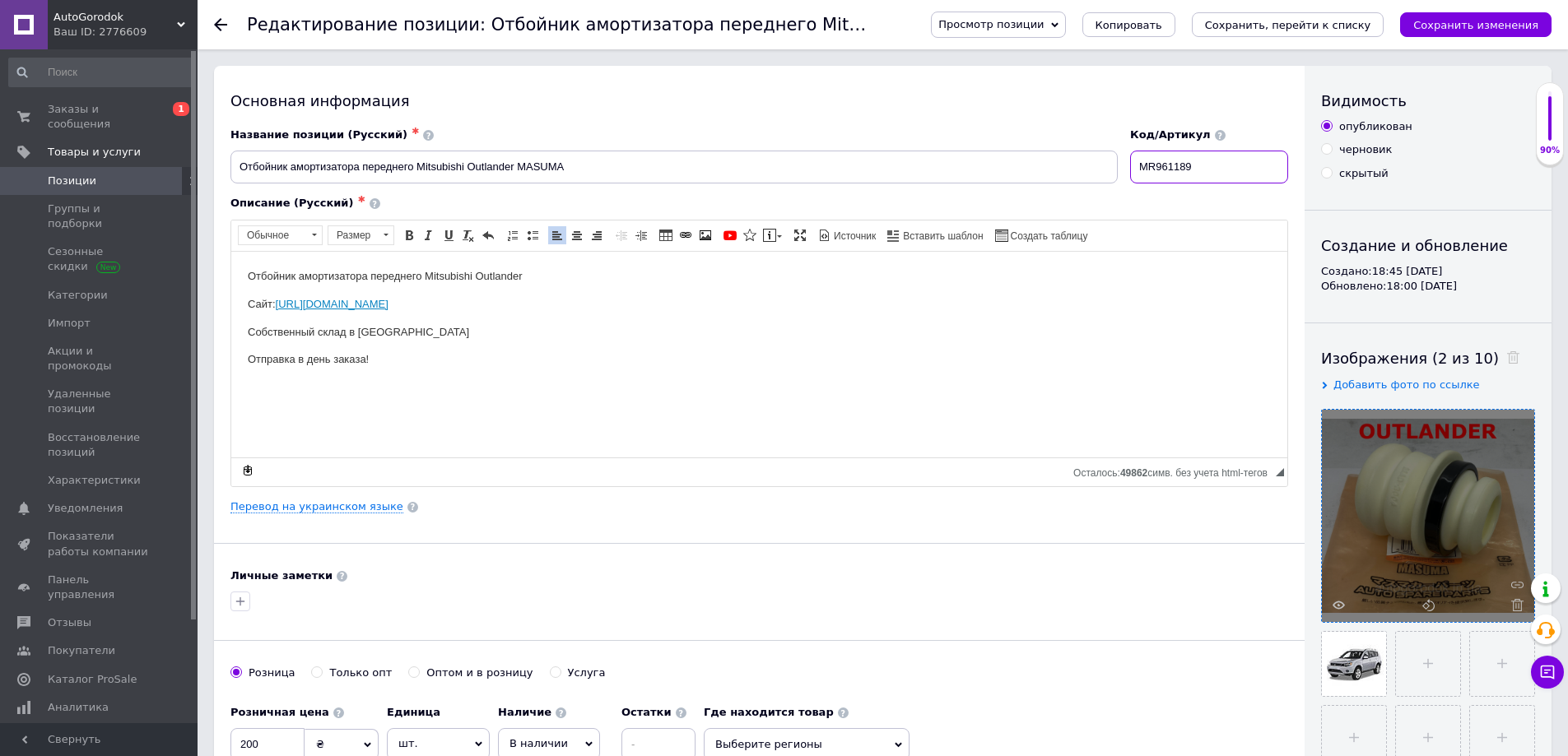
type input "MR961189"
click at [641, 162] on input "Отбойник амортизатора переднего Mitsubishi Outlander MASUMA" at bounding box center [674, 167] width 887 height 33
paste input "MR961189"
type input "Отбойник амортизатора переднего Mitsubishi Outlander MASUMA MR961189"
click at [345, 503] on link "Перевод на украинском языке" at bounding box center [317, 506] width 173 height 13
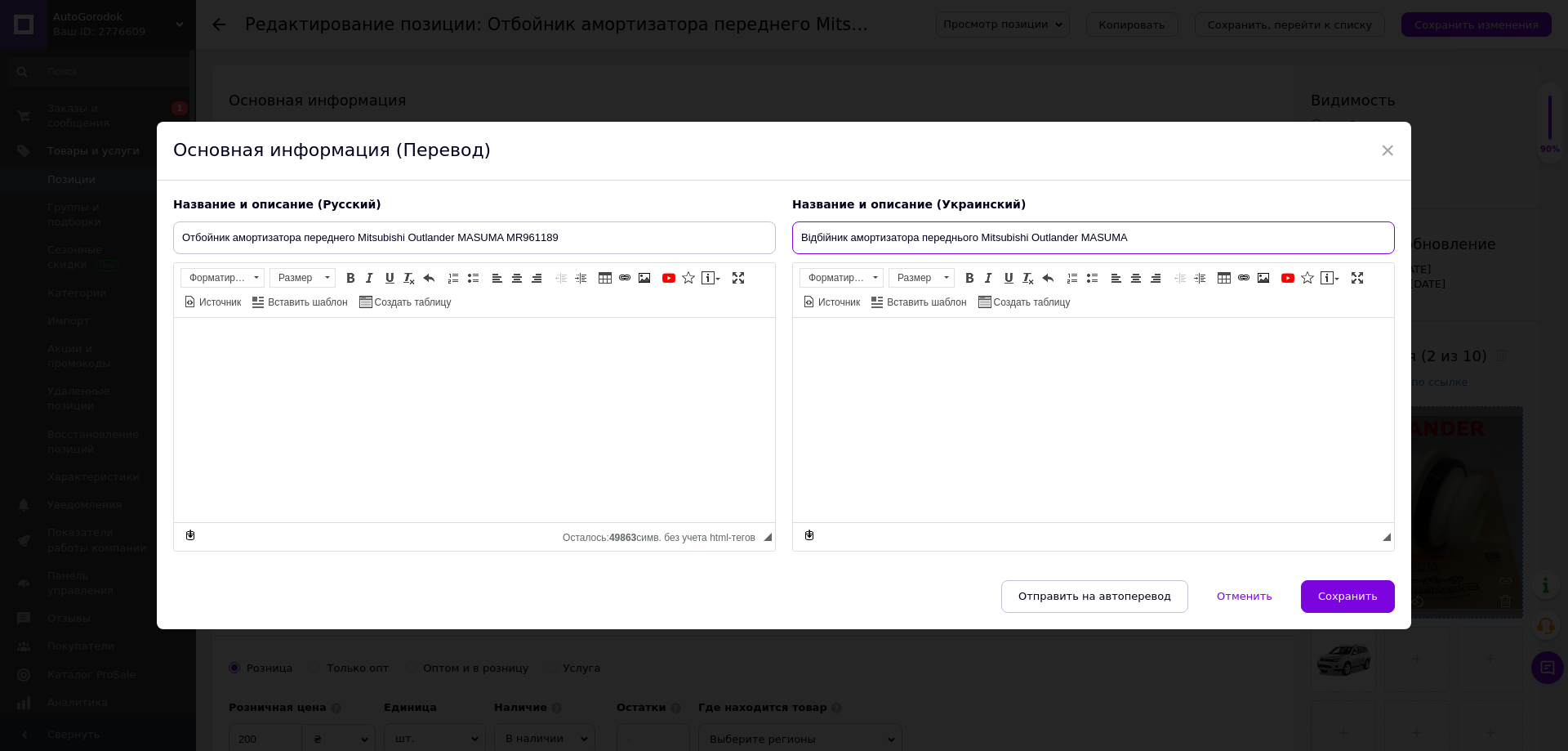
click at [1143, 243] on input "Відбійник амортизатора переднього Mitsubishi Outlander MASUMA" at bounding box center [1093, 238] width 603 height 33
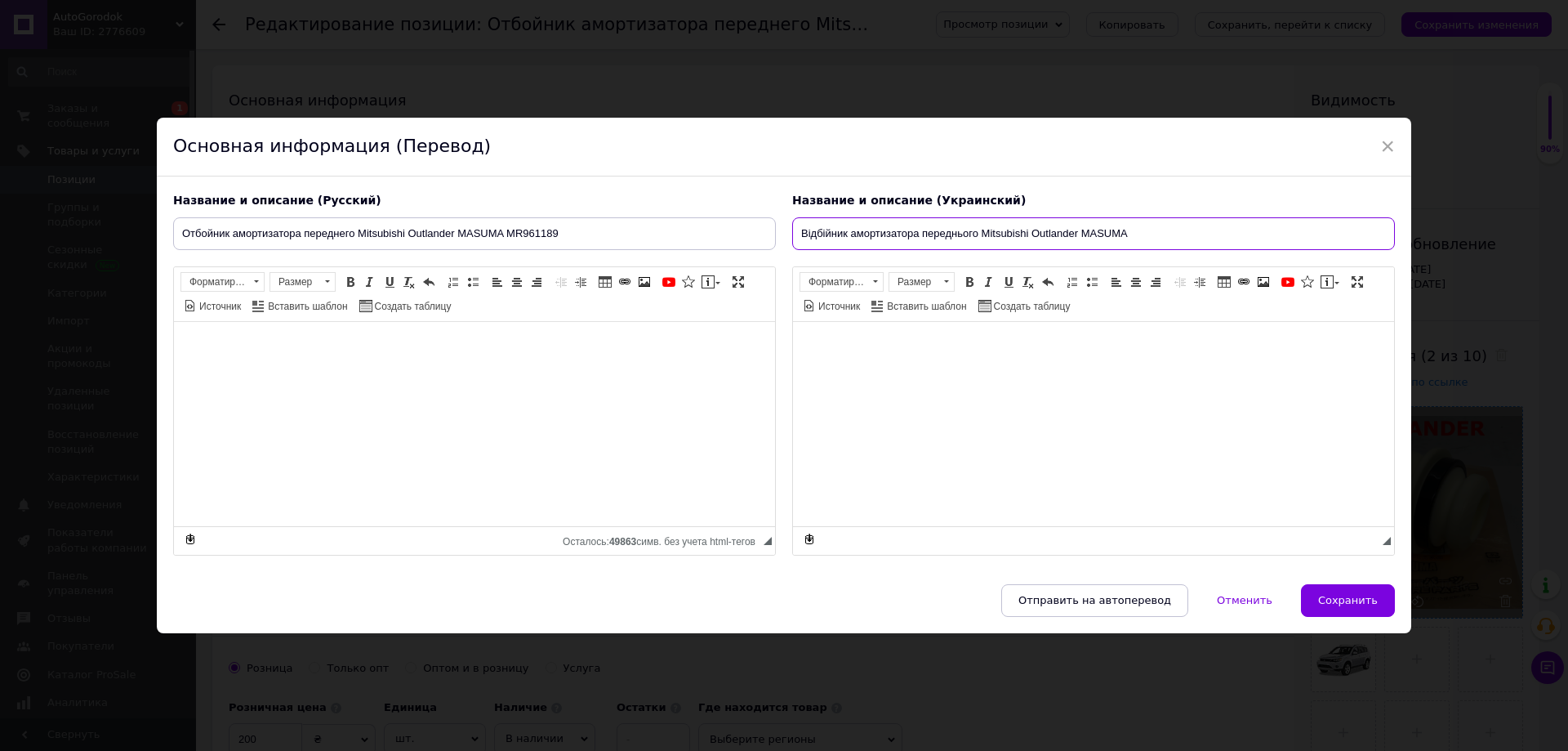
paste input "MR961189"
drag, startPoint x: 1078, startPoint y: 238, endPoint x: 742, endPoint y: 238, distance: 336.0
click at [742, 238] on div "Название и описание (Русский) Отбойник амортизатора переднего Mitsubishi Outlan…" at bounding box center [784, 374] width 1238 height 379
type input "Відбійник амортизатора переднього Mitsubishi Outlander MASUMA MR961189"
click at [1334, 596] on span "Сохранить" at bounding box center [1348, 600] width 60 height 12
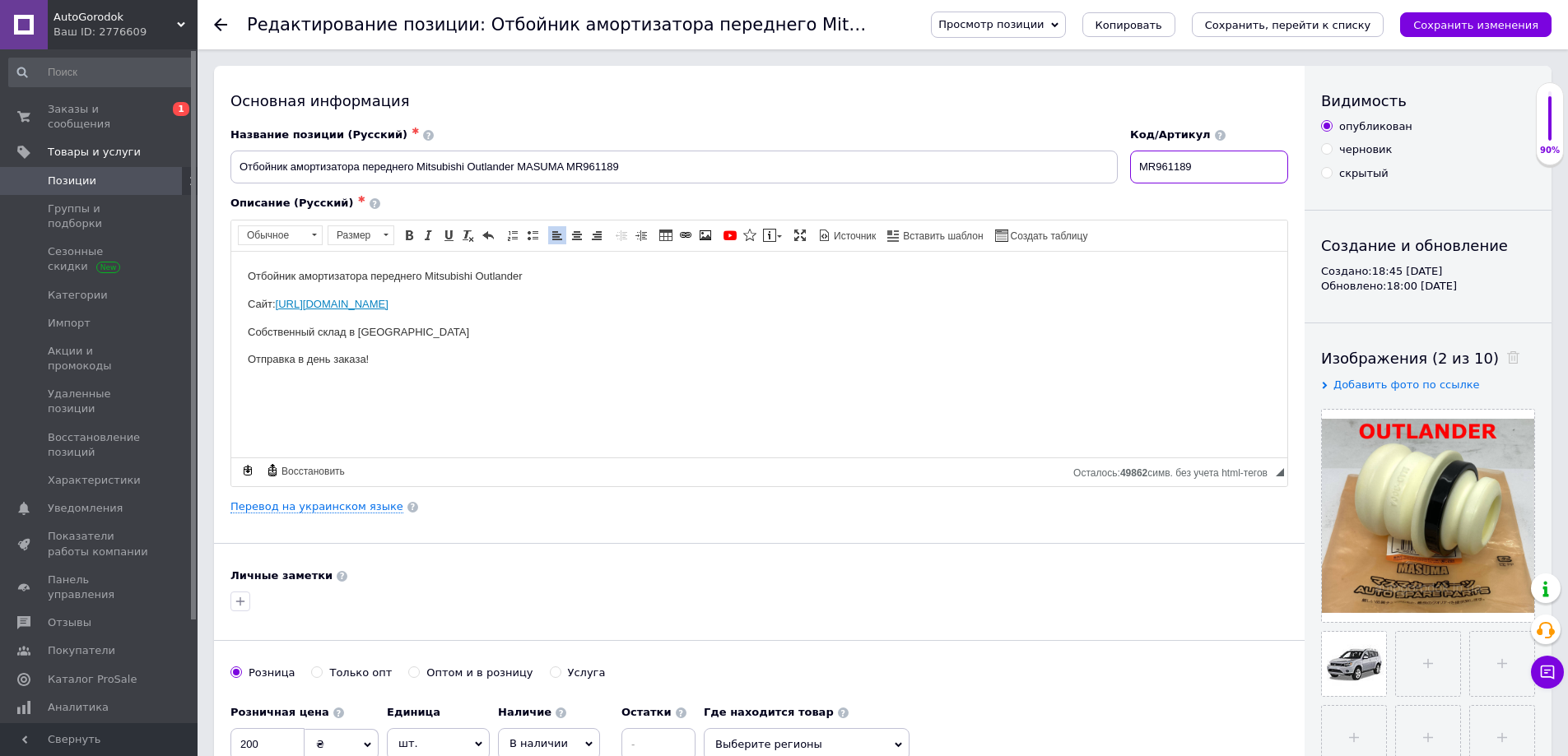
click at [1209, 176] on input "MR961189" at bounding box center [1209, 167] width 158 height 33
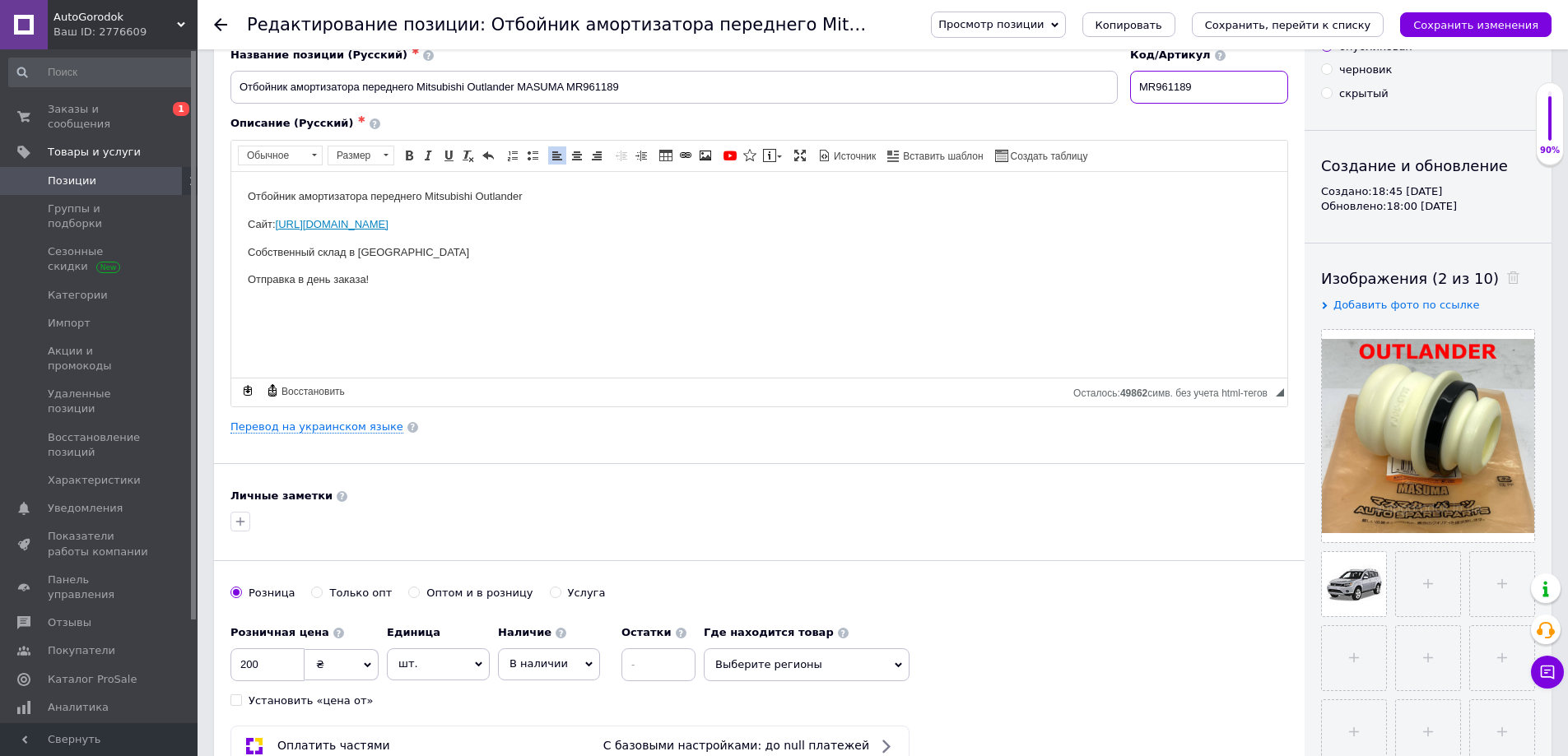
scroll to position [247, 0]
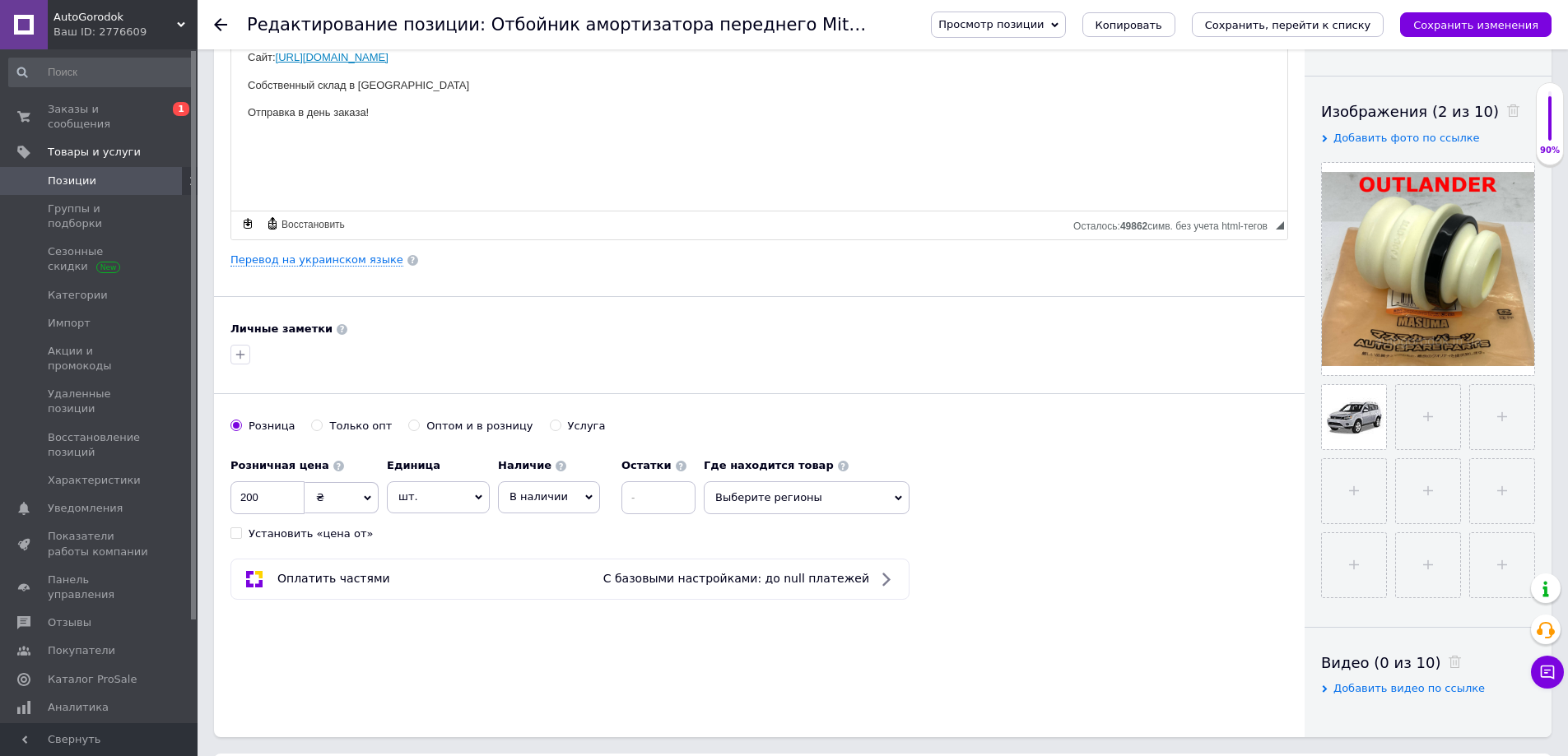
click at [755, 495] on span "Выберите регионы" at bounding box center [806, 497] width 205 height 33
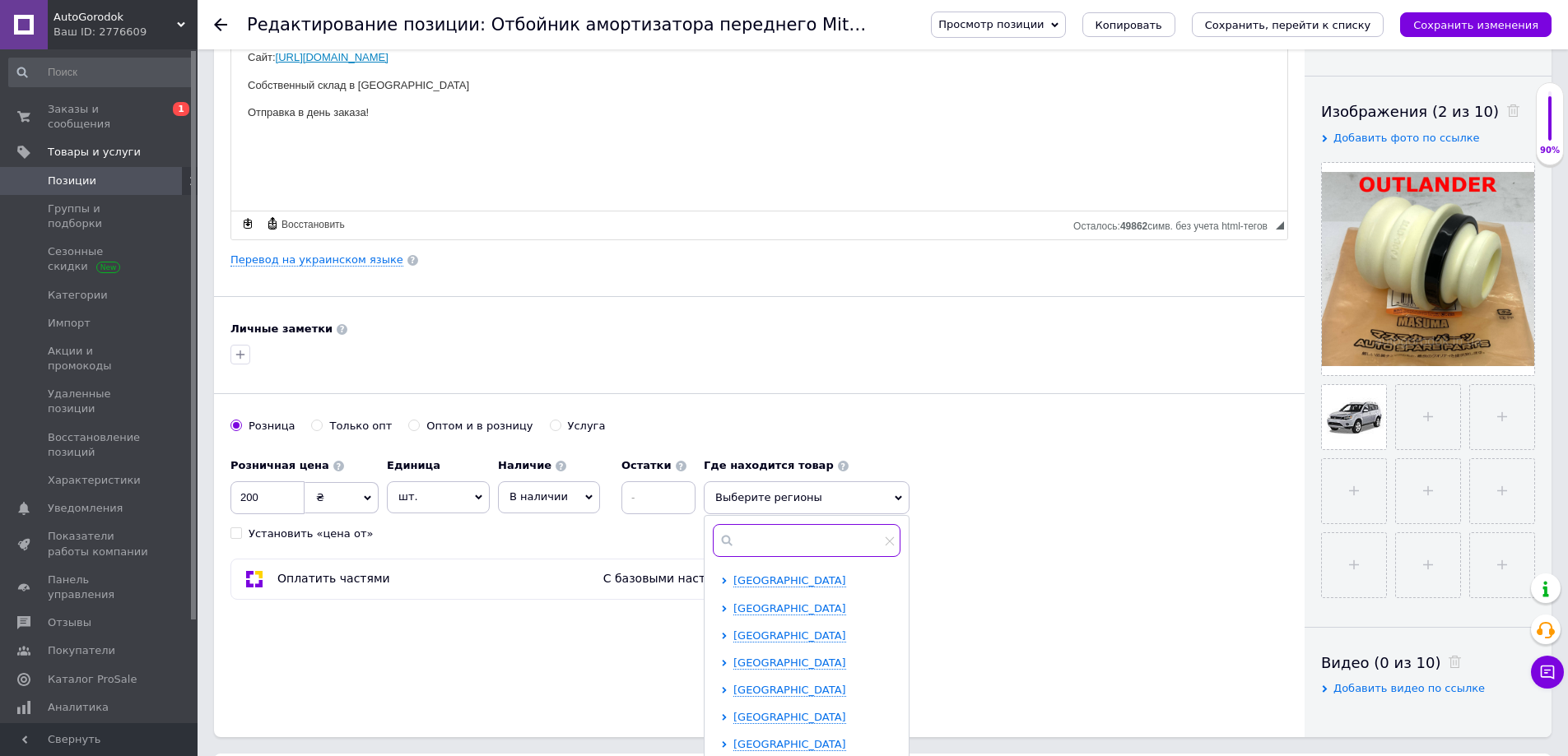
click at [762, 537] on input "text" at bounding box center [806, 540] width 188 height 33
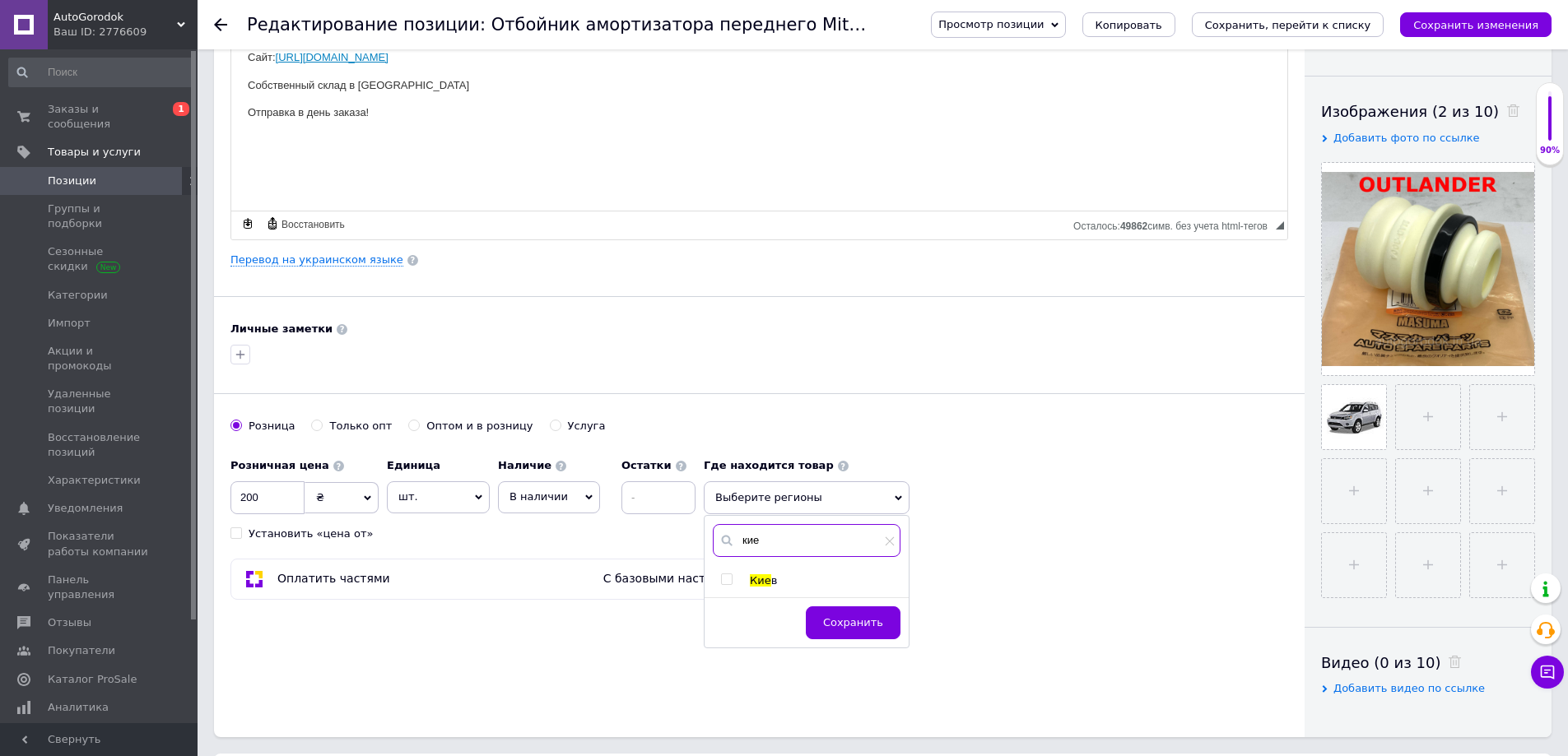
type input "кие"
click at [763, 579] on span "Кие" at bounding box center [761, 580] width 22 height 12
checkbox input "true"
click at [847, 633] on span "Сохранить" at bounding box center [852, 630] width 61 height 12
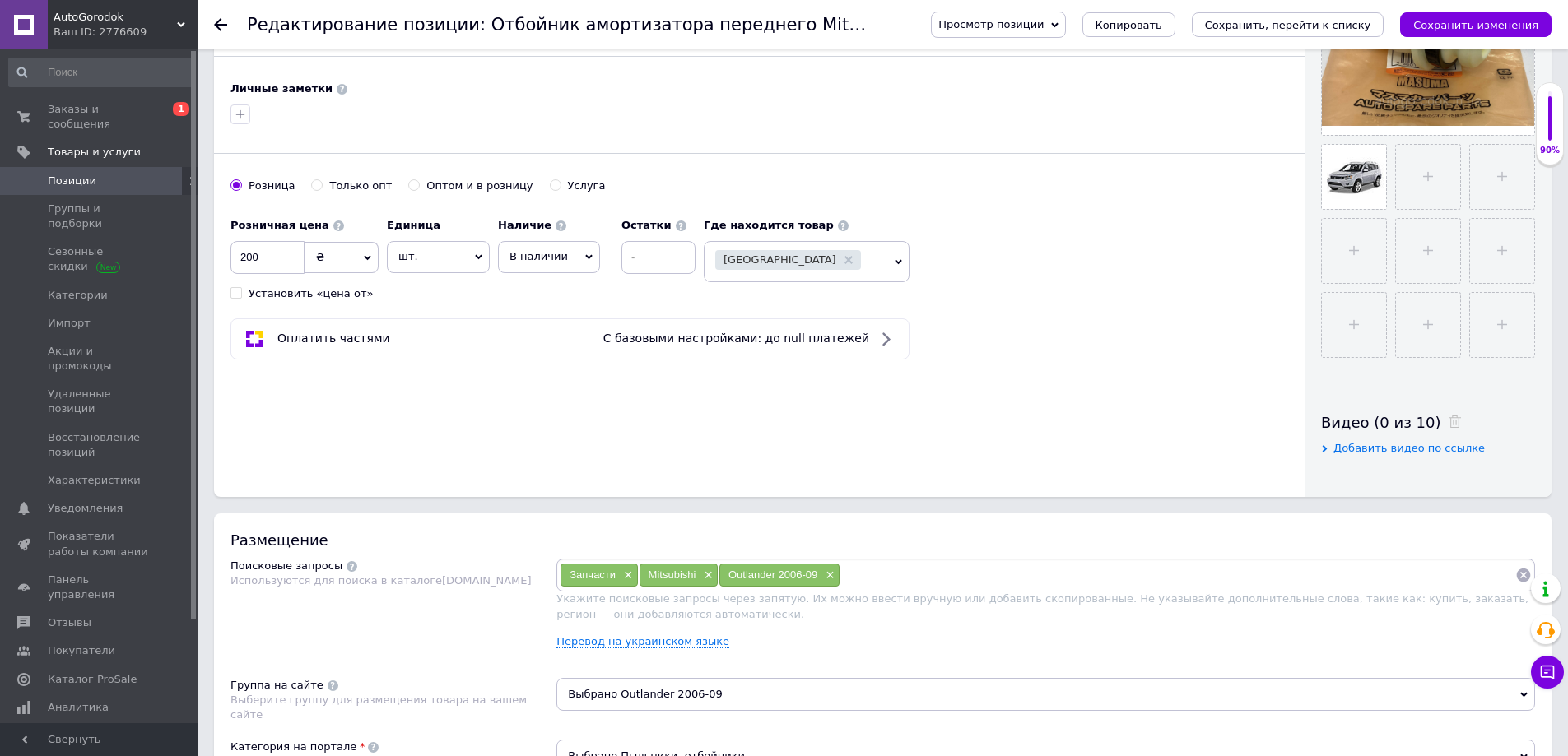
scroll to position [494, 0]
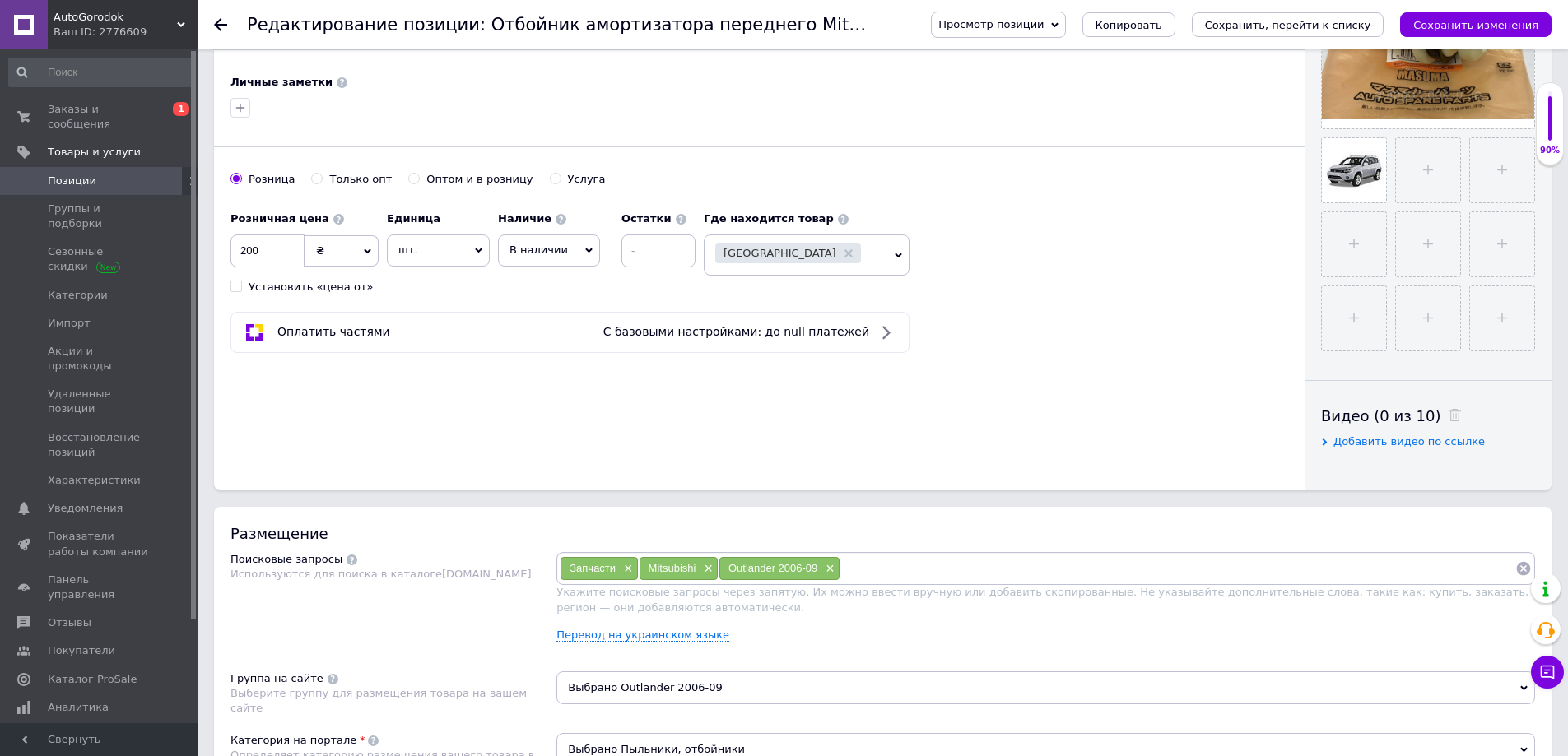
click at [904, 567] on input at bounding box center [1178, 568] width 675 height 25
paste input "MR961189"
type input "MR961189"
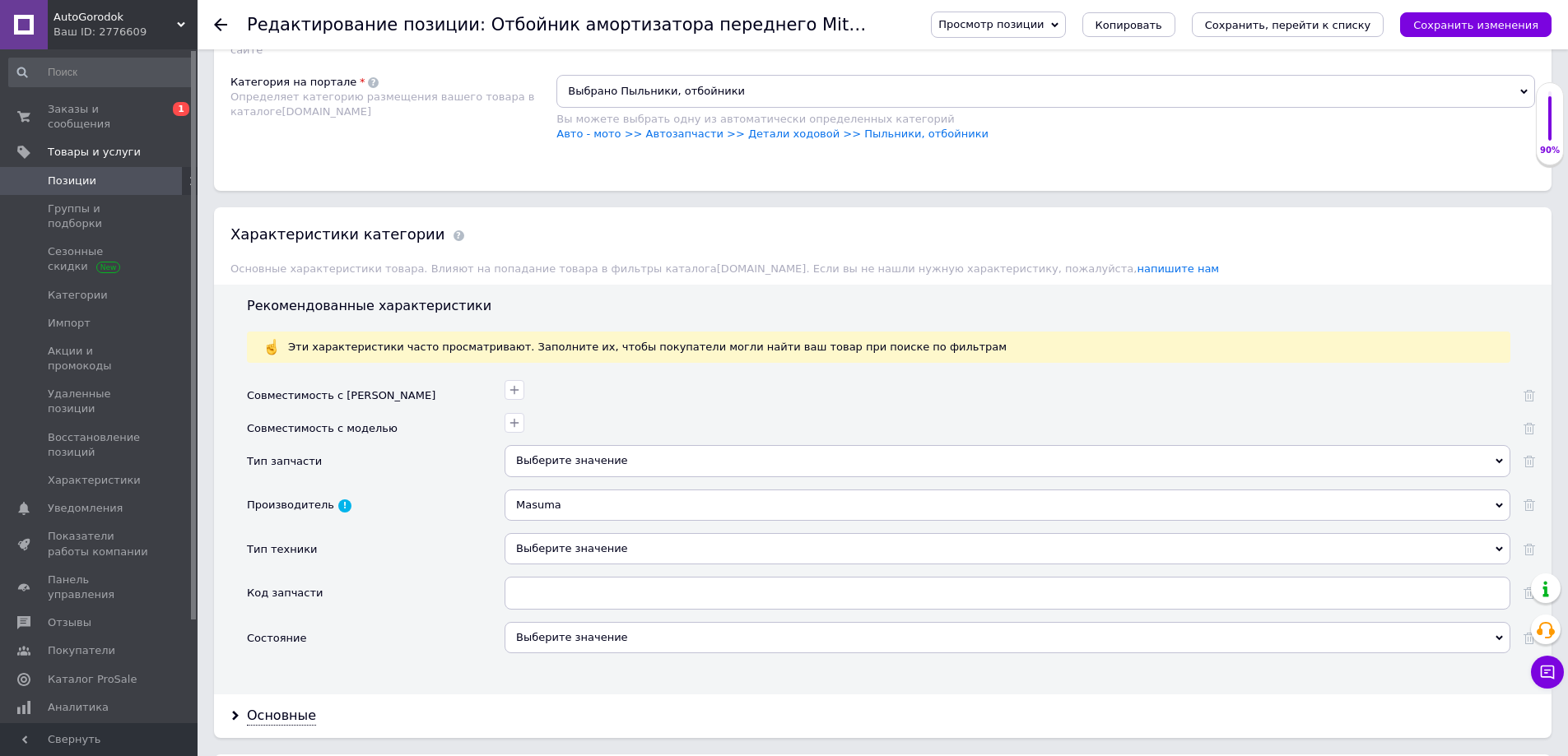
scroll to position [1234, 0]
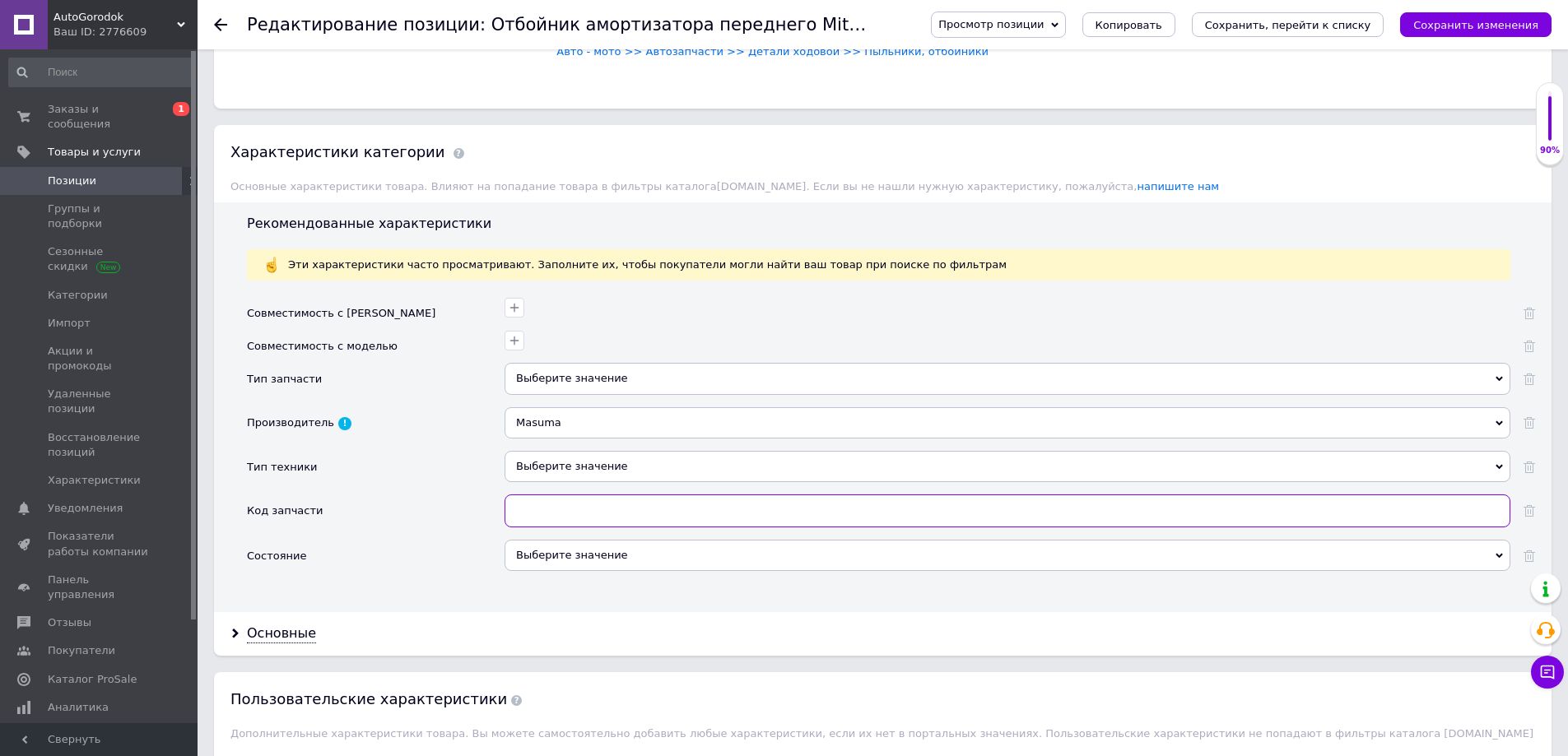
click at [538, 501] on input "text" at bounding box center [1006, 510] width 1005 height 33
paste input "MR961189"
type input "MR961189"
click at [557, 553] on div "Выберите значение" at bounding box center [1006, 556] width 1005 height 32
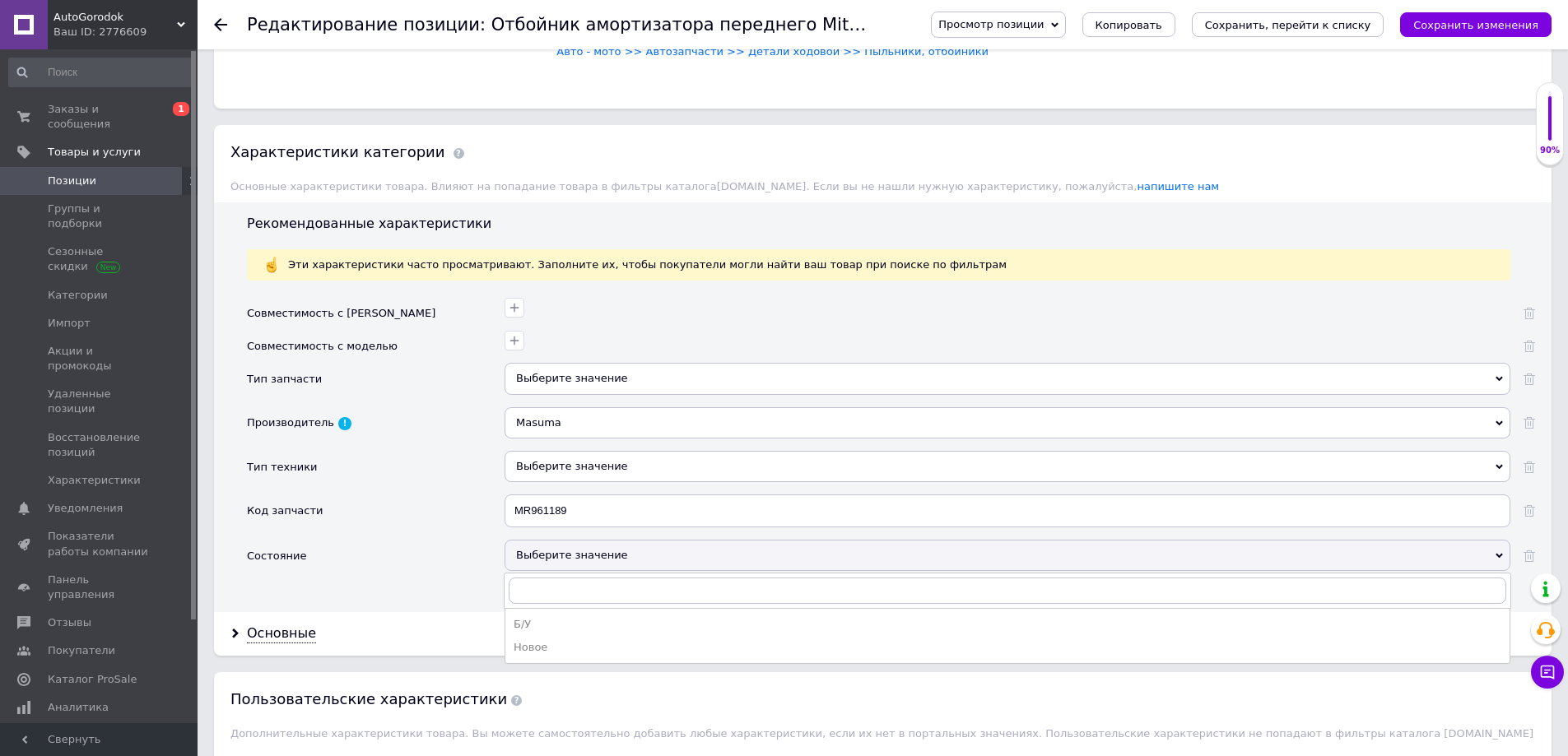
click at [576, 653] on div "Новое" at bounding box center [1007, 647] width 987 height 15
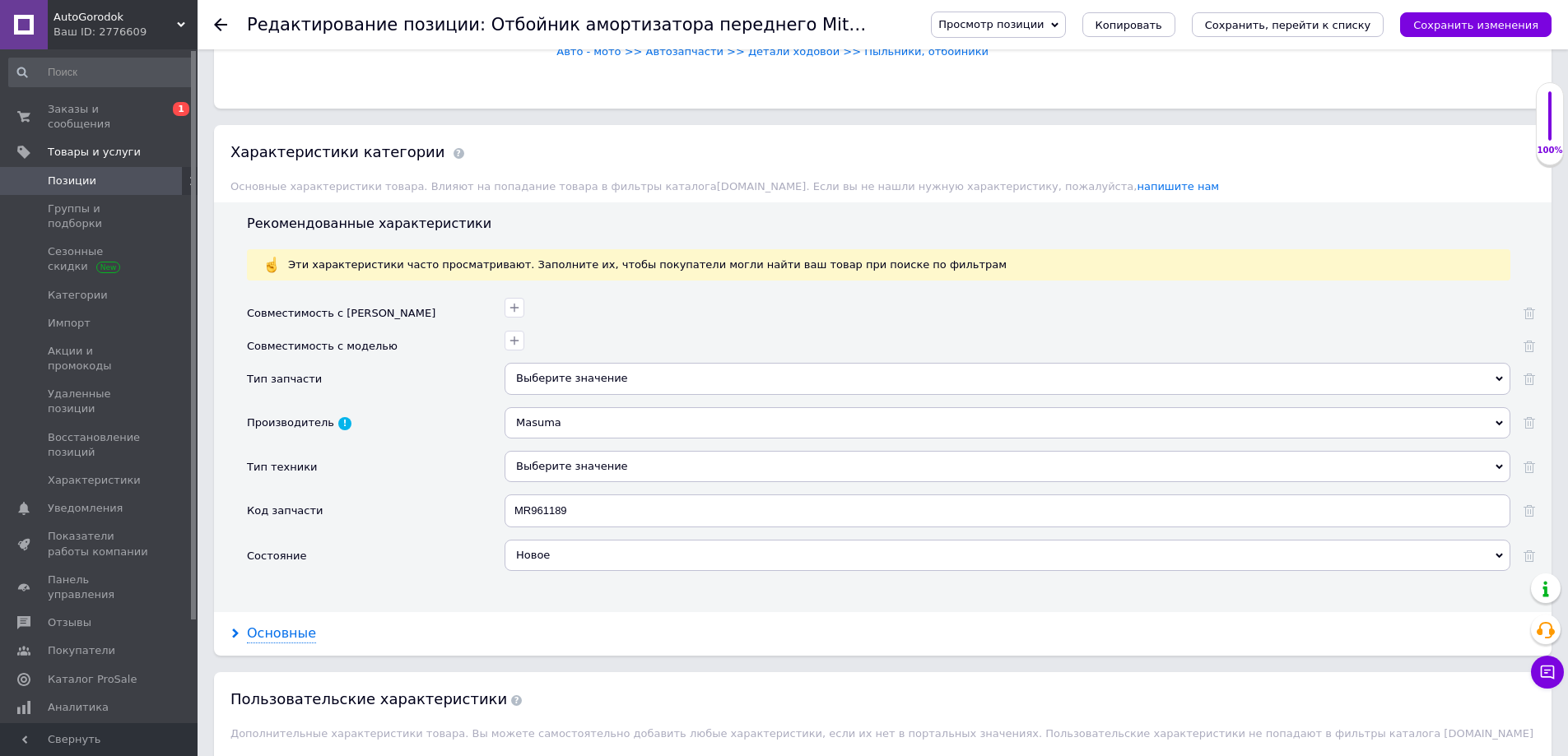
click at [266, 629] on div "Основные" at bounding box center [282, 633] width 69 height 19
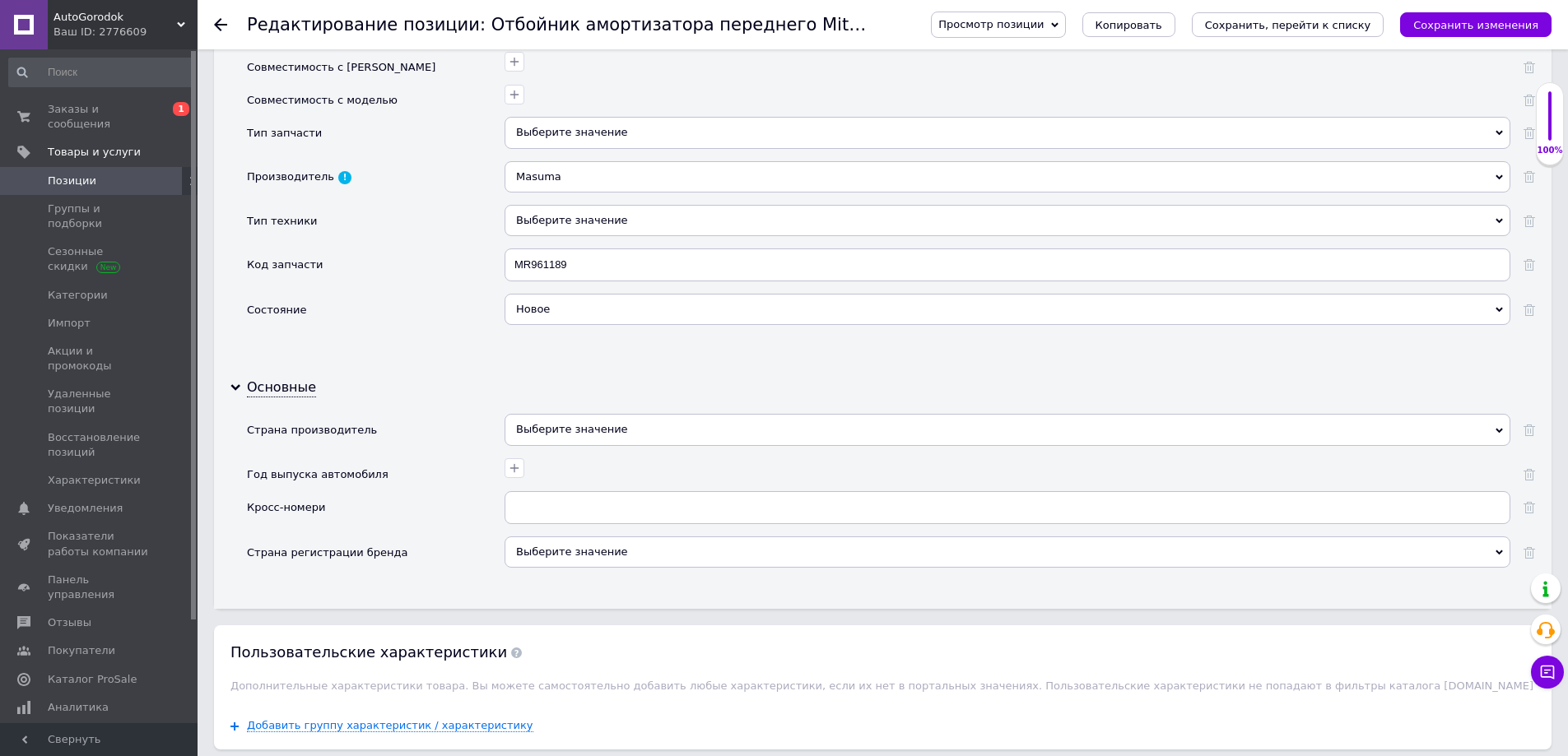
scroll to position [1481, 0]
click at [539, 432] on div "Выберите значение" at bounding box center [1006, 429] width 1005 height 32
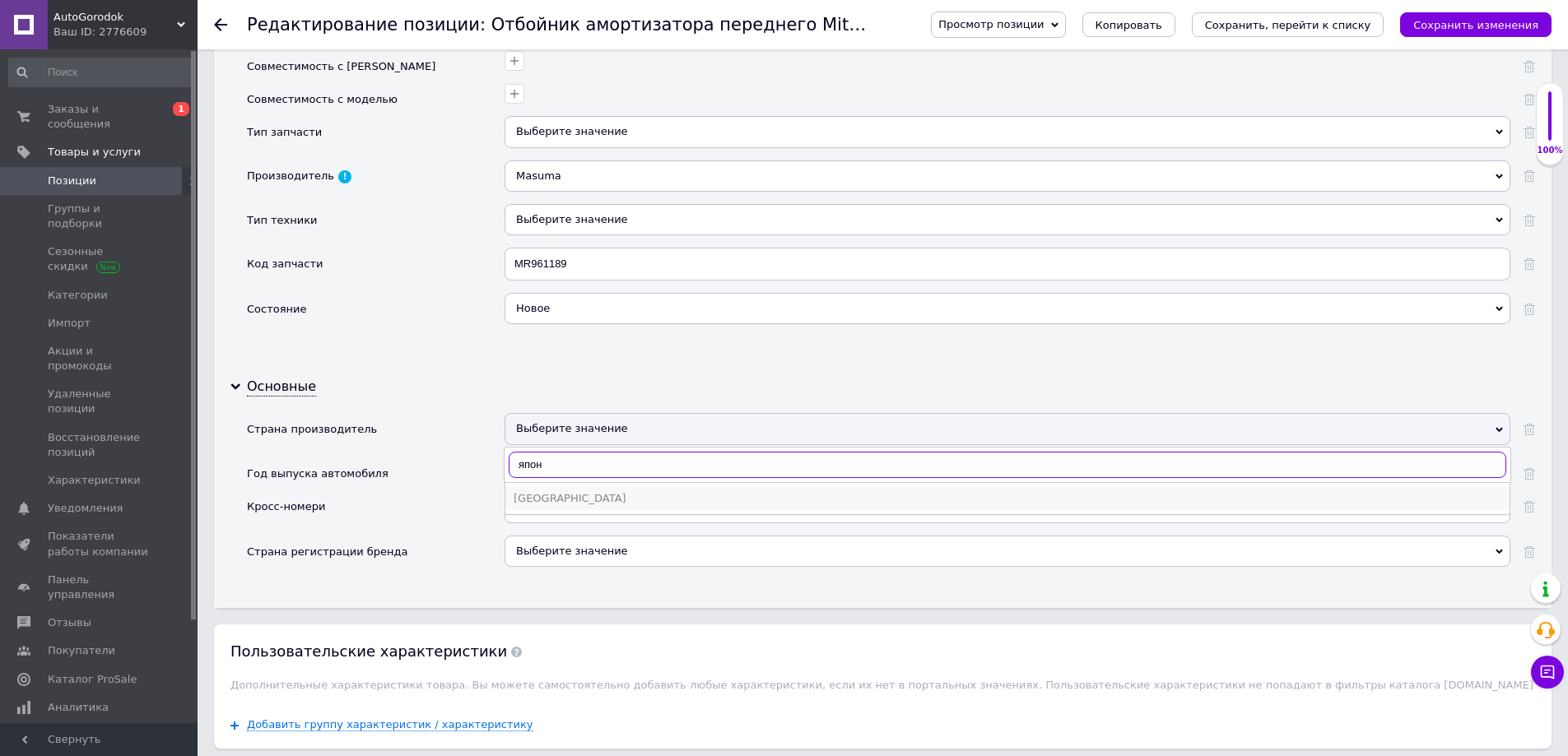
type input "япон"
click at [557, 499] on div "Япония" at bounding box center [1007, 498] width 987 height 15
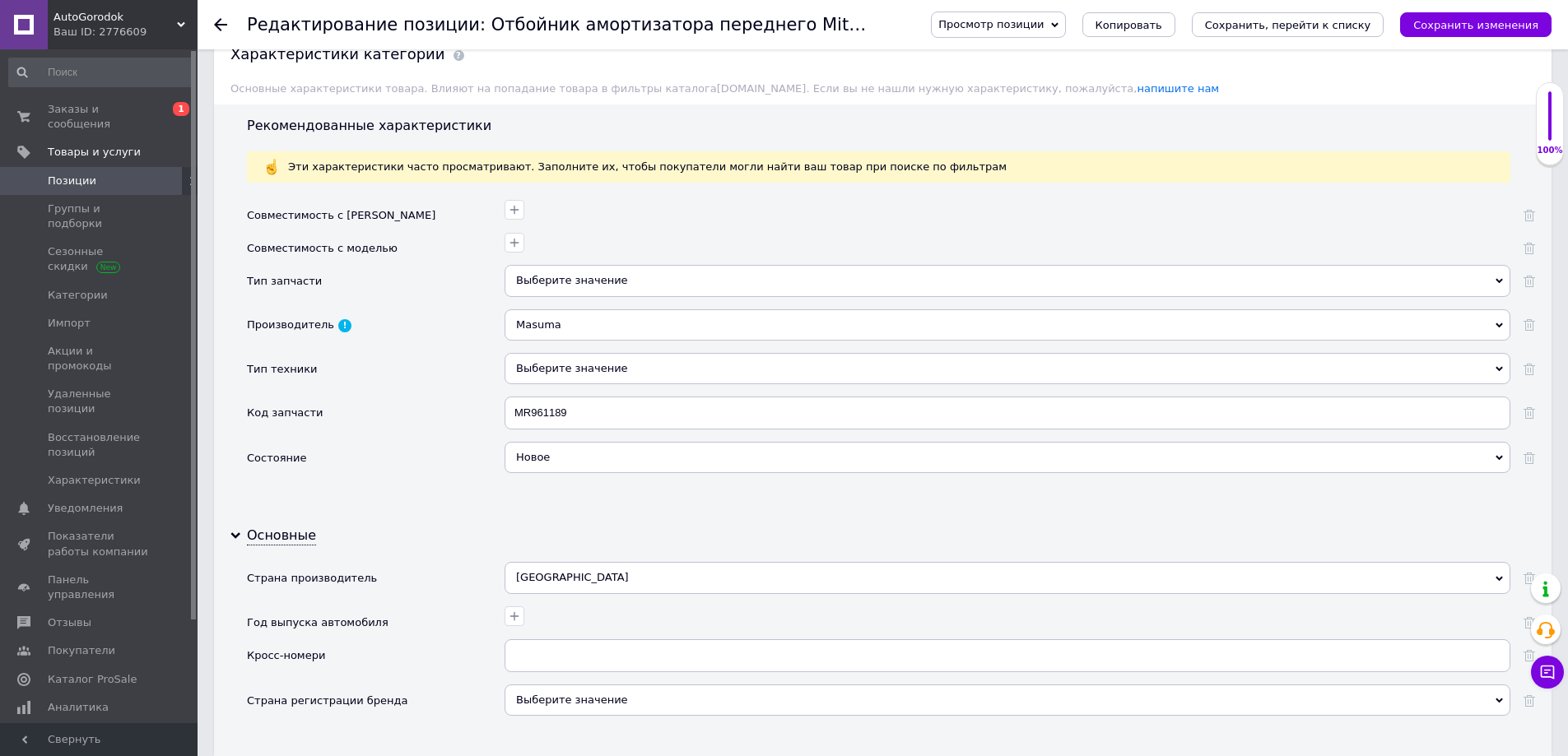
scroll to position [1317, 0]
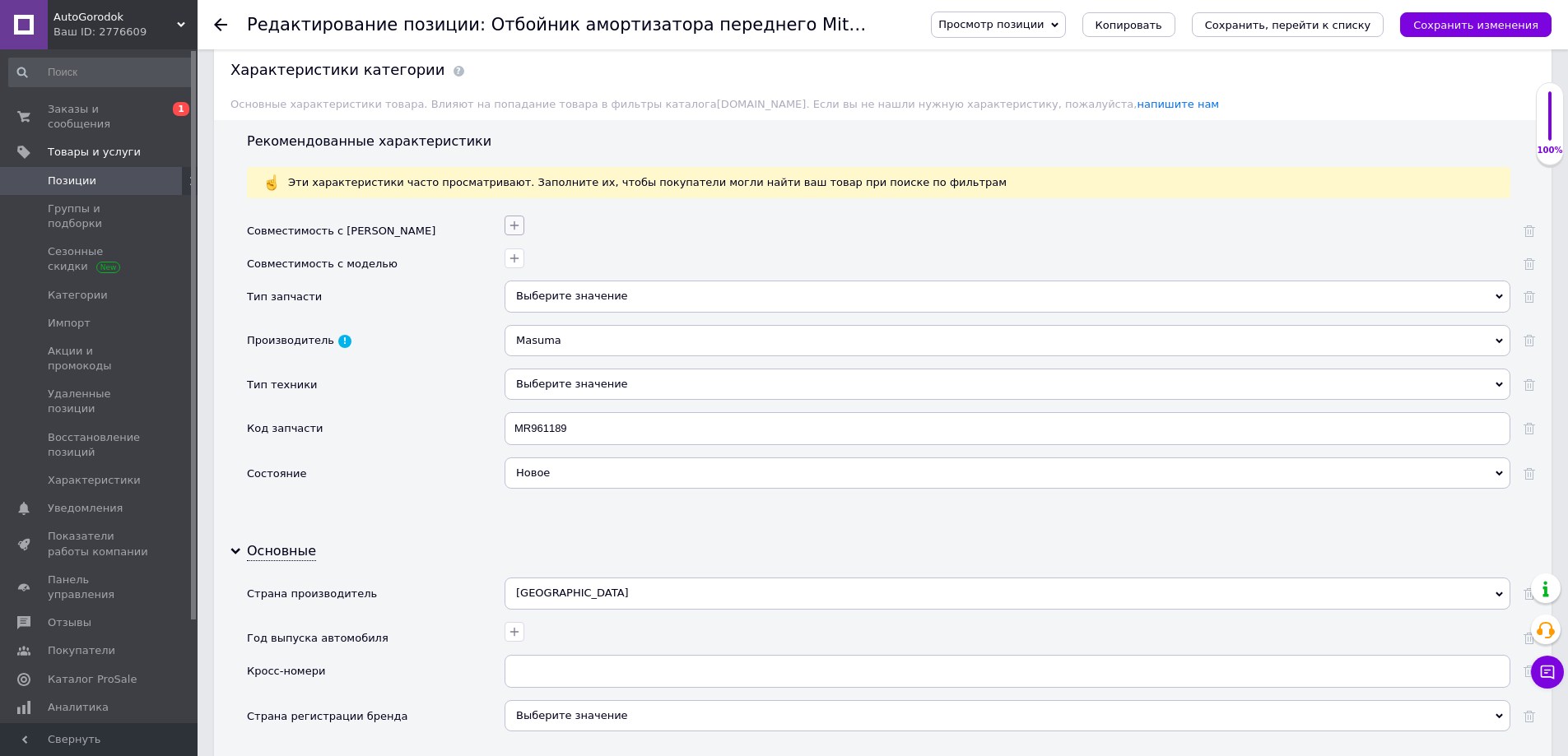
click at [516, 224] on icon "button" at bounding box center [514, 225] width 13 height 13
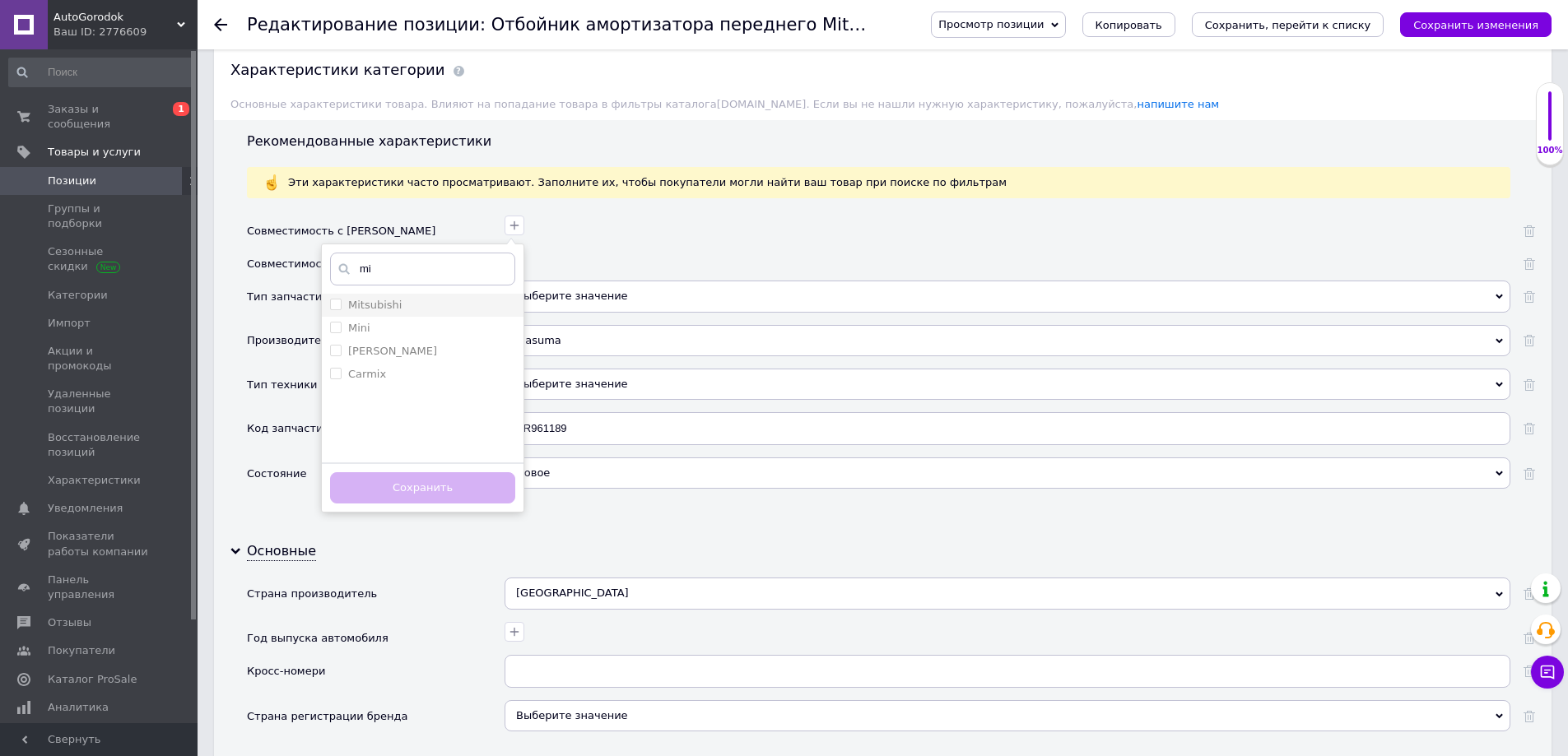
type input "mi"
click at [403, 307] on div "Mitsubishi" at bounding box center [423, 305] width 186 height 15
checkbox input "true"
drag, startPoint x: 425, startPoint y: 504, endPoint x: 419, endPoint y: 496, distance: 10.0
click at [422, 503] on button "Сохранить" at bounding box center [423, 488] width 186 height 32
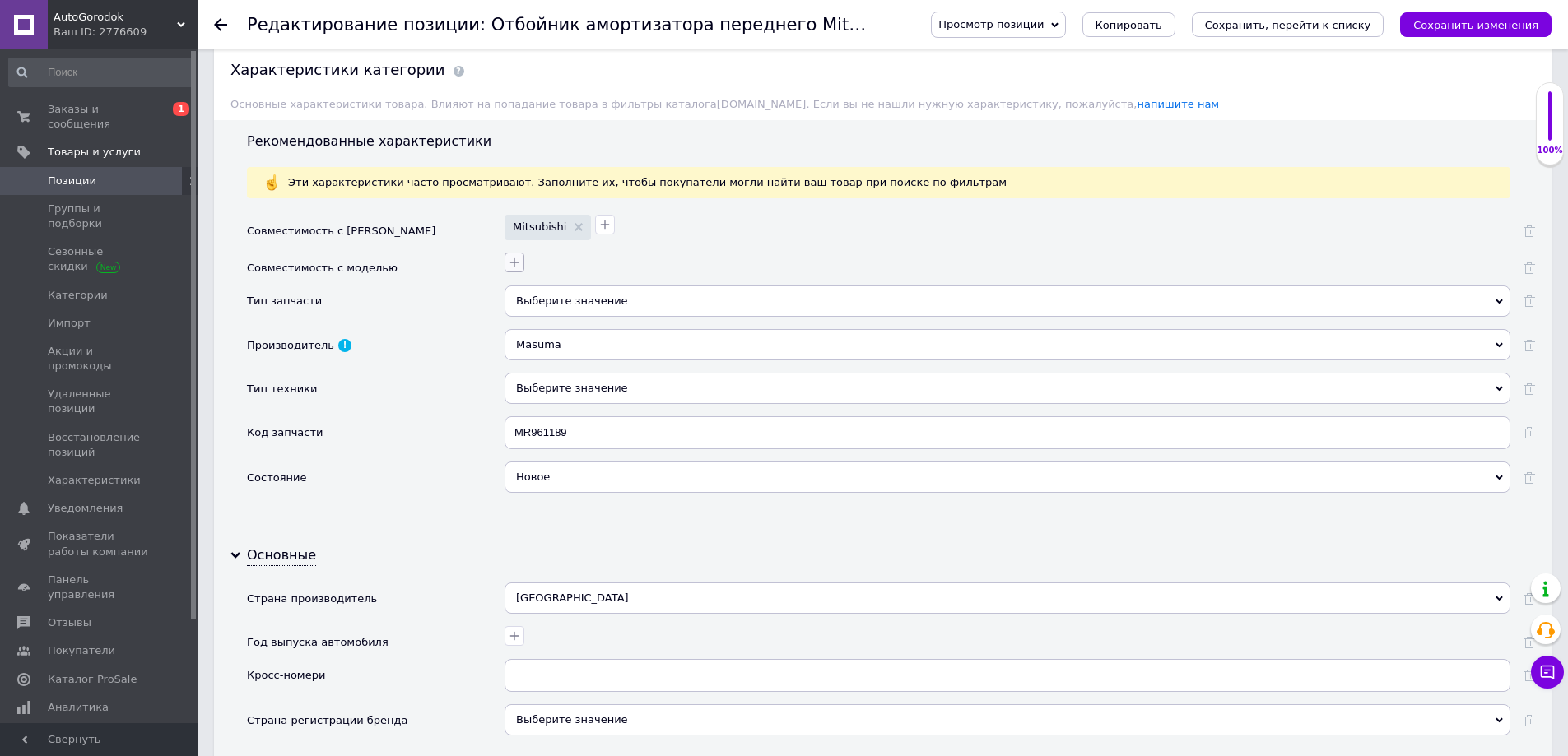
click at [515, 261] on icon "button" at bounding box center [514, 262] width 13 height 13
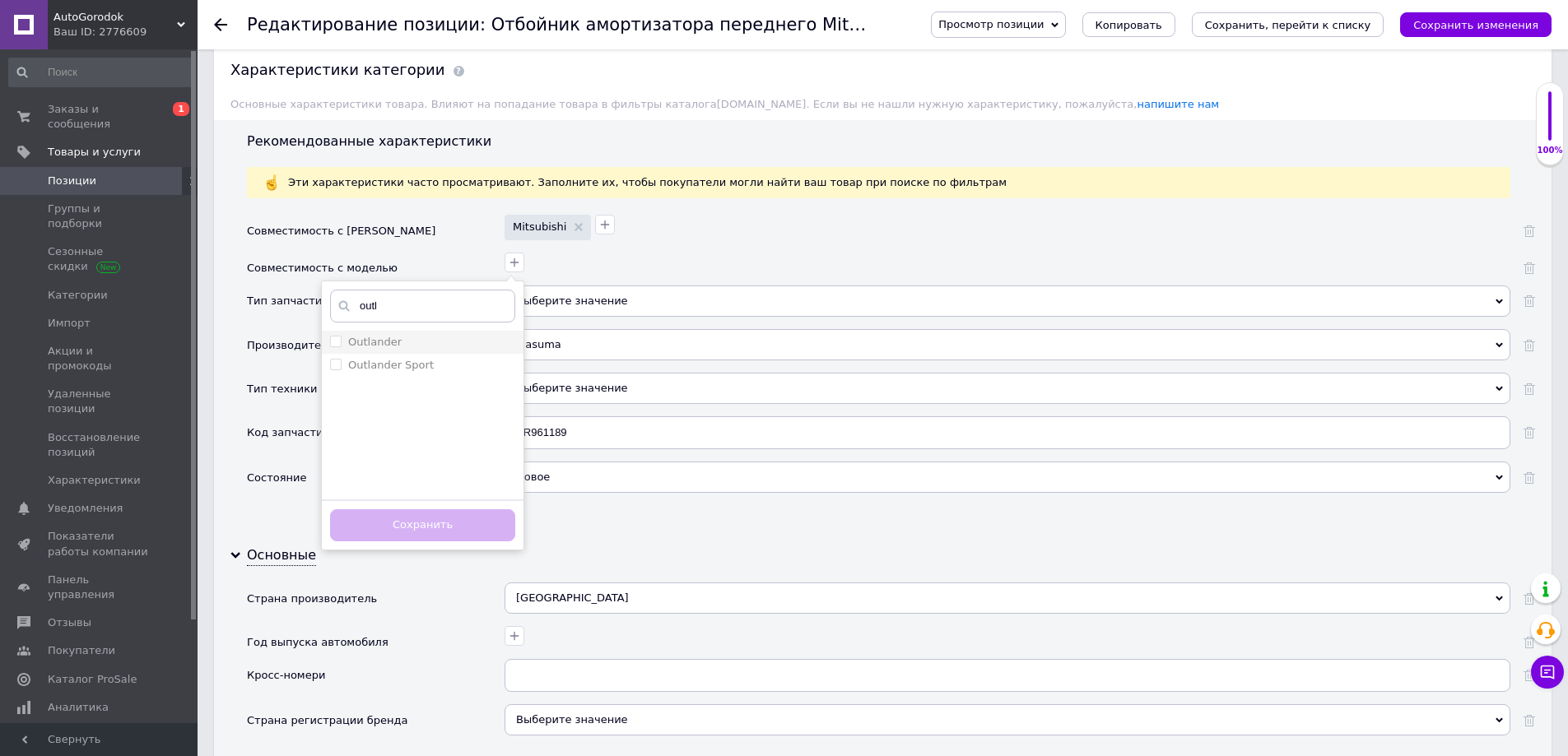
type input "outl"
click at [379, 341] on label "Outlander" at bounding box center [375, 341] width 54 height 12
checkbox input "true"
click at [447, 519] on button "Сохранить" at bounding box center [423, 525] width 186 height 32
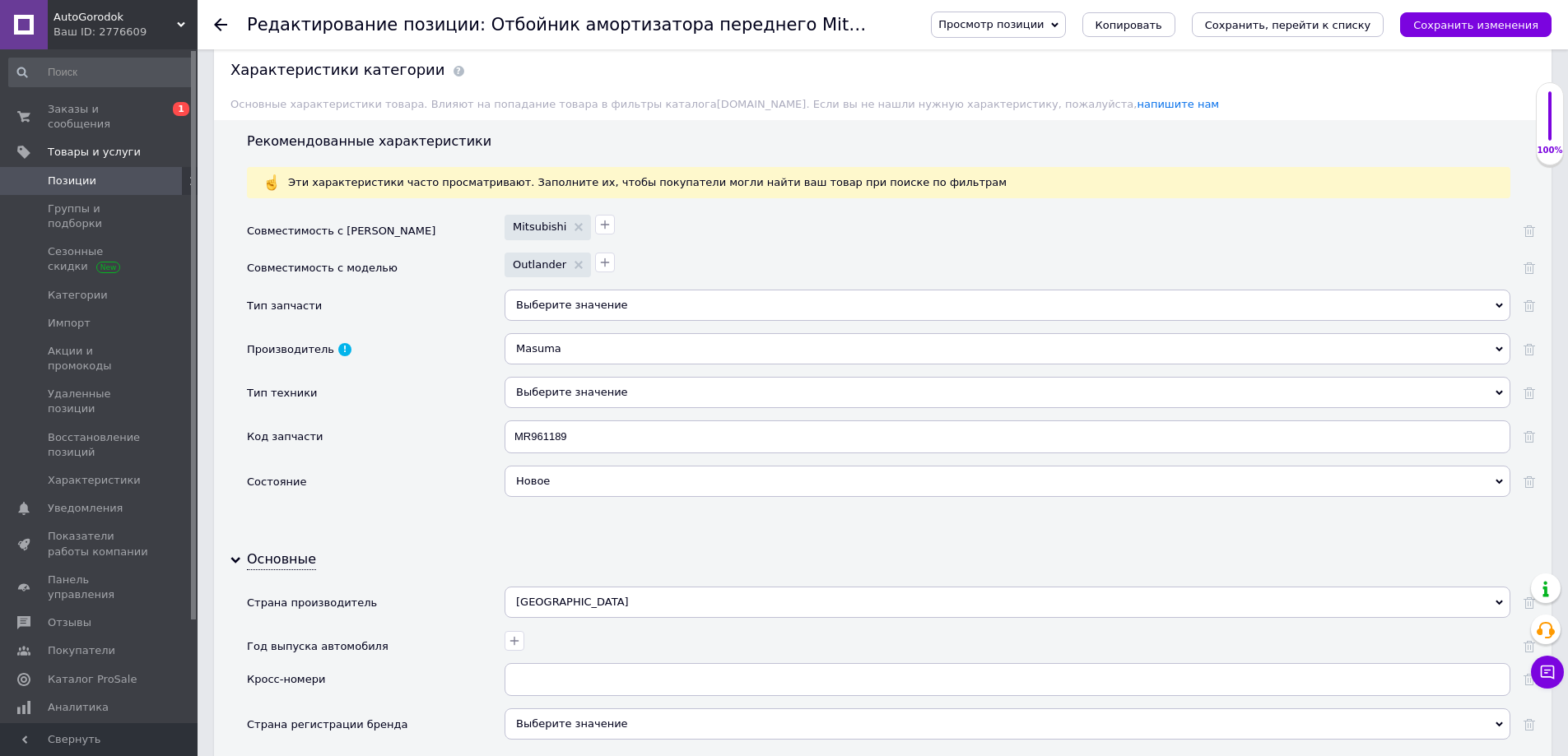
click at [533, 304] on div "Выберите значение" at bounding box center [1006, 306] width 1005 height 32
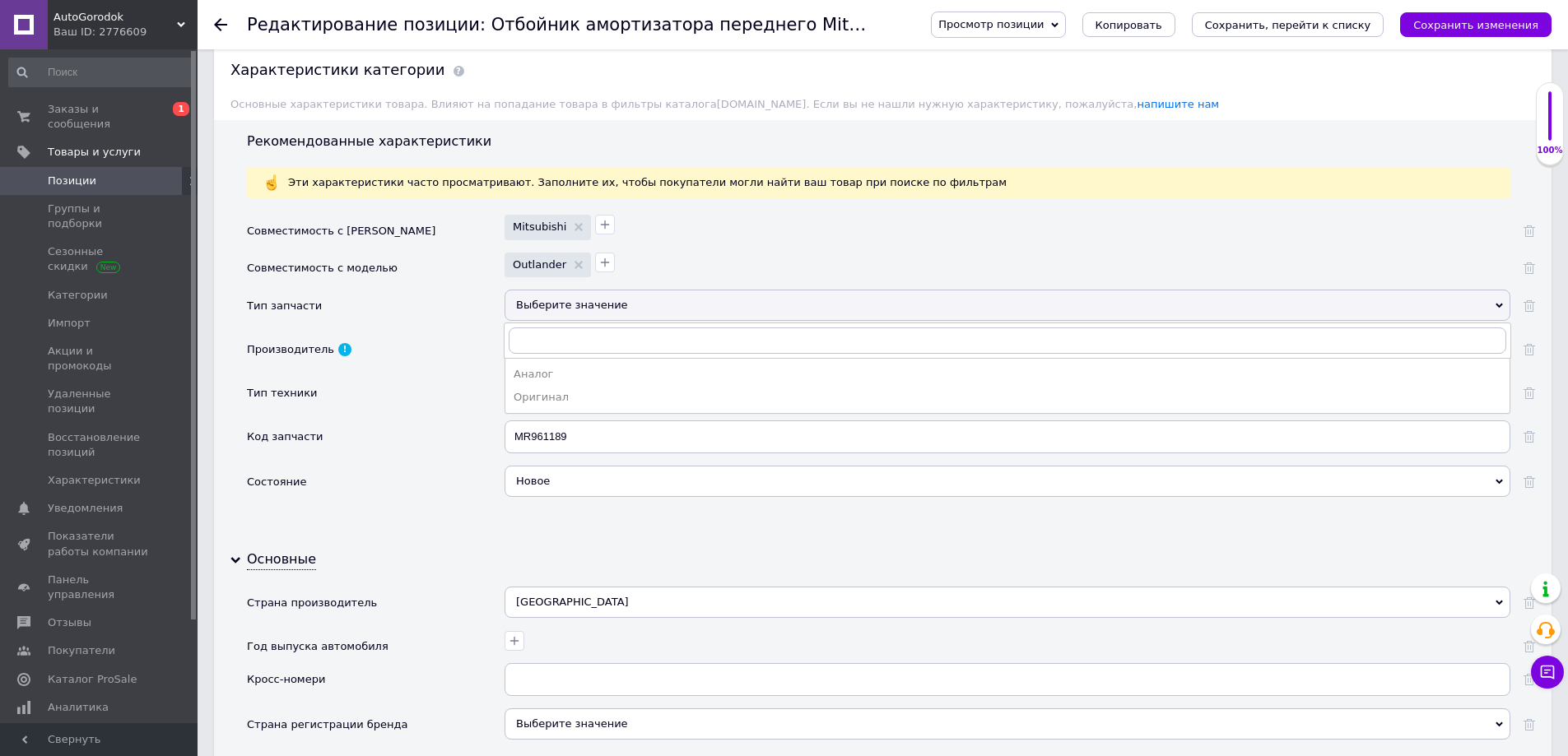
click at [551, 373] on div "Аналог" at bounding box center [1007, 374] width 987 height 15
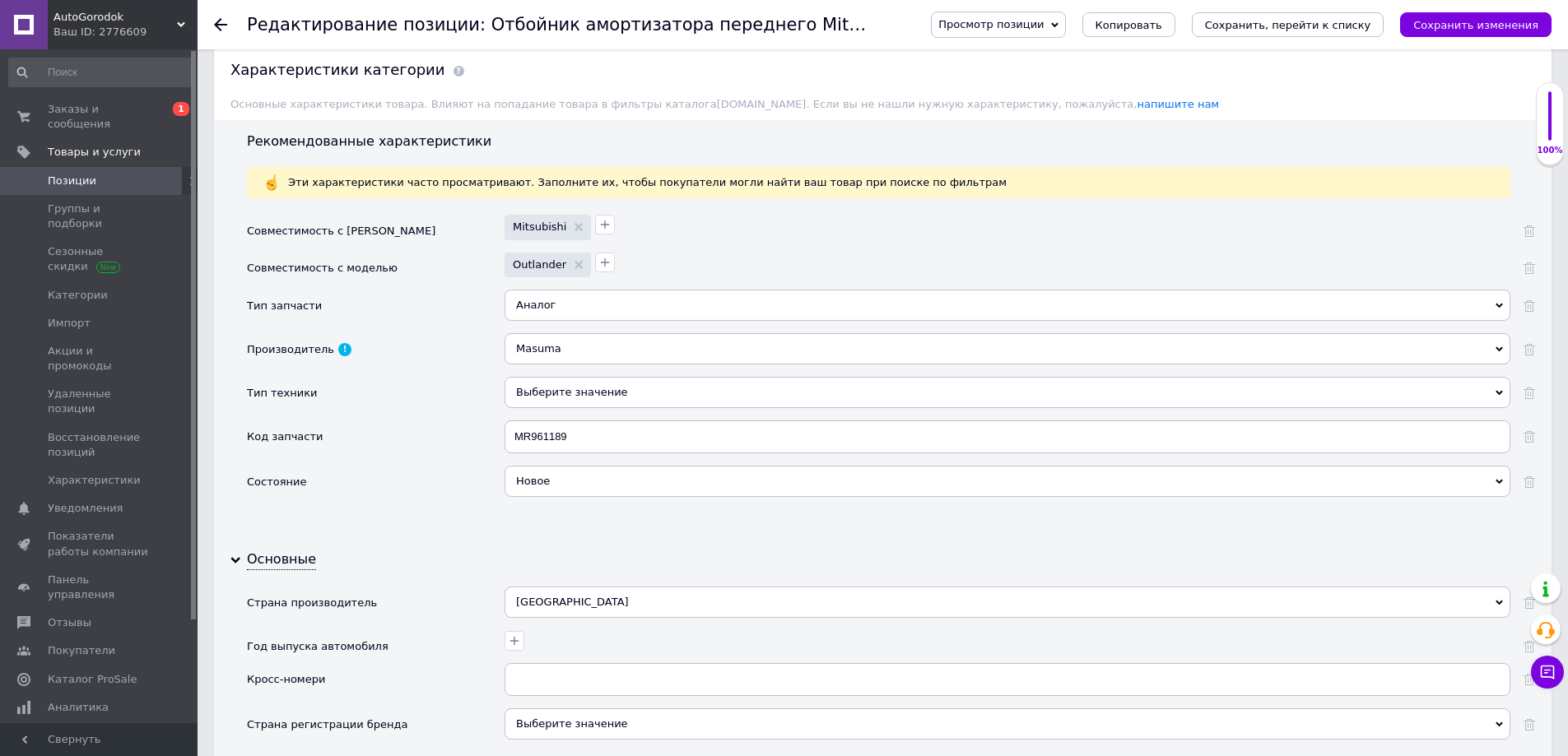
click at [544, 391] on div "Выберите значение" at bounding box center [1006, 393] width 1005 height 32
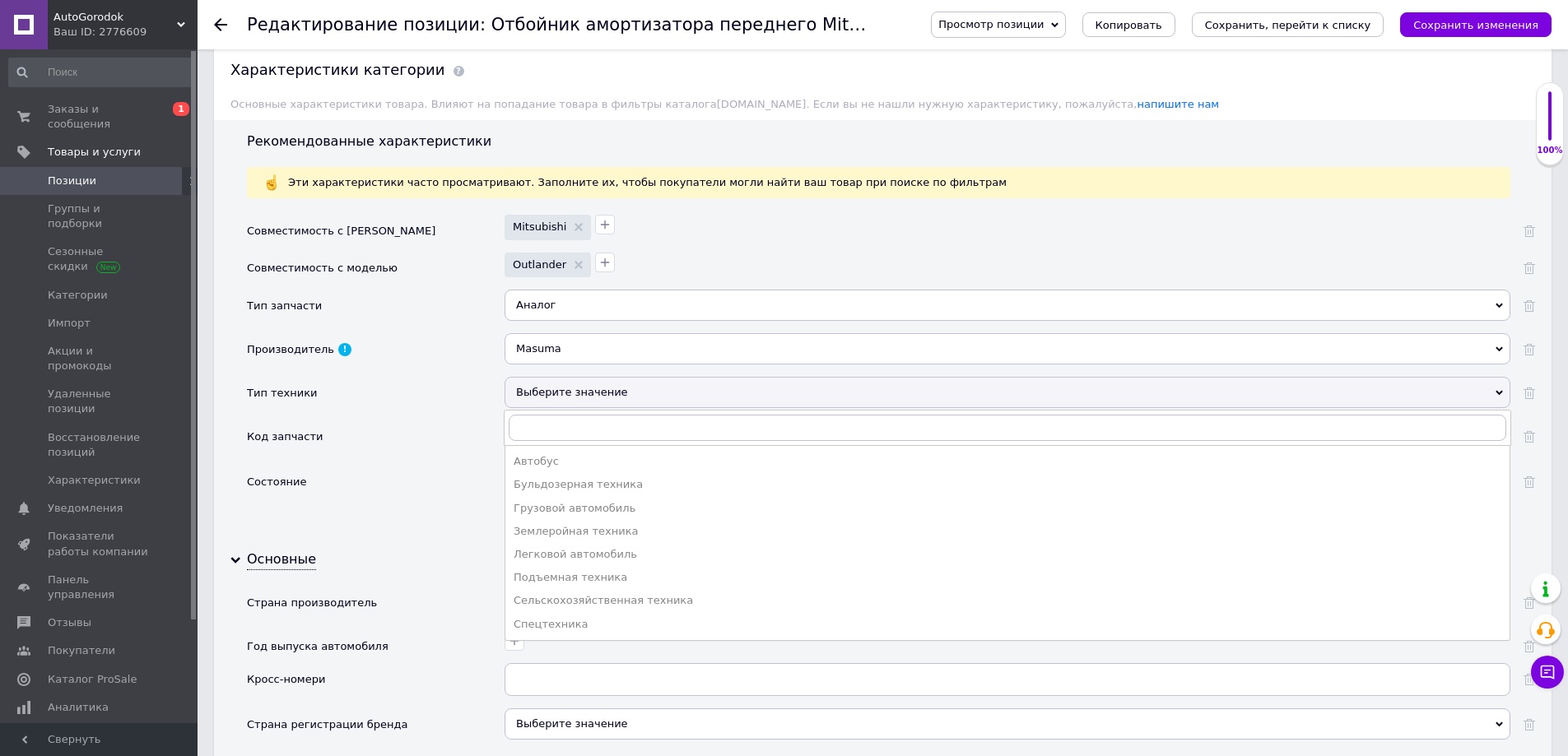
drag, startPoint x: 553, startPoint y: 553, endPoint x: 547, endPoint y: 541, distance: 13.4
click at [553, 553] on div "Легковой автомобиль" at bounding box center [1007, 555] width 987 height 15
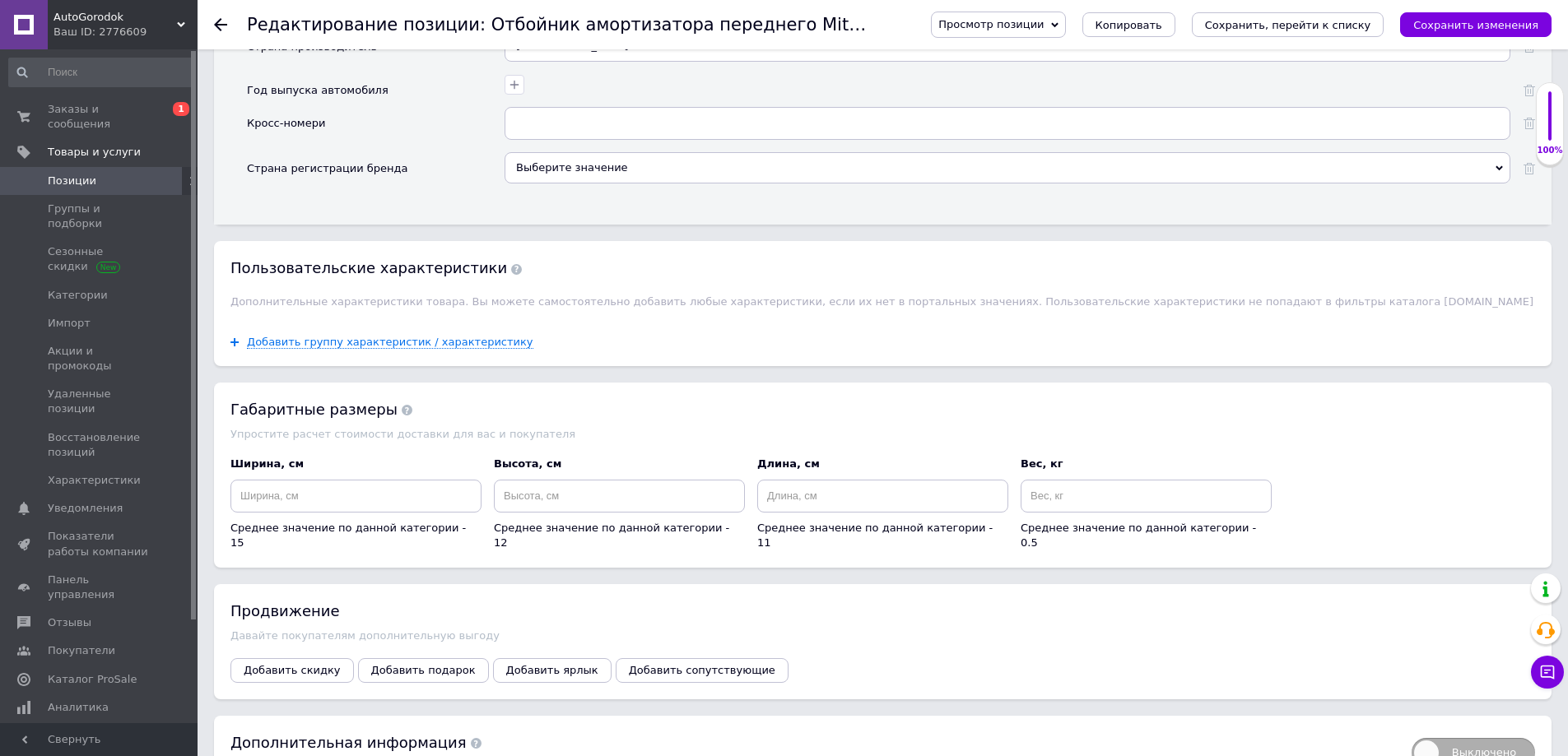
scroll to position [1974, 0]
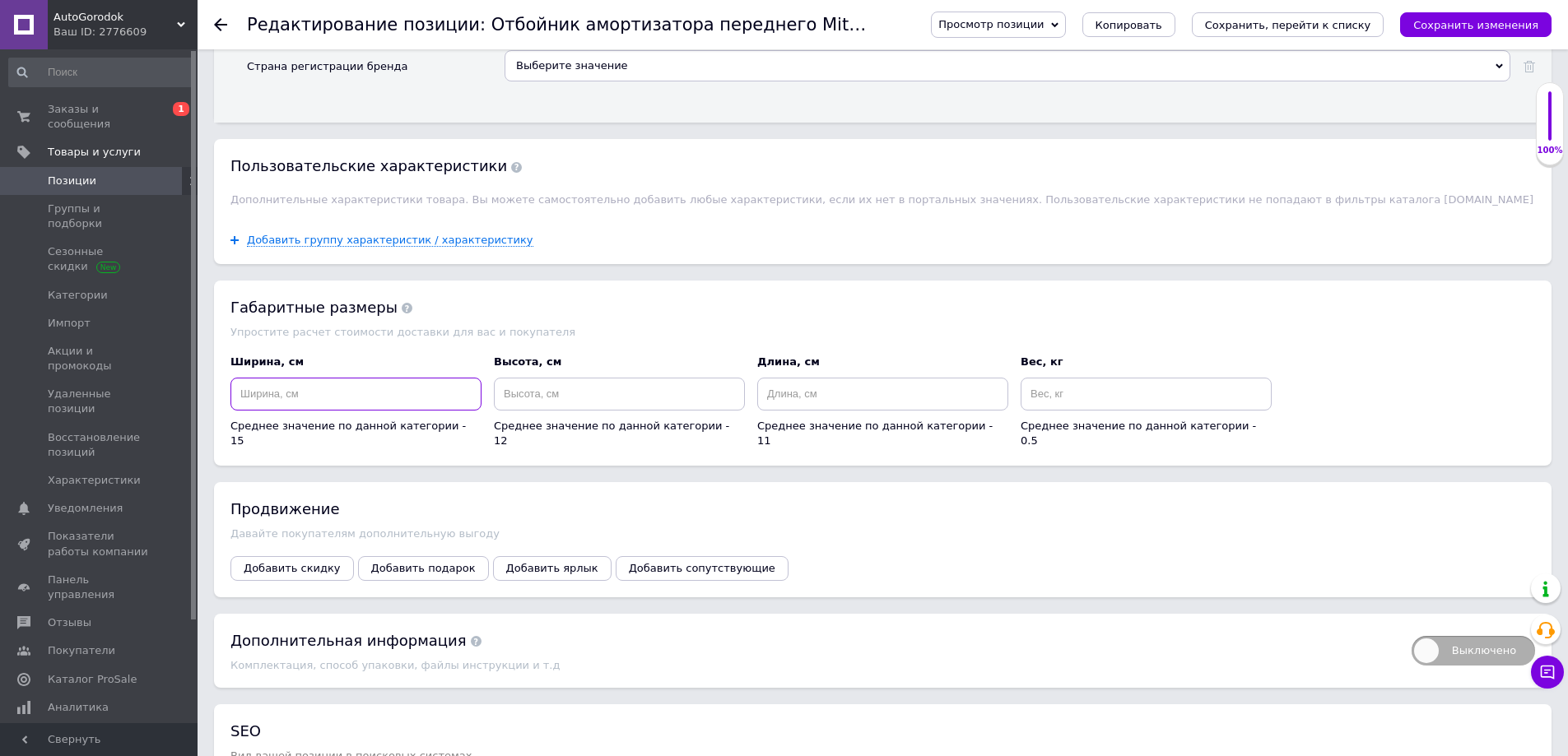
click at [402, 402] on input at bounding box center [355, 394] width 251 height 33
type input "2"
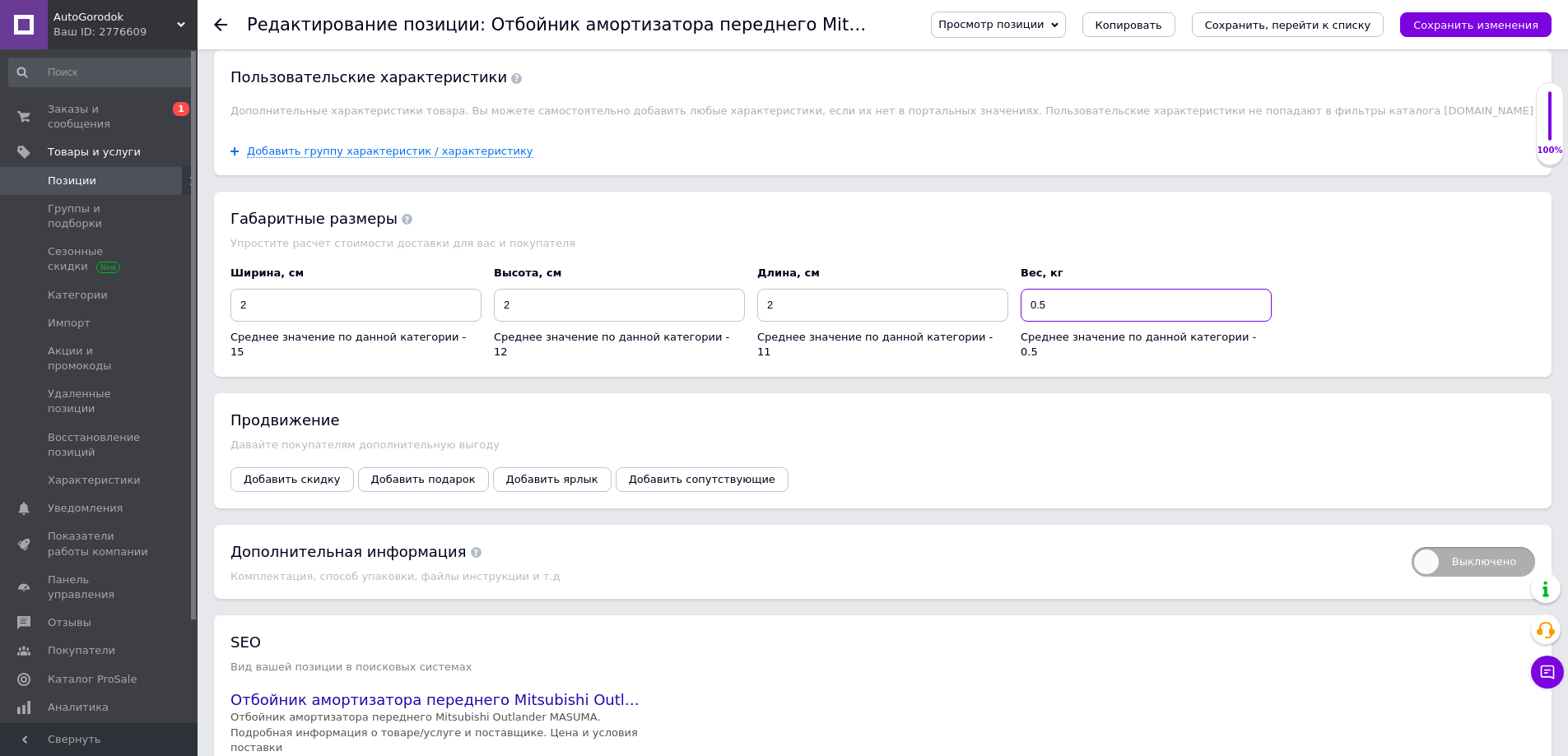
scroll to position [2171, 0]
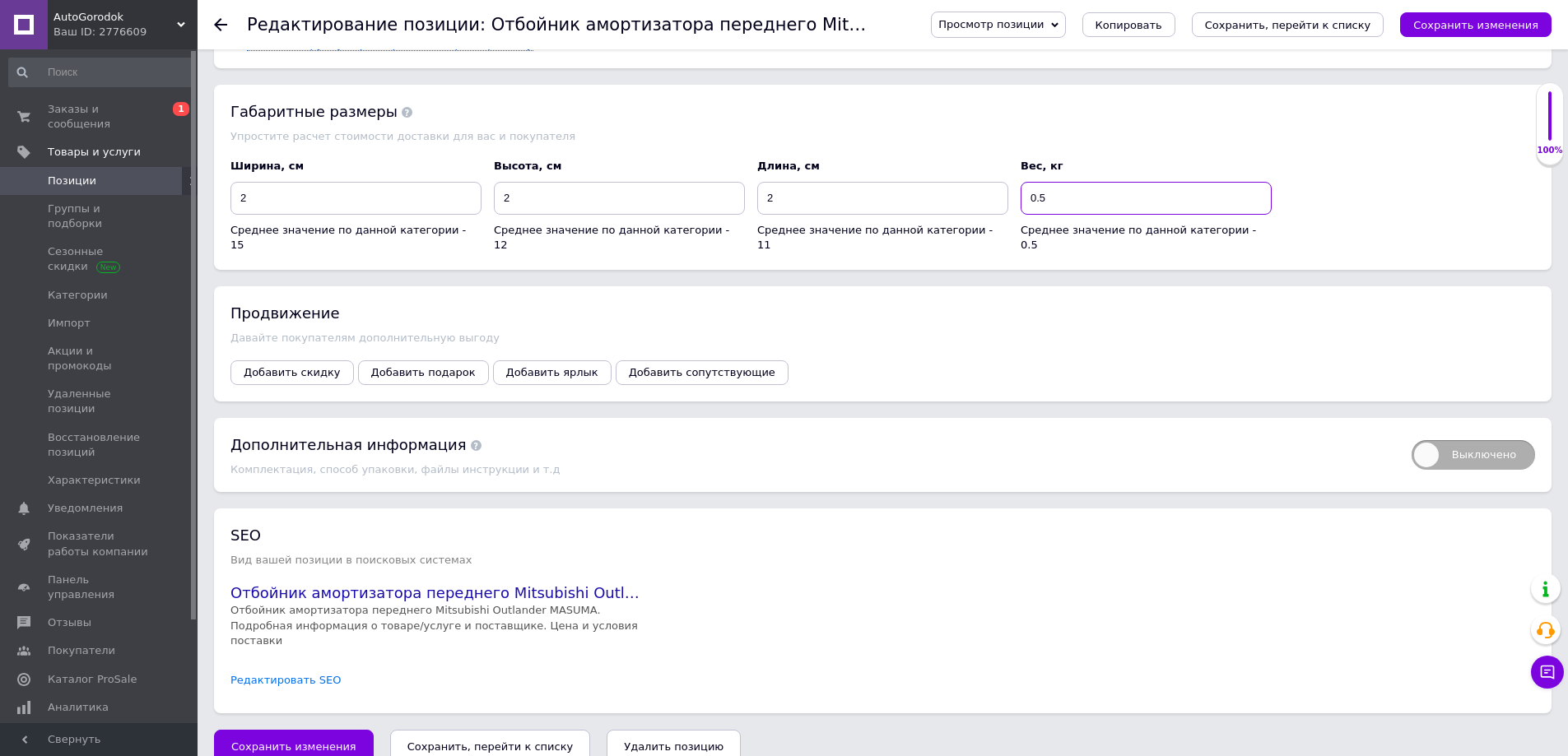
type input "0.5"
click at [294, 673] on link "Редактировать SEO" at bounding box center [286, 681] width 111 height 16
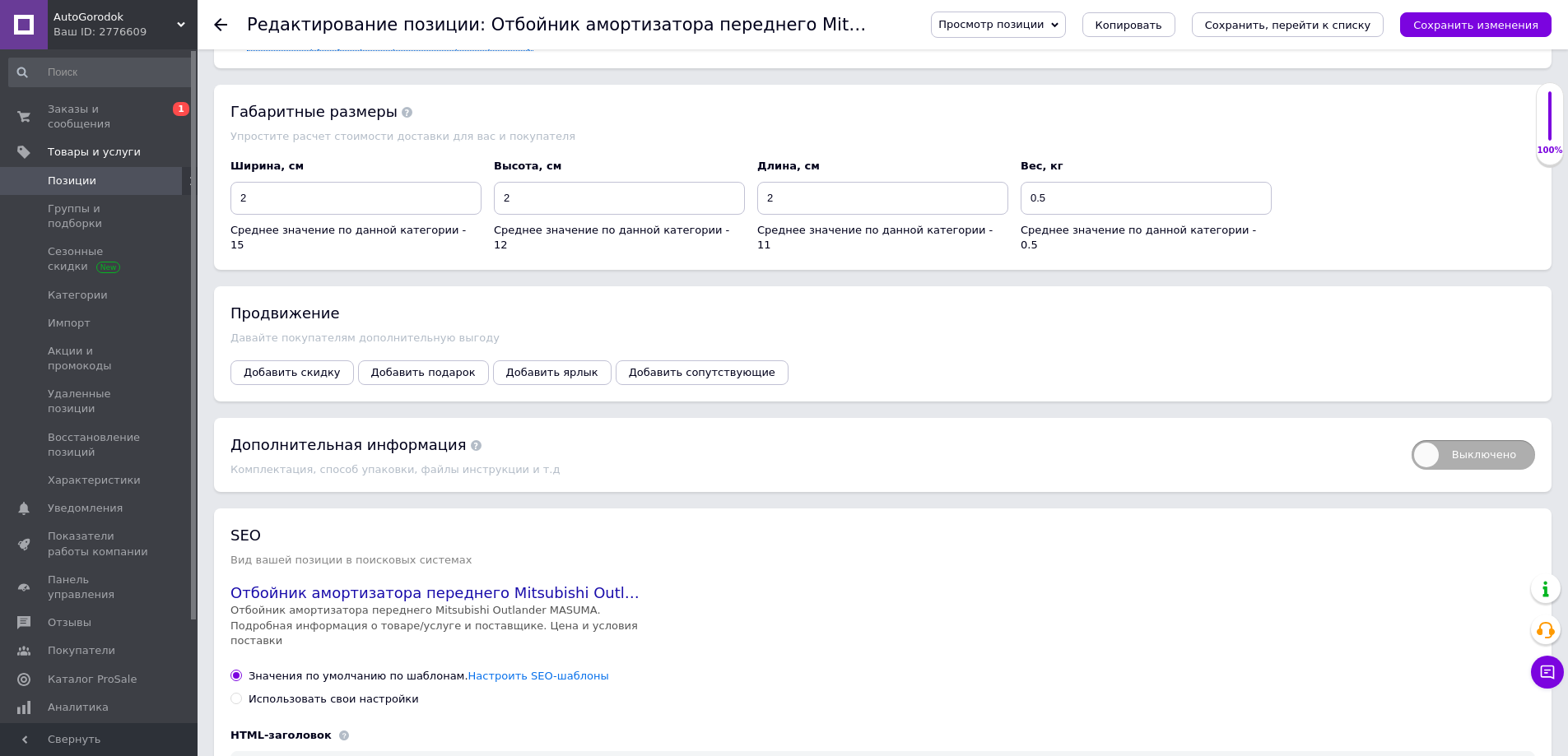
click at [295, 692] on div "Использовать свои настройки" at bounding box center [333, 698] width 171 height 15
click at [241, 693] on input "Использовать свои настройки" at bounding box center [235, 697] width 11 height 11
radio input "true"
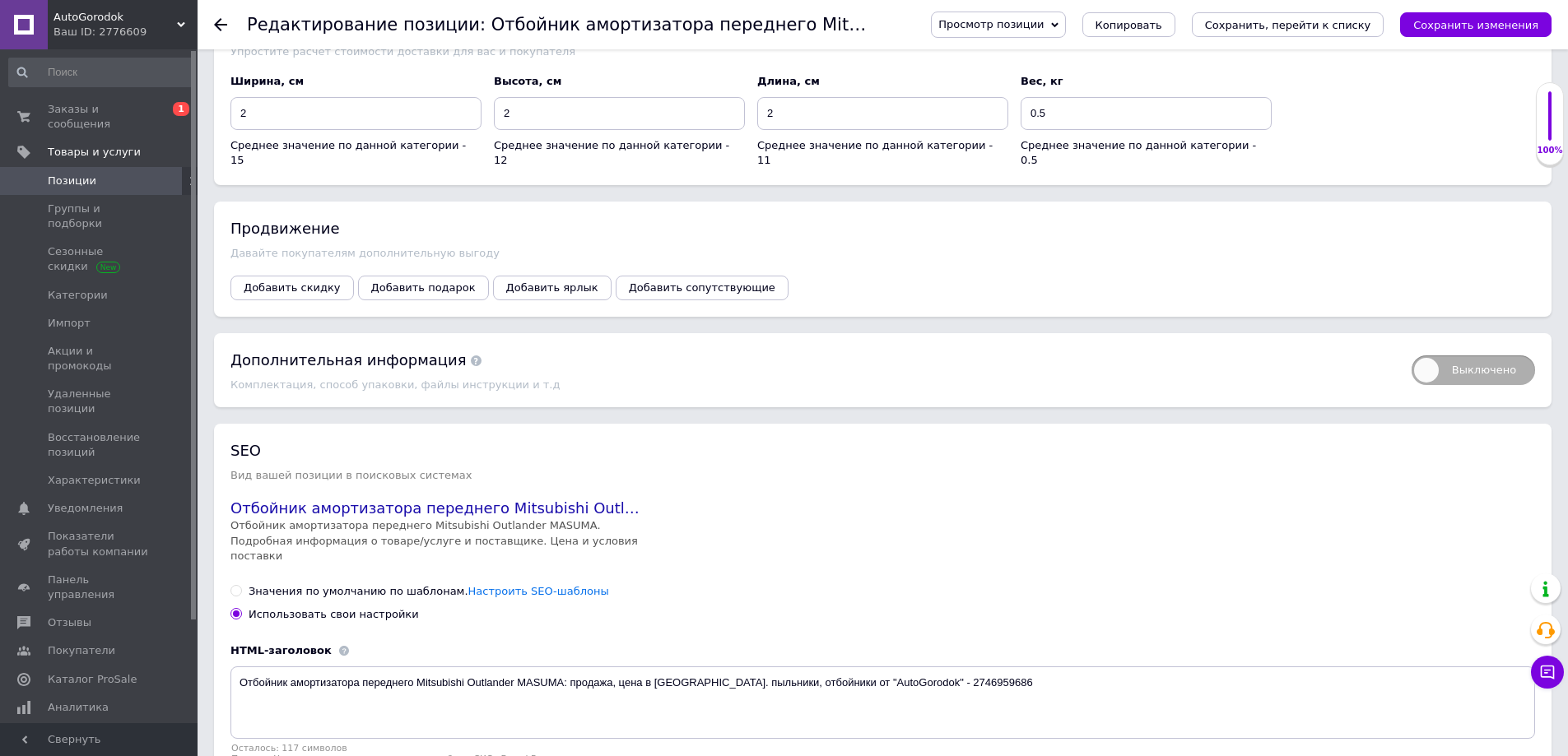
scroll to position [2335, 0]
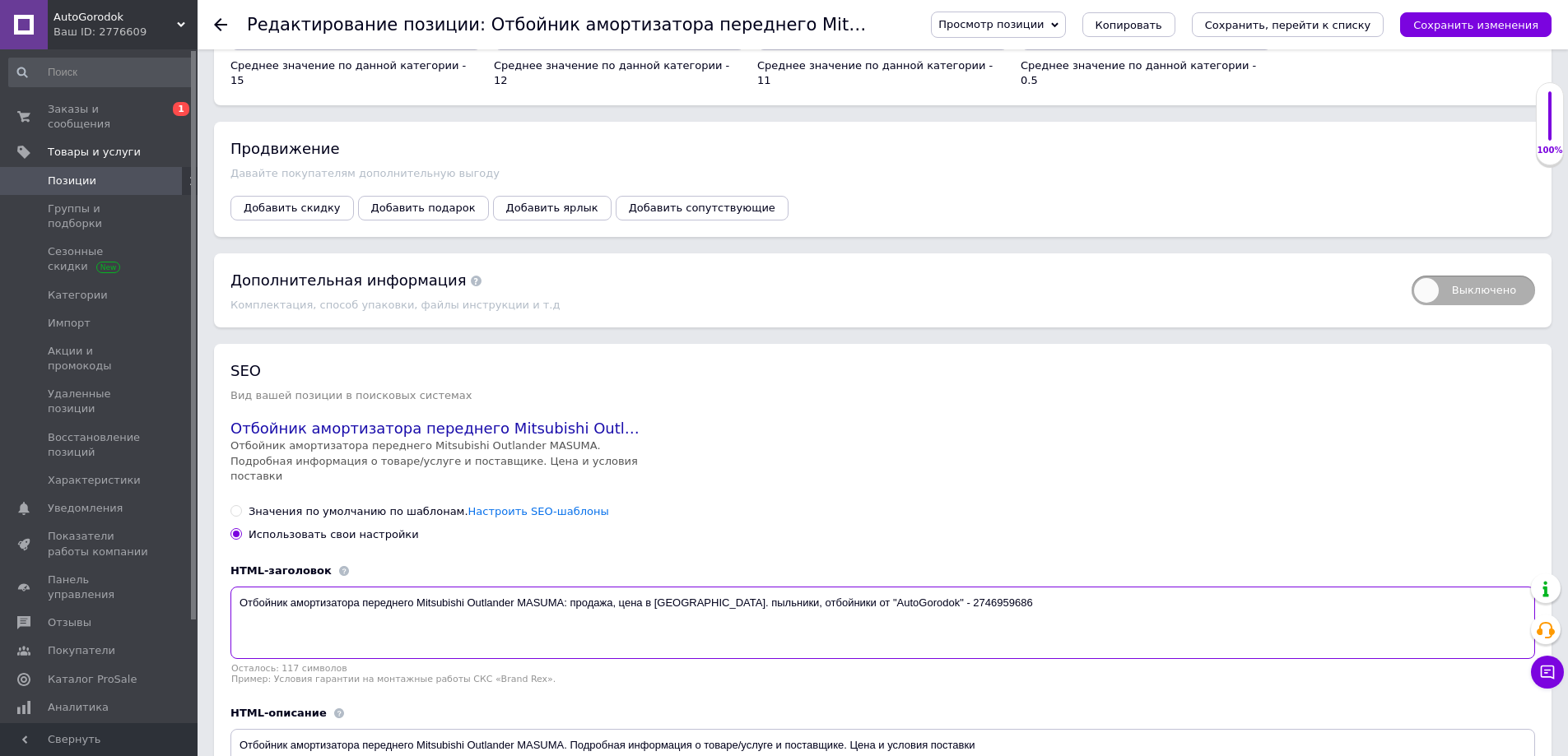
drag, startPoint x: 745, startPoint y: 585, endPoint x: 692, endPoint y: 583, distance: 53.0
click at [692, 586] on textarea "Отбойник амортизатора переднего Mitsubishi Outlander MASUMA: продажа, цена в Ки…" at bounding box center [882, 622] width 1305 height 72
drag, startPoint x: 741, startPoint y: 582, endPoint x: 1035, endPoint y: 583, distance: 294.0
click at [1035, 586] on textarea "Отбойник амортизатора переднего Mitsubishi Outlander MASUMA: продажа, цена в Ки…" at bounding box center [882, 622] width 1305 height 72
type textarea "Отбойник амортизатора переднего Mitsubishi Outlander MASUMA: продажа, цена в Ки…"
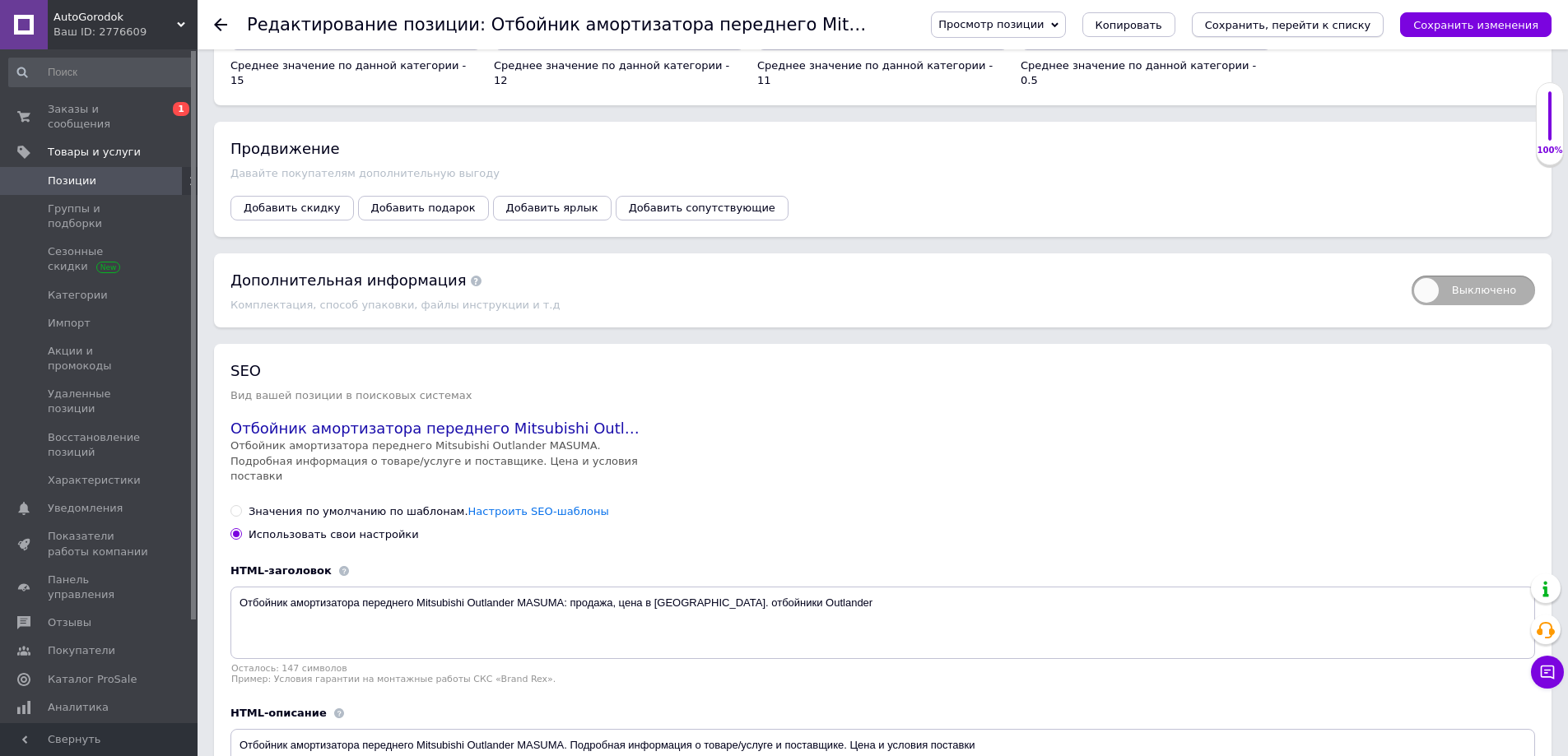
click at [1283, 20] on icon "Сохранить, перейти к списку" at bounding box center [1288, 25] width 167 height 12
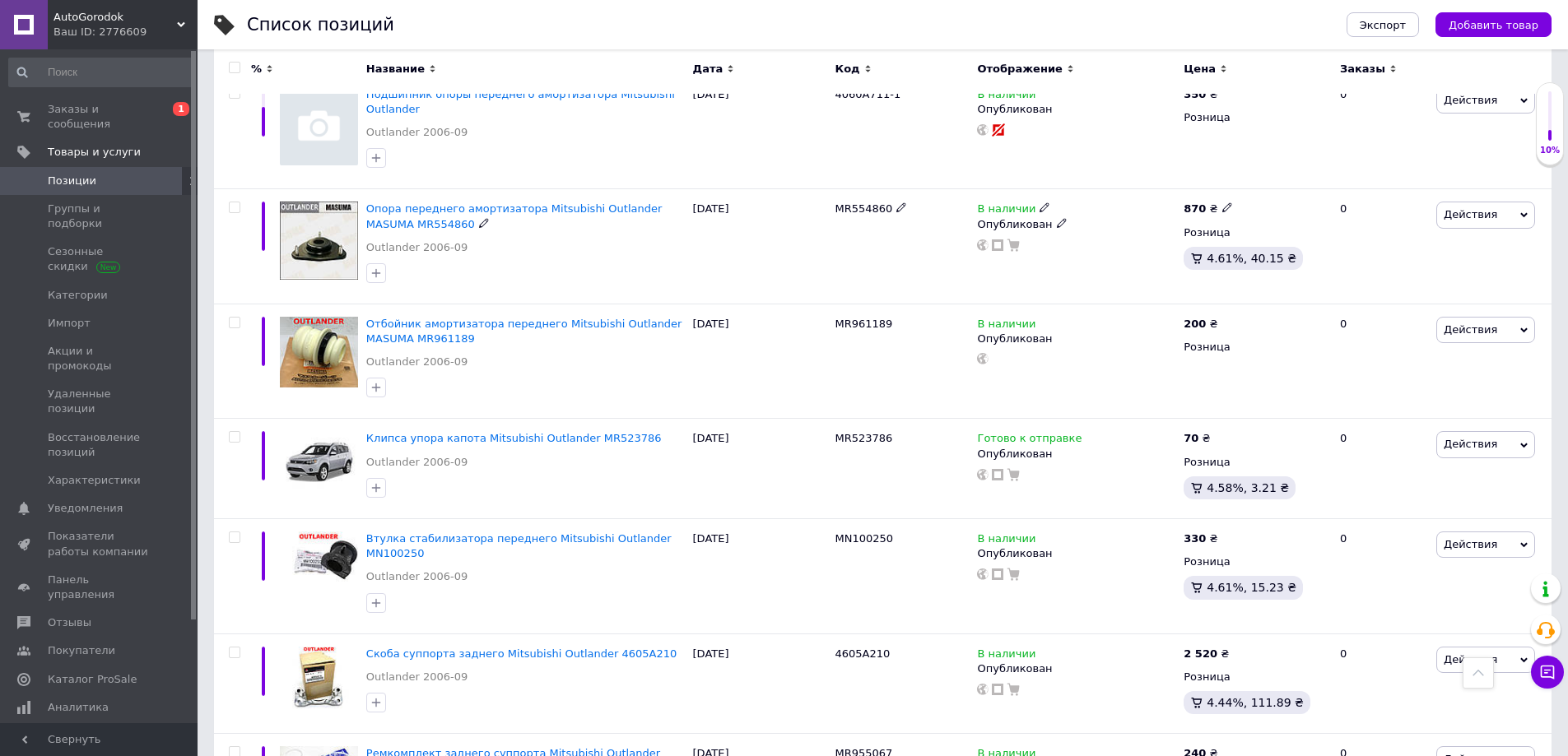
scroll to position [2221, 0]
click at [487, 432] on span "Клипса упора капота Mitsubishi Outlander MR523786" at bounding box center [514, 438] width 296 height 12
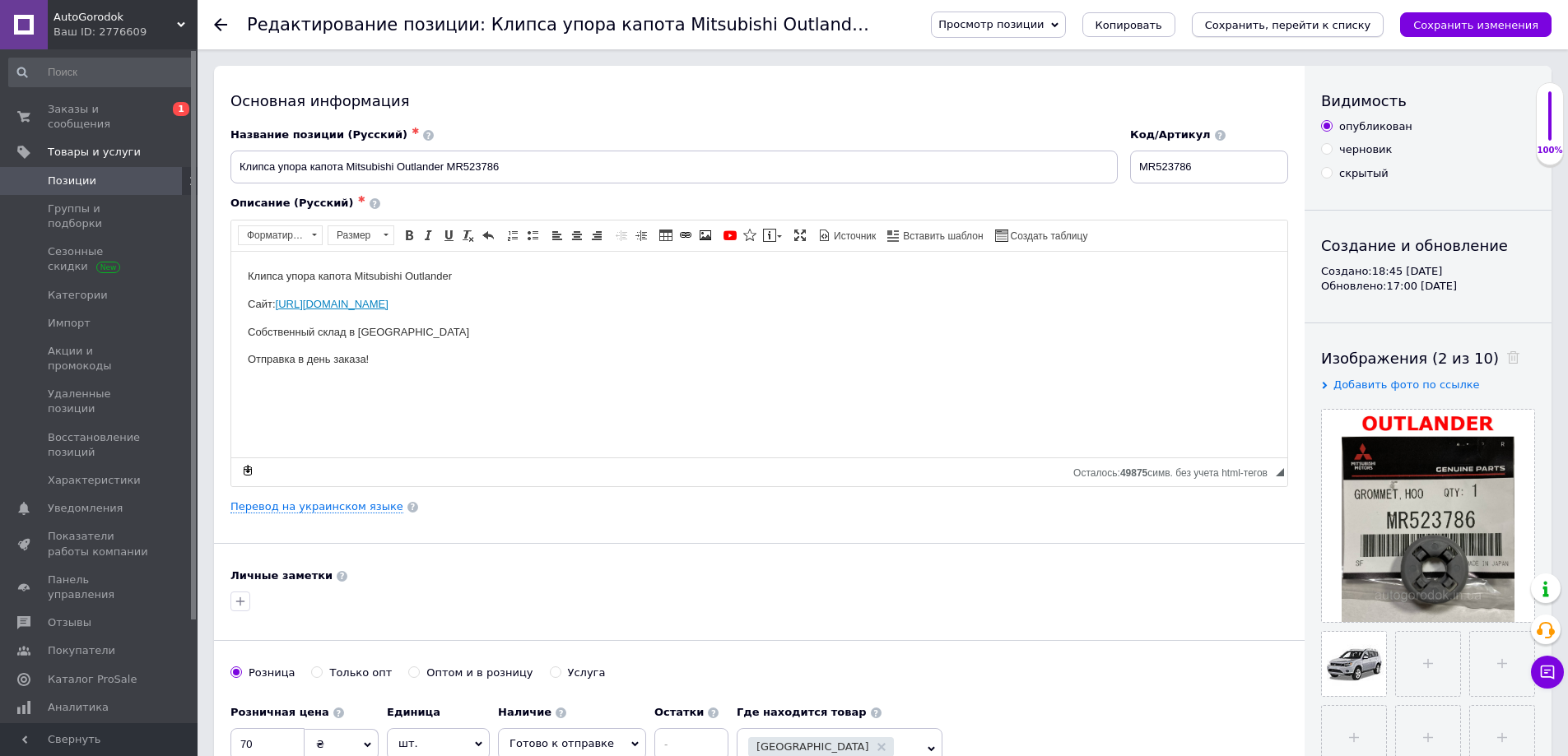
click at [1313, 25] on icon "Сохранить, перейти к списку" at bounding box center [1288, 25] width 167 height 12
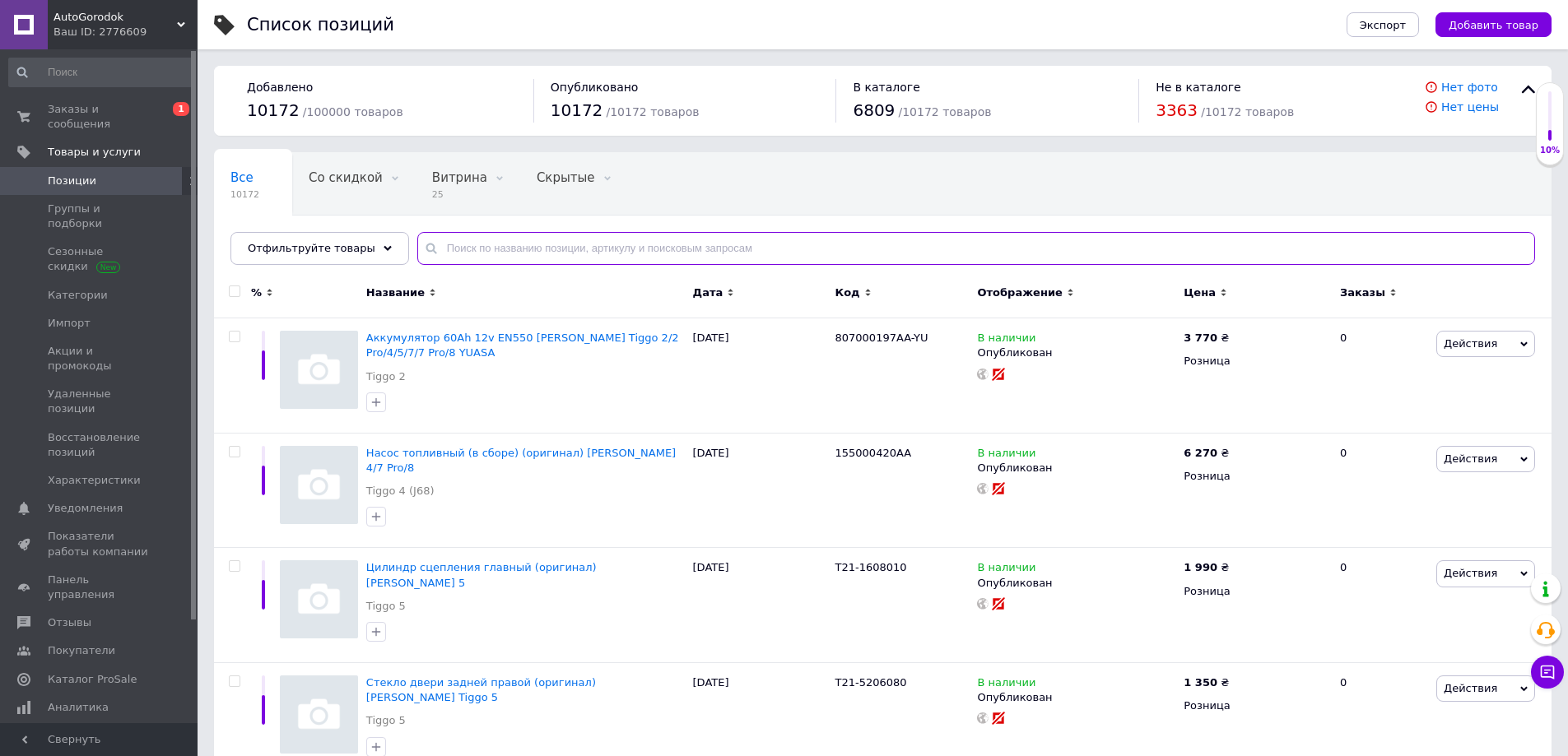
click at [478, 245] on input "text" at bounding box center [976, 248] width 1117 height 33
paste input "MU140067"
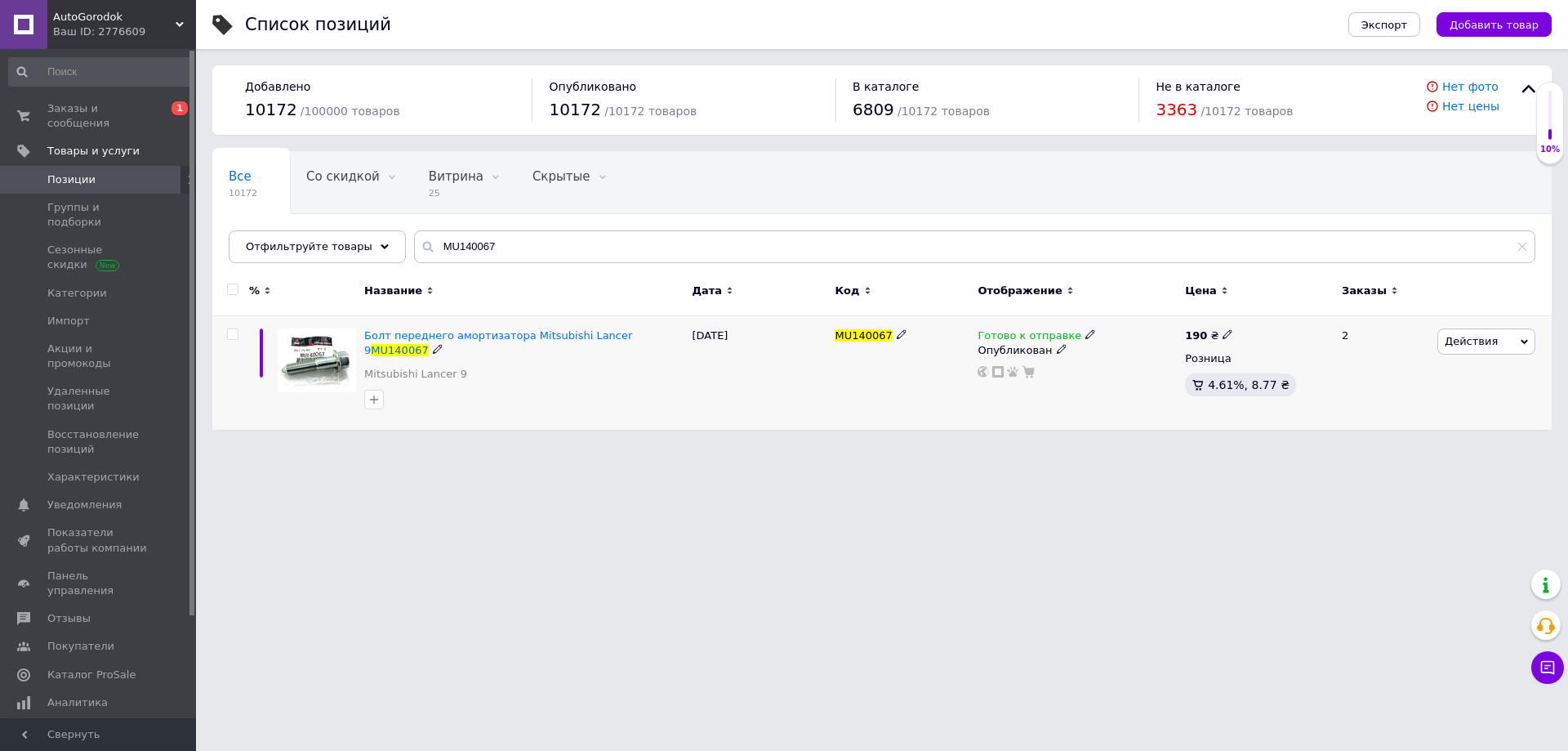
click at [1085, 334] on icon at bounding box center [1090, 334] width 10 height 10
click at [1117, 345] on li "В наличии" at bounding box center [1176, 348] width 156 height 23
click at [749, 446] on html "AutoGorodok Ваш ID: 2776609 Сайт AutoGorodok Кабинет покупателя Проверить состо…" at bounding box center [784, 223] width 1568 height 446
click at [493, 241] on input "MU140067" at bounding box center [974, 246] width 1122 height 33
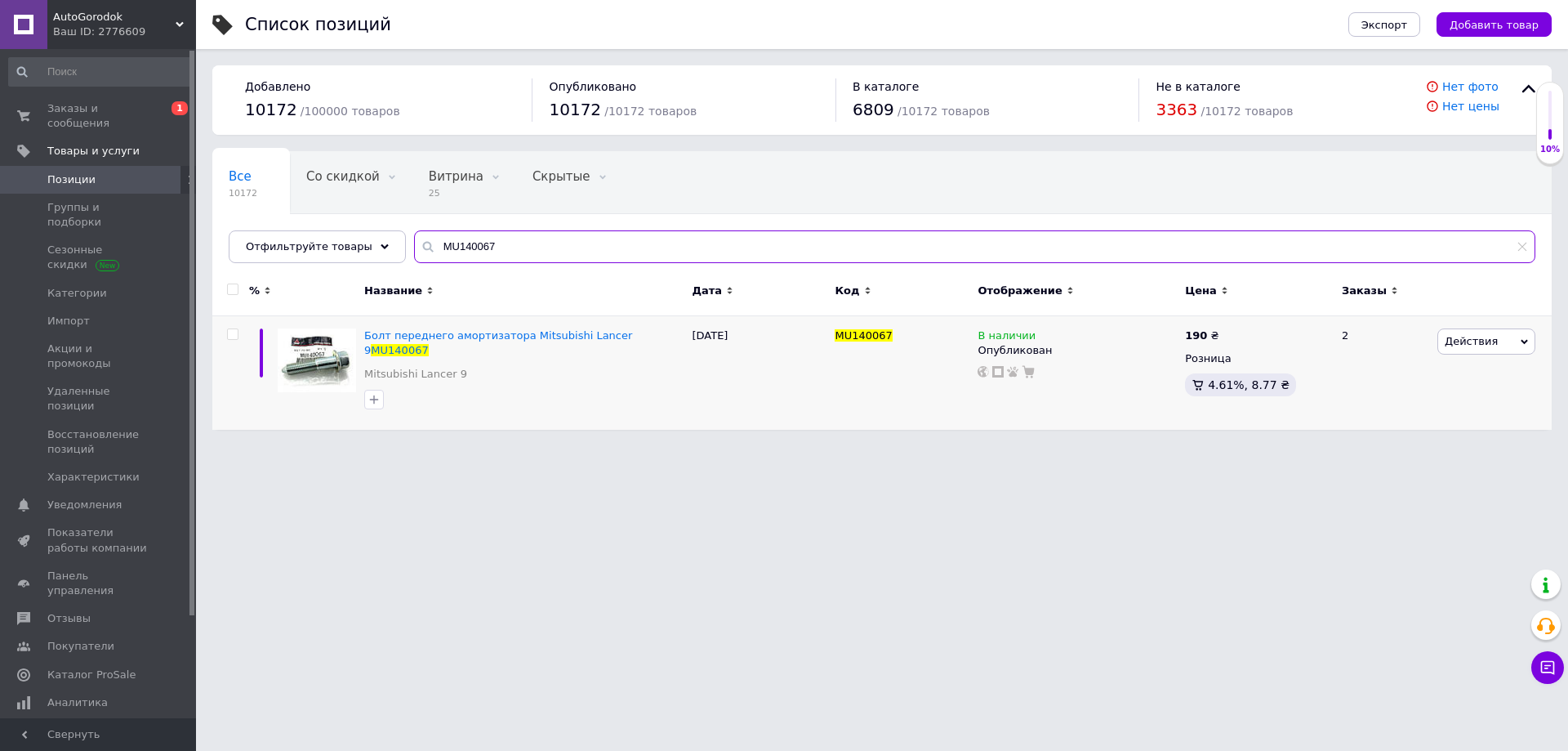
paste input "D090875"
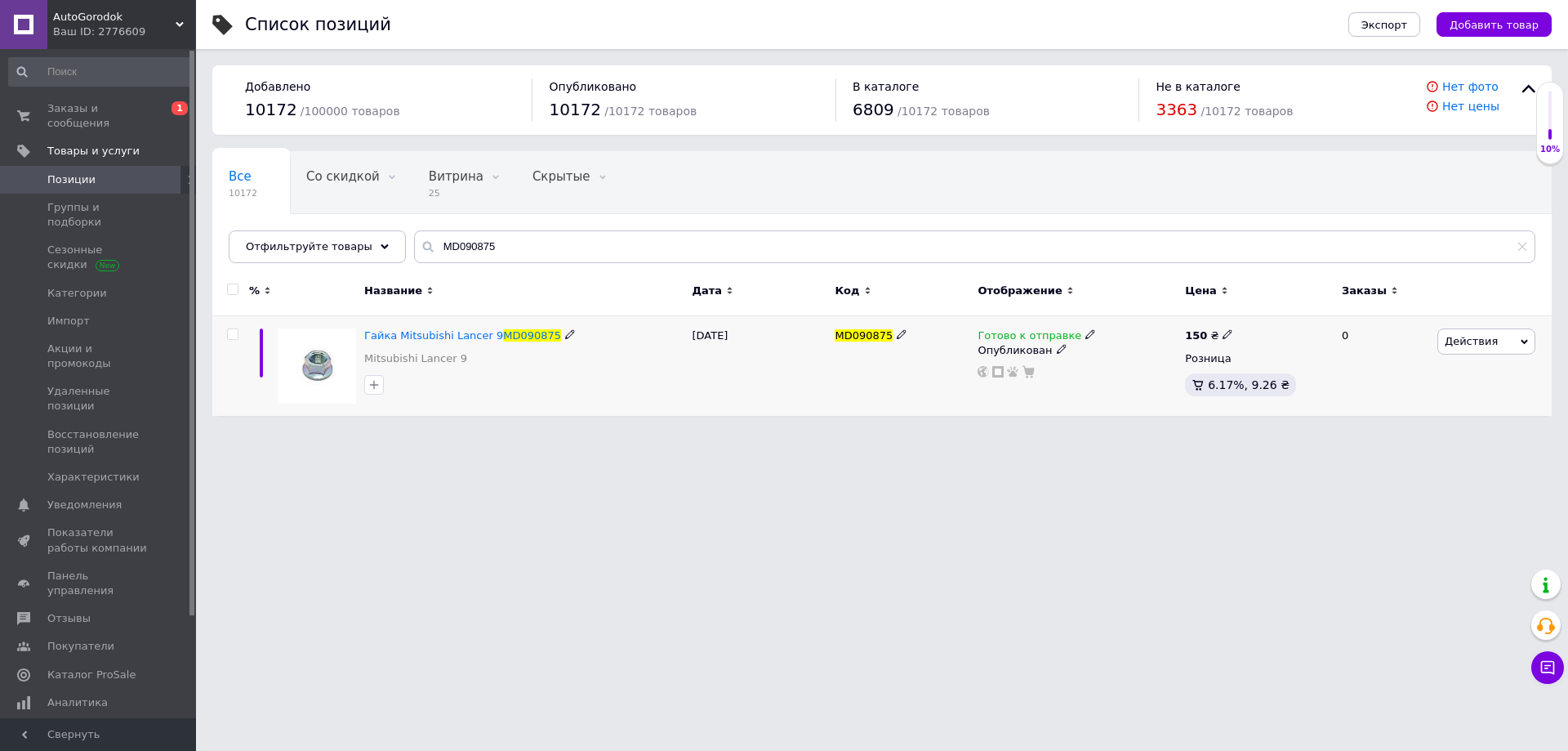
click at [1085, 333] on icon at bounding box center [1090, 334] width 10 height 10
drag, startPoint x: 1121, startPoint y: 346, endPoint x: 1112, endPoint y: 353, distance: 11.4
click at [1121, 347] on li "В наличии" at bounding box center [1176, 348] width 156 height 23
click at [673, 433] on html "AutoGorodok Ваш ID: 2776609 Сайт AutoGorodok Кабинет покупателя Проверить состо…" at bounding box center [784, 216] width 1568 height 433
click at [519, 254] on input "MD090875" at bounding box center [974, 246] width 1122 height 33
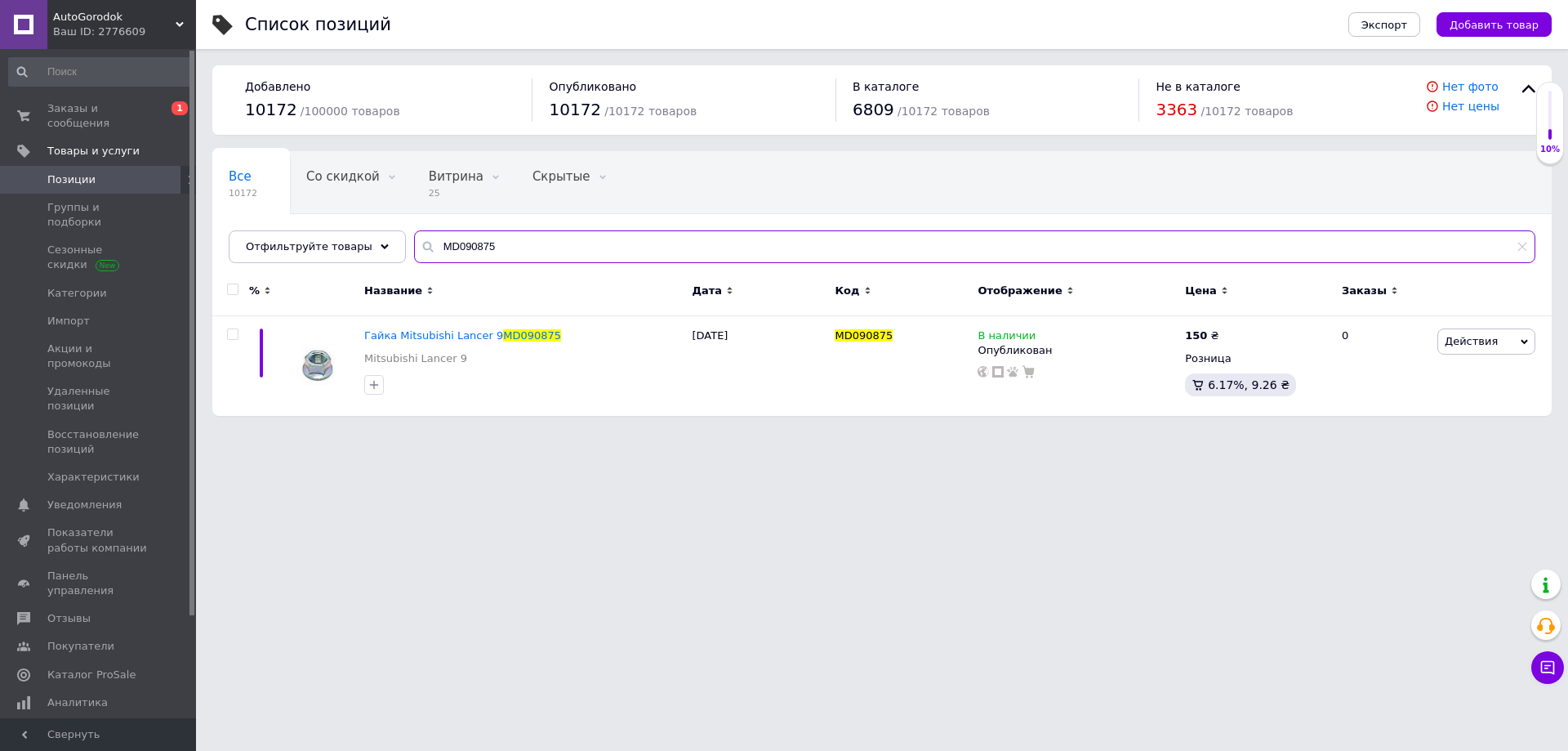
click at [519, 253] on input "MD090875" at bounding box center [974, 246] width 1122 height 33
paste input "A13-2803571"
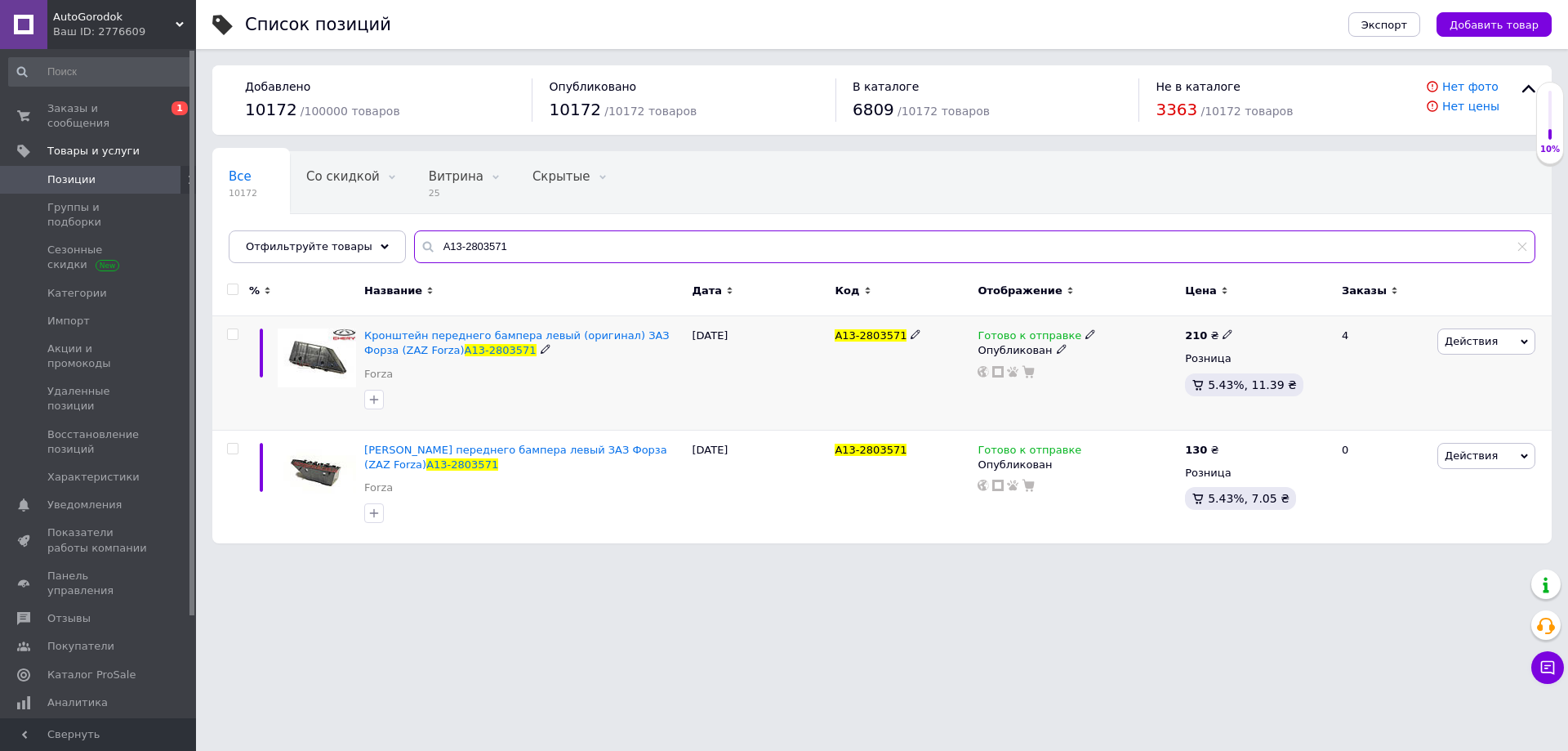
type input "A13-2803571"
click at [1085, 335] on icon at bounding box center [1090, 334] width 10 height 10
click at [1119, 344] on li "В наличии" at bounding box center [1176, 348] width 156 height 23
click at [864, 388] on div "A13-2803571" at bounding box center [901, 374] width 143 height 114
click at [501, 334] on span "Кронштейн переднего бампера левый (оригинал) ЗАЗ Форза (ZAZ Forza)" at bounding box center [517, 342] width 305 height 27
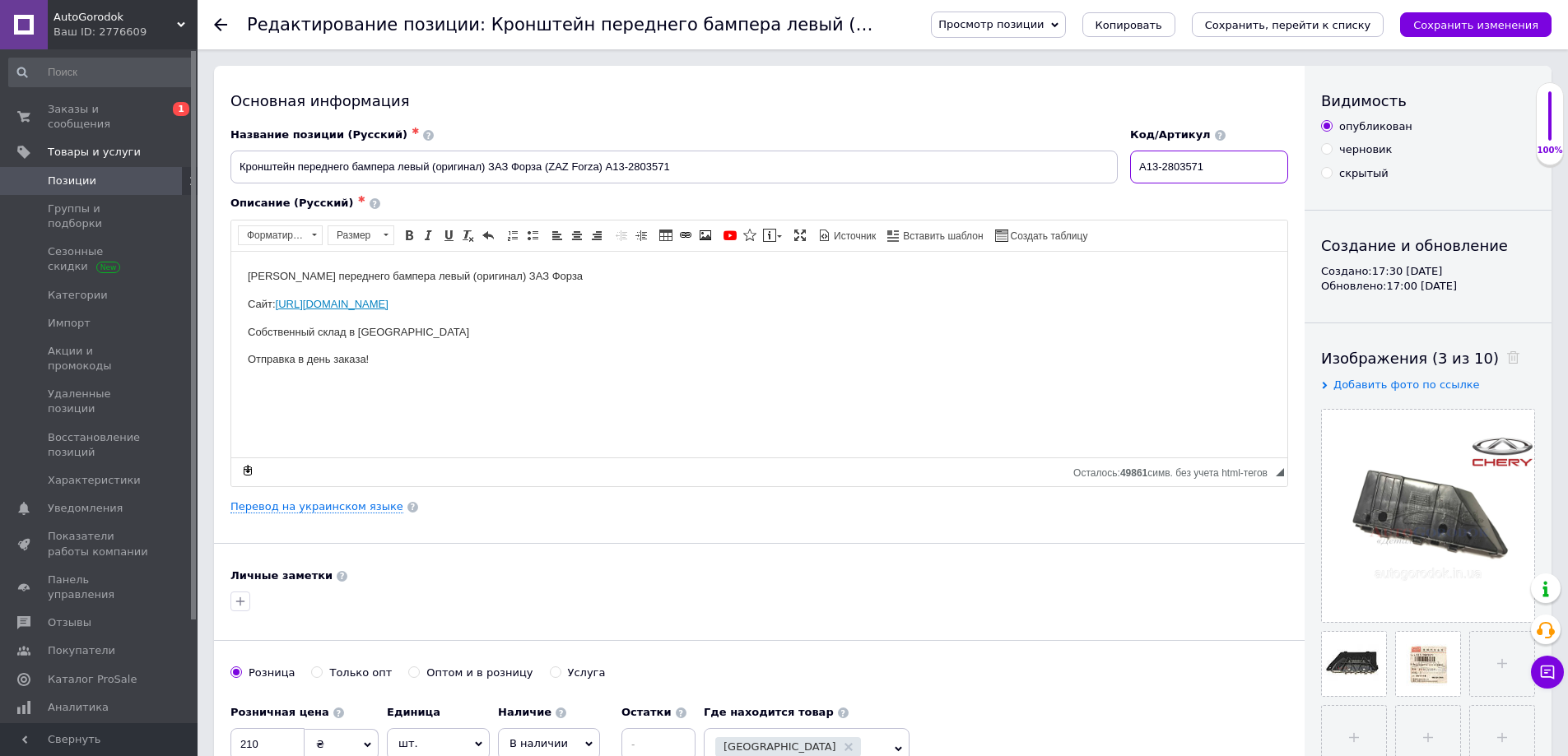
click at [1213, 164] on input "A13-2803571" at bounding box center [1209, 167] width 158 height 33
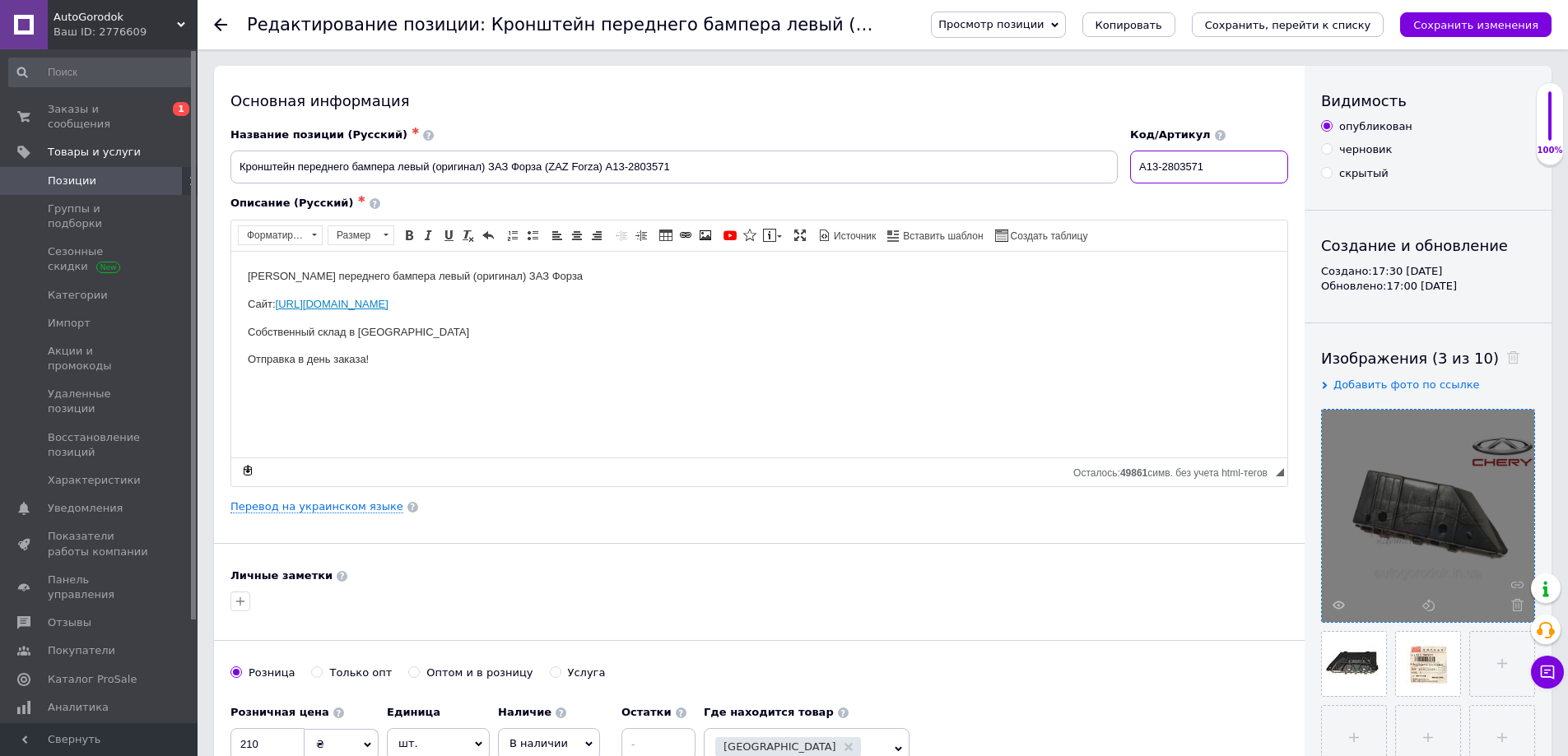
scroll to position [82, 0]
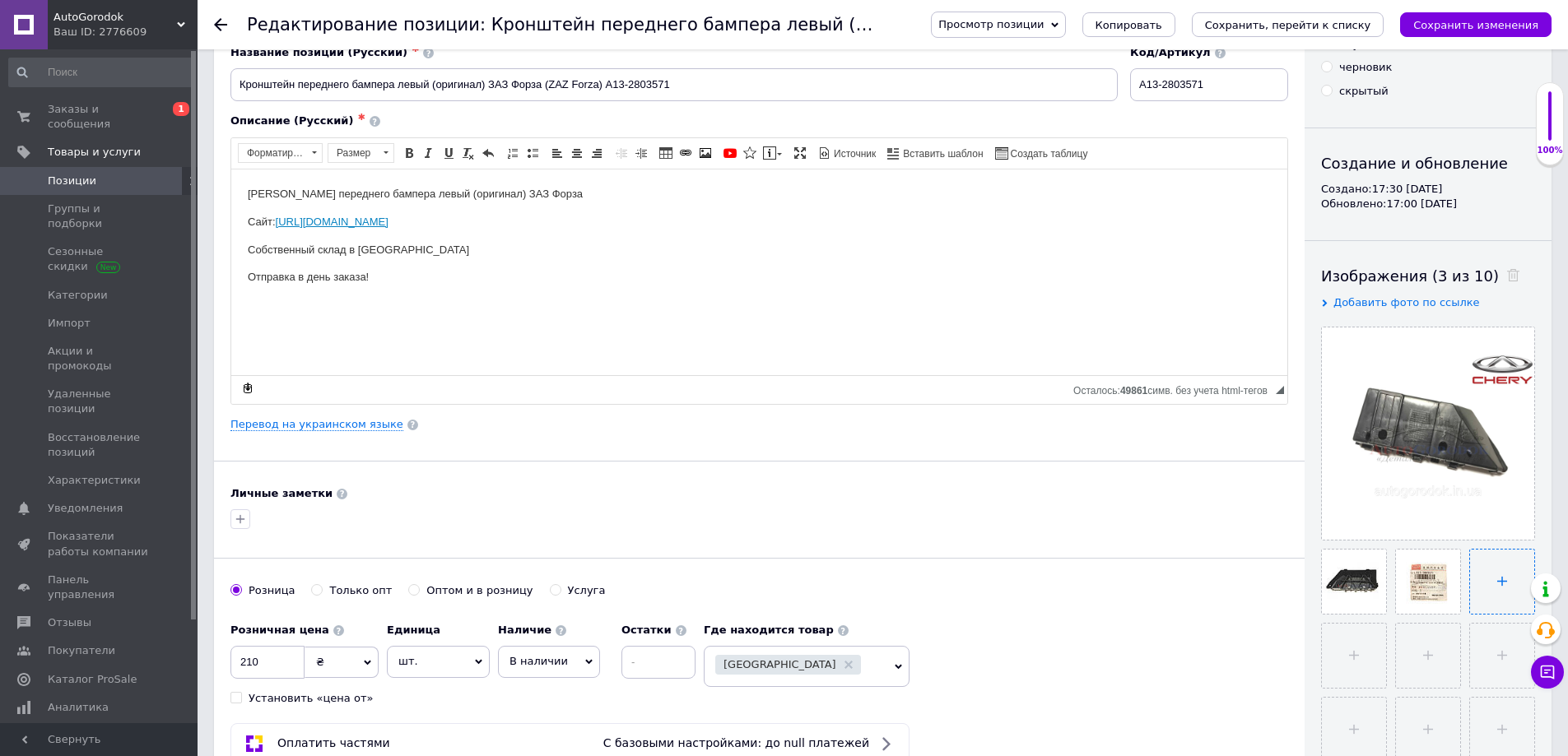
click at [1512, 581] on input "file" at bounding box center [1502, 581] width 65 height 64
type input "C:\fakepath\A13-2803571.png"
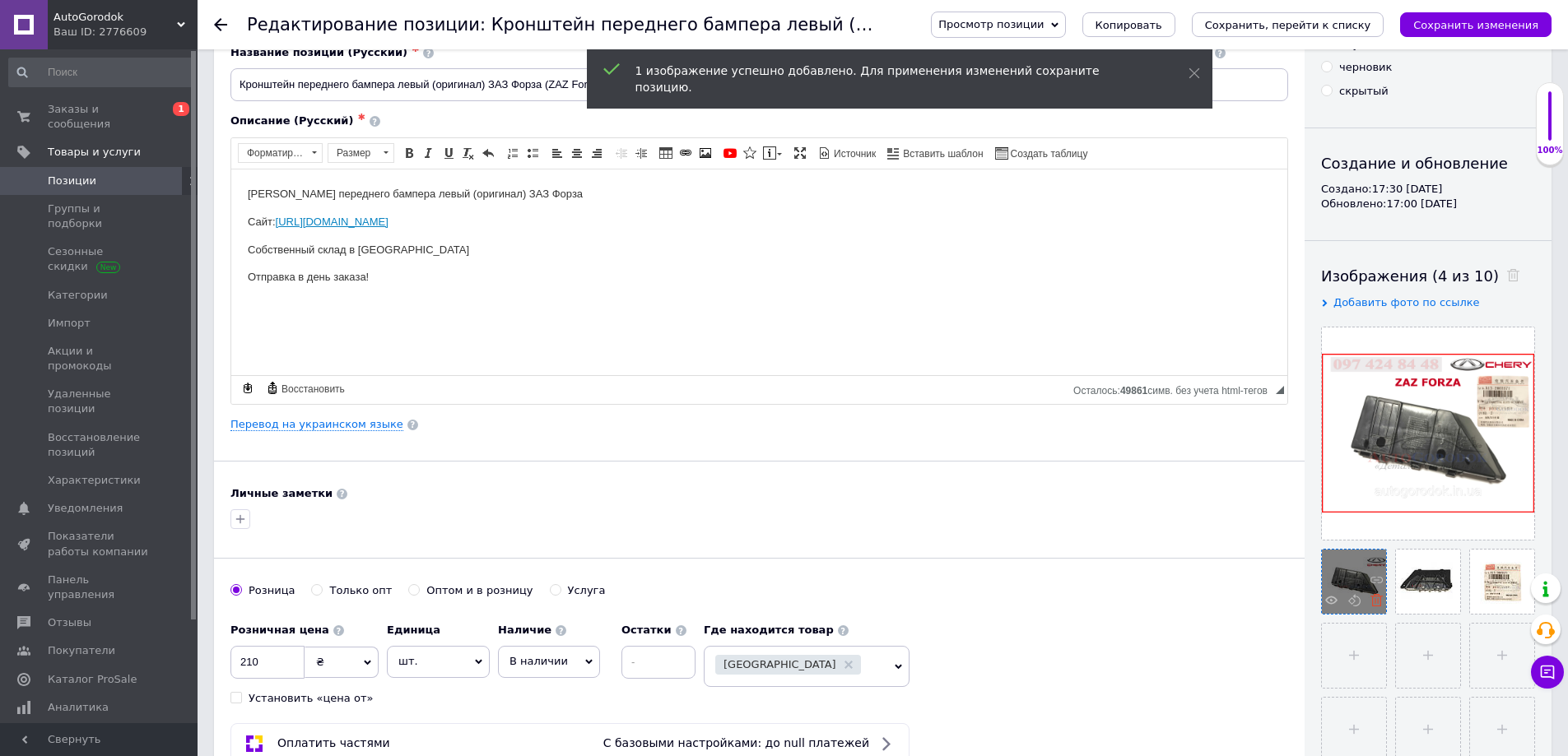
click at [1377, 604] on use at bounding box center [1376, 600] width 12 height 12
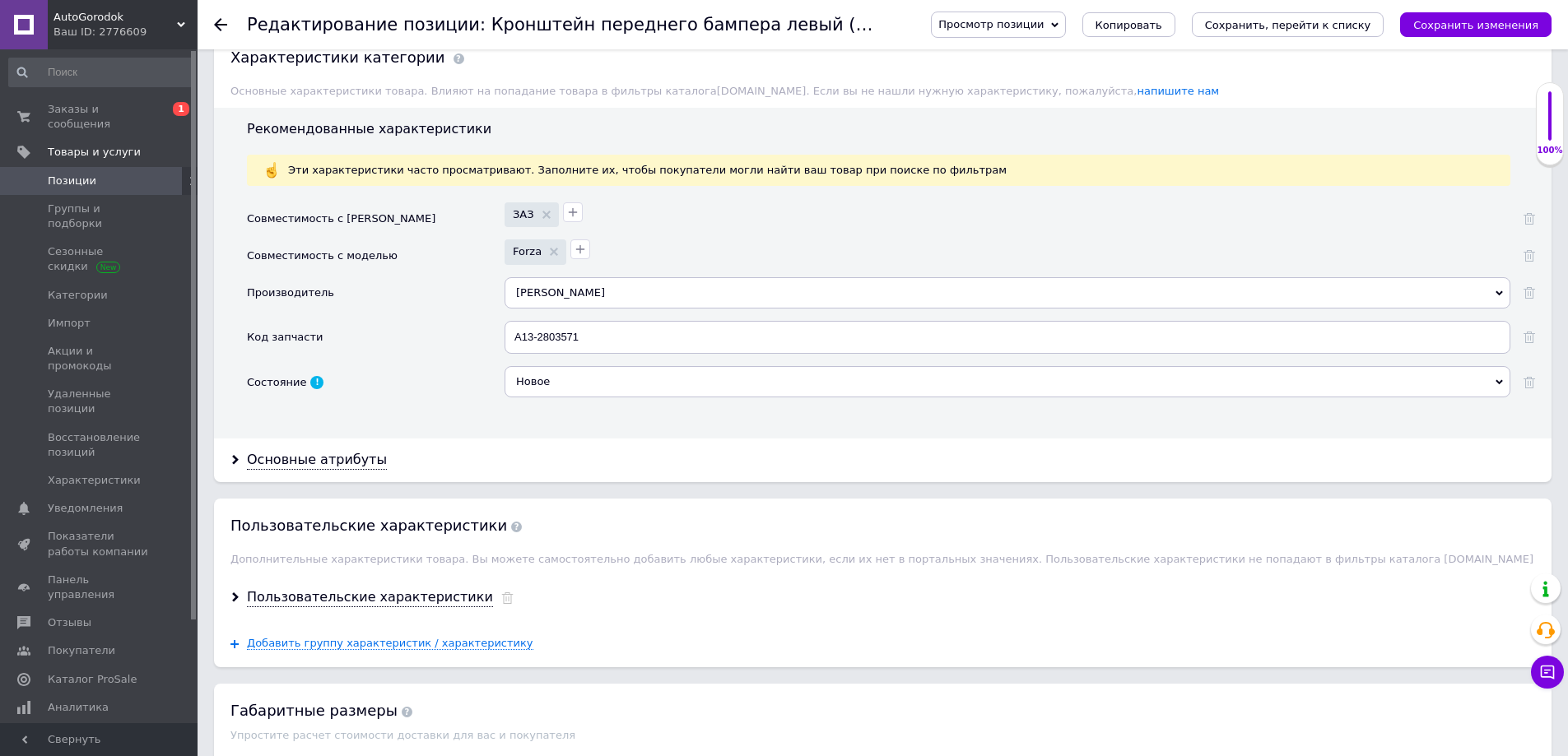
scroll to position [1317, 0]
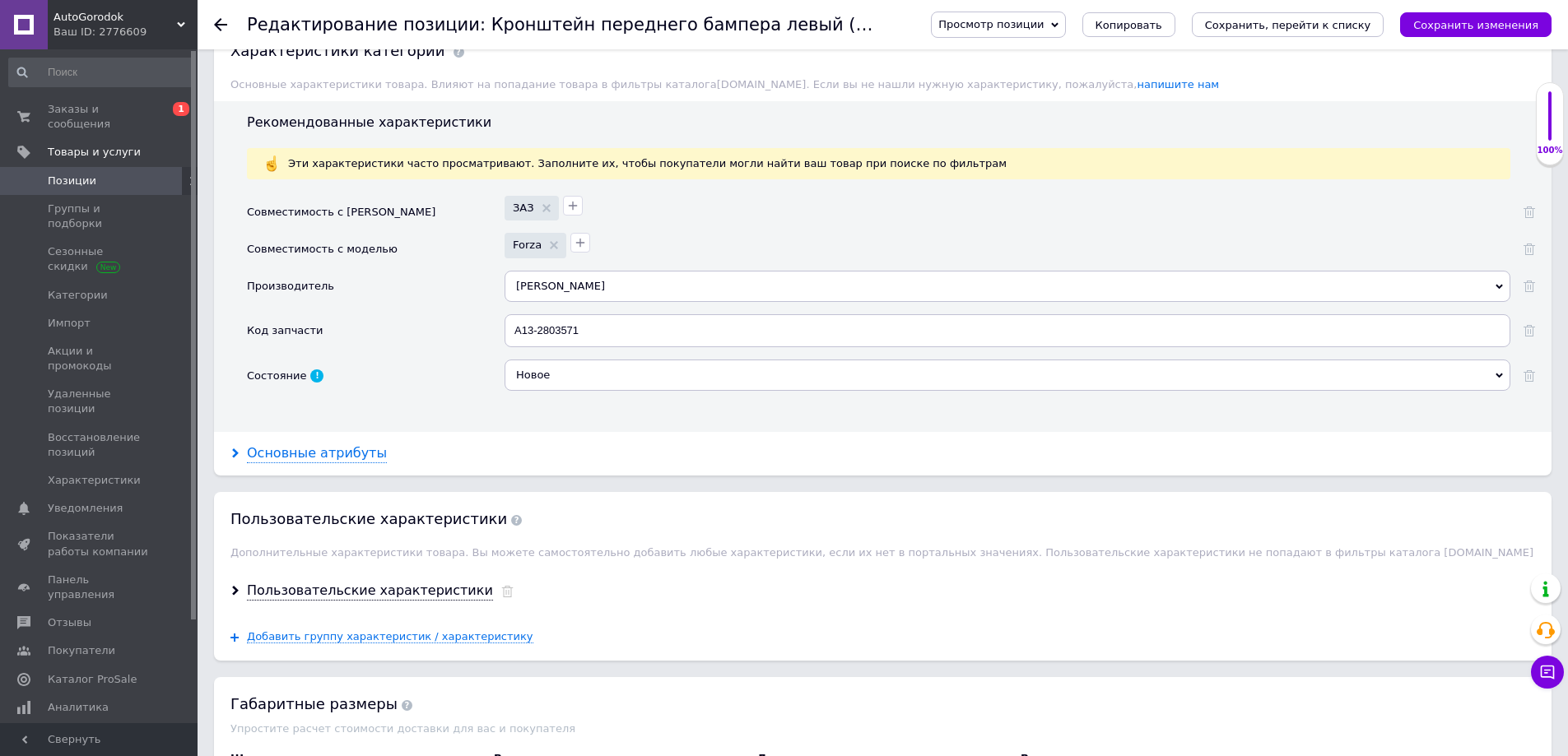
click at [330, 458] on div "Основные атрибуты" at bounding box center [317, 453] width 140 height 19
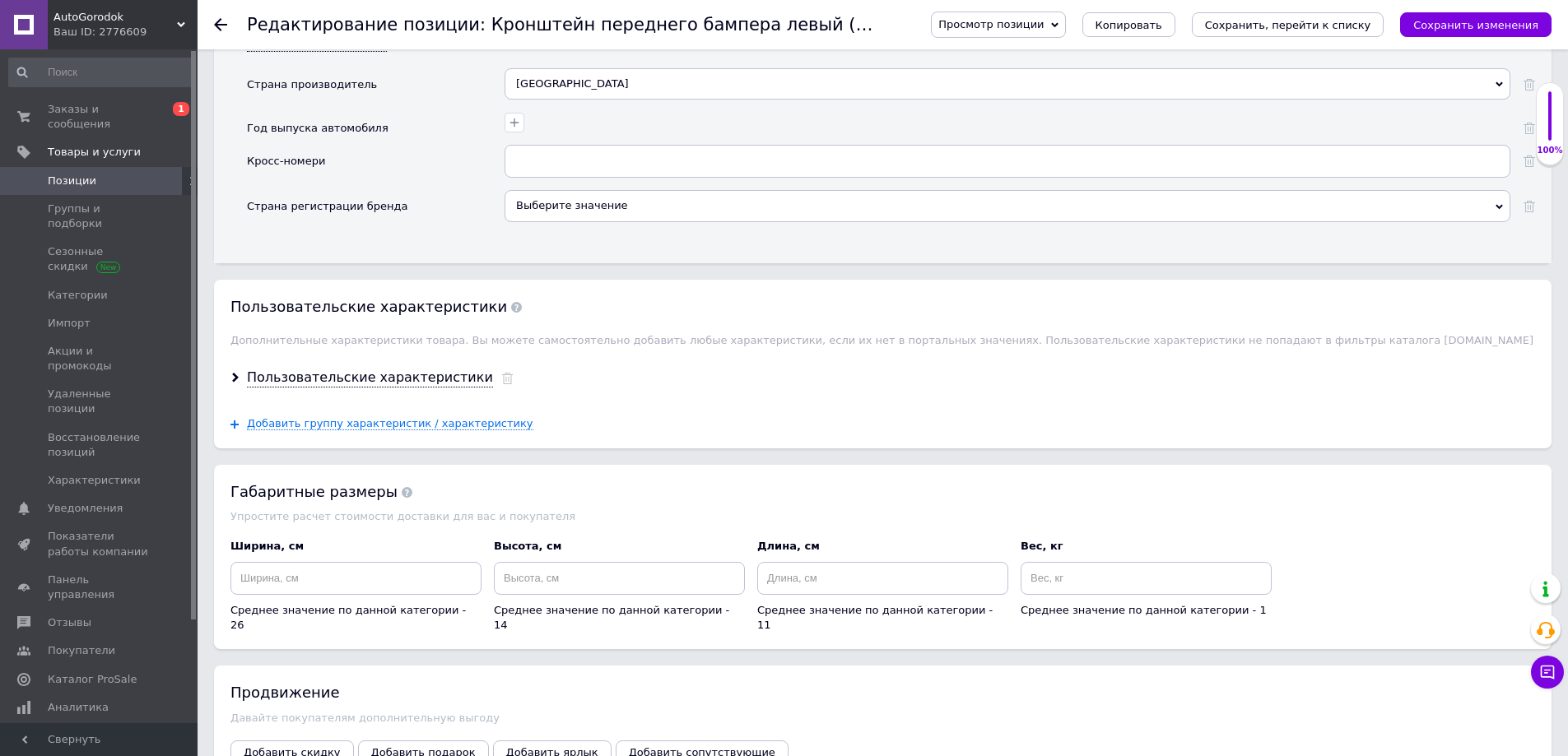
scroll to position [1811, 0]
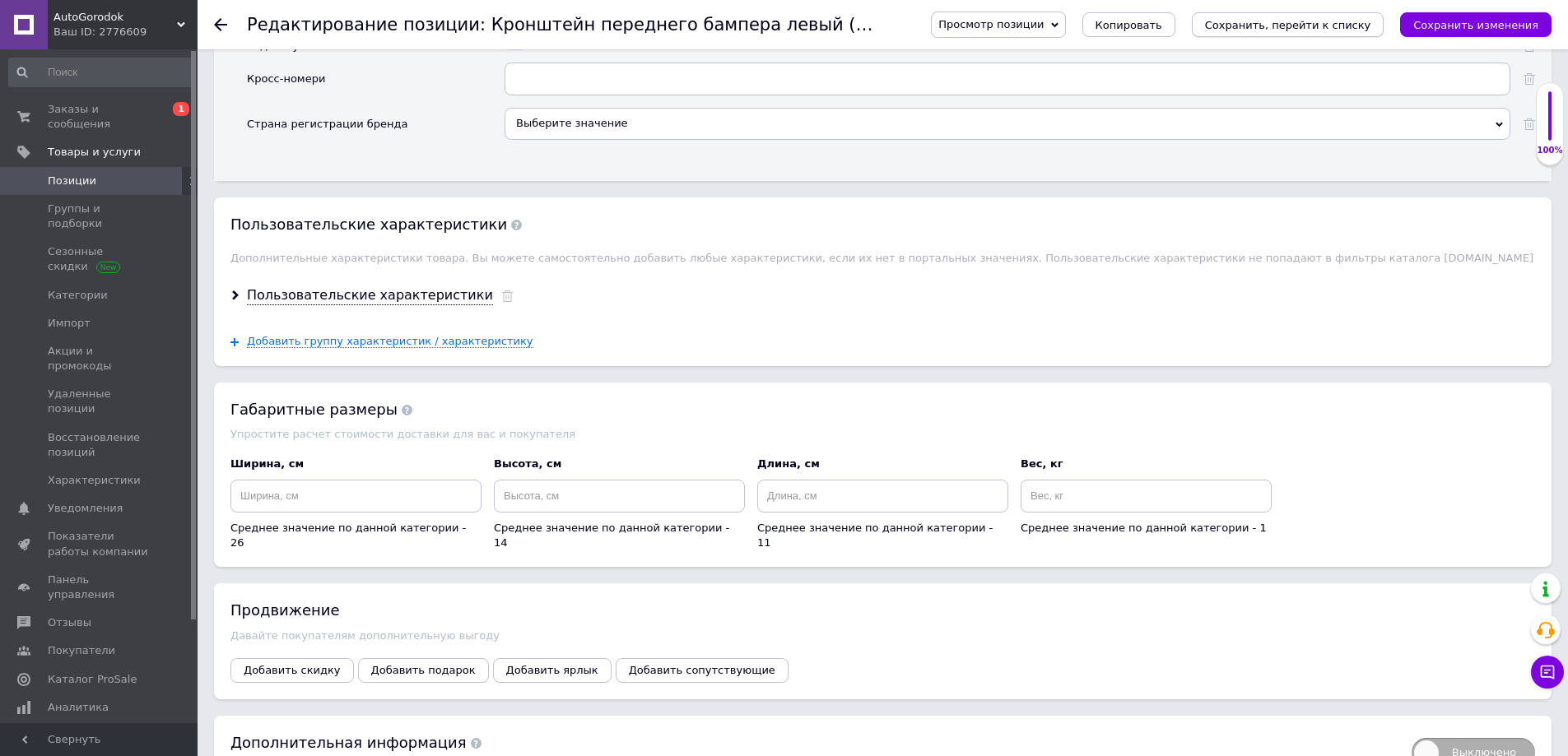
click at [1264, 27] on icon "Сохранить, перейти к списку" at bounding box center [1288, 25] width 167 height 12
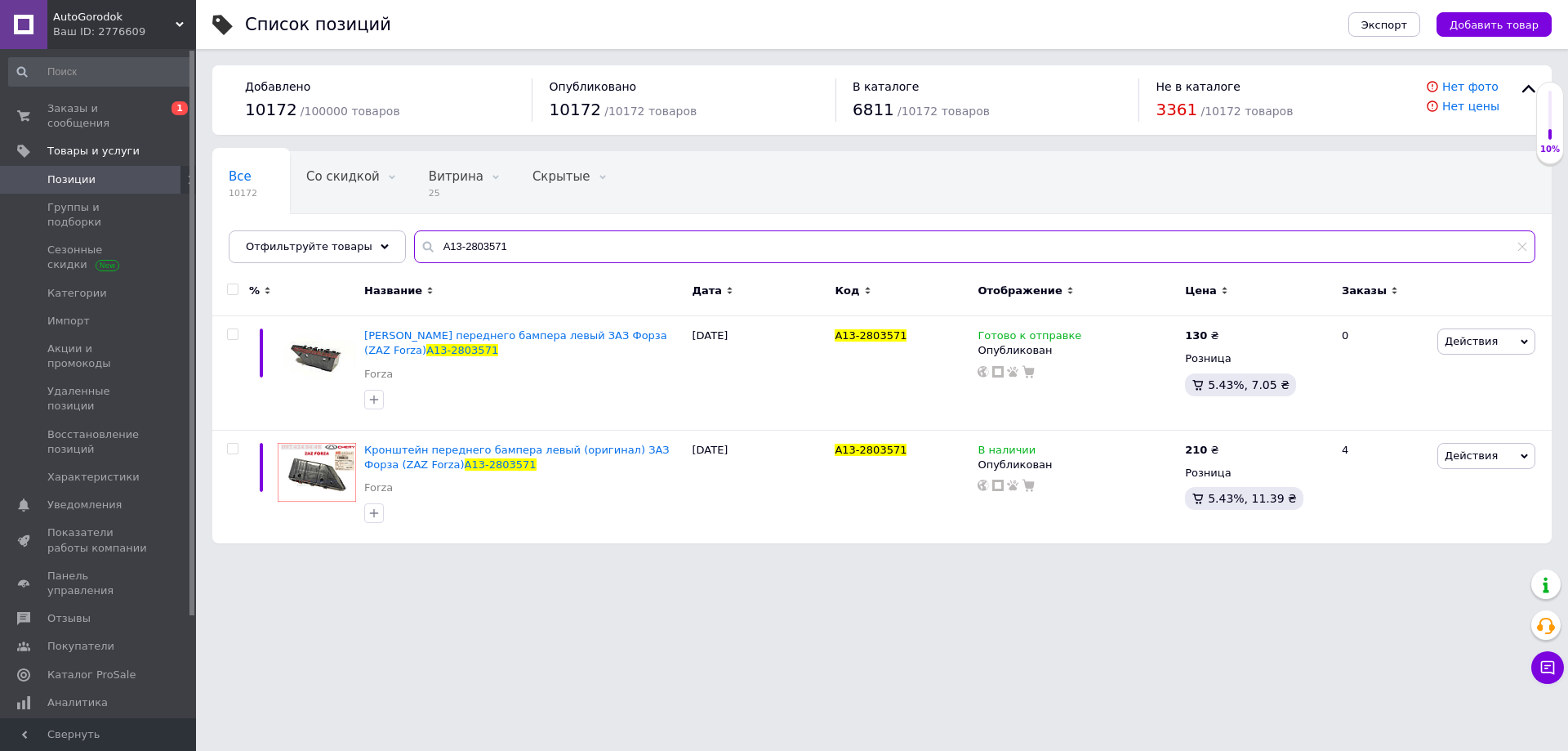
click at [504, 254] on input "A13-2803571" at bounding box center [974, 246] width 1122 height 33
paste input "Регулятор холостого хода 2.0L Mitsubishi Lancer 9 Q-FIX"
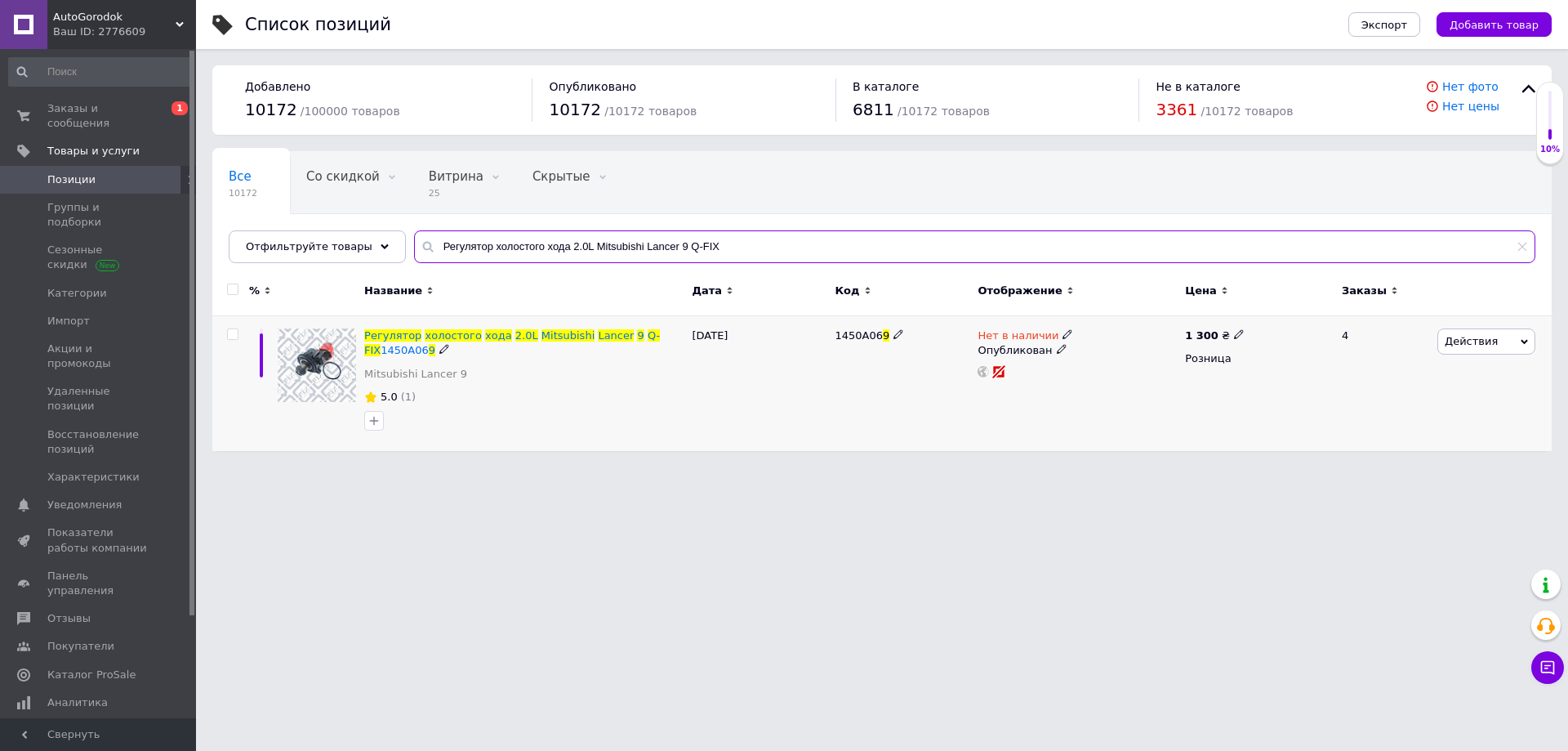
type input "Регулятор холостого хода 2.0L Mitsubishi Lancer 9 Q-FIX"
click at [1063, 333] on use at bounding box center [1067, 334] width 9 height 9
click at [1099, 312] on span "Нет в наличии" at bounding box center [1130, 313] width 81 height 12
click at [1115, 371] on input at bounding box center [1140, 377] width 124 height 33
type input "0"
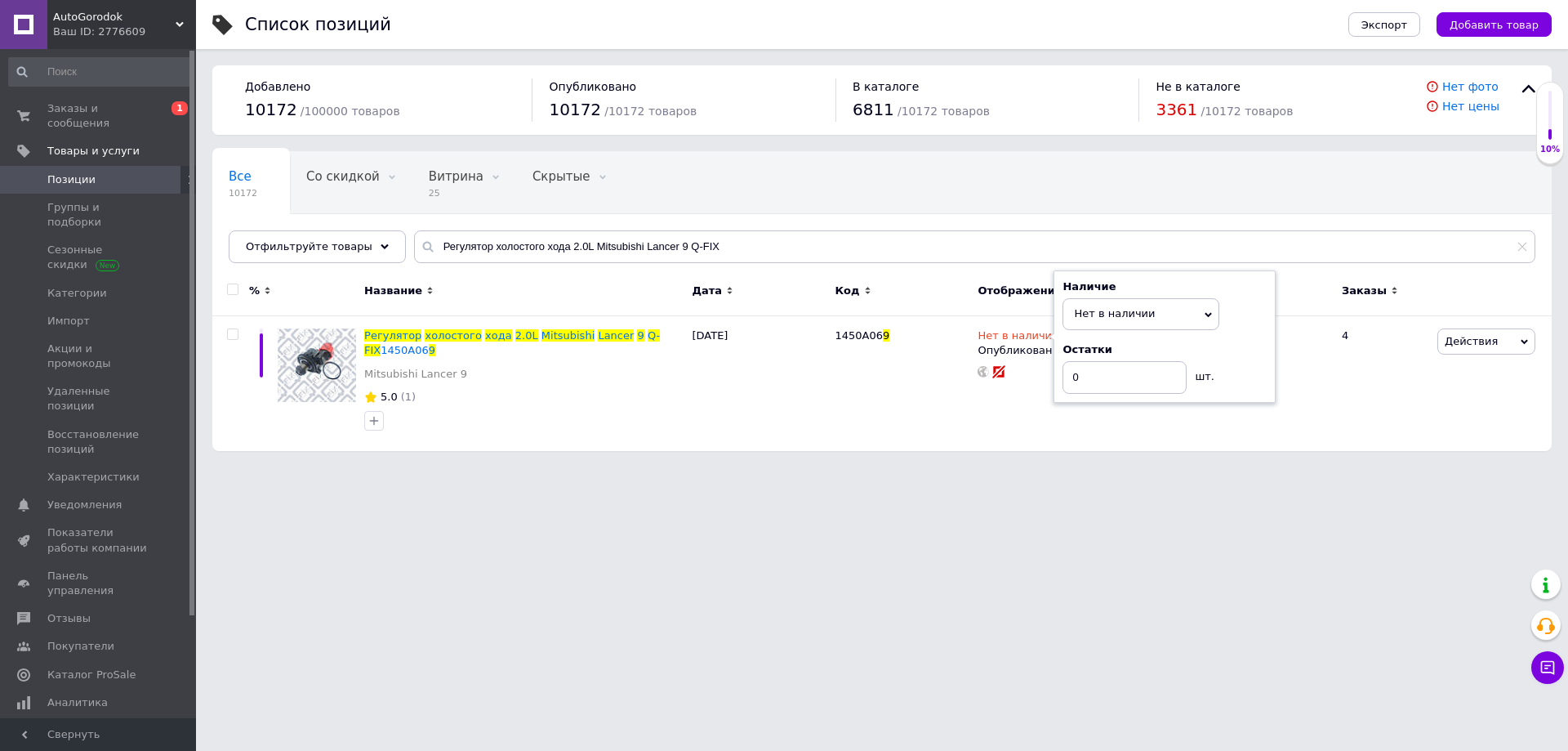
click at [1003, 467] on html "AutoGorodok Ваш ID: 2776609 Сайт AutoGorodok Кабинет покупателя Проверить состо…" at bounding box center [784, 234] width 1568 height 467
click at [470, 241] on input "Регулятор холостого хода 2.0L Mitsubishi Lancer 9 Q-FIX" at bounding box center [974, 246] width 1122 height 33
paste input "A13-5605111FL"
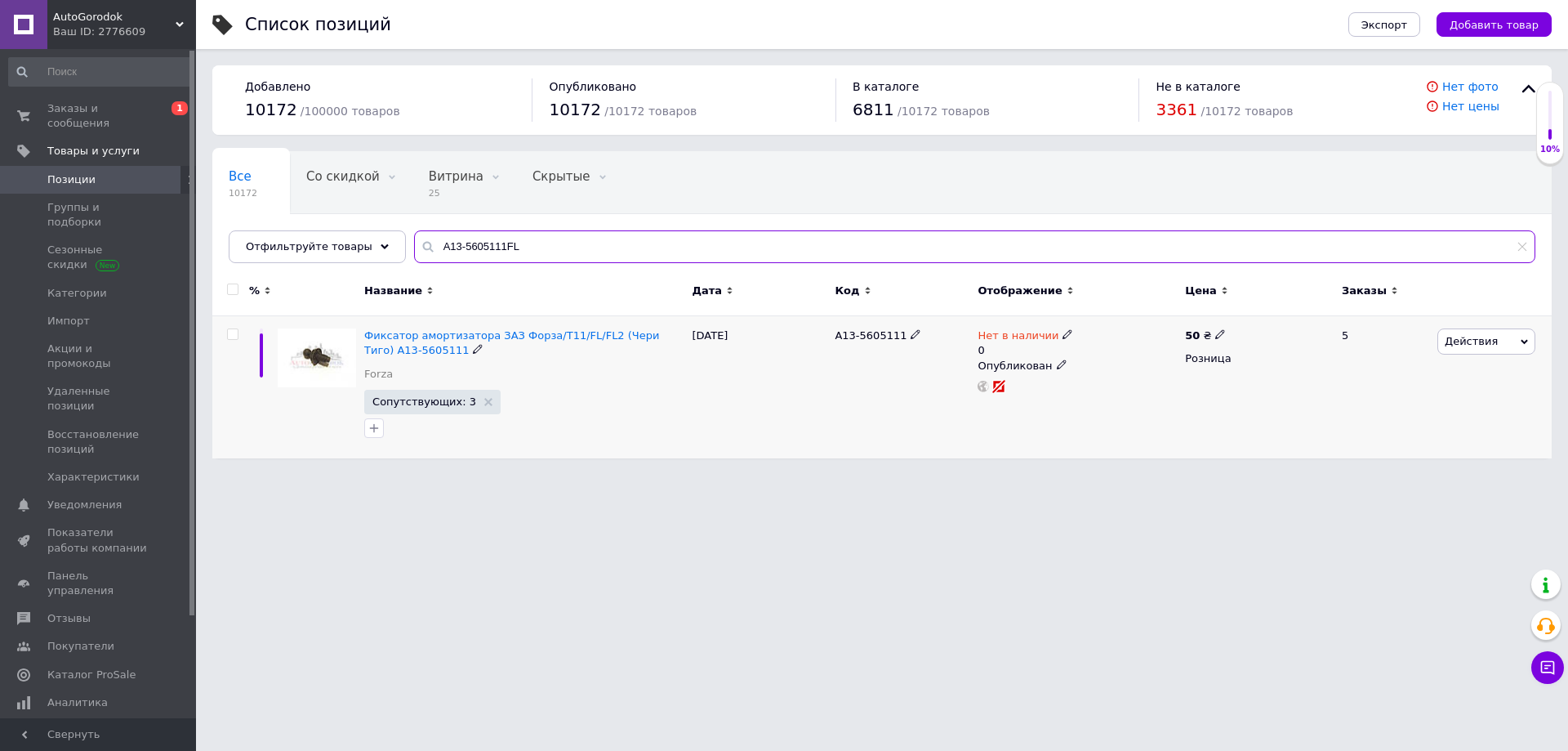
type input "A13-5605111FL"
click at [1063, 333] on icon at bounding box center [1068, 334] width 10 height 10
click at [1115, 318] on span "Нет в наличии" at bounding box center [1130, 320] width 81 height 12
click at [1123, 318] on span "Нет в наличии" at bounding box center [1130, 320] width 81 height 12
click at [1123, 347] on li "В наличии" at bounding box center [1156, 355] width 156 height 23
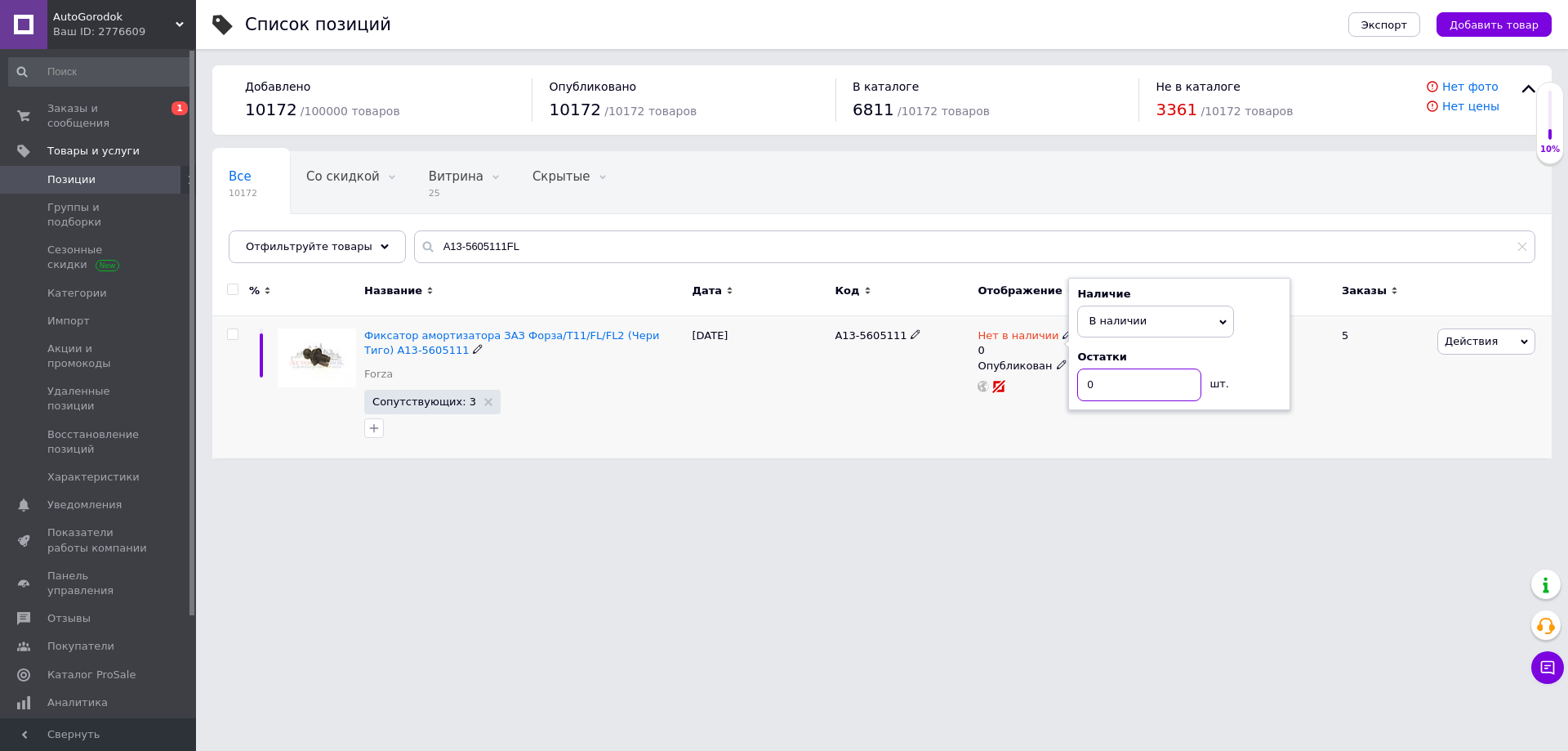
click at [1118, 380] on input "0" at bounding box center [1140, 384] width 124 height 33
click at [760, 475] on html "AutoGorodok Ваш ID: 2776609 Сайт AutoGorodok Кабинет покупателя Проверить состо…" at bounding box center [784, 238] width 1568 height 475
click at [534, 333] on span "Фиксатор амортизатора ЗАЗ Форза/T11/FL/FL2 (Чери Тиго) A13-5605111" at bounding box center [511, 342] width 294 height 27
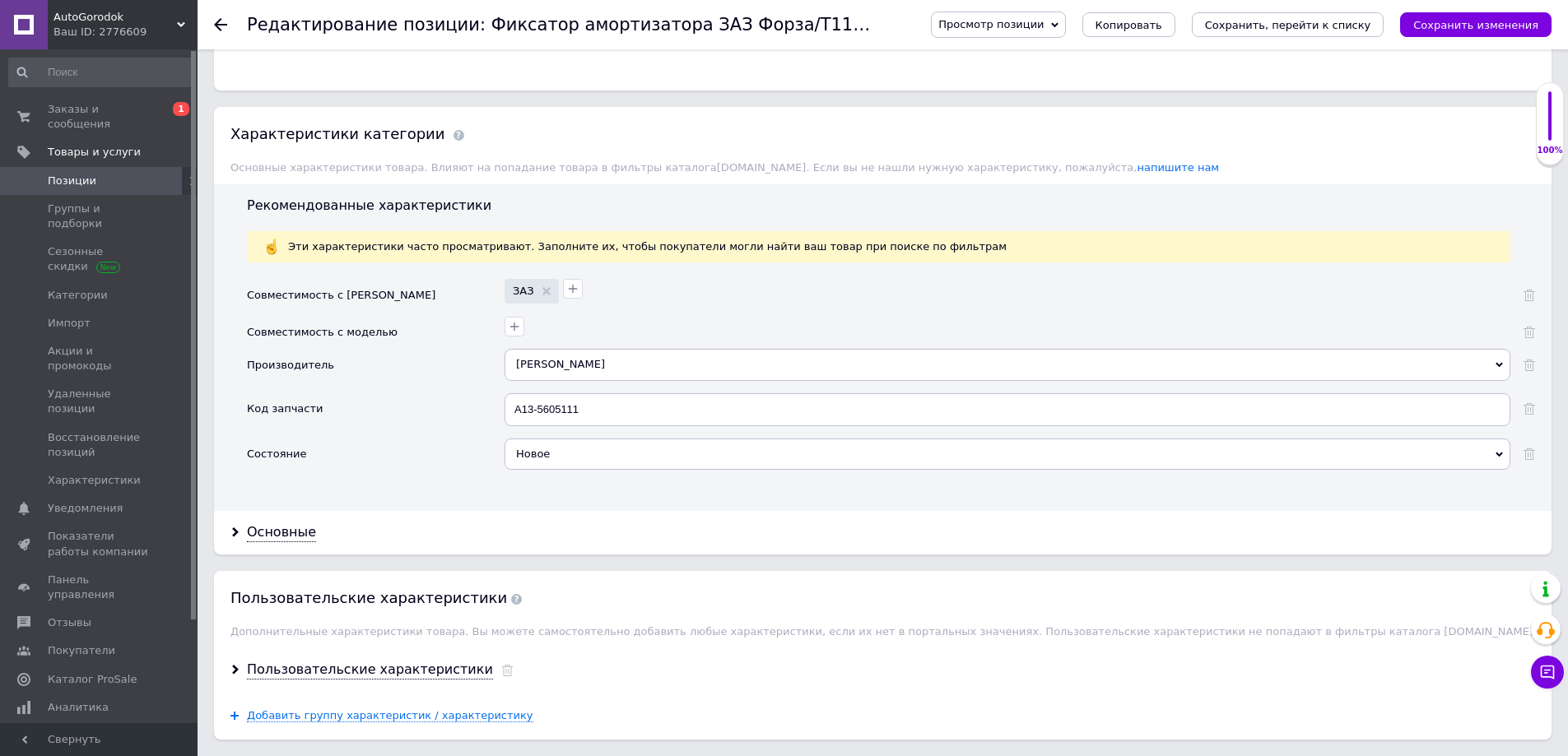
scroll to position [1234, 0]
click at [514, 324] on icon "button" at bounding box center [514, 325] width 13 height 13
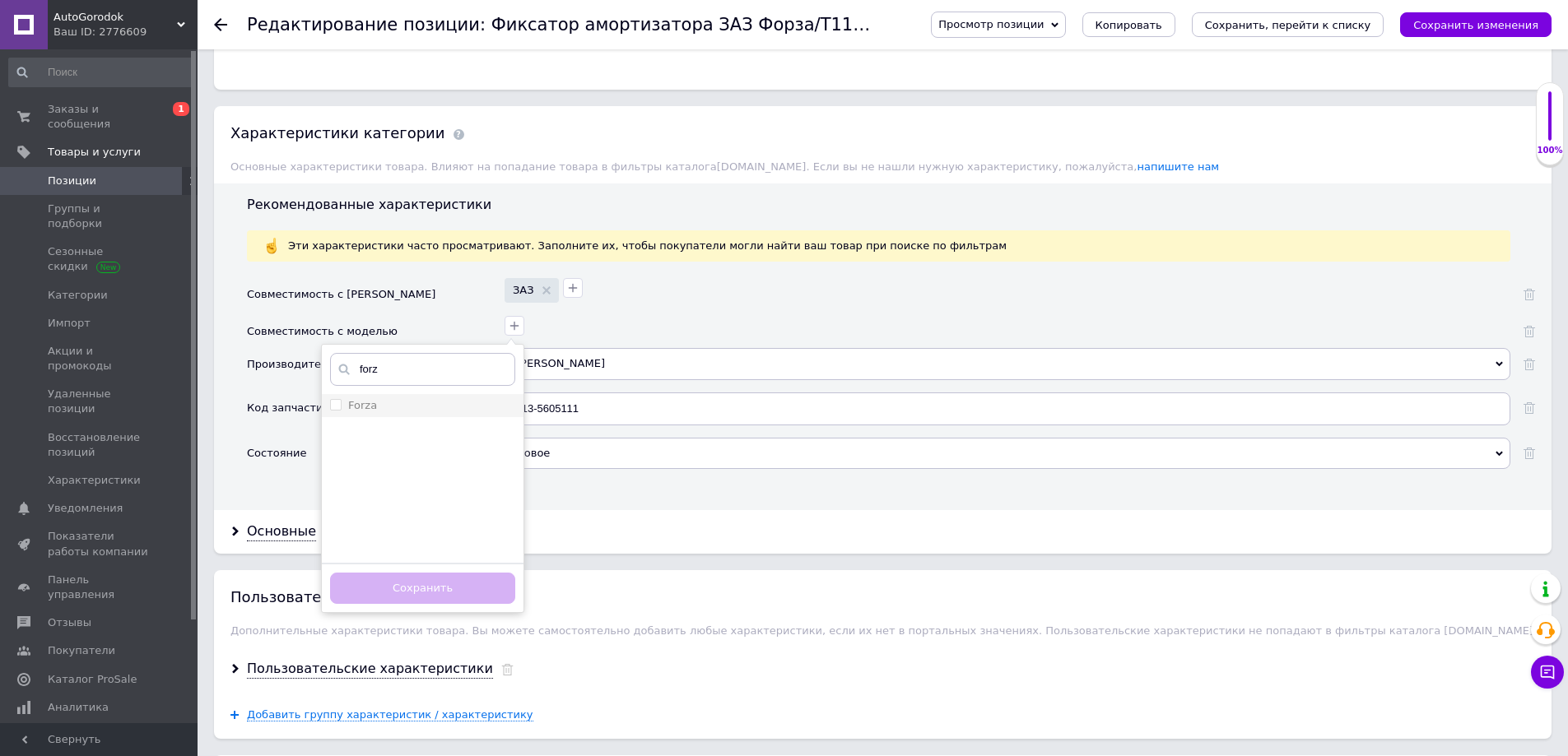
type input "forz"
click at [413, 411] on div "Forza" at bounding box center [423, 405] width 186 height 15
checkbox input "true"
click at [414, 371] on input "forz" at bounding box center [423, 369] width 186 height 33
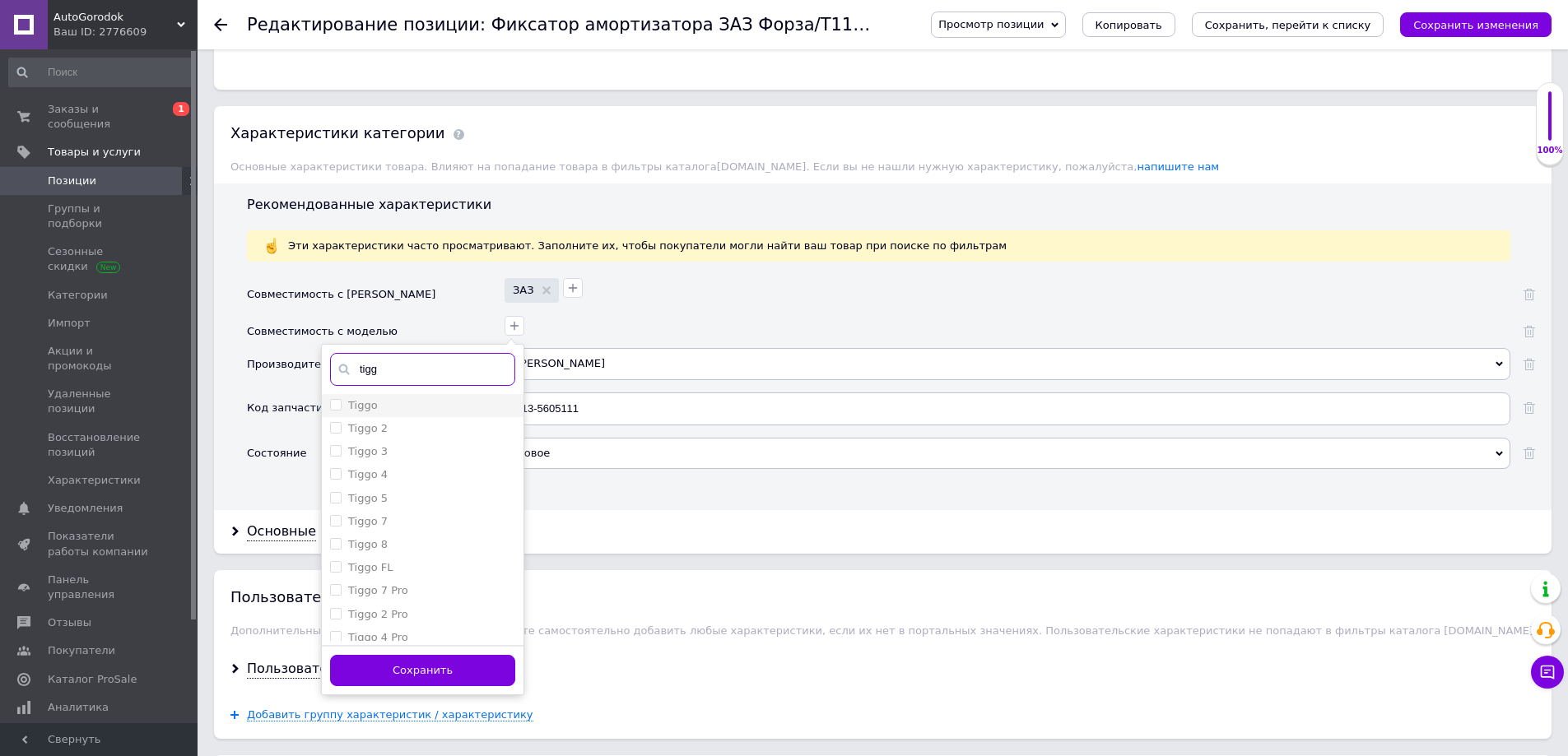
type input "tigg"
click at [403, 404] on div "Tiggo" at bounding box center [423, 405] width 186 height 15
checkbox input "true"
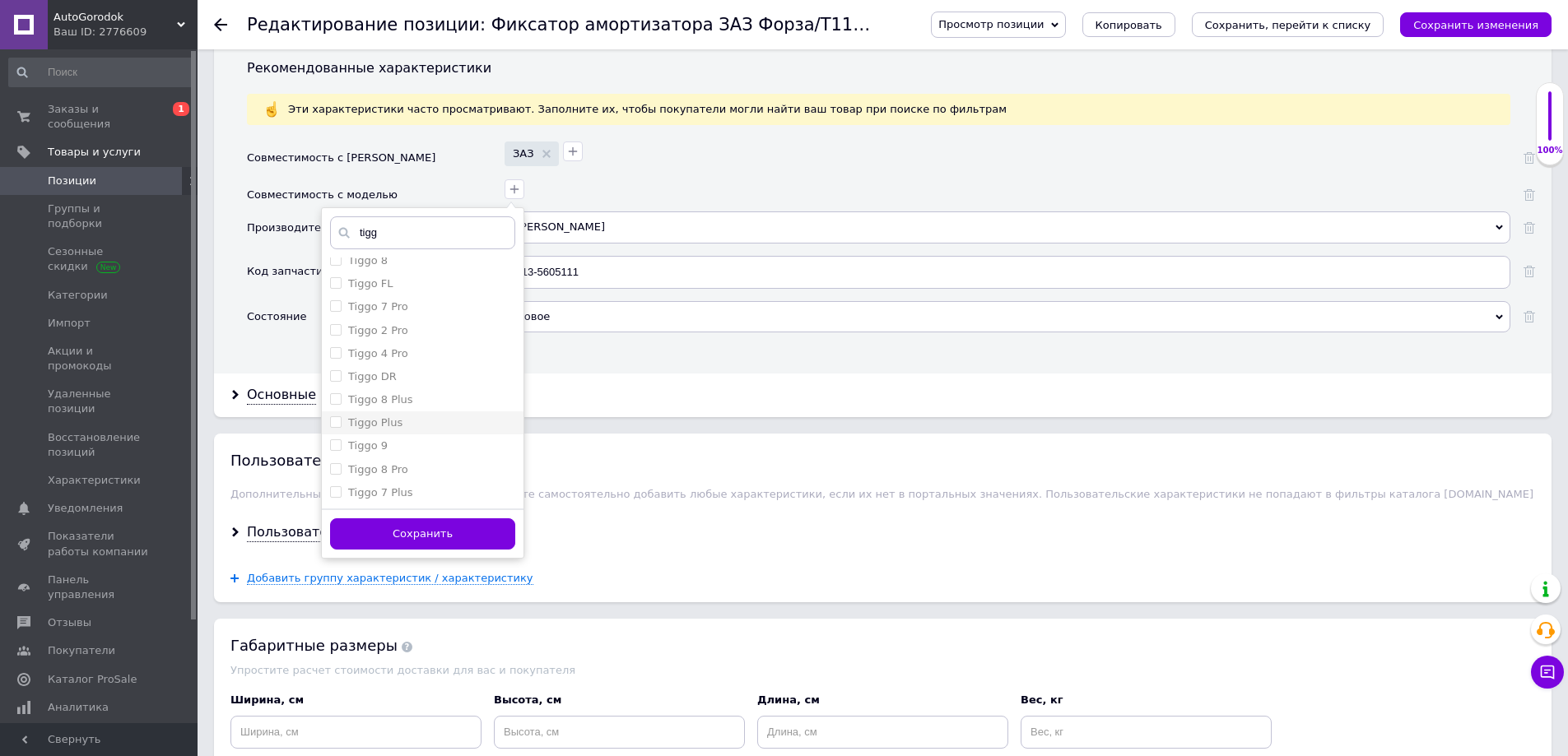
scroll to position [1399, 0]
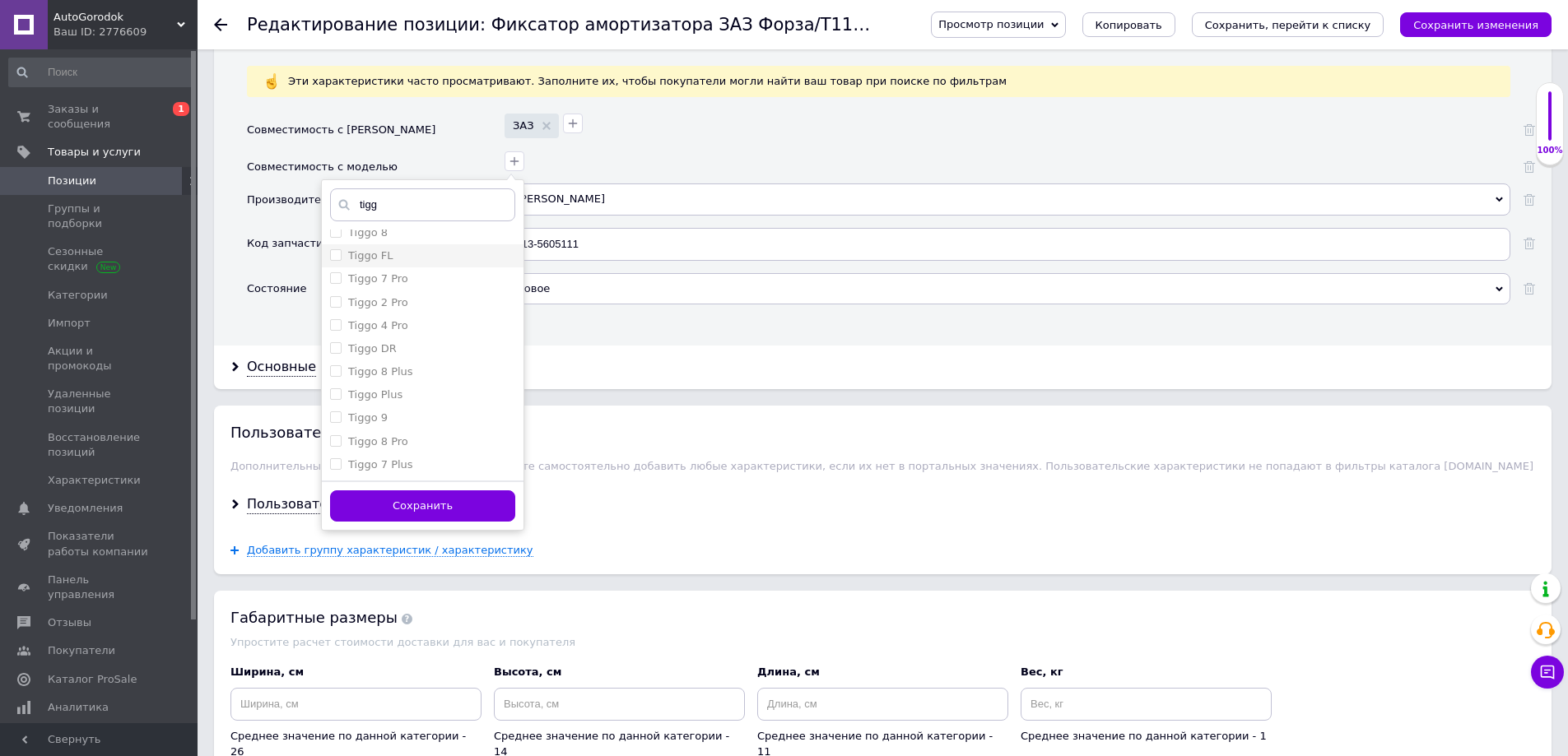
click at [364, 254] on label "Tiggo FL" at bounding box center [370, 255] width 45 height 12
checkbox FL "true"
click at [365, 287] on label "Tiggo 3" at bounding box center [368, 287] width 40 height 12
checkbox 3 "true"
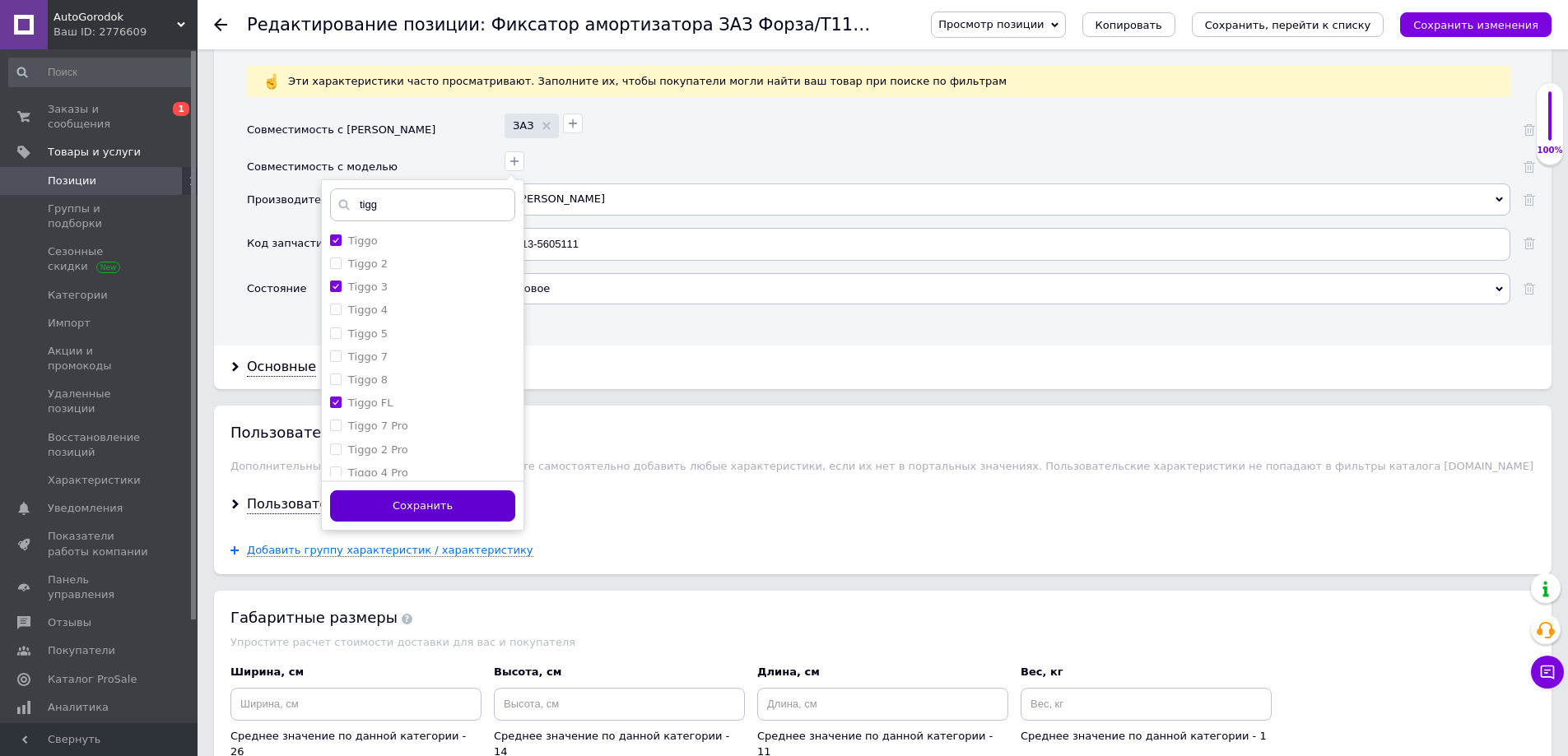
click at [447, 502] on button "Сохранить" at bounding box center [423, 506] width 186 height 32
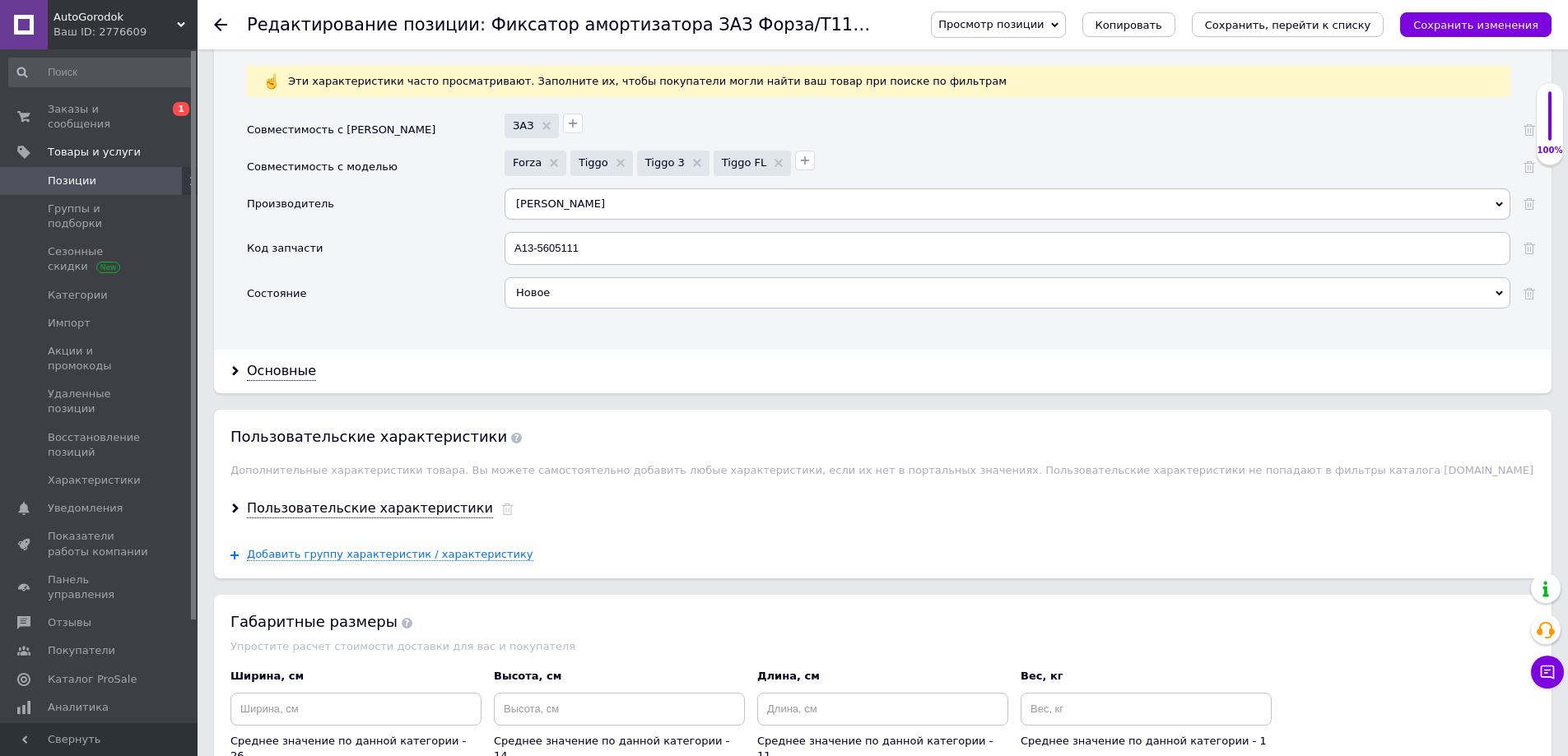
scroll to position [1646, 0]
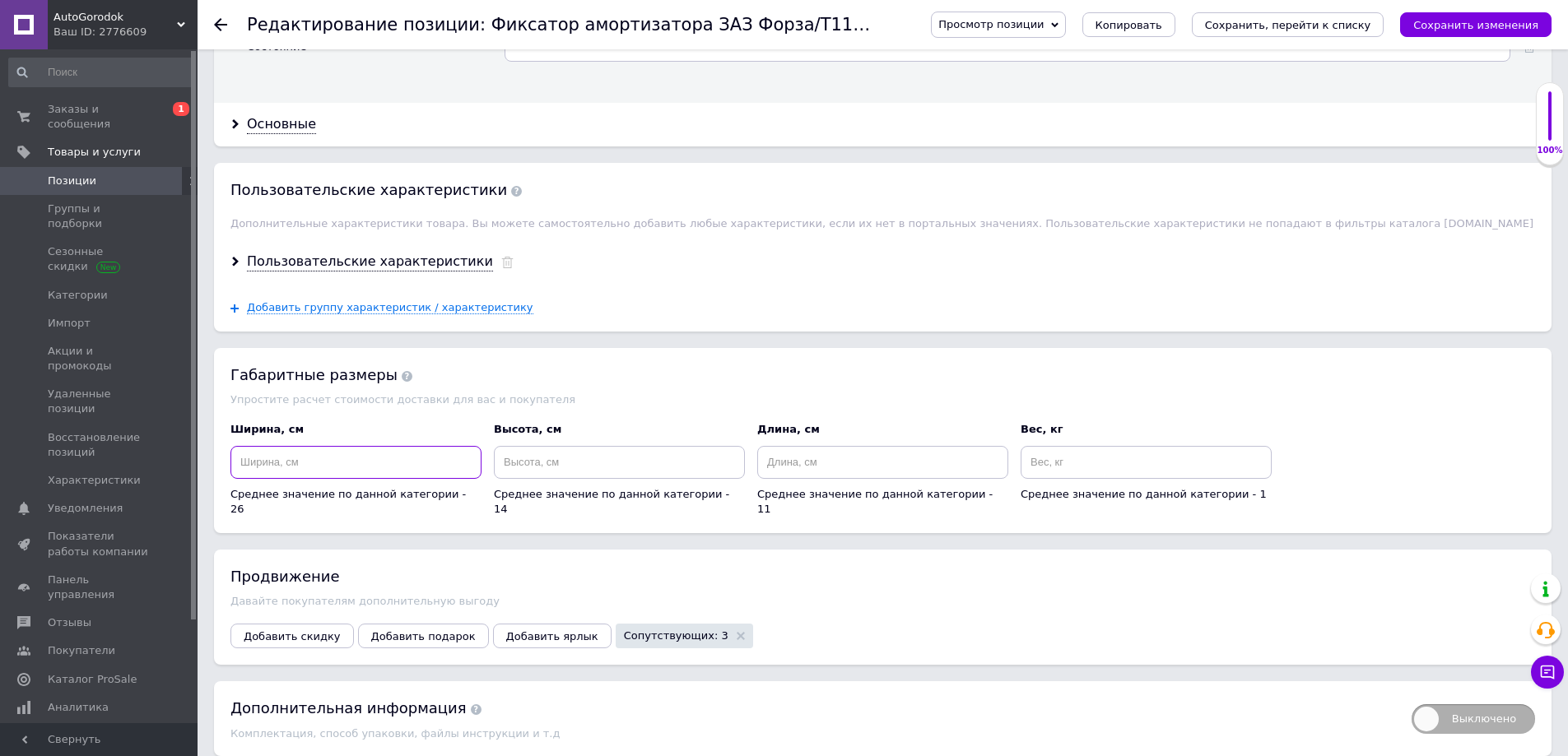
click at [365, 466] on input at bounding box center [355, 462] width 251 height 33
type input "2"
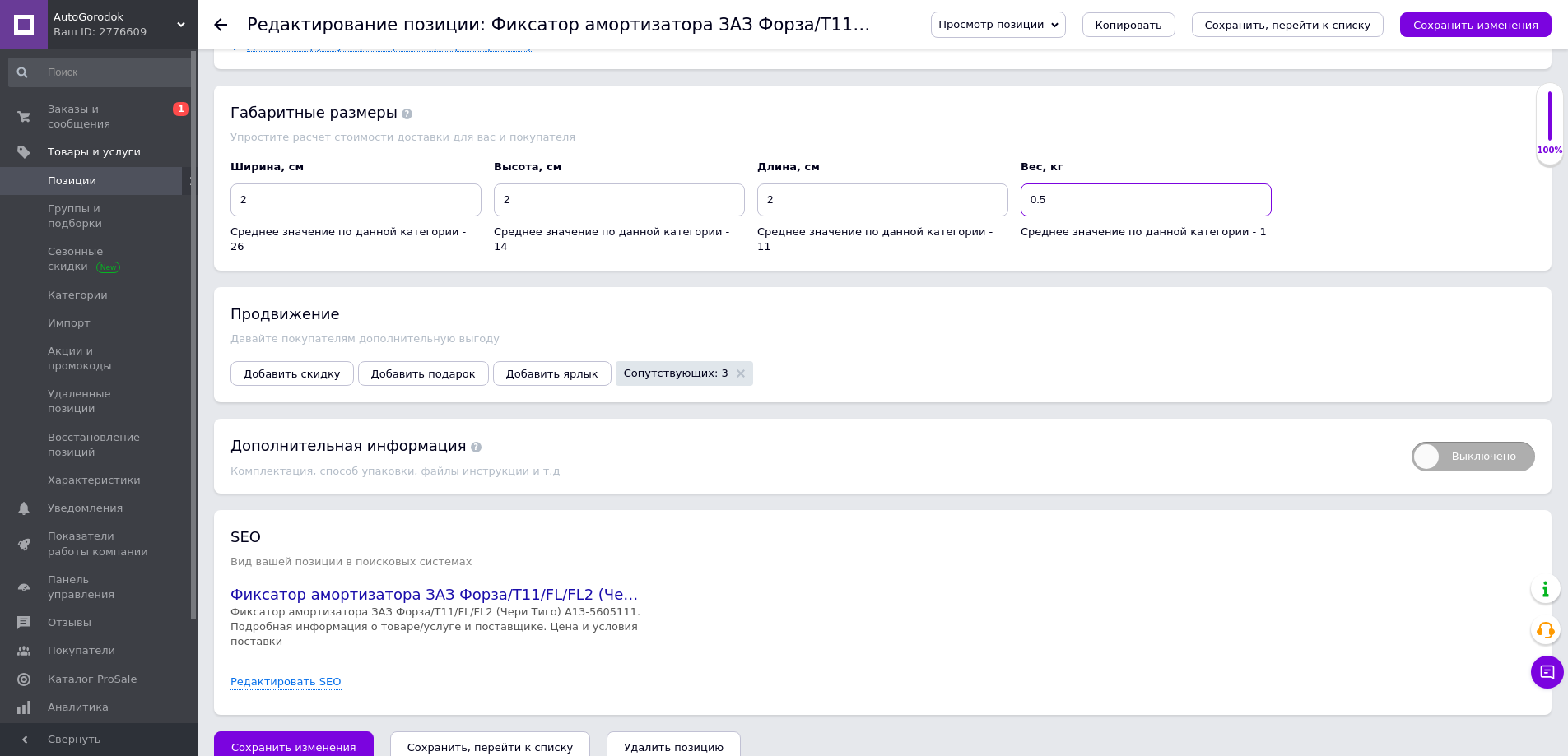
scroll to position [1909, 0]
type input "0.5"
click at [309, 674] on link "Редактировать SEO" at bounding box center [286, 682] width 111 height 16
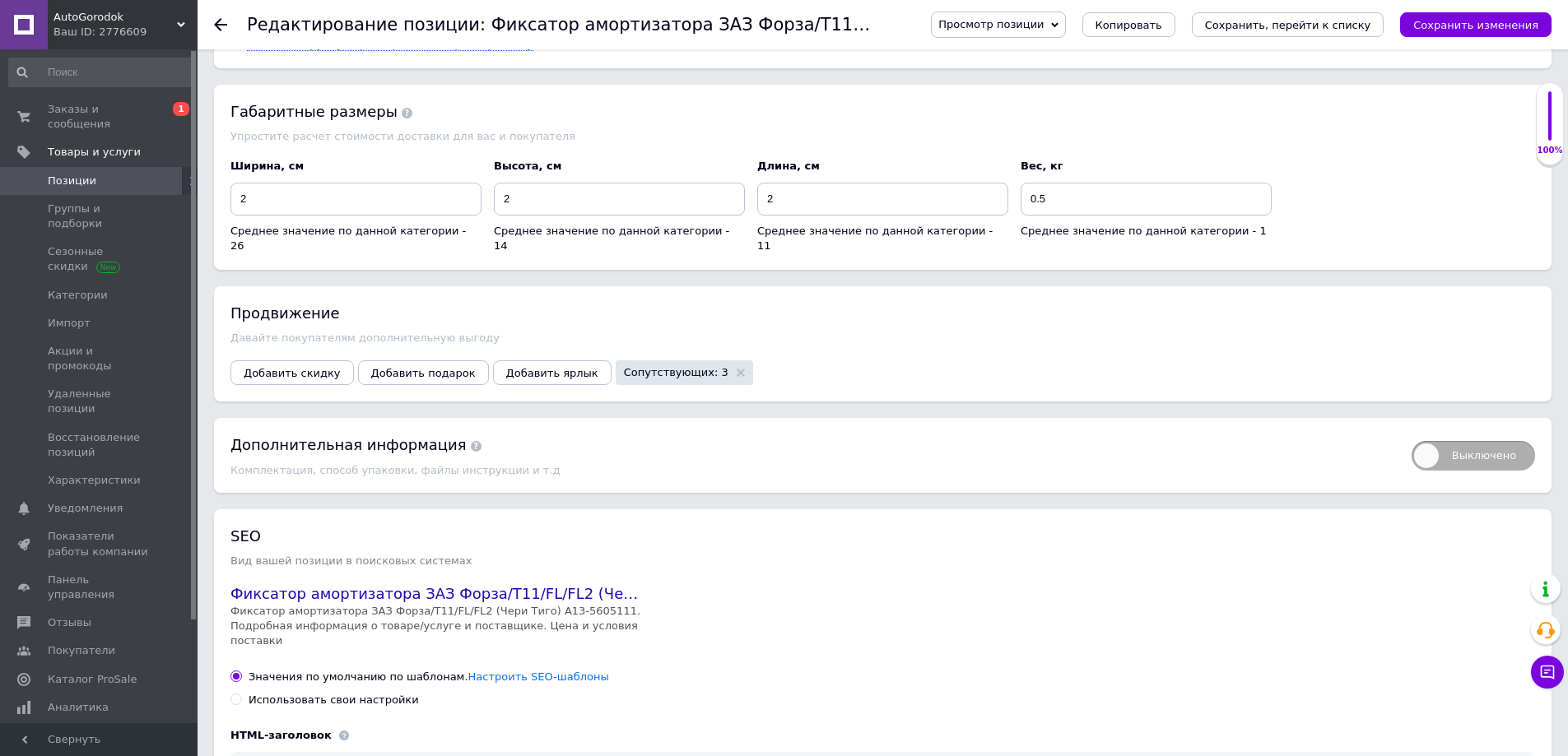
click at [328, 693] on div "Использовать свои настройки" at bounding box center [333, 699] width 171 height 15
click at [241, 693] on input "Использовать свои настройки" at bounding box center [235, 698] width 11 height 11
radio input "true"
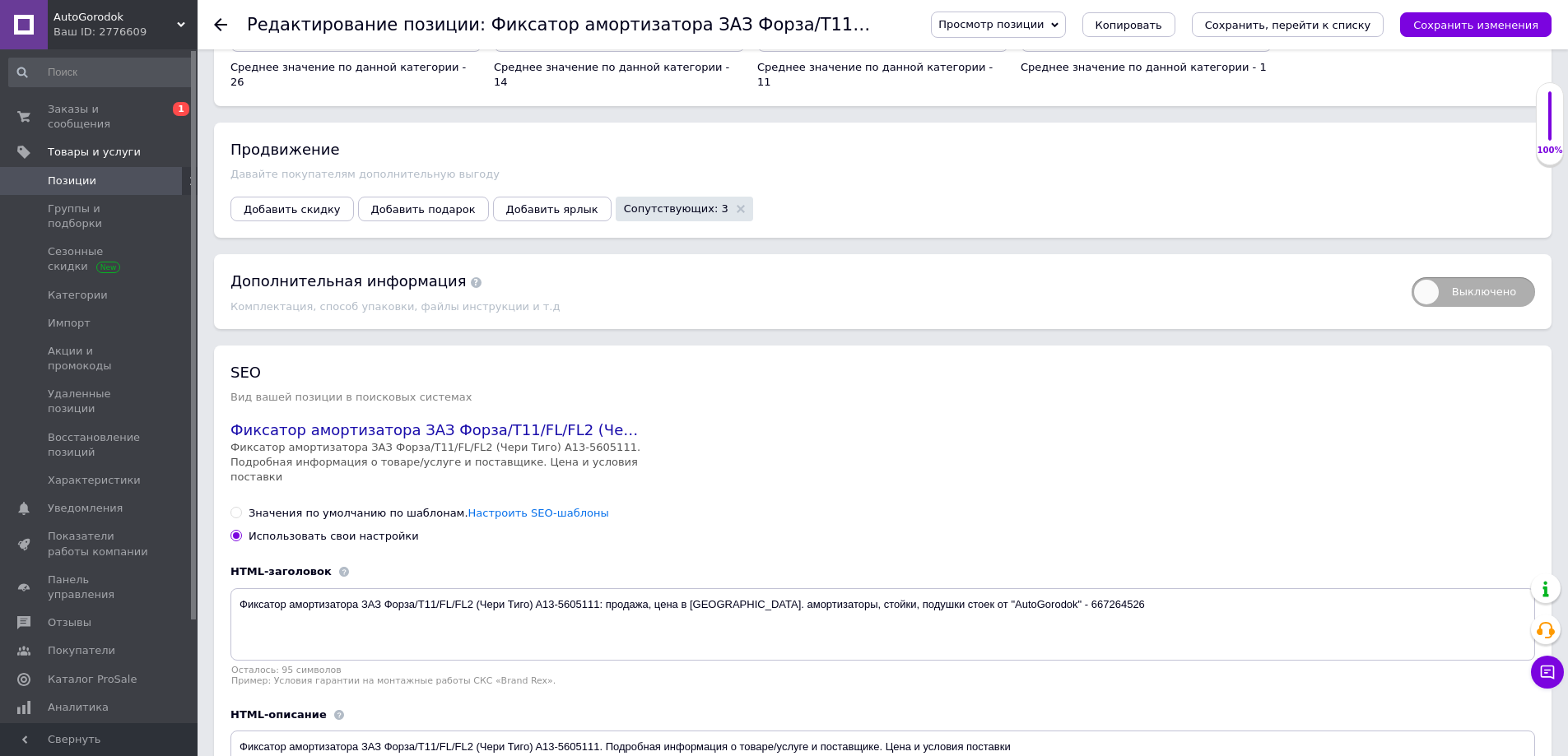
scroll to position [2074, 0]
drag, startPoint x: 794, startPoint y: 588, endPoint x: 1102, endPoint y: 589, distance: 308.0
click at [1102, 589] on textarea "Фиксатор амортизатора ЗАЗ Форза/T11/FL/FL2 (Чери Тиго) A13-5605111: продажа, це…" at bounding box center [882, 623] width 1305 height 72
type textarea "Фиксатор амортизатора ЗАЗ Форза/T11/FL/FL2 (Чери Тиго) A13-5605111: продажа, це…"
drag, startPoint x: 1274, startPoint y: 26, endPoint x: 1072, endPoint y: 152, distance: 238.1
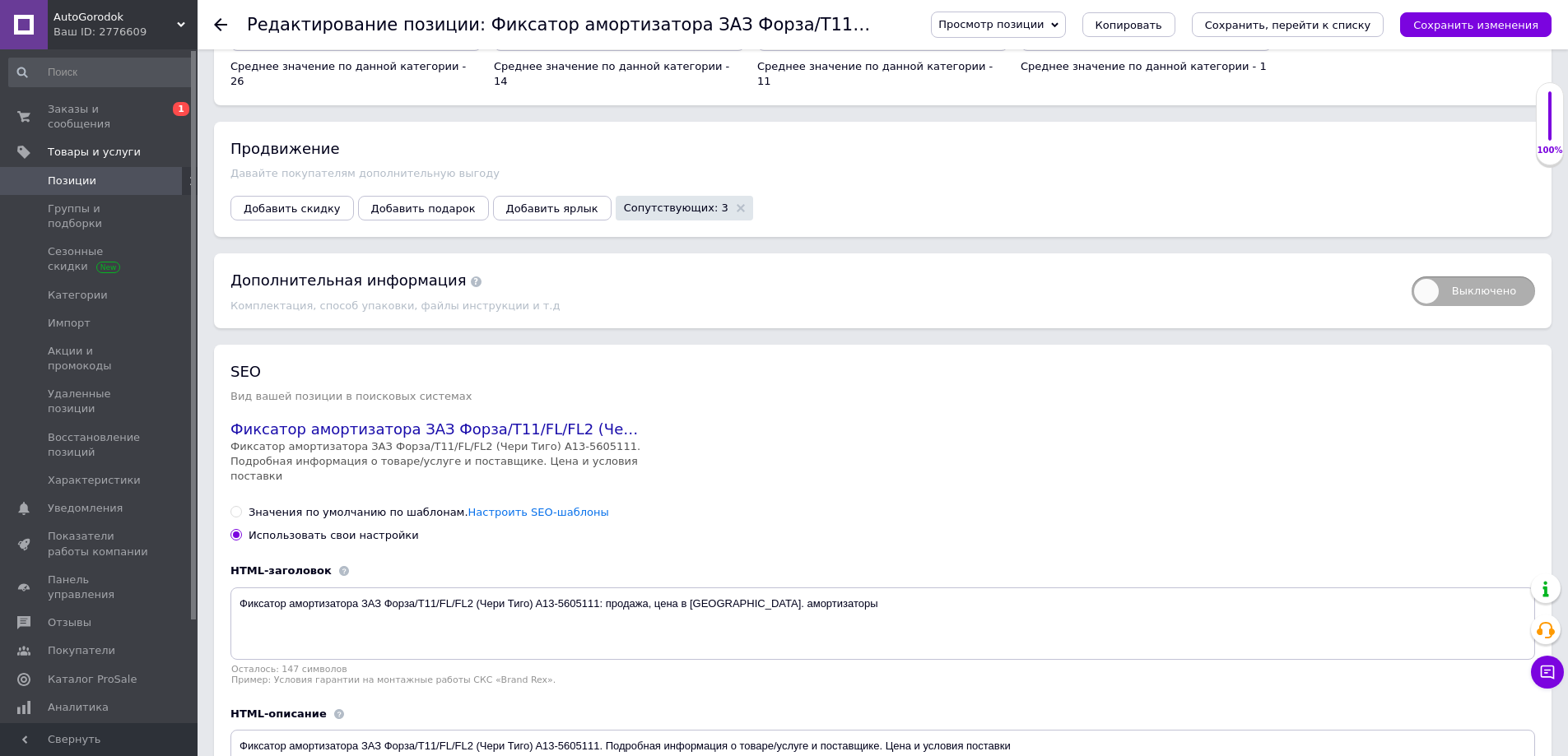
click at [1273, 25] on icon "Сохранить, перейти к списку" at bounding box center [1288, 25] width 167 height 12
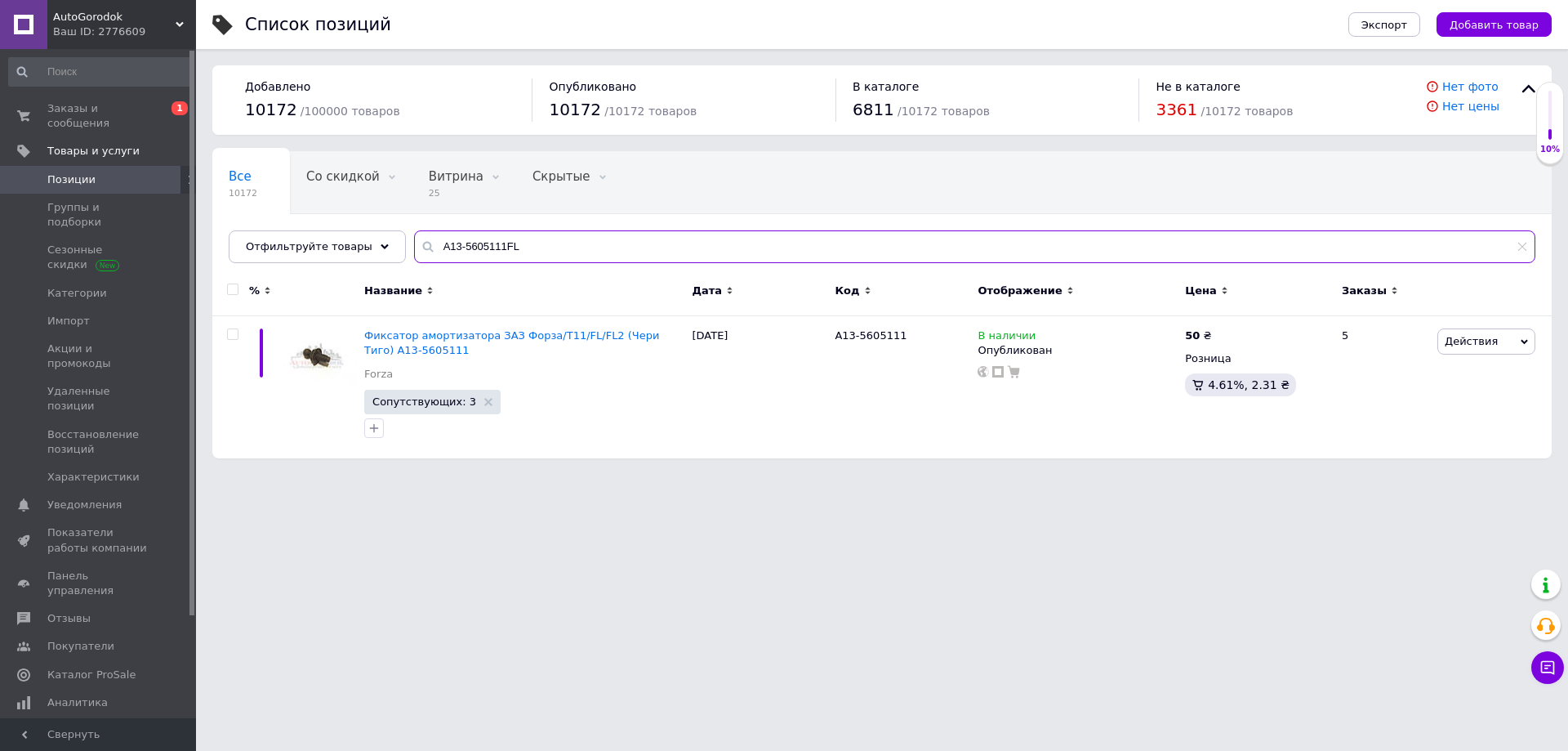
click at [519, 238] on input "A13-5605111FL" at bounding box center [974, 246] width 1122 height 33
paste input "Фильтр масляный Chery Kimo/Jaggi/Beat Molder"
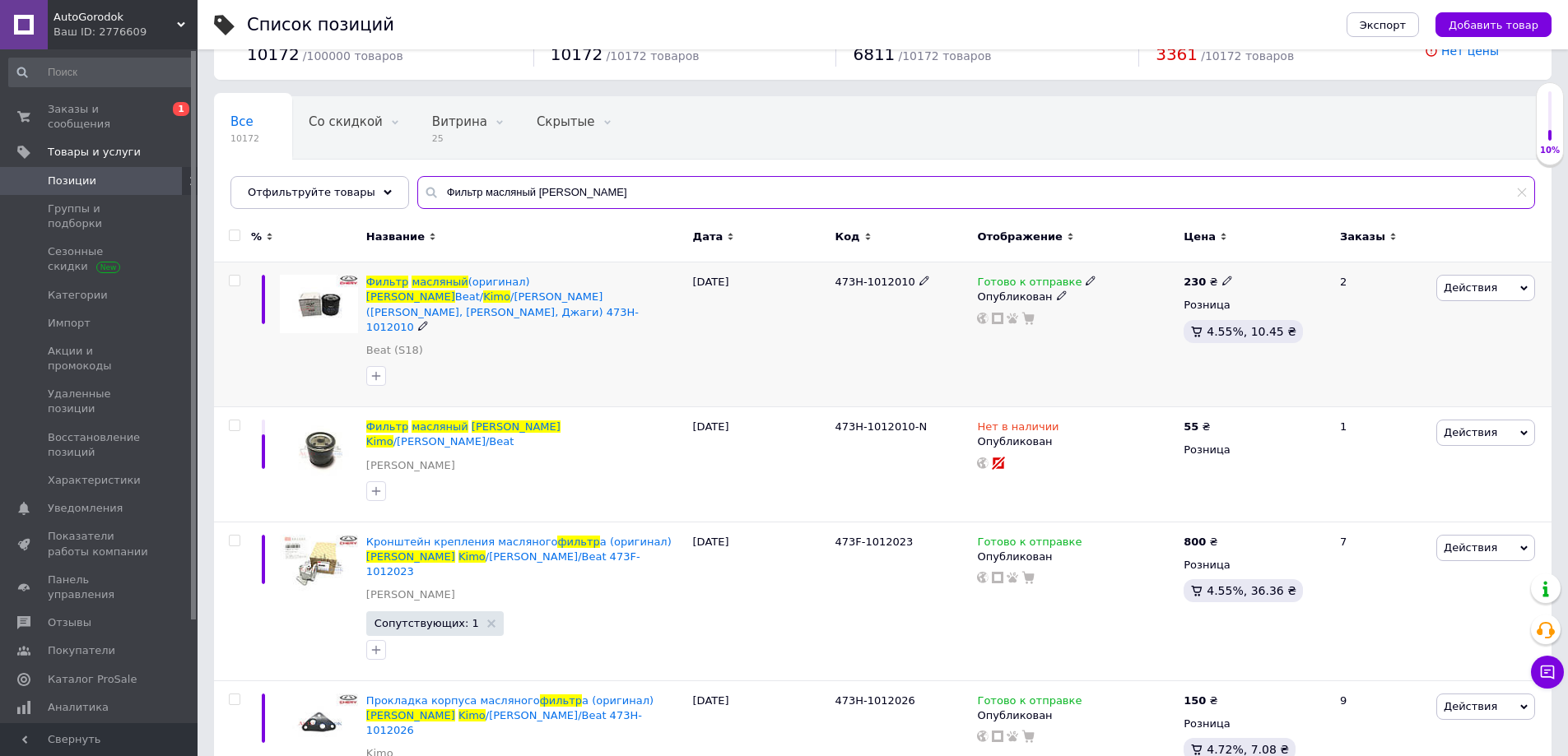
scroll to position [80, 0]
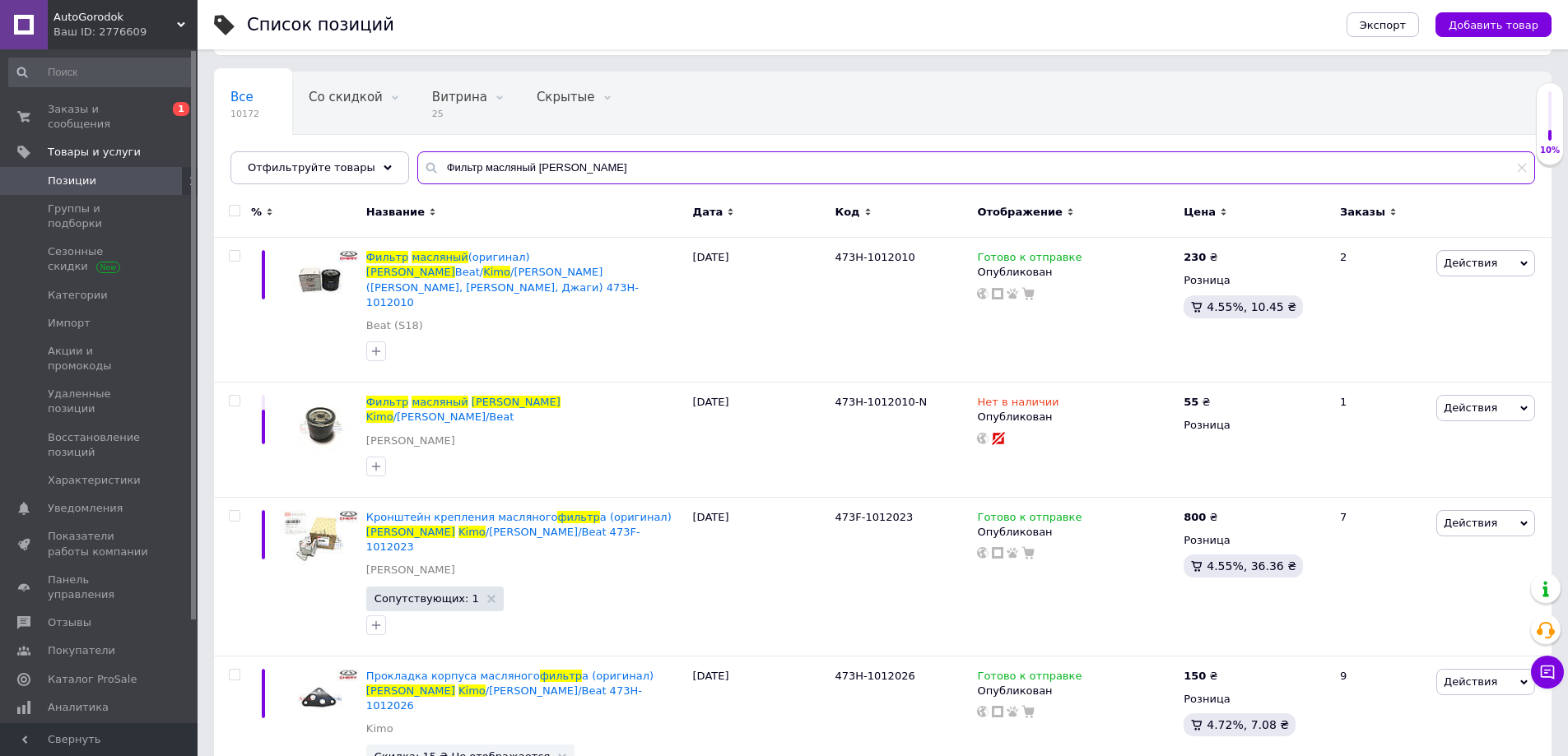
click at [539, 161] on input "Фильтр масляный Chery Kimo" at bounding box center [976, 168] width 1117 height 33
paste input "473H-1012010-Molder"
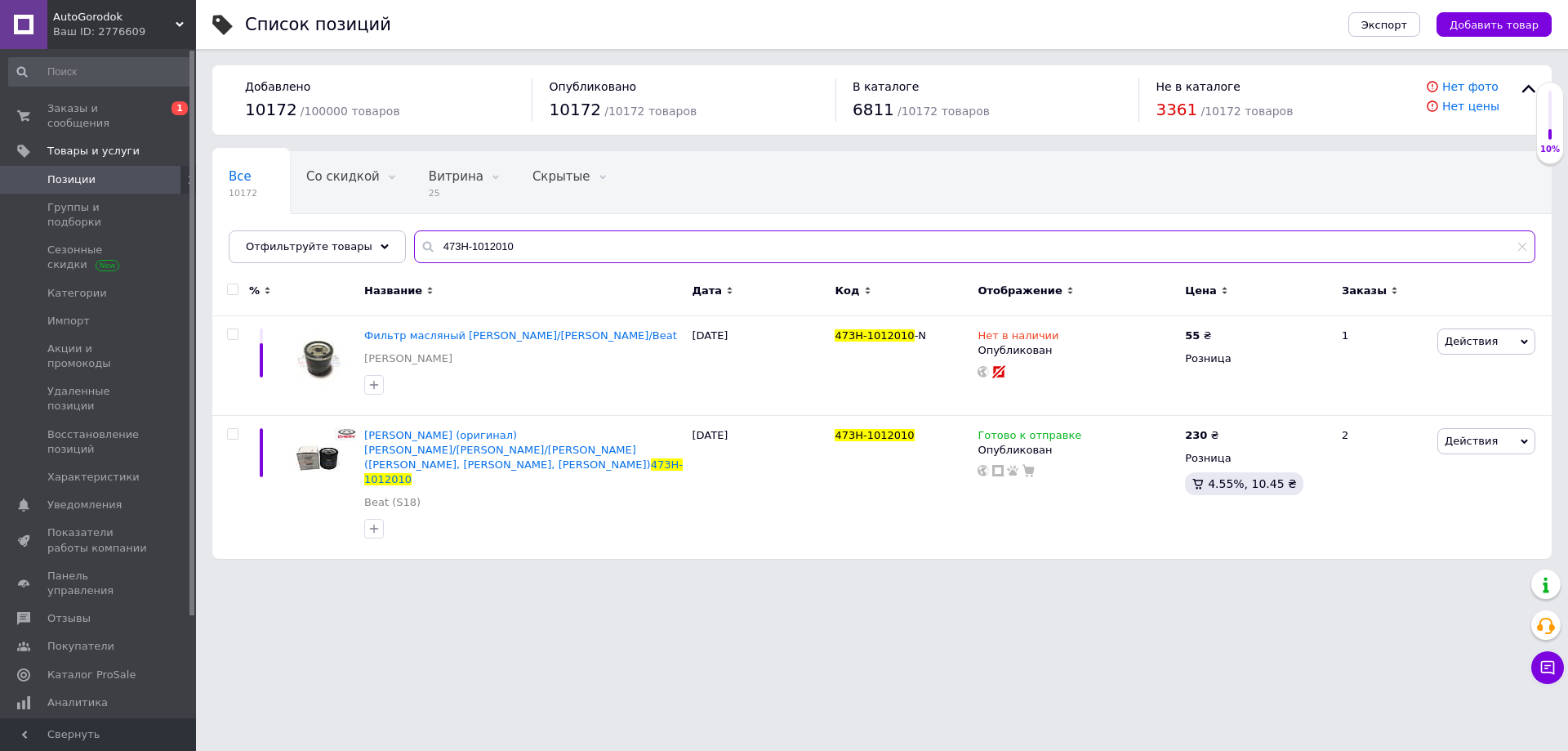
type input "473H-1012010"
